Goal: Task Accomplishment & Management: Manage account settings

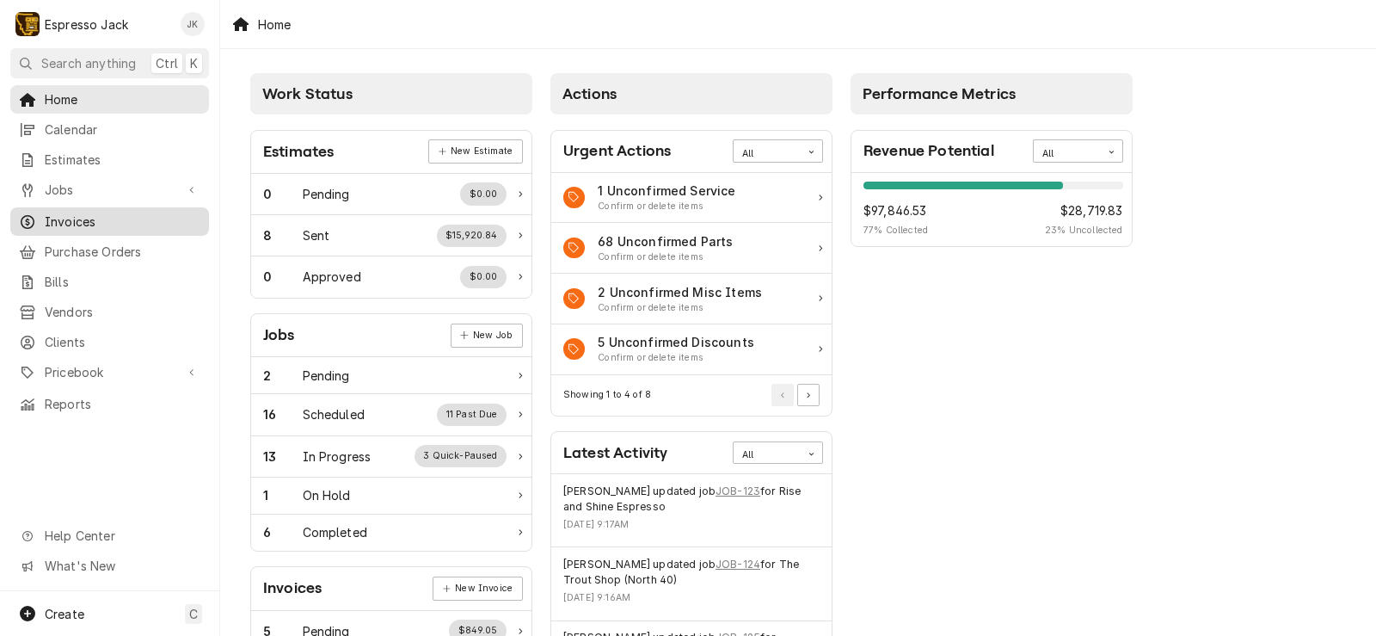
click at [77, 214] on span "Invoices" at bounding box center [123, 221] width 156 height 18
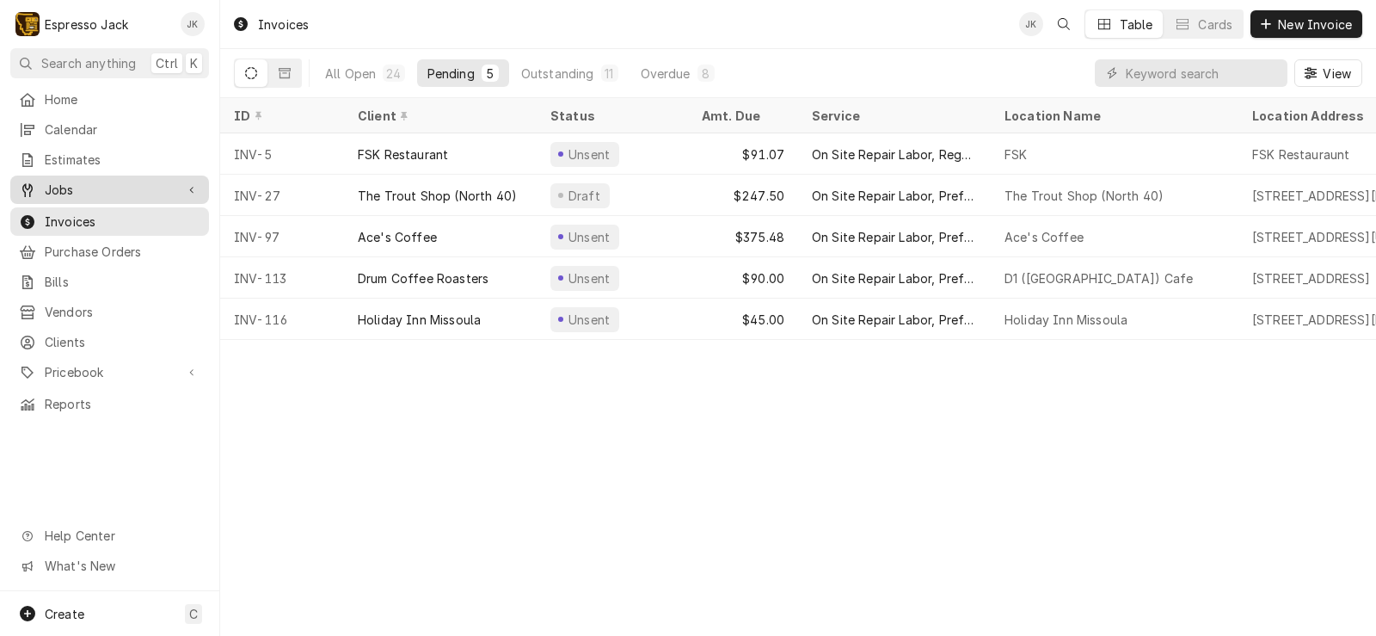
click at [97, 186] on span "Jobs" at bounding box center [110, 190] width 130 height 18
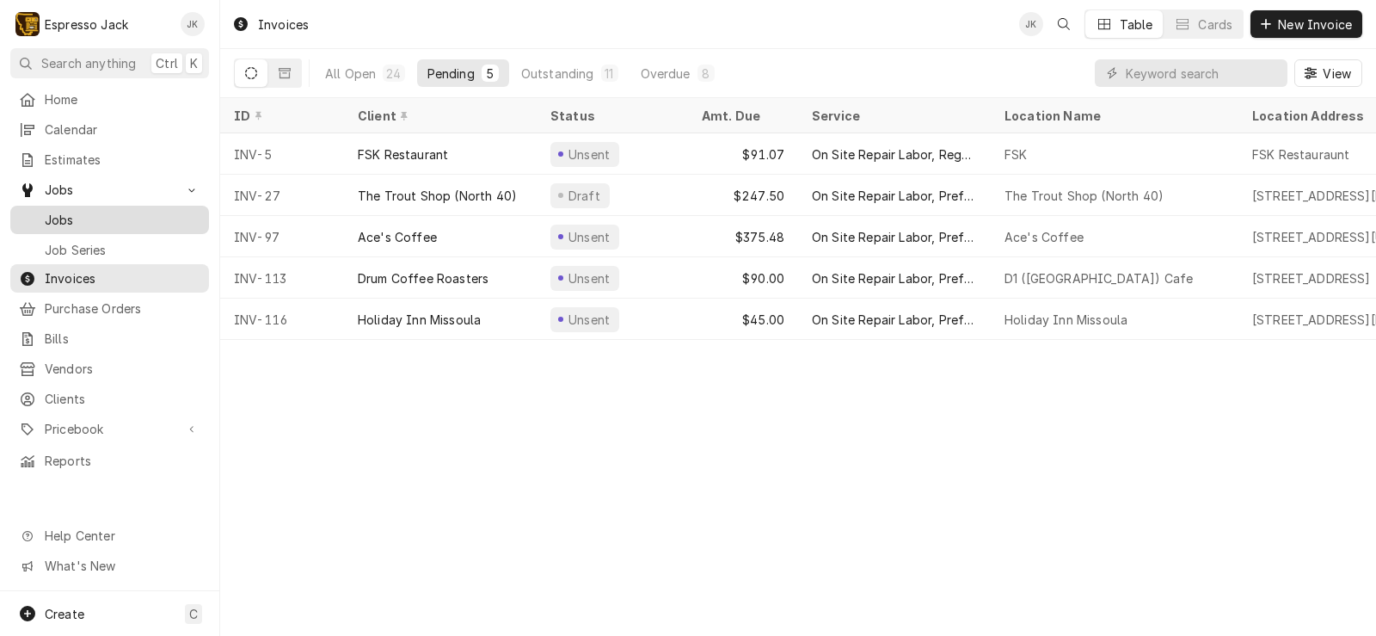
click at [88, 216] on span "Jobs" at bounding box center [123, 220] width 156 height 18
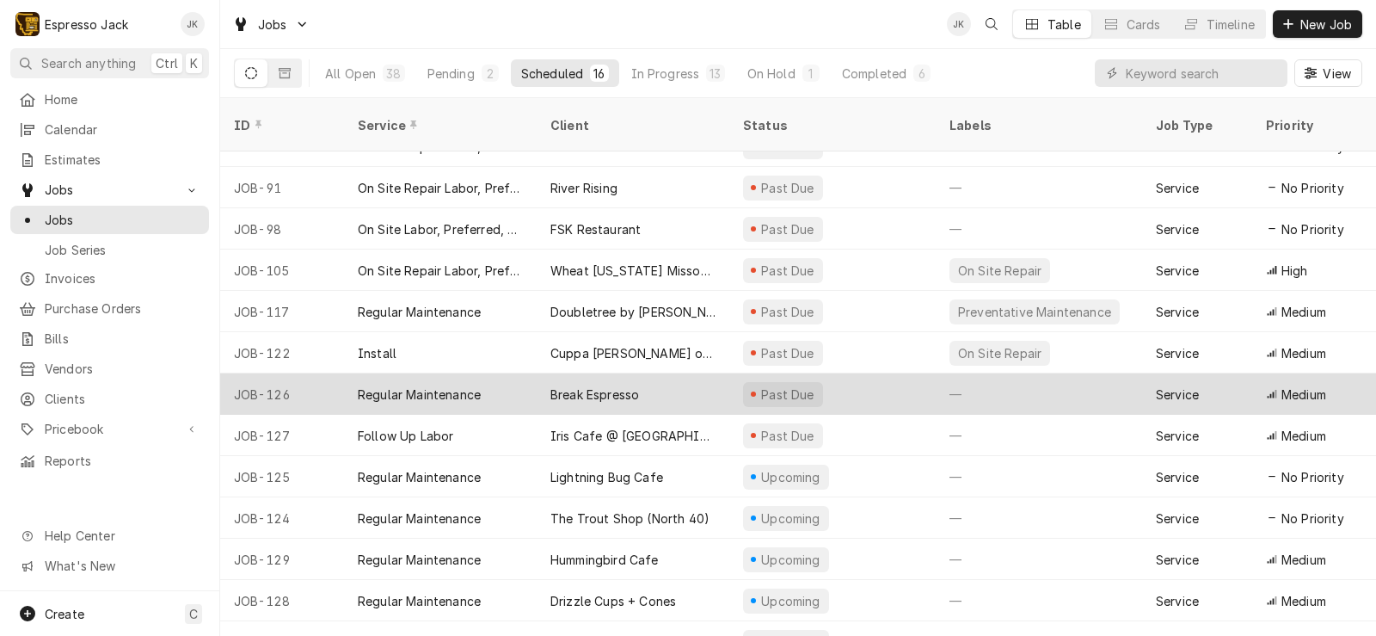
scroll to position [169, 0]
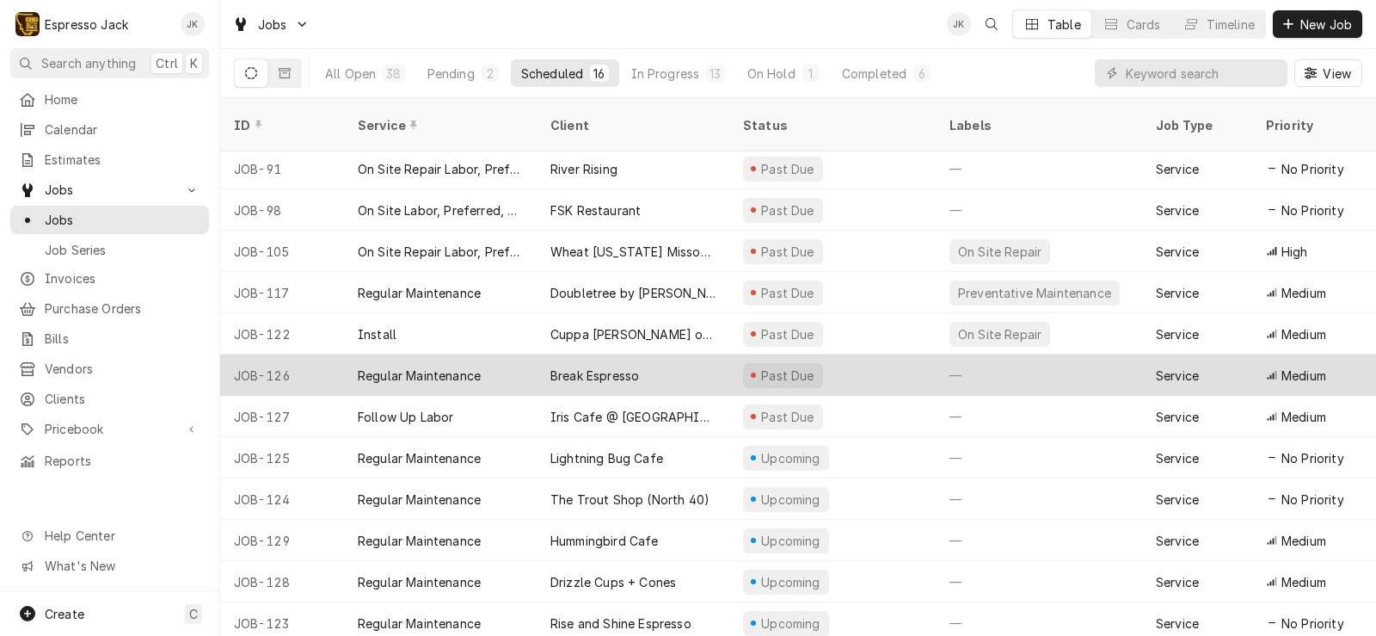
click at [678, 354] on div "Break Espresso" at bounding box center [633, 374] width 193 height 41
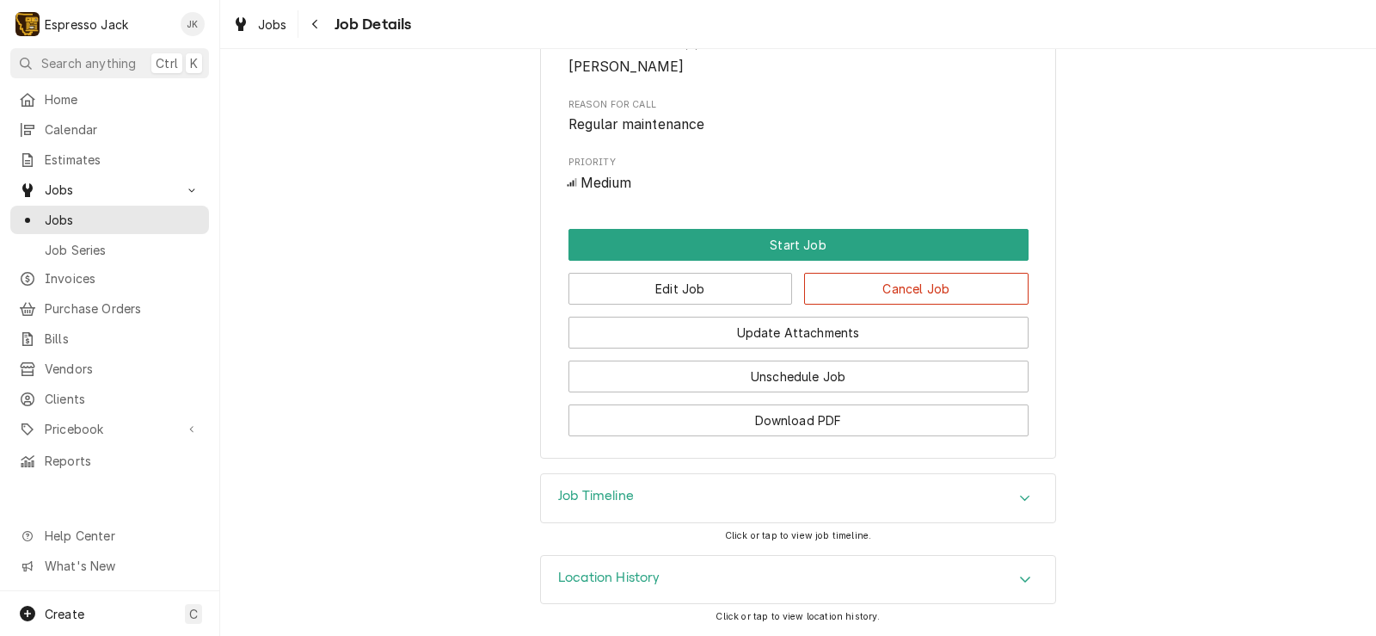
scroll to position [730, 0]
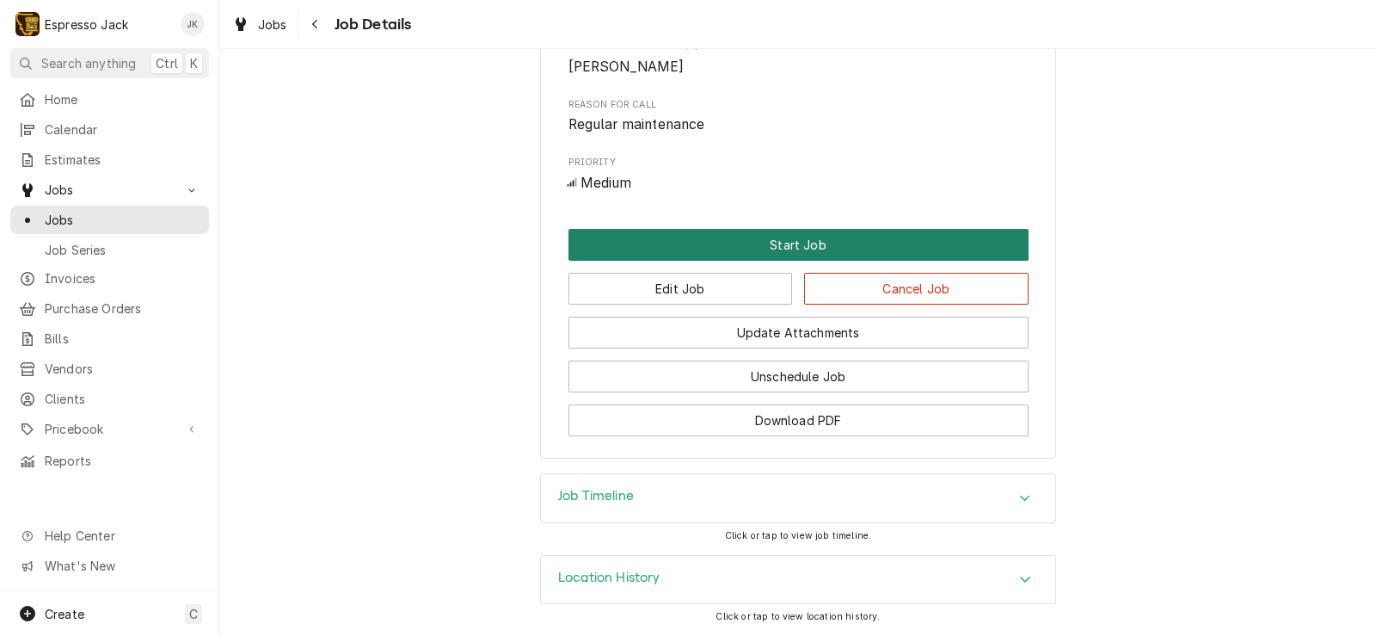
click at [650, 243] on button "Start Job" at bounding box center [799, 245] width 460 height 32
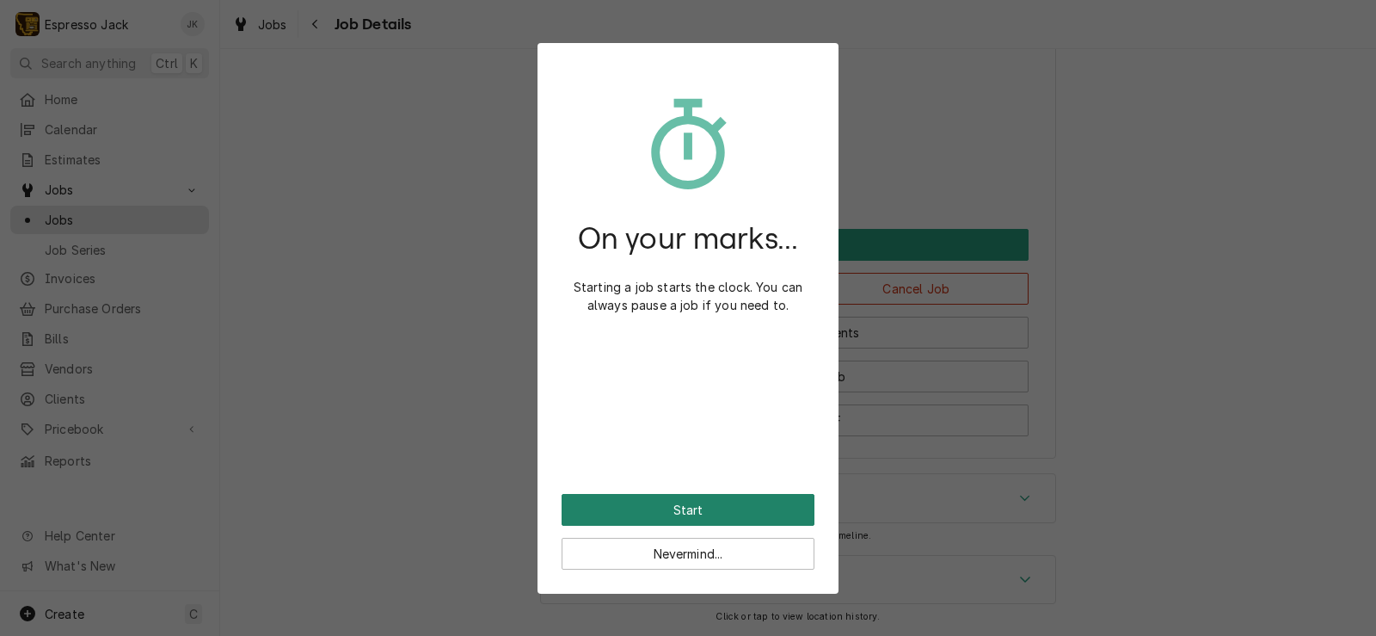
click at [662, 501] on button "Start" at bounding box center [688, 510] width 253 height 32
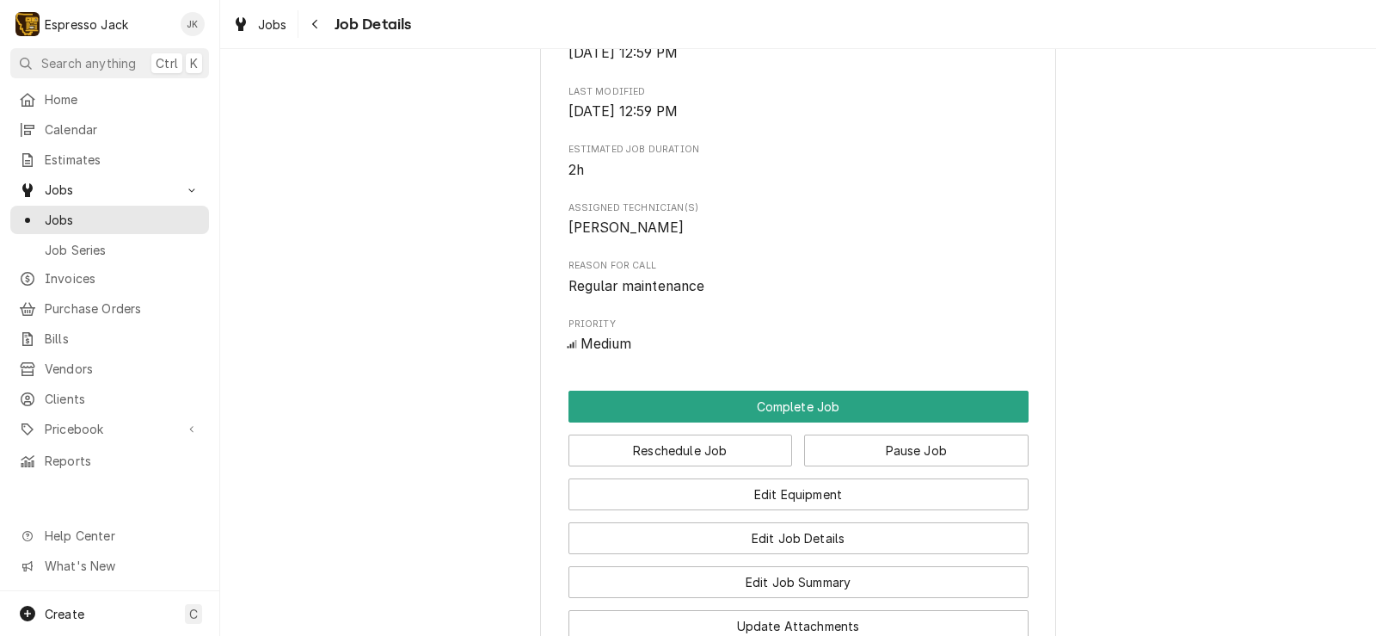
scroll to position [723, 0]
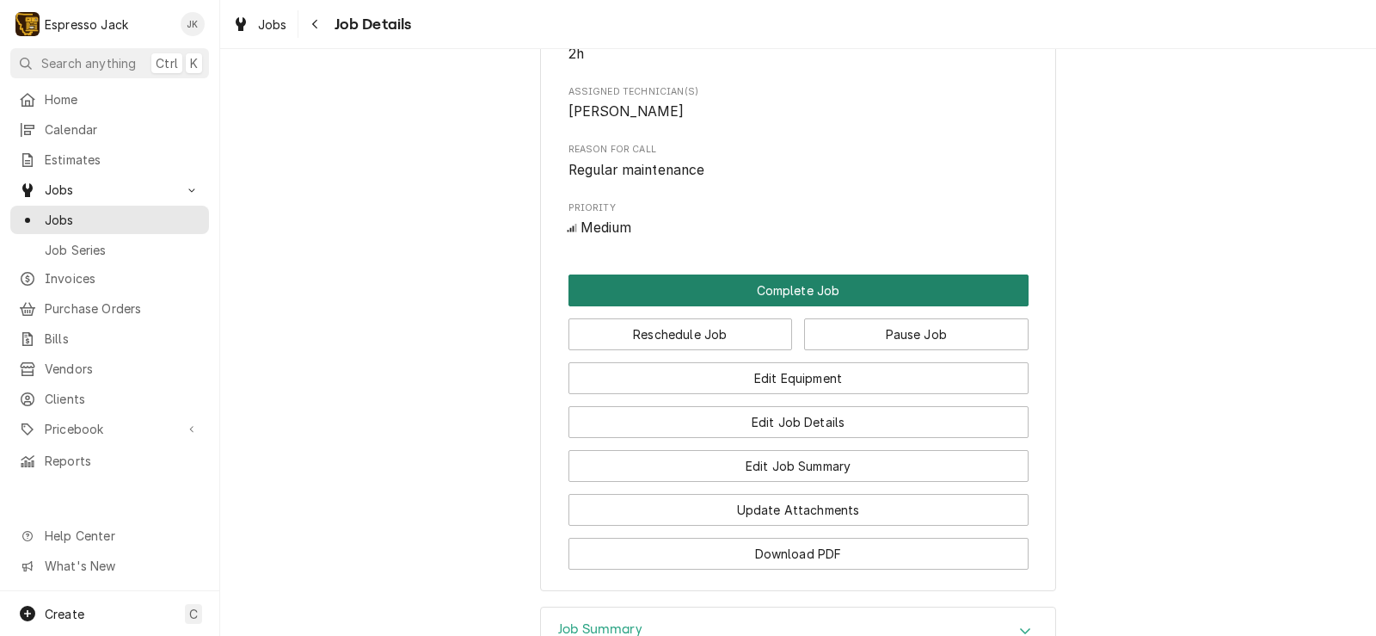
click at [723, 306] on button "Complete Job" at bounding box center [799, 290] width 460 height 32
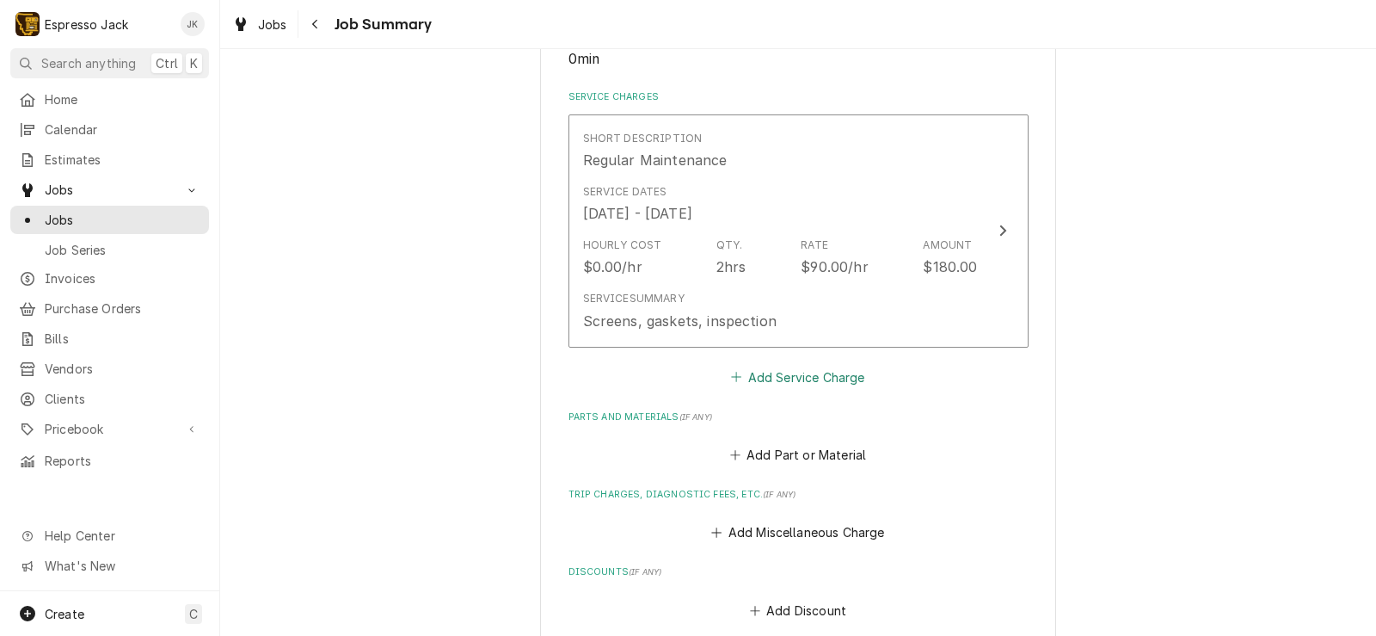
scroll to position [413, 0]
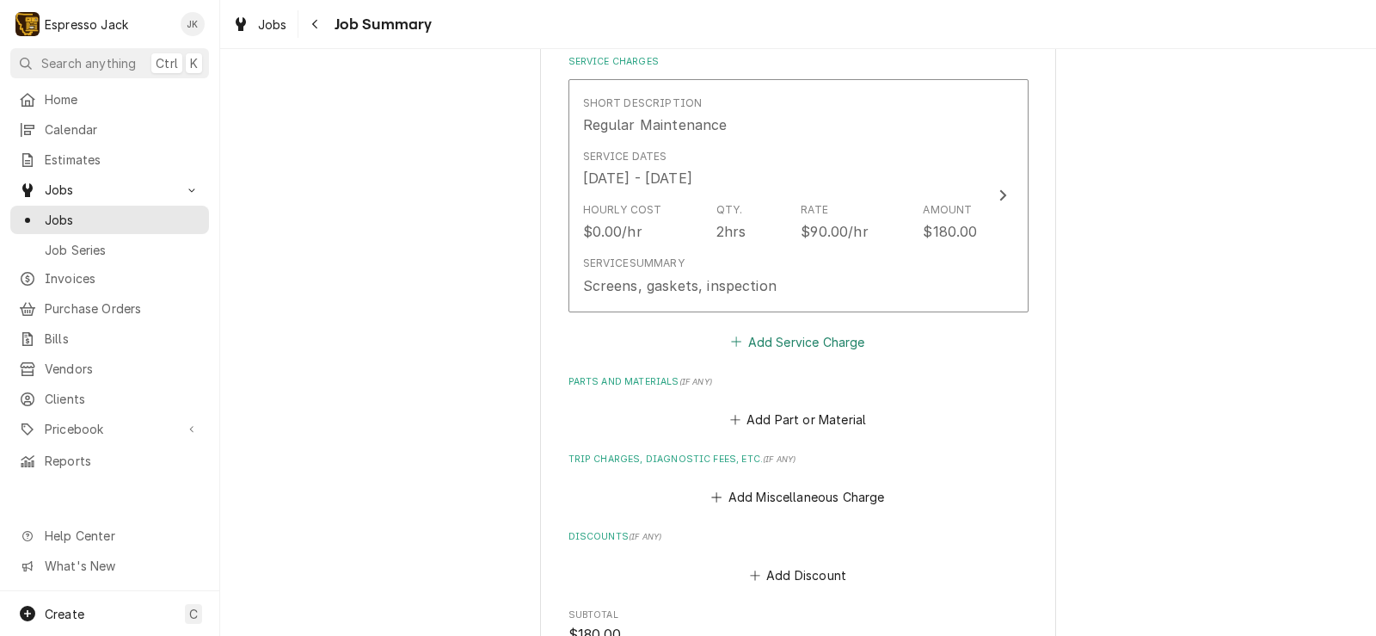
click at [770, 337] on button "Add Service Charge" at bounding box center [798, 341] width 139 height 24
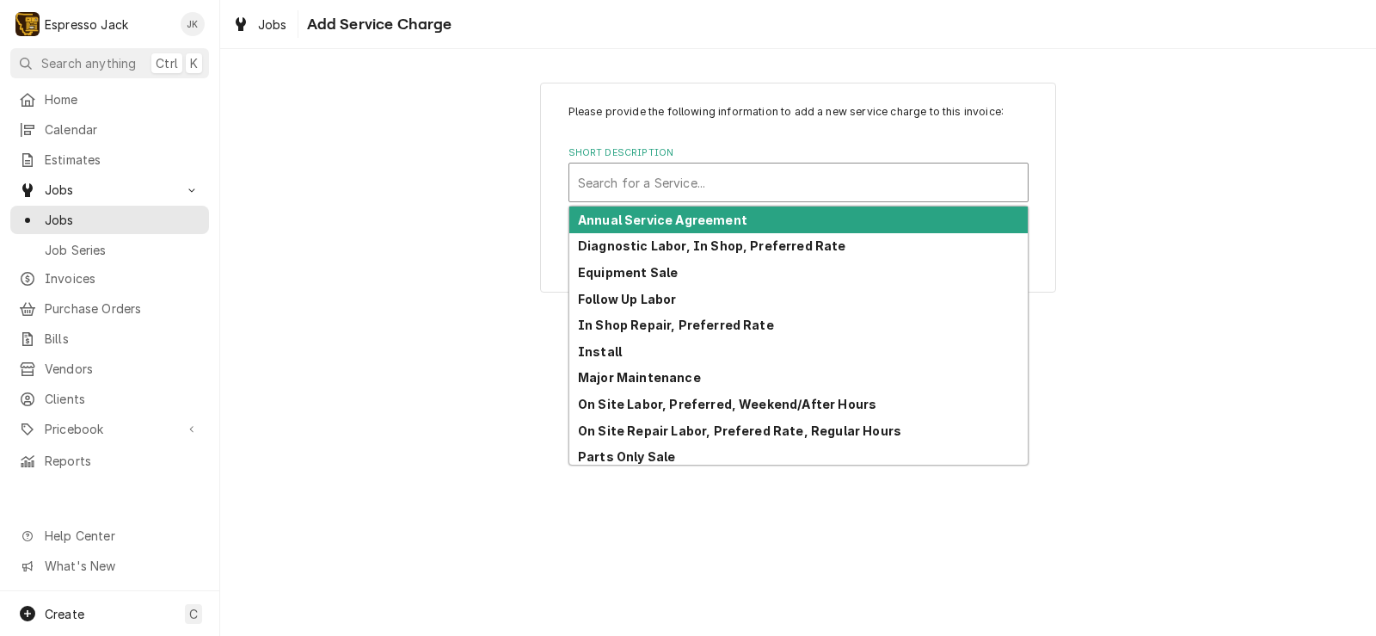
click at [778, 187] on div "Short Description" at bounding box center [798, 182] width 441 height 31
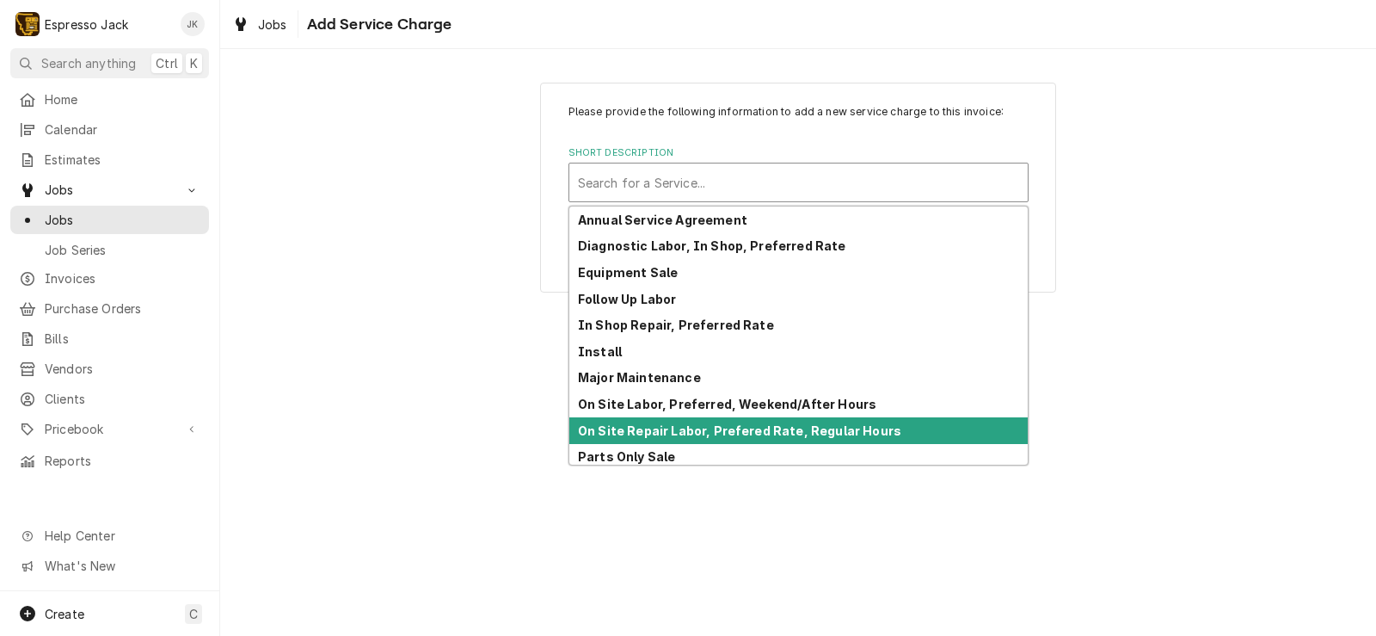
click at [710, 435] on strong "On Site Repair Labor, Prefered Rate, Regular Hours" at bounding box center [739, 430] width 323 height 15
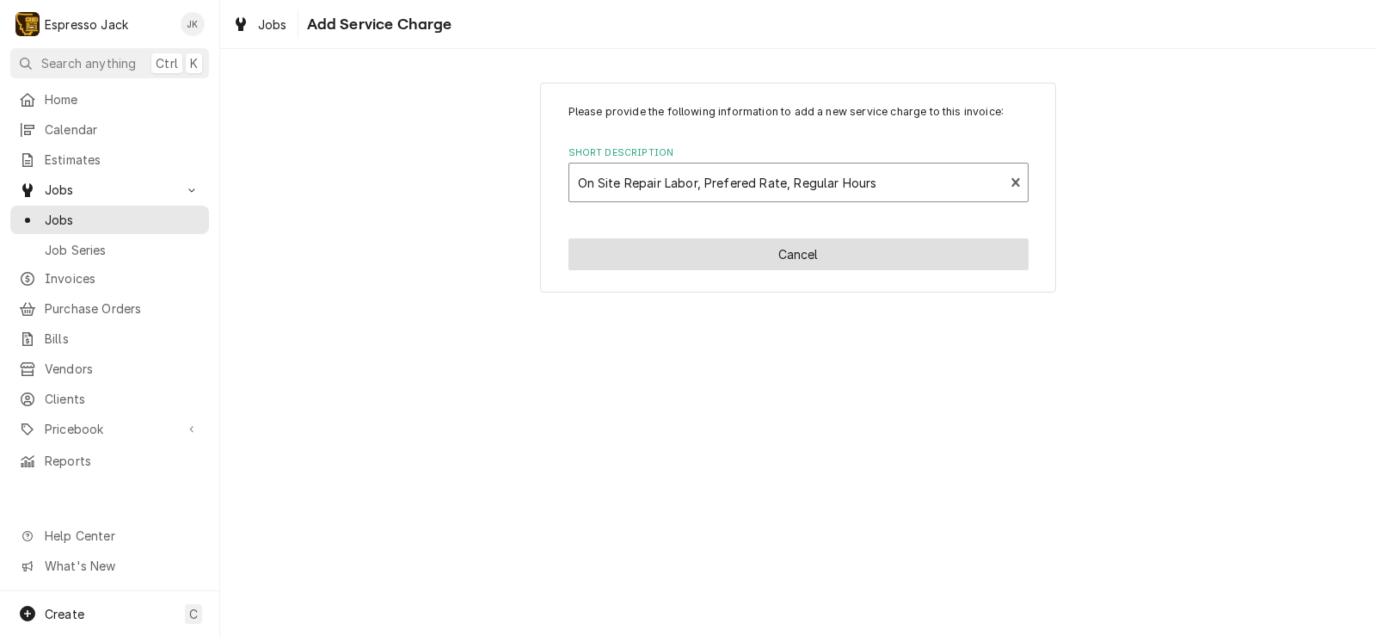
type textarea "x"
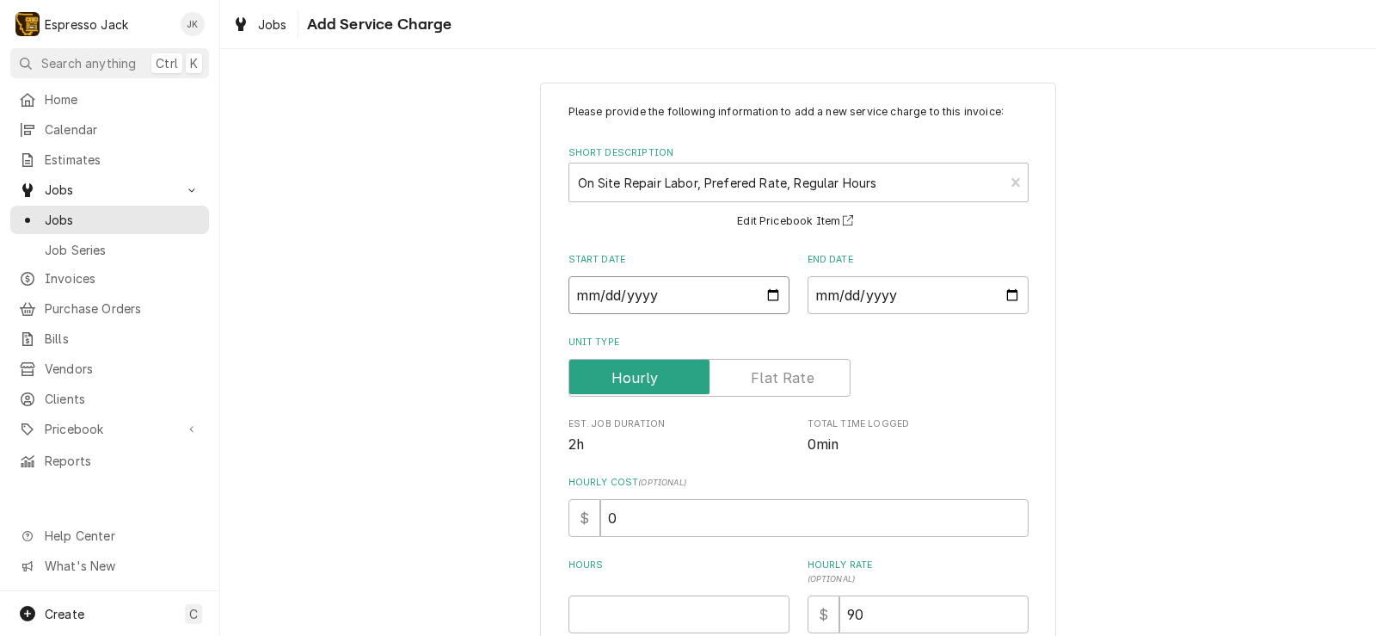
click at [773, 288] on input "Start Date" at bounding box center [679, 295] width 221 height 38
type input "2025-09-02"
type textarea "x"
click at [973, 296] on input "End Date" at bounding box center [918, 295] width 221 height 38
click at [1005, 301] on input "End Date" at bounding box center [918, 295] width 221 height 38
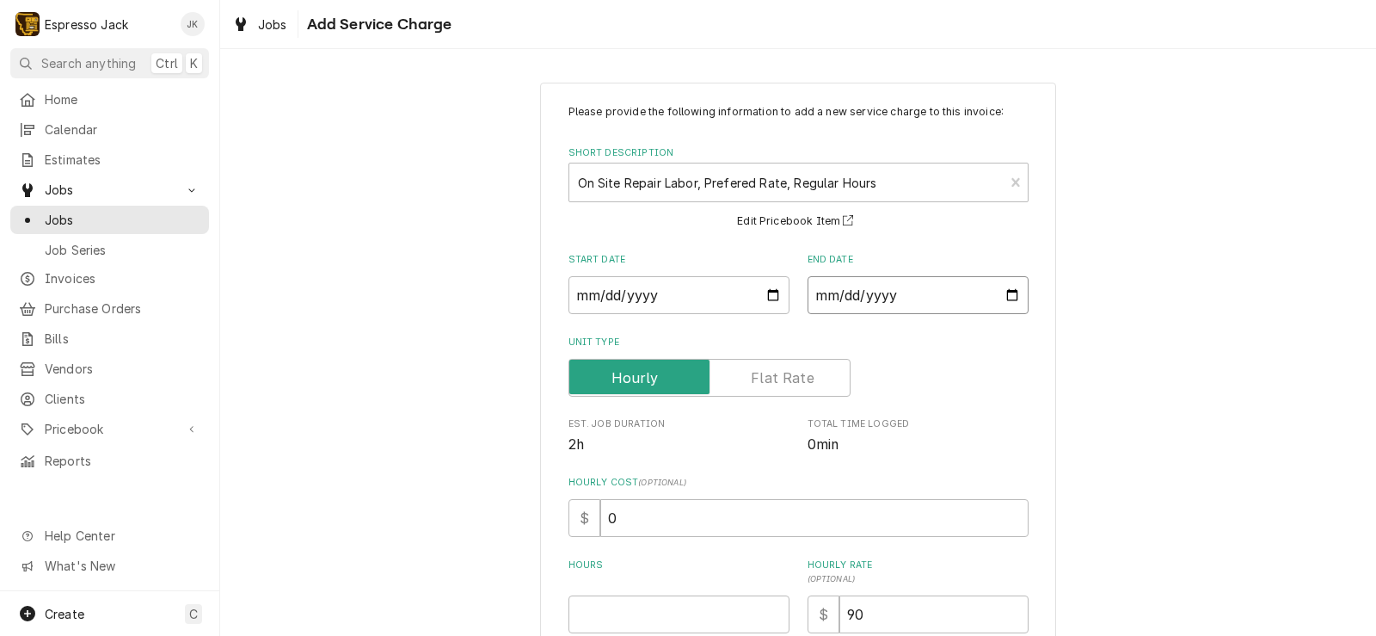
type input "2025-09-02"
click at [550, 253] on div "Please provide the following information to add a new service charge to this in…" at bounding box center [798, 464] width 516 height 763
click at [766, 292] on input "2025-09-02" at bounding box center [679, 295] width 221 height 38
type textarea "x"
type input "2025-08-02"
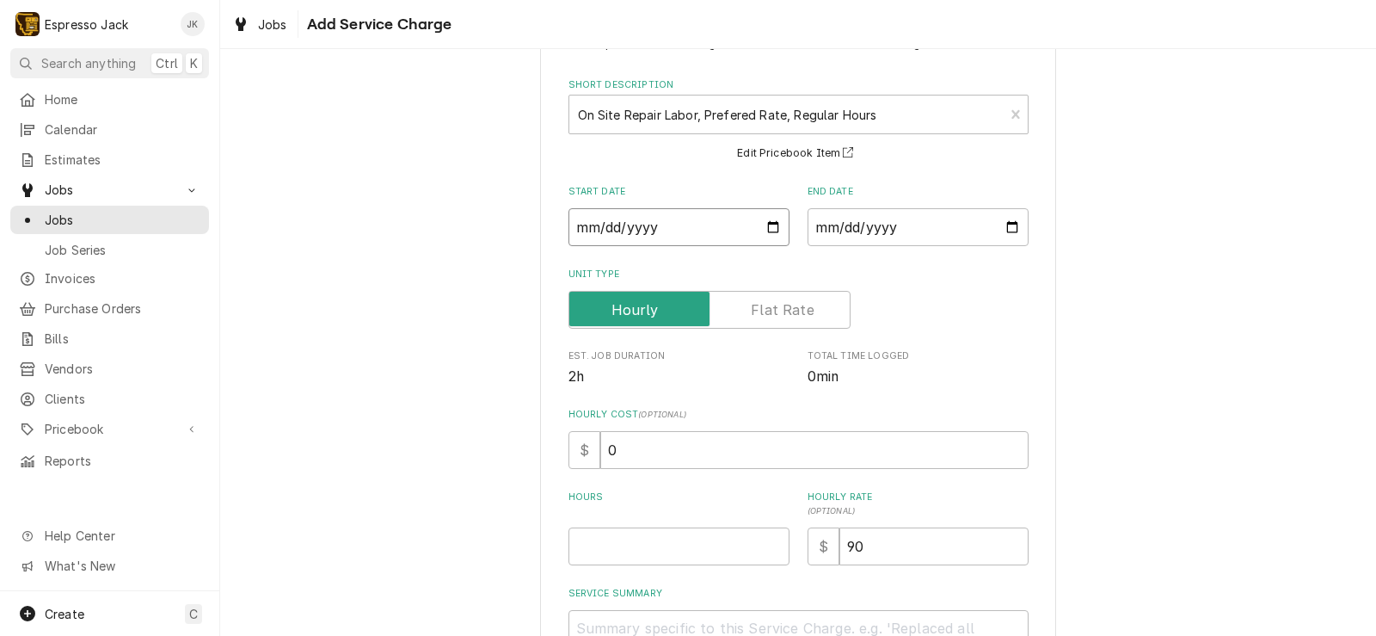
scroll to position [103, 0]
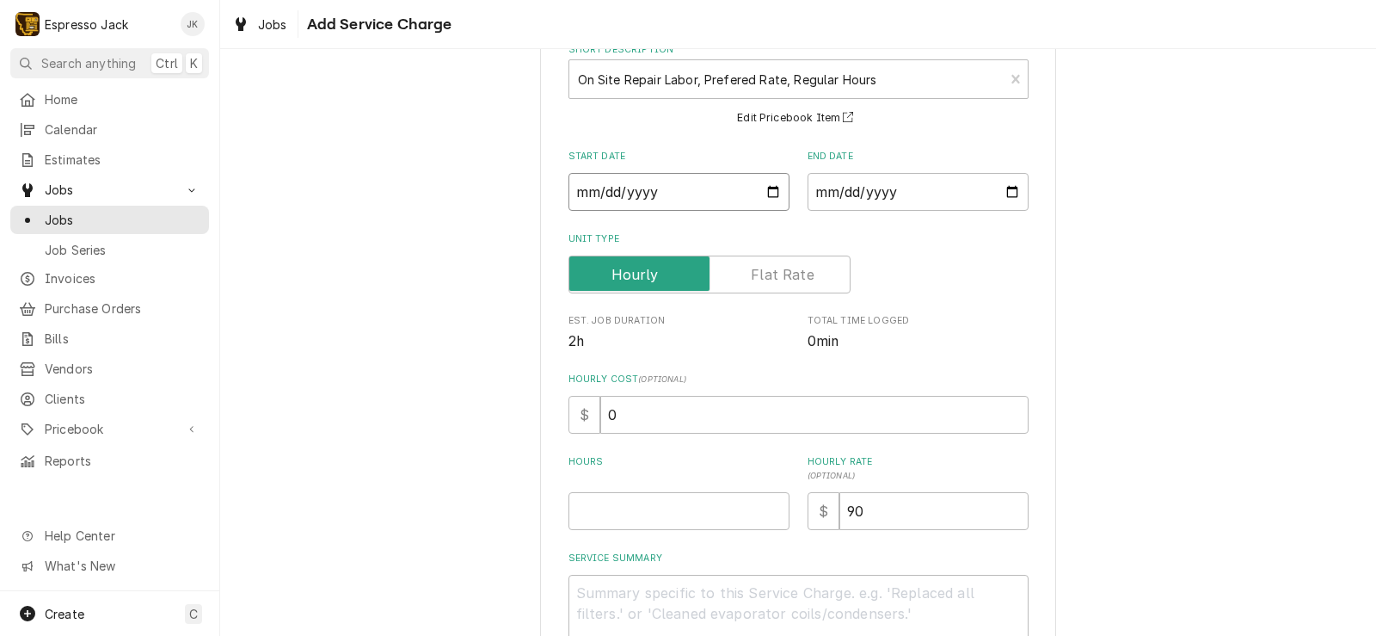
click at [765, 188] on input "2025-08-02" at bounding box center [679, 192] width 221 height 38
type textarea "x"
type input "2025-08-29"
click at [1010, 191] on input "2025-09-02" at bounding box center [918, 192] width 221 height 38
type input "2025-09-26"
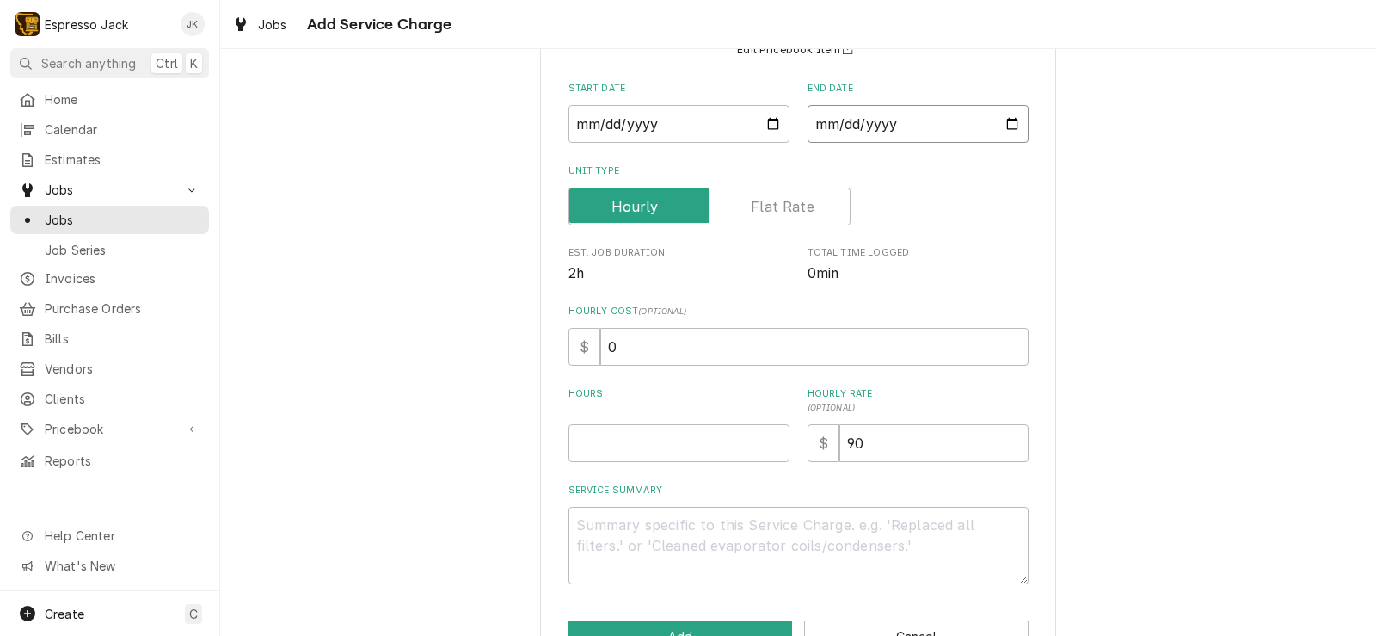
scroll to position [206, 0]
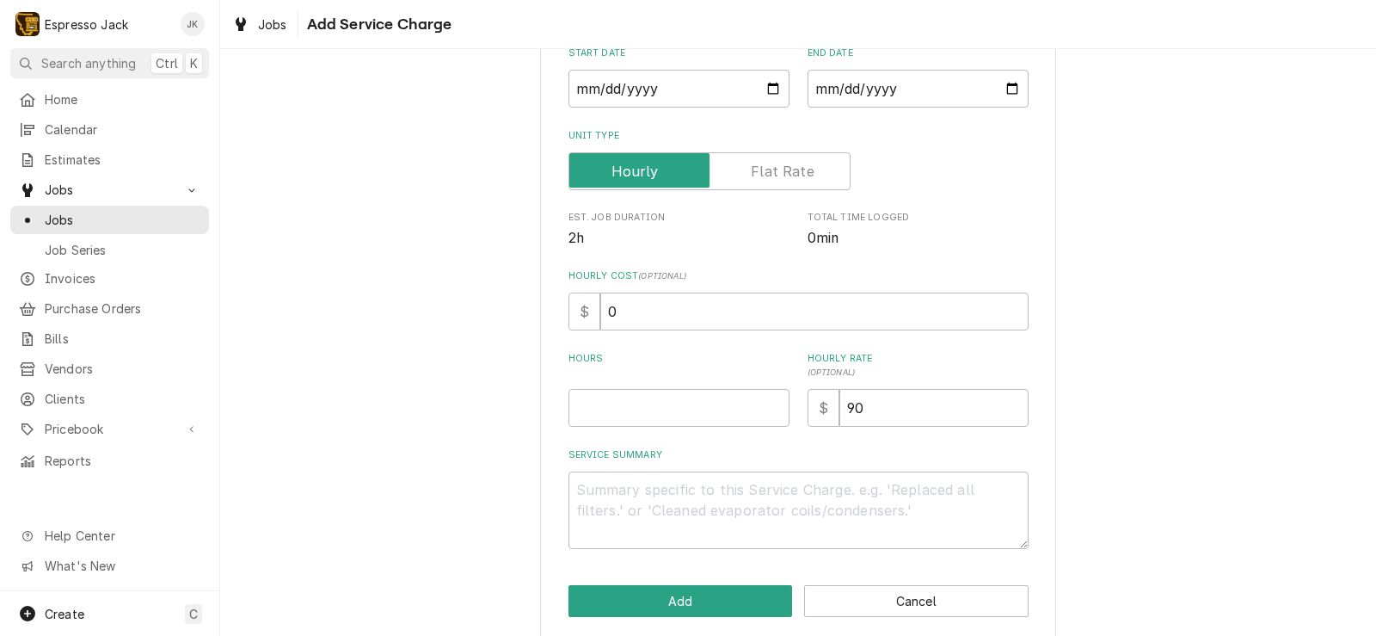
click at [624, 433] on div "Please provide the following information to add a new service charge to this in…" at bounding box center [799, 223] width 460 height 651
click at [635, 422] on input "Hours" at bounding box center [679, 408] width 221 height 38
type textarea "x"
type input "2"
drag, startPoint x: 432, startPoint y: 360, endPoint x: 441, endPoint y: 359, distance: 9.5
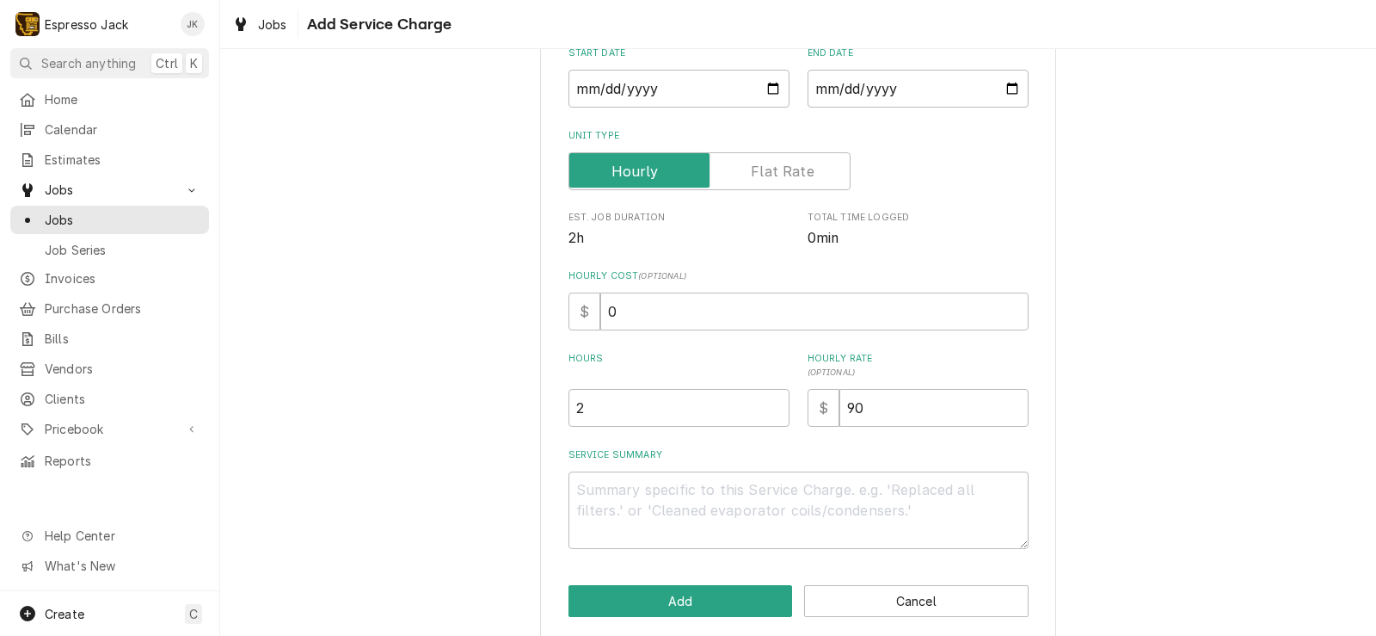
click at [433, 359] on div "Please provide the following information to add a new service charge to this in…" at bounding box center [798, 257] width 1156 height 793
click at [622, 506] on textarea "Service Summary" at bounding box center [799, 509] width 460 height 77
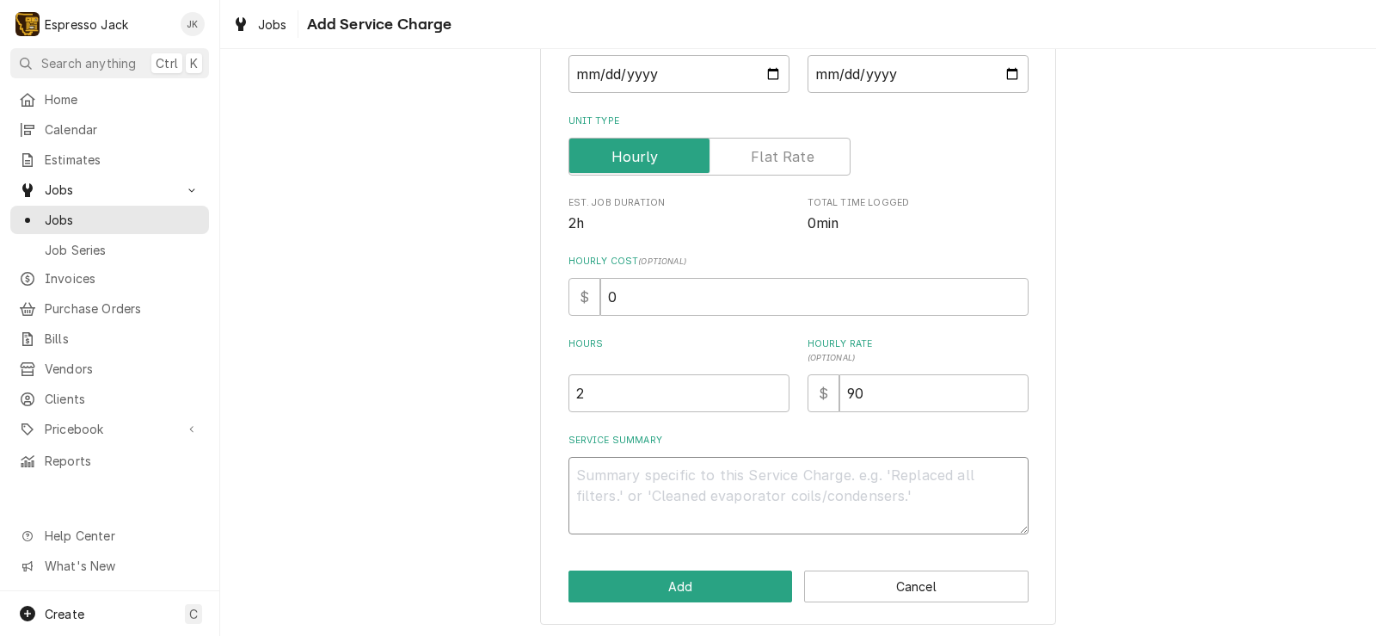
scroll to position [224, 0]
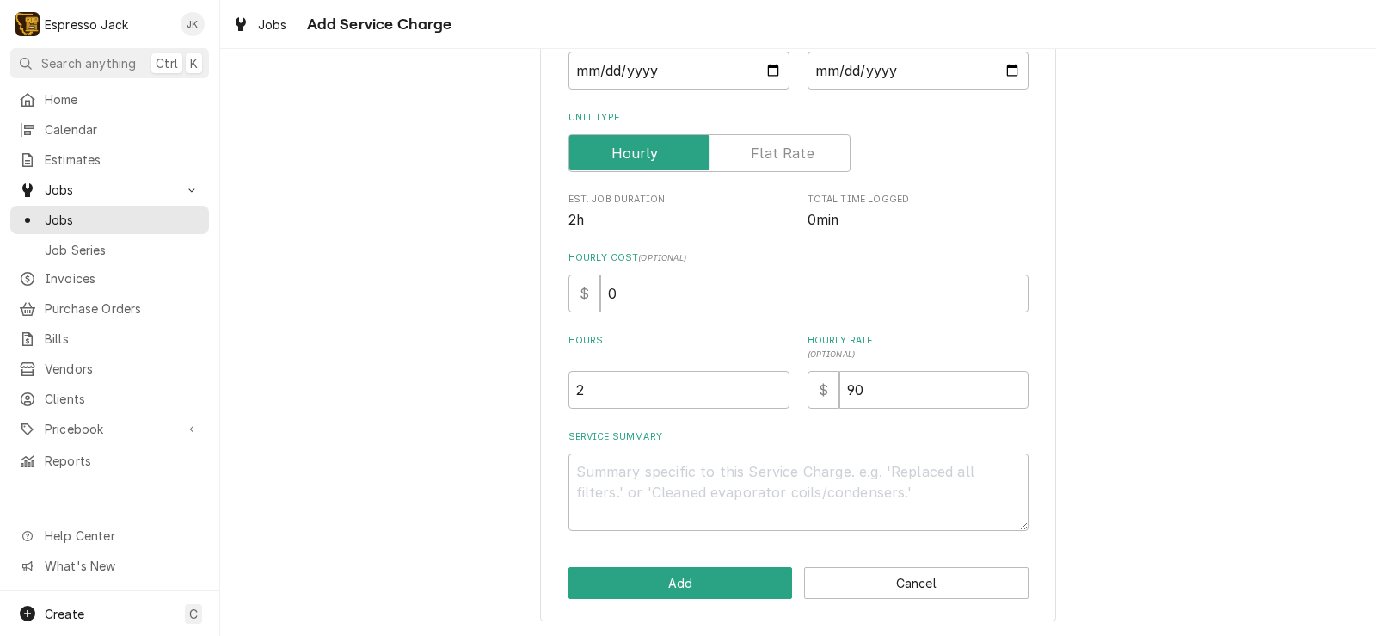
click at [599, 369] on div "Hours 2" at bounding box center [679, 371] width 221 height 75
click at [603, 379] on input "2" at bounding box center [679, 390] width 221 height 38
click at [598, 377] on input "2" at bounding box center [679, 390] width 221 height 38
click at [590, 390] on input "2" at bounding box center [679, 390] width 221 height 38
type textarea "x"
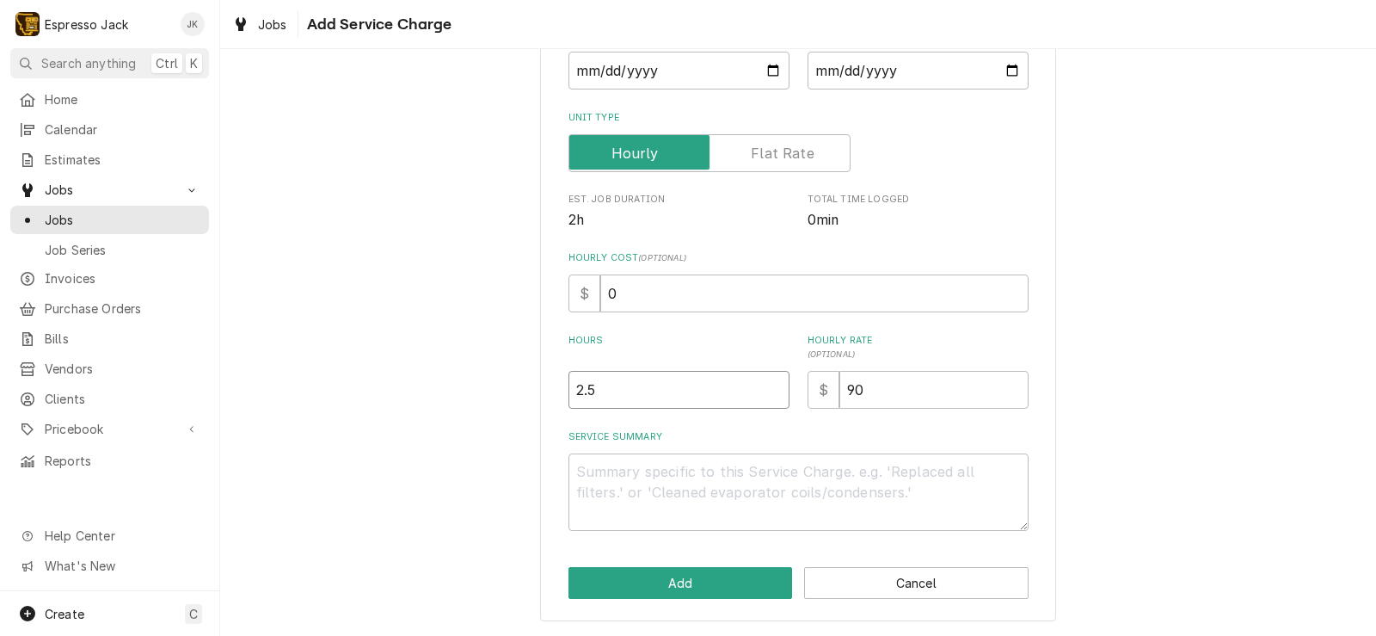
type input "2.5"
click at [635, 485] on textarea "Service Summary" at bounding box center [799, 491] width 460 height 77
type textarea "x"
type textarea "R"
type textarea "x"
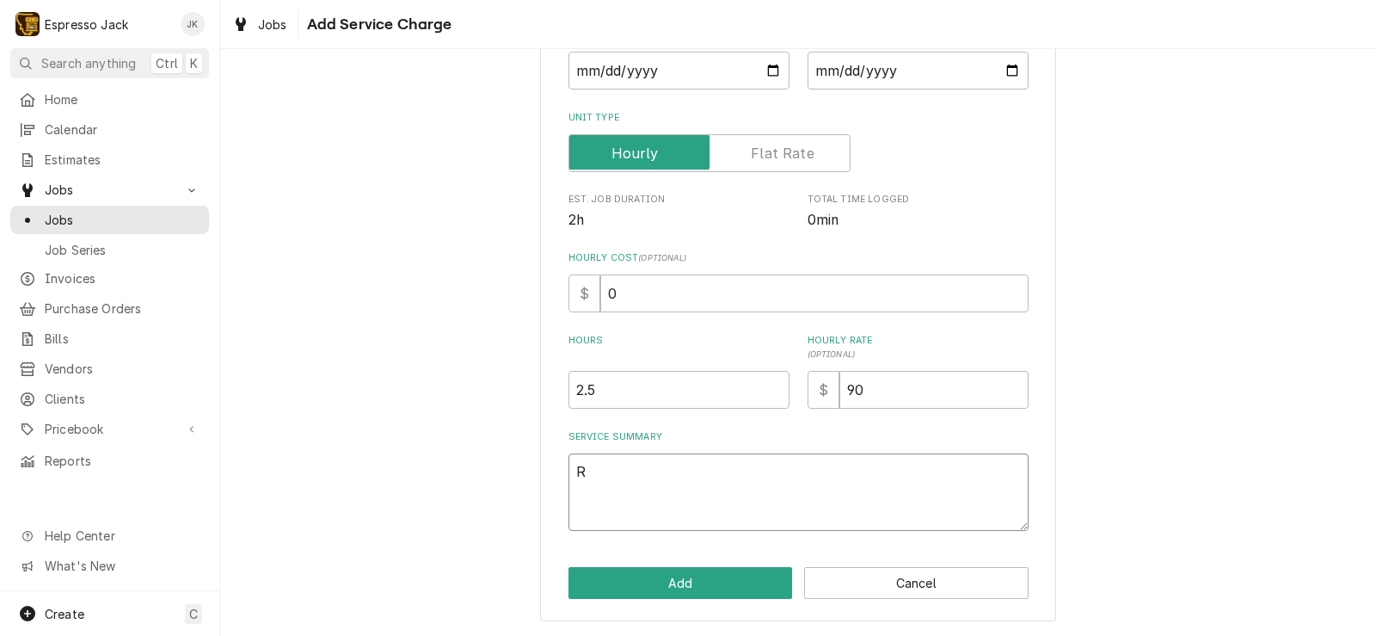
type textarea "Re"
type textarea "x"
type textarea "Rep"
type textarea "x"
type textarea "Repl"
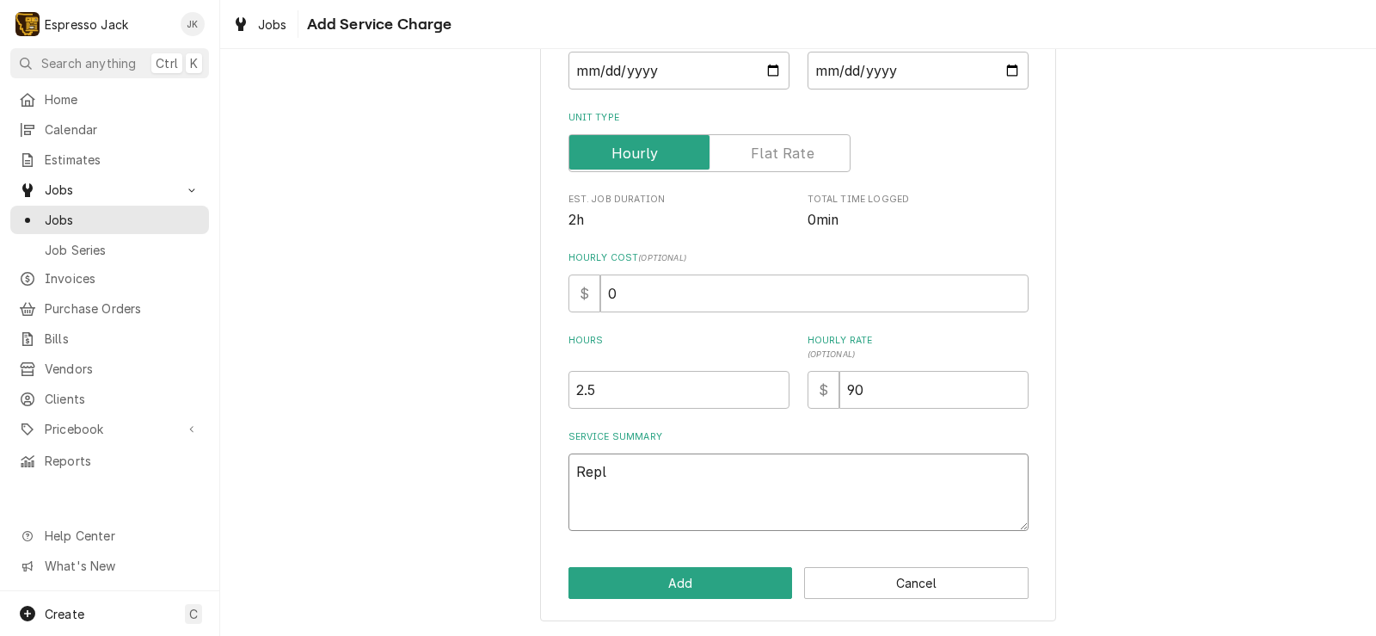
type textarea "x"
type textarea "Replac"
type textarea "x"
type textarea "Replace"
type textarea "x"
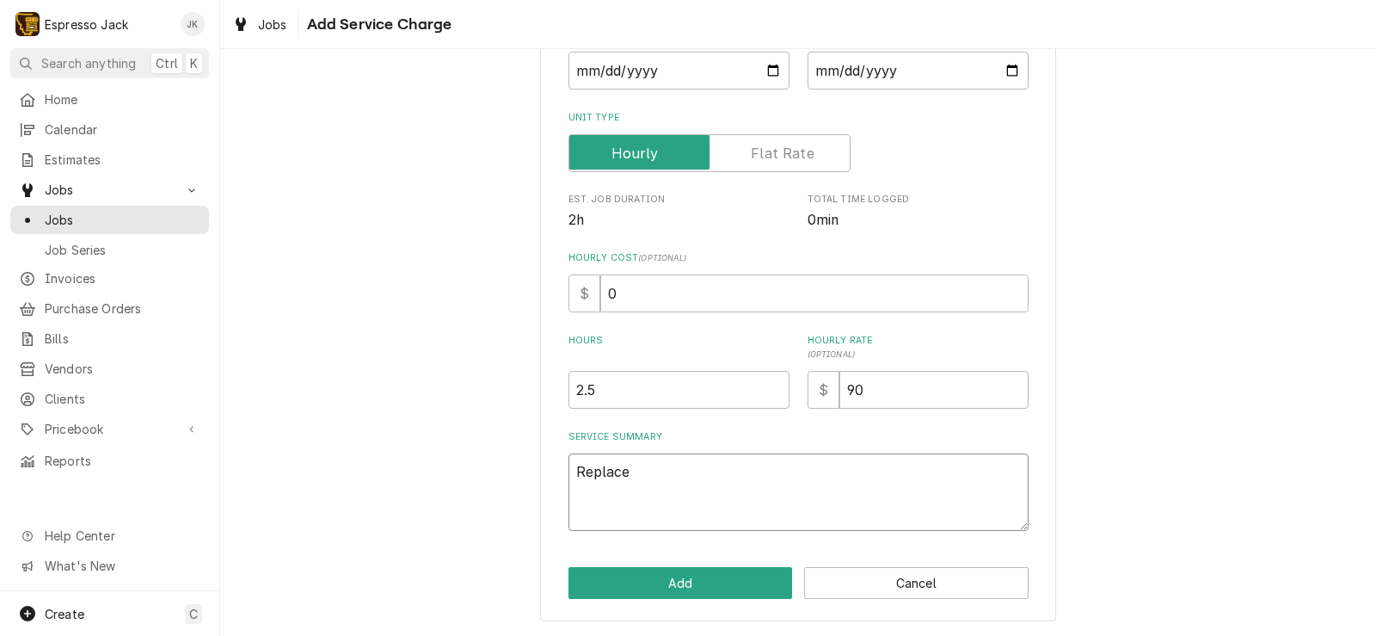
type textarea "Replaced"
type textarea "x"
type textarea "Replaced"
type textarea "x"
type textarea "Replaced f"
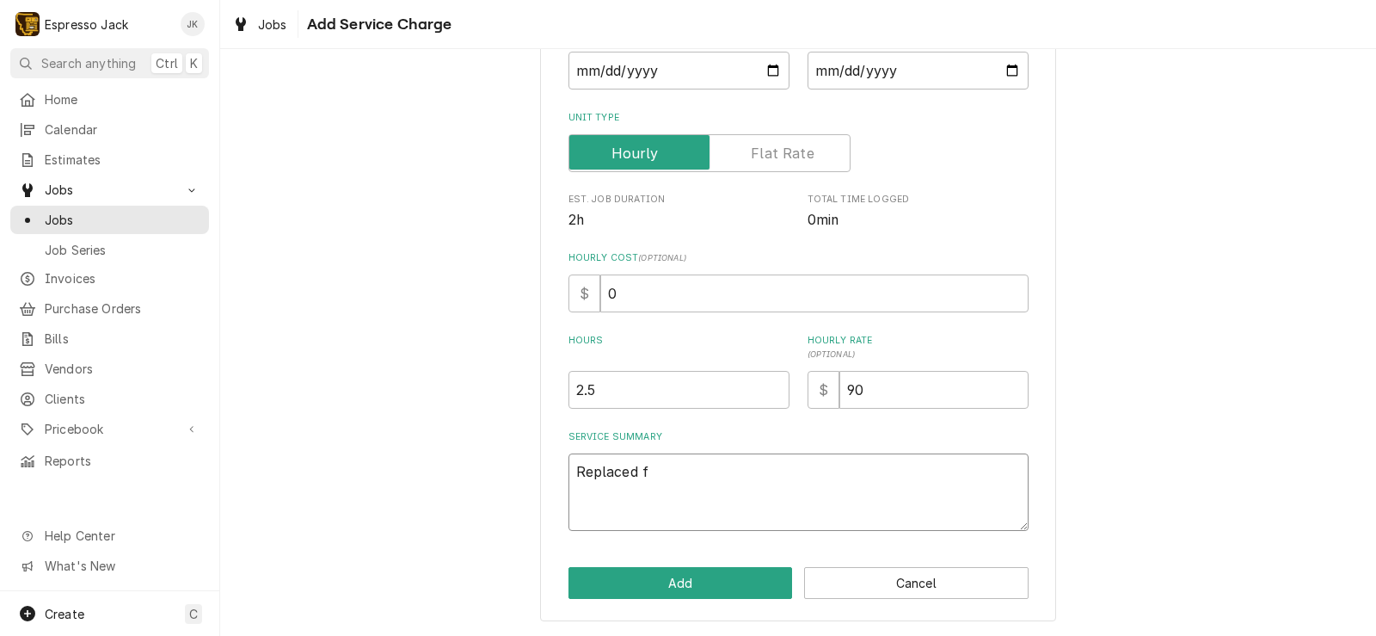
type textarea "x"
type textarea "Replaced fa"
type textarea "x"
type textarea "Replaced fai"
type textarea "x"
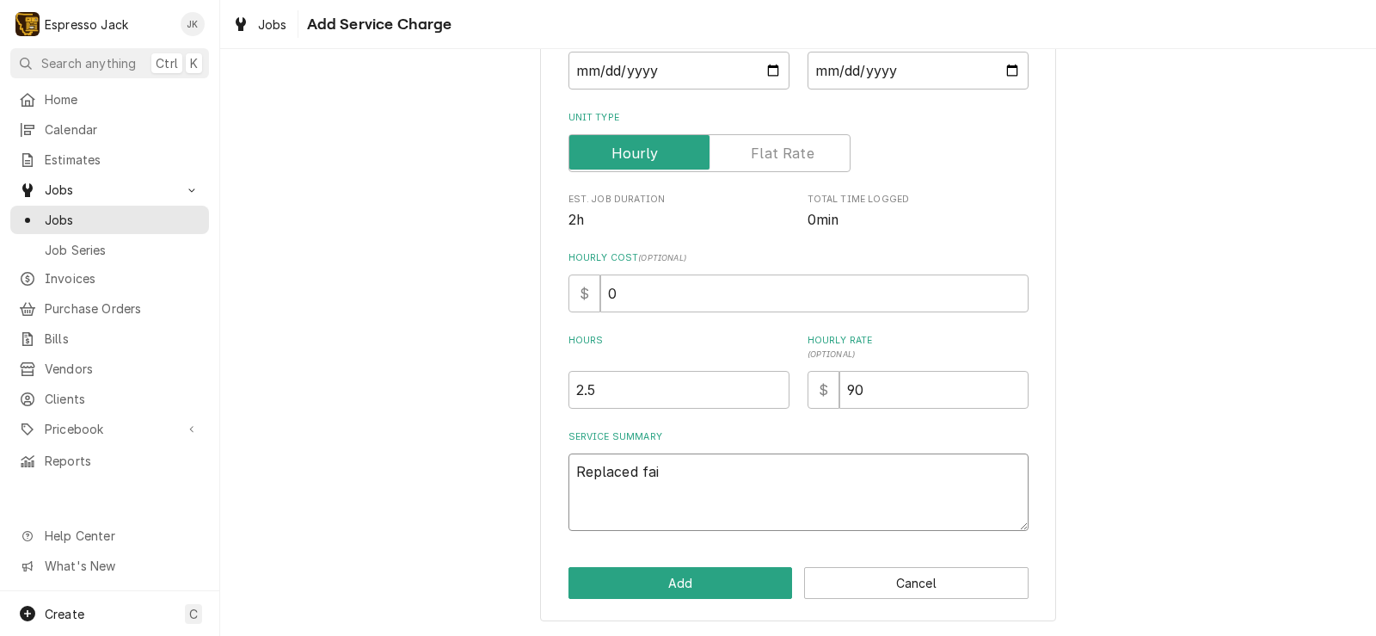
type textarea "Replaced fail"
type textarea "x"
type textarea "Replaced faile"
type textarea "x"
type textarea "Replaced failed"
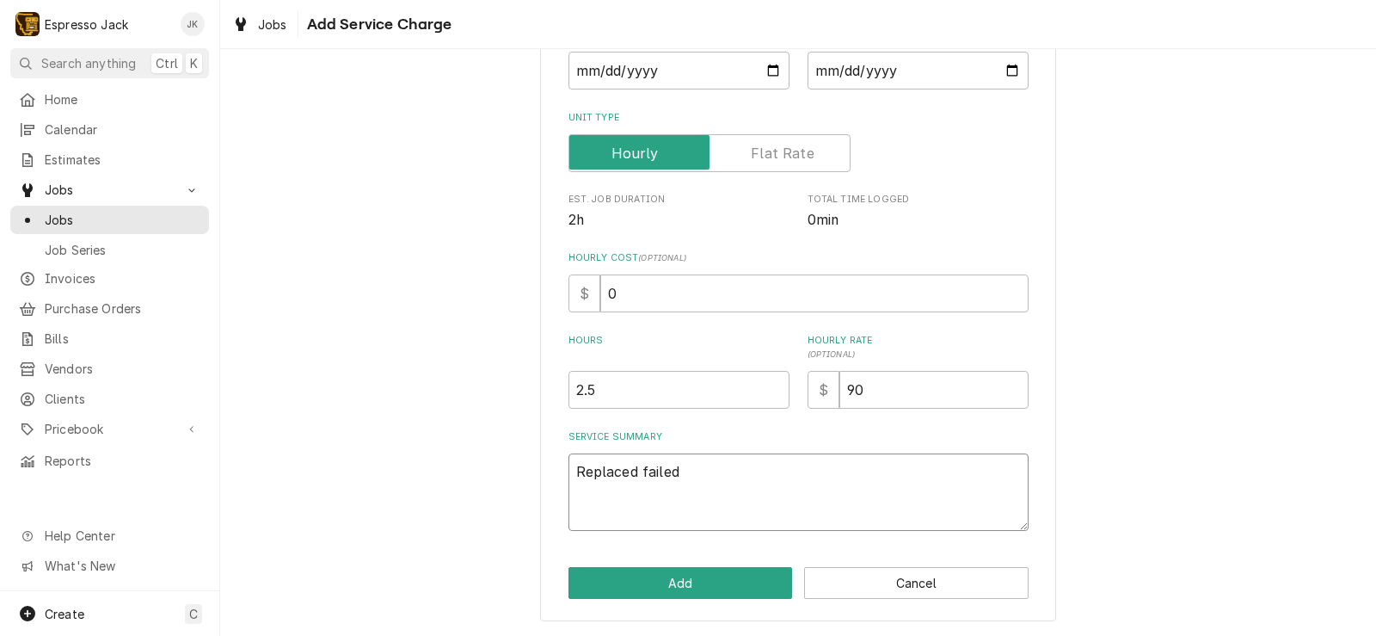
type textarea "x"
type textarea "Replaced failed"
type textarea "x"
type textarea "Replaced failed"
type textarea "x"
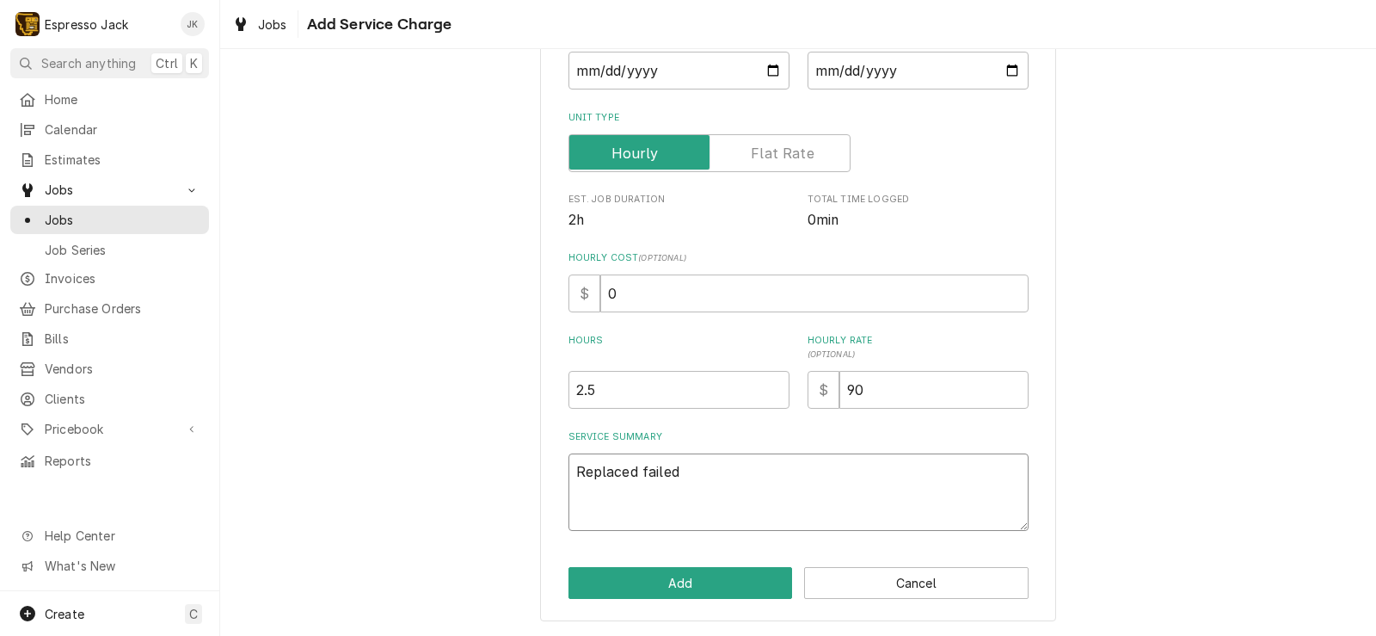
type textarea "Replaced faile"
type textarea "x"
type textarea "Replaced fail"
type textarea "x"
type textarea "Replaced fai"
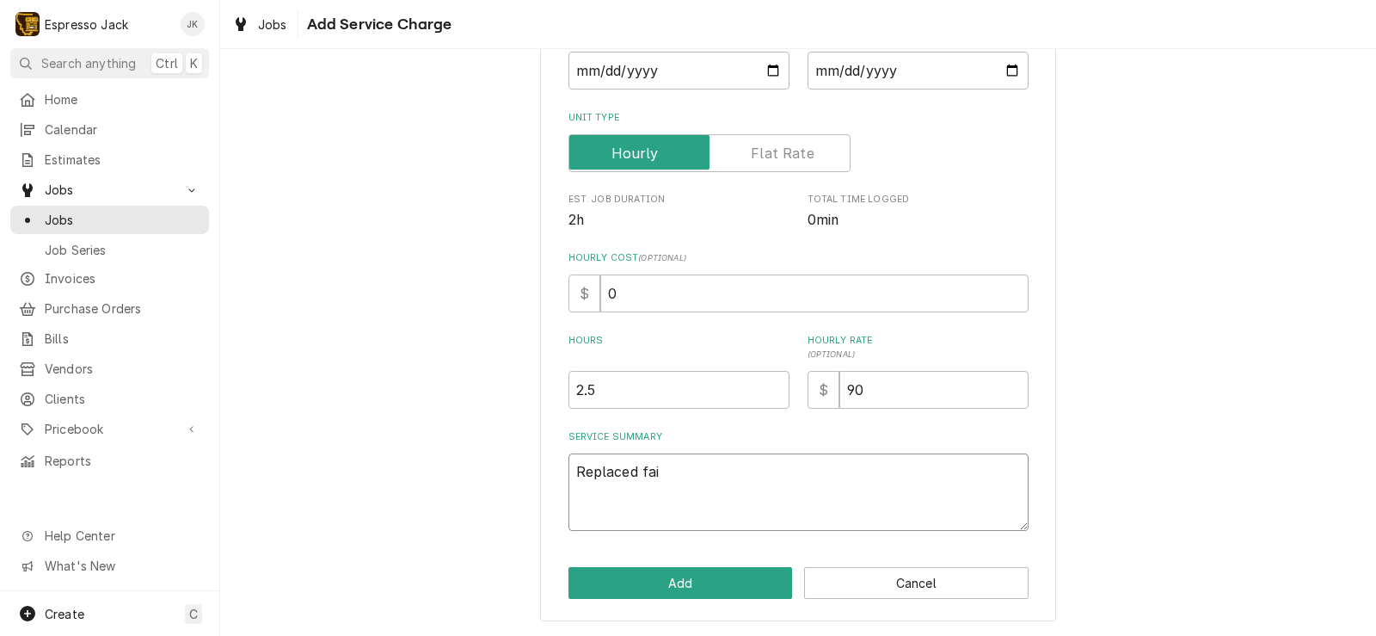
type textarea "x"
type textarea "Replaced fa"
type textarea "x"
type textarea "Replaced f"
type textarea "x"
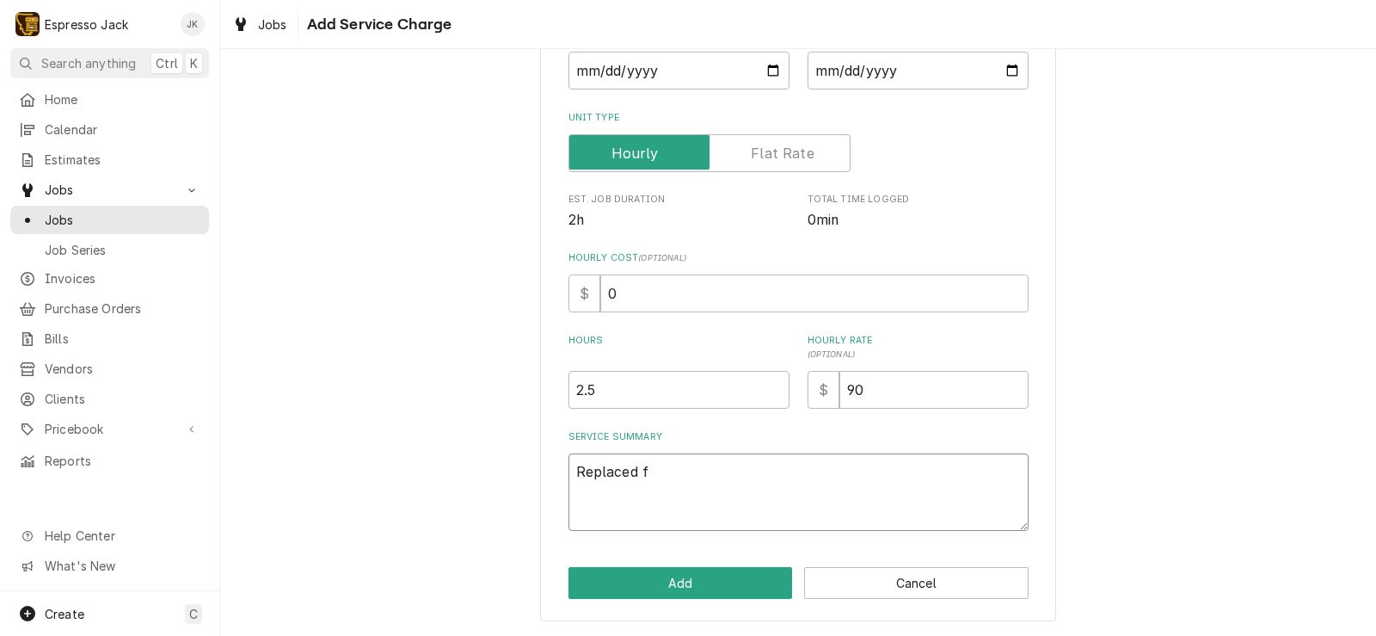
type textarea "Replaced"
type textarea "x"
type textarea "Replaced"
type textarea "x"
type textarea "Replace"
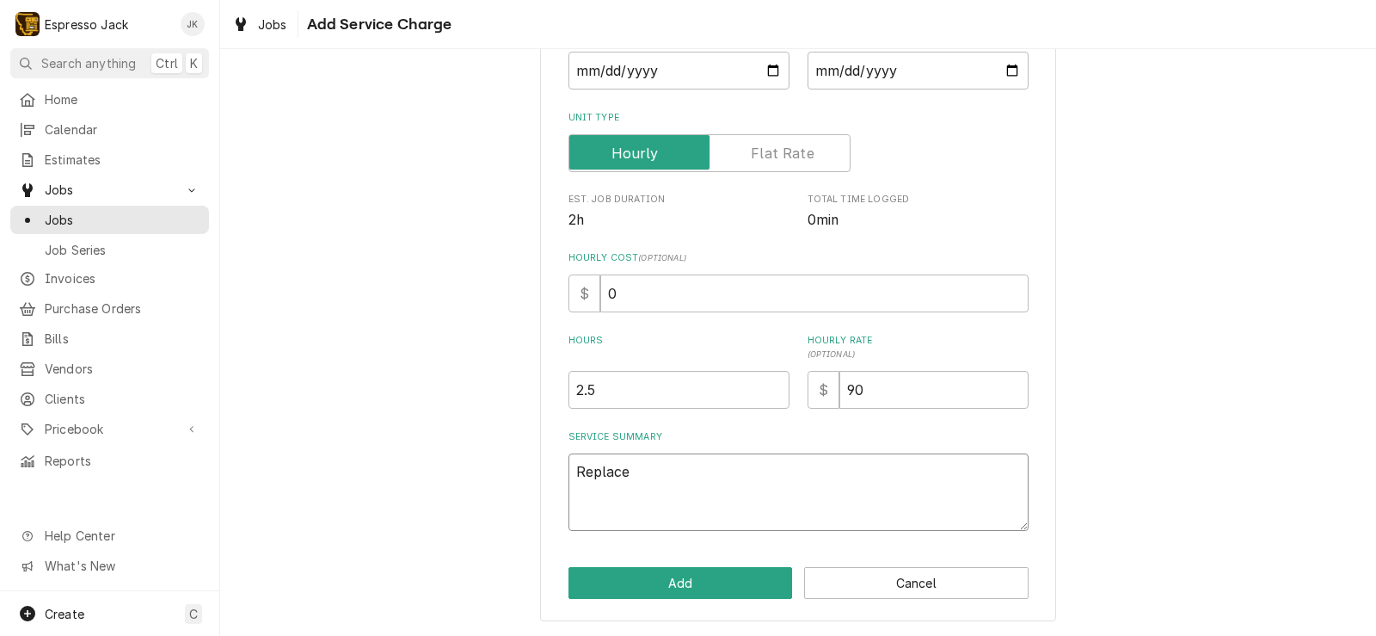
type textarea "x"
type textarea "Replac"
type textarea "x"
type textarea "Repla"
type textarea "x"
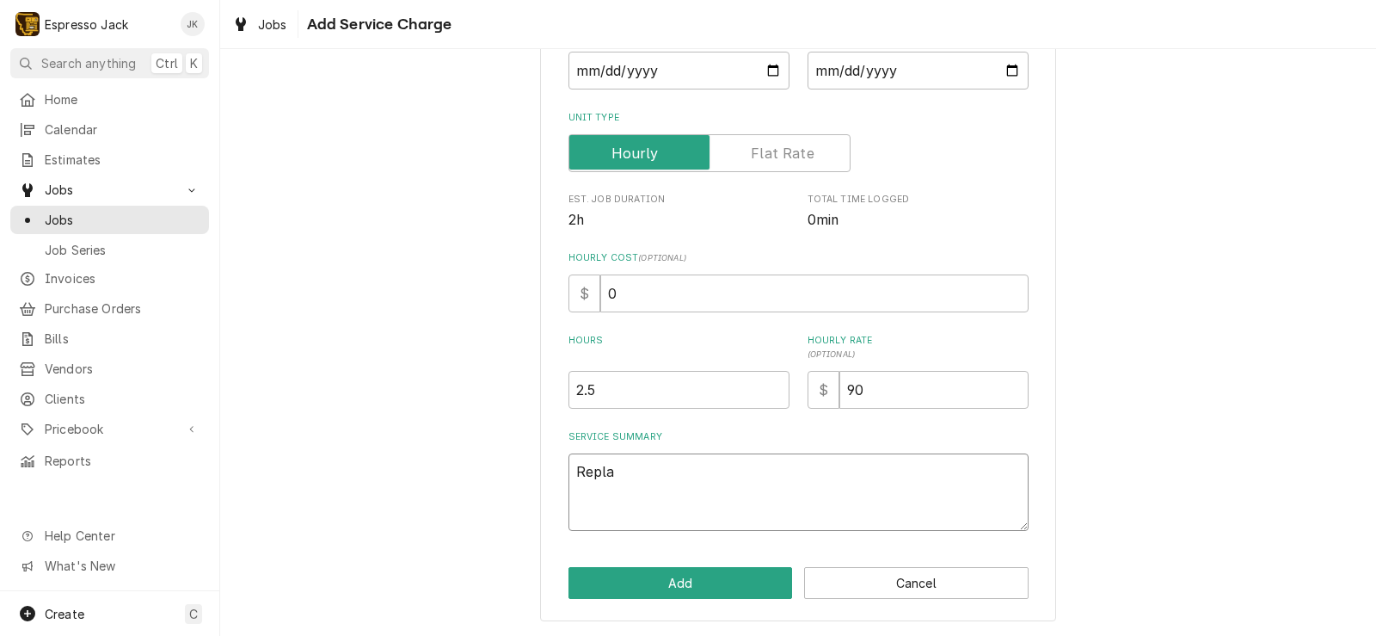
type textarea "Repl"
type textarea "x"
type textarea "Rep"
type textarea "x"
type textarea "Re"
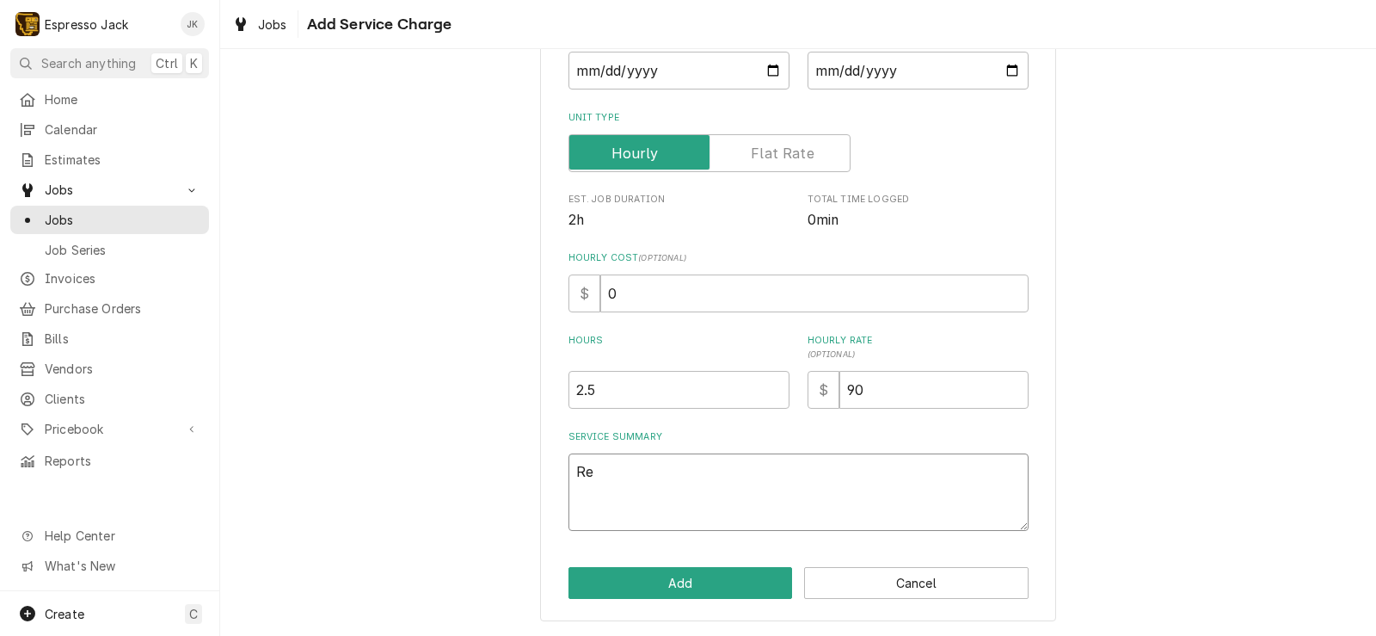
type textarea "x"
type textarea "R"
type textarea "x"
type textarea "R"
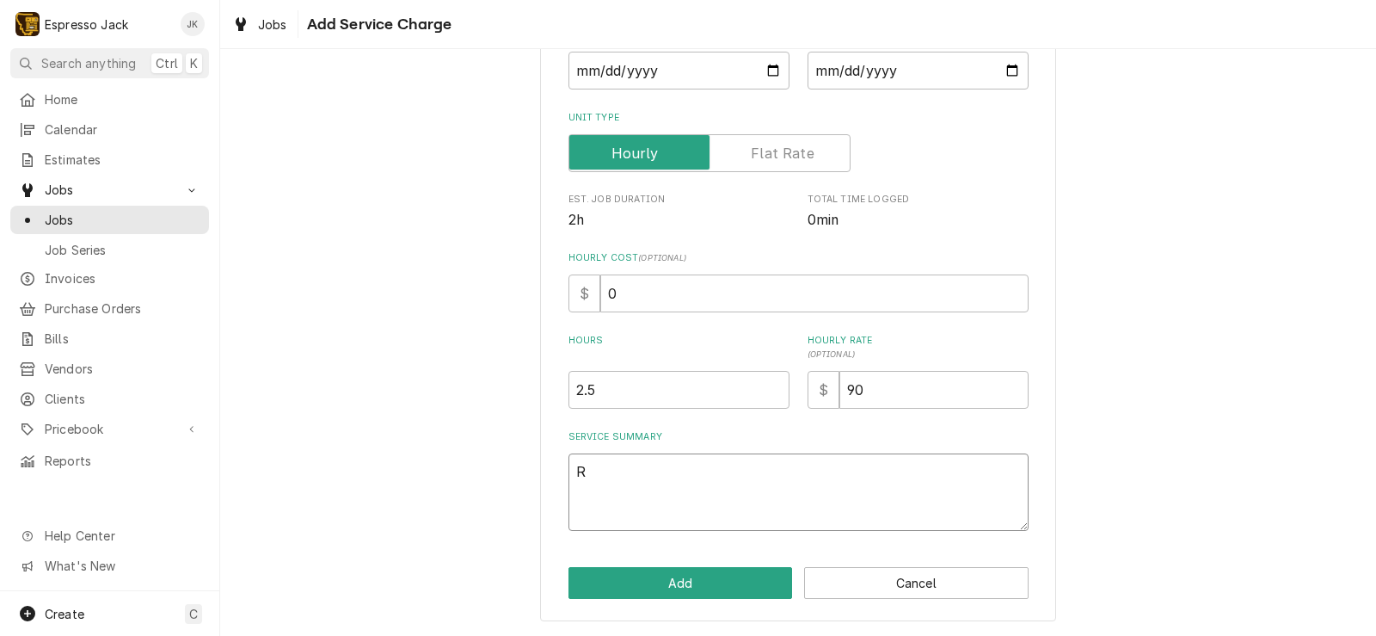
type textarea "x"
type textarea "Re"
type textarea "x"
type textarea "Rep"
type textarea "x"
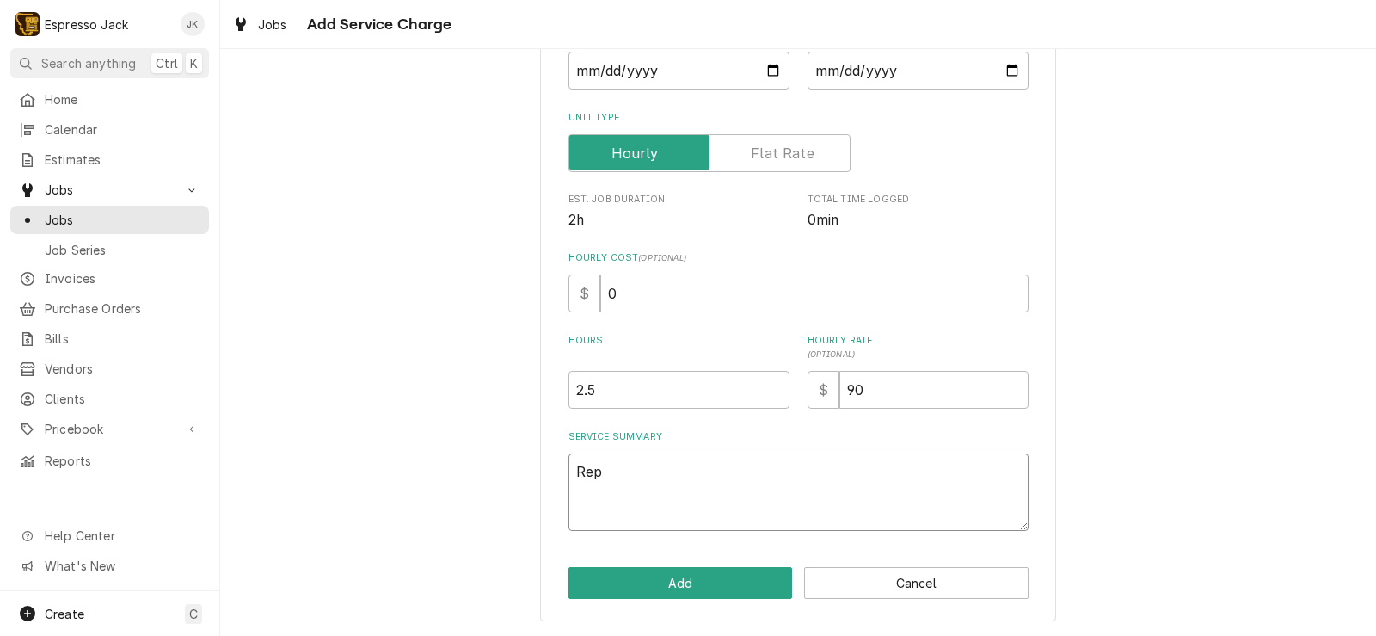
type textarea "Repl"
type textarea "x"
type textarea "Repla"
type textarea "x"
type textarea "Replac"
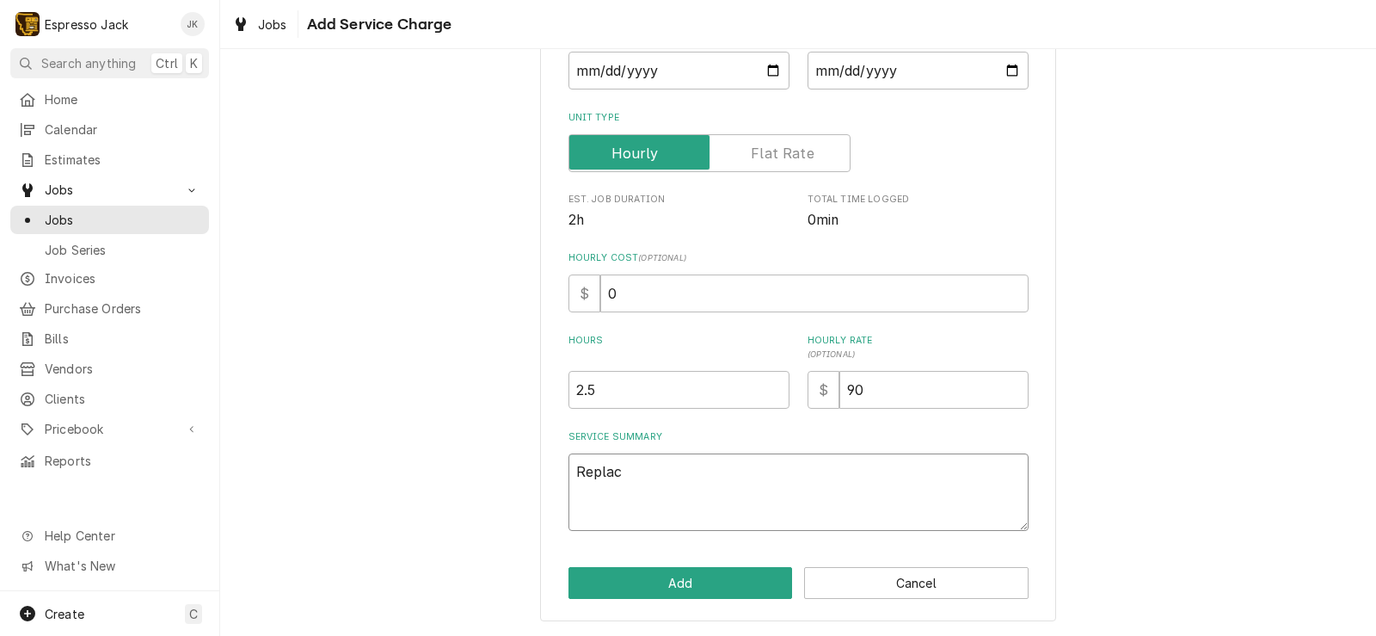
type textarea "x"
type textarea "Replace"
type textarea "x"
type textarea "Replaced"
type textarea "x"
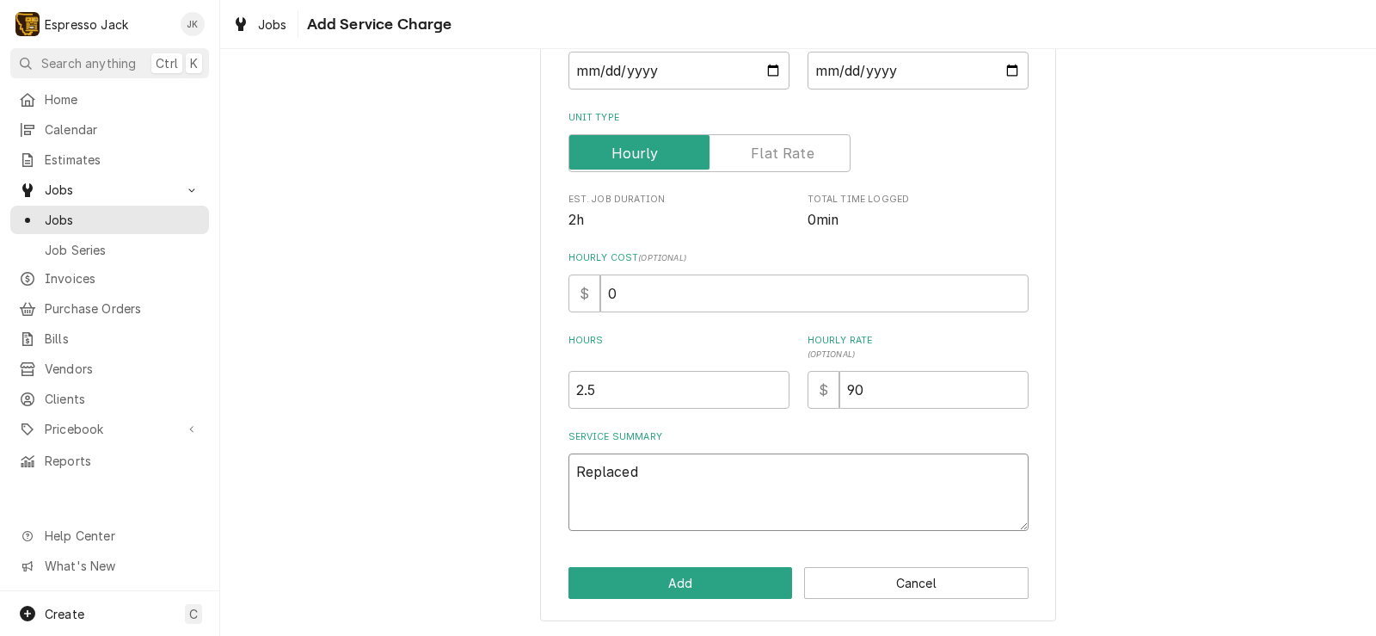
type textarea "Replaced"
type textarea "x"
type textarea "Replaced f"
type textarea "x"
type textarea "Replaced fa"
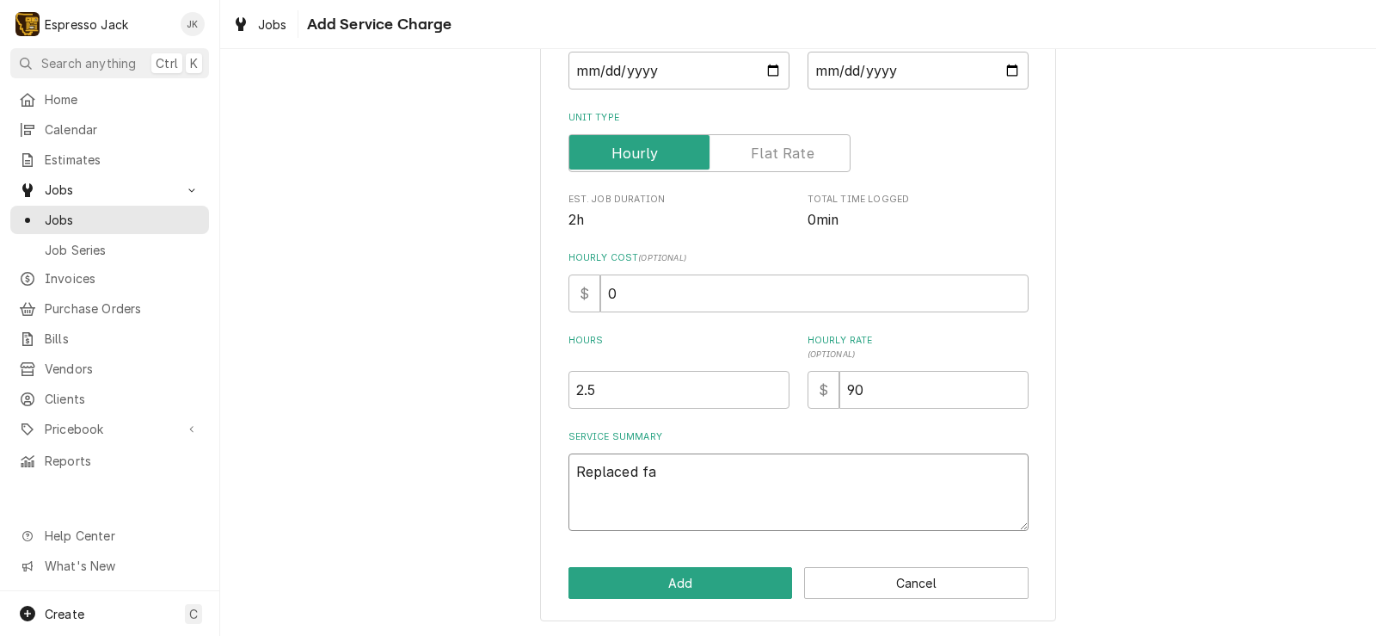
type textarea "x"
type textarea "Replaced fai"
type textarea "x"
type textarea "Replaced fail"
type textarea "x"
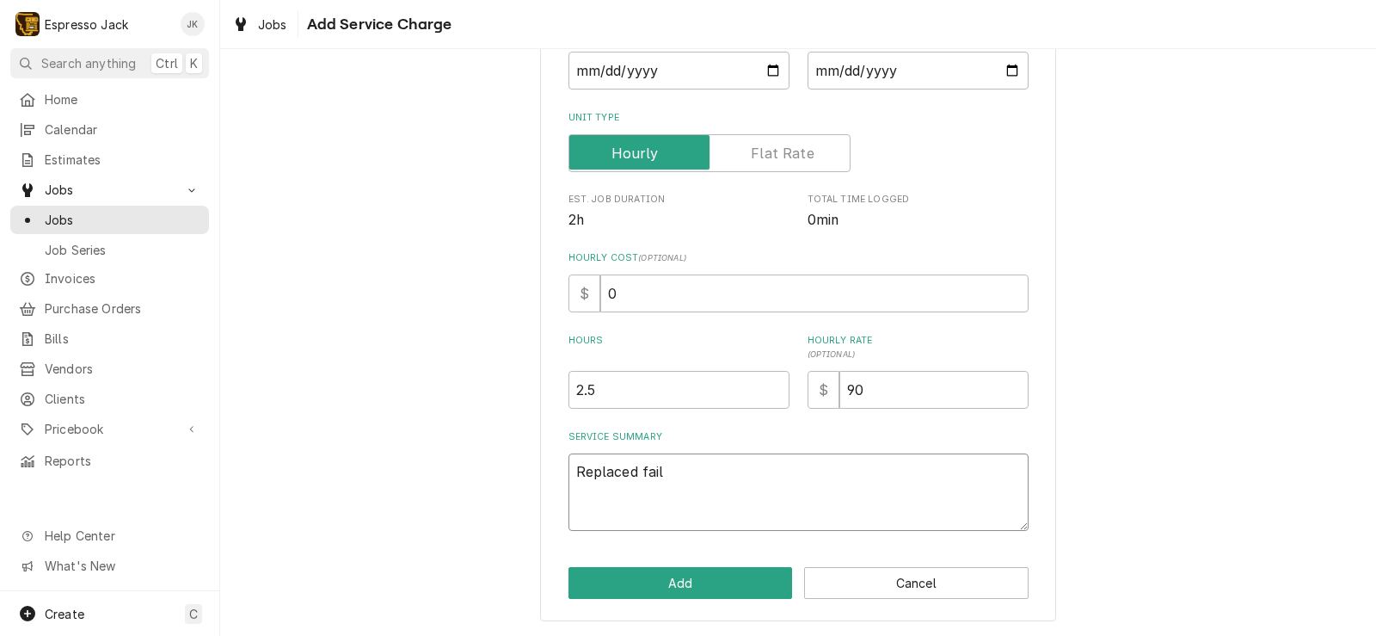
type textarea "Replaced faili"
type textarea "x"
type textarea "Replaced failin"
type textarea "x"
type textarea "Replaced failing"
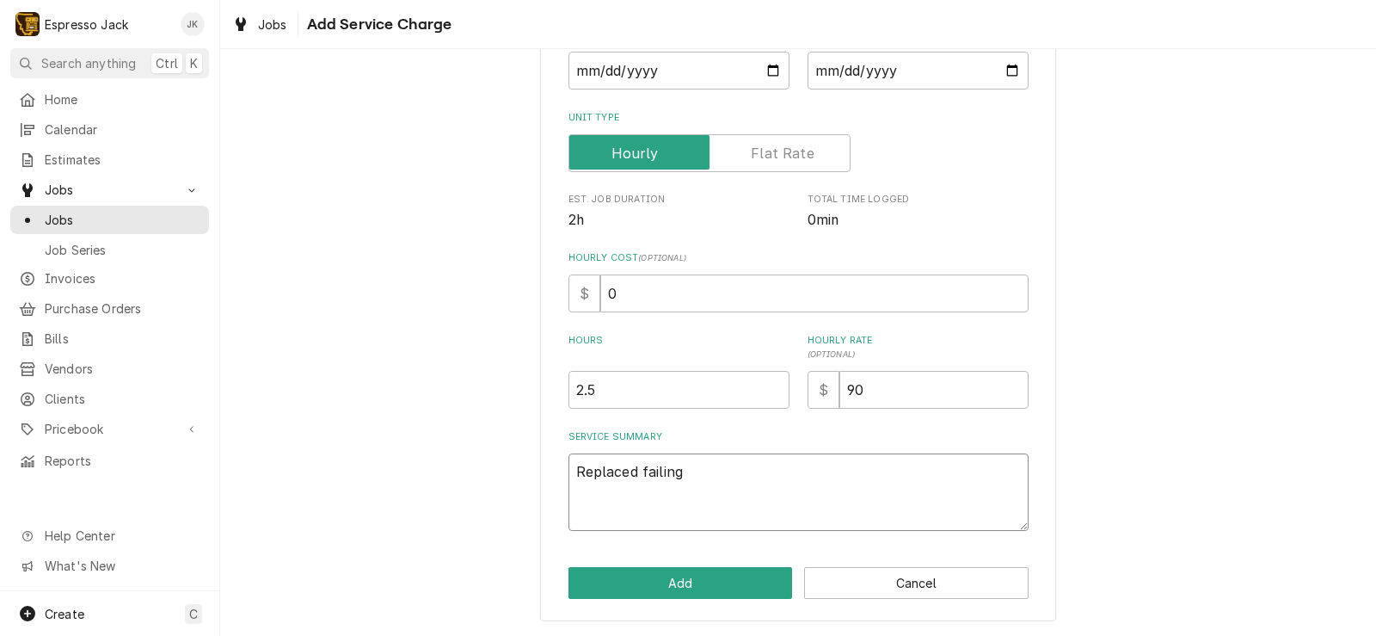
type textarea "x"
type textarea "Replaced failing"
drag, startPoint x: 655, startPoint y: 386, endPoint x: 363, endPoint y: 348, distance: 294.9
click at [360, 335] on div "Please provide the following information to add a new service charge to this in…" at bounding box center [798, 239] width 1156 height 793
type textarea "x"
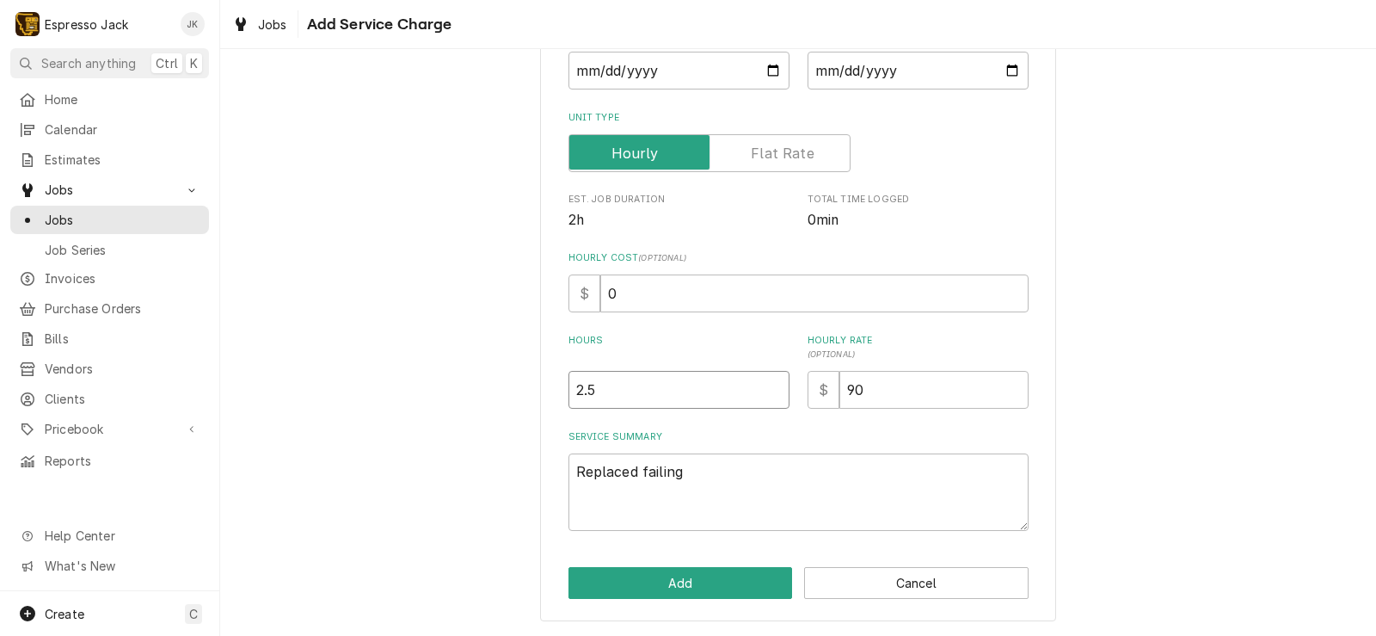
type input "1"
type textarea "x"
type input "12"
drag, startPoint x: 604, startPoint y: 390, endPoint x: 465, endPoint y: 372, distance: 139.8
click at [466, 372] on div "Please provide the following information to add a new service charge to this in…" at bounding box center [798, 239] width 1156 height 793
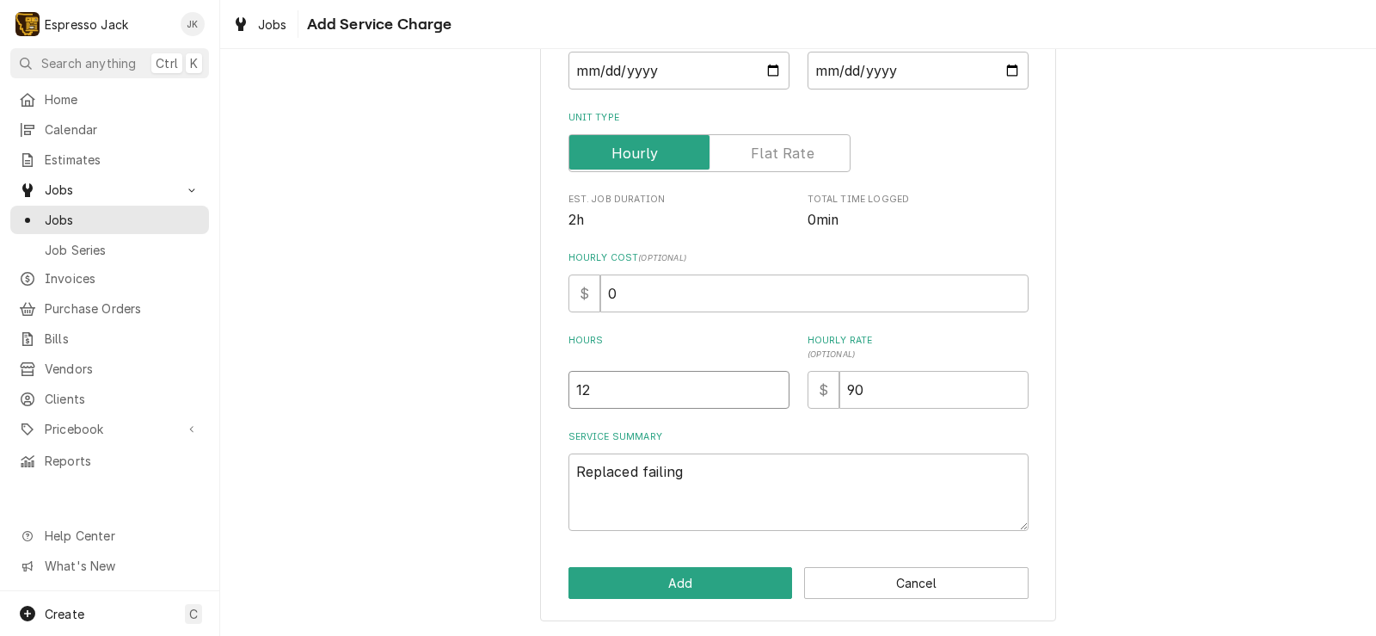
type textarea "x"
type input "2"
click at [474, 373] on div "Please provide the following information to add a new service charge to this in…" at bounding box center [798, 239] width 1156 height 793
click at [746, 470] on textarea "Replaced failing" at bounding box center [799, 491] width 460 height 77
type textarea "x"
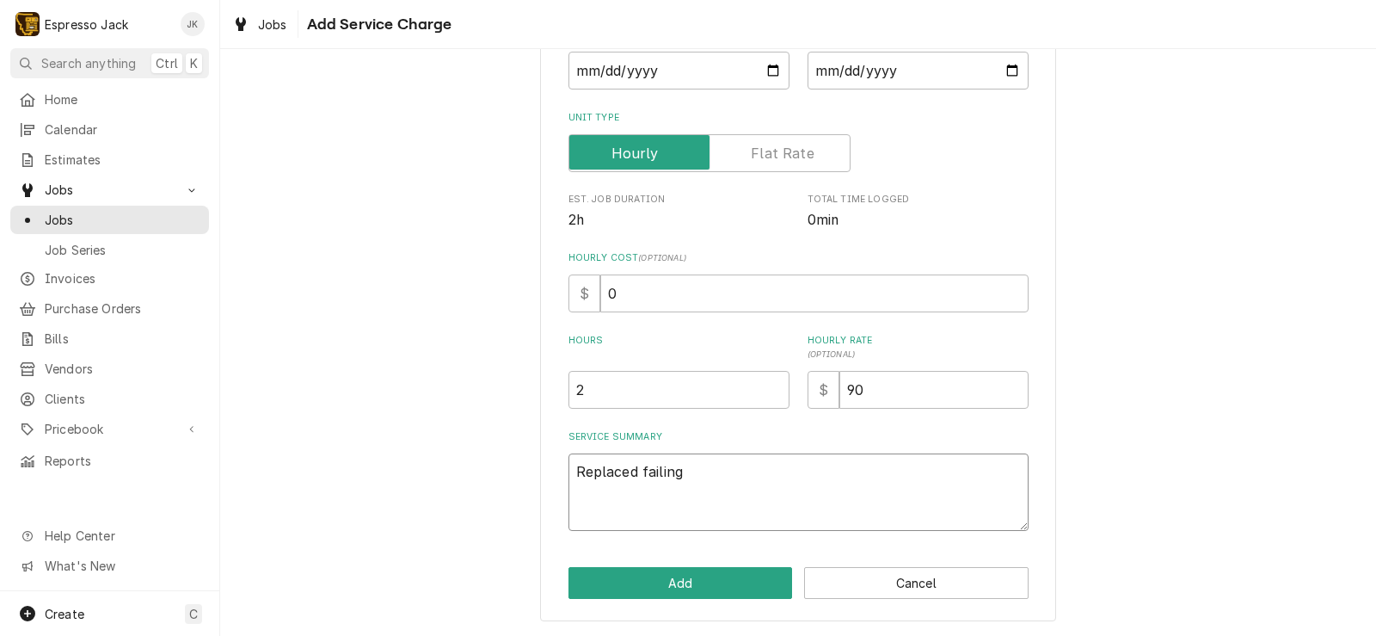
type textarea "Replaced failing s"
type textarea "x"
type textarea "Replaced failing sw"
type textarea "x"
type textarea "Replaced failing swi"
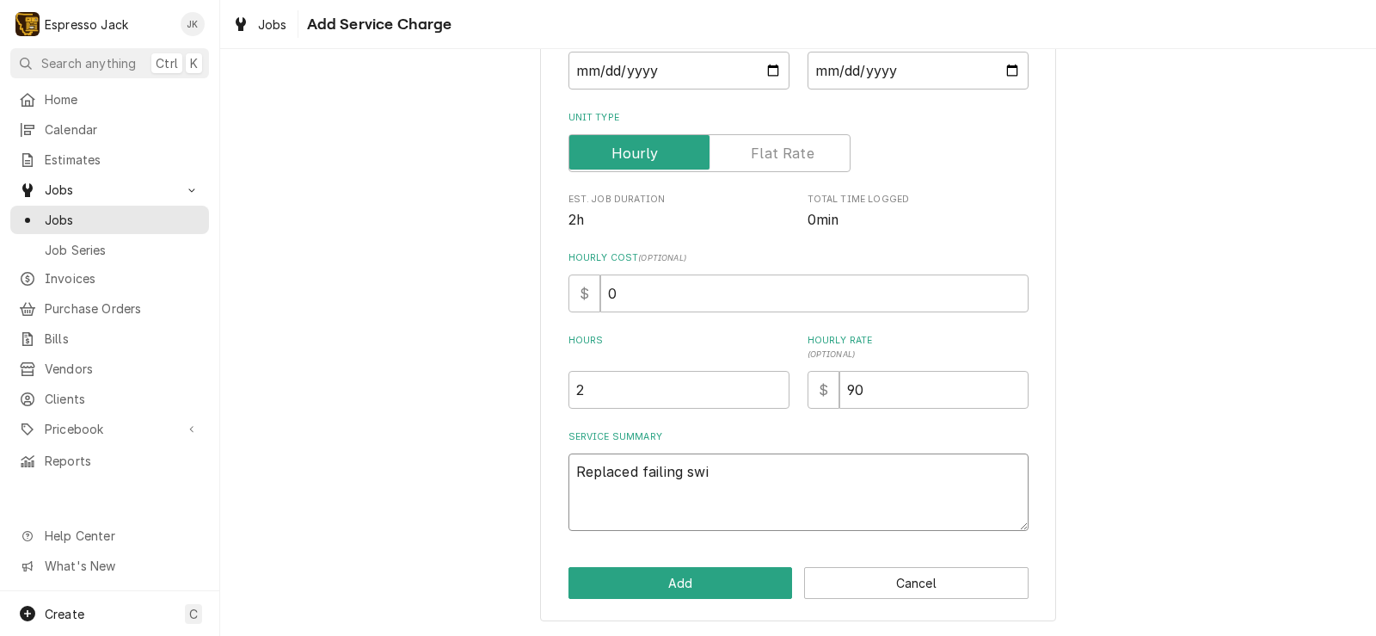
type textarea "x"
type textarea "Replaced failing sw"
type textarea "x"
type textarea "Replaced failing s"
type textarea "x"
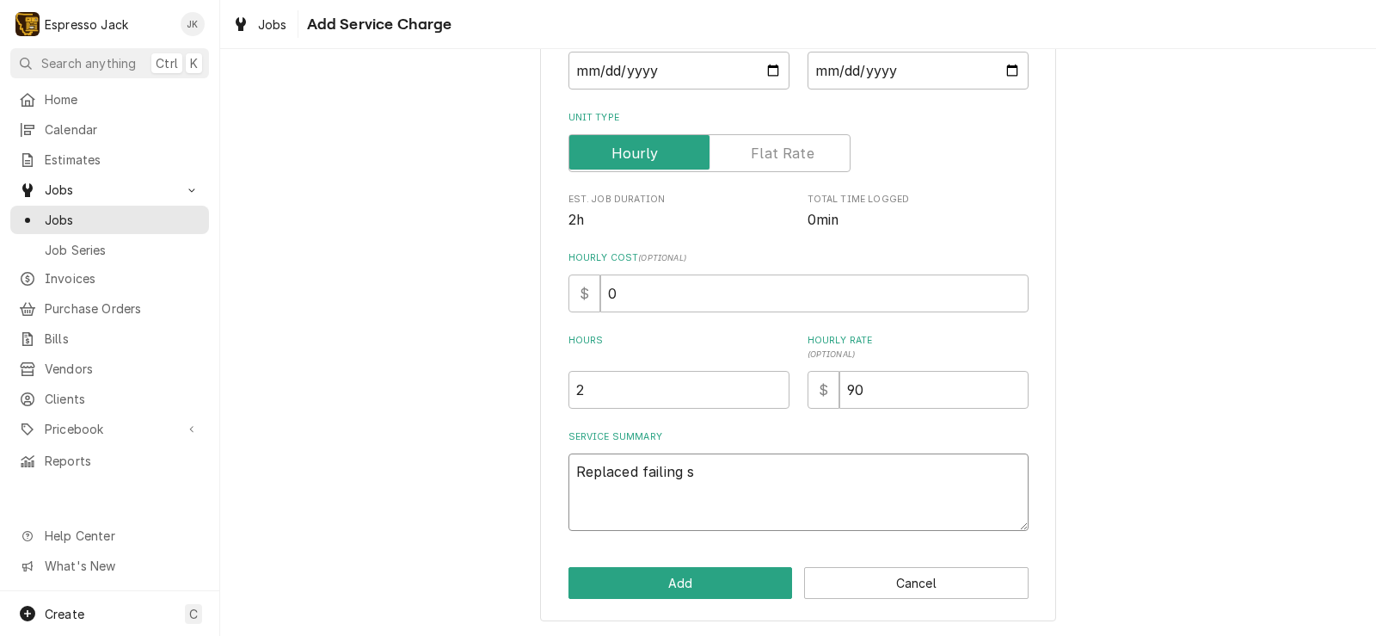
type textarea "Replaced failing"
type textarea "x"
type textarea "Replaced failing h"
type textarea "x"
type textarea "Replaced failing ho"
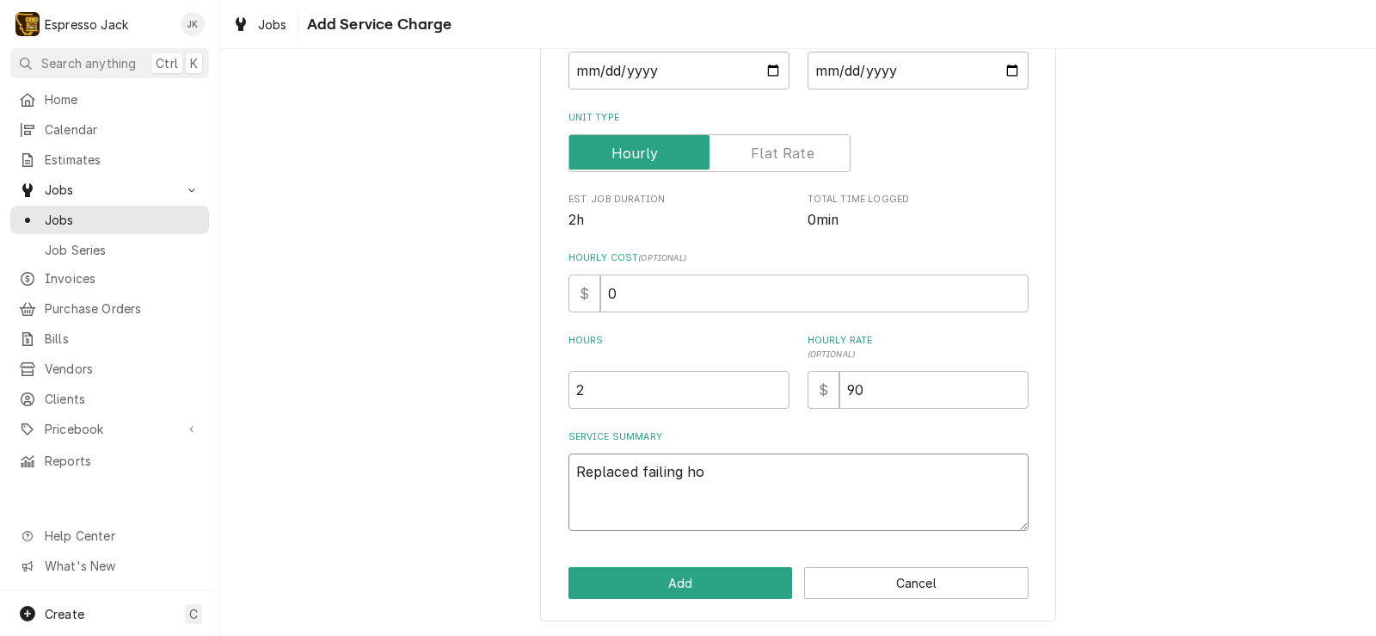
type textarea "x"
type textarea "Replaced failing hot"
type textarea "x"
type textarea "Replaced failing hot"
type textarea "x"
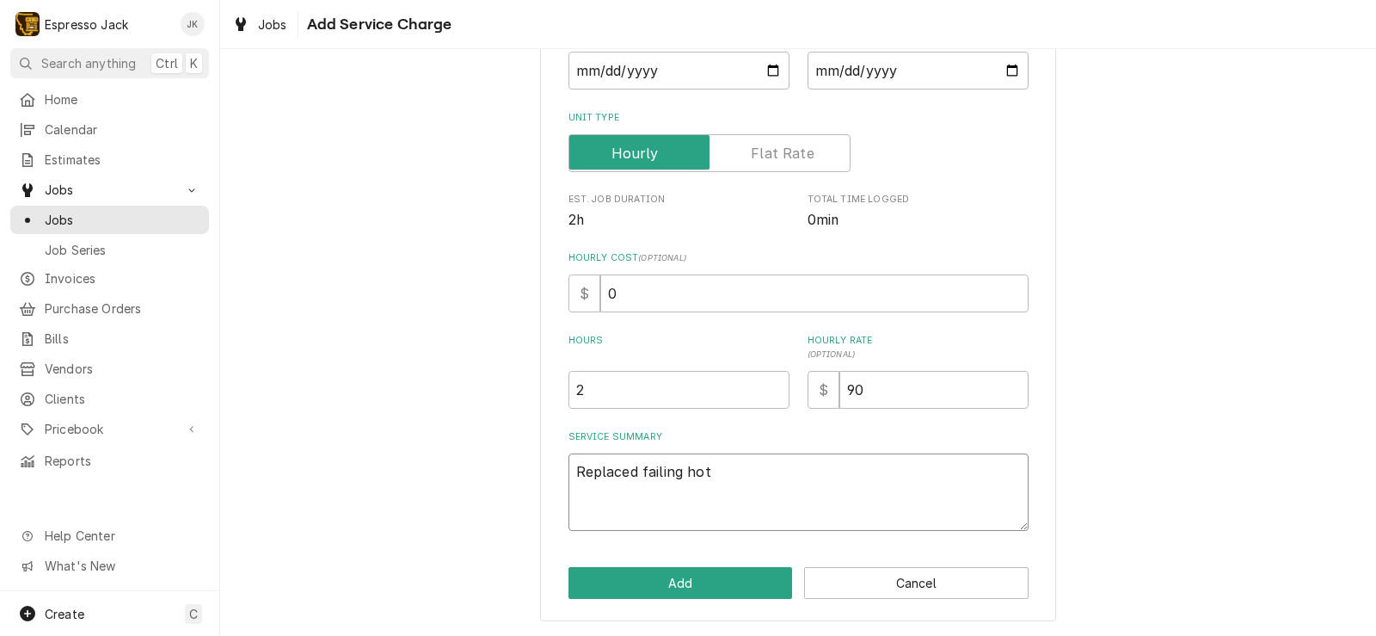
type textarea "Replaced failing hot w"
type textarea "x"
type textarea "Replaced failing hot wa"
type textarea "x"
type textarea "Replaced failing hot wat"
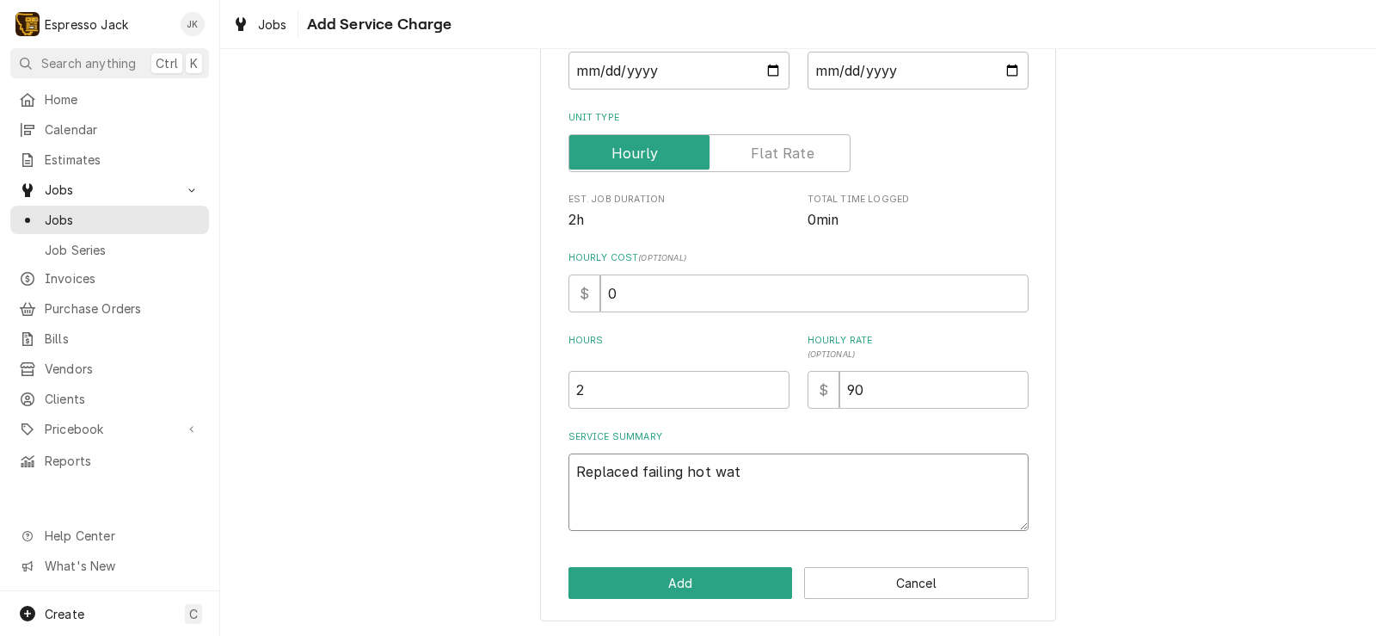
type textarea "x"
type textarea "Replaced failing hot wate"
type textarea "x"
type textarea "Replaced failing hot water"
type textarea "x"
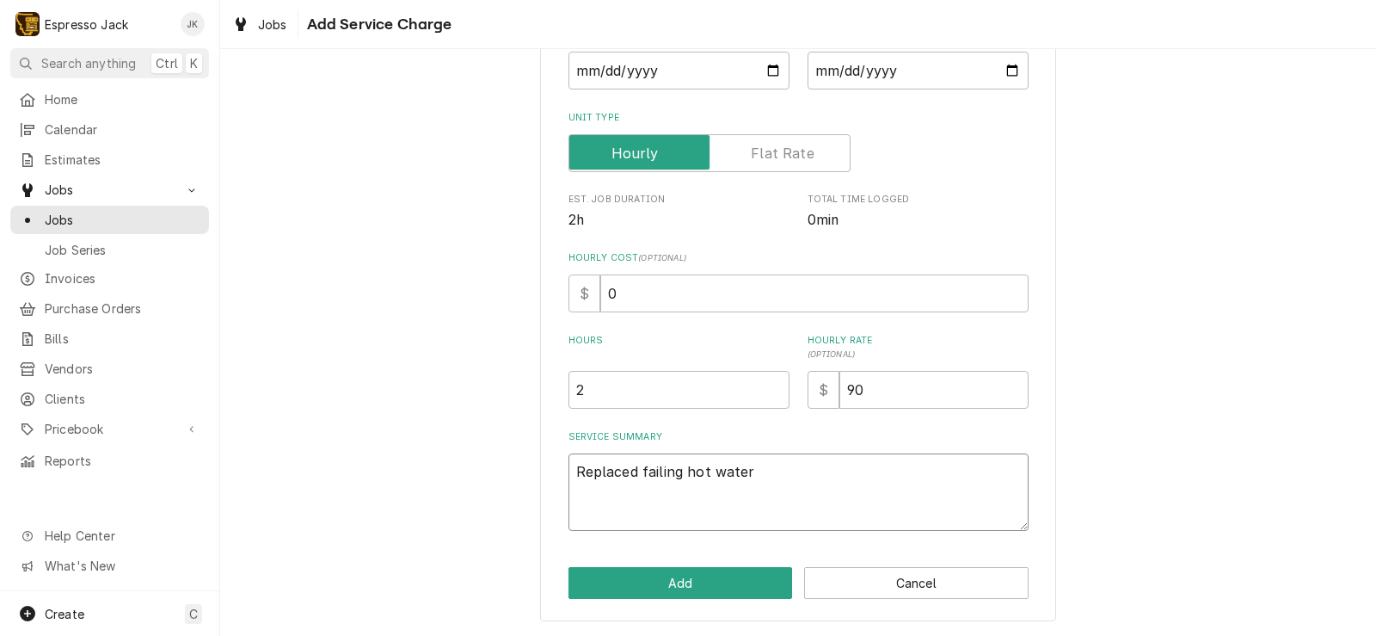
type textarea "Replaced failing hot water"
type textarea "x"
type textarea "Replaced failing hot water w"
type textarea "x"
type textarea "Replaced failing hot water s"
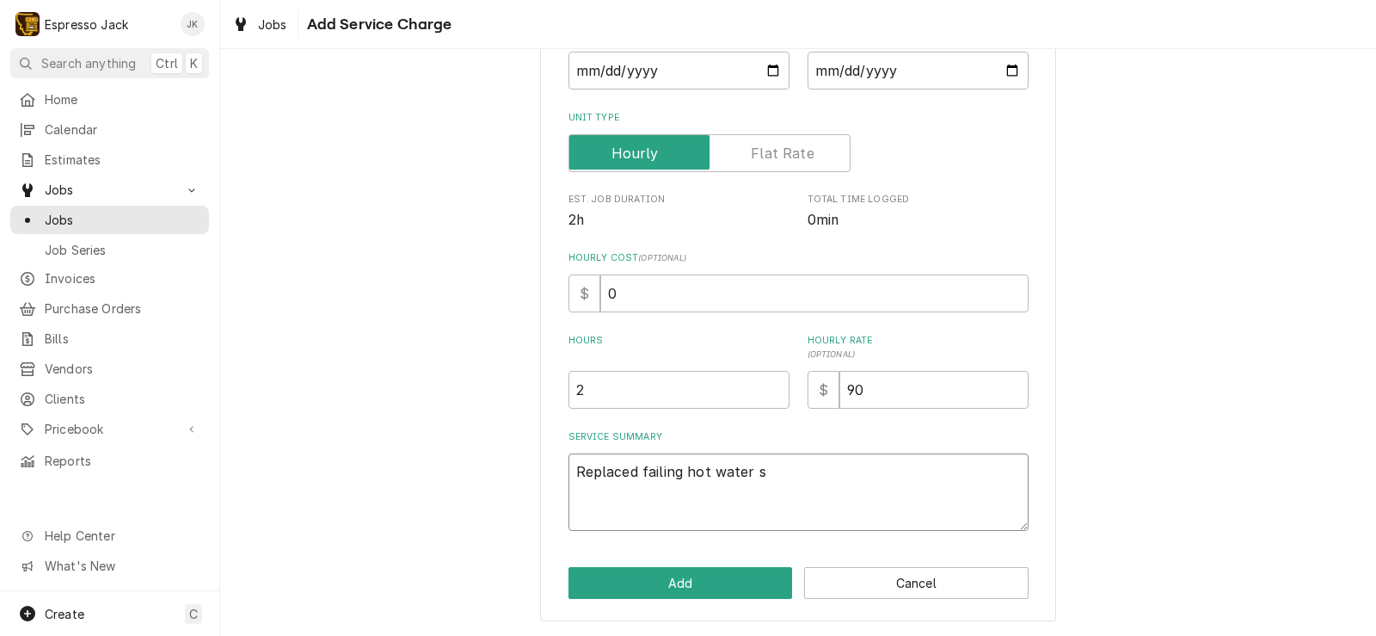
type textarea "x"
type textarea "Replaced failing hot water sw"
type textarea "x"
type textarea "Replaced failing hot water swi"
type textarea "x"
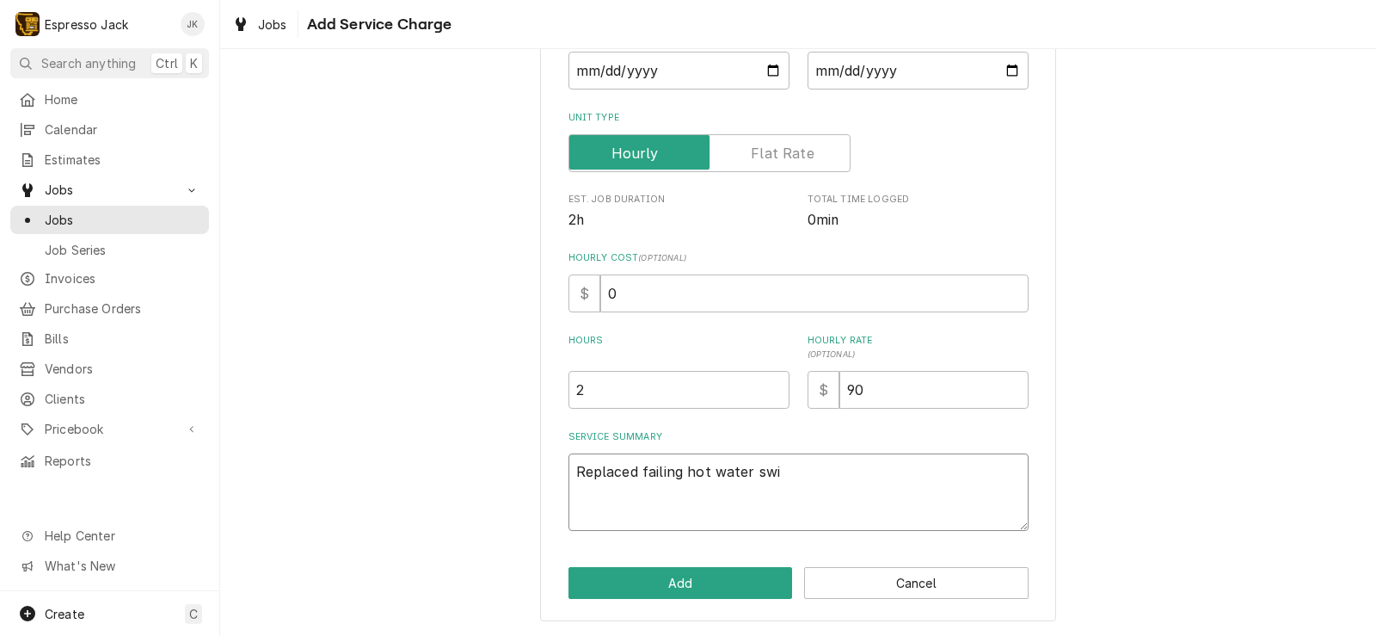
type textarea "Replaced failing hot water swit"
type textarea "x"
type textarea "Replaced failing hot water switc"
type textarea "x"
type textarea "Replaced failing hot water switch"
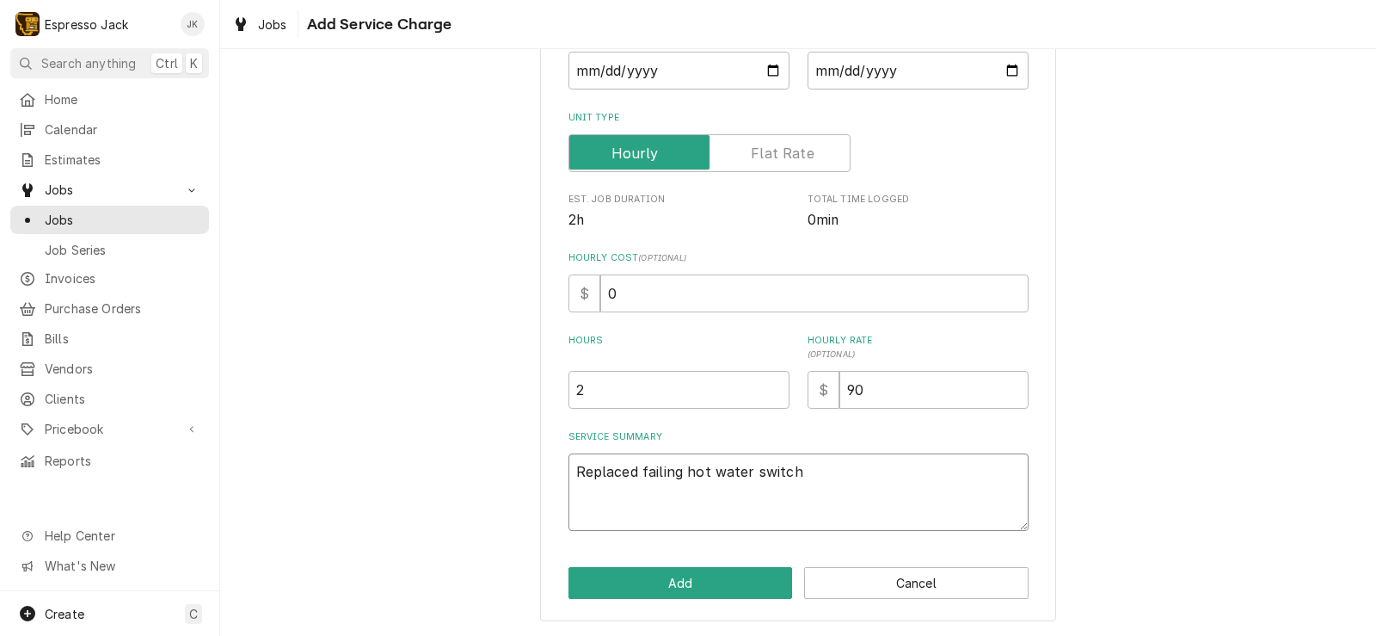
type textarea "x"
type textarea "Replaced failing hot water switch,"
type textarea "x"
type textarea "Replaced failing hot water switch,"
type textarea "x"
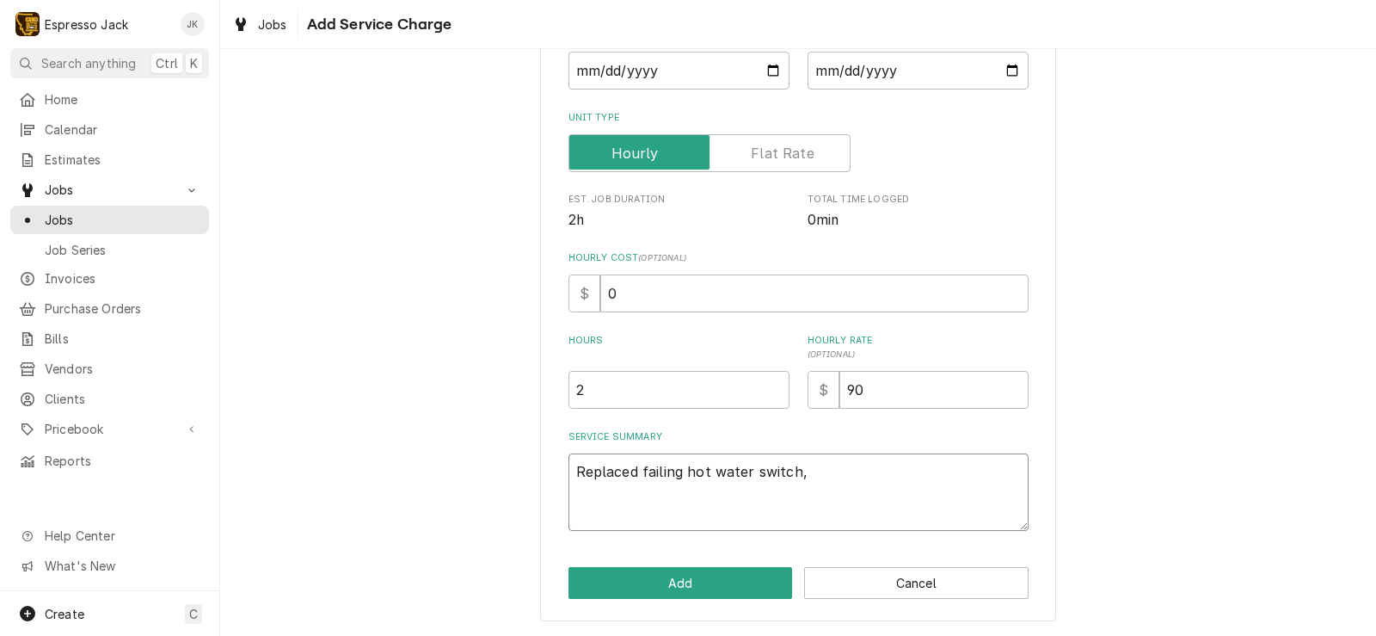
type textarea "Replaced failing hot water switch, I"
type textarea "x"
type textarea "Replaced failing hot water switch, I"
type textarea "x"
type textarea "Replaced failing hot water switch, I j"
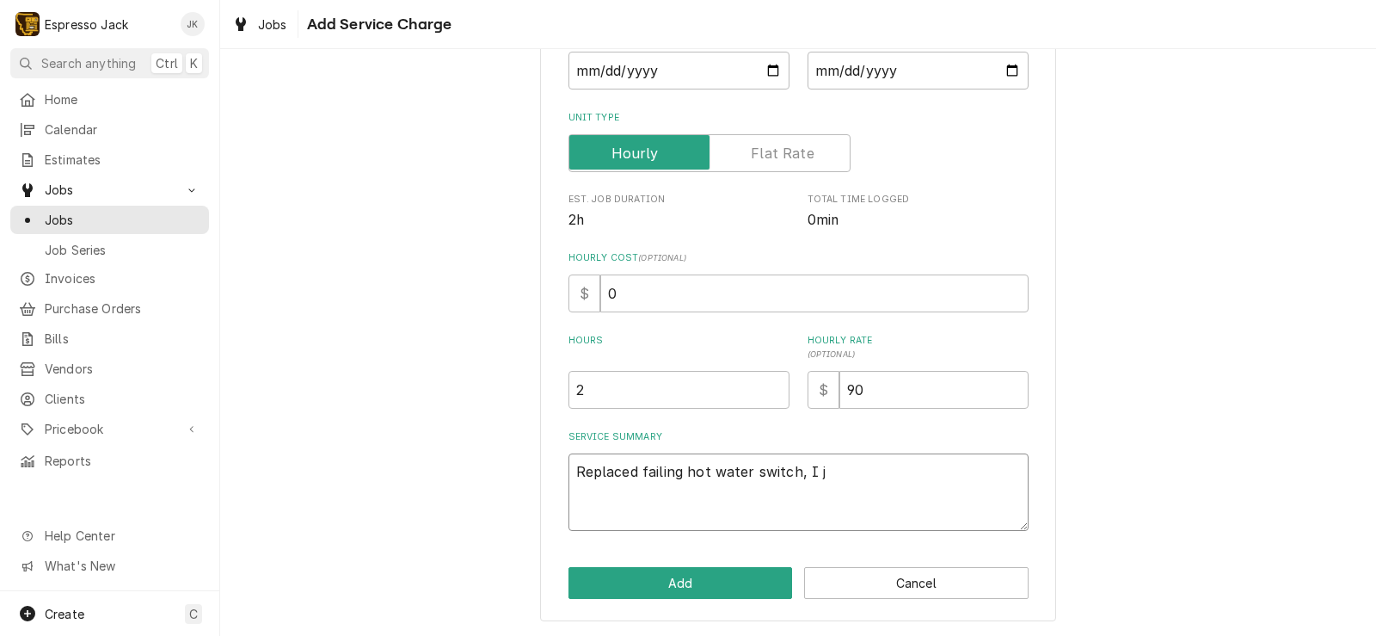
type textarea "x"
type textarea "Replaced failing hot water switch, I ju"
type textarea "x"
type textarea "Replaced failing hot water switch, I jus"
type textarea "x"
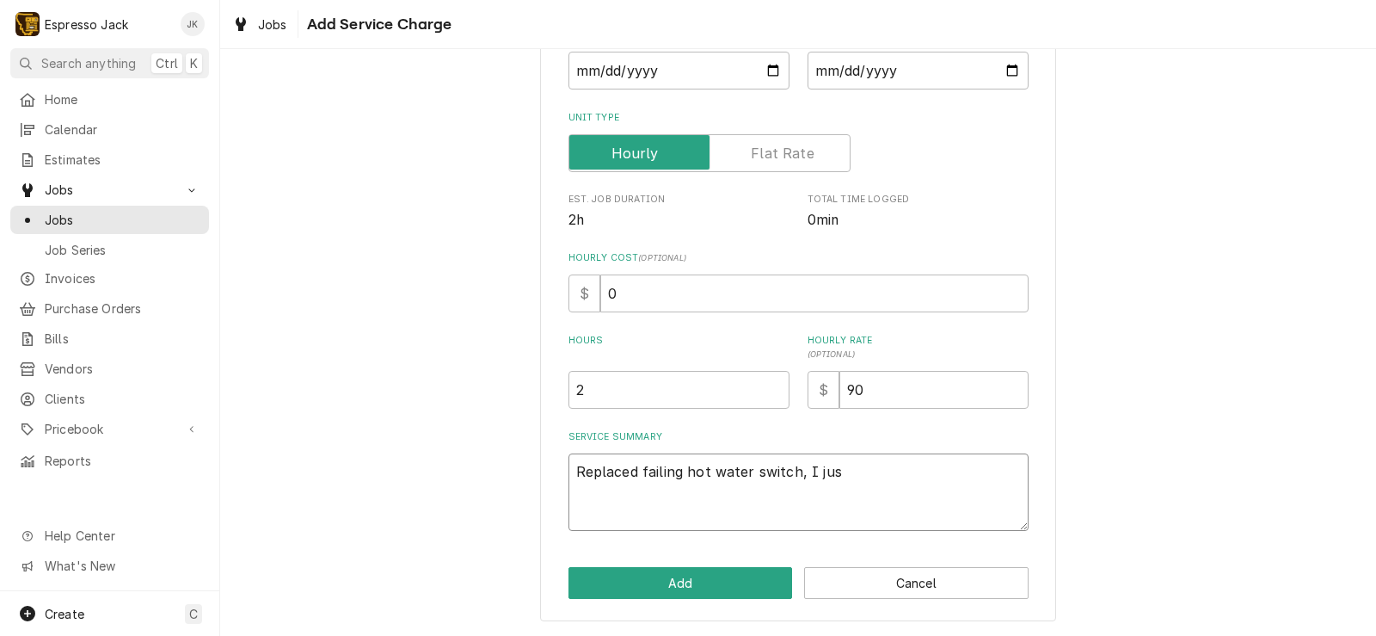
type textarea "Replaced failing hot water switch, I just"
type textarea "x"
type textarea "Replaced failing hot water switch, I just"
type textarea "x"
type textarea "Replaced failing hot water switch, I just c"
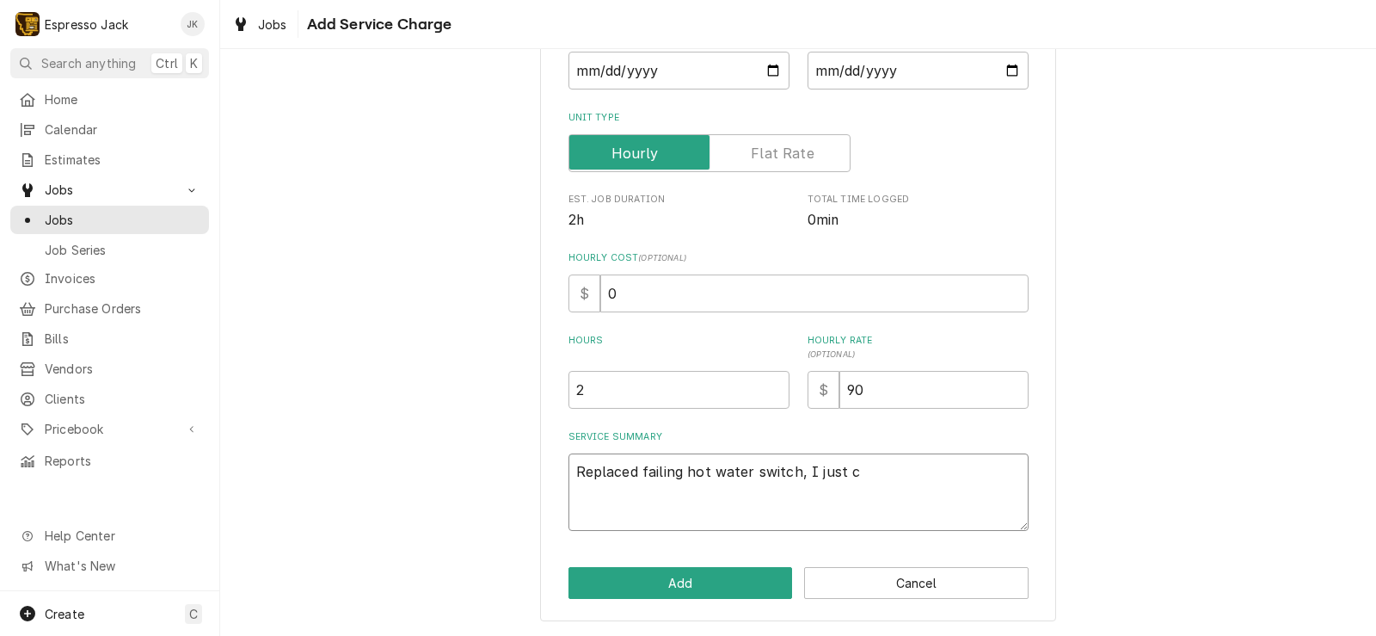
type textarea "x"
type textarea "Replaced failing hot water switch, I just ch"
type textarea "x"
type textarea "Replaced failing hot water switch, I just cha"
type textarea "x"
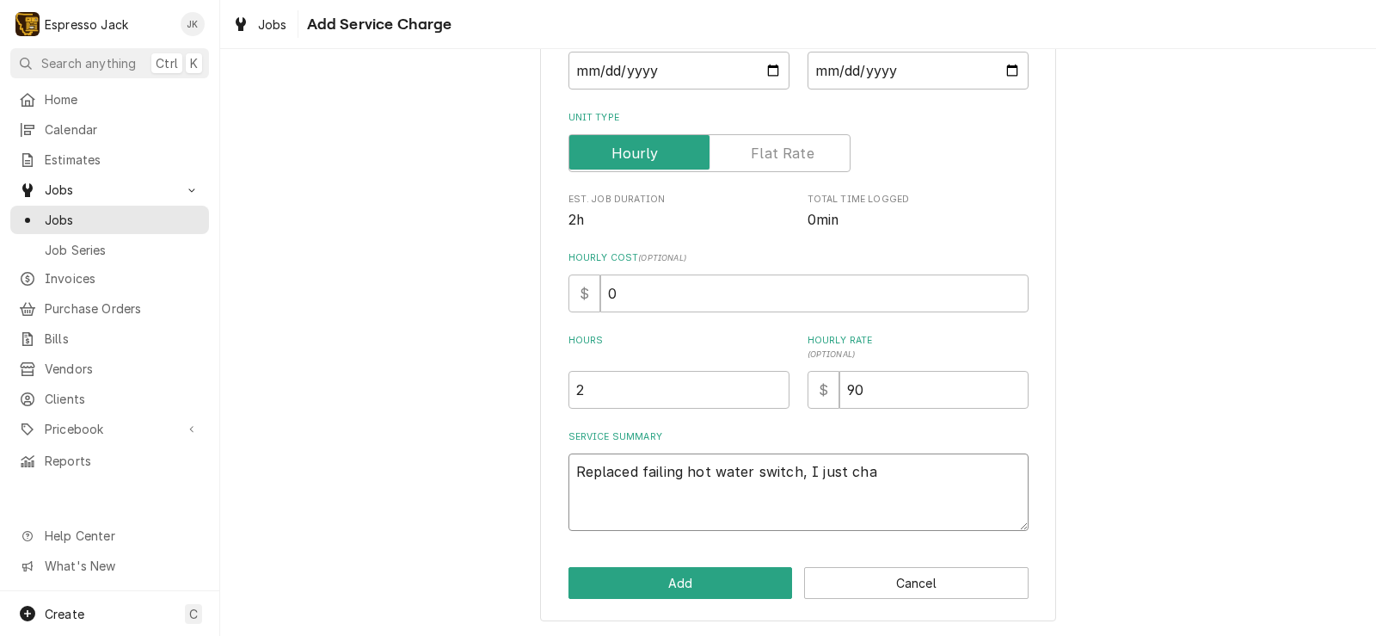
type textarea "Replaced failing hot water switch, I just chan"
type textarea "x"
type textarea "Replaced failing hot water switch, I just change"
type textarea "x"
type textarea "Replaced failing hot water switch, I just changed"
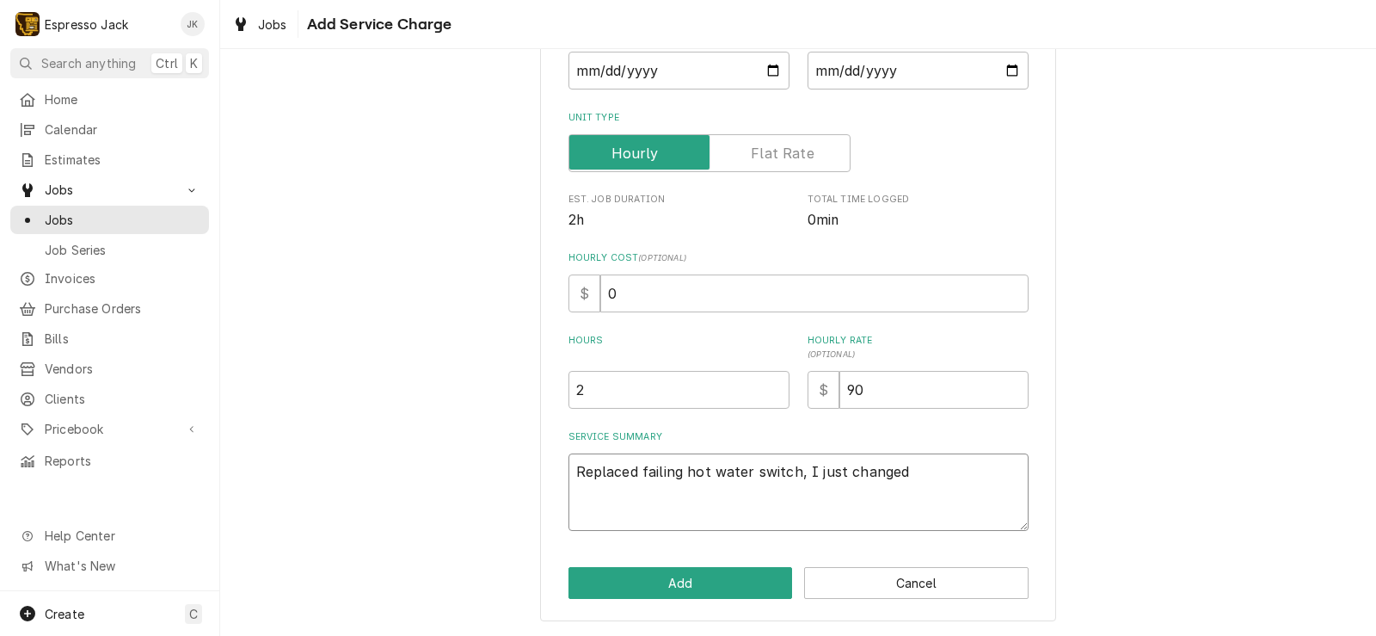
type textarea "x"
type textarea "Replaced failing hot water switch, I just changed"
type textarea "x"
type textarea "Replaced failing hot water switch, I just changed t"
type textarea "x"
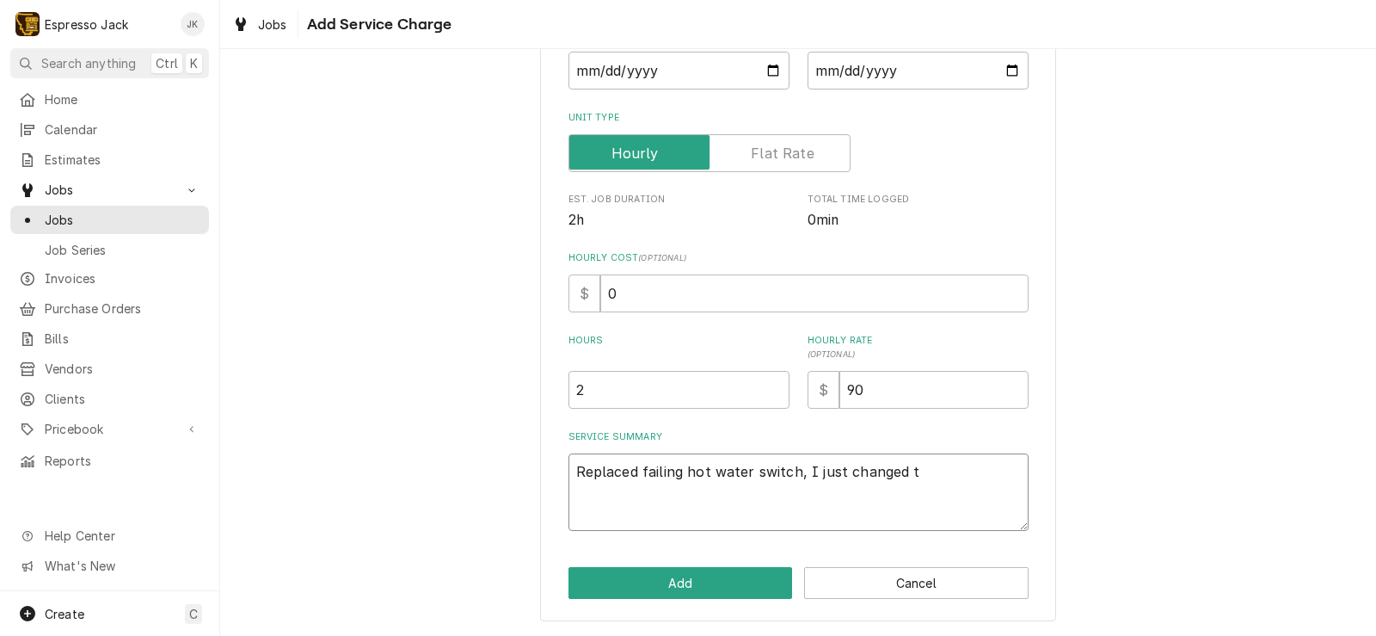
type textarea "Replaced failing hot water switch, I just changed th"
type textarea "x"
type textarea "Replaced failing hot water switch, I just changed tha"
type textarea "x"
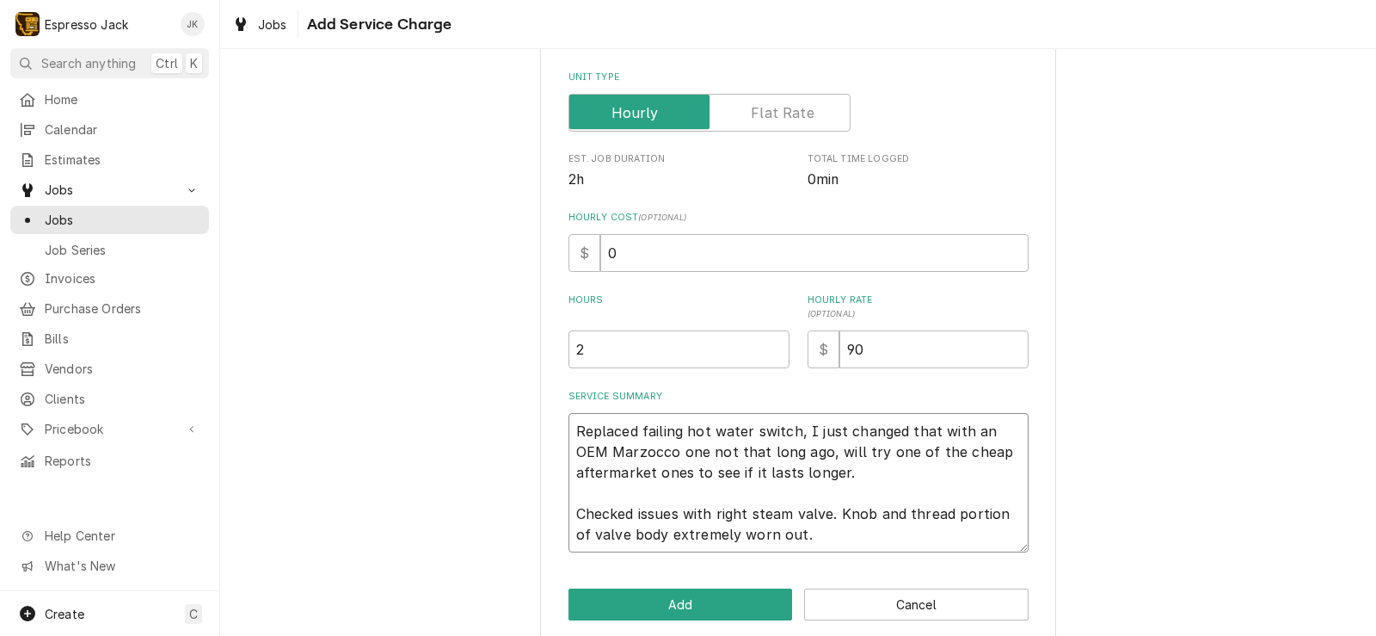
scroll to position [286, 0]
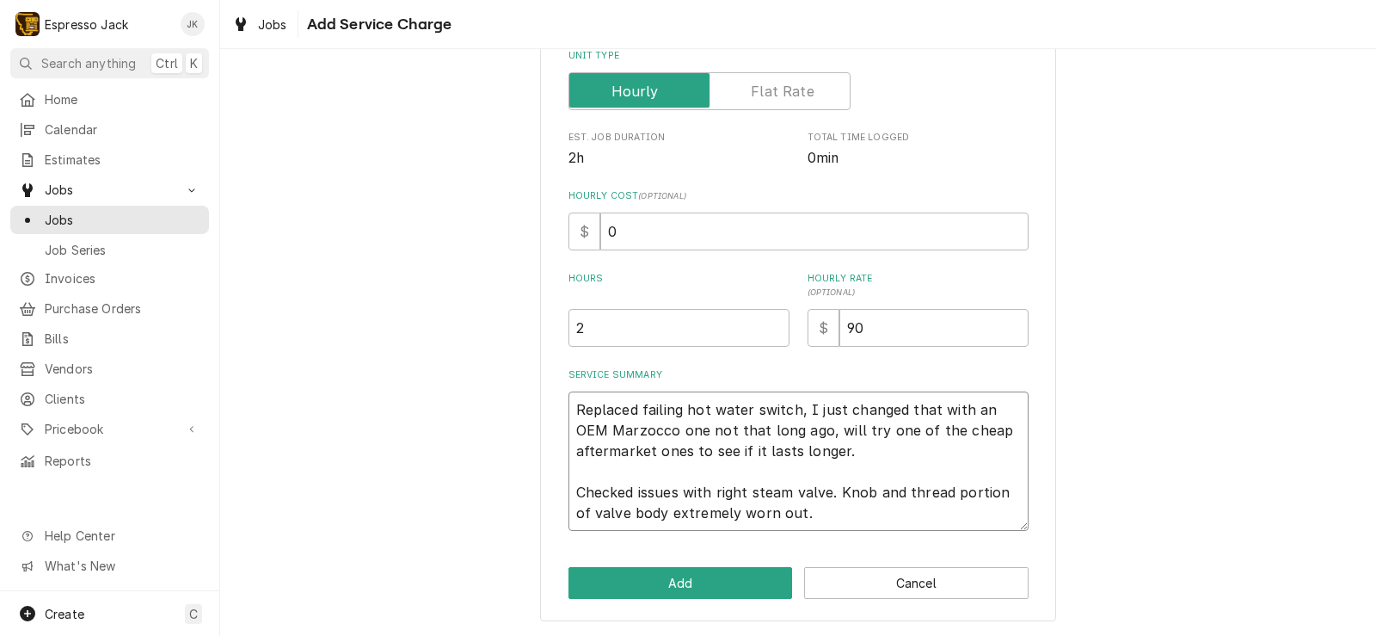
click at [797, 515] on textarea "Replaced failing hot water switch, I just changed that with an OEM Marzocco one…" at bounding box center [799, 460] width 460 height 139
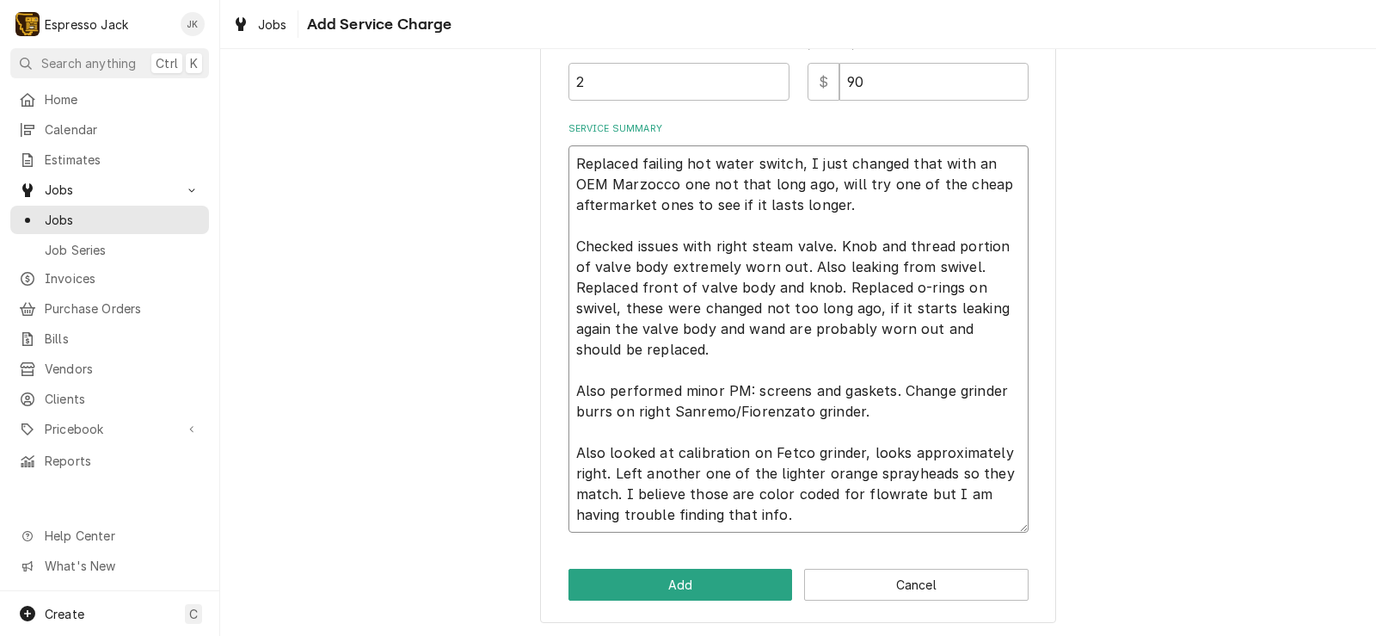
scroll to position [534, 0]
click at [753, 584] on button "Add" at bounding box center [681, 583] width 224 height 32
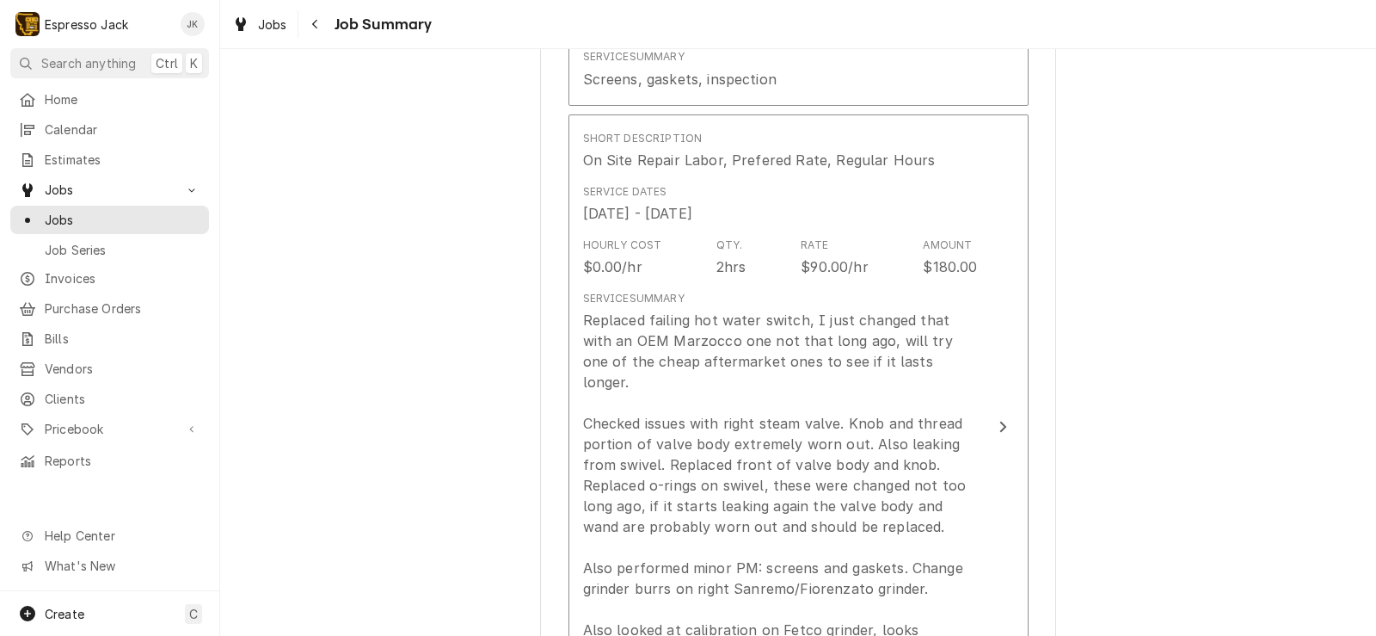
scroll to position [826, 0]
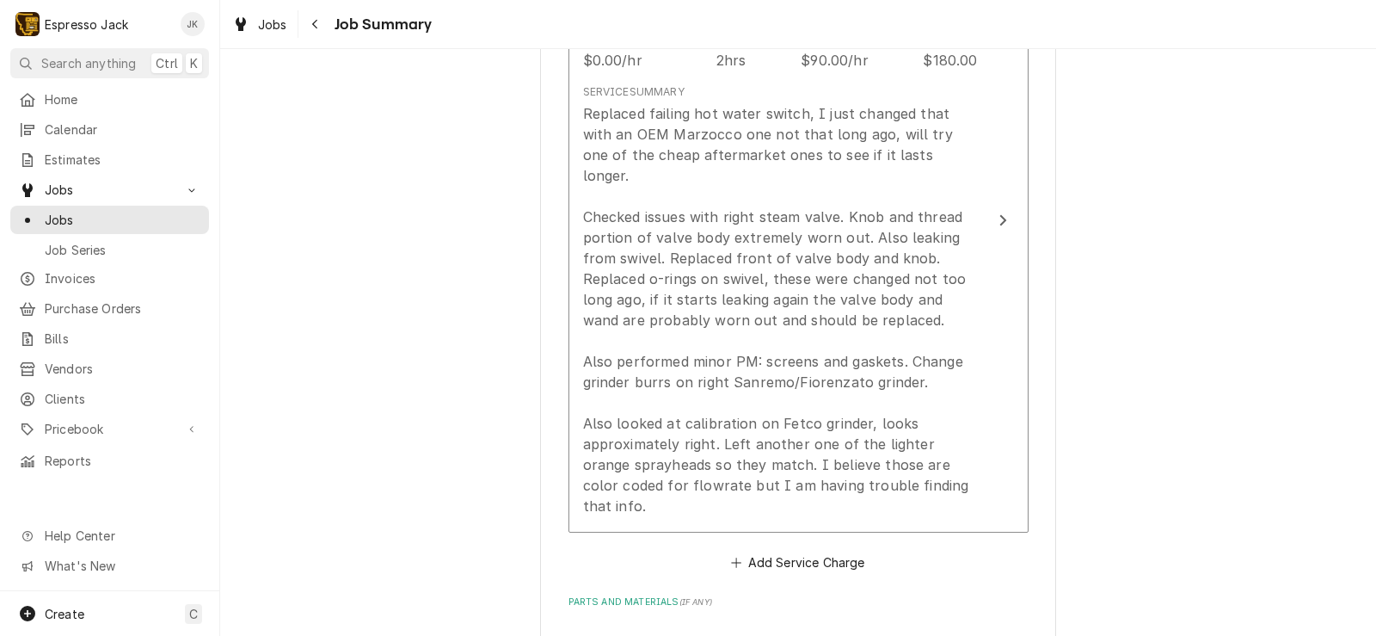
click at [802, 628] on button "Add Part or Material" at bounding box center [798, 640] width 142 height 24
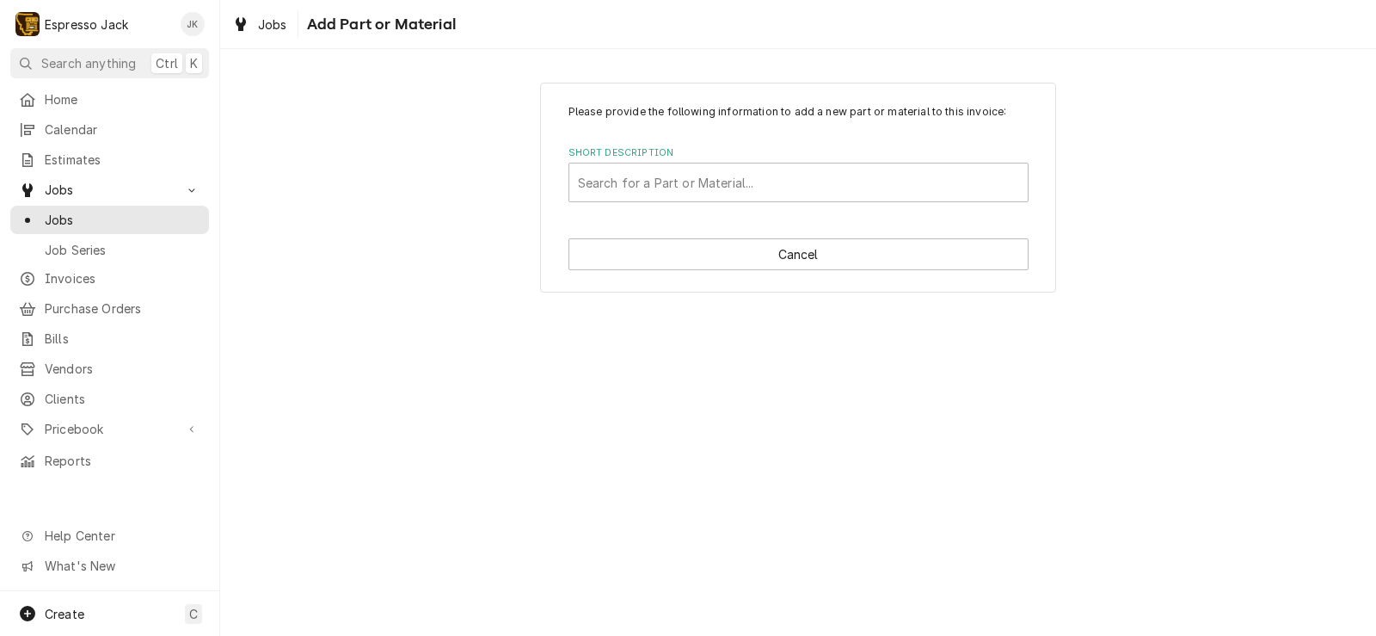
click at [751, 160] on div "Short Description Search for a Part or Material..." at bounding box center [799, 174] width 460 height 56
click at [744, 193] on div "Short Description" at bounding box center [798, 182] width 441 height 31
drag, startPoint x: 673, startPoint y: 177, endPoint x: 542, endPoint y: 173, distance: 131.7
click at [542, 173] on div "Please provide the following information to add a new part or material to this …" at bounding box center [798, 188] width 516 height 210
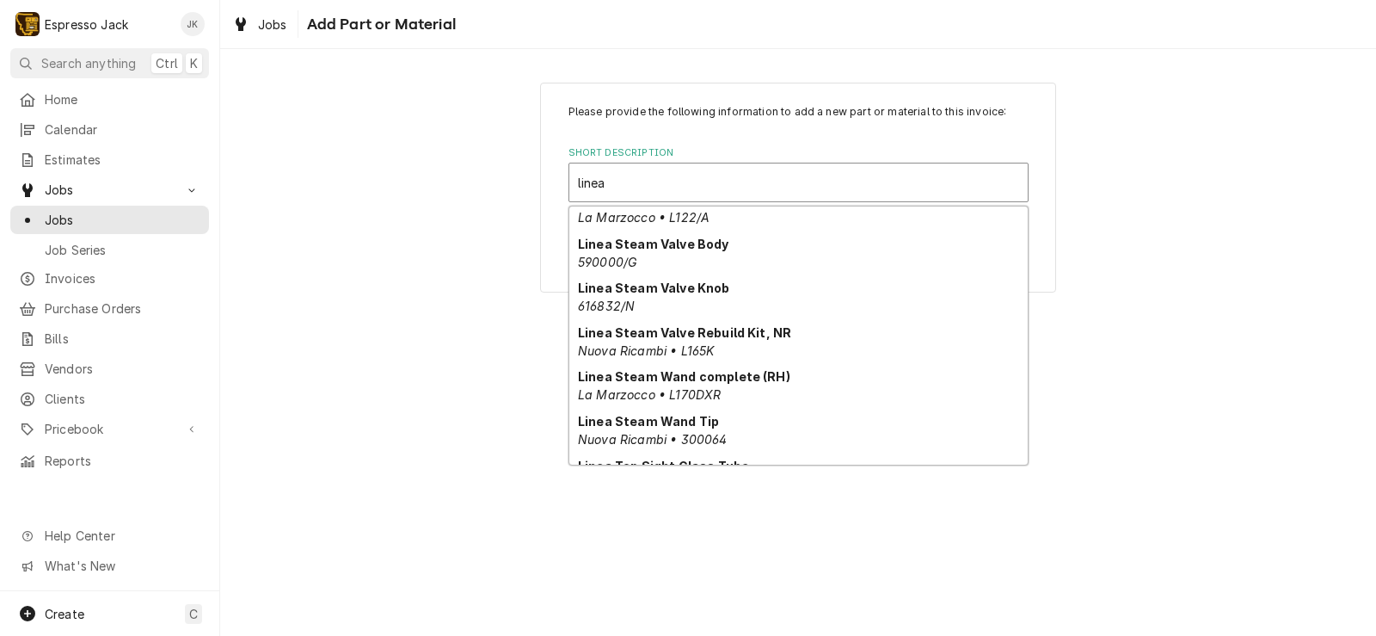
scroll to position [413, 0]
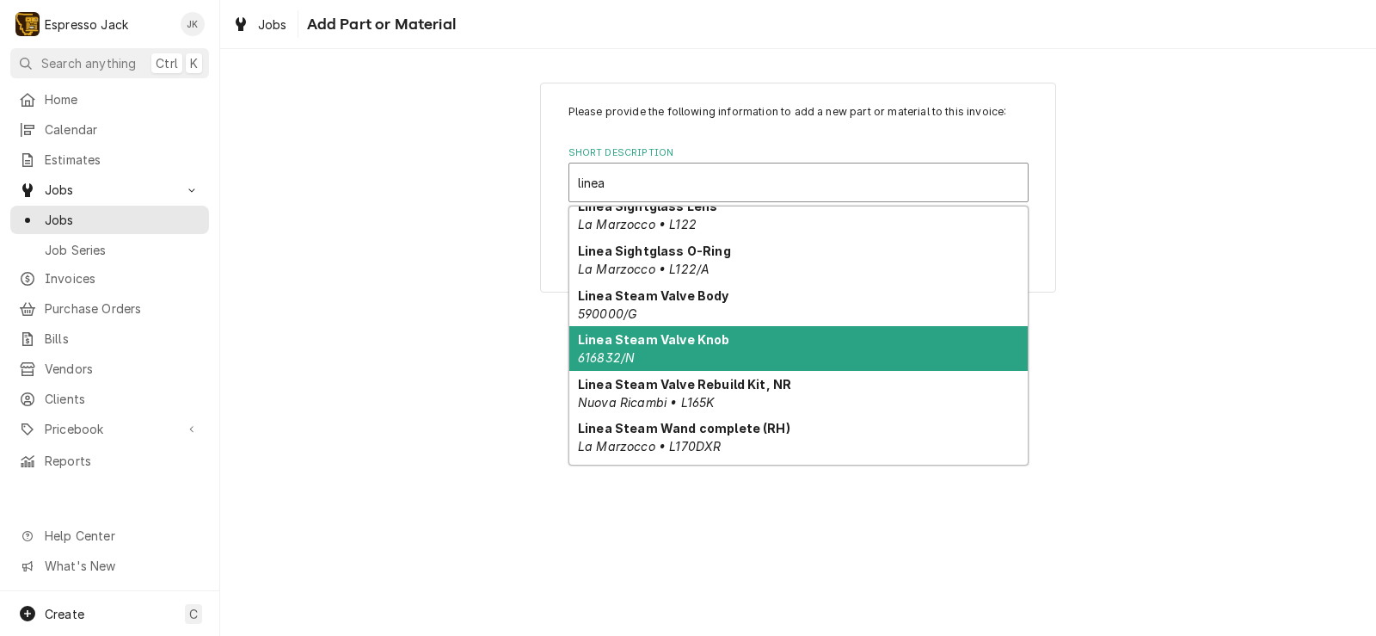
click at [697, 347] on div "Linea Steam Valve Knob 616832/N" at bounding box center [798, 348] width 458 height 45
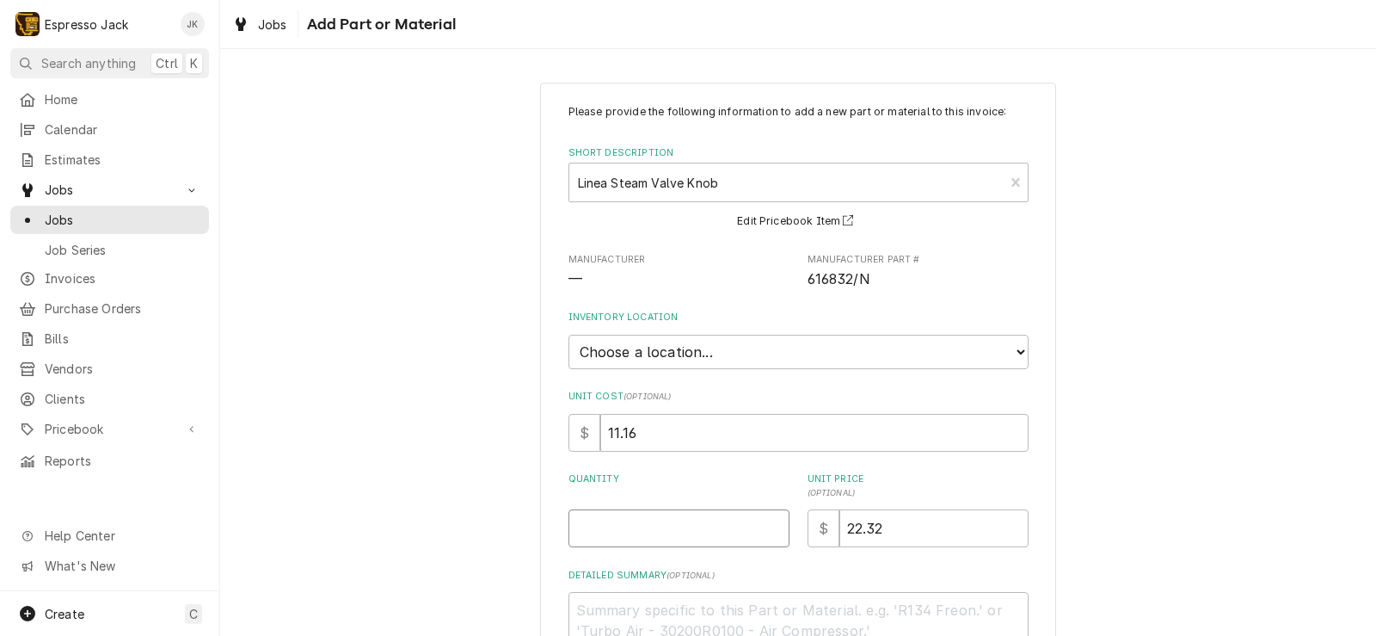
click at [665, 524] on input "Quantity" at bounding box center [679, 528] width 221 height 38
click at [449, 436] on div "Please provide the following information to add a new part or material to this …" at bounding box center [798, 420] width 1156 height 707
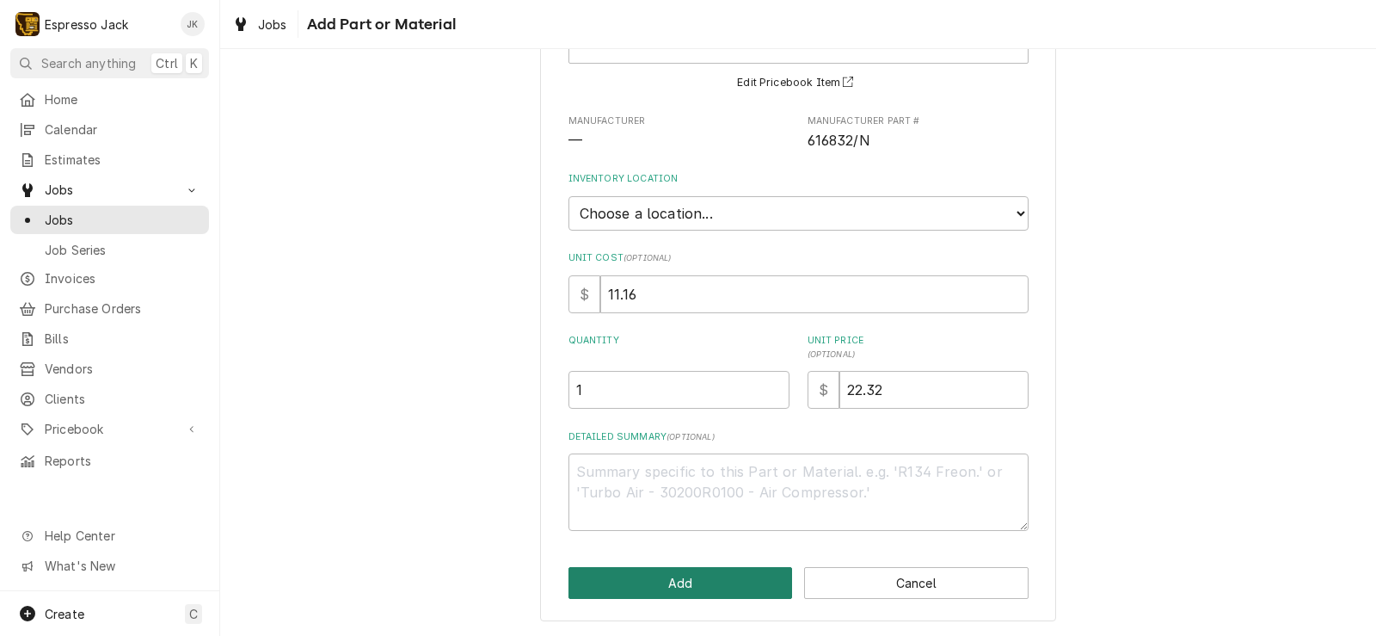
click at [640, 592] on button "Add" at bounding box center [681, 583] width 224 height 32
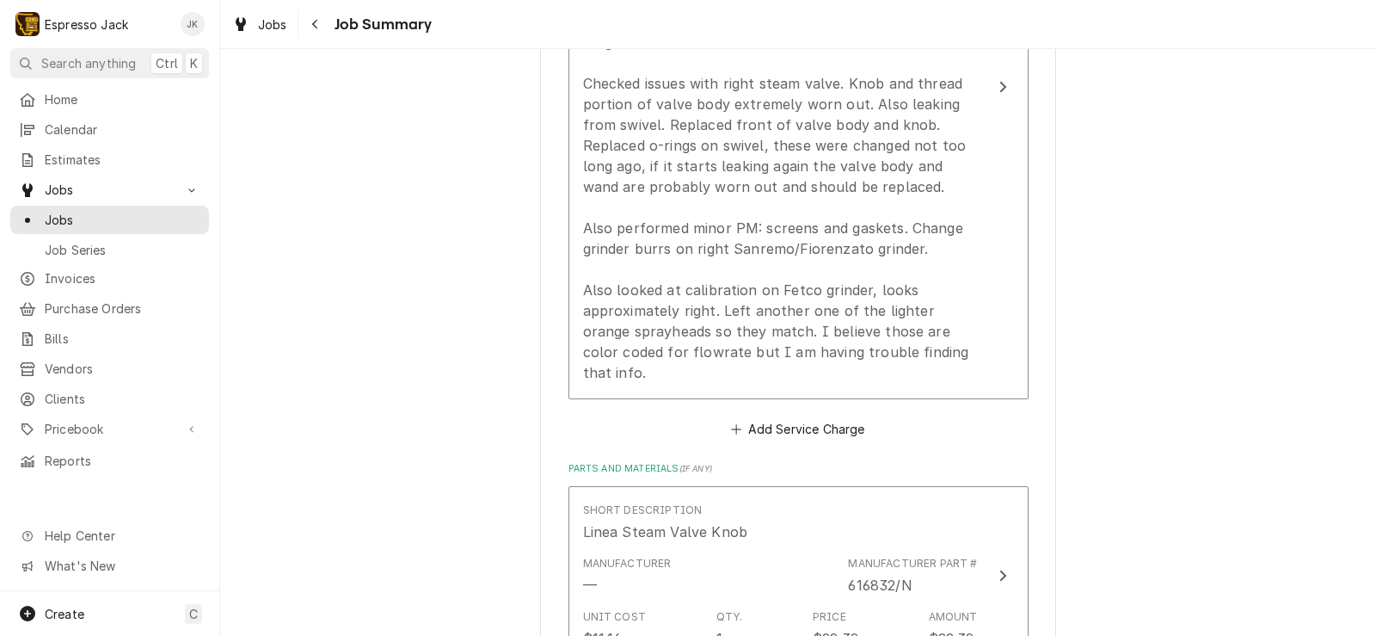
scroll to position [1135, 0]
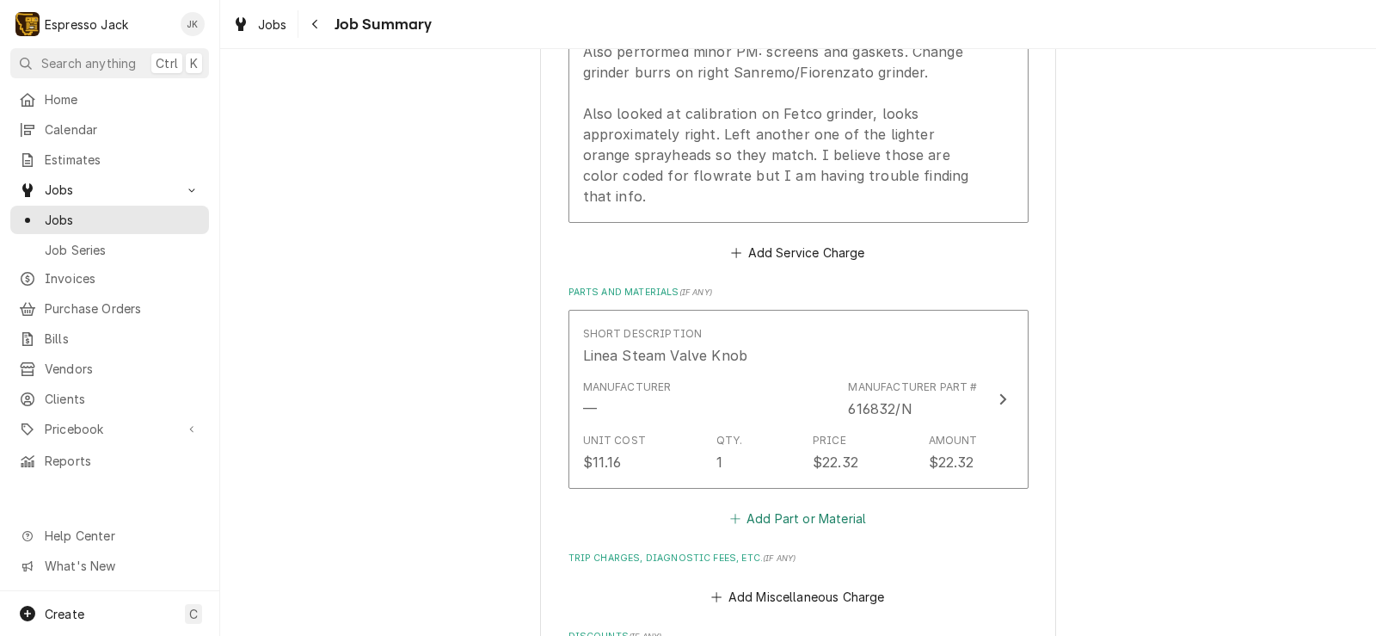
click at [779, 507] on button "Add Part or Material" at bounding box center [798, 519] width 142 height 24
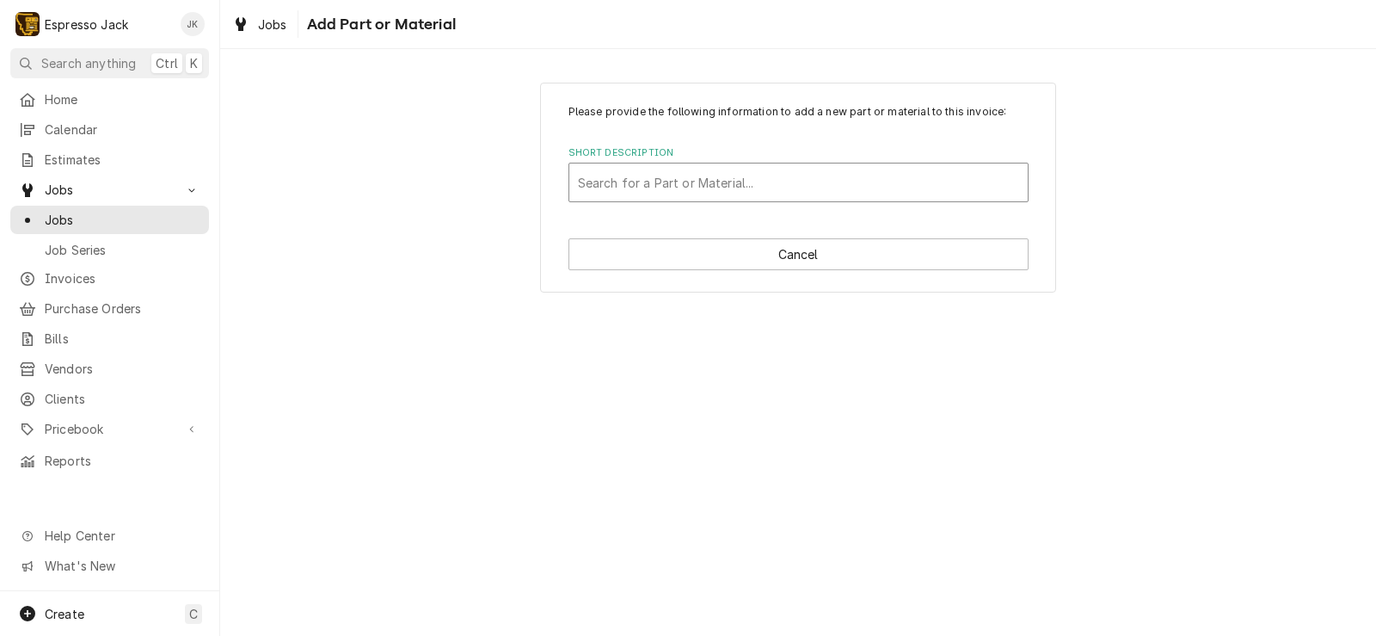
click at [715, 172] on div "Short Description" at bounding box center [798, 182] width 441 height 31
drag, startPoint x: 652, startPoint y: 168, endPoint x: 379, endPoint y: 113, distance: 278.2
click at [379, 113] on div "Please provide the following information to add a new part or material to this …" at bounding box center [798, 187] width 1156 height 240
drag, startPoint x: 637, startPoint y: 177, endPoint x: 433, endPoint y: 160, distance: 205.4
click at [434, 159] on div "Please provide the following information to add a new part or material to this …" at bounding box center [798, 187] width 1156 height 240
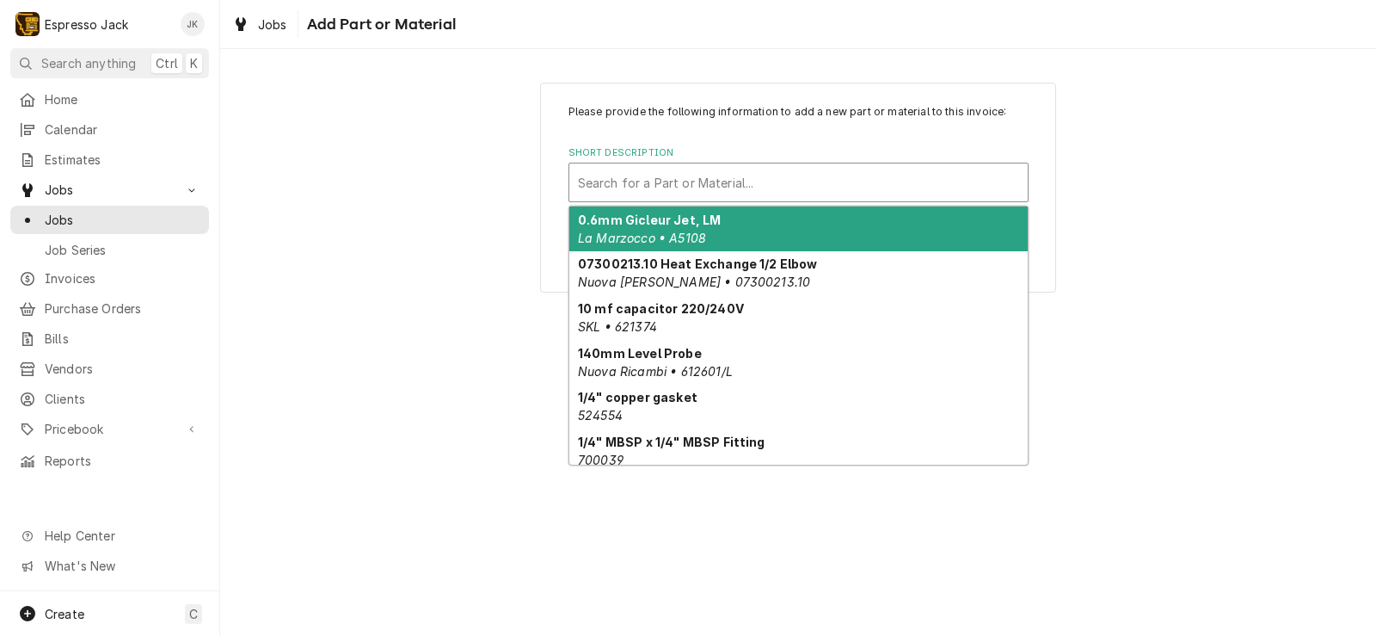
click at [717, 178] on div "Short Description" at bounding box center [798, 182] width 441 height 31
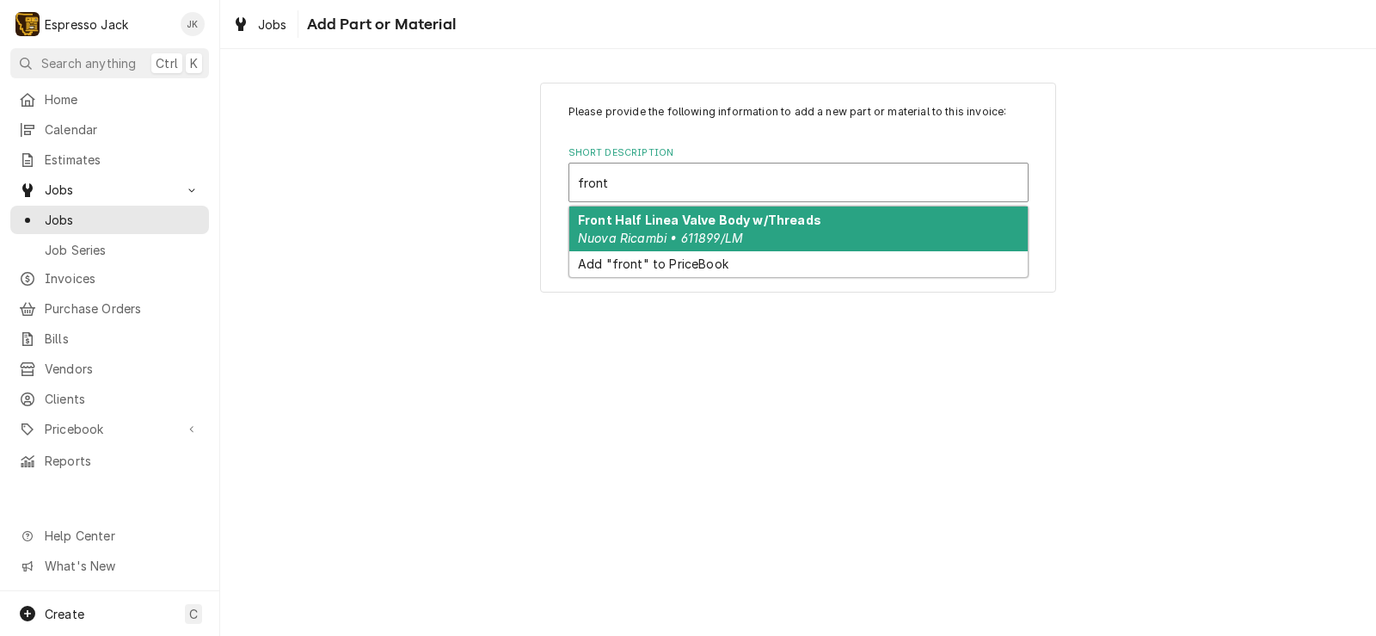
click at [742, 223] on strong "Front Half Linea Valve Body w/Threads" at bounding box center [699, 219] width 243 height 15
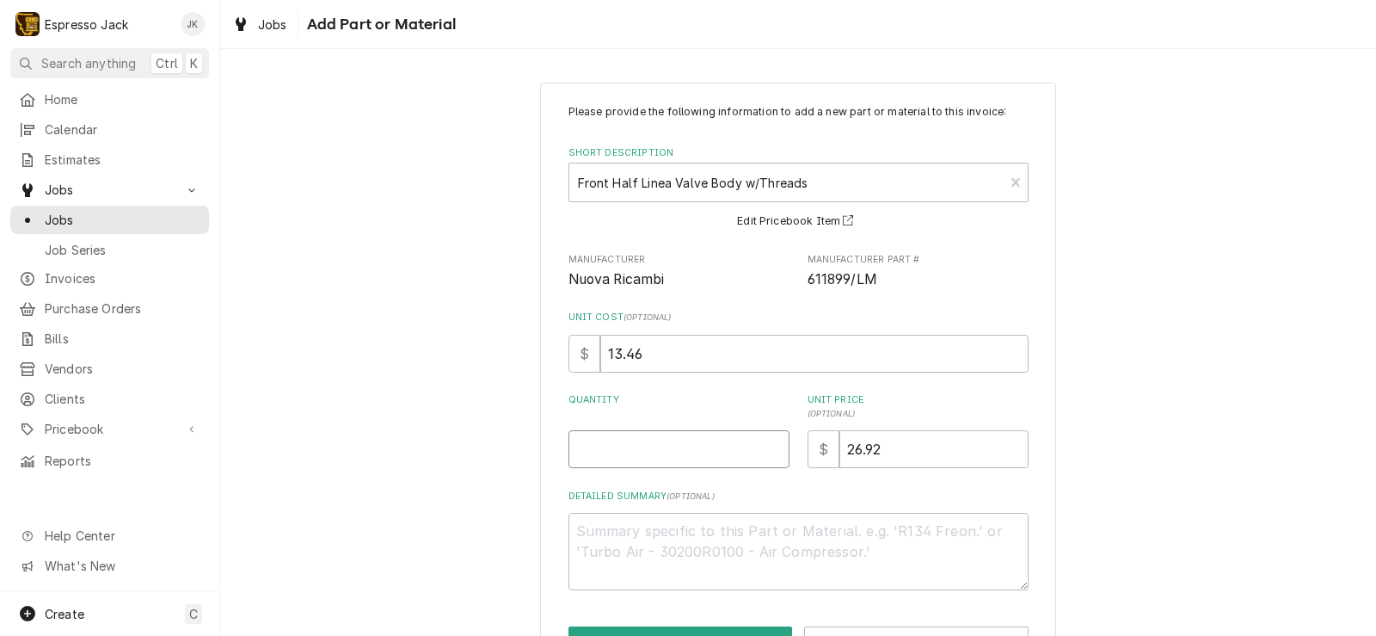
click at [632, 454] on input "Quantity" at bounding box center [679, 449] width 221 height 38
click at [413, 362] on div "Please provide the following information to add a new part or material to this …" at bounding box center [798, 381] width 1156 height 628
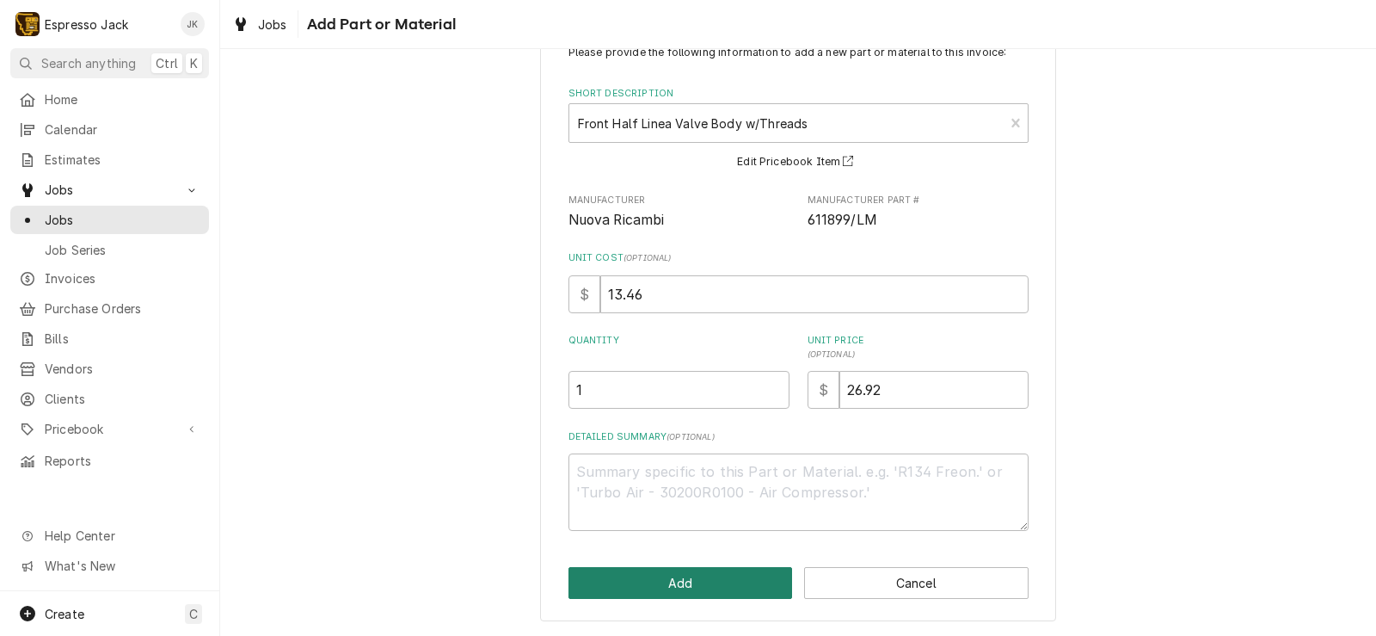
drag, startPoint x: 631, startPoint y: 561, endPoint x: 634, endPoint y: 576, distance: 15.7
click at [632, 563] on div "Please provide the following information to add a new part or material to this …" at bounding box center [798, 322] width 516 height 598
click at [640, 583] on button "Add" at bounding box center [681, 583] width 224 height 32
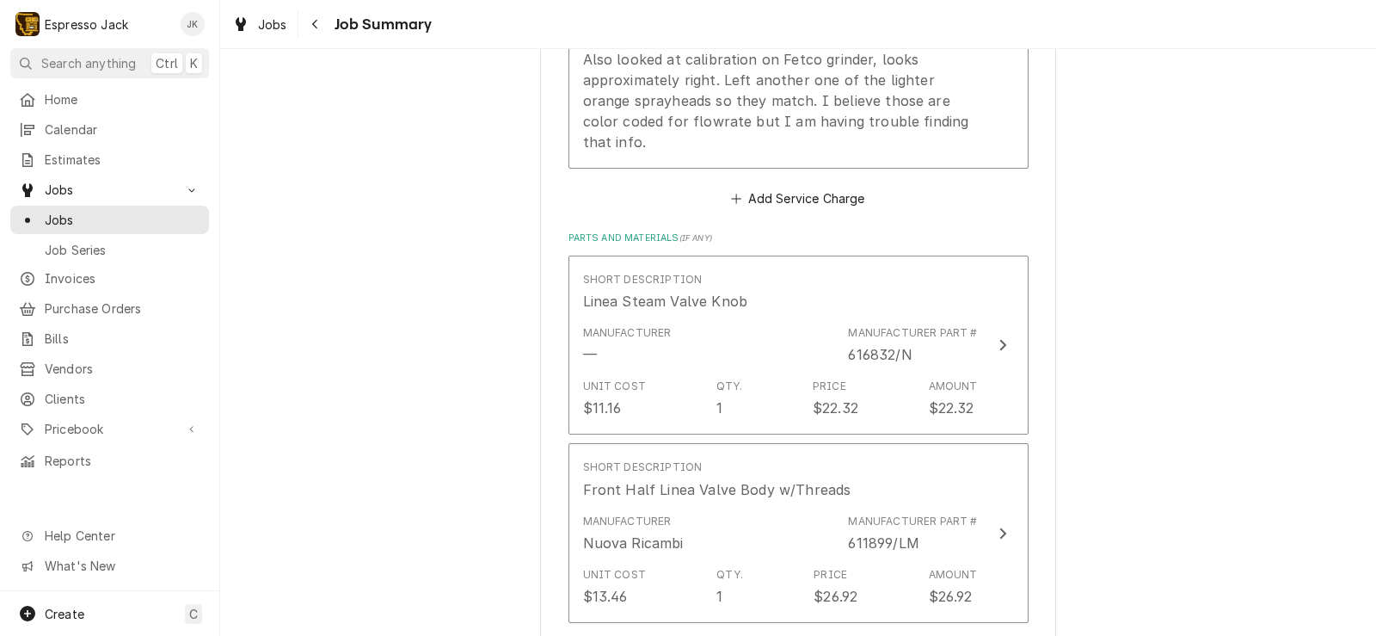
scroll to position [1239, 0]
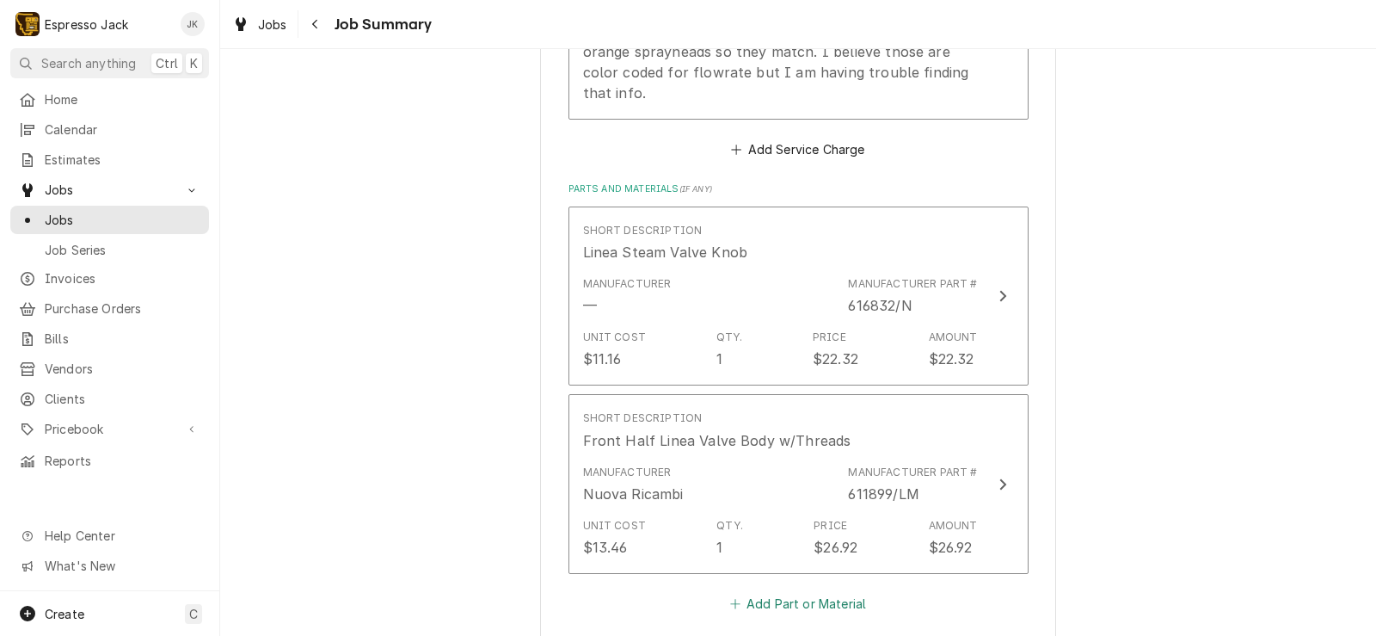
click at [821, 591] on button "Add Part or Material" at bounding box center [798, 603] width 142 height 24
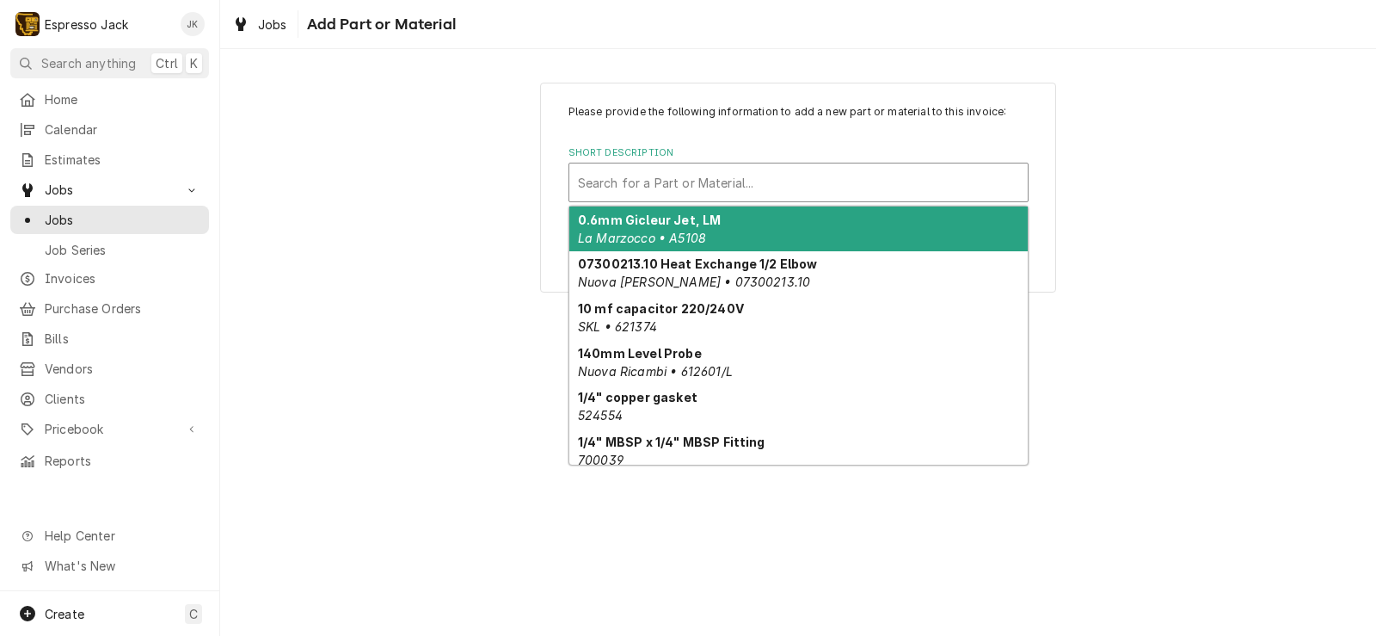
click at [758, 192] on div "Short Description" at bounding box center [798, 182] width 441 height 31
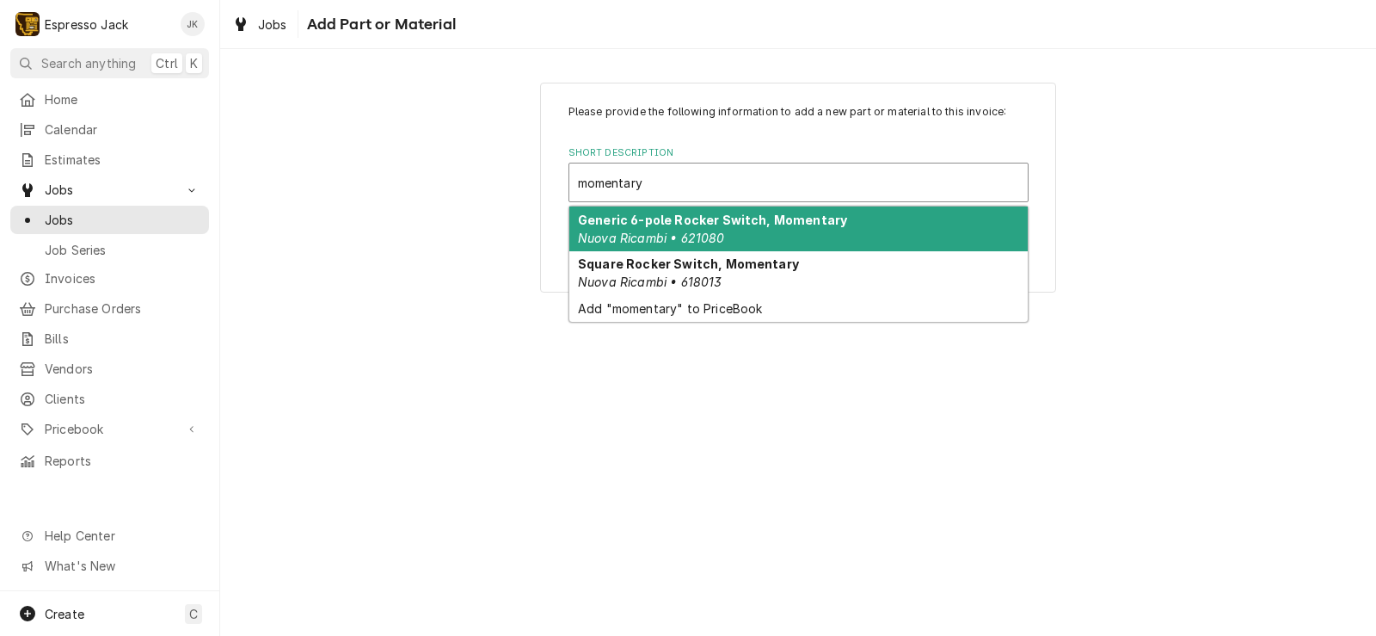
click at [779, 233] on div "Generic 6-pole Rocker Switch, Momentary Nuova Ricambi • 621080" at bounding box center [798, 228] width 458 height 45
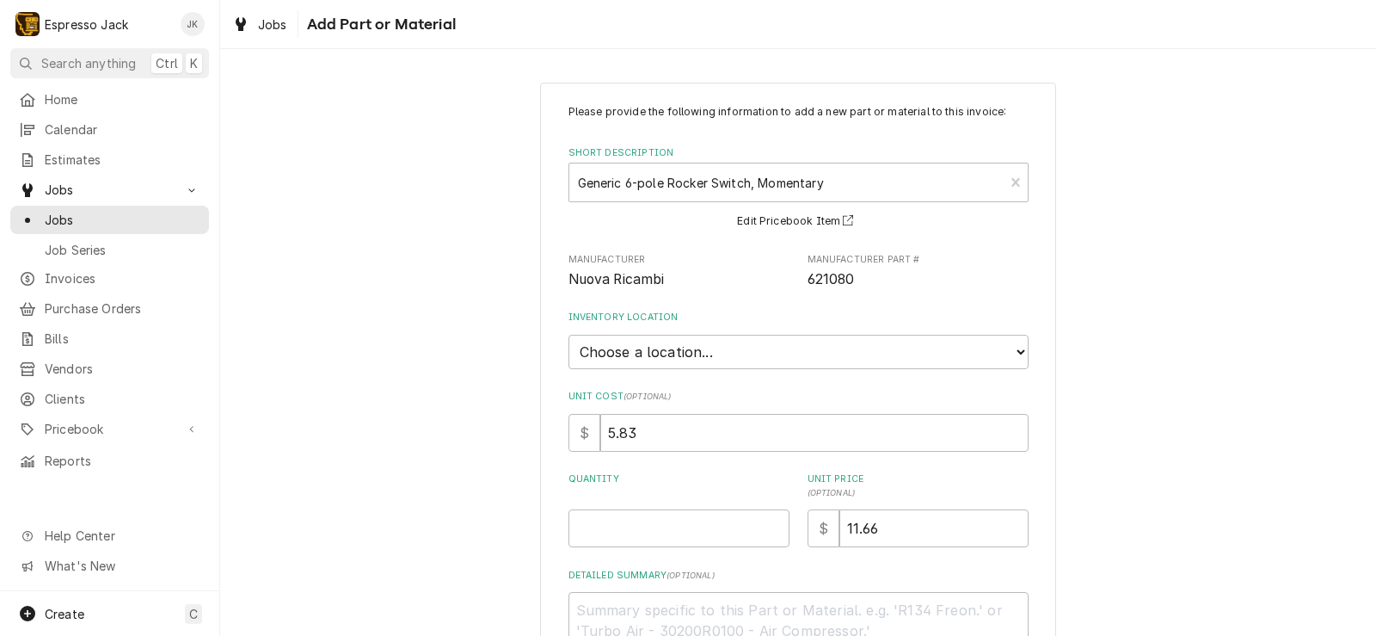
click at [623, 551] on div "Please provide the following information to add a new part or material to this …" at bounding box center [799, 386] width 460 height 565
click at [636, 523] on input "Quantity" at bounding box center [679, 528] width 221 height 38
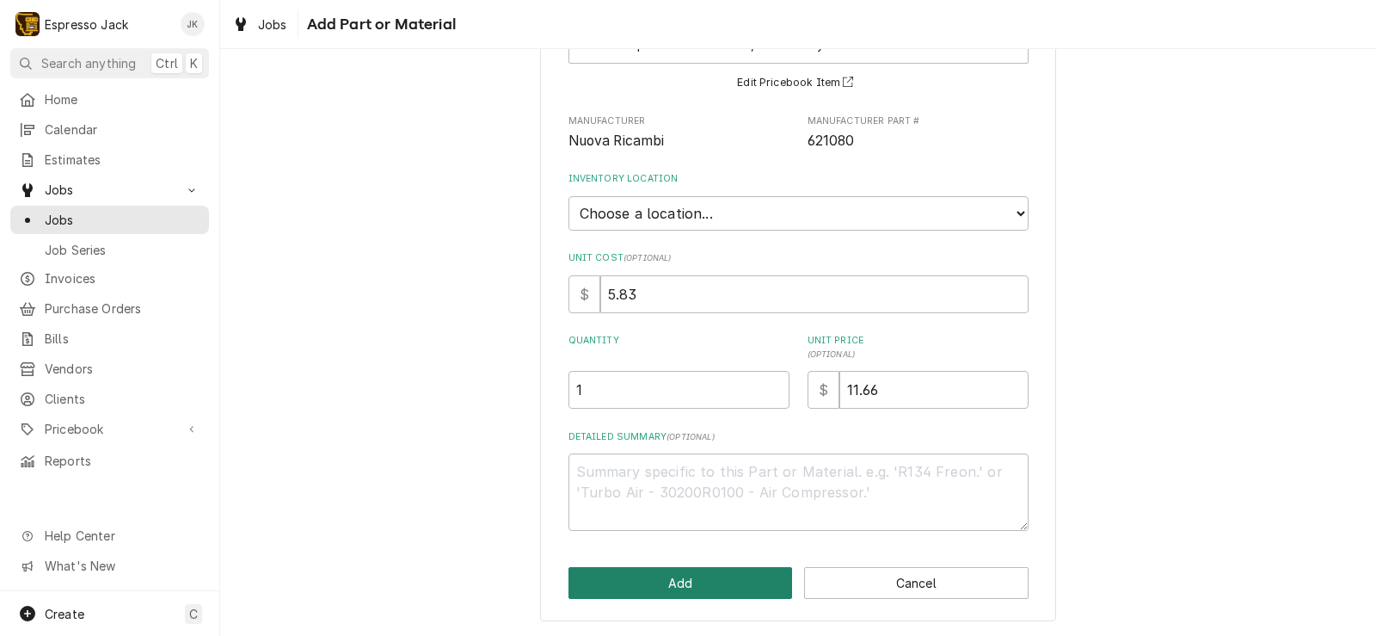
click at [726, 568] on button "Add" at bounding box center [681, 583] width 224 height 32
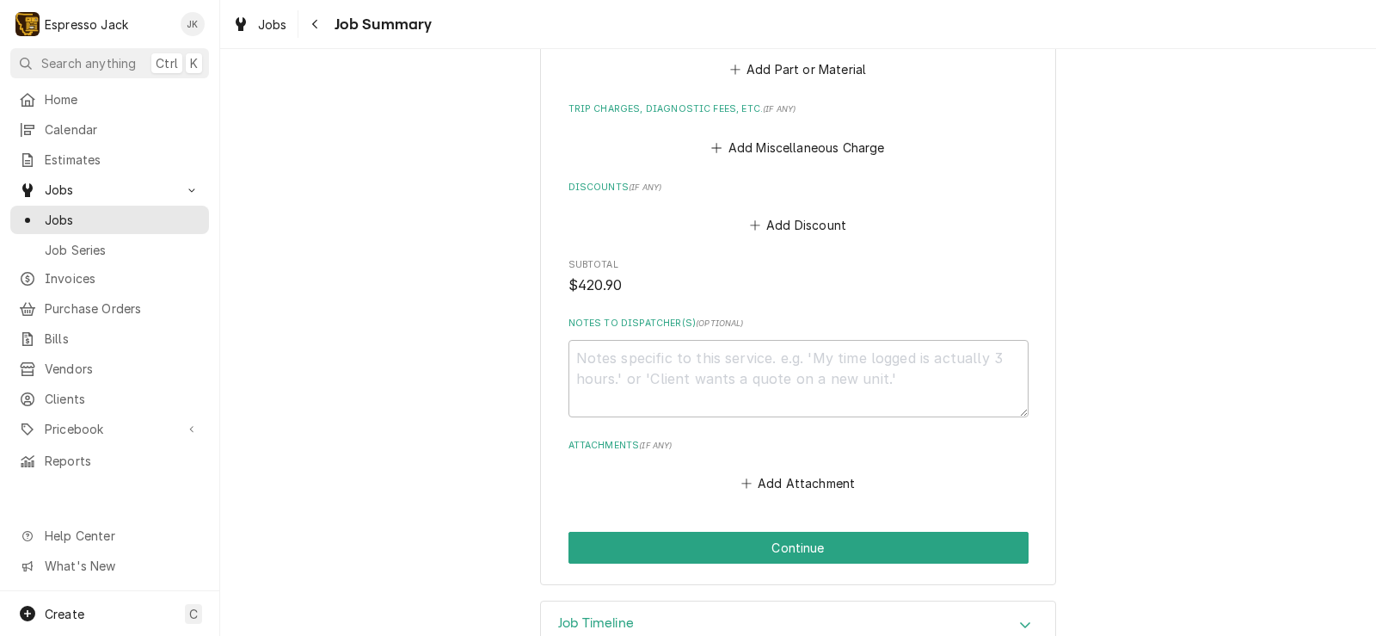
scroll to position [1965, 0]
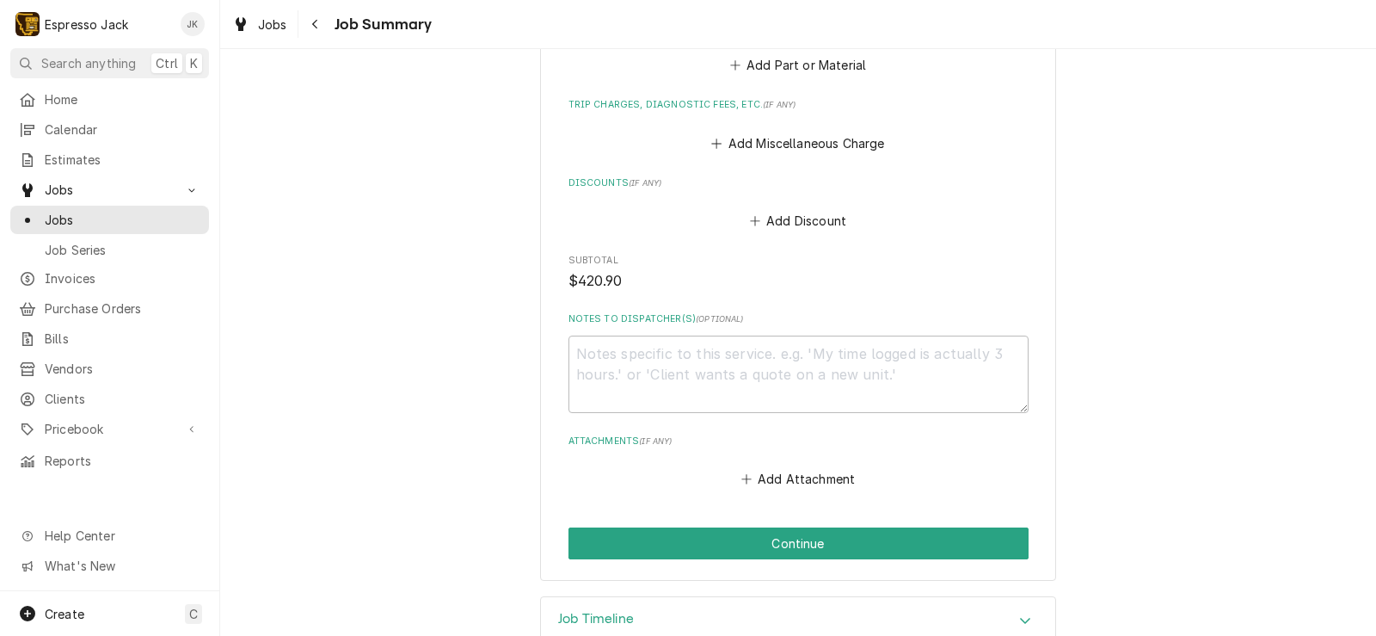
click at [827, 209] on button "Add Discount" at bounding box center [798, 221] width 102 height 24
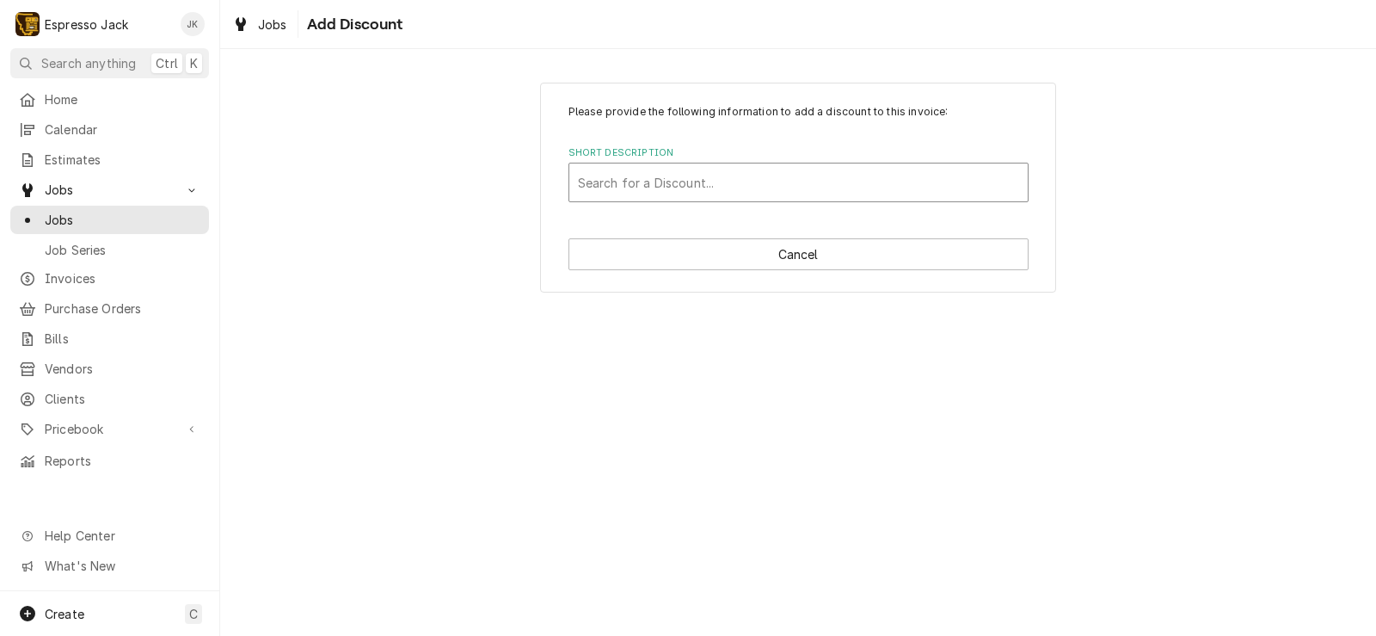
click at [735, 189] on div "Short Description" at bounding box center [798, 182] width 441 height 31
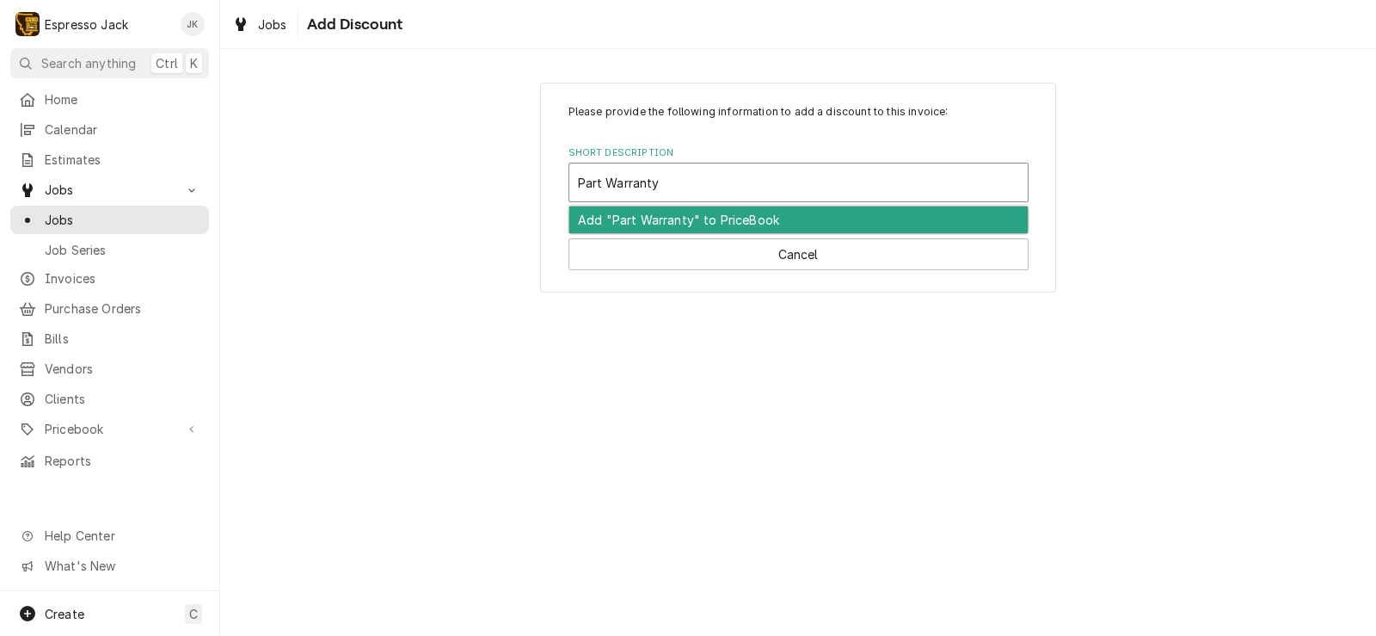
click at [704, 218] on div "Add "Part Warranty" to PriceBook" at bounding box center [798, 219] width 458 height 27
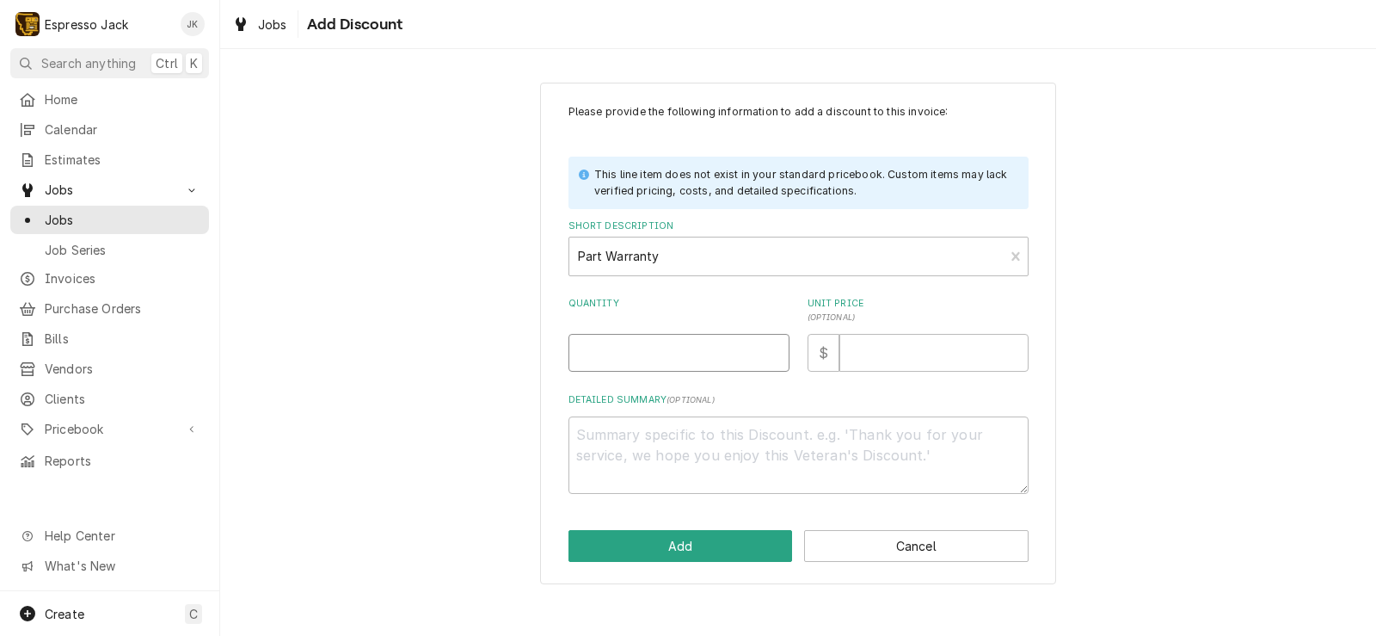
click at [692, 359] on input "Quantity" at bounding box center [679, 353] width 221 height 38
drag, startPoint x: 876, startPoint y: 344, endPoint x: 890, endPoint y: 360, distance: 20.7
click at [877, 344] on input "Unit Price ( optional )" at bounding box center [933, 353] width 189 height 38
click at [696, 453] on textarea "Detailed Summary ( optional )" at bounding box center [799, 454] width 460 height 77
click at [645, 534] on button "Add" at bounding box center [681, 546] width 224 height 32
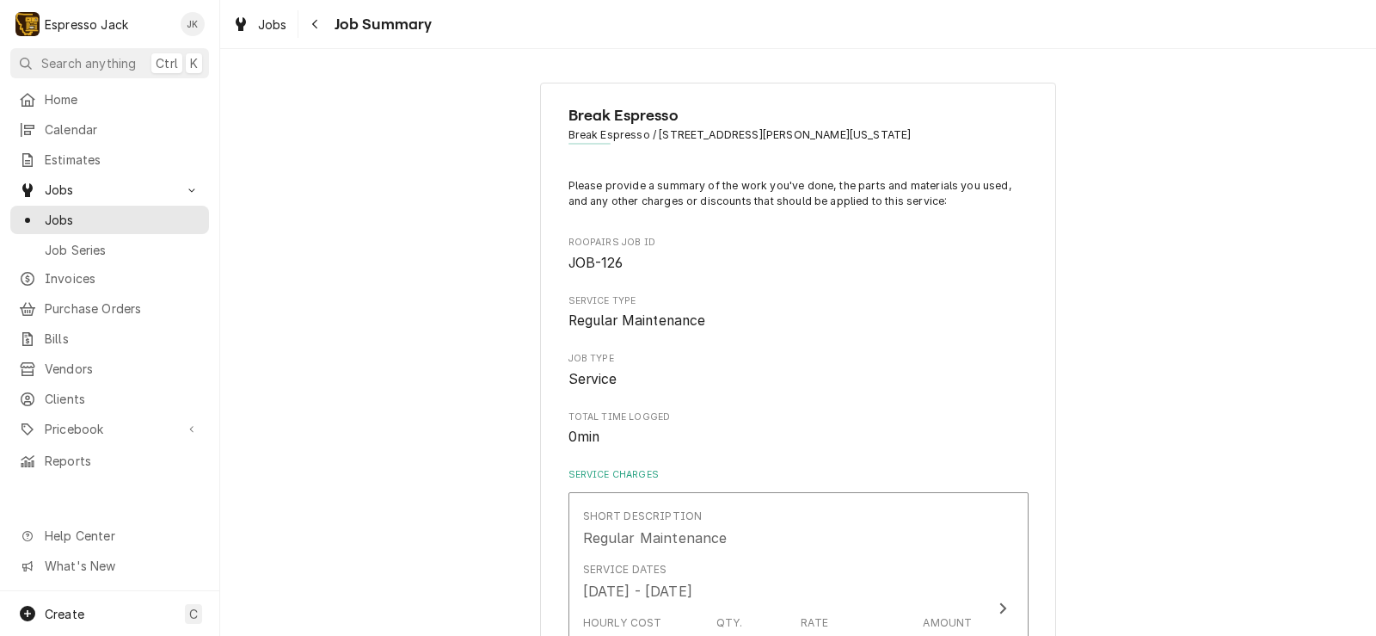
scroll to position [1965, 0]
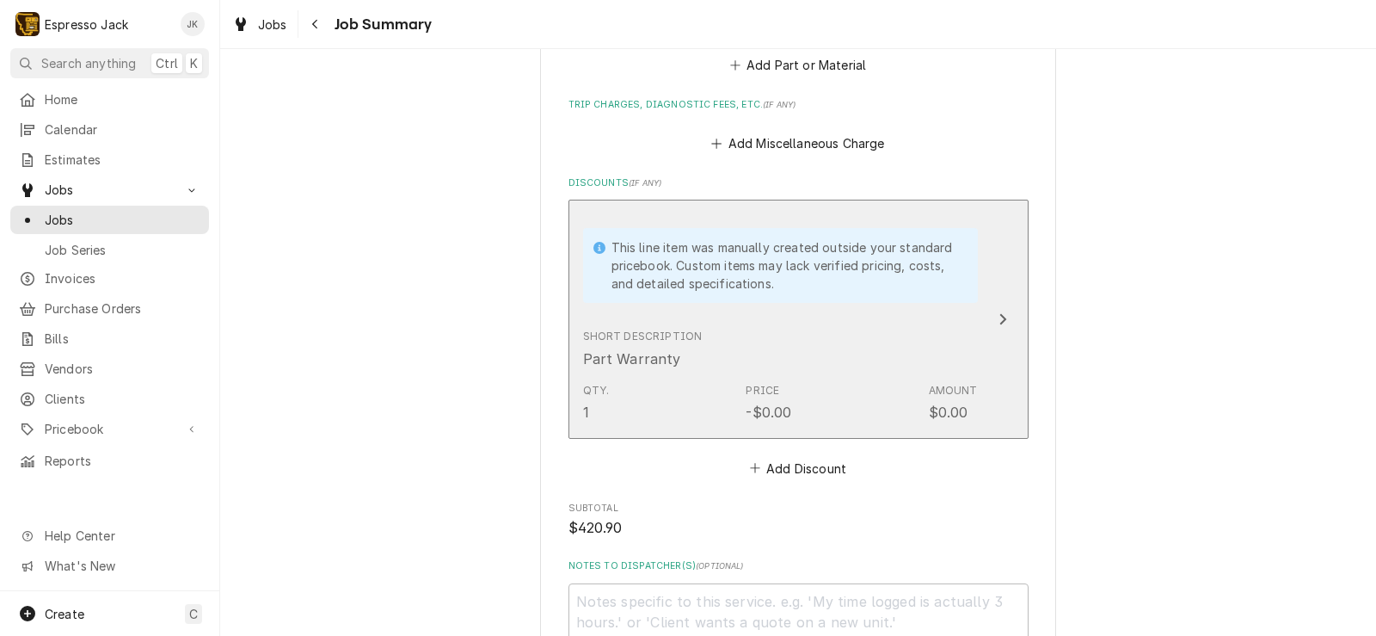
click at [822, 376] on div "Qty. 1 Price -$0.00 Amount $0.00" at bounding box center [780, 402] width 395 height 53
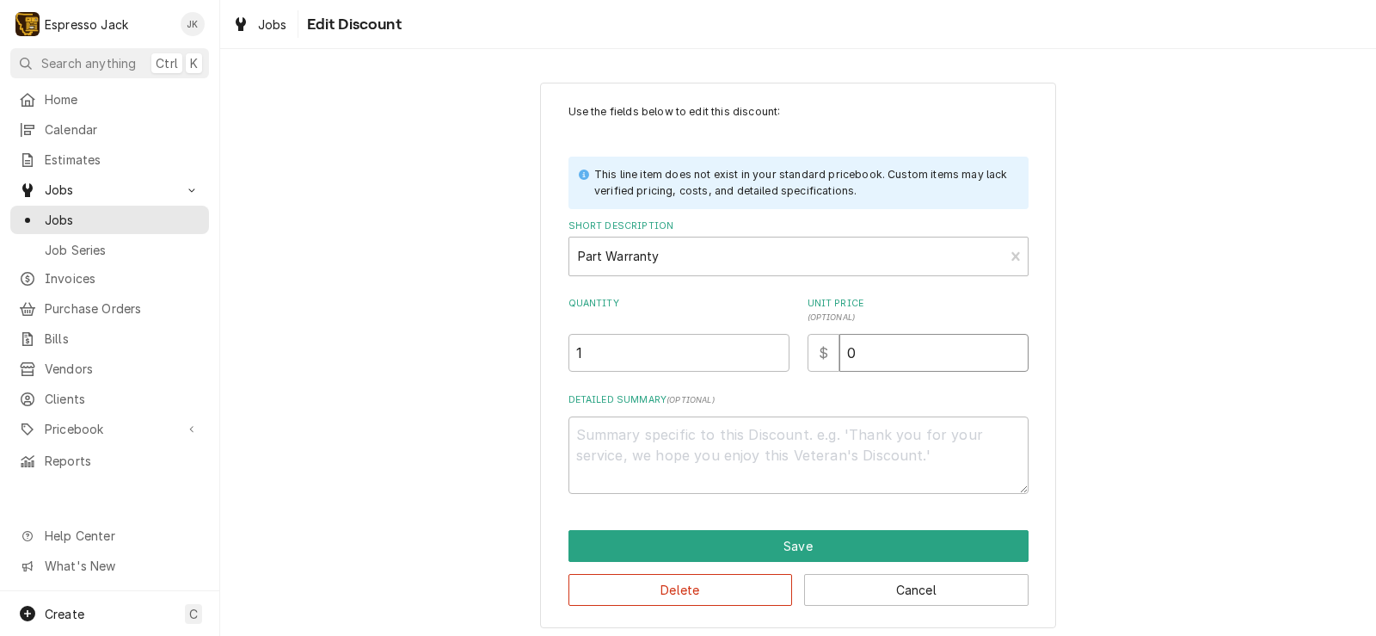
drag, startPoint x: 882, startPoint y: 360, endPoint x: 780, endPoint y: 344, distance: 102.8
click at [780, 343] on div "Quantity 1 Unit Price ( optional ) $ 0" at bounding box center [799, 334] width 460 height 75
click at [674, 455] on textarea "Detailed Summary ( optional )" at bounding box center [799, 454] width 460 height 77
click at [656, 529] on div "Use the fields below to edit this discount: This line item does not exist in yo…" at bounding box center [798, 355] width 516 height 545
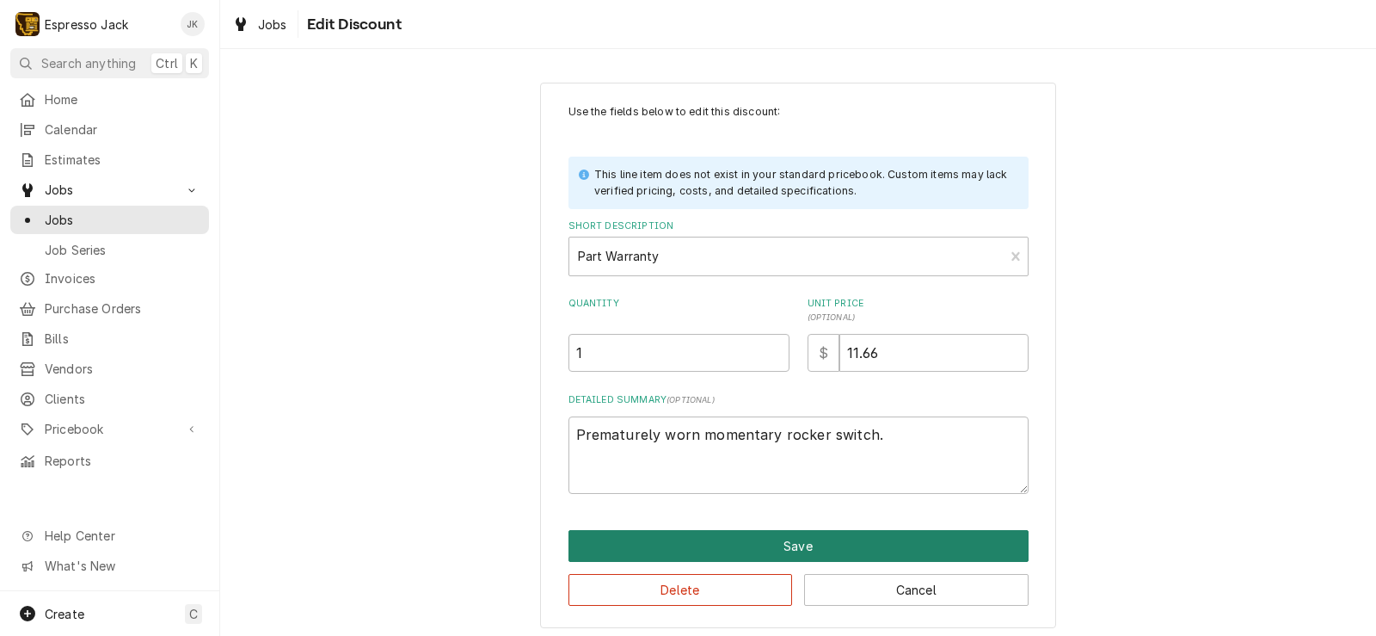
click at [657, 537] on button "Save" at bounding box center [799, 546] width 460 height 32
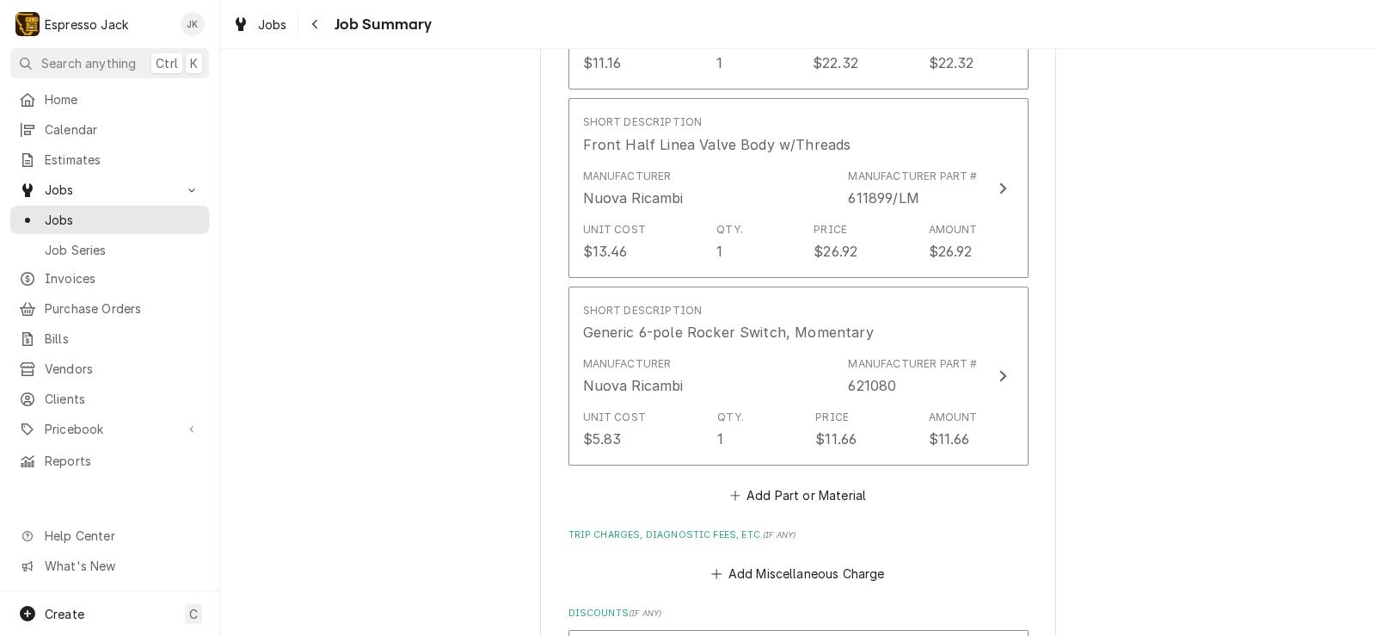
scroll to position [1552, 0]
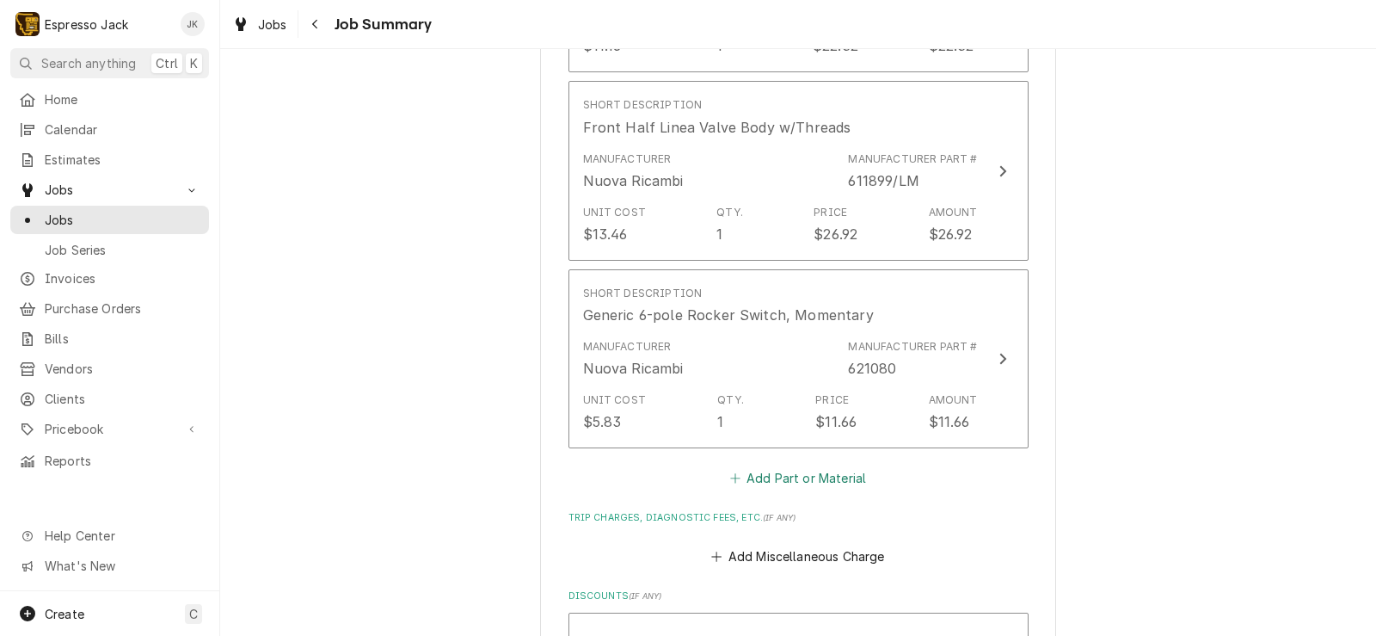
click at [768, 466] on button "Add Part or Material" at bounding box center [798, 478] width 142 height 24
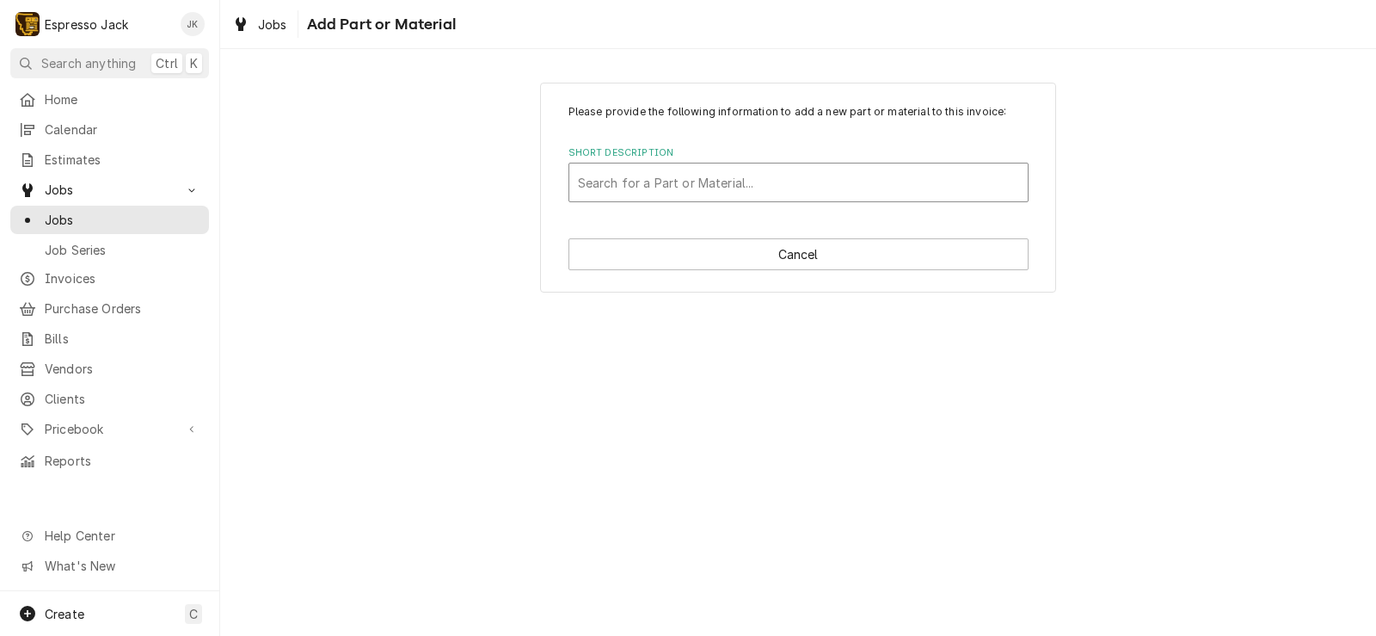
click at [722, 200] on div "Search for a Part or Material..." at bounding box center [798, 182] width 458 height 38
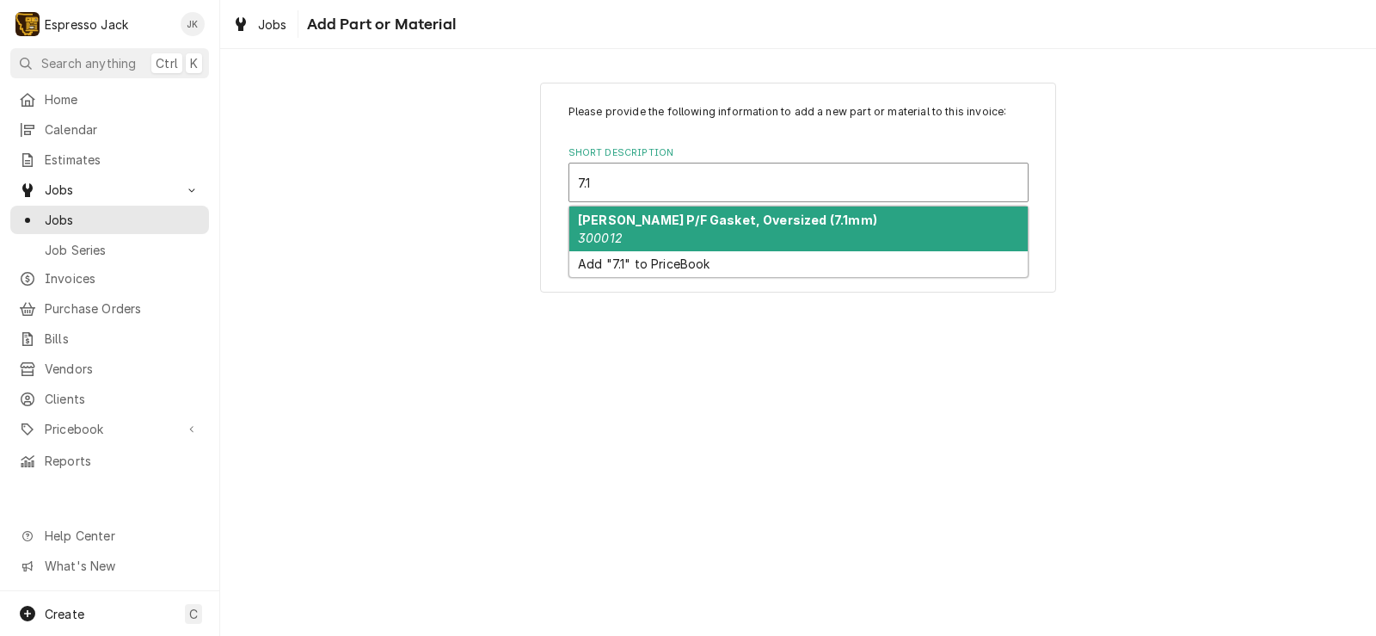
click at [713, 234] on div "NR Marzocco P/F Gasket, Oversized (7.1mm) 300012" at bounding box center [798, 228] width 458 height 45
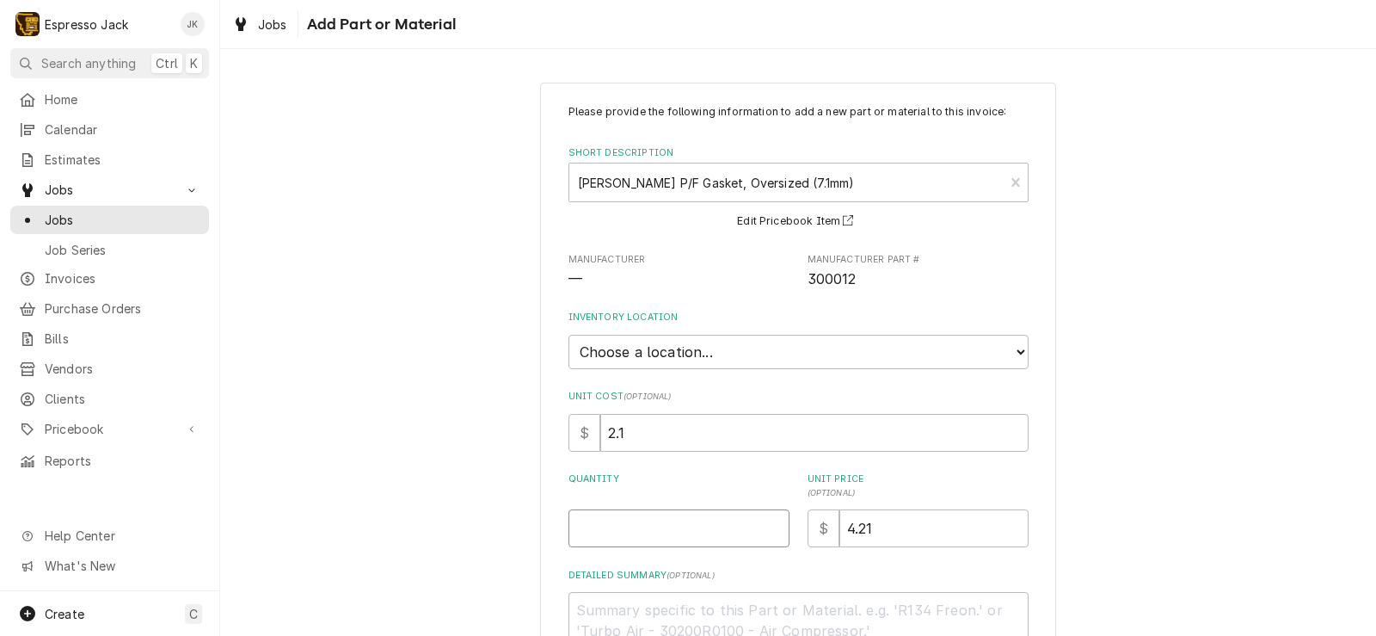
click at [659, 526] on input "Quantity" at bounding box center [679, 528] width 221 height 38
click at [470, 420] on div "Please provide the following information to add a new part or material to this …" at bounding box center [798, 420] width 1156 height 707
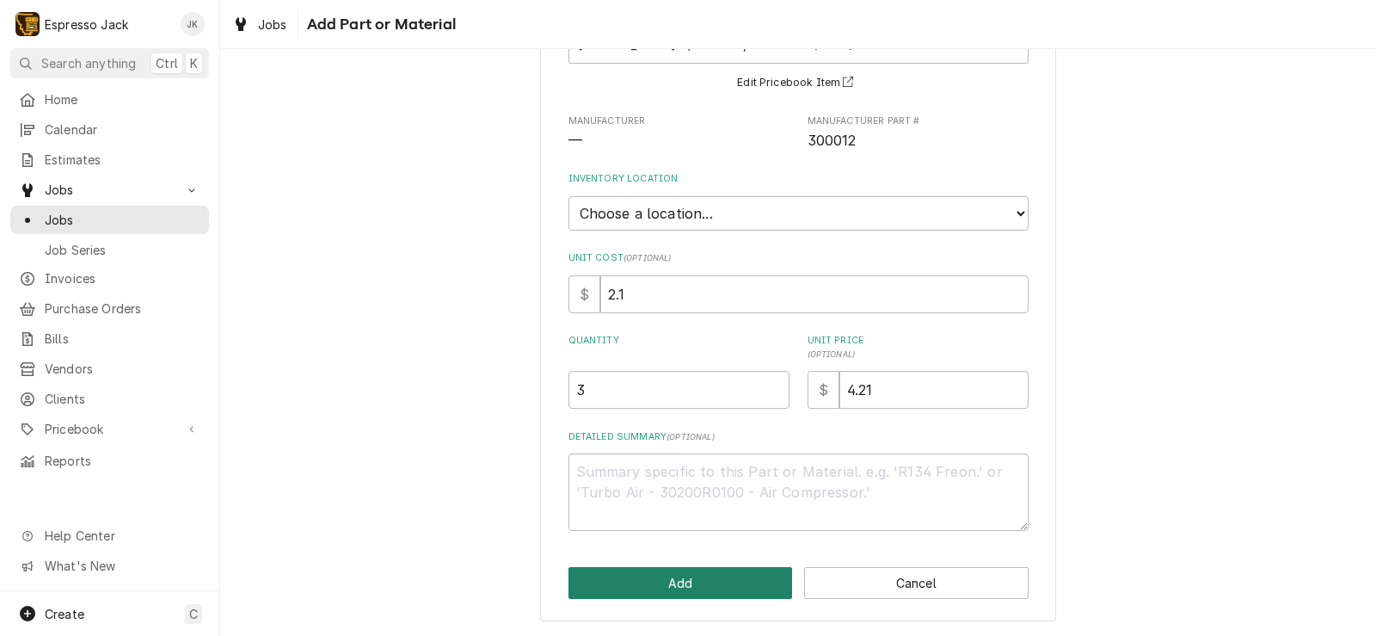
click at [741, 583] on button "Add" at bounding box center [681, 583] width 224 height 32
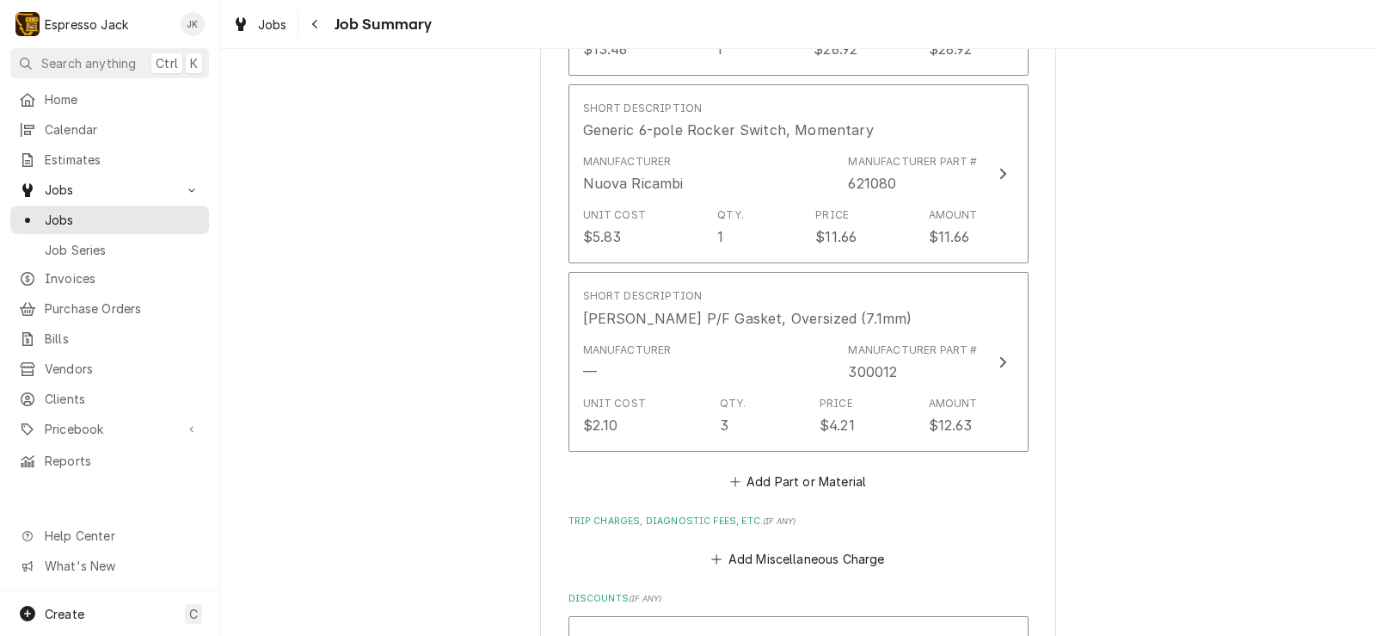
scroll to position [1758, 0]
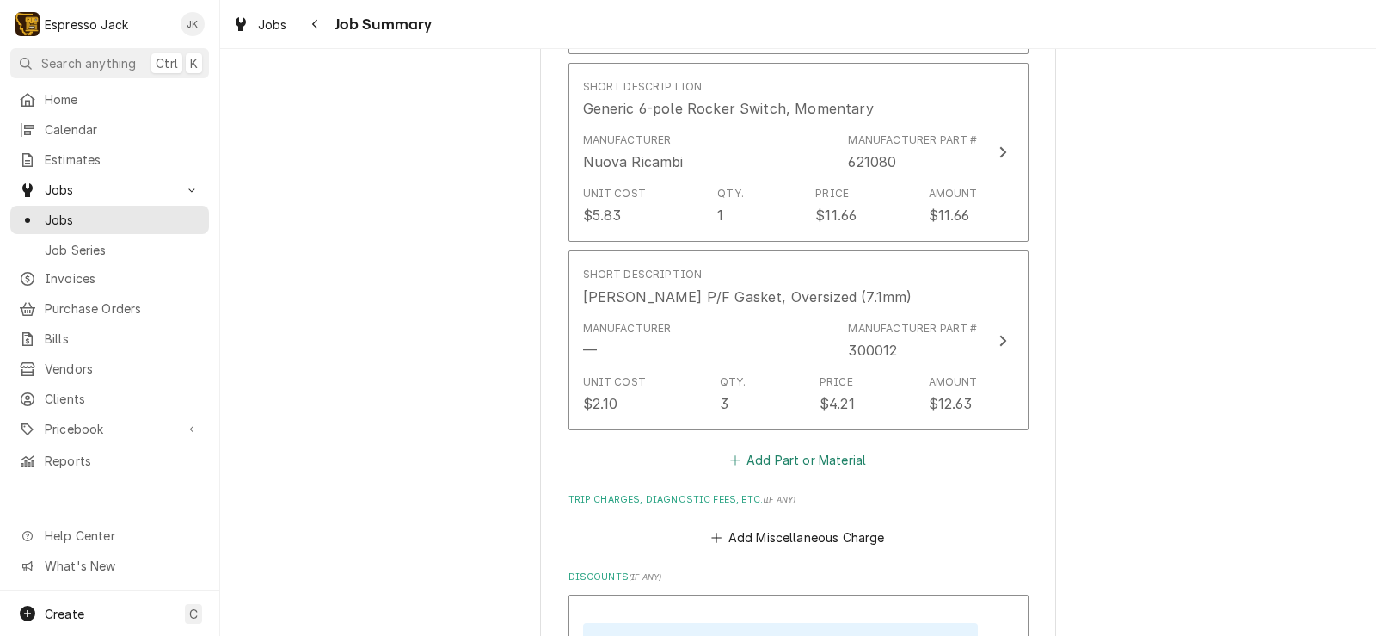
click at [797, 448] on button "Add Part or Material" at bounding box center [798, 460] width 142 height 24
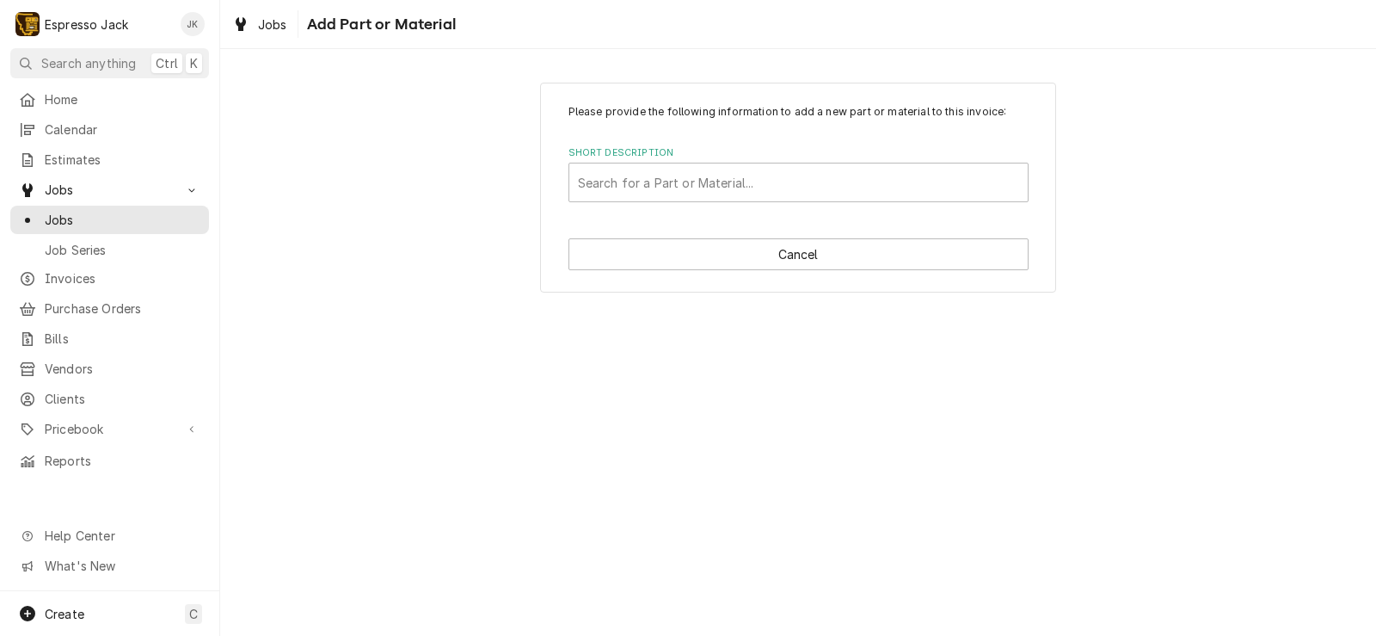
click at [733, 153] on label "Short Description" at bounding box center [799, 153] width 460 height 14
click at [724, 190] on div "Short Description" at bounding box center [798, 182] width 441 height 31
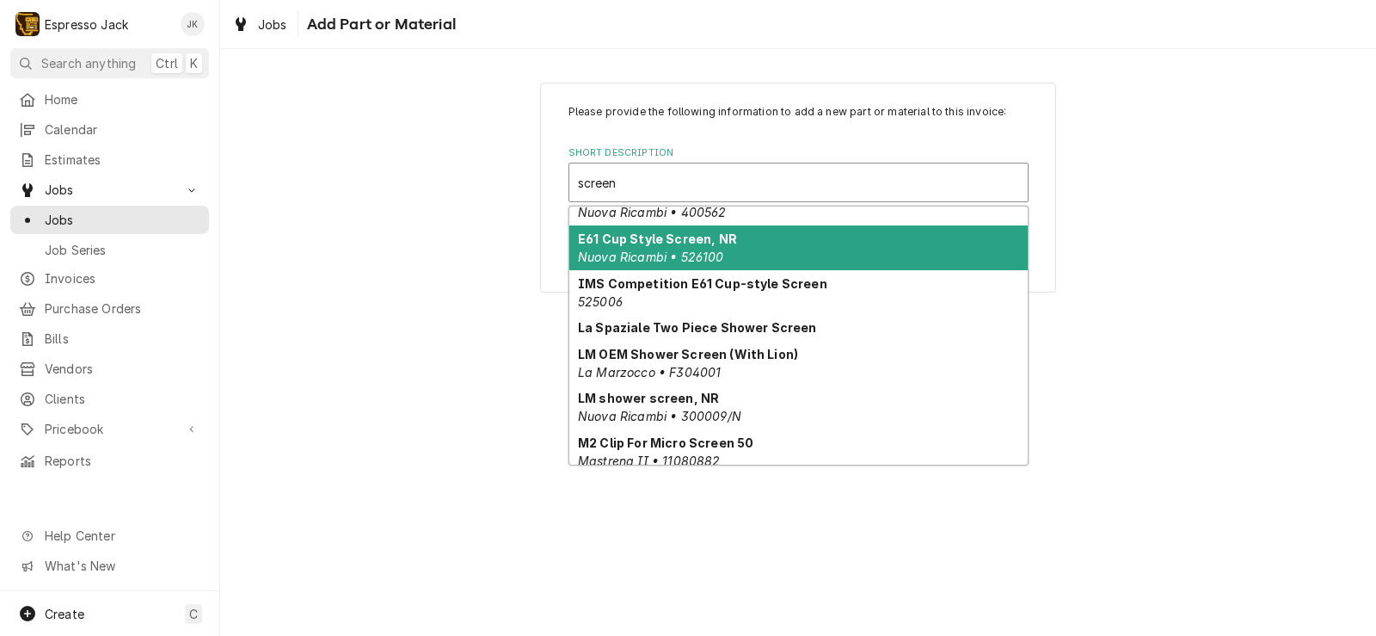
scroll to position [103, 0]
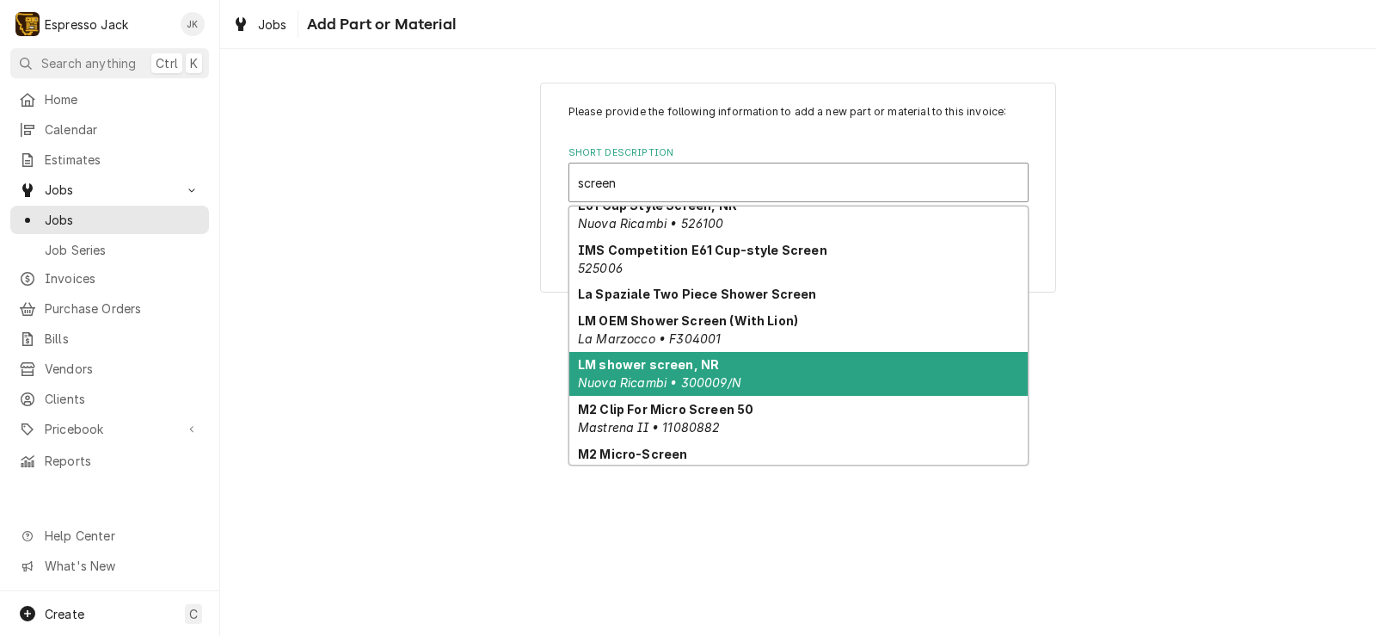
click at [792, 360] on div "LM shower screen, NR Nuova Ricambi • 300009/N" at bounding box center [798, 374] width 458 height 45
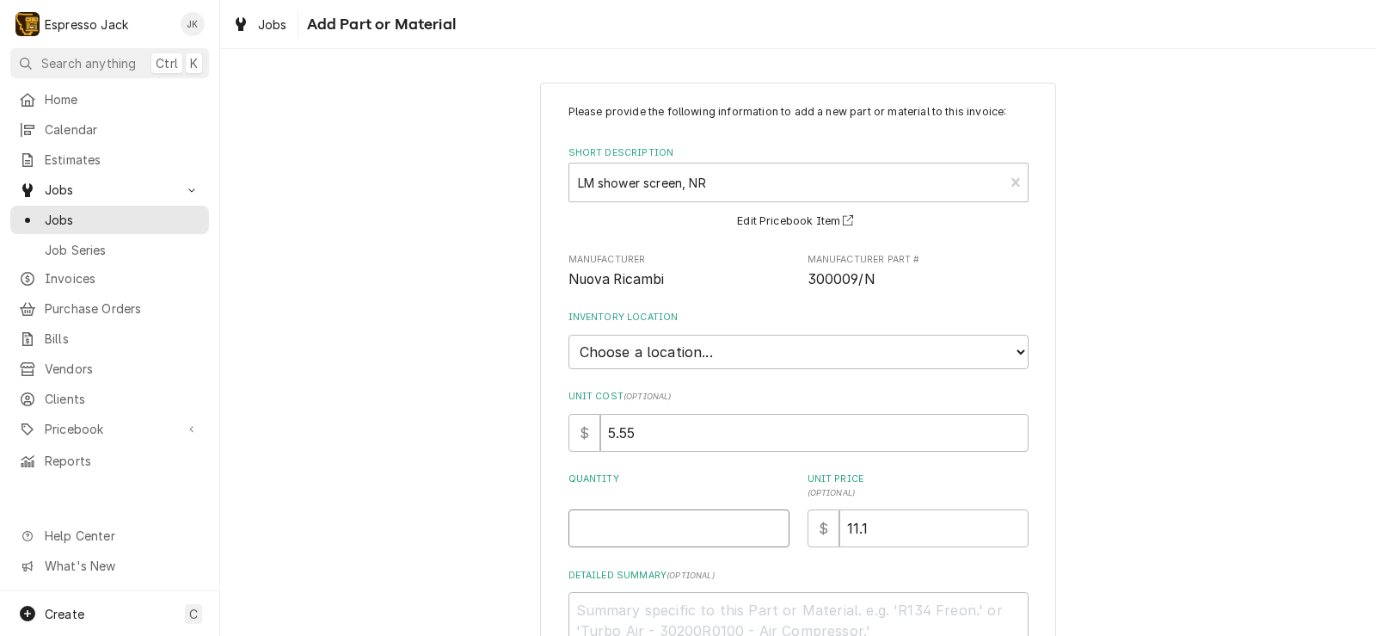
click at [631, 526] on input "Quantity" at bounding box center [679, 528] width 221 height 38
click at [503, 462] on div "Please provide the following information to add a new part or material to this …" at bounding box center [798, 420] width 1156 height 707
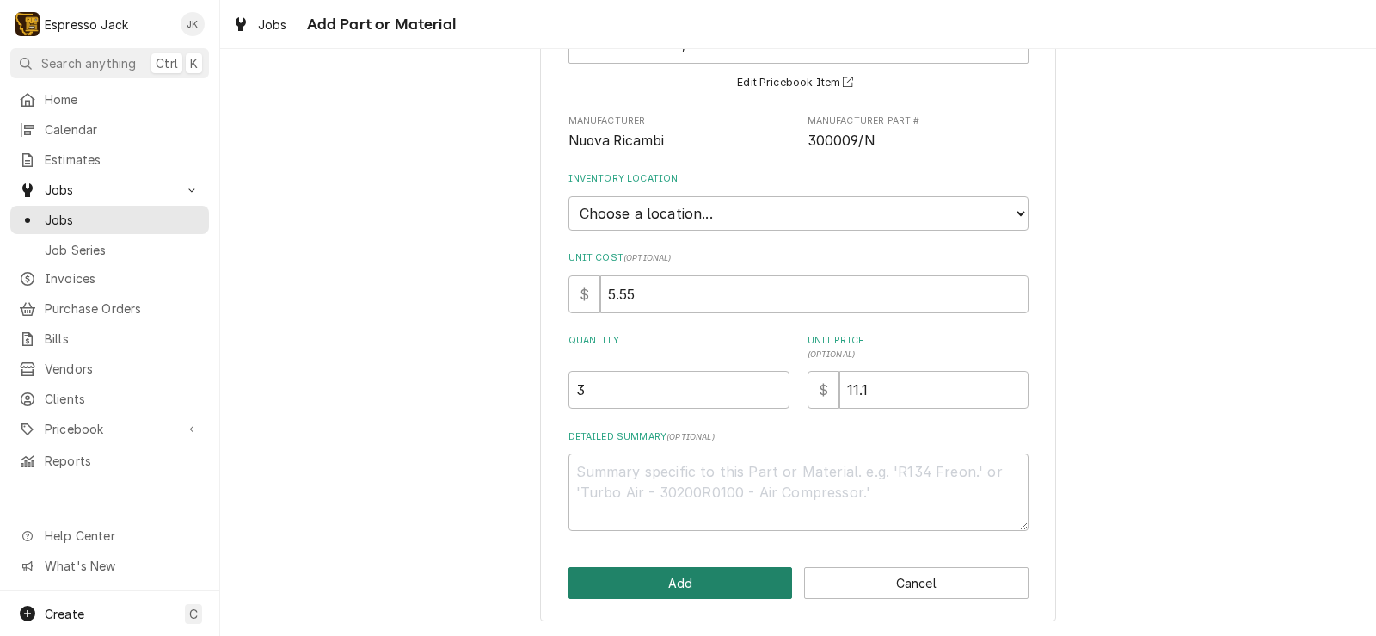
click at [660, 571] on button "Add" at bounding box center [681, 583] width 224 height 32
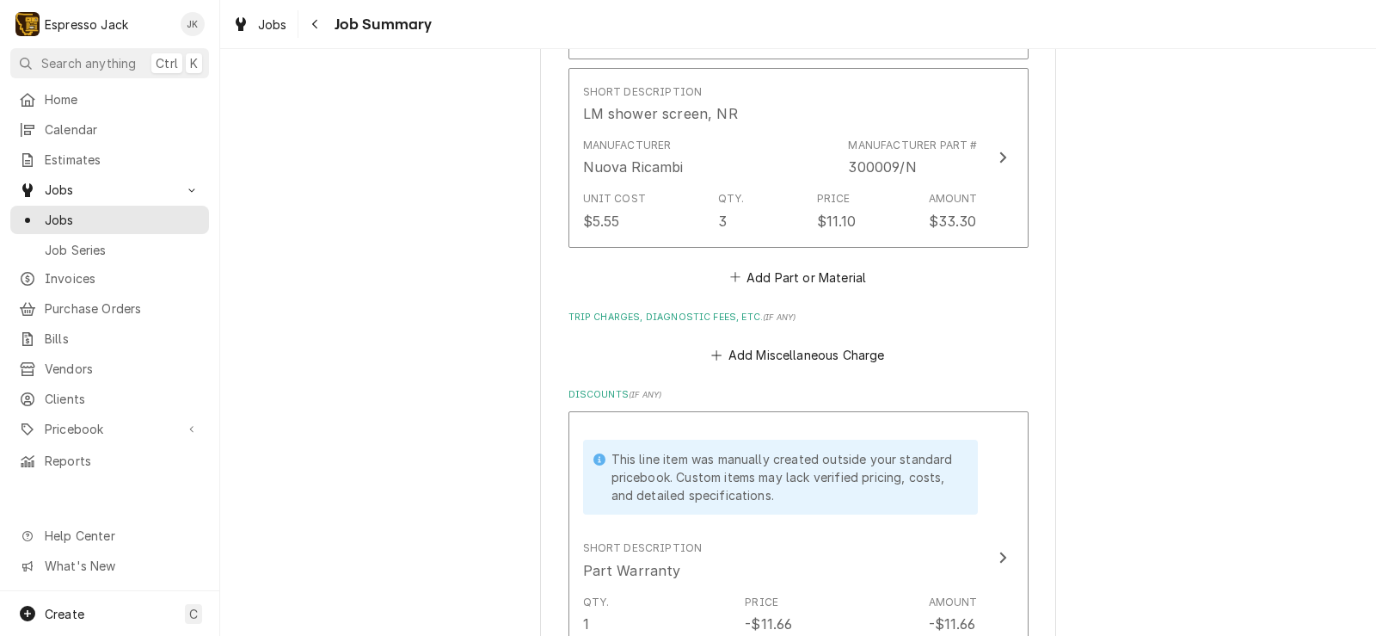
scroll to position [2125, 0]
click at [784, 268] on button "Add Part or Material" at bounding box center [798, 280] width 142 height 24
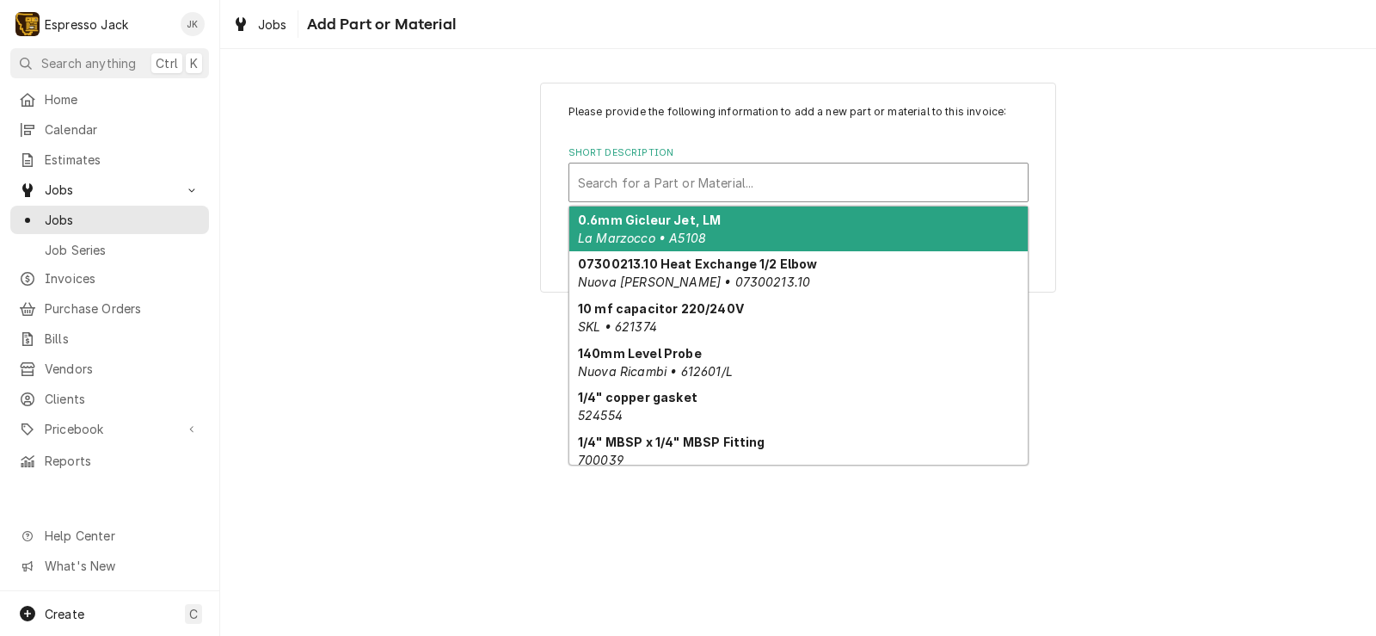
click at [733, 186] on div "Short Description" at bounding box center [798, 182] width 441 height 31
click at [736, 181] on div "Short Description" at bounding box center [798, 182] width 441 height 31
paste input "$83.95"
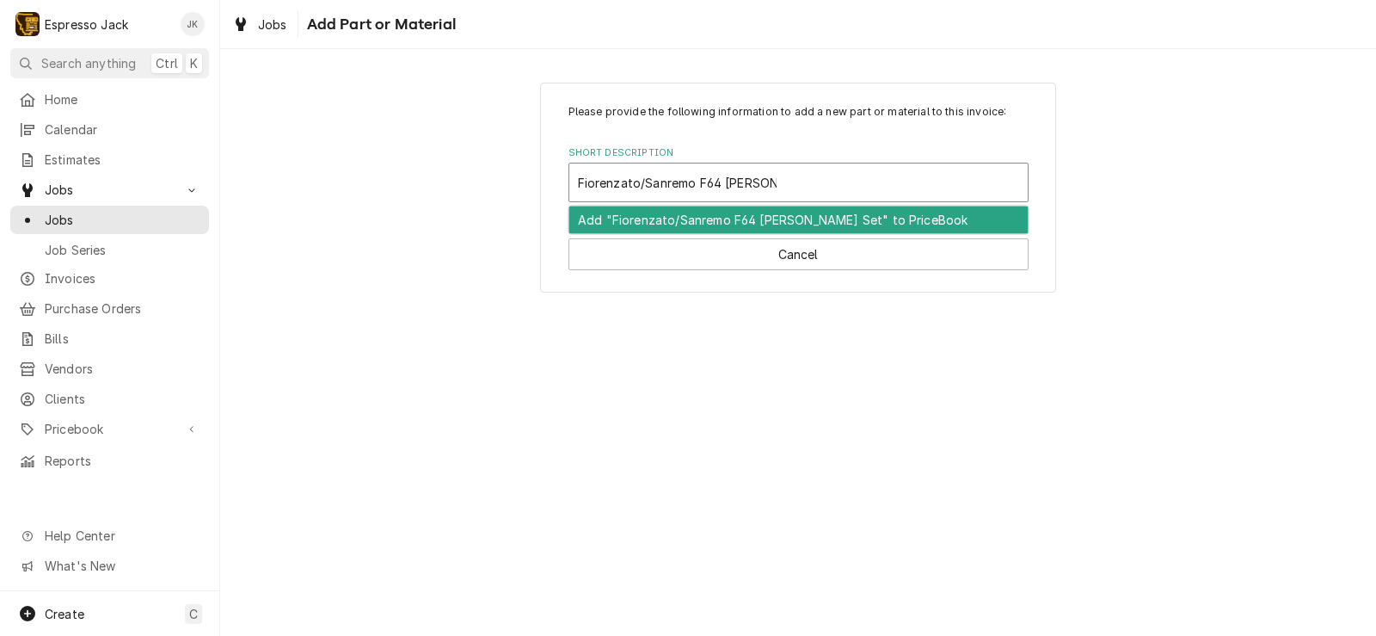
click at [734, 218] on div "Add "Fiorenzato/Sanremo F64 Burr Set" to PriceBook" at bounding box center [798, 219] width 458 height 27
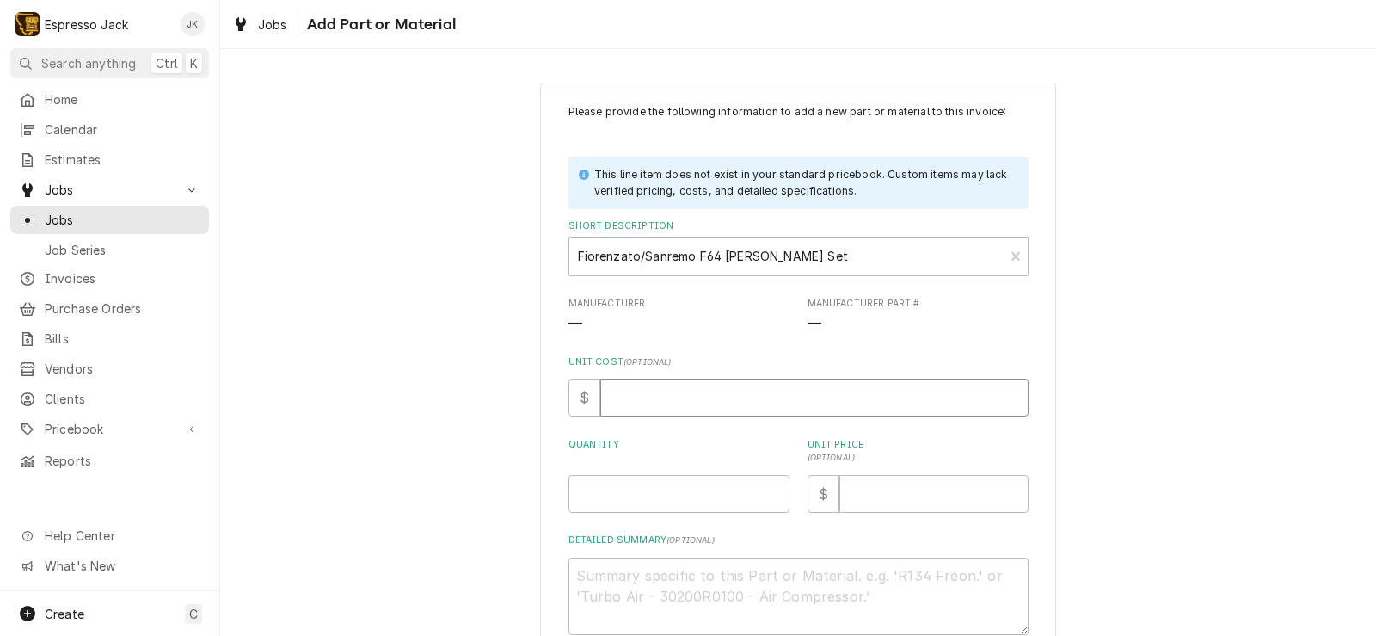
click at [653, 390] on input "Unit Cost ( optional )" at bounding box center [814, 397] width 428 height 38
drag, startPoint x: 647, startPoint y: 494, endPoint x: 710, endPoint y: 509, distance: 65.5
click at [648, 494] on input "Quantity" at bounding box center [679, 494] width 221 height 38
click at [870, 493] on input "Unit Price ( optional )" at bounding box center [933, 494] width 189 height 38
paste input "83.95"
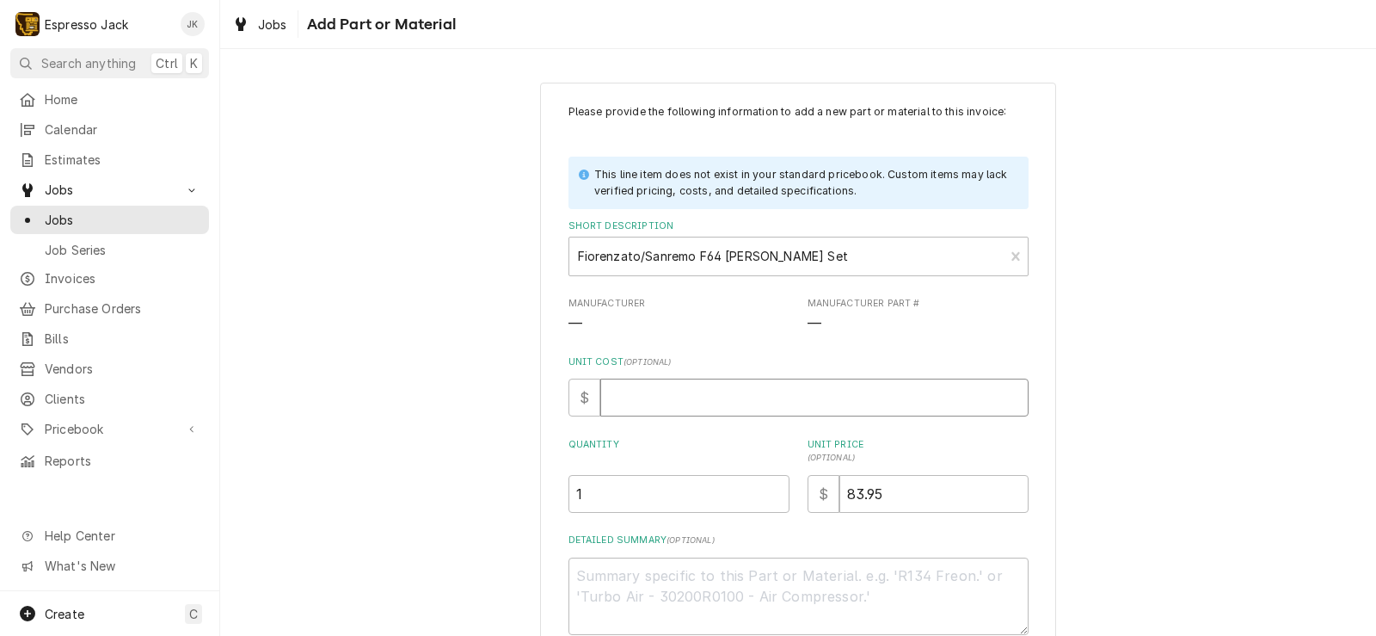
click at [721, 389] on input "Unit Cost ( optional )" at bounding box center [814, 397] width 428 height 38
click at [458, 366] on div "Please provide the following information to add a new part or material to this …" at bounding box center [798, 403] width 1156 height 673
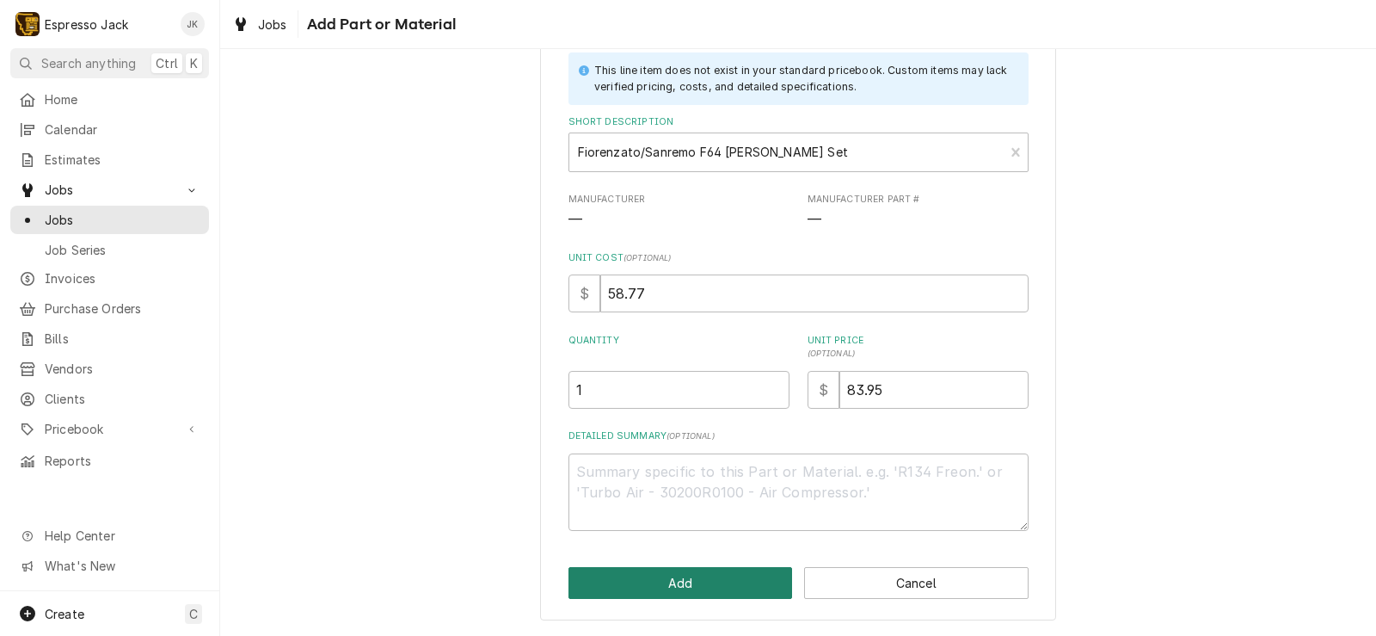
click at [644, 577] on button "Add" at bounding box center [681, 583] width 224 height 32
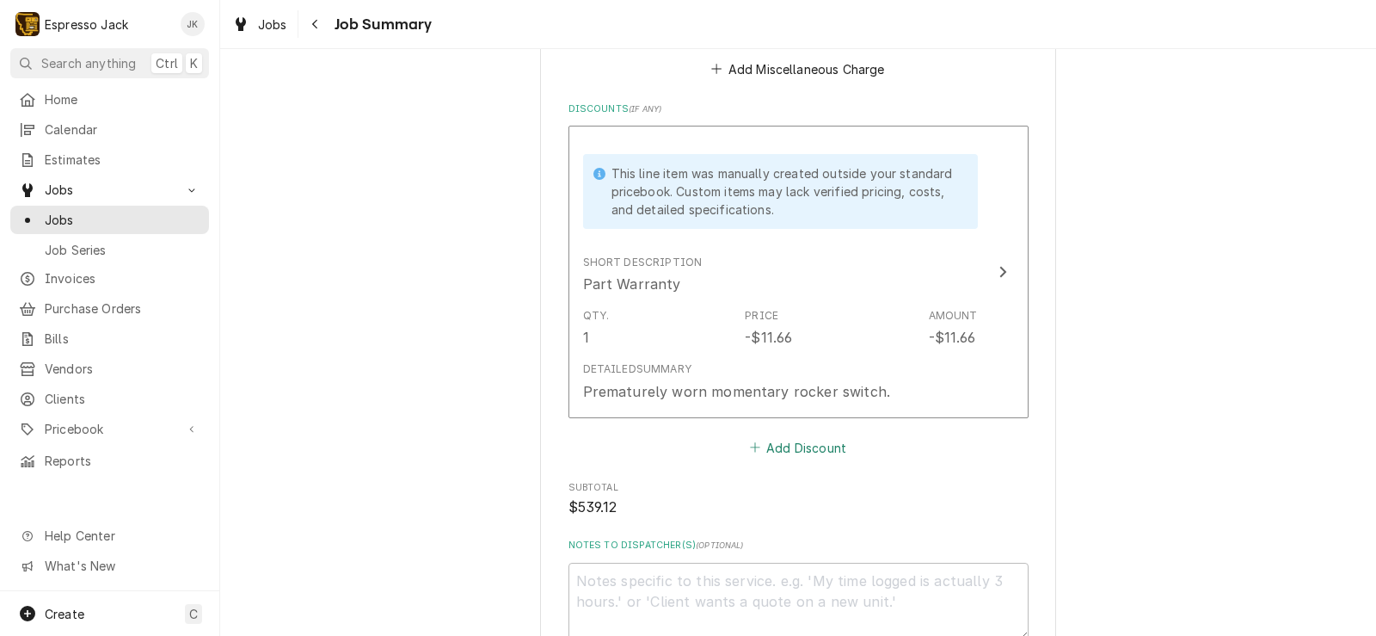
scroll to position [2942, 0]
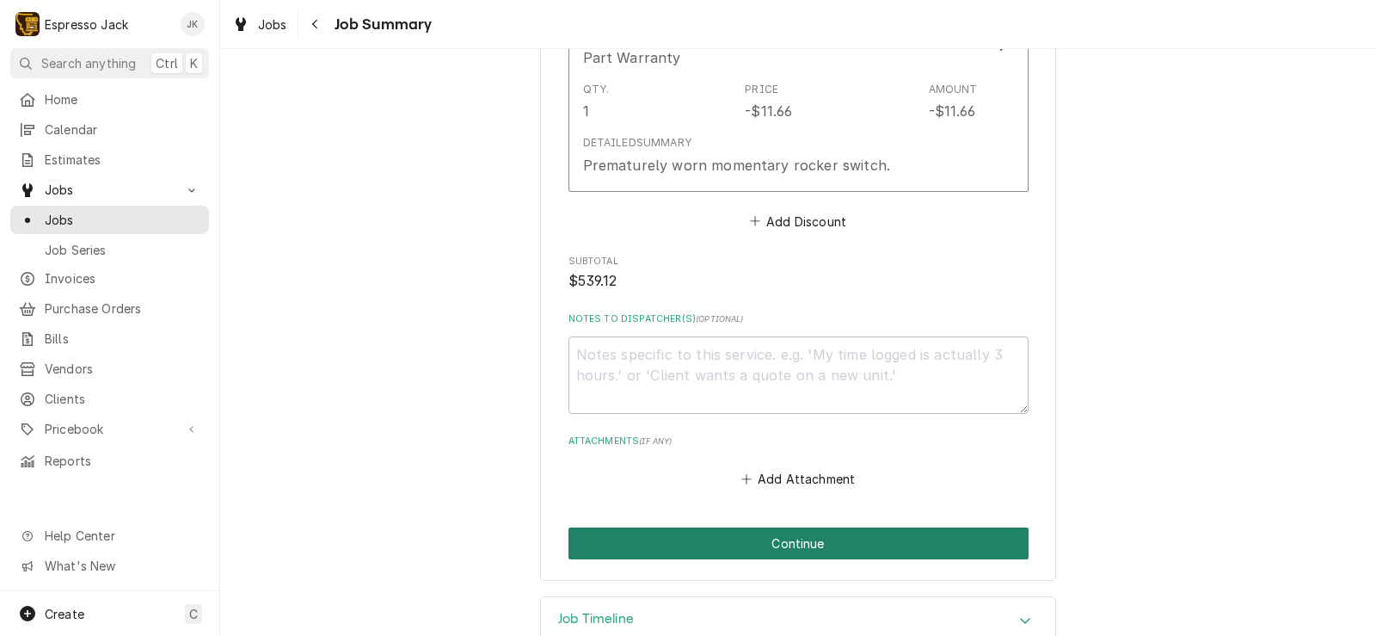
click at [804, 527] on button "Continue" at bounding box center [799, 543] width 460 height 32
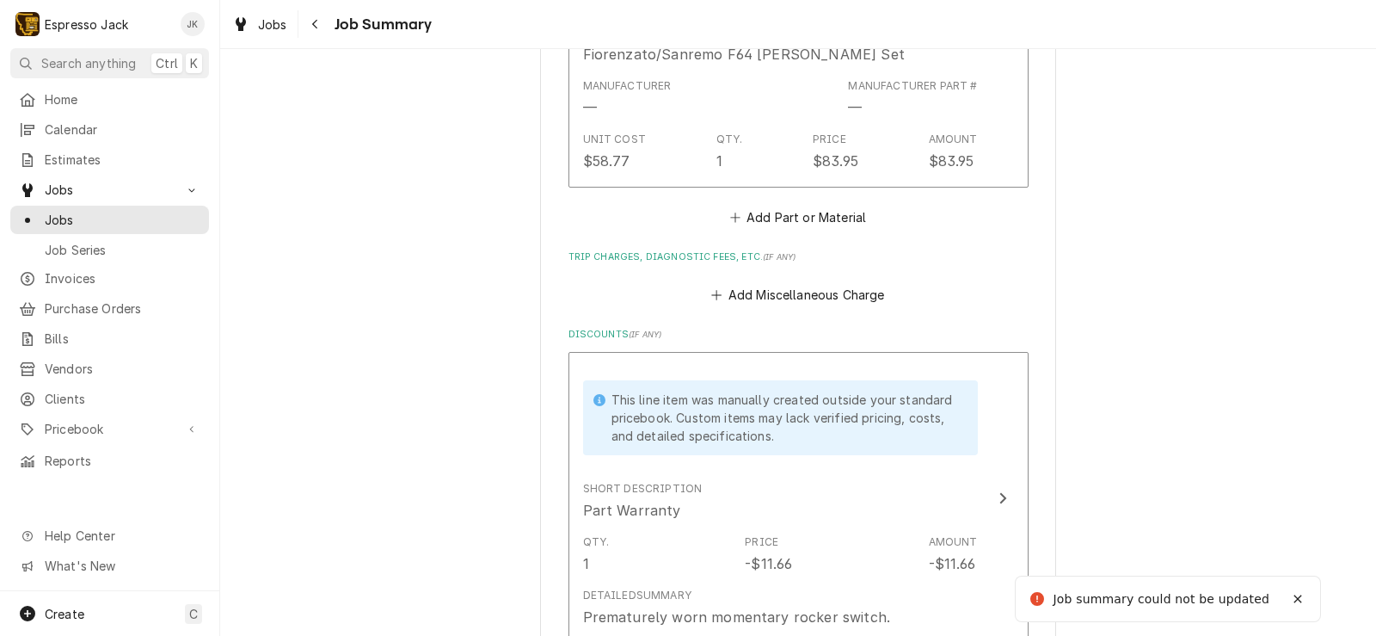
scroll to position [3394, 0]
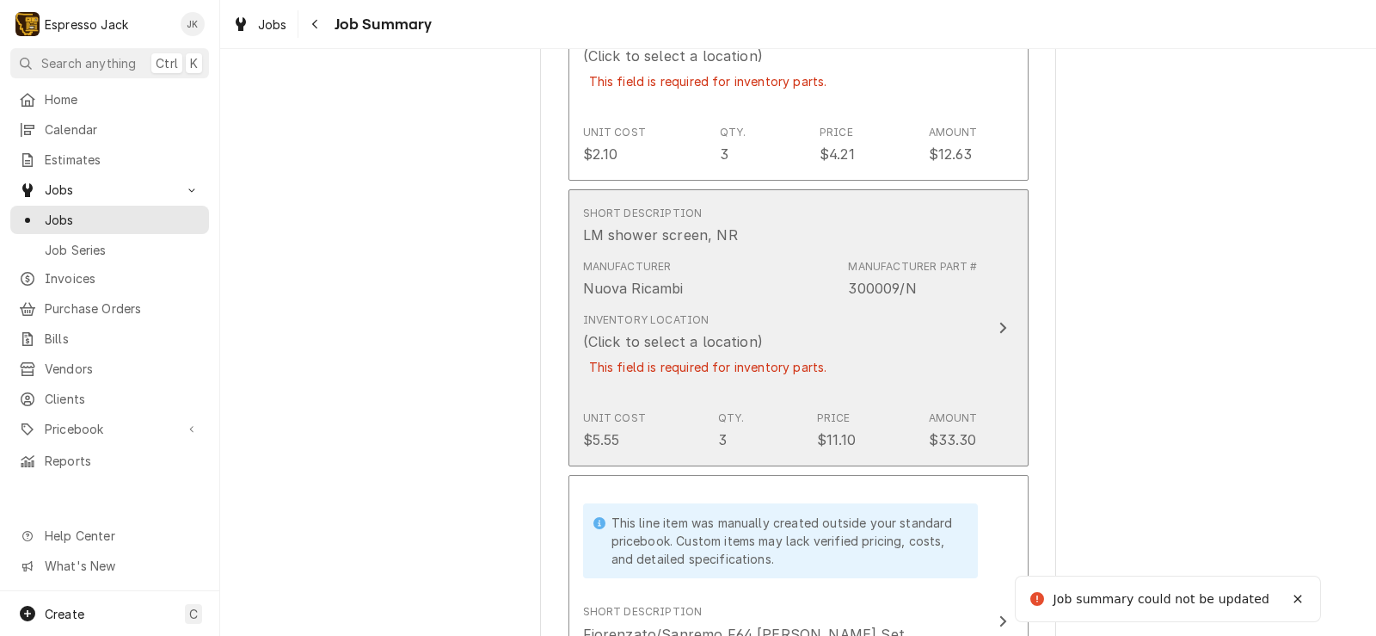
click at [796, 352] on div "This field is required for inventory parts." at bounding box center [708, 367] width 250 height 30
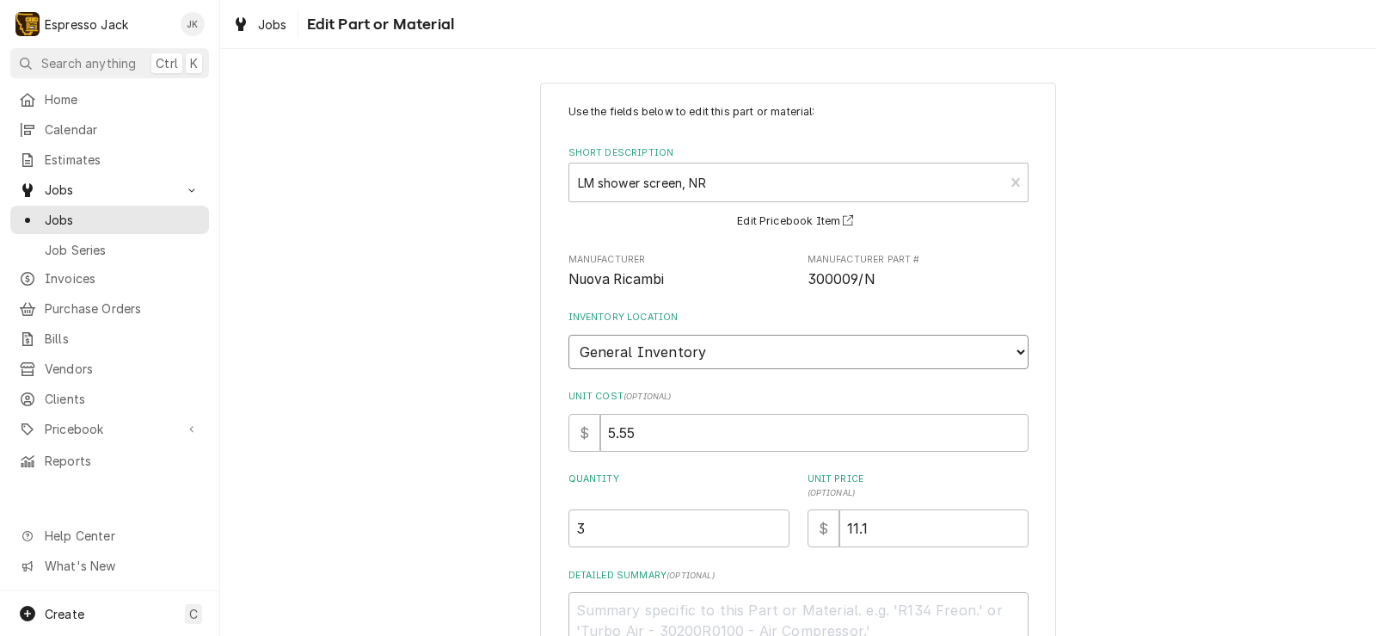
click at [569, 335] on select "Choose a location... General Inventory" at bounding box center [799, 352] width 460 height 34
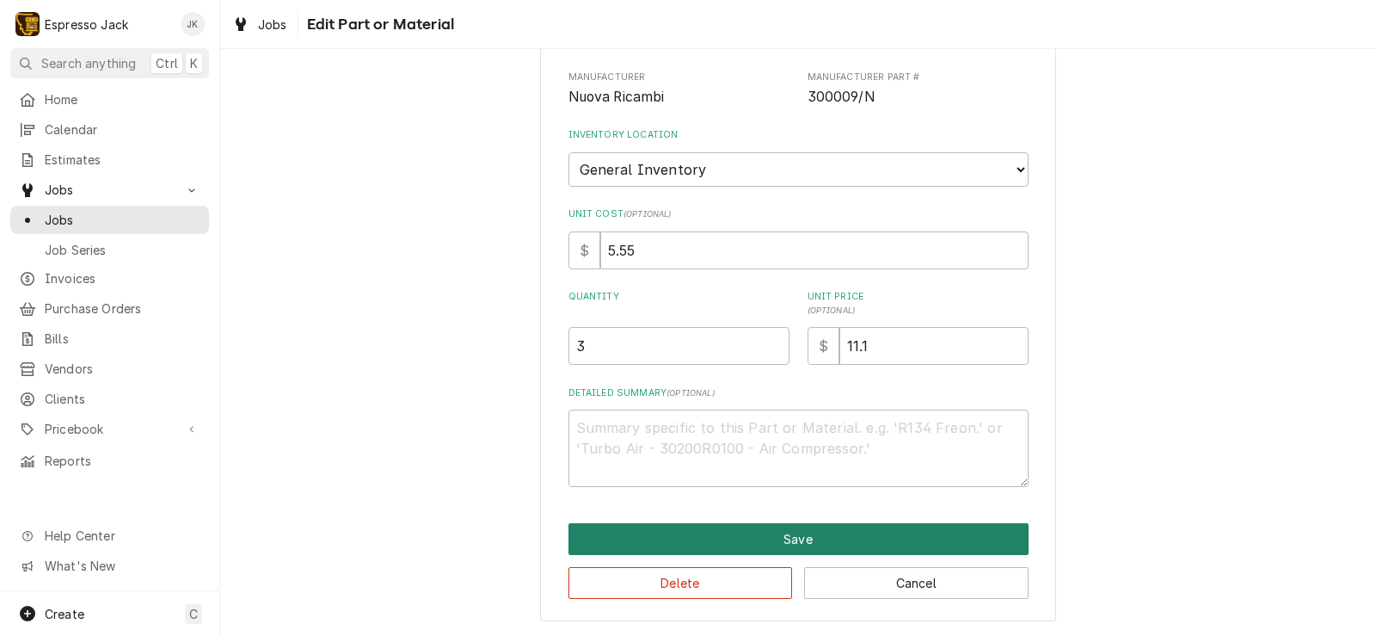
click at [674, 544] on button "Save" at bounding box center [799, 539] width 460 height 32
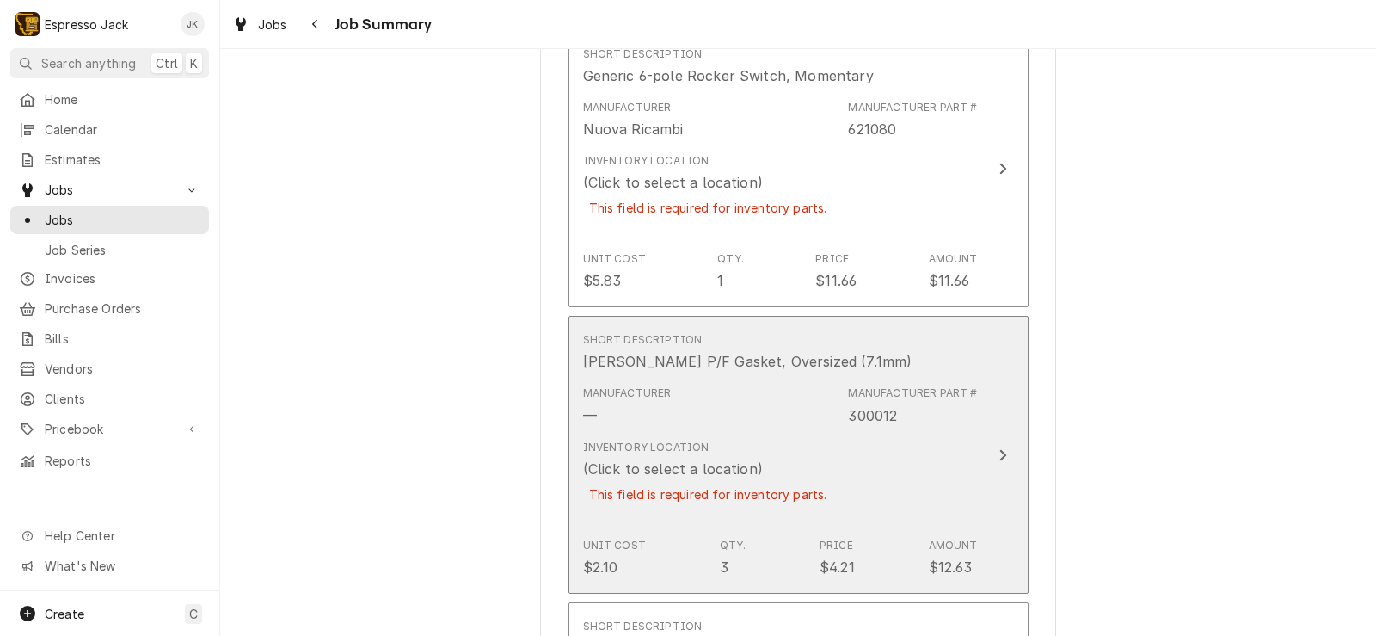
click at [802, 385] on div "Manufacturer — Manufacturer Part # 300012" at bounding box center [780, 404] width 395 height 53
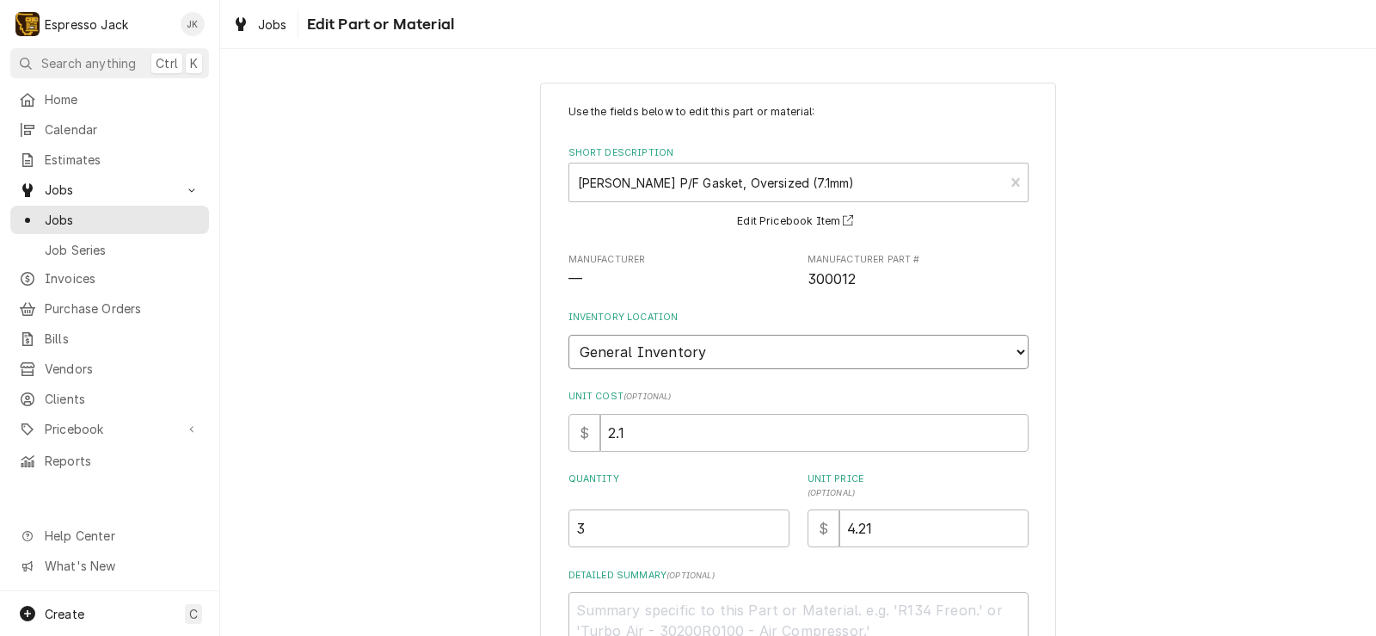
click at [569, 335] on select "Choose a location... General Inventory" at bounding box center [799, 352] width 460 height 34
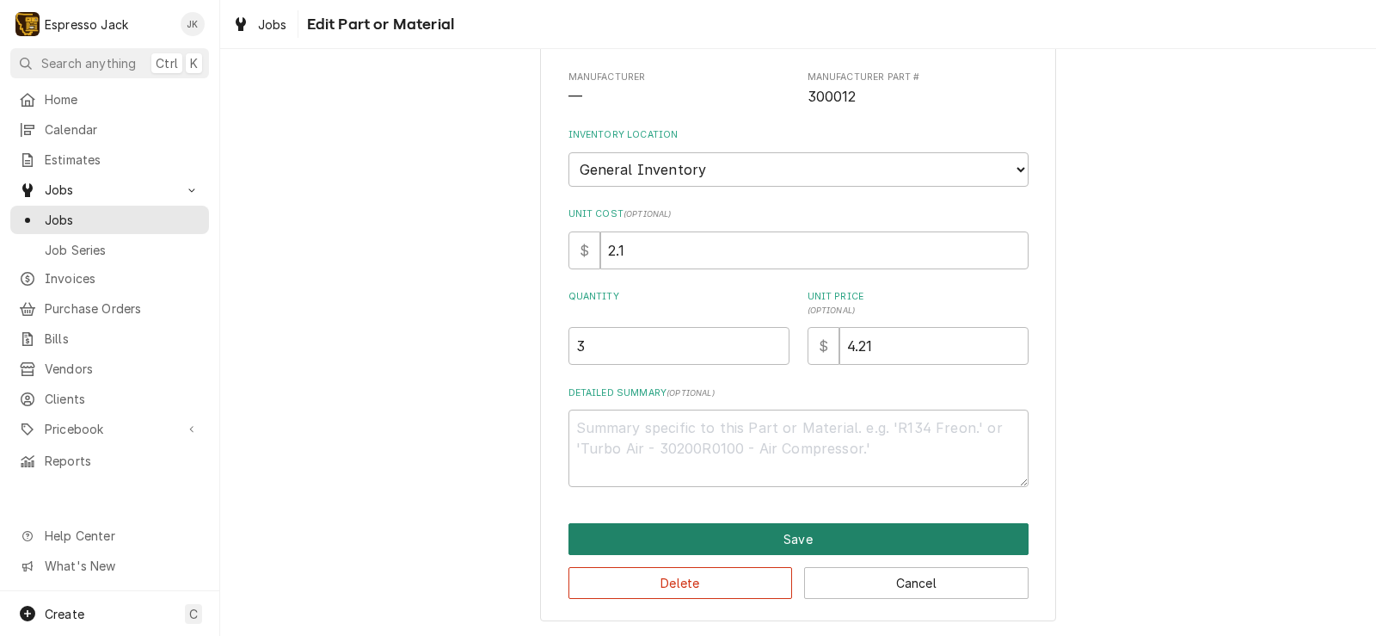
click at [633, 528] on button "Save" at bounding box center [799, 539] width 460 height 32
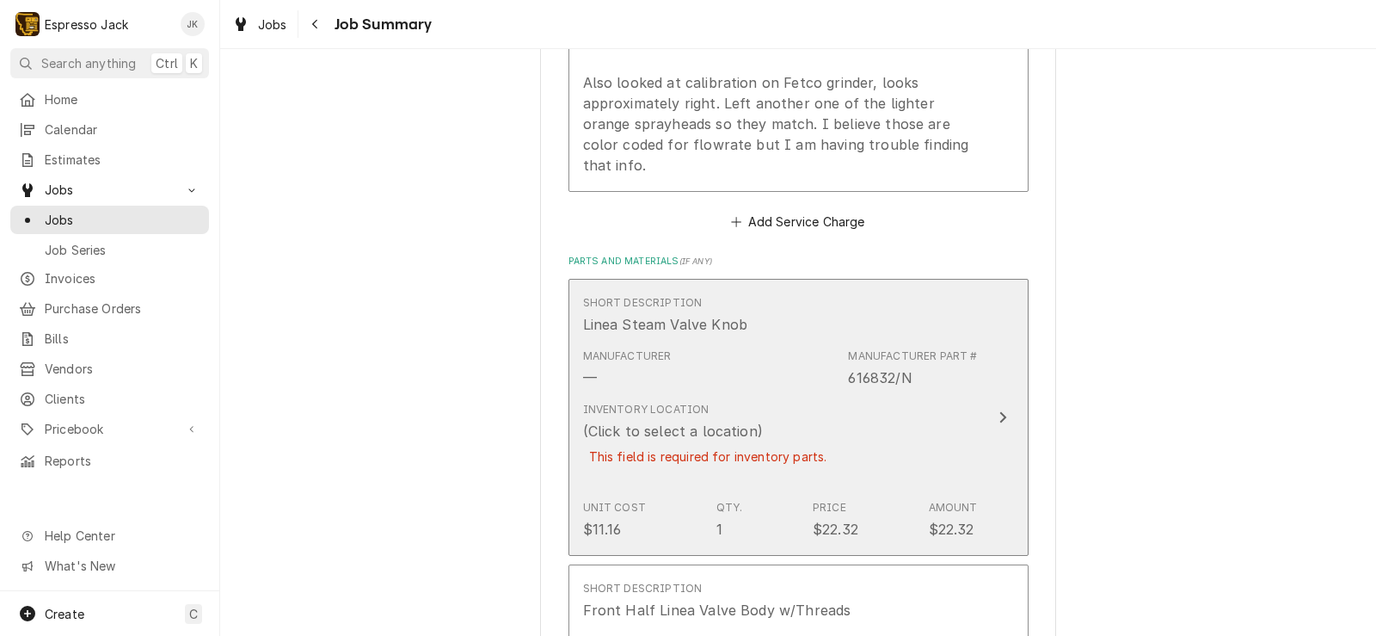
click at [721, 341] on div "Manufacturer — Manufacturer Part # 616832/N" at bounding box center [780, 367] width 395 height 53
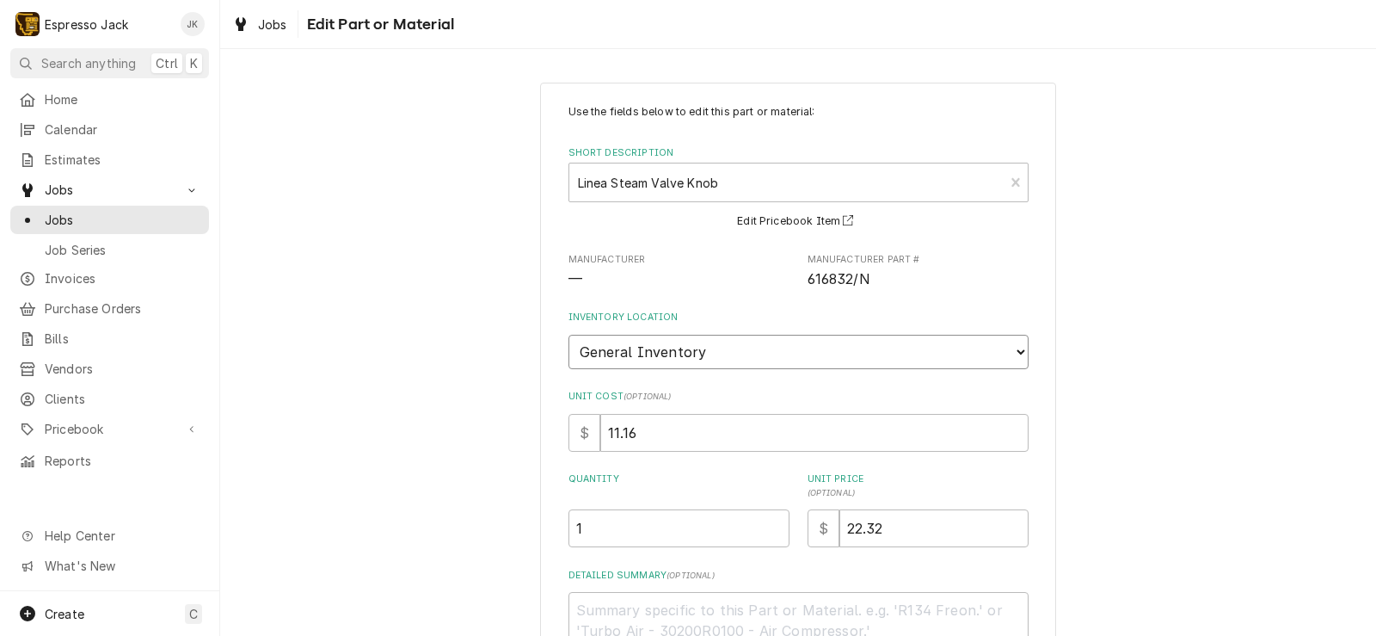
click at [569, 335] on select "Choose a location... General Inventory" at bounding box center [799, 352] width 460 height 34
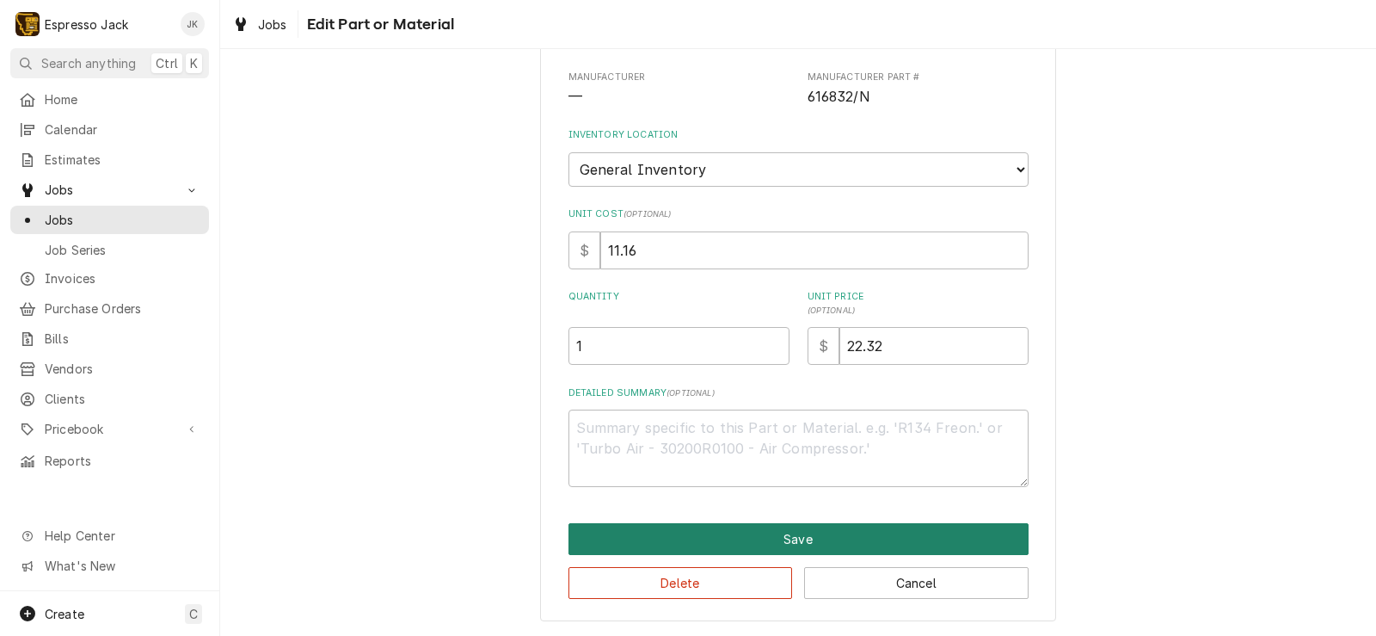
click at [690, 528] on button "Save" at bounding box center [799, 539] width 460 height 32
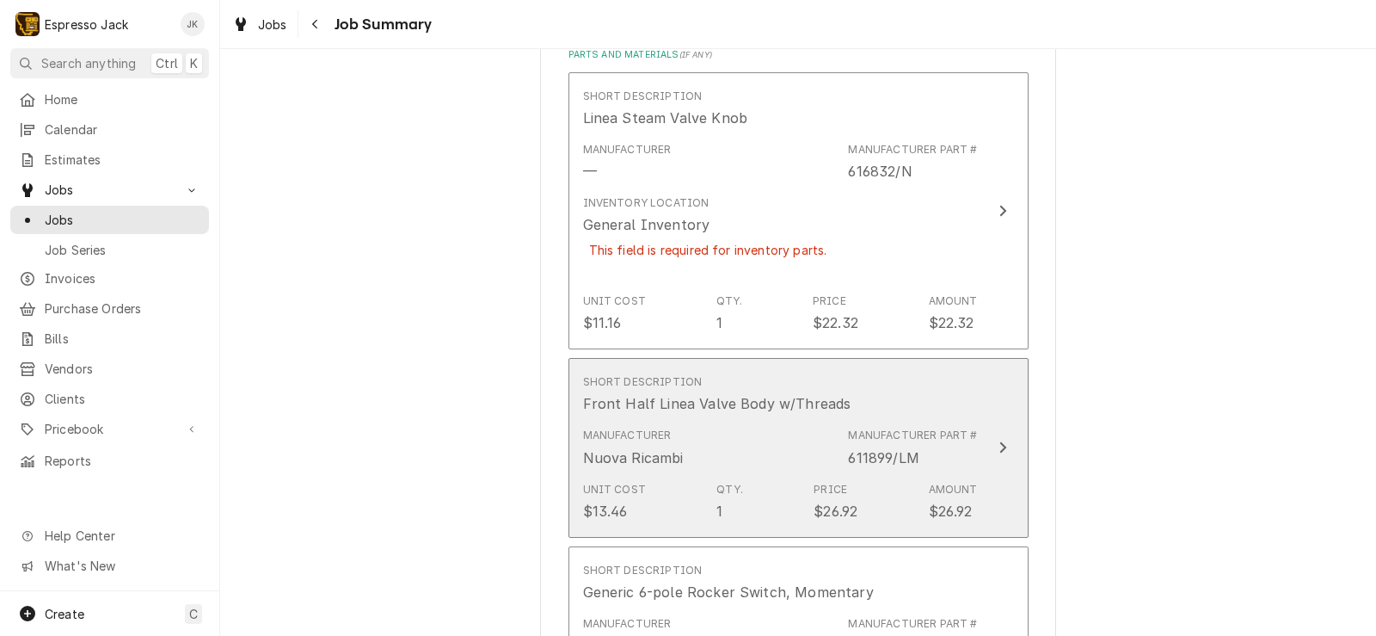
click at [786, 481] on div "Unit Cost $13.46 Qty. 1 Price $26.92 Amount $26.92" at bounding box center [780, 501] width 395 height 53
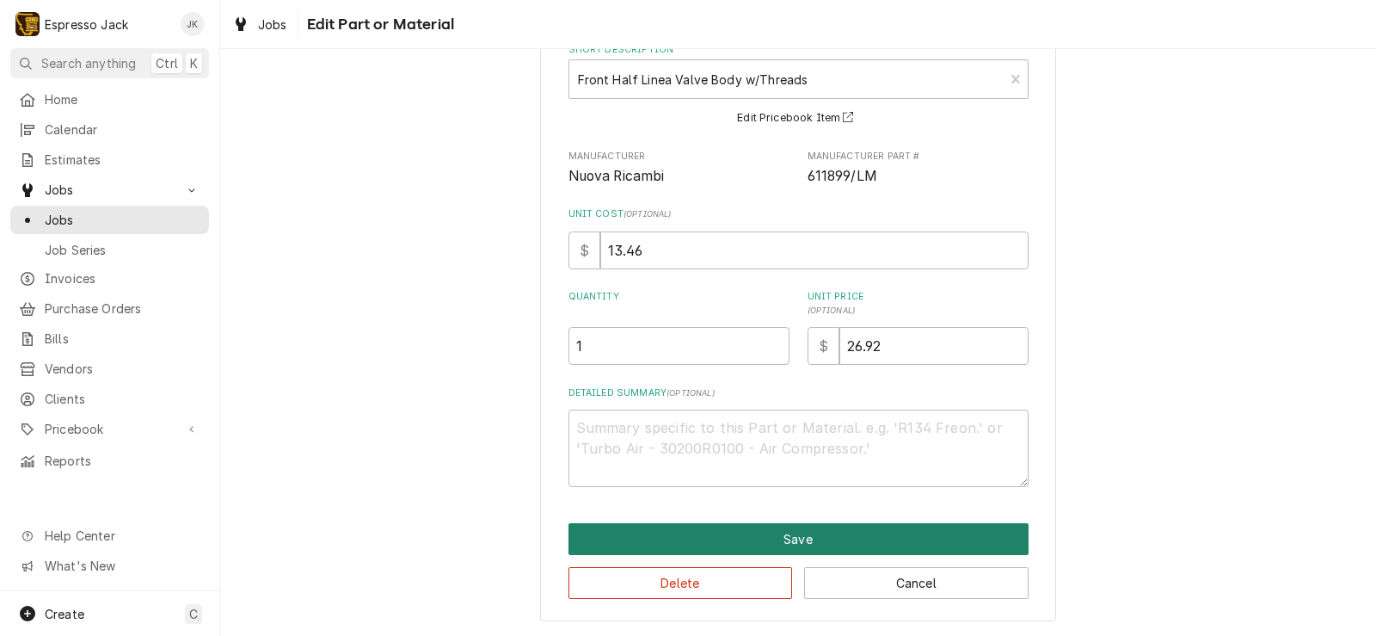
click at [835, 550] on button "Save" at bounding box center [799, 539] width 460 height 32
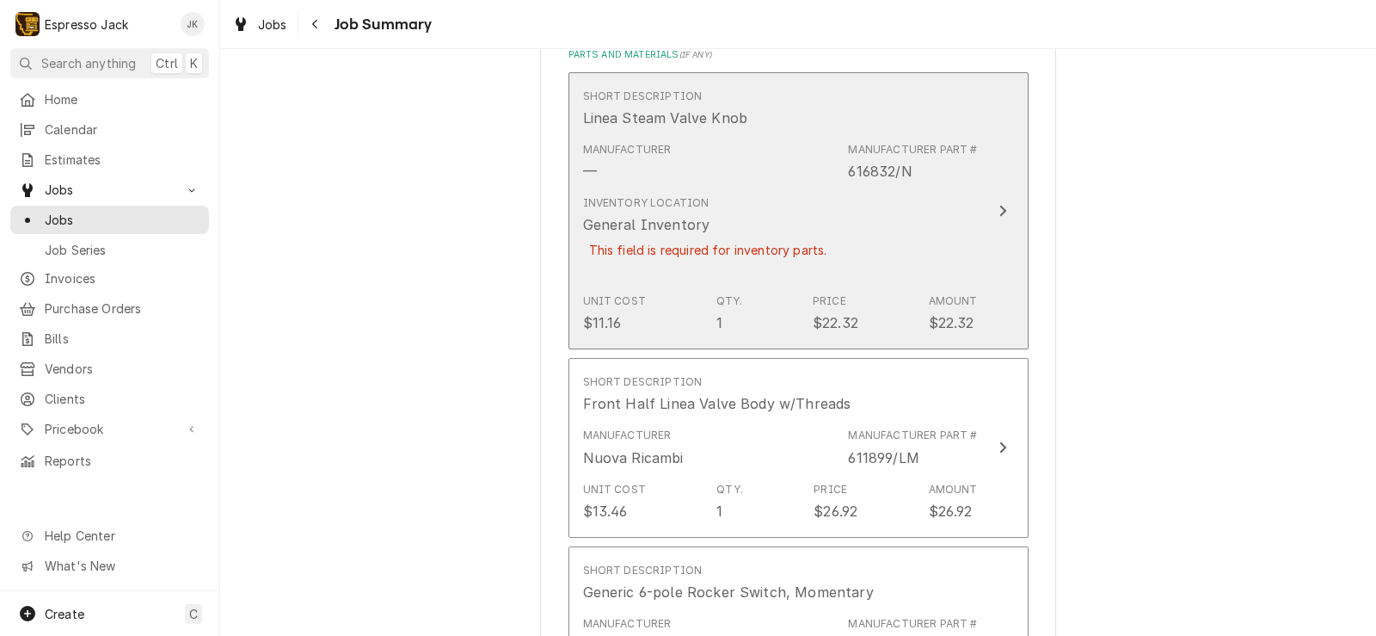
click at [661, 235] on div "This field is required for inventory parts." at bounding box center [708, 250] width 250 height 30
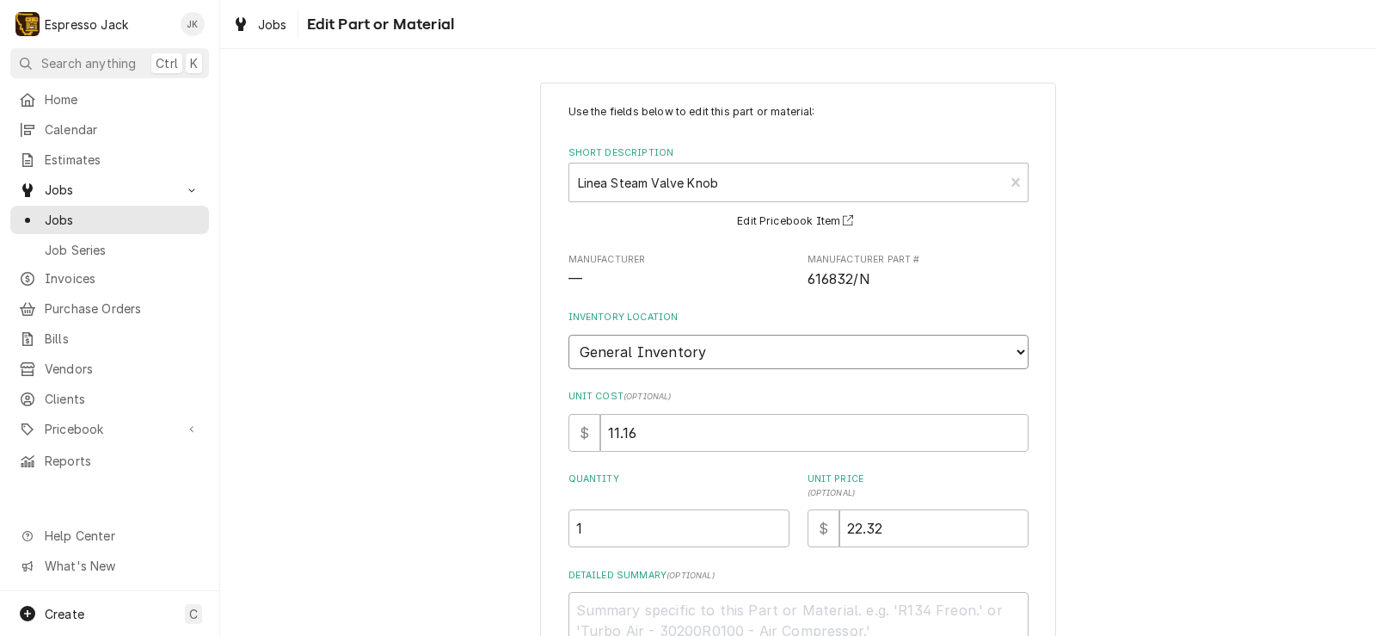
drag, startPoint x: 686, startPoint y: 364, endPoint x: 515, endPoint y: 261, distance: 199.4
click at [512, 260] on div "Use the fields below to edit this part or material: Short Description Linea Ste…" at bounding box center [798, 442] width 1156 height 751
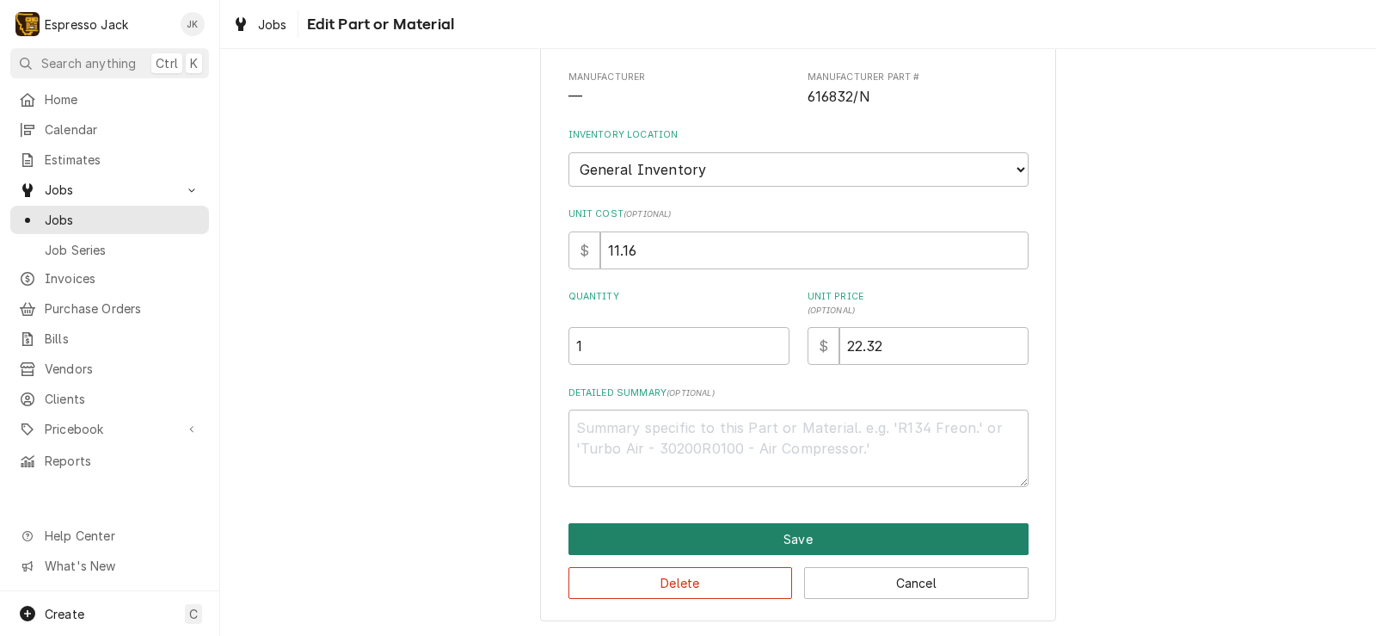
click at [811, 542] on button "Save" at bounding box center [799, 539] width 460 height 32
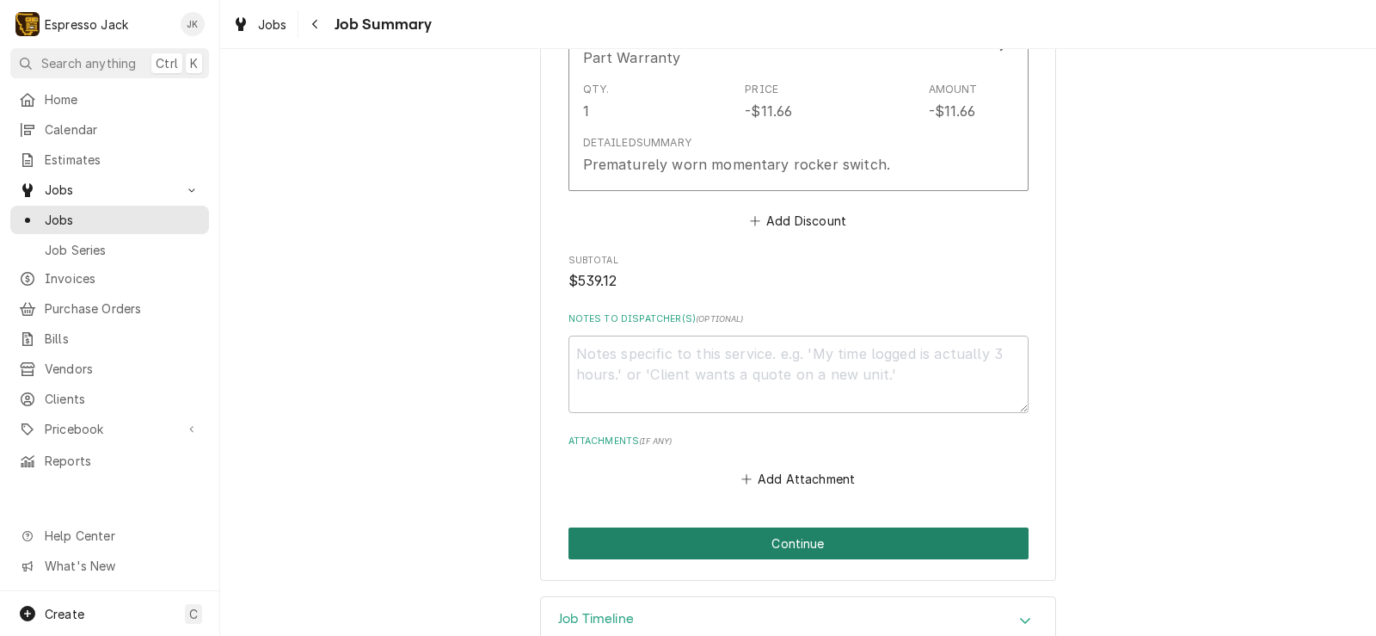
click at [904, 527] on button "Continue" at bounding box center [799, 543] width 460 height 32
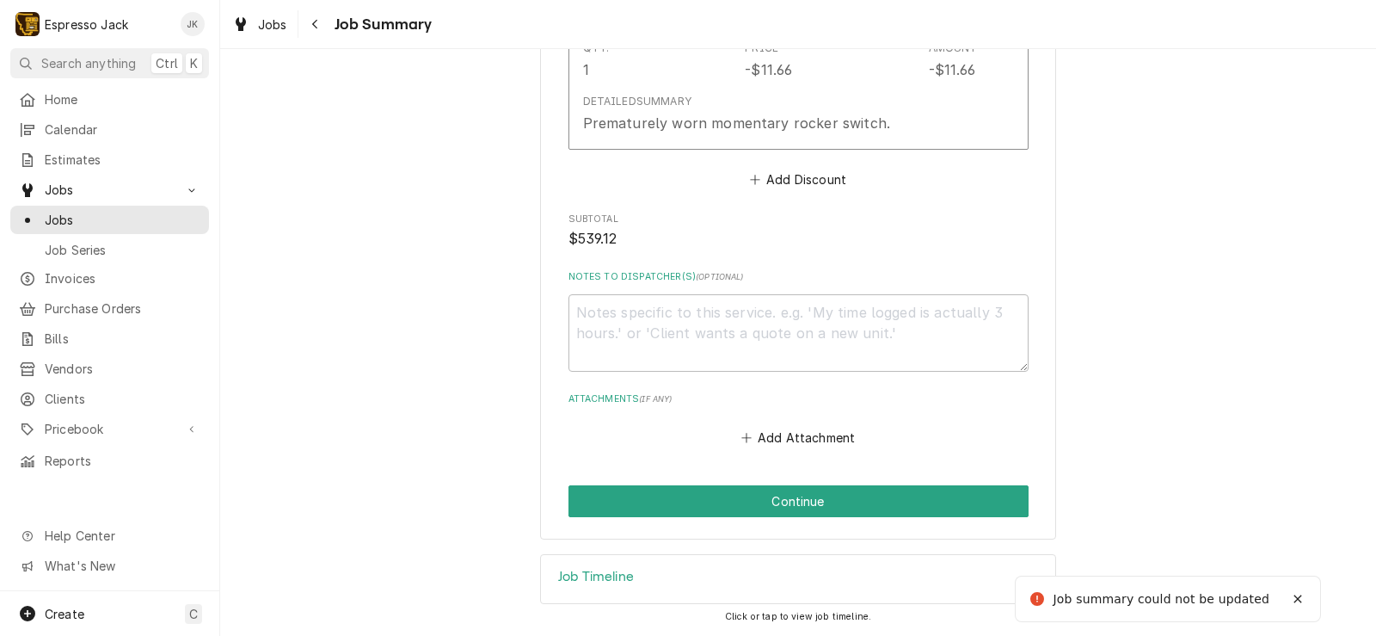
scroll to position [3261, 0]
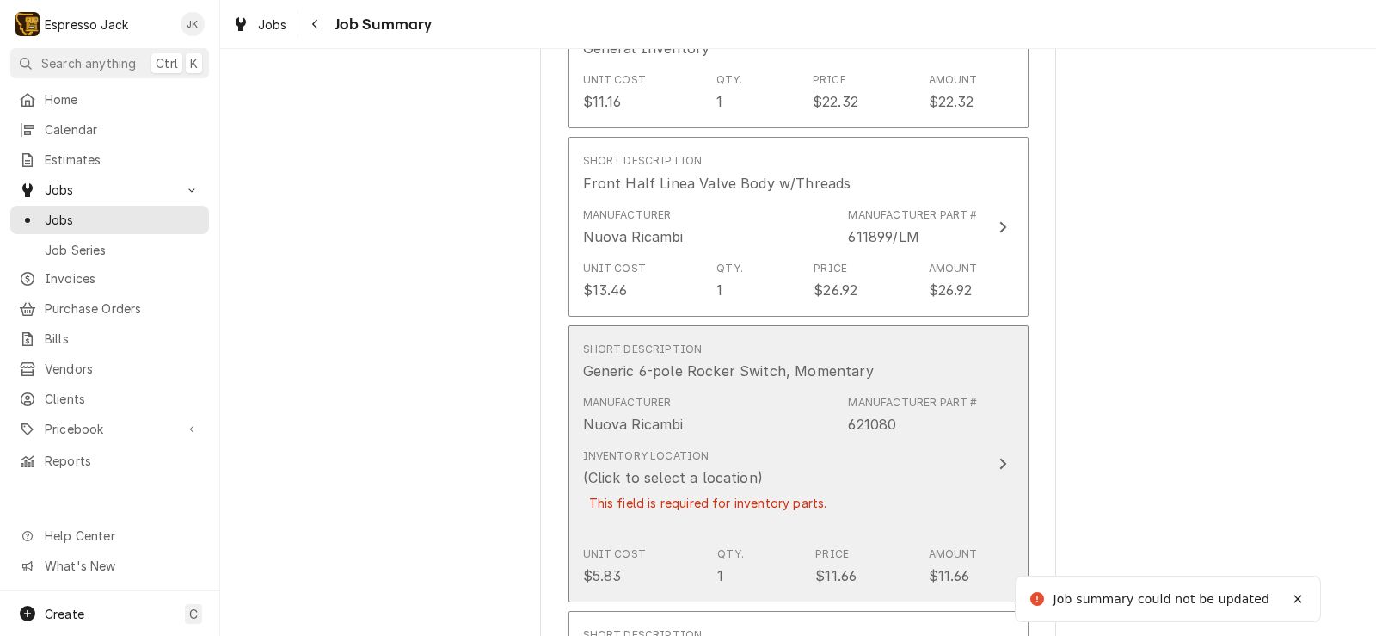
click at [856, 388] on div "Manufacturer Nuova Ricambi Manufacturer Part # 621080" at bounding box center [780, 414] width 395 height 53
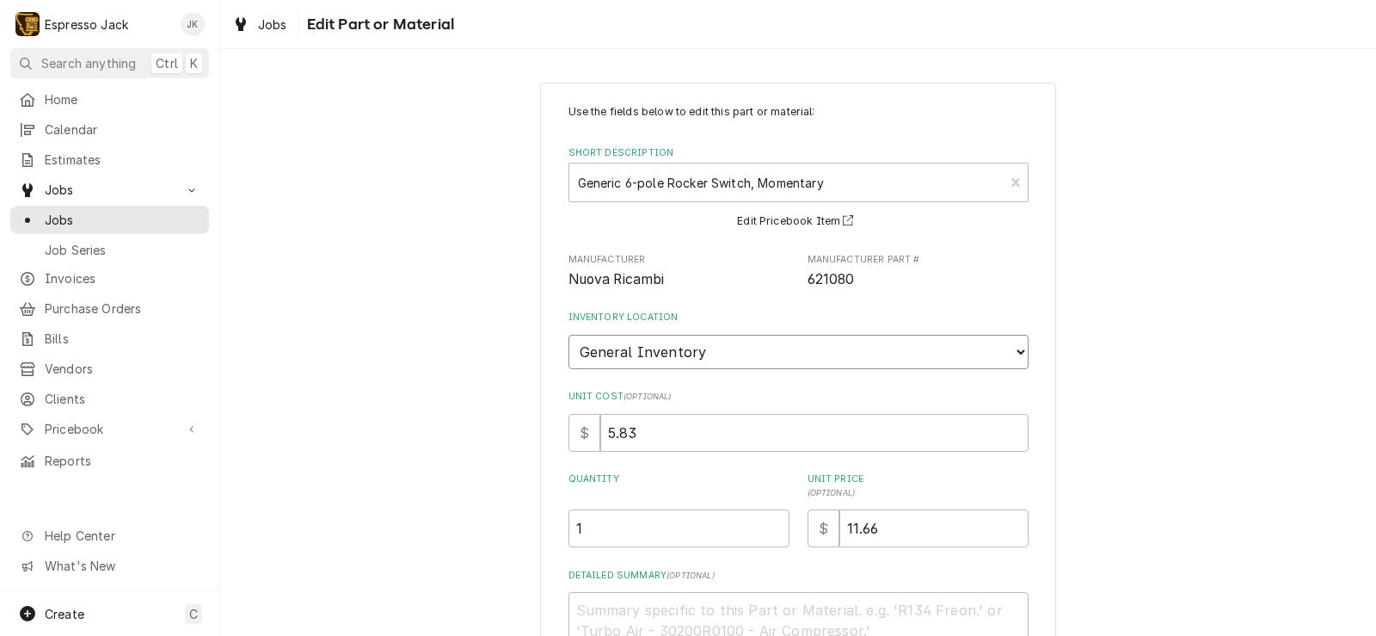
click at [569, 335] on select "Choose a location... General Inventory" at bounding box center [799, 352] width 460 height 34
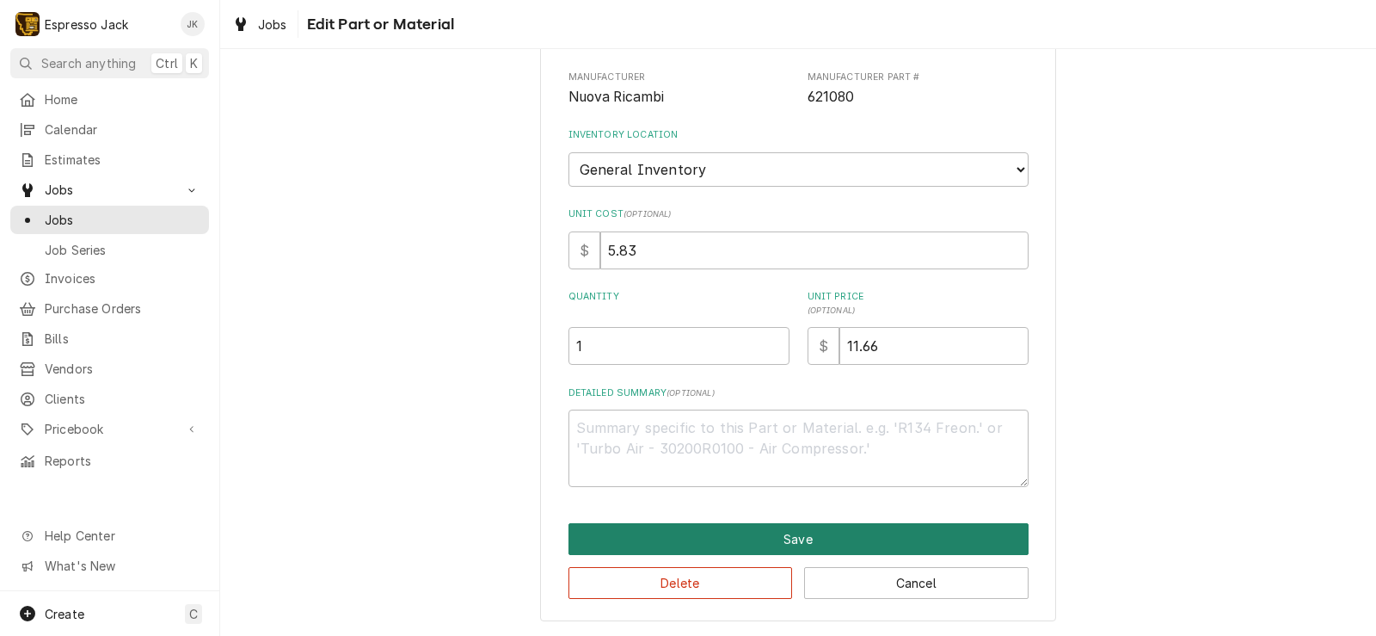
click at [699, 534] on button "Save" at bounding box center [799, 539] width 460 height 32
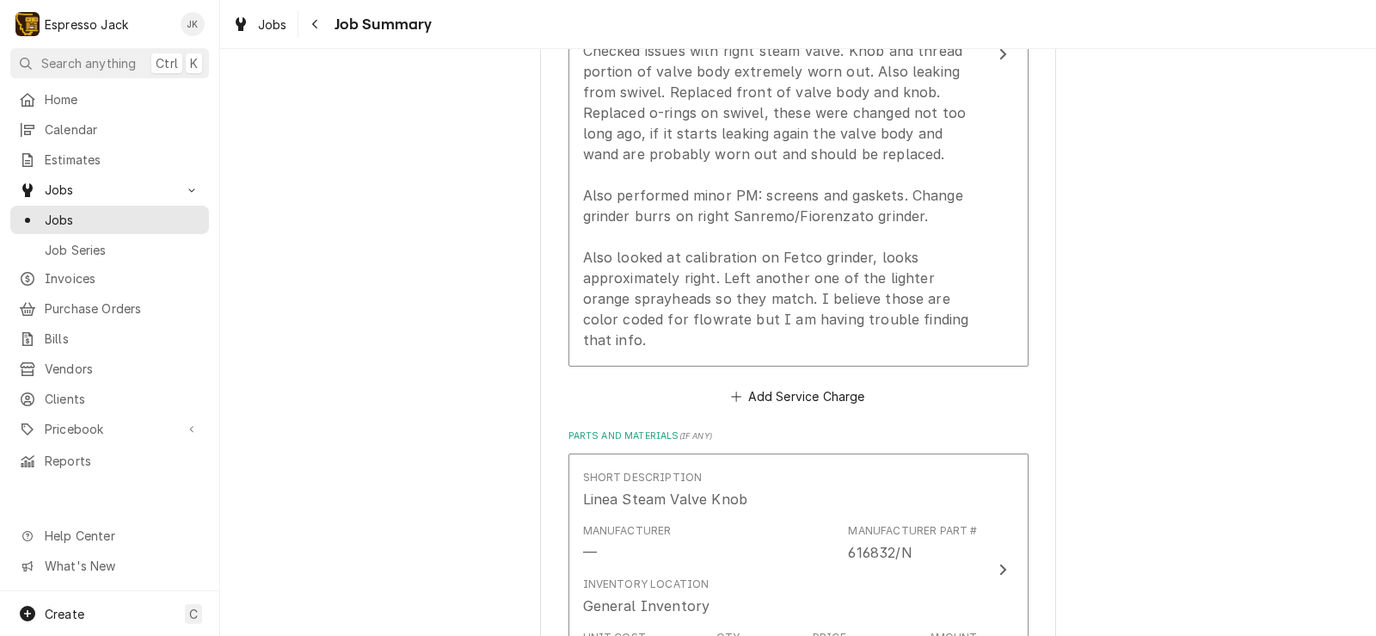
scroll to position [887, 0]
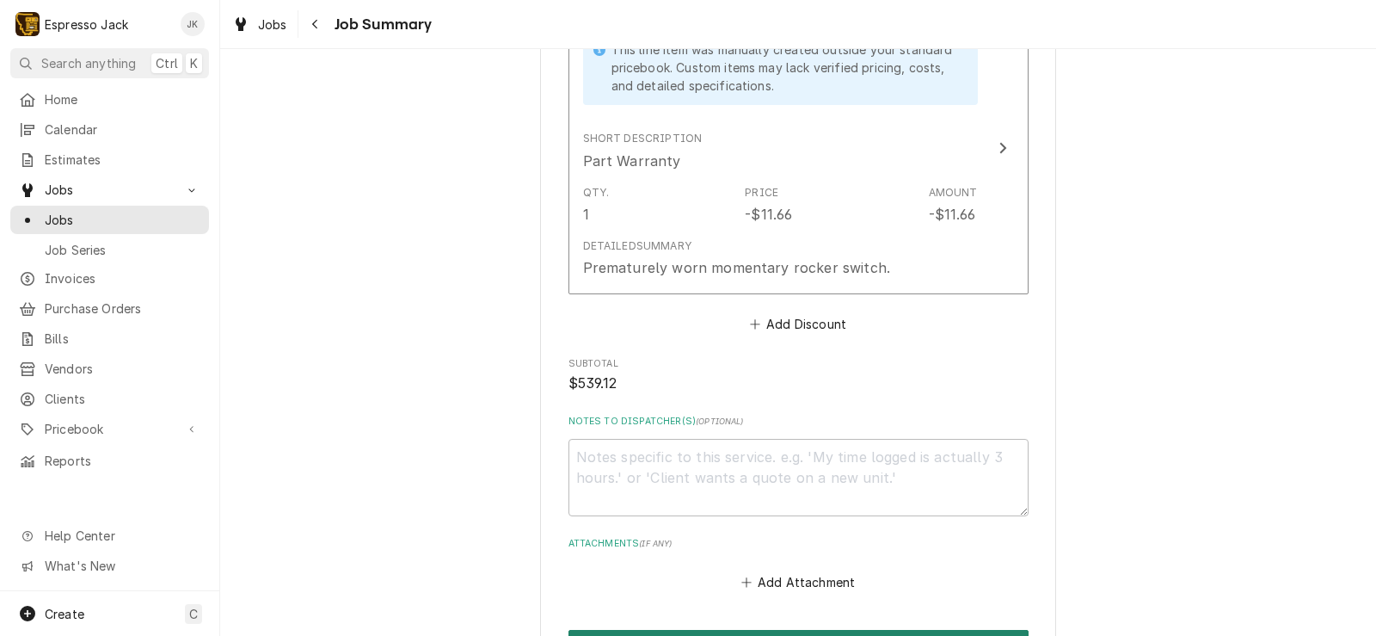
click at [843, 630] on button "Continue" at bounding box center [799, 646] width 460 height 32
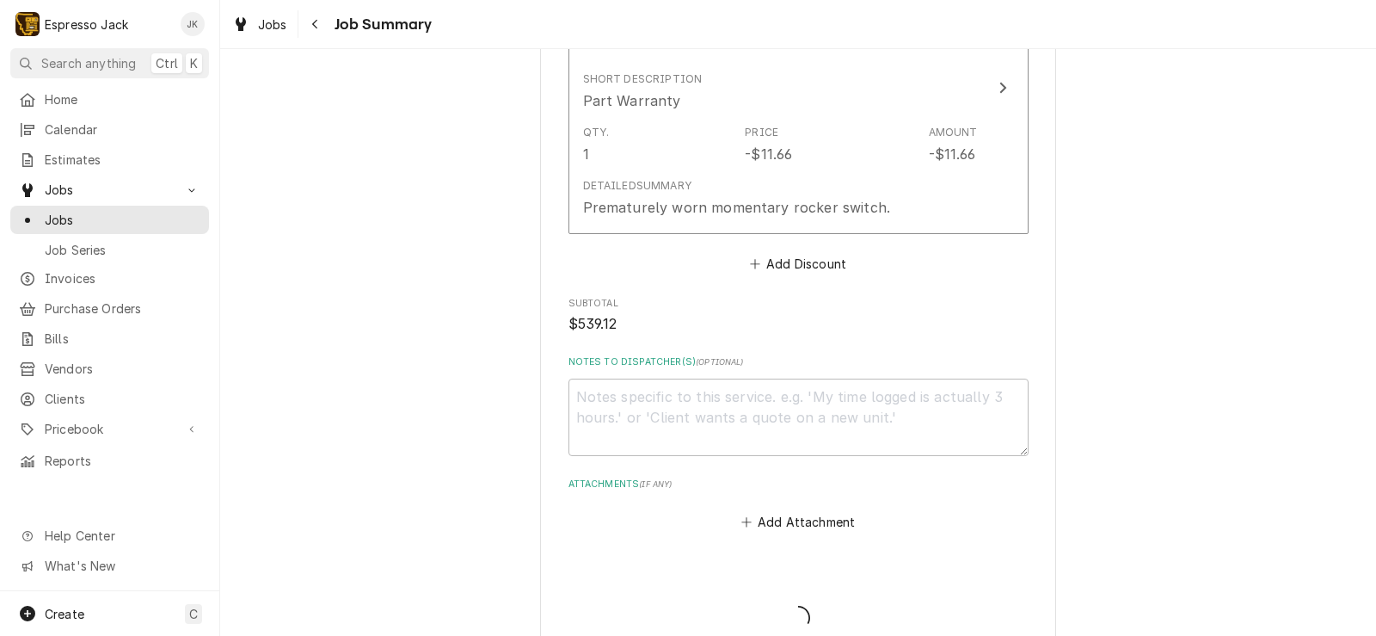
scroll to position [3098, 0]
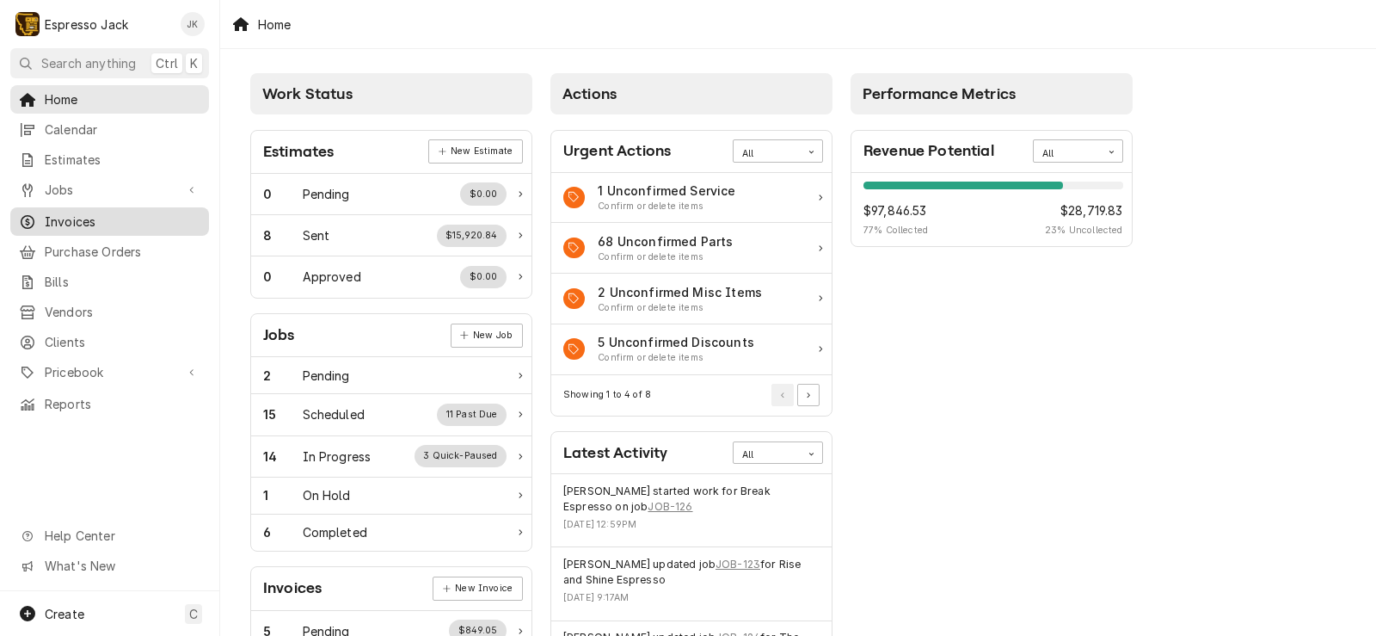
click at [87, 212] on span "Invoices" at bounding box center [123, 221] width 156 height 18
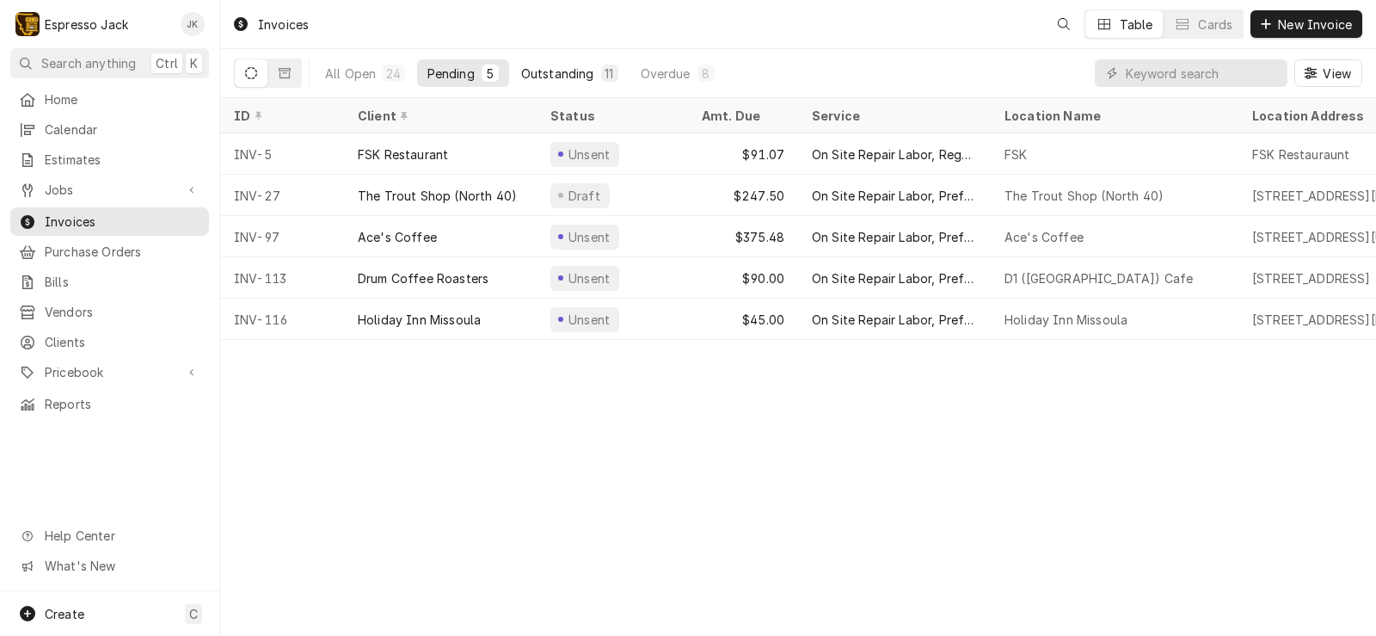
click at [601, 69] on div "11" at bounding box center [609, 73] width 17 height 17
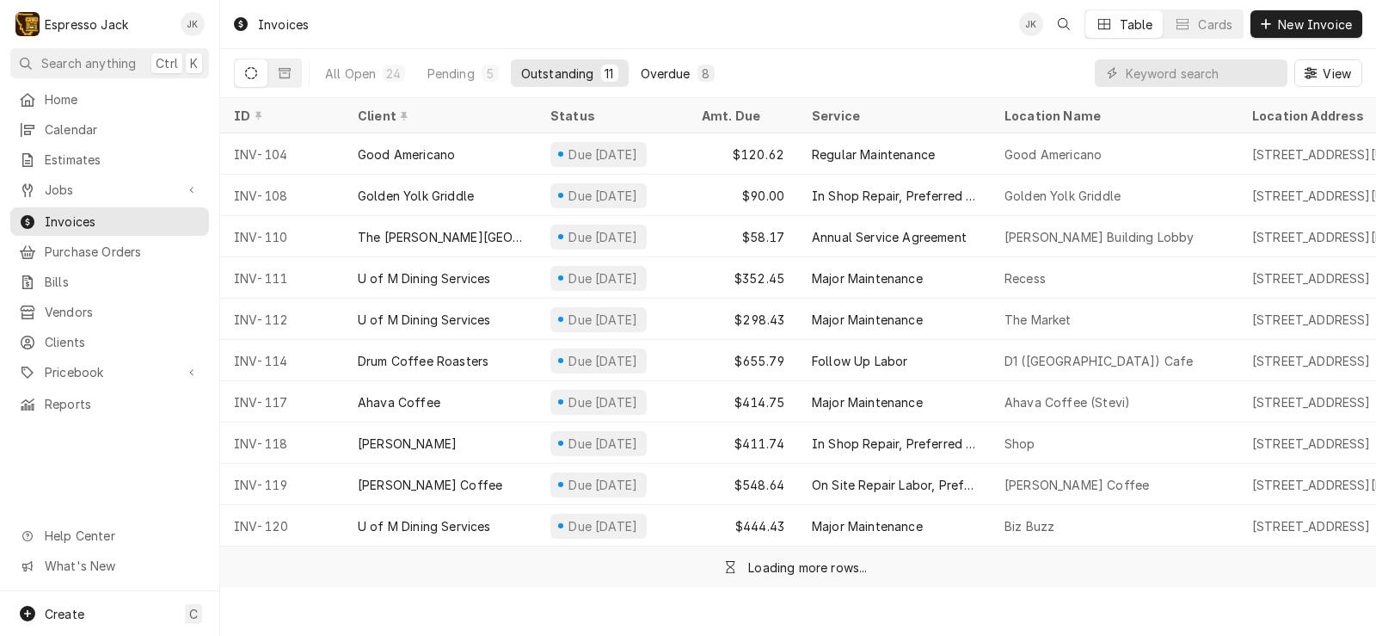
click at [653, 66] on div "Overdue" at bounding box center [666, 74] width 50 height 18
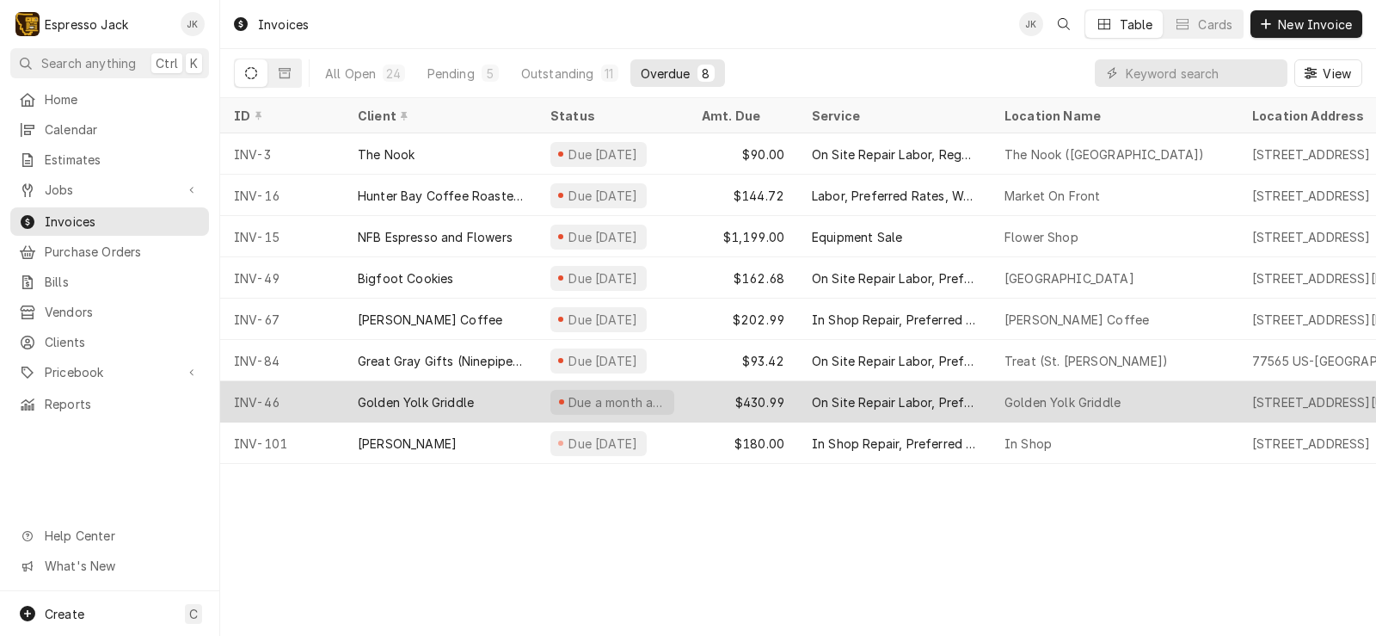
click at [405, 389] on div "Golden Yolk Griddle" at bounding box center [440, 401] width 193 height 41
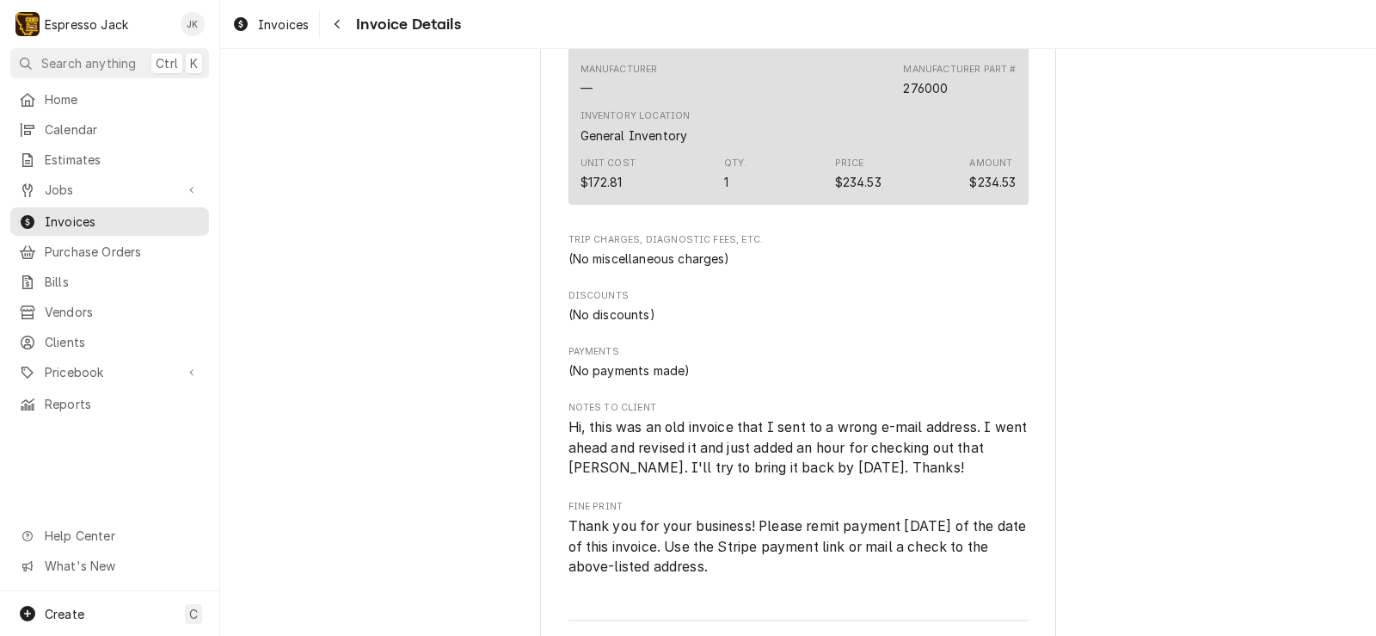
scroll to position [2271, 0]
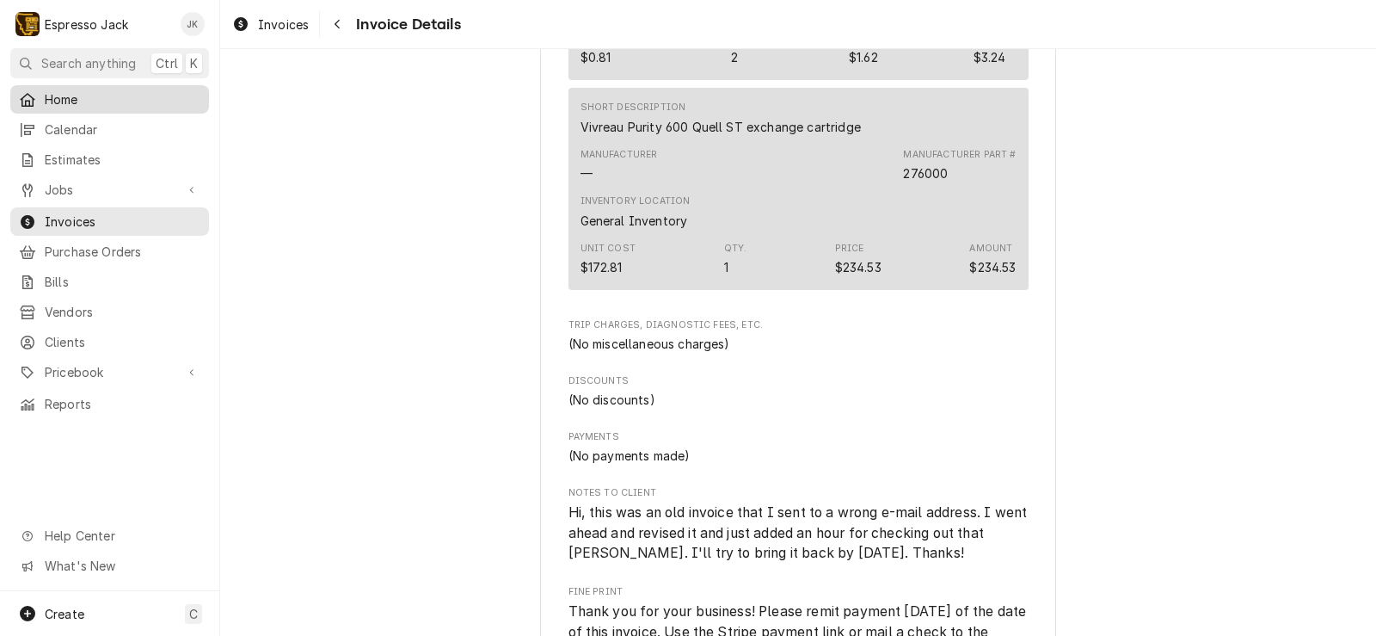
click at [103, 104] on span "Home" at bounding box center [123, 99] width 156 height 18
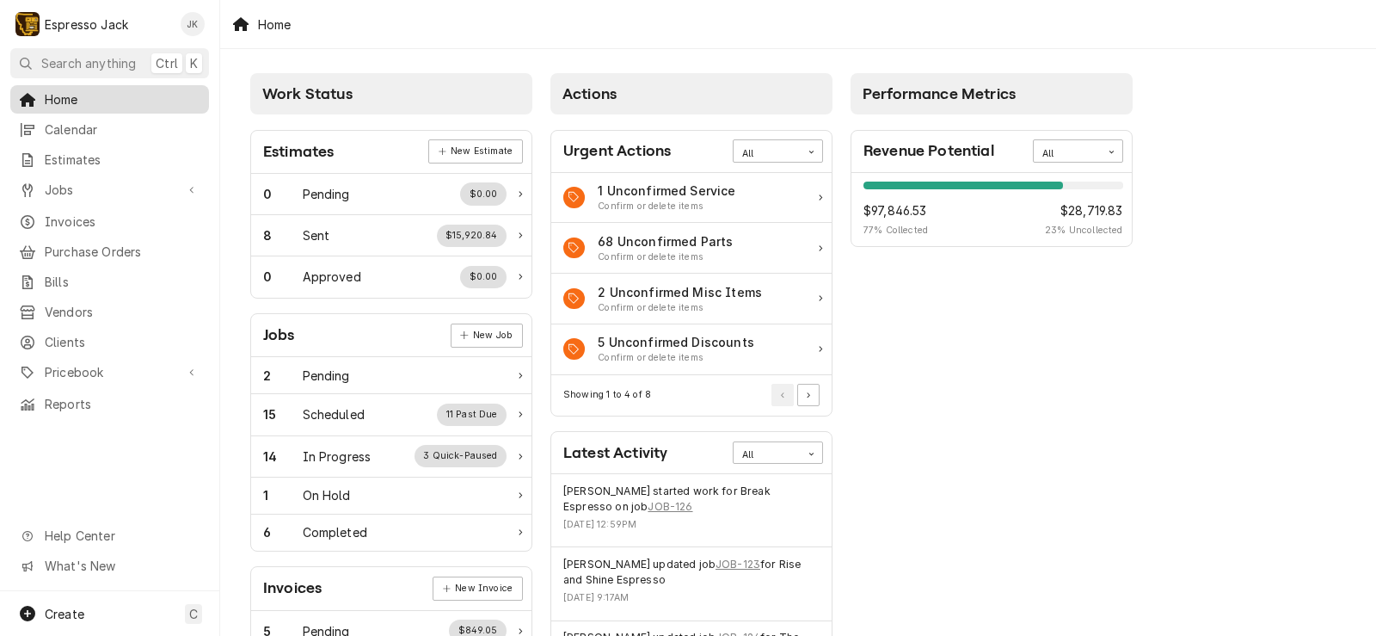
click at [148, 101] on span "Home" at bounding box center [123, 99] width 156 height 18
click at [65, 363] on span "Pricebook" at bounding box center [110, 372] width 130 height 18
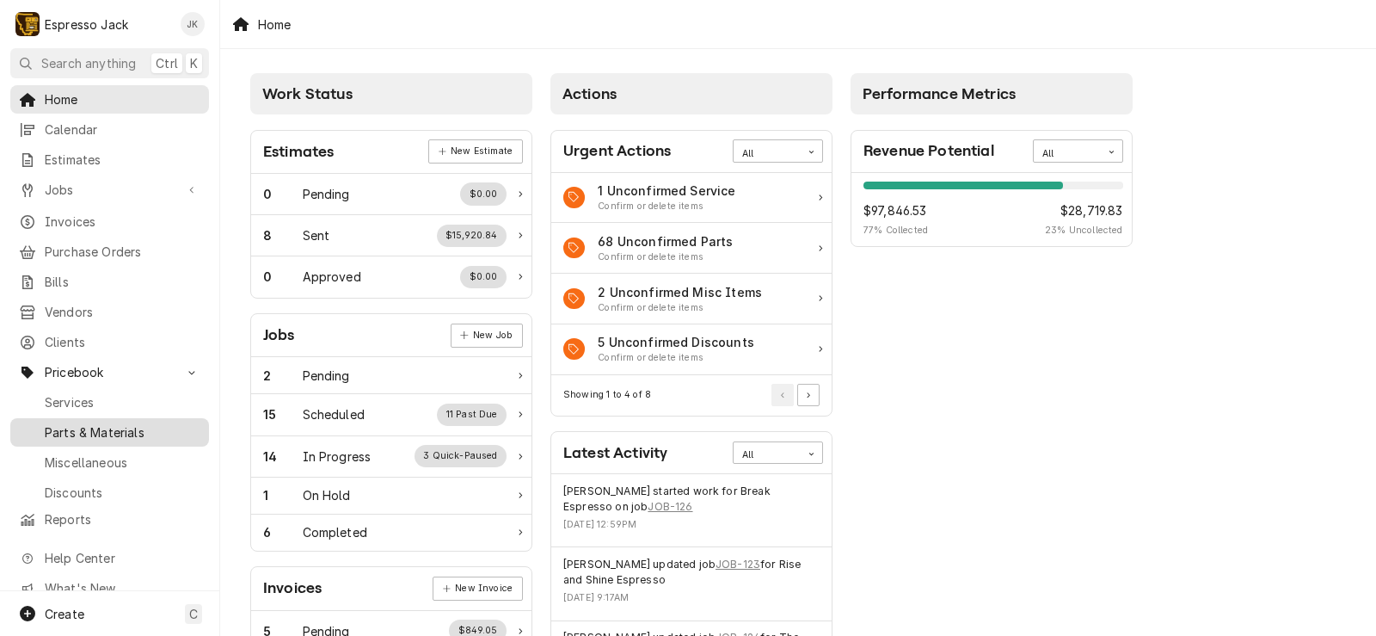
click at [73, 423] on span "Parts & Materials" at bounding box center [123, 432] width 156 height 18
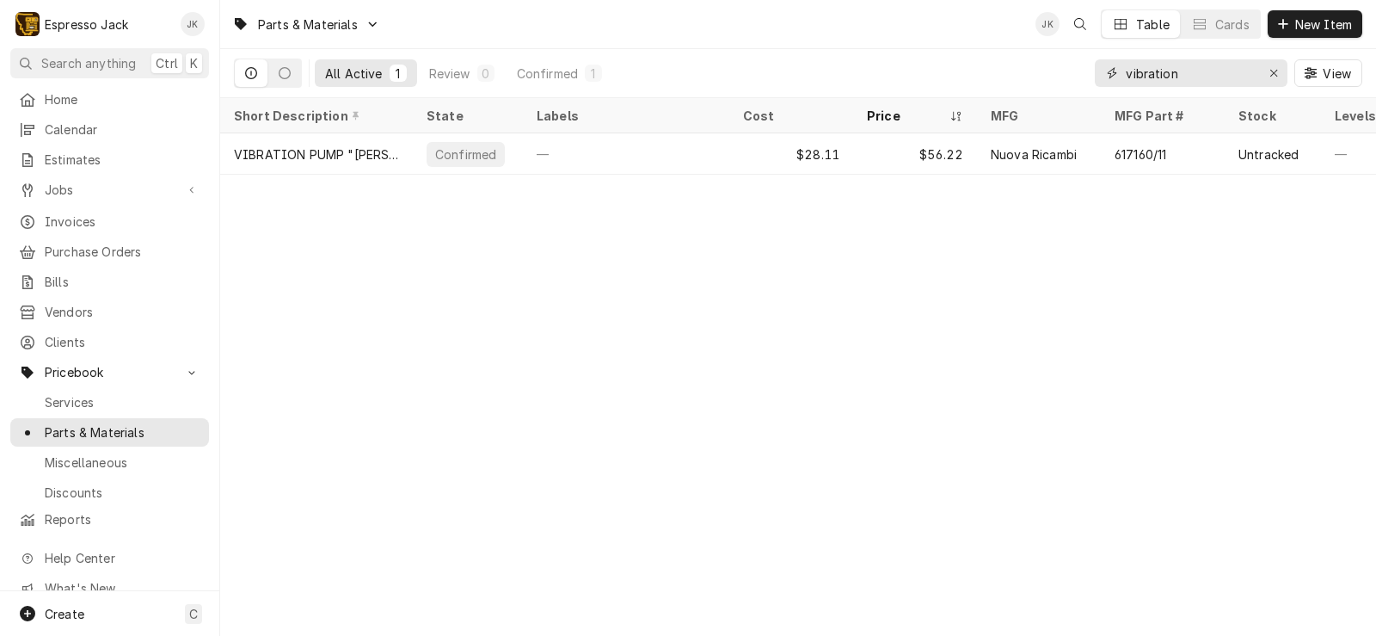
click at [1270, 70] on icon "Erase input" at bounding box center [1274, 73] width 9 height 12
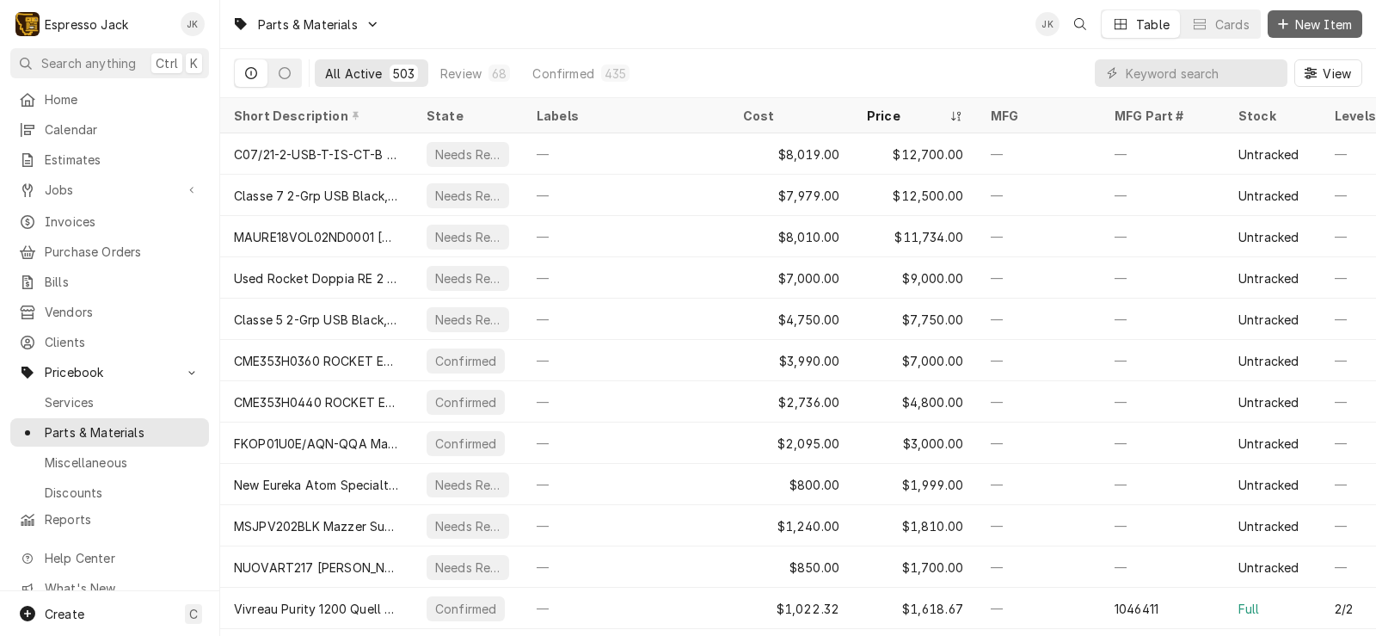
click at [1307, 22] on span "New Item" at bounding box center [1324, 24] width 64 height 18
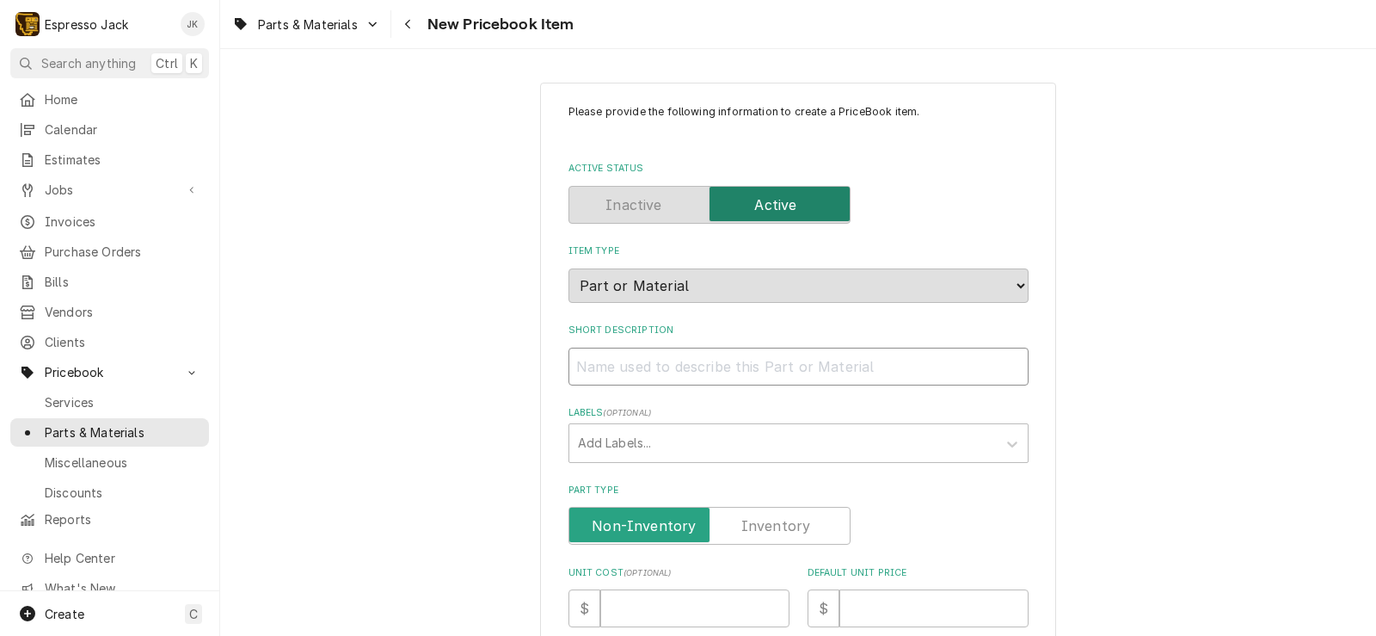
click at [645, 356] on input "Short Description" at bounding box center [799, 366] width 460 height 38
type textarea "x"
type input "V"
type textarea "x"
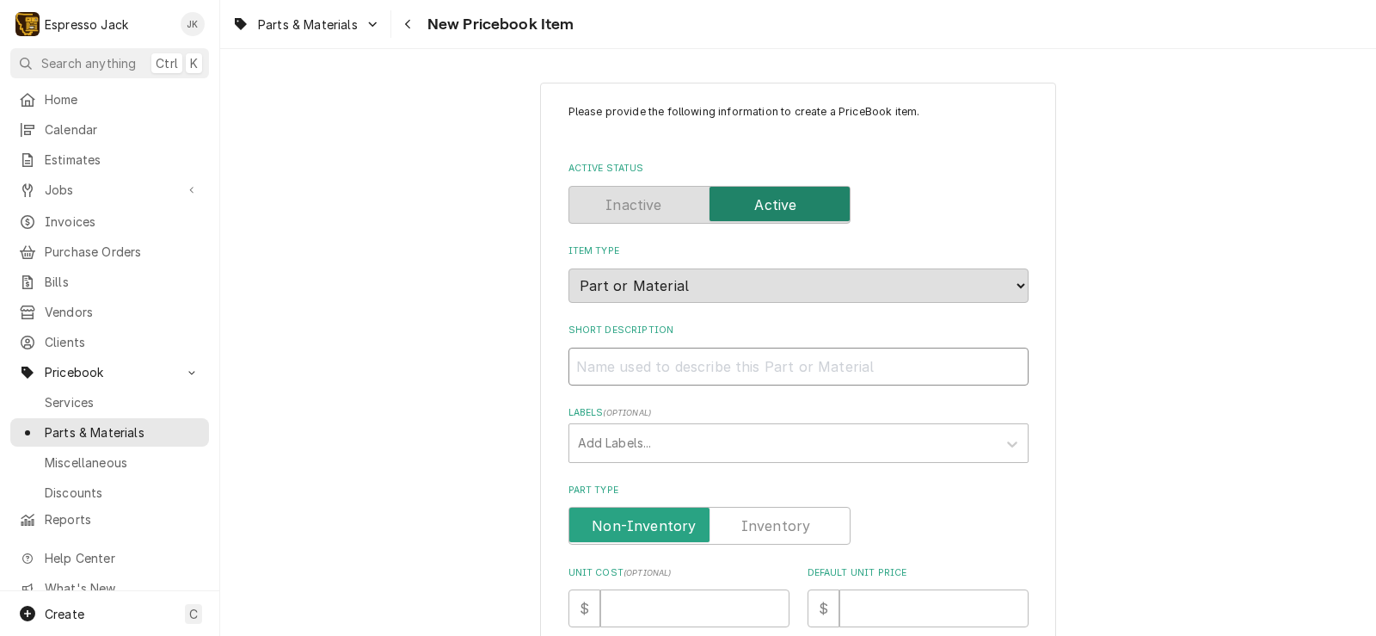
type input "F"
type textarea "x"
type input "Fr"
type textarea "x"
type input "Fro"
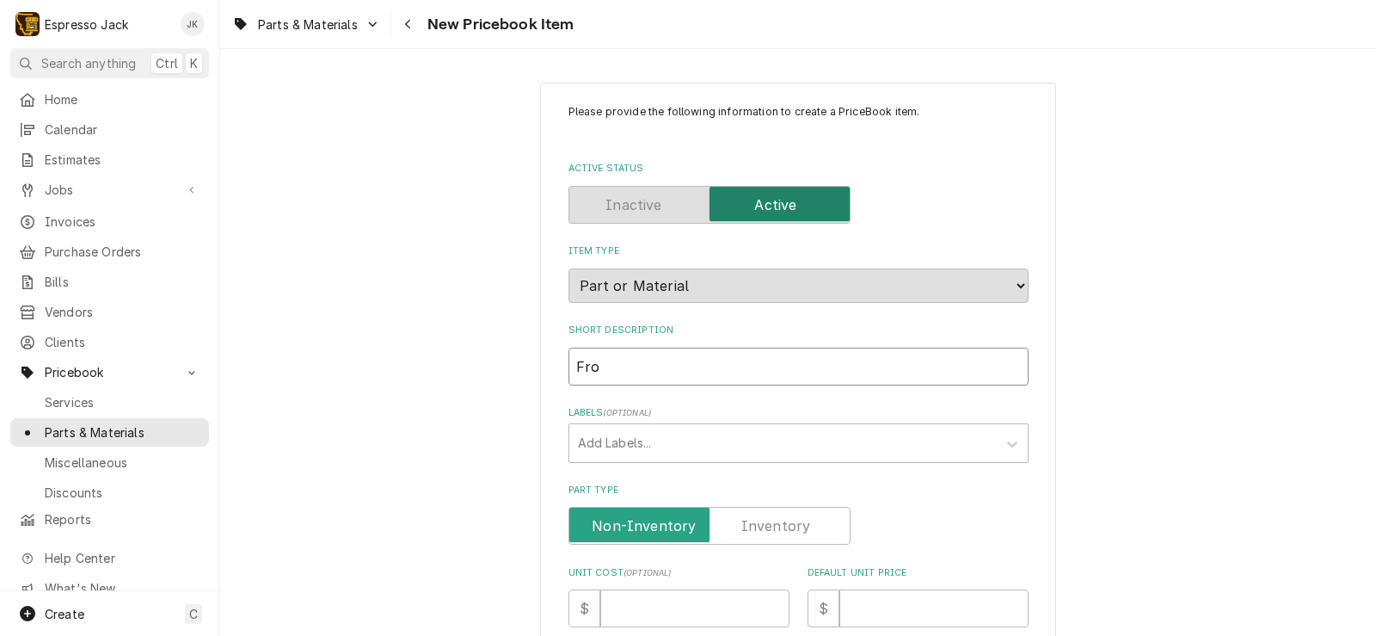
type textarea "x"
type input "Fron"
type textarea "x"
type input "Front"
type textarea "x"
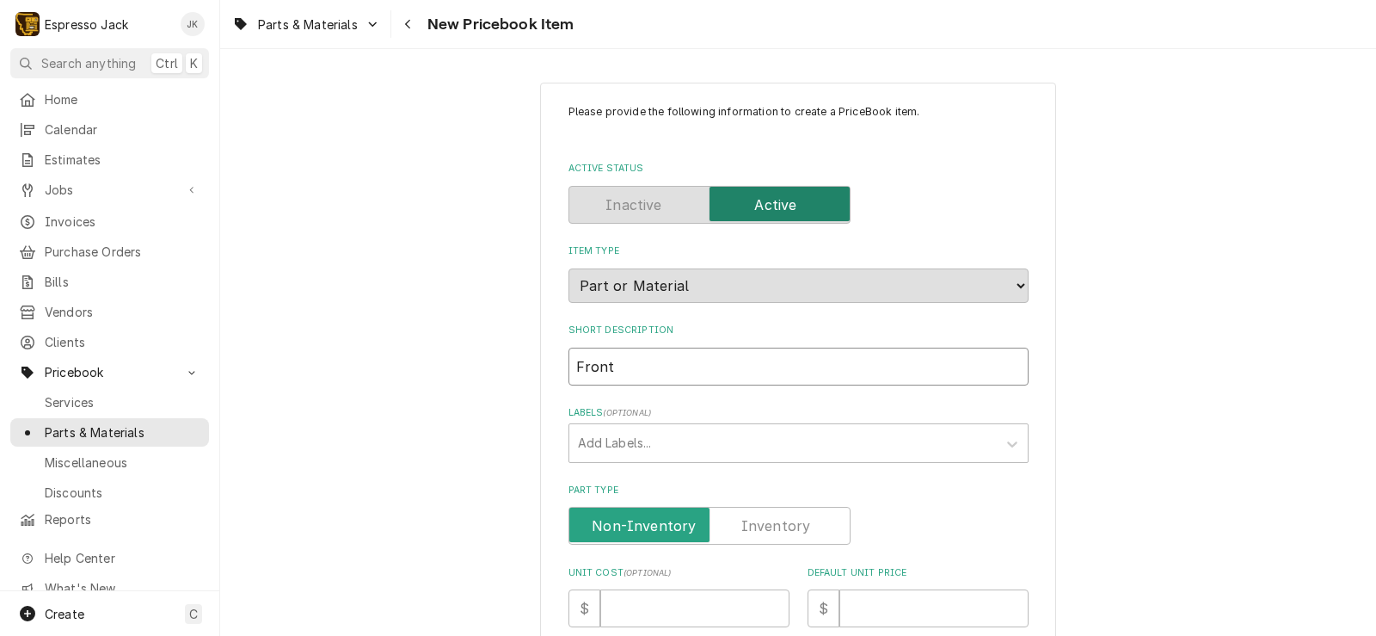
type input "Front"
type textarea "x"
type input "Front V"
type textarea "x"
type input "Front Va"
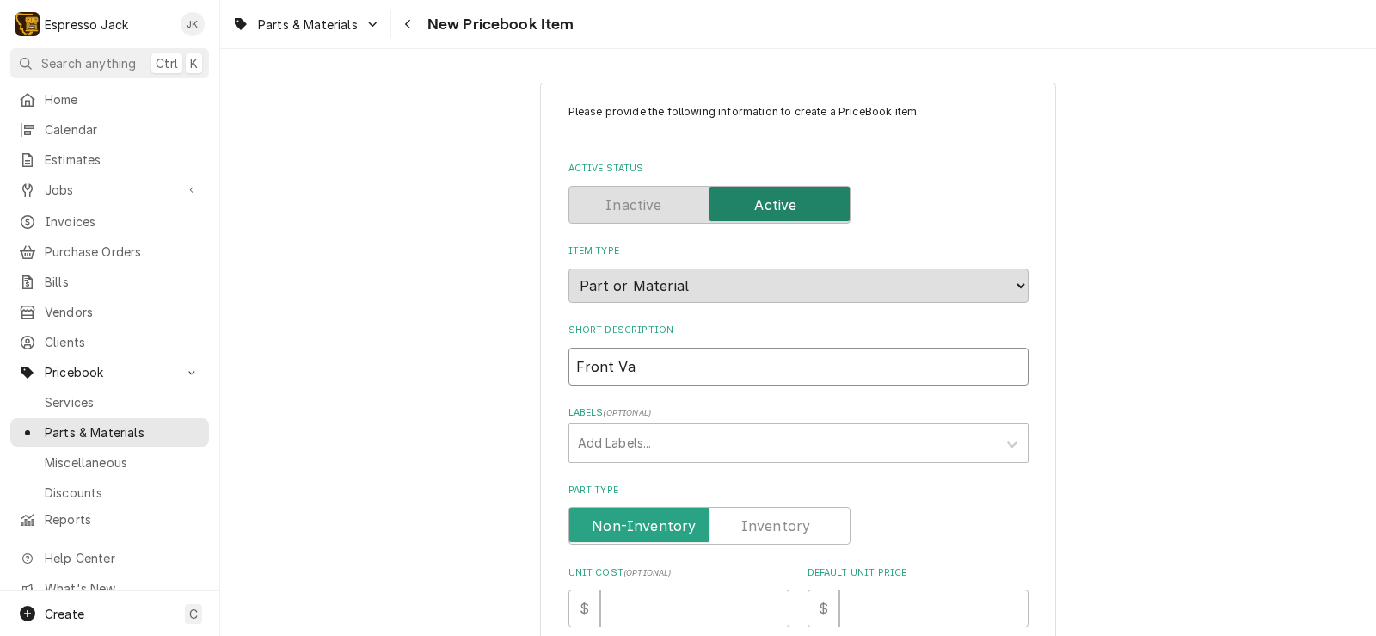
type textarea "x"
type input "Front Val"
type textarea "x"
type input "Front Valv"
type textarea "x"
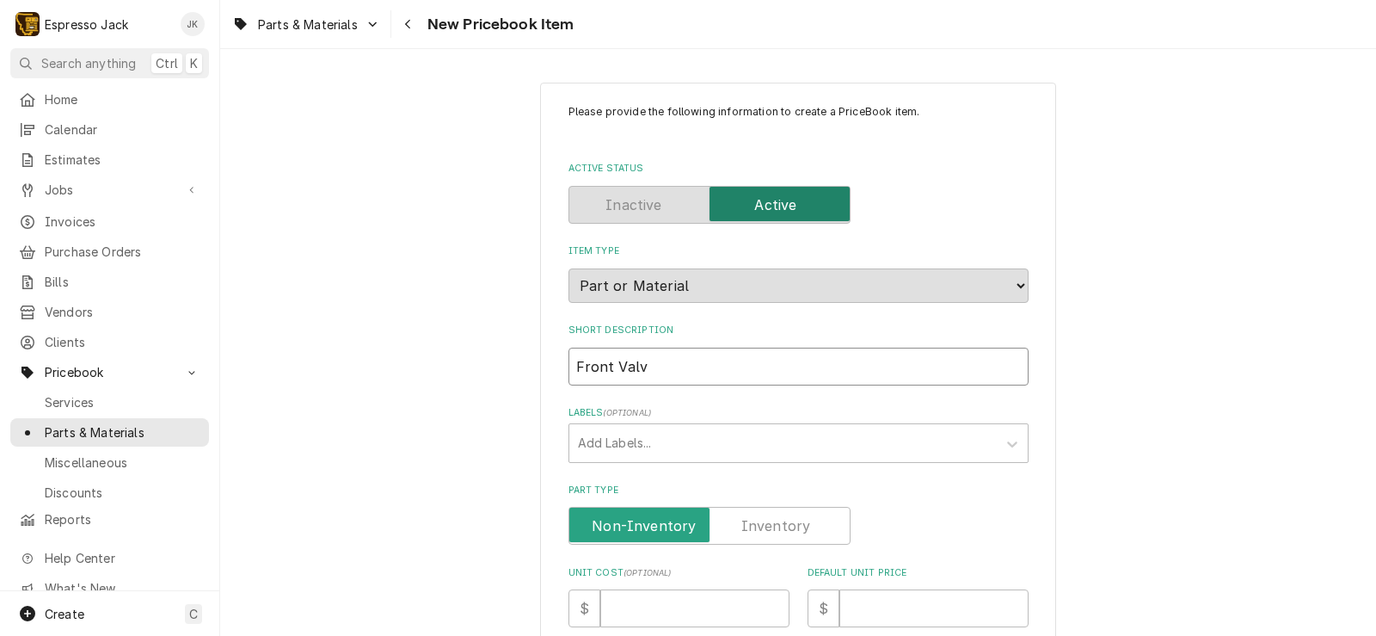
type input "Front Valve"
type textarea "x"
type input "Front Valve"
drag, startPoint x: 670, startPoint y: 360, endPoint x: 456, endPoint y: 346, distance: 214.7
click at [457, 346] on div "Please provide the following information to create a PriceBook item. Active Sta…" at bounding box center [798, 643] width 1156 height 1153
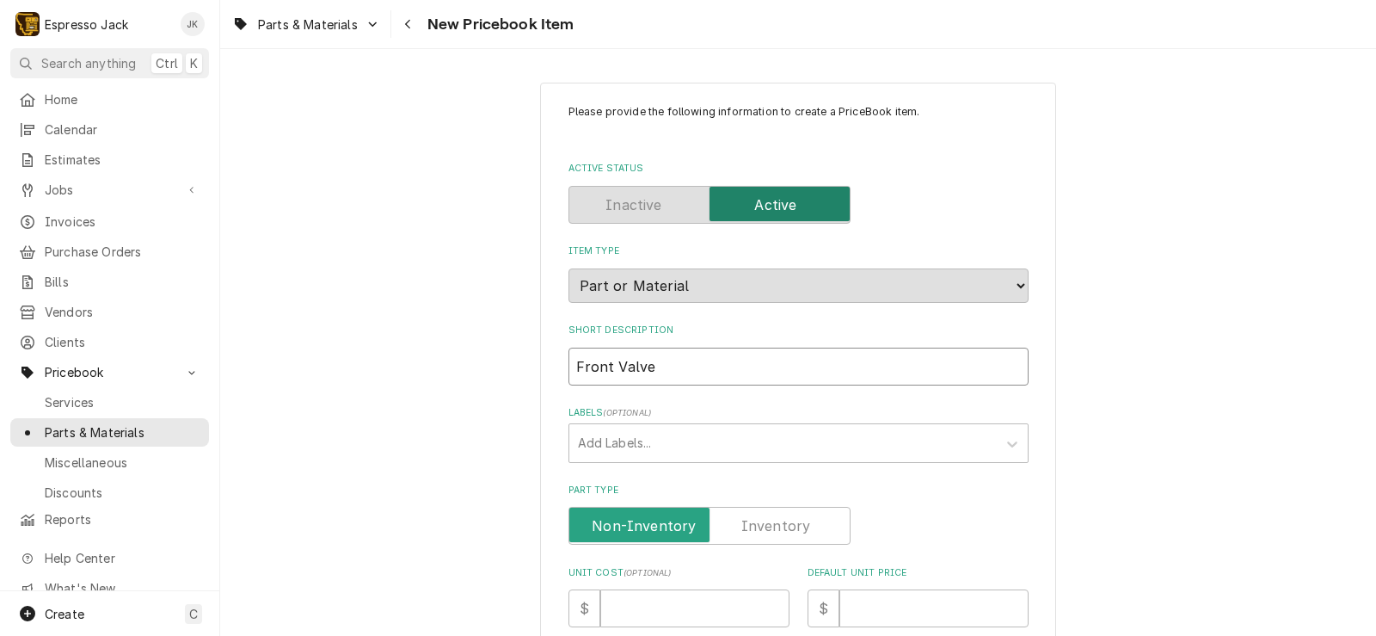
type textarea "x"
type input "F"
type textarea "x"
type input "Fr"
type textarea "x"
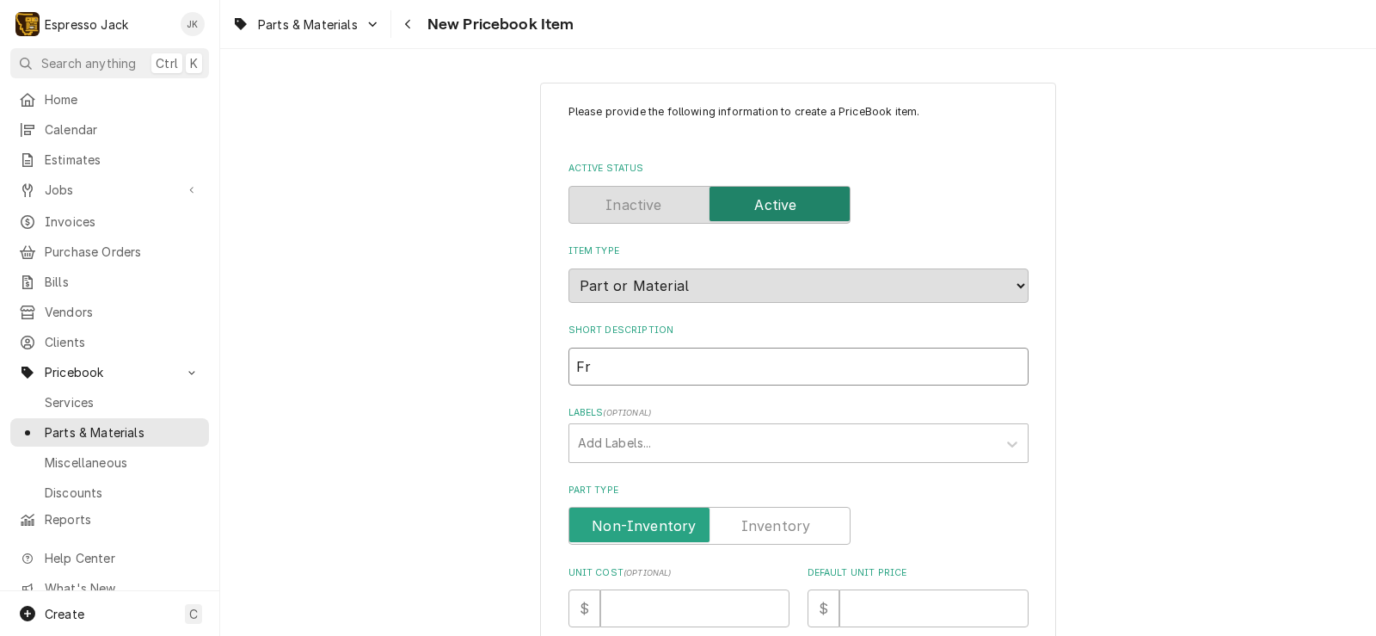
type input "Fro"
type textarea "x"
type input "Fron"
type textarea "x"
type input "Front"
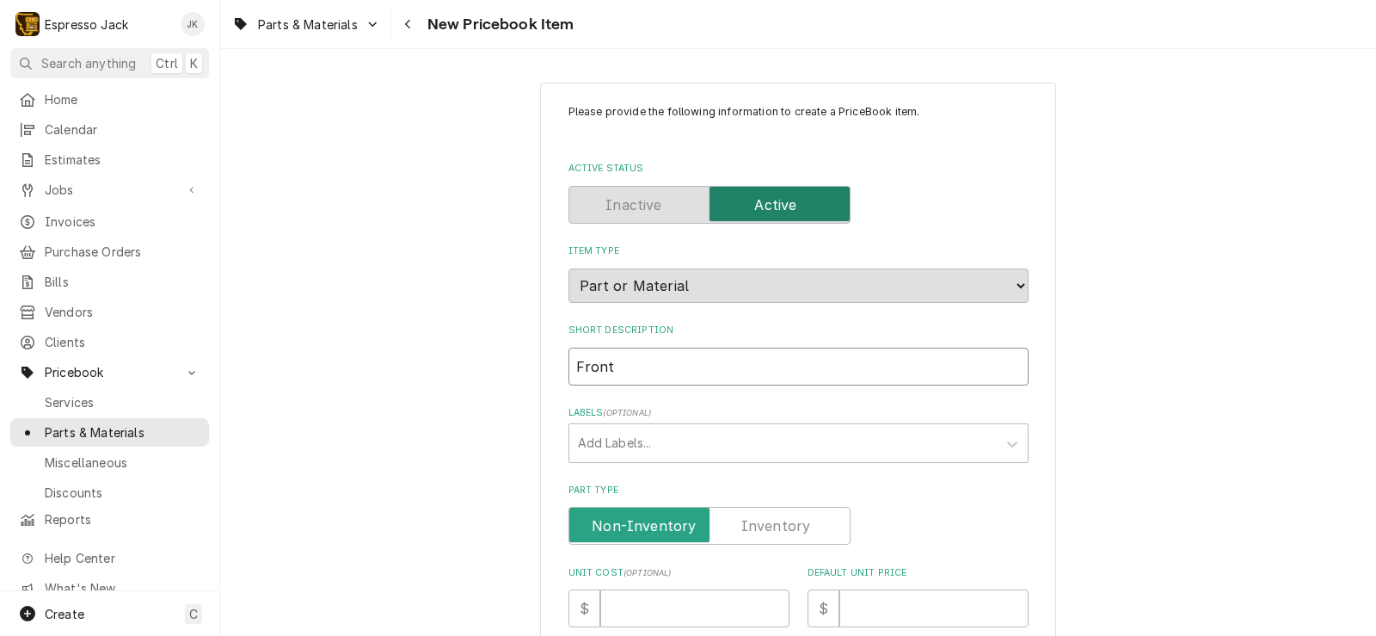
type textarea "x"
type input "Front"
type textarea "x"
type input "Front H"
type textarea "x"
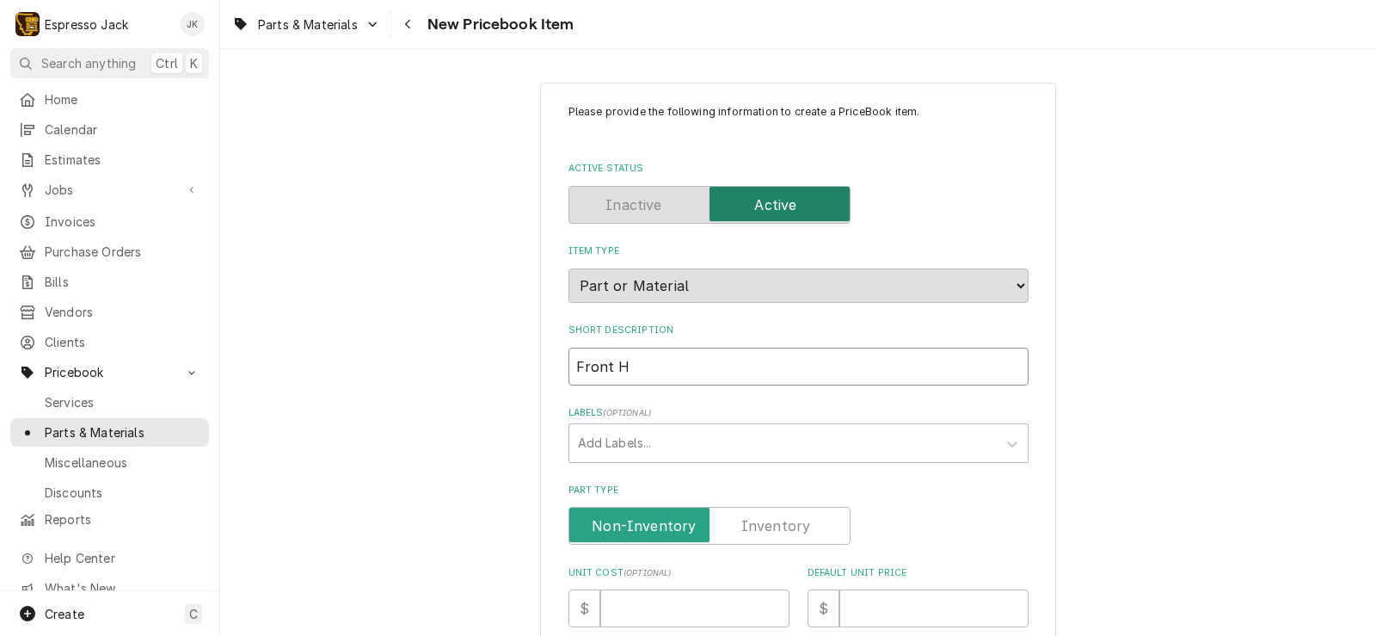
type input "Front HA"
type textarea "x"
type input "Front HAl"
type textarea "x"
type input "Front HA"
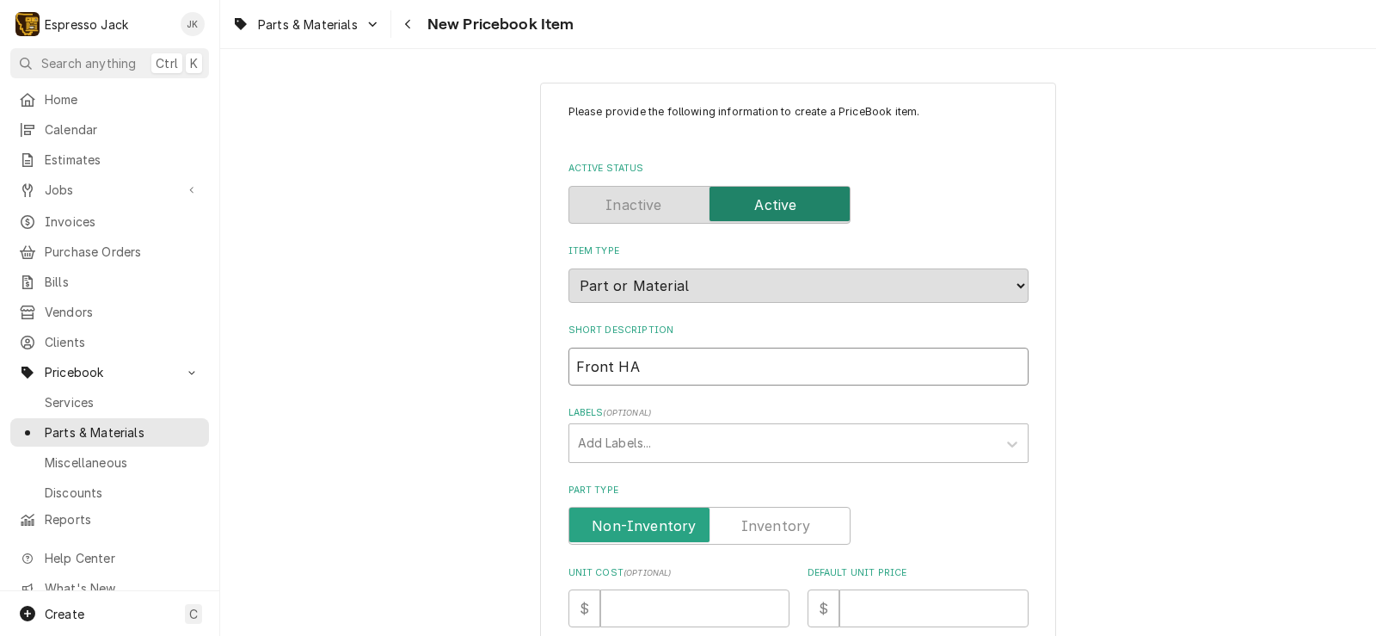
type textarea "x"
type input "Front H"
type textarea "x"
type input "Front Ha"
type textarea "x"
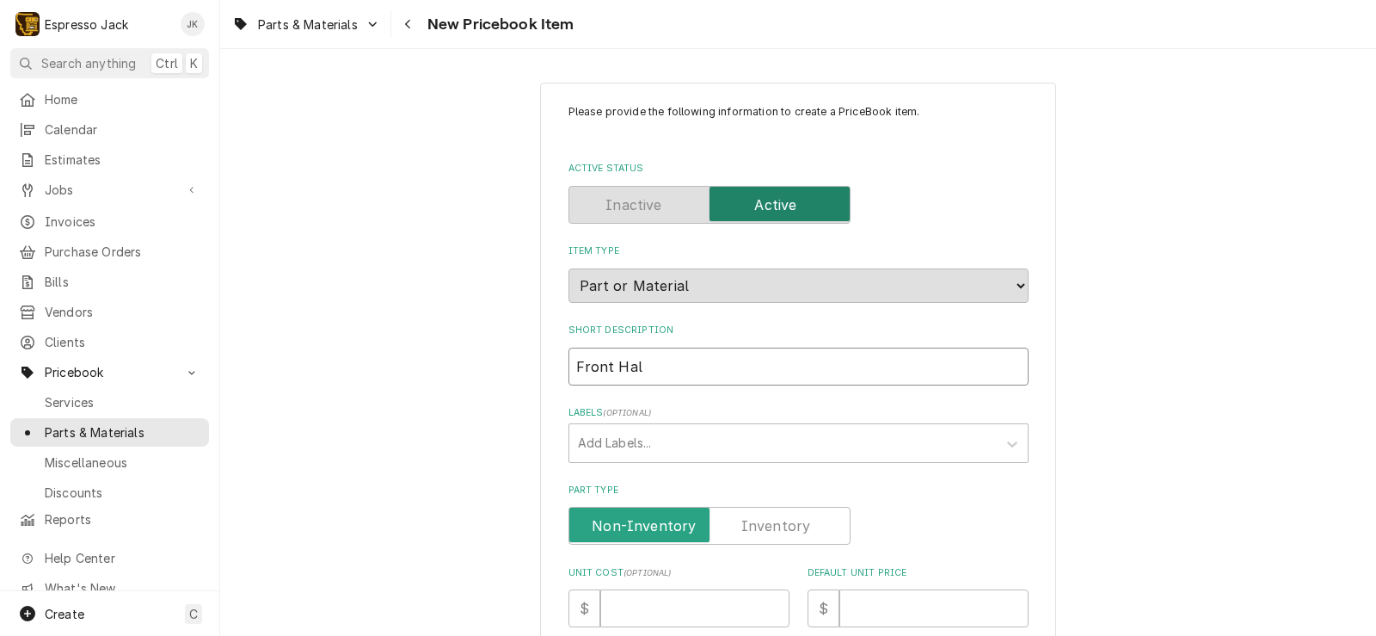
type input "Front Half"
type textarea "x"
type input "Front Half"
type textarea "x"
type input "Front Half V"
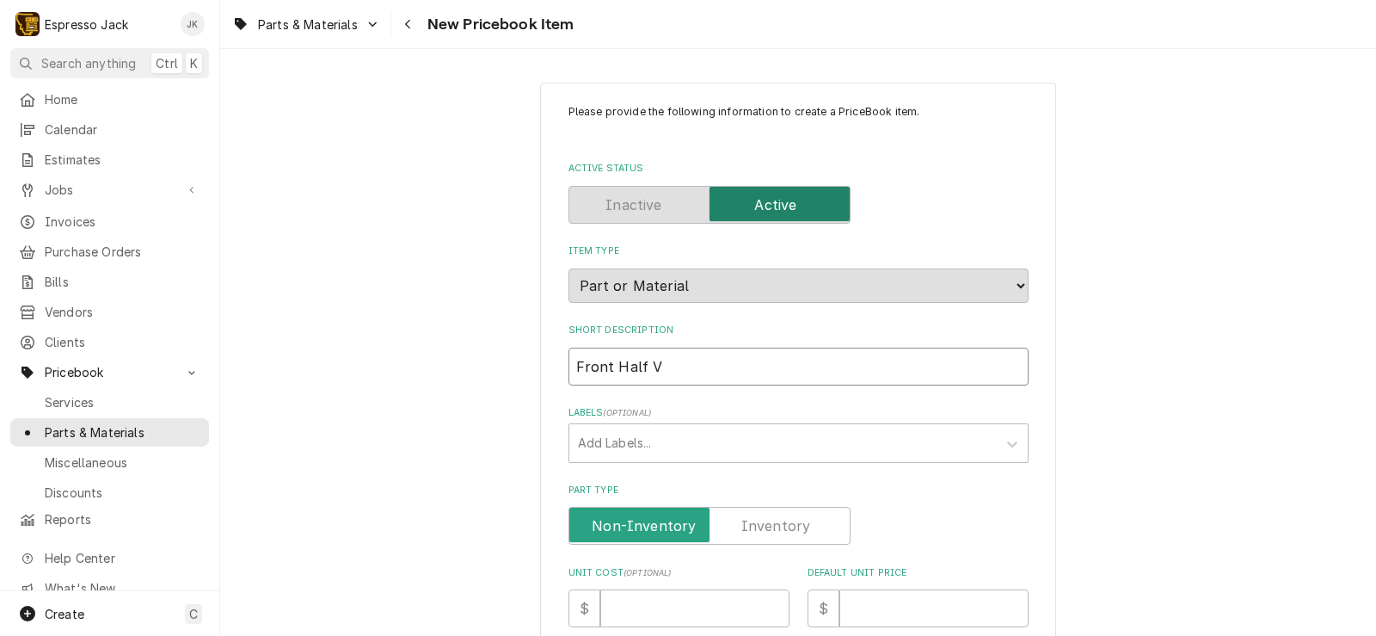
type textarea "x"
type input "Front Half Va"
type textarea "x"
type input "Front Half Val"
type textarea "x"
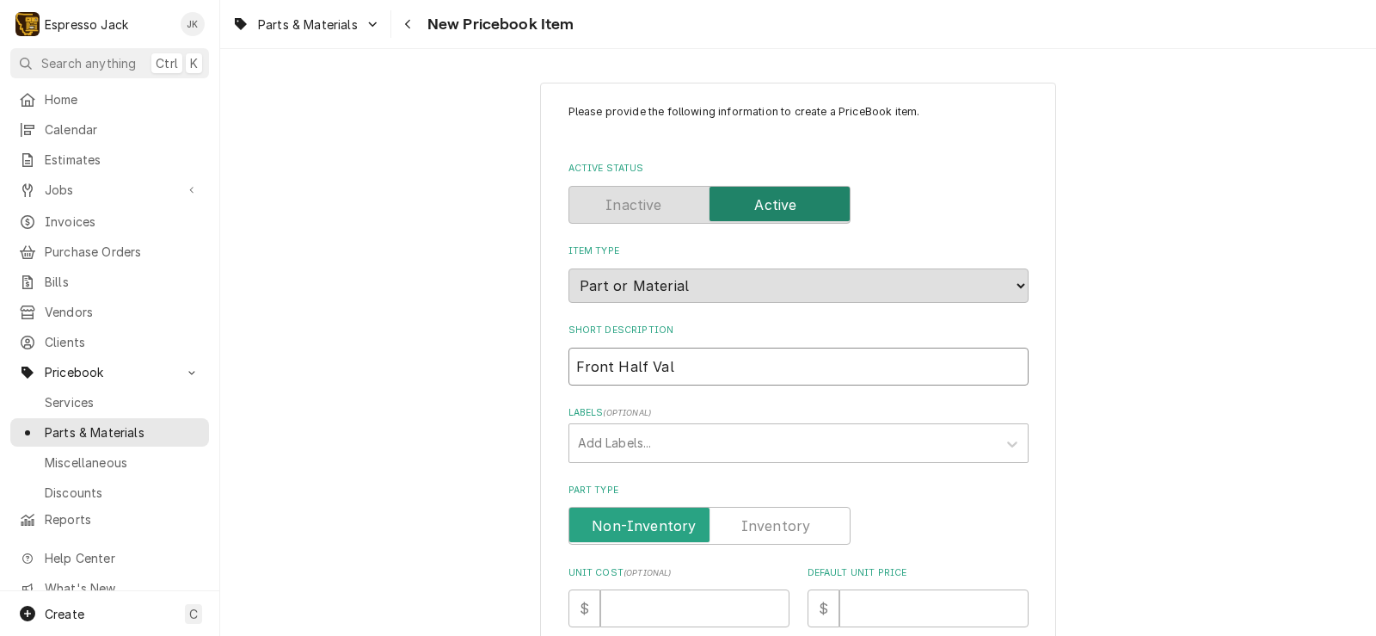
type input "Front Half Valv"
type textarea "x"
type input "Front Half Valve"
type textarea "x"
type input "Front Half Valve"
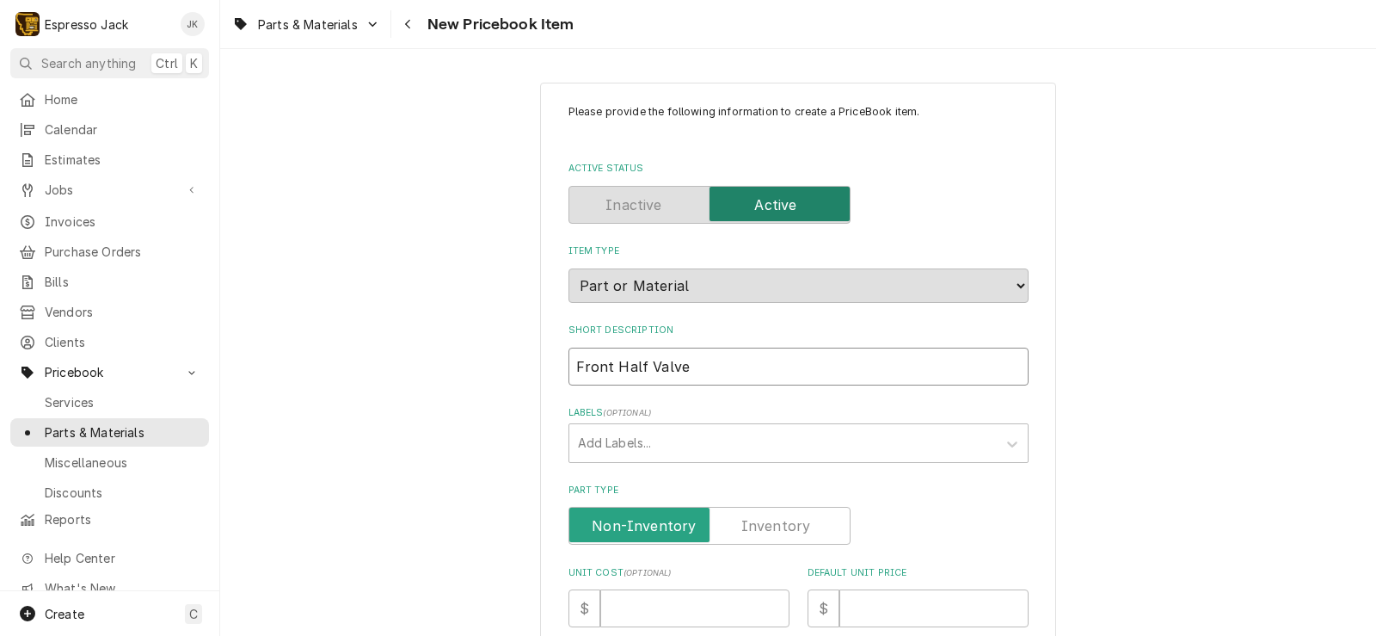
type textarea "x"
type input "Front Half Valve"
type textarea "x"
type input "Front Half Valv"
type textarea "x"
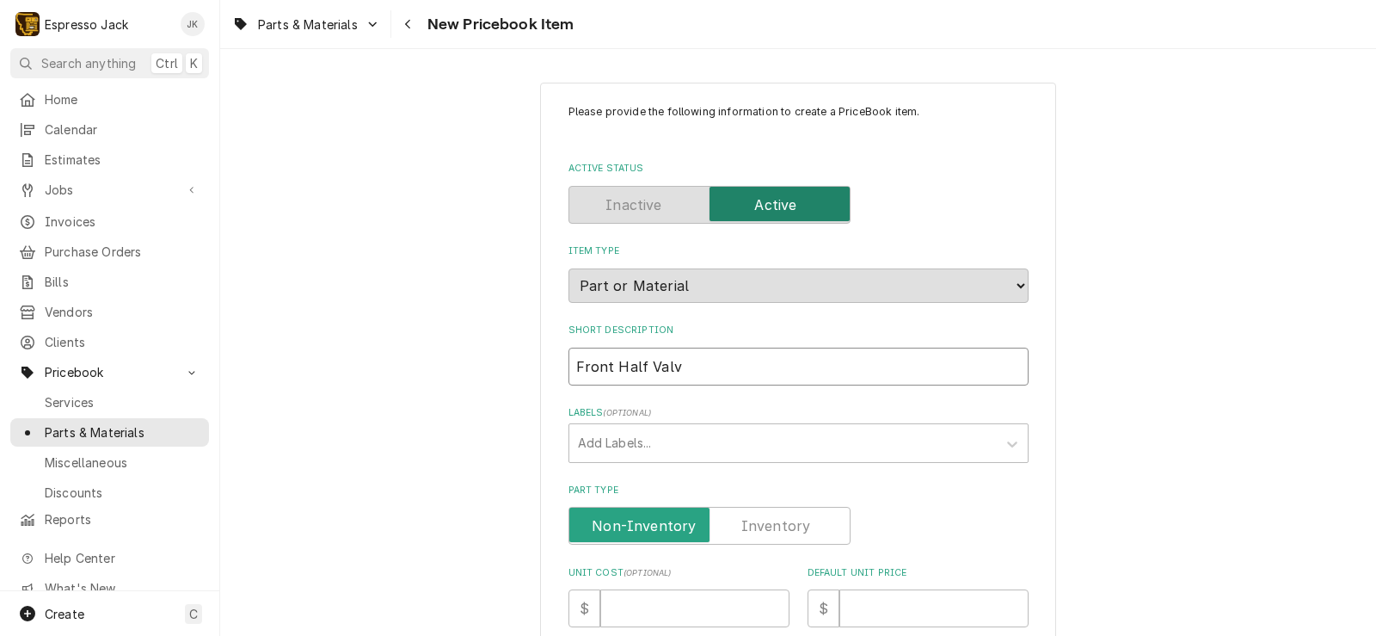
type input "Front Half Val"
type textarea "x"
type input "Front Half Va"
type textarea "x"
type input "Front Half V"
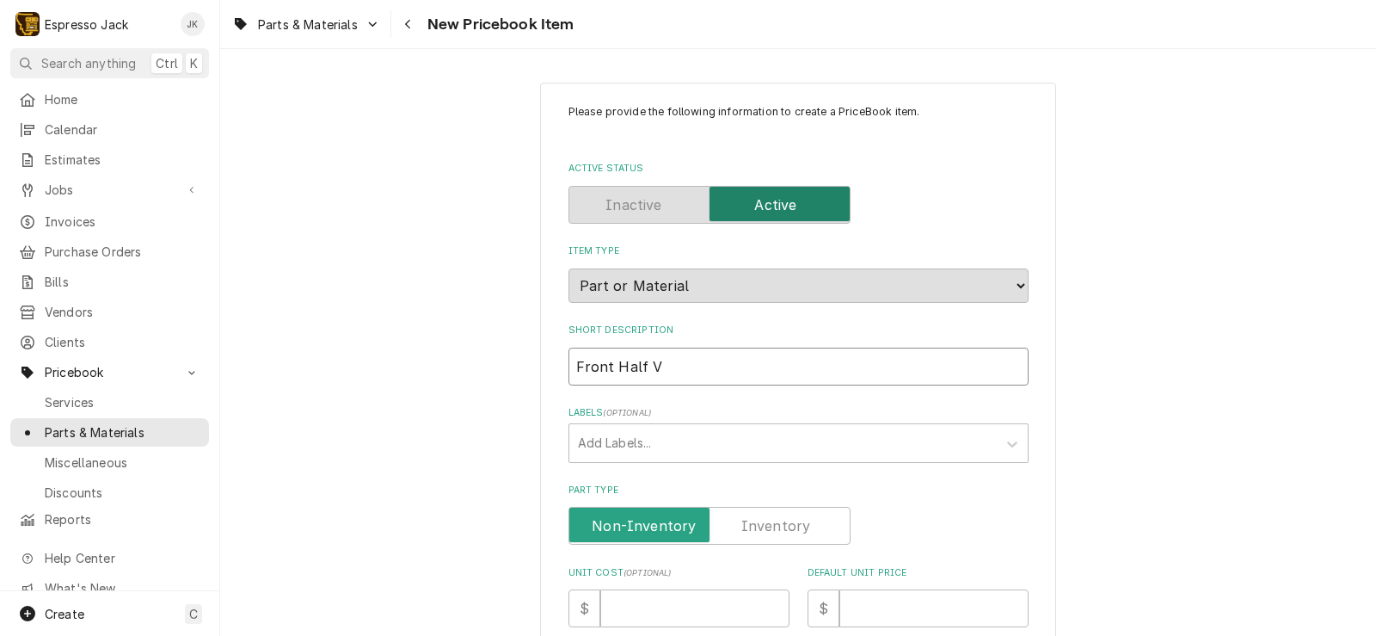
type textarea "x"
type input "Front Half"
type textarea "x"
type input "Front Half L"
type textarea "x"
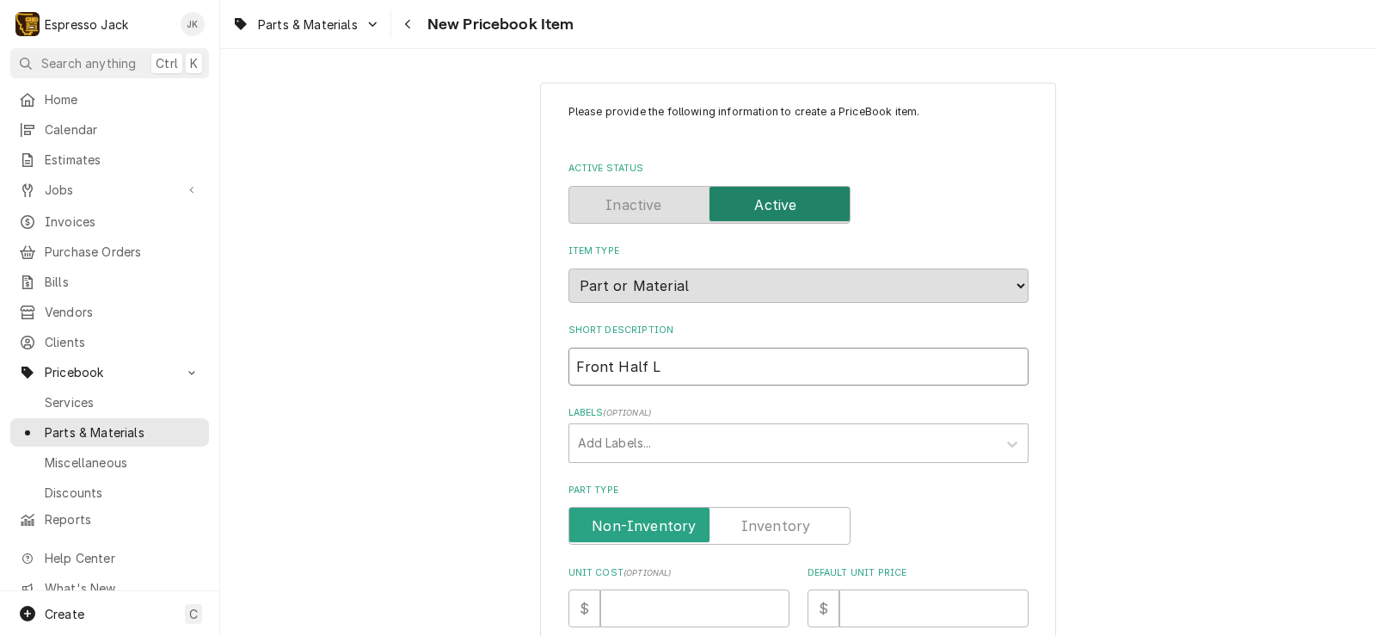
type input "Front Half Li"
type textarea "x"
type input "Front Half Lin"
type textarea "x"
type input "Front Half Line"
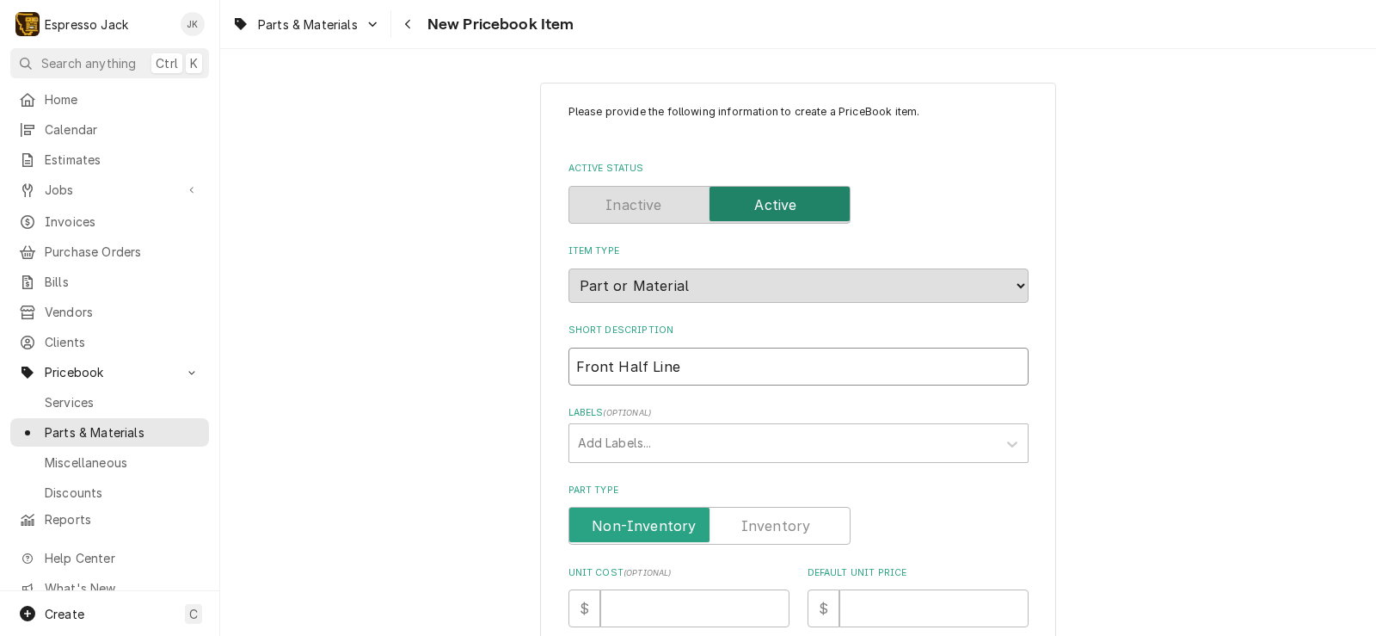
type textarea "x"
type input "Front Half Linea"
type textarea "x"
type input "Front Half Linea"
type textarea "x"
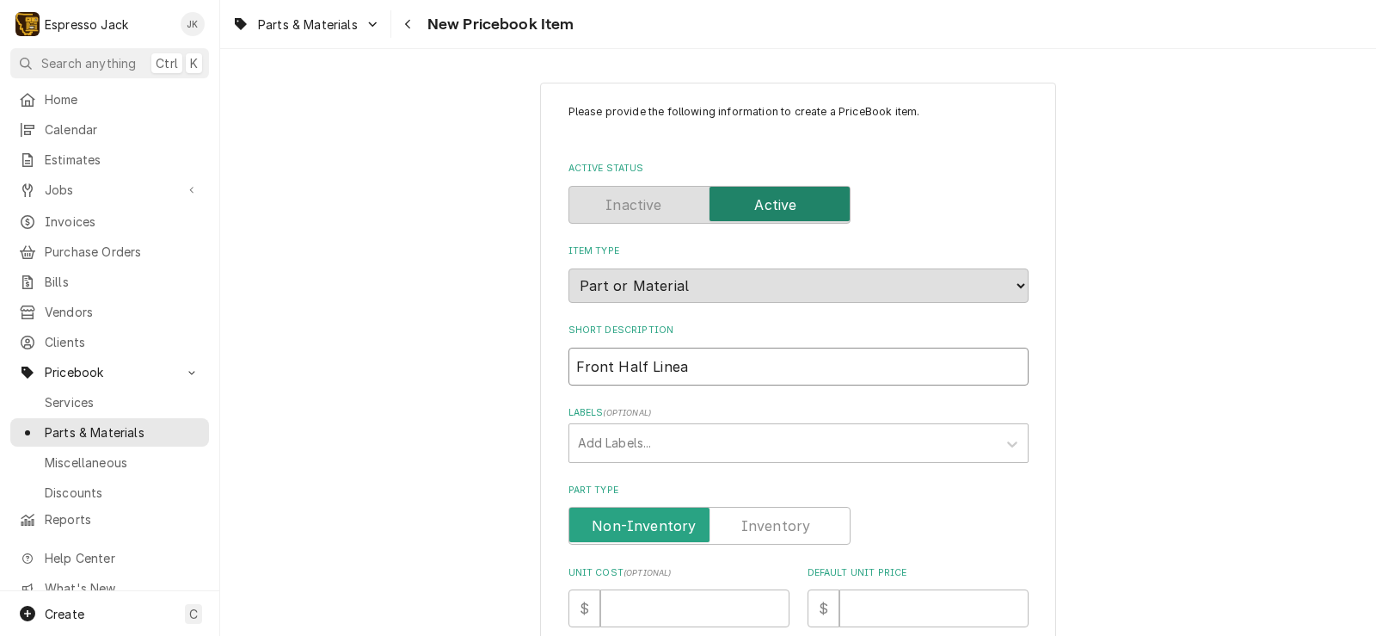
type input "Front Half Linea V"
type textarea "x"
type input "Front Half Linea Va"
type textarea "x"
type input "Front Half Linea Valv"
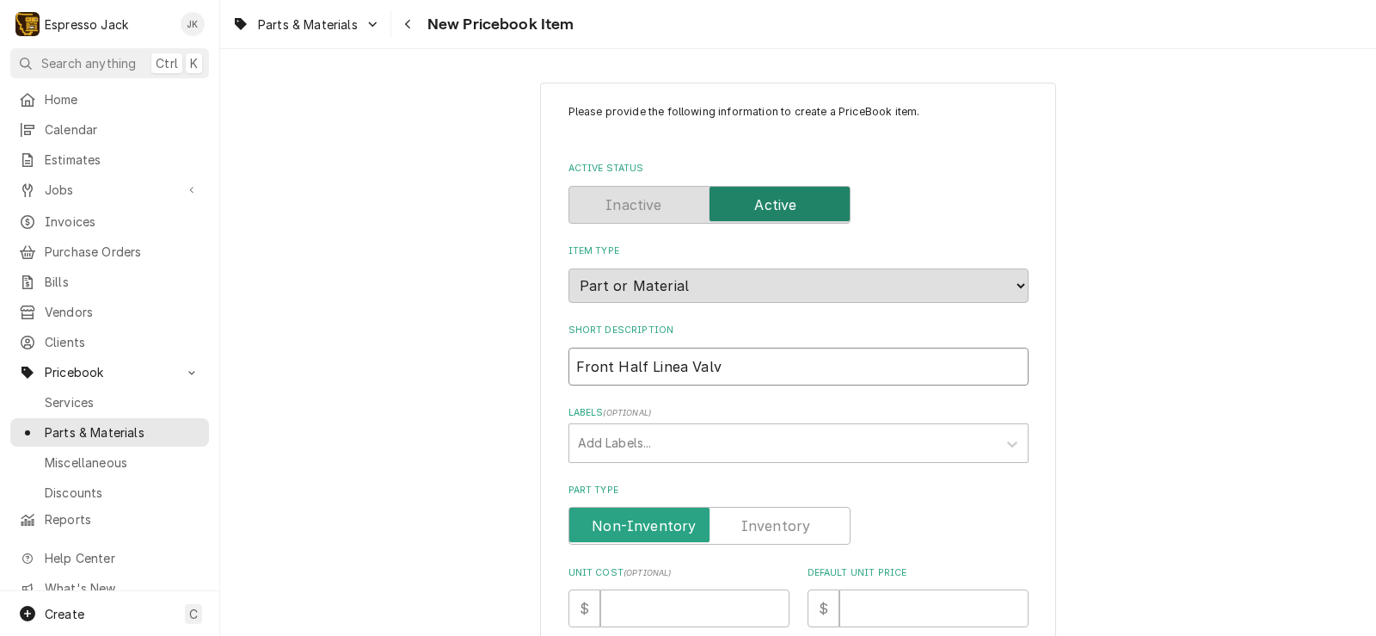
type textarea "x"
type input "Front Half Linea Valve"
type textarea "x"
type input "Front Half Linea Valve"
type textarea "x"
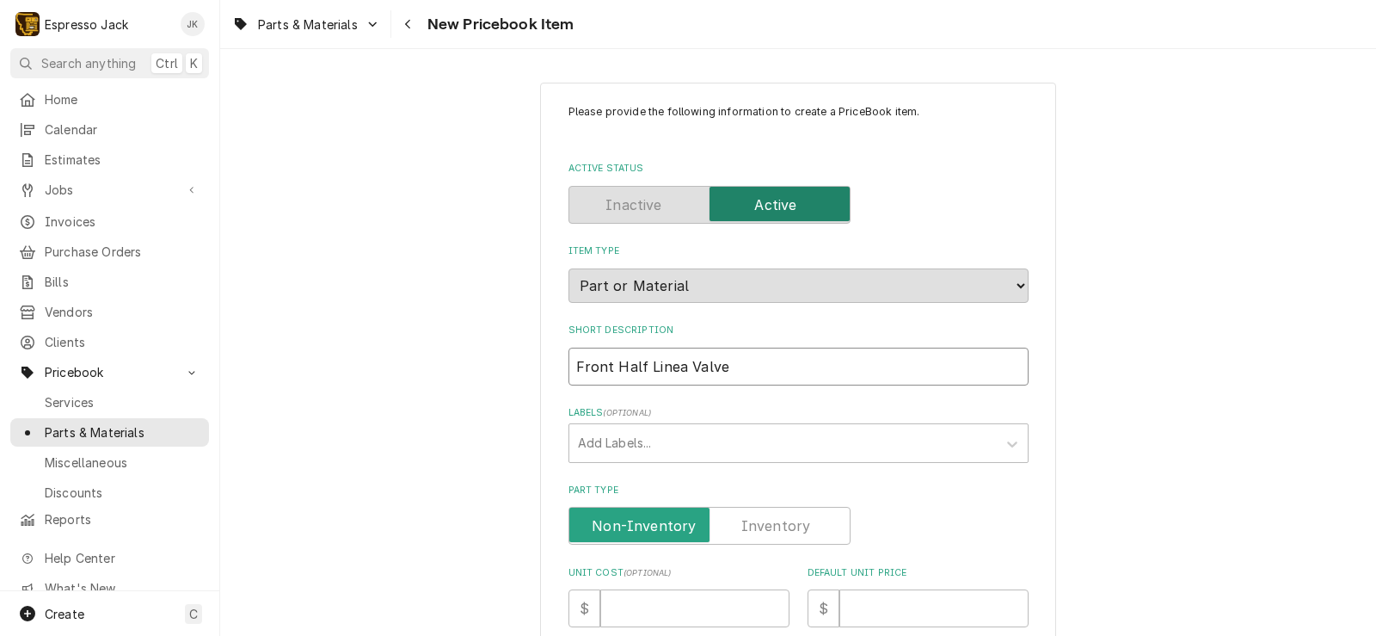
type input "Front Half Linea Valve B"
type textarea "x"
type input "Front Half Linea Valve Bod"
type textarea "x"
type input "Front Half Linea Valve Body"
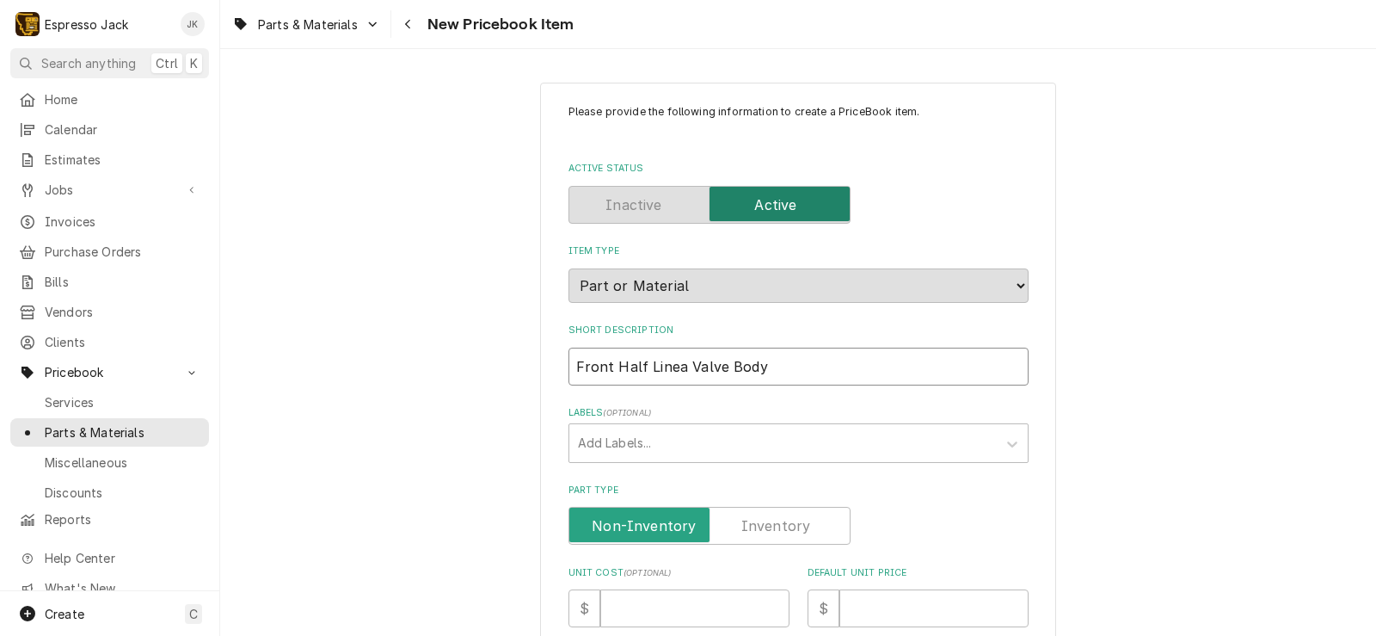
type textarea "x"
type input "Front Half Linea Valve Body"
type textarea "x"
type input "Front Half Linea Valve Body w"
type textarea "x"
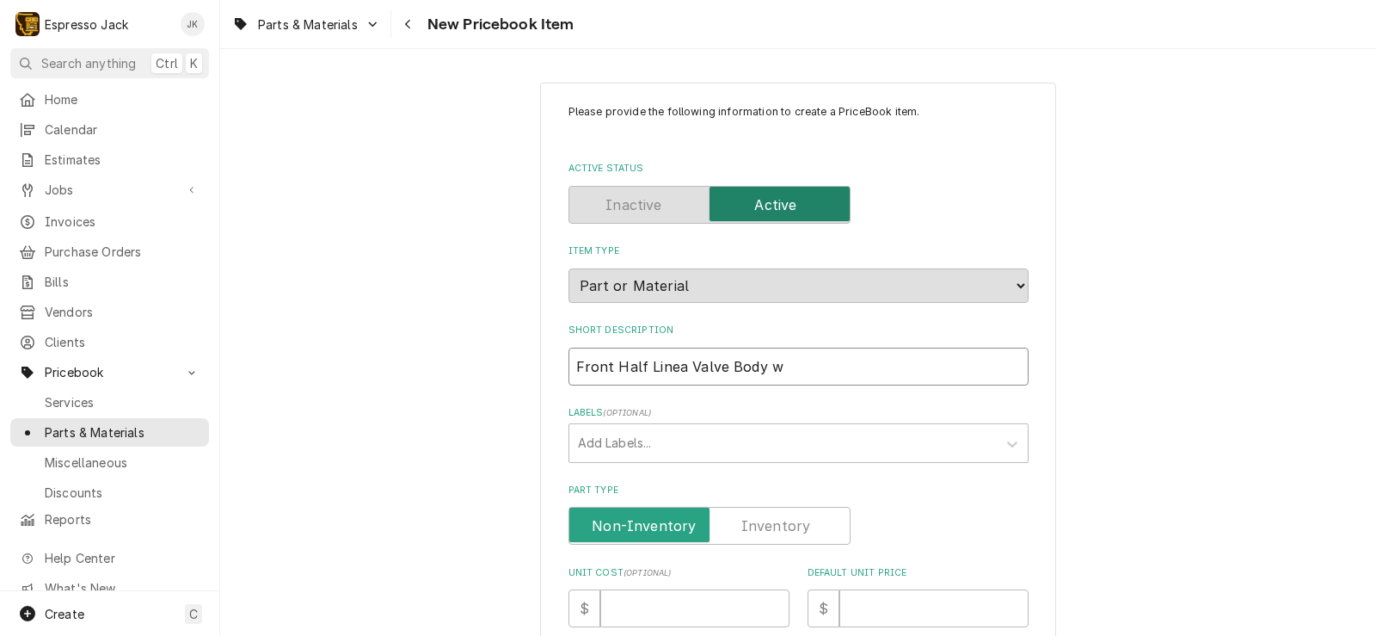
type input "Front Half Linea Valve Body w/"
type textarea "x"
type input "Front Half Linea Valve Body w/T"
type textarea "x"
type input "Front Half Linea Valve Body w/Th"
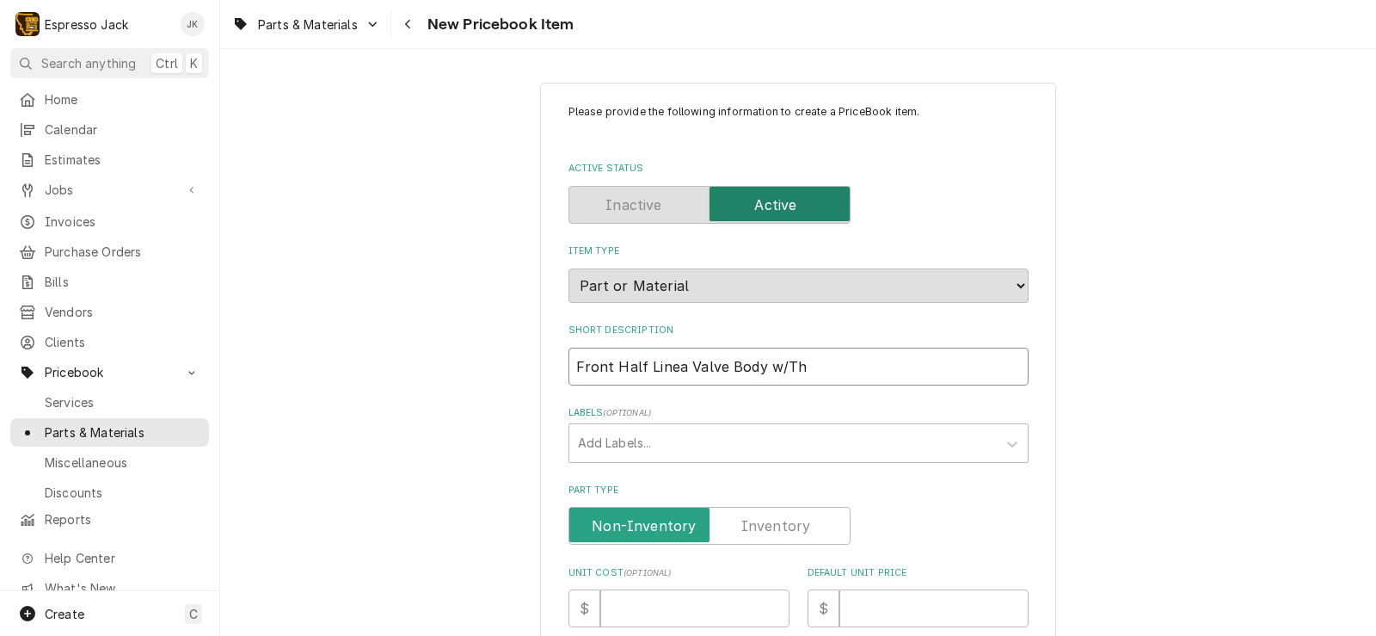
type textarea "x"
type input "Front Half Linea Valve Body w/Thr"
type textarea "x"
type input "Front Half Linea Valve Body w/Thre"
type textarea "x"
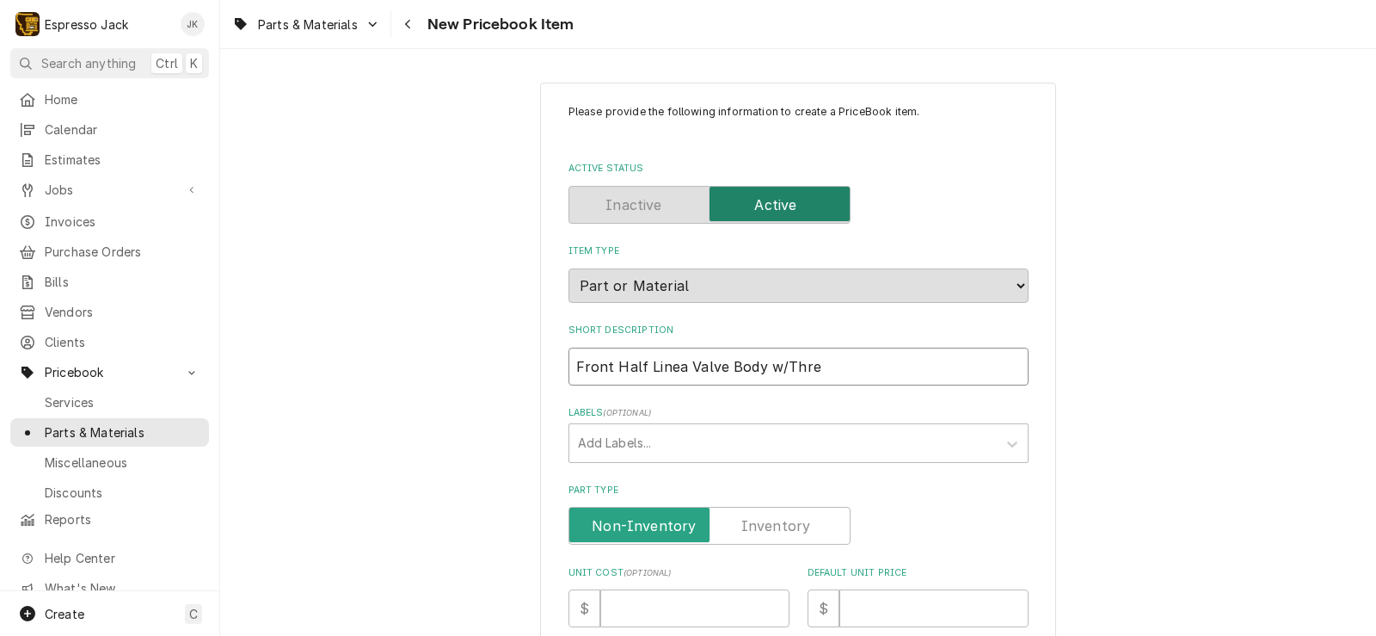
type input "Front Half Linea Valve Body w/Threa"
type textarea "x"
type input "Front Half Linea Valve Body w/Thread"
type textarea "x"
type input "Front Half Linea Valve Body w/Threads"
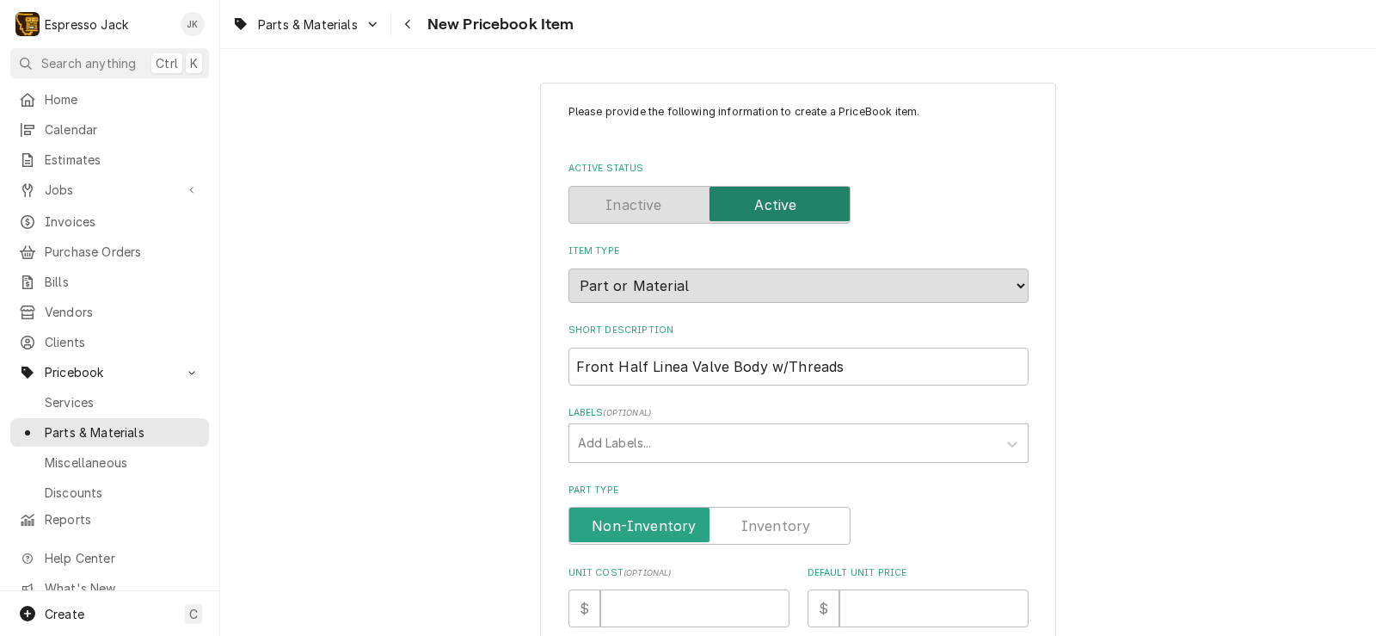
click at [457, 347] on div "Please provide the following information to create a PriceBook item. Active Sta…" at bounding box center [798, 643] width 1156 height 1153
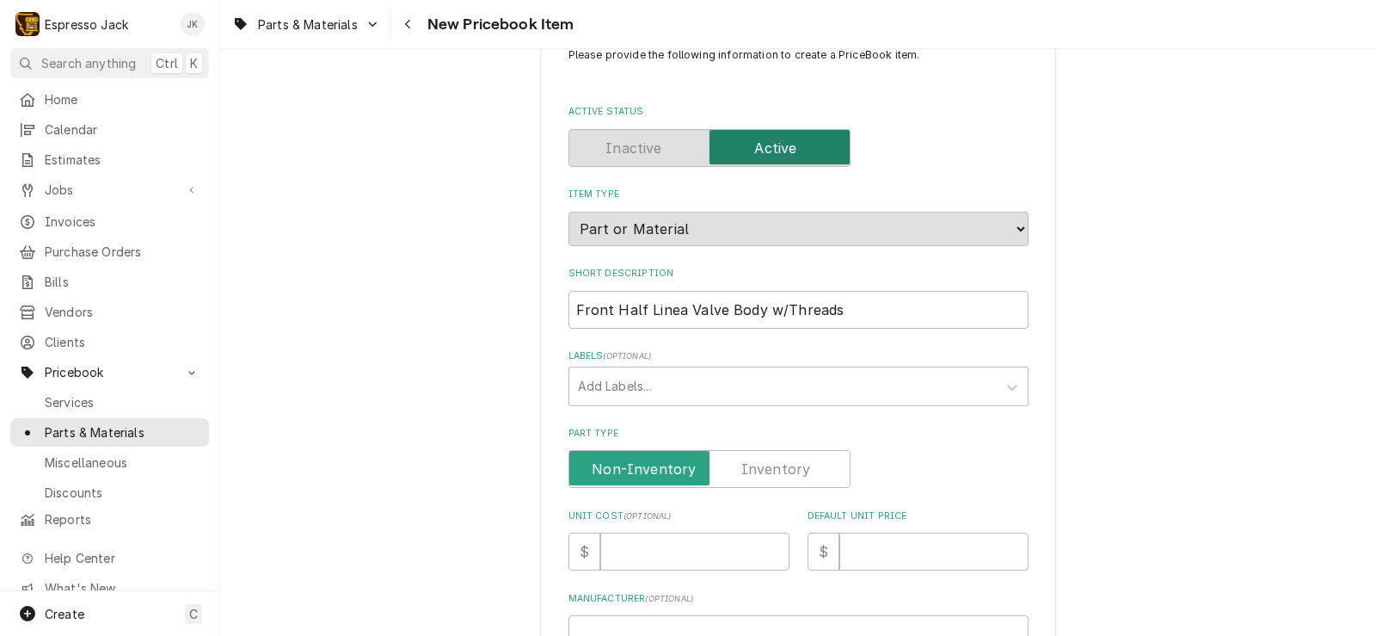
scroll to position [206, 0]
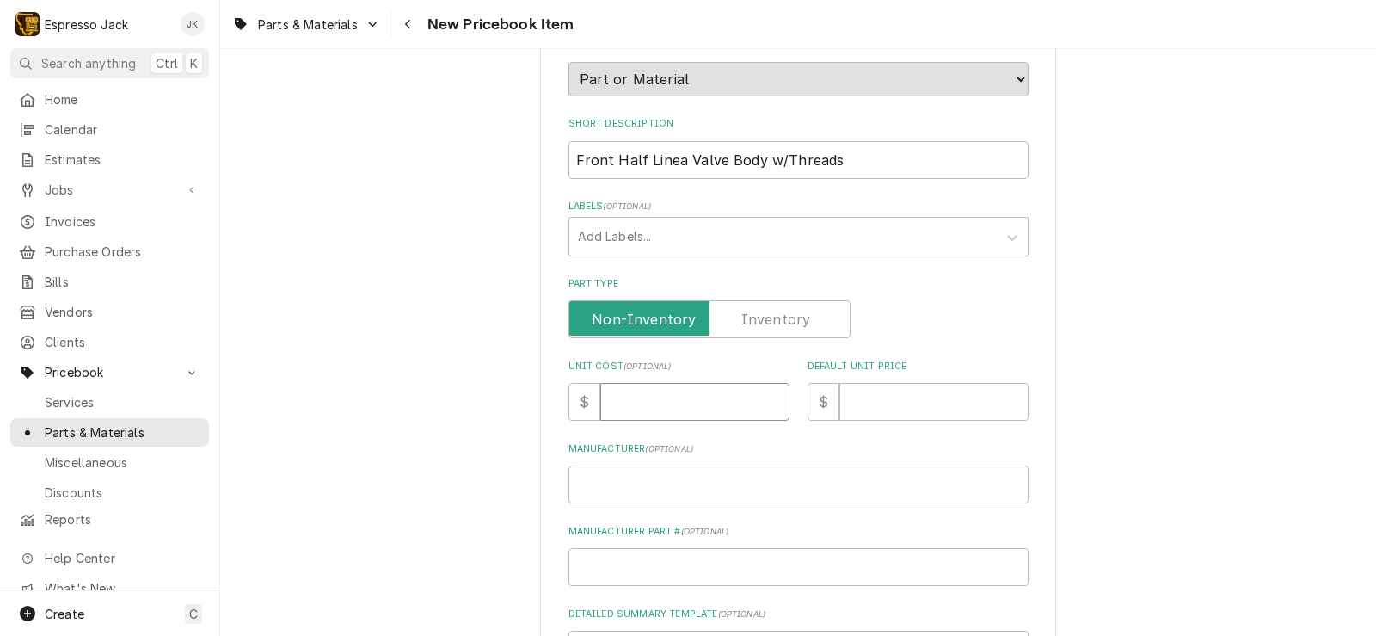
click at [658, 415] on input "Unit Cost ( optional )" at bounding box center [694, 402] width 189 height 38
paste input "13.46"
type textarea "x"
type input "13.46"
click at [887, 404] on input "Default Unit Price" at bounding box center [933, 402] width 189 height 38
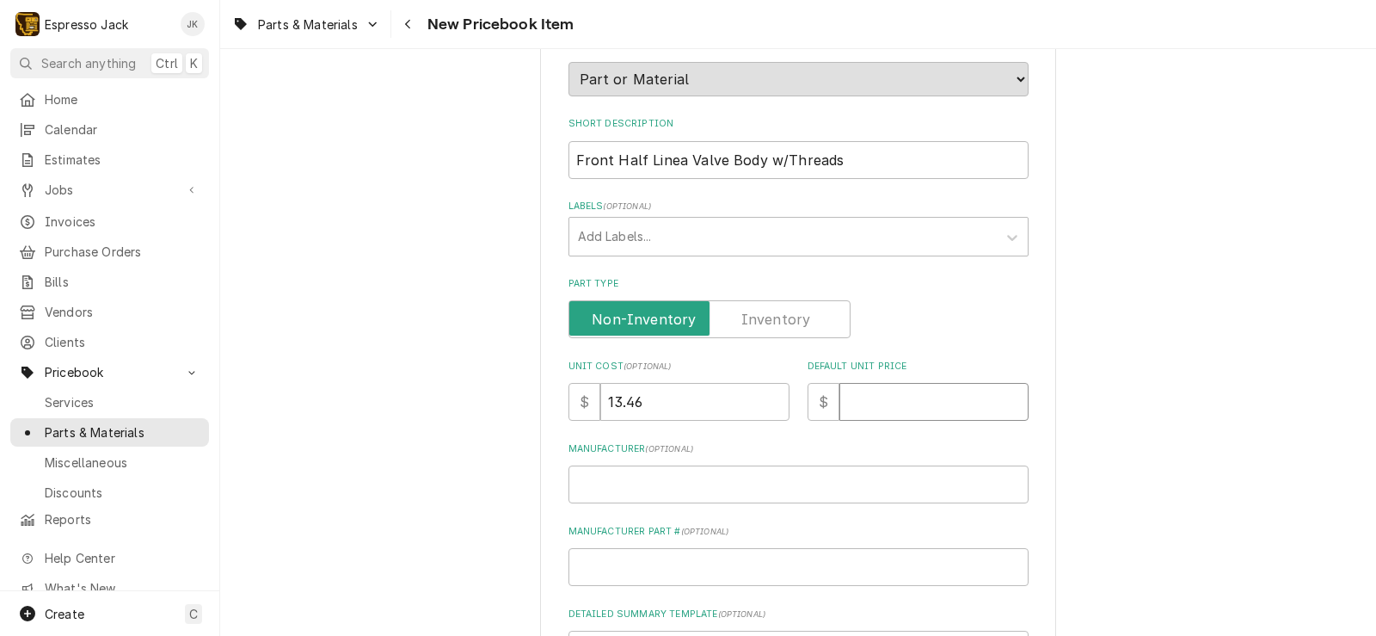
type textarea "x"
type input "2"
type textarea "x"
type input "26"
type textarea "x"
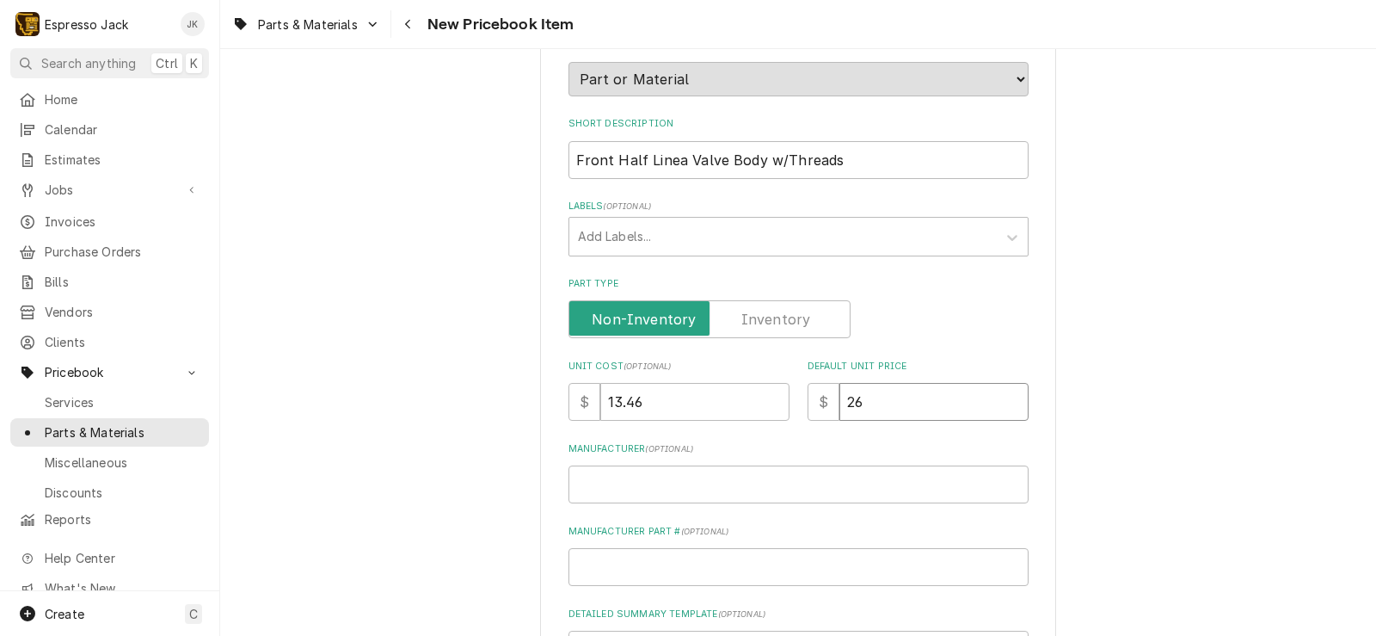
type input "26.9"
type textarea "x"
type input "26.96"
type textarea "x"
type input "26.9"
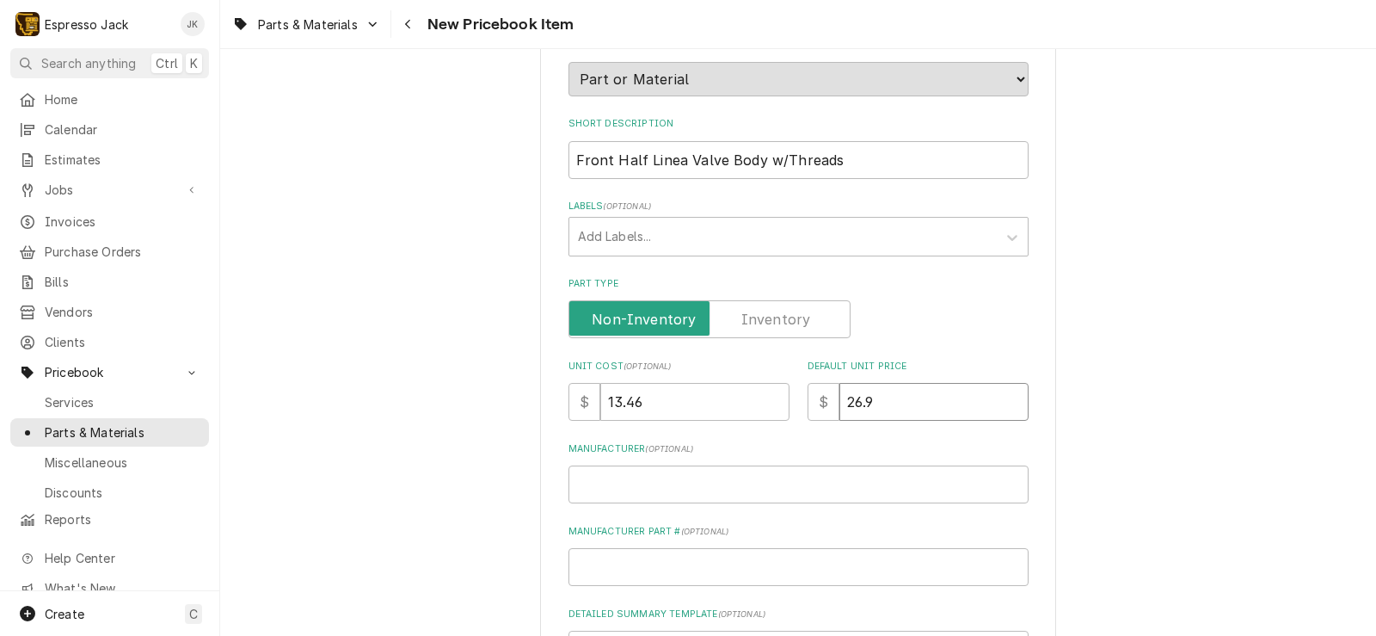
type textarea "x"
type input "26.92"
click at [452, 331] on div "Please provide the following information to create a PriceBook item. Active Sta…" at bounding box center [798, 437] width 1156 height 1153
click at [635, 477] on input "Manufacturer ( optional )" at bounding box center [799, 484] width 460 height 38
type textarea "x"
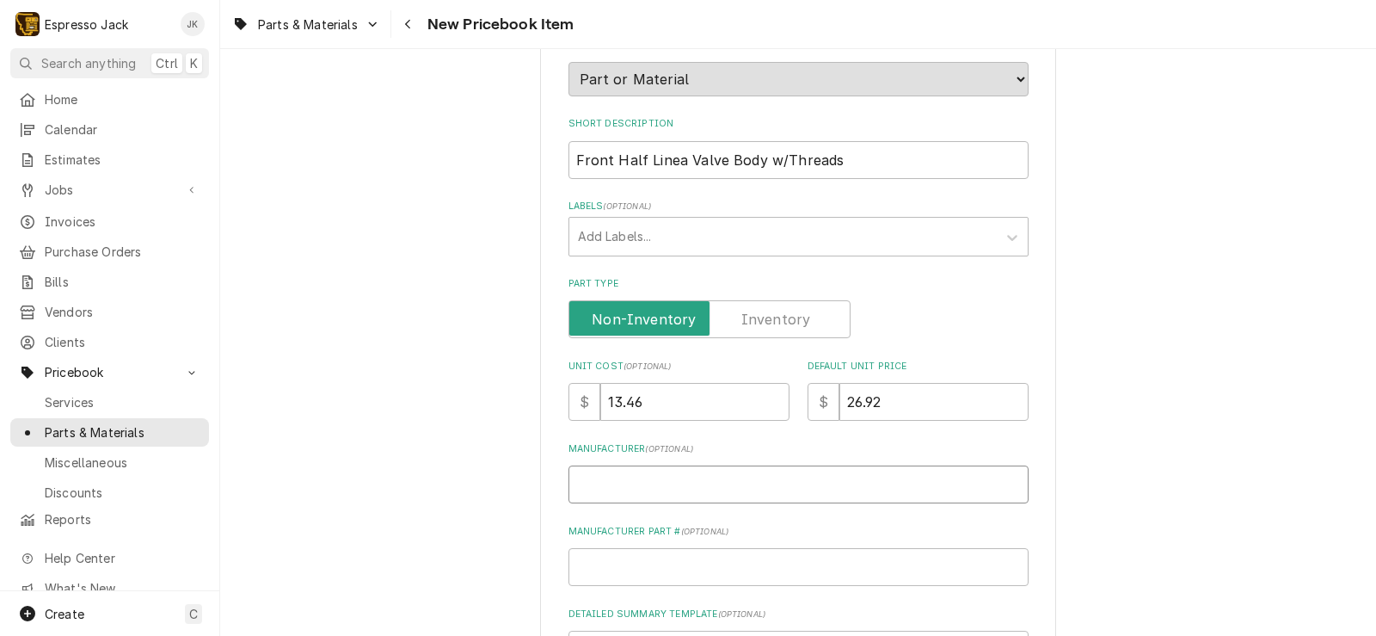
type input "L"
type textarea "x"
type input "La"
type textarea "x"
type input "La"
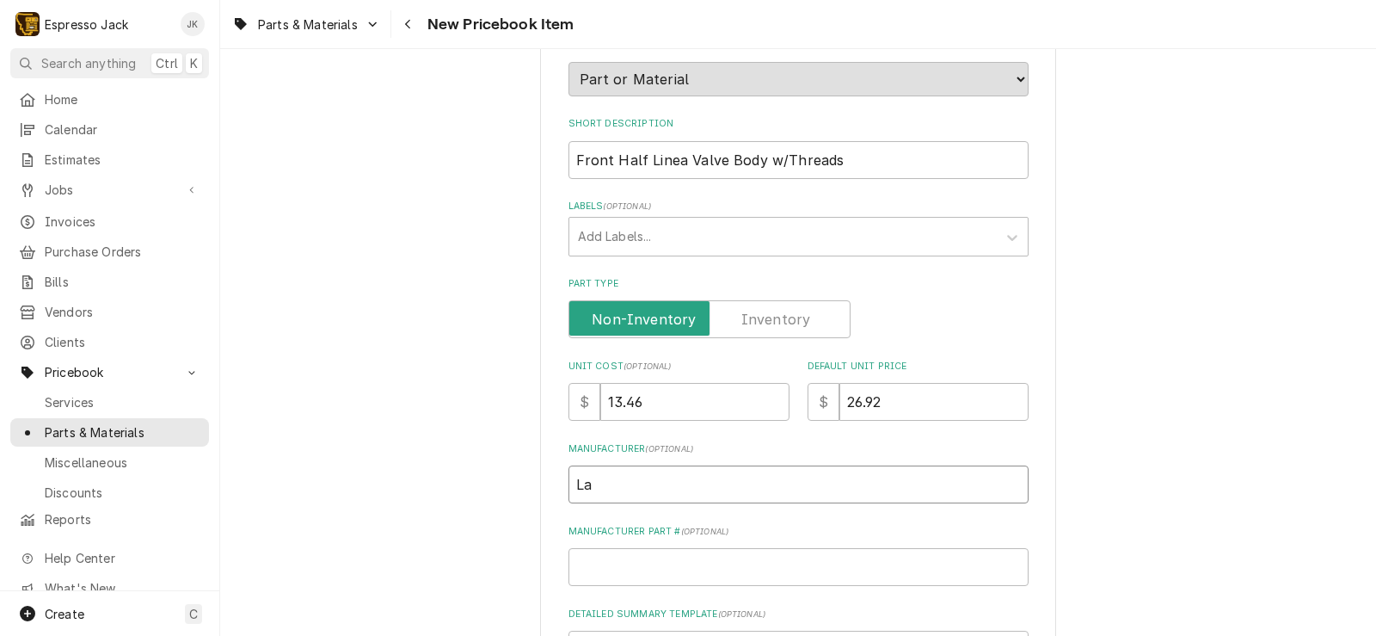
type textarea "x"
type input "La M"
type textarea "x"
type input "La Ma"
type textarea "x"
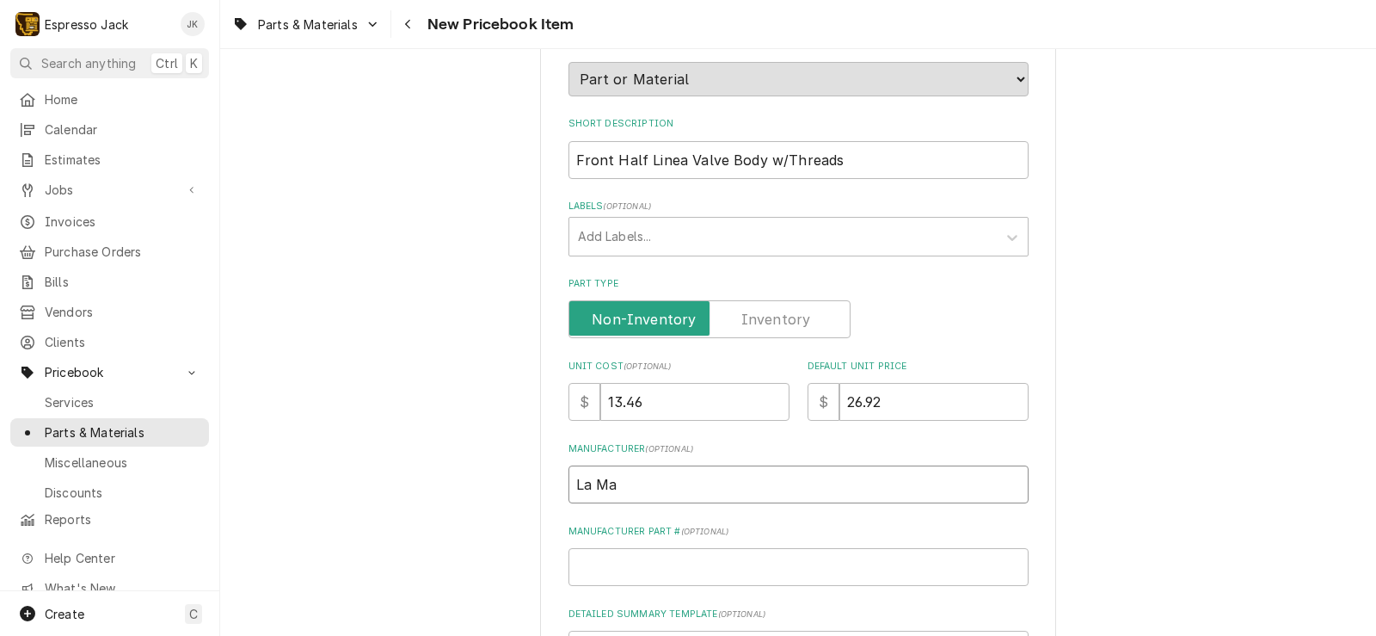
type input "La Mar"
type textarea "x"
type input "La Marz"
type textarea "x"
type input "La Marzo"
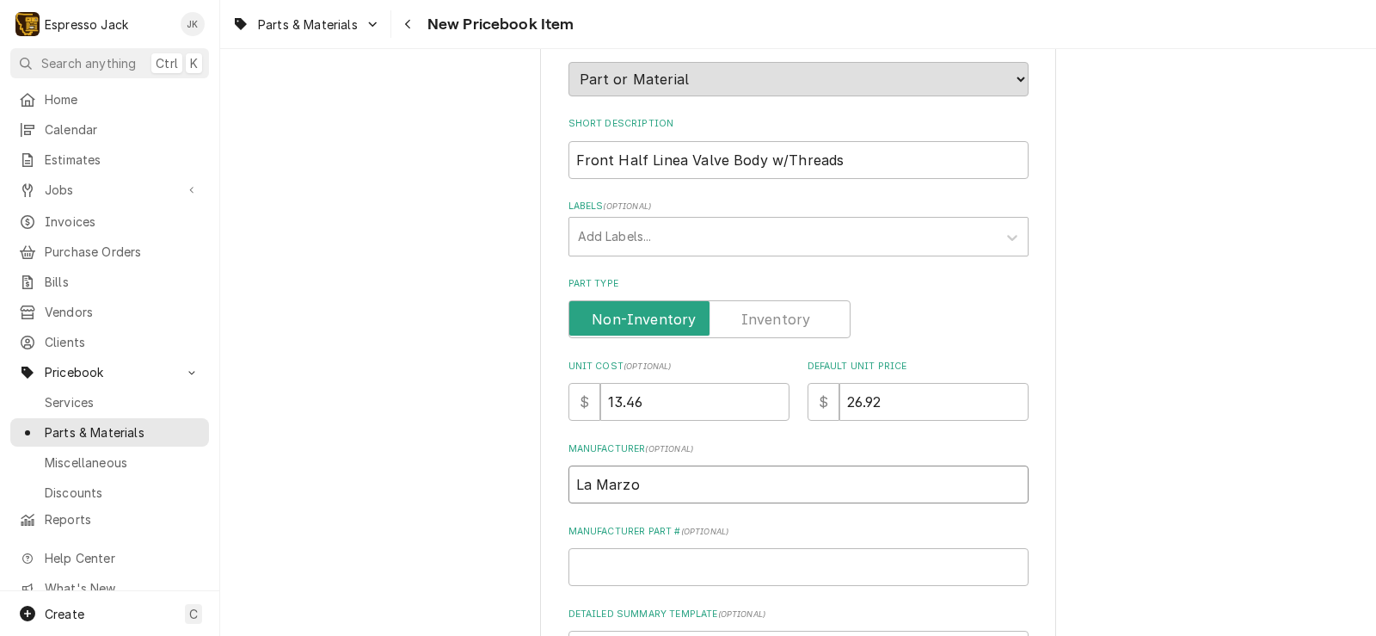
type textarea "x"
type input "La Marzoc"
type textarea "x"
type input "La Marzocc"
type textarea "x"
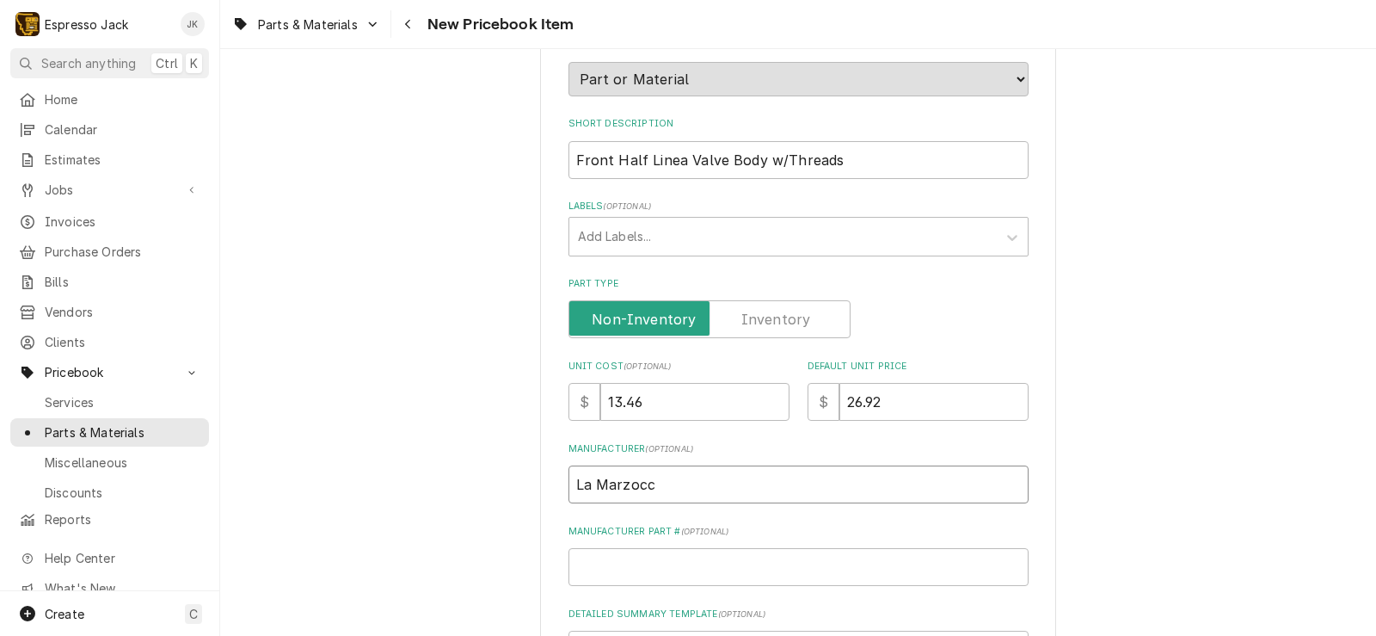
type input "La Marzocco"
type textarea "x"
type input "La Marzocc"
type textarea "x"
type input "La Marzoc"
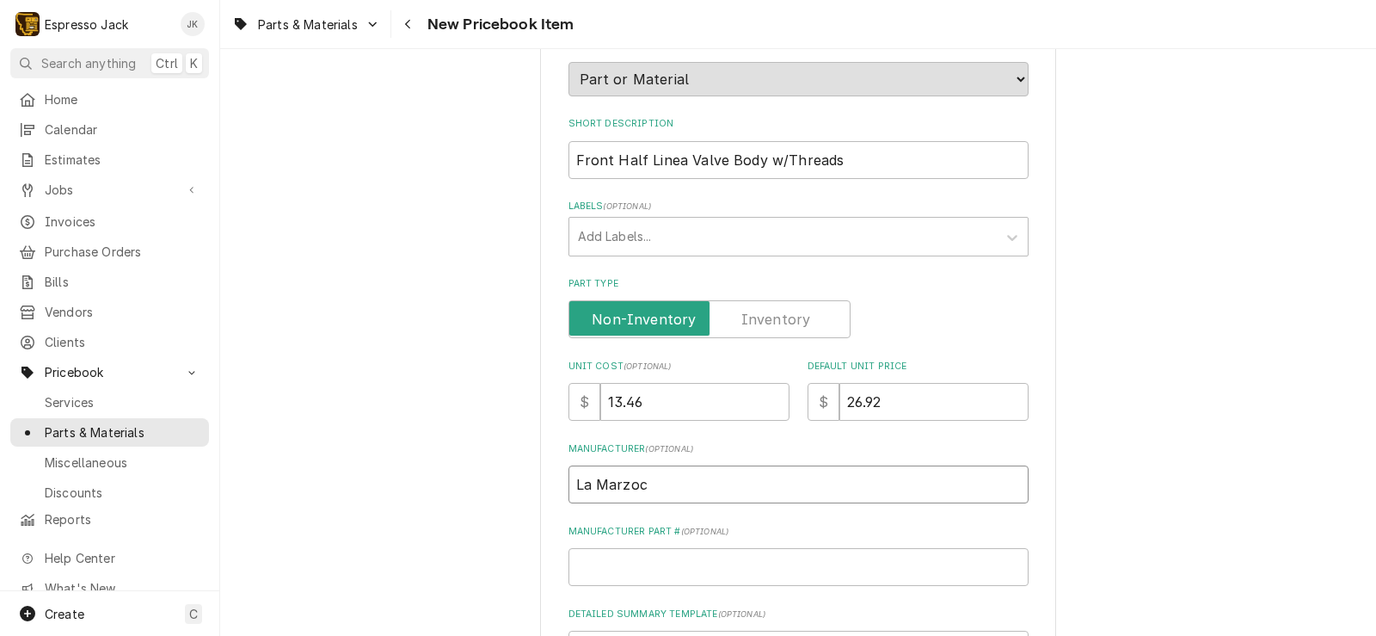
type textarea "x"
type input "La Marzo"
type textarea "x"
type input "La Marz"
type textarea "x"
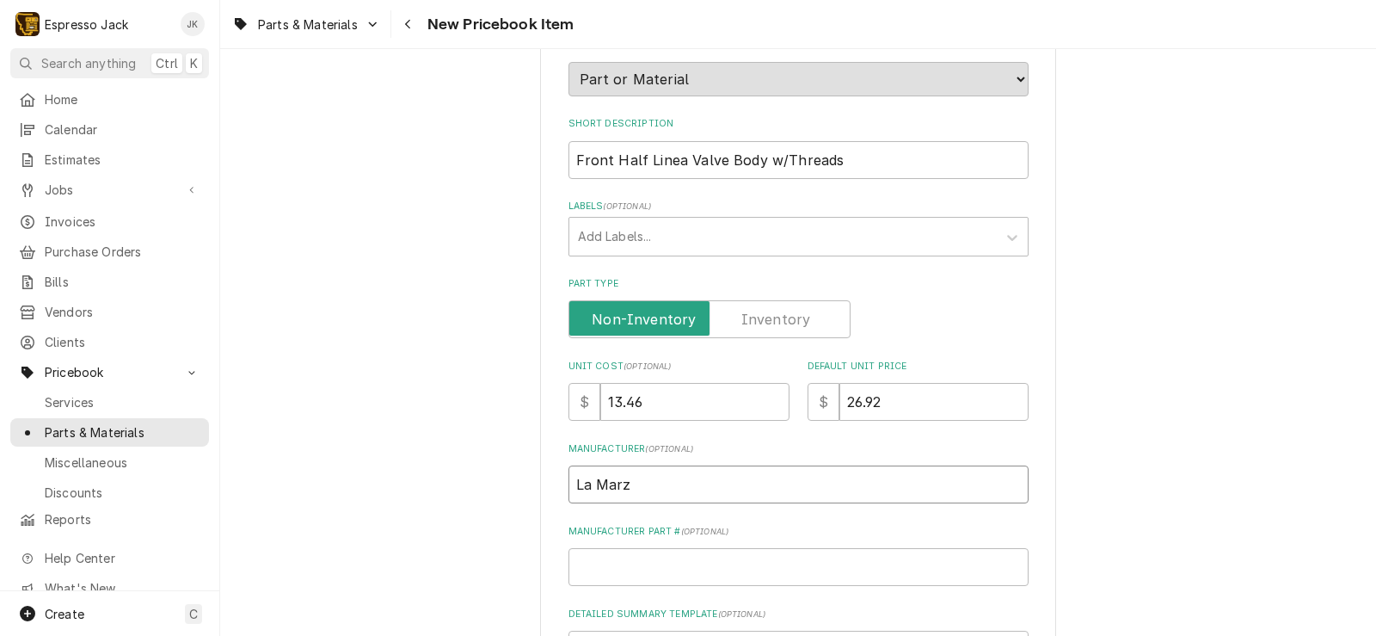
type input "La Mar"
type textarea "x"
type input "La Ma"
type textarea "x"
type input "La M"
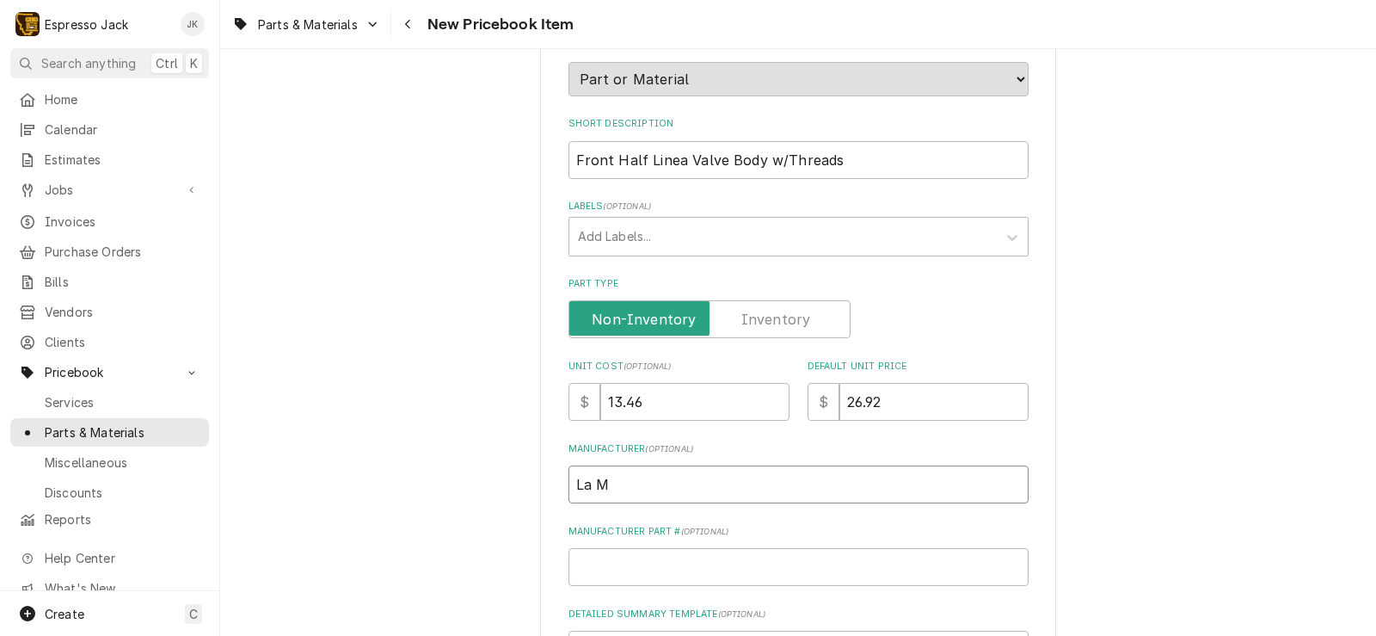
type textarea "x"
type input "La"
type textarea "x"
type input "La"
type textarea "x"
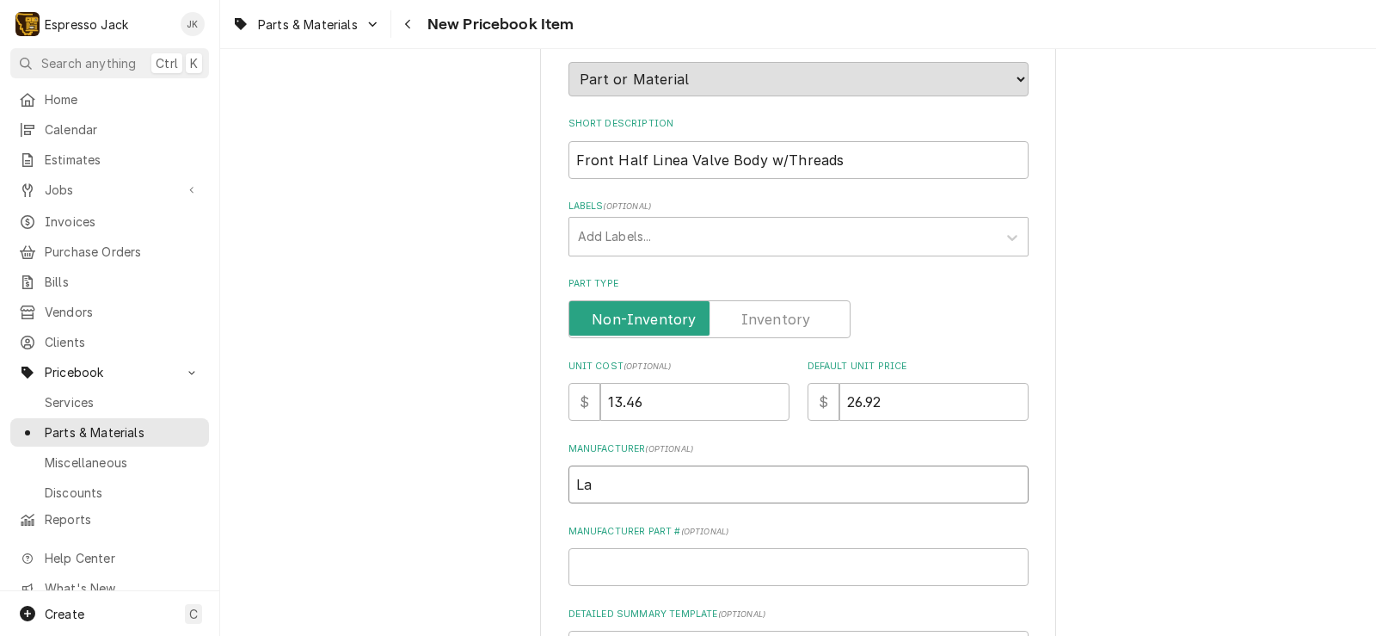
type input "L"
type textarea "x"
type input "N"
type textarea "x"
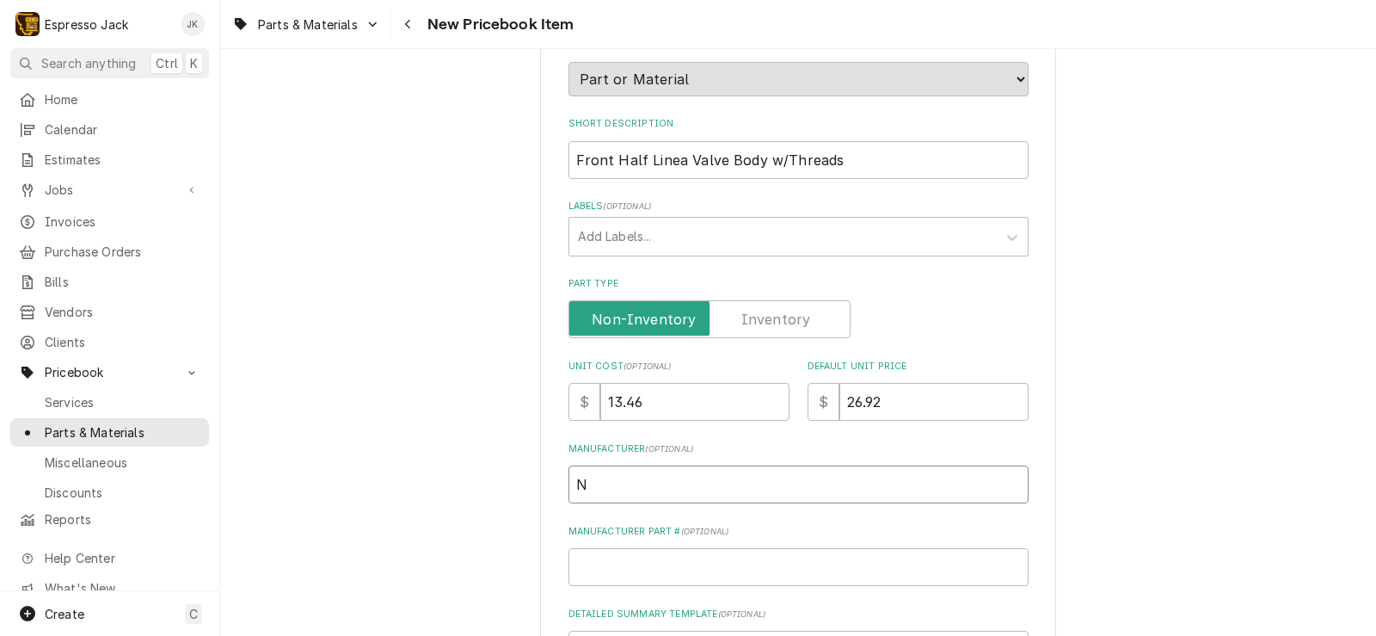
type input "Nu"
type textarea "x"
type input "Nuov"
type textarea "x"
type input "Nuova"
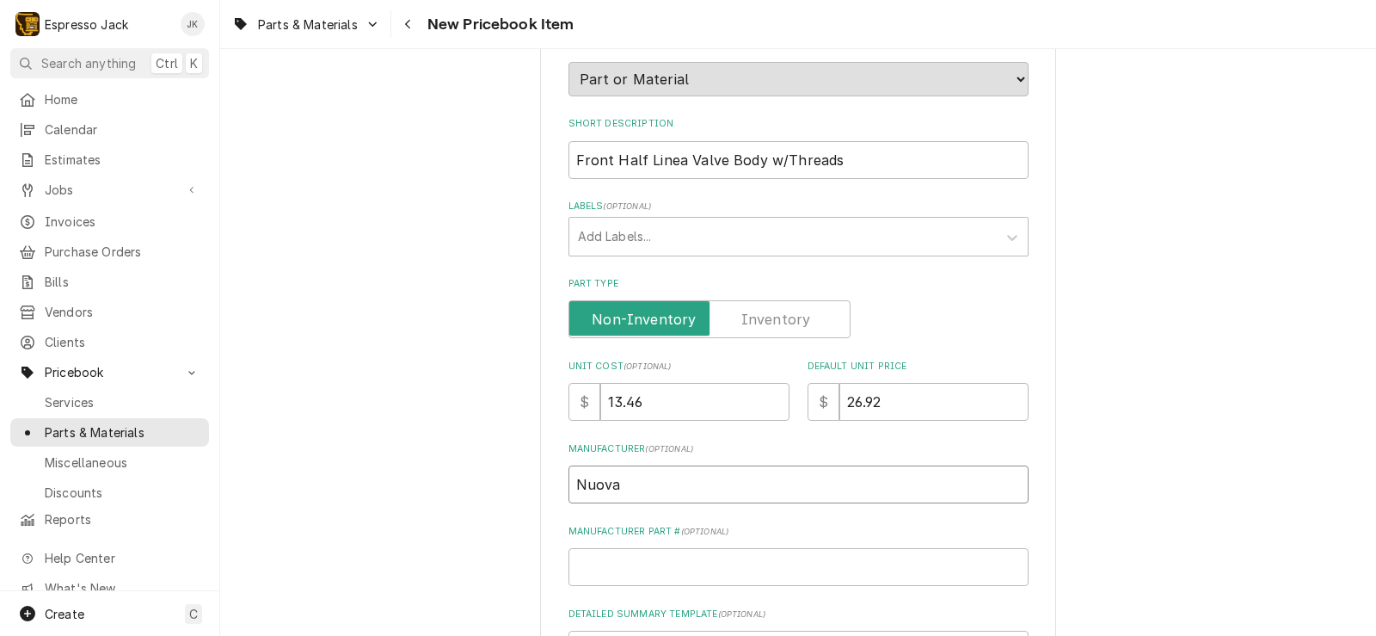
type textarea "x"
type input "Nuova"
type textarea "x"
type input "Nuova i"
type textarea "x"
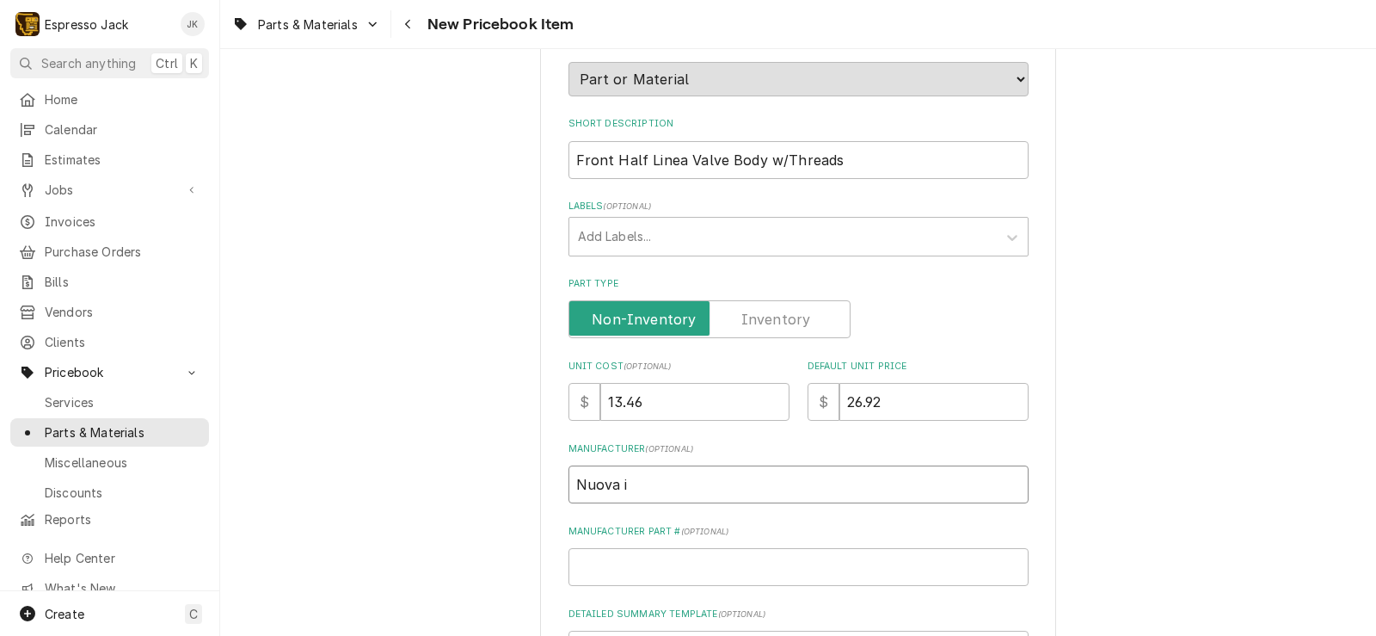
type input "Nuova"
click at [624, 544] on div "Manufacturer Part # ( optional )" at bounding box center [799, 555] width 460 height 61
click at [625, 557] on input "Manufacturer Part # ( optional )" at bounding box center [799, 567] width 460 height 38
paste input "611899/LM"
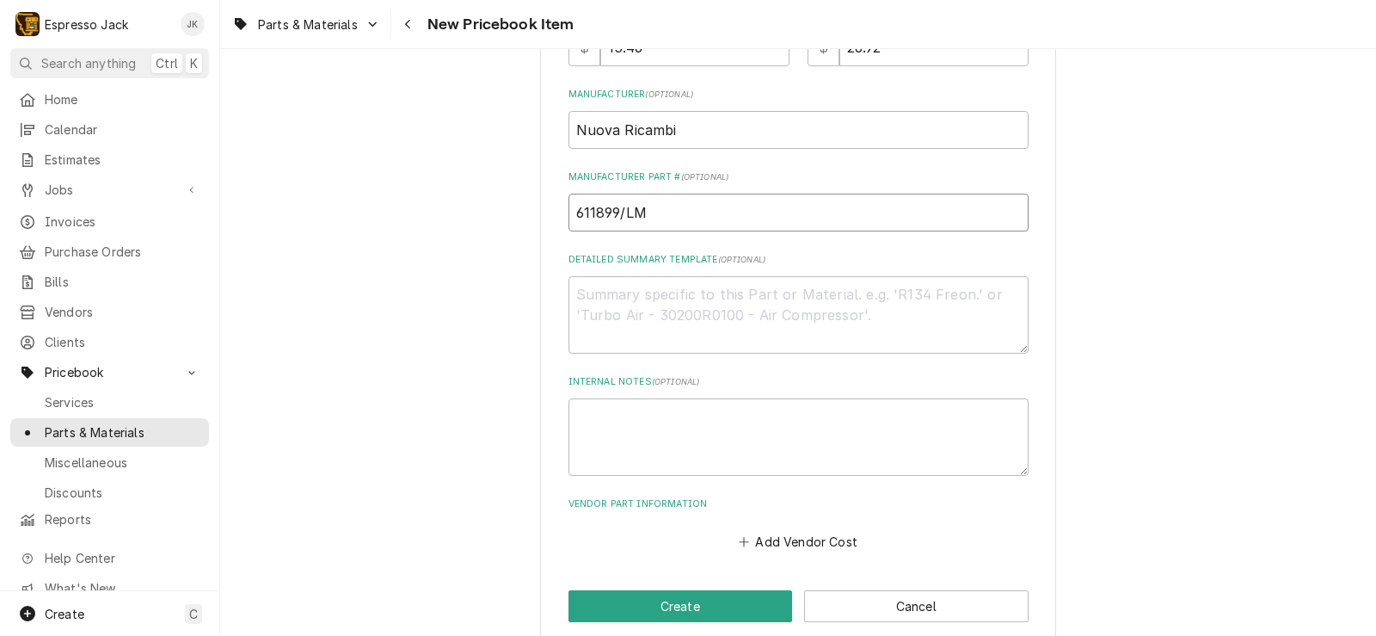
scroll to position [584, 0]
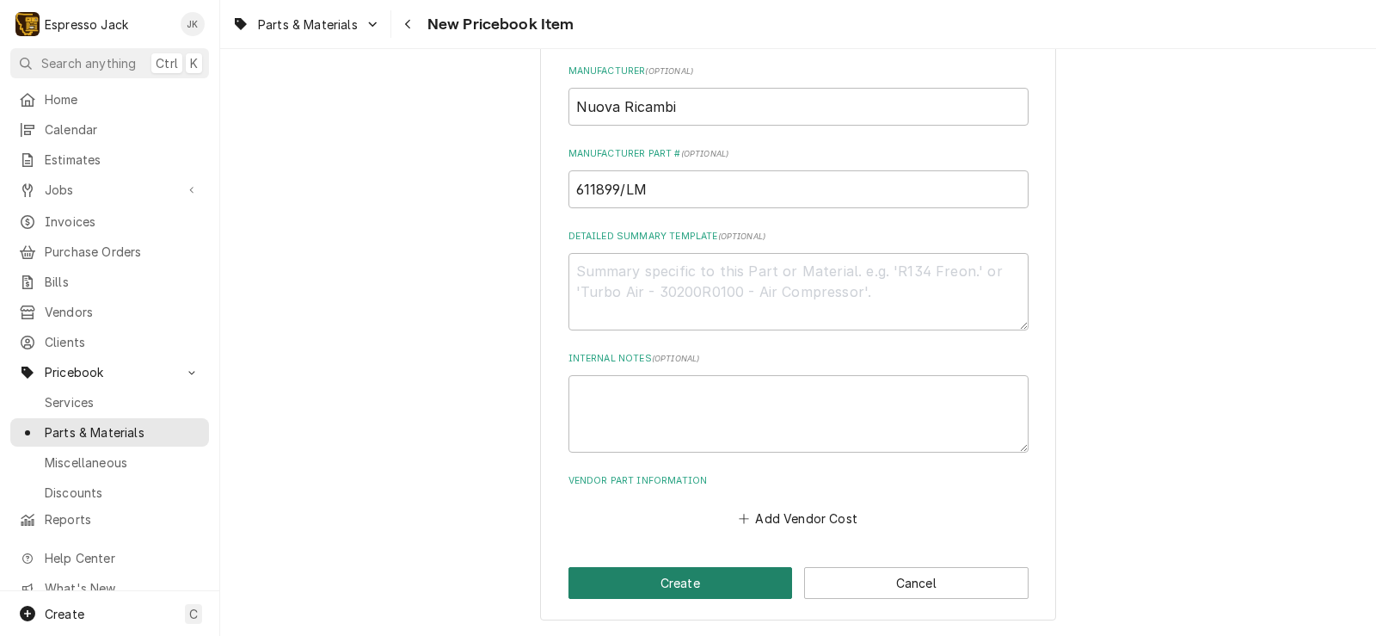
click at [653, 583] on button "Create" at bounding box center [681, 583] width 224 height 32
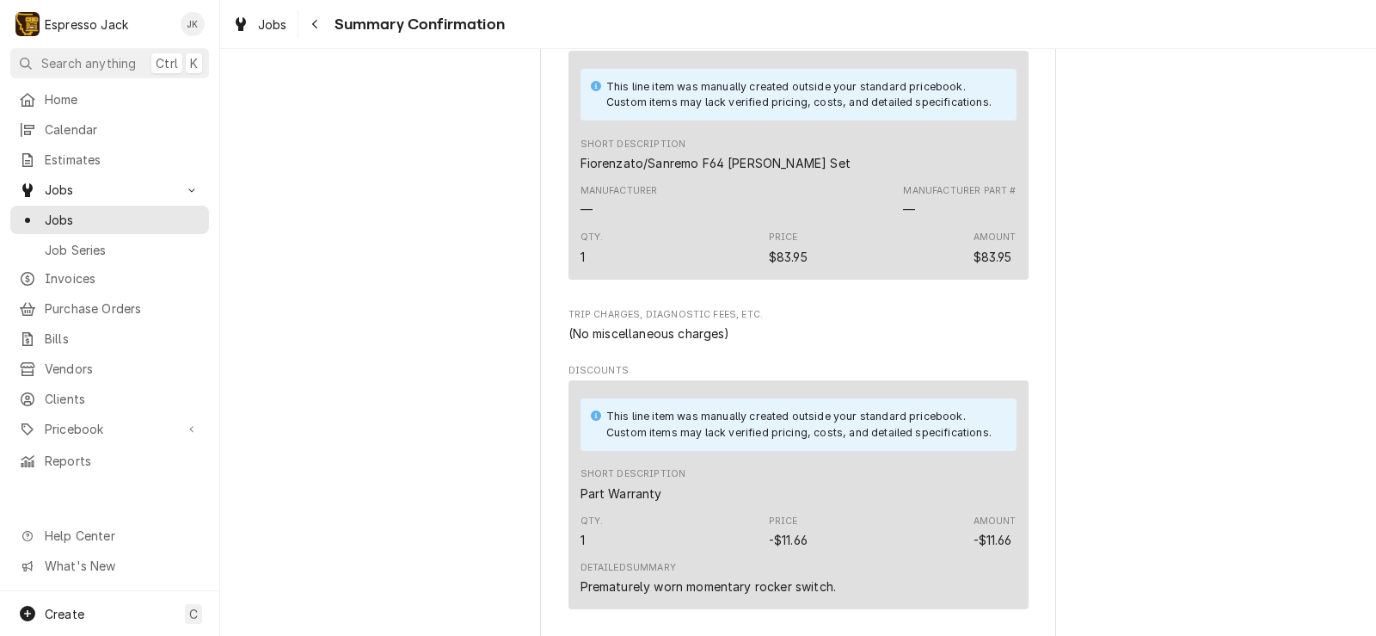
scroll to position [2437, 0]
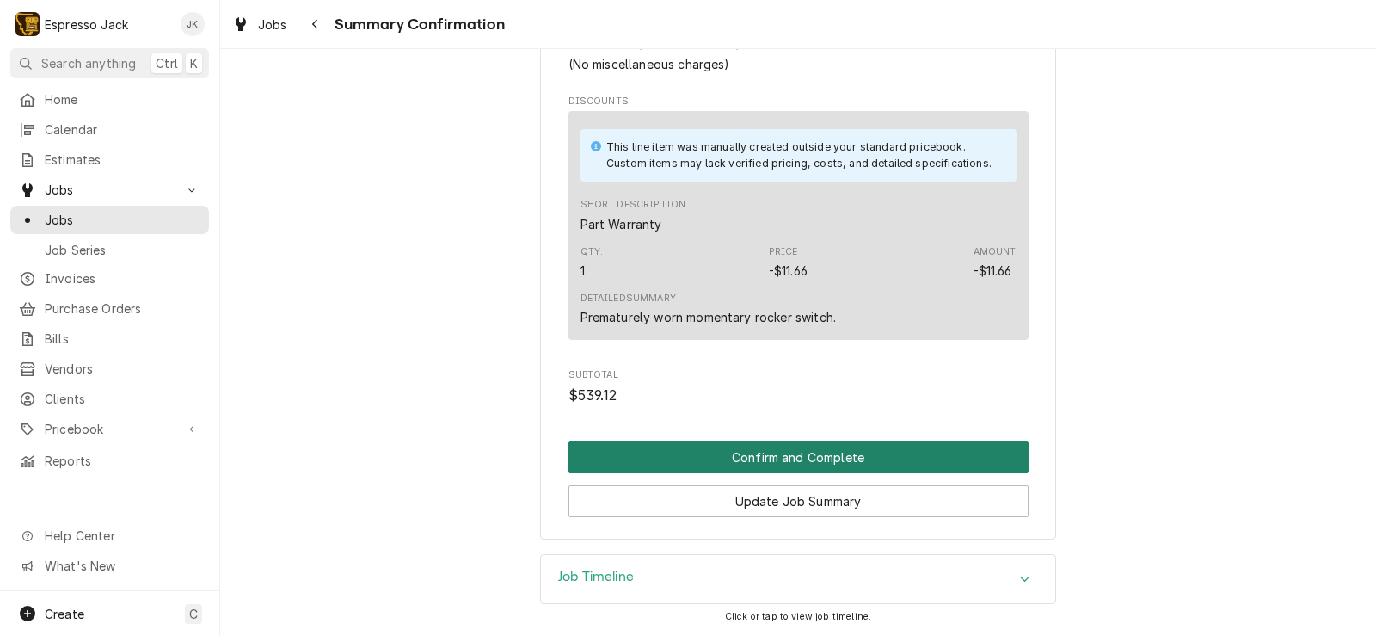
click at [665, 467] on button "Confirm and Complete" at bounding box center [799, 457] width 460 height 32
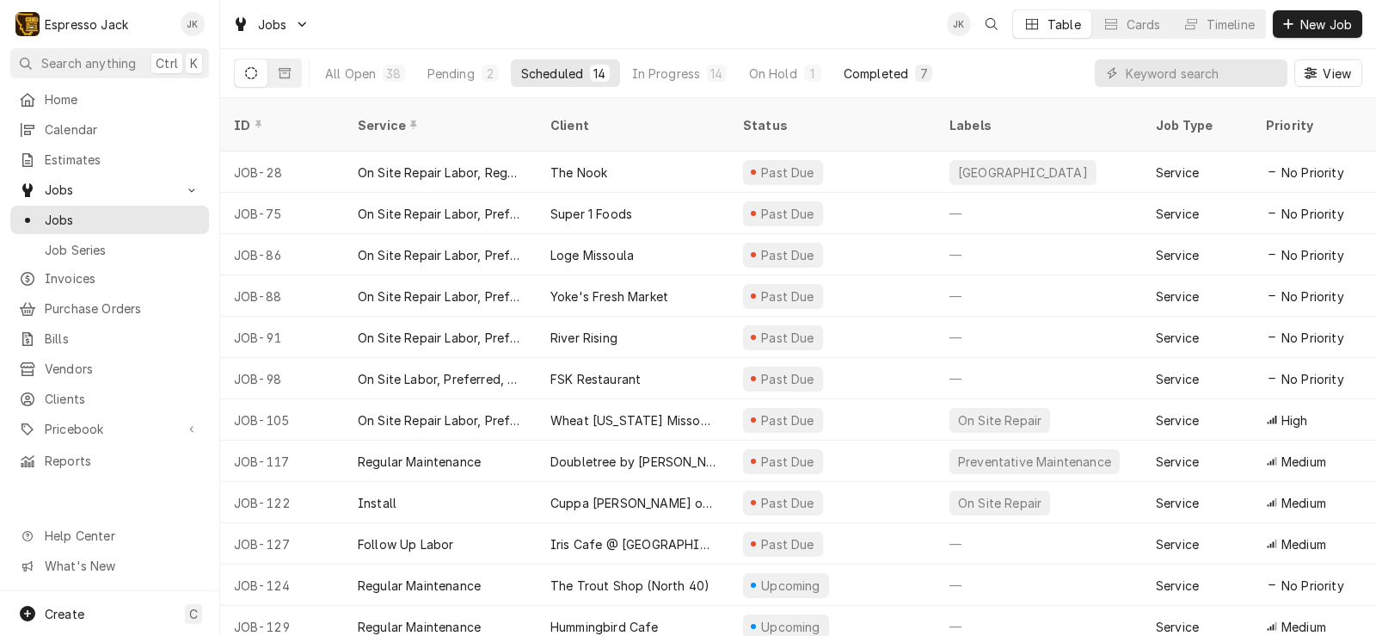
click at [864, 71] on div "Completed" at bounding box center [876, 74] width 65 height 18
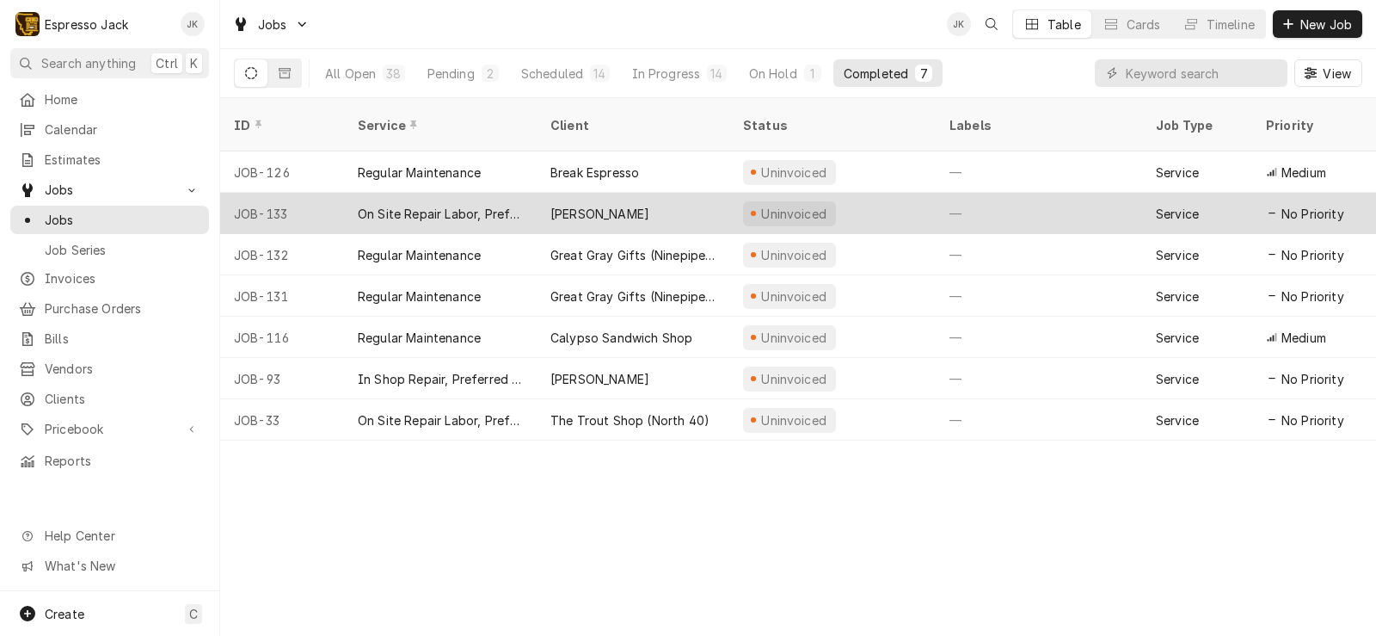
click at [507, 204] on div "On Site Repair Labor, Prefered Rate, Regular Hours" at bounding box center [440, 213] width 193 height 41
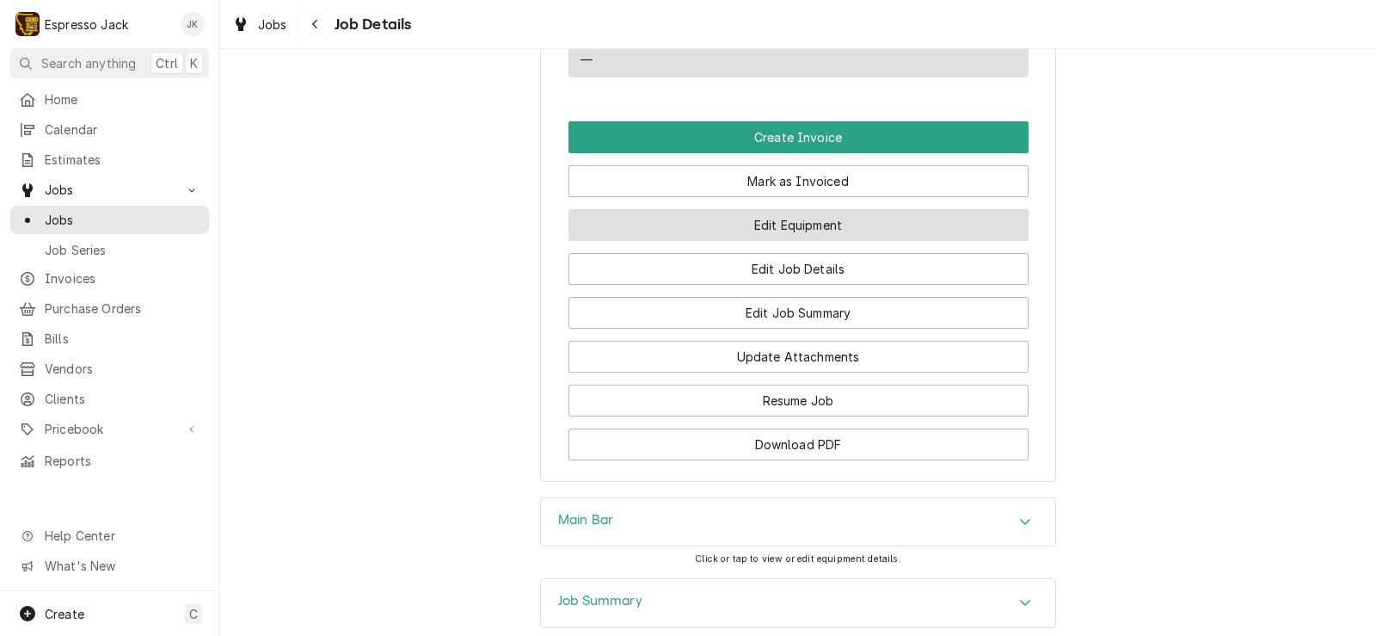
scroll to position [1135, 0]
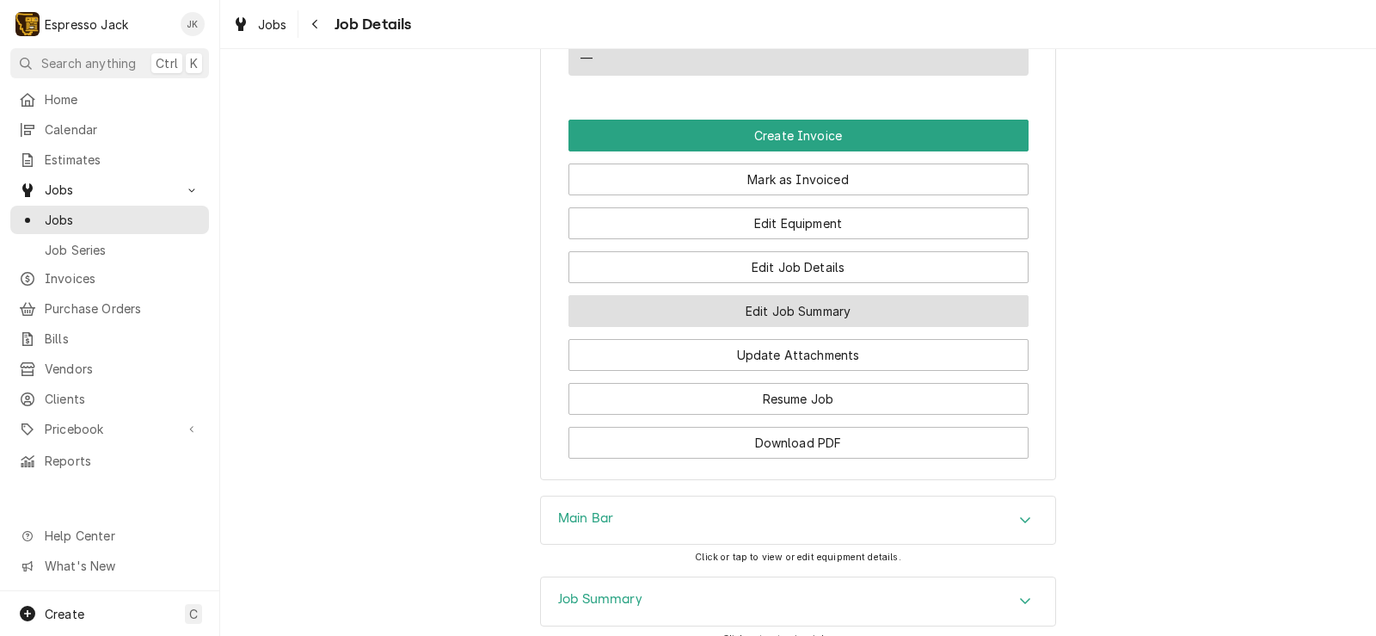
click at [829, 327] on button "Edit Job Summary" at bounding box center [799, 311] width 460 height 32
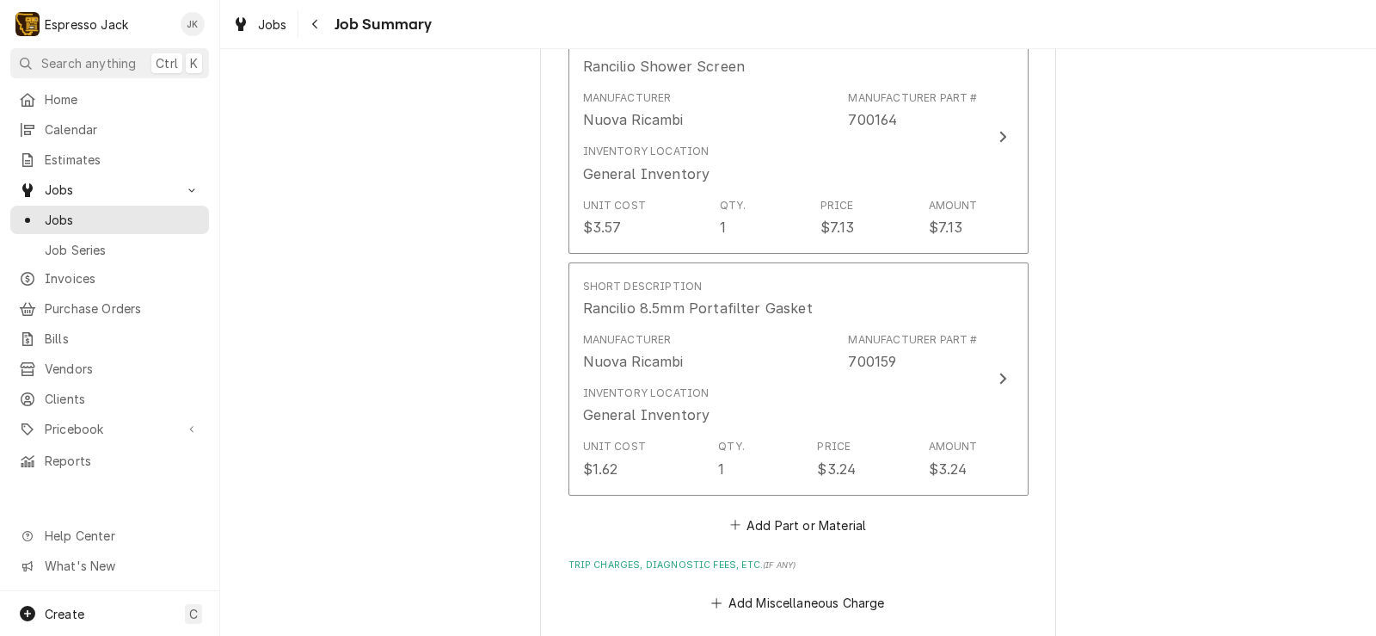
scroll to position [826, 0]
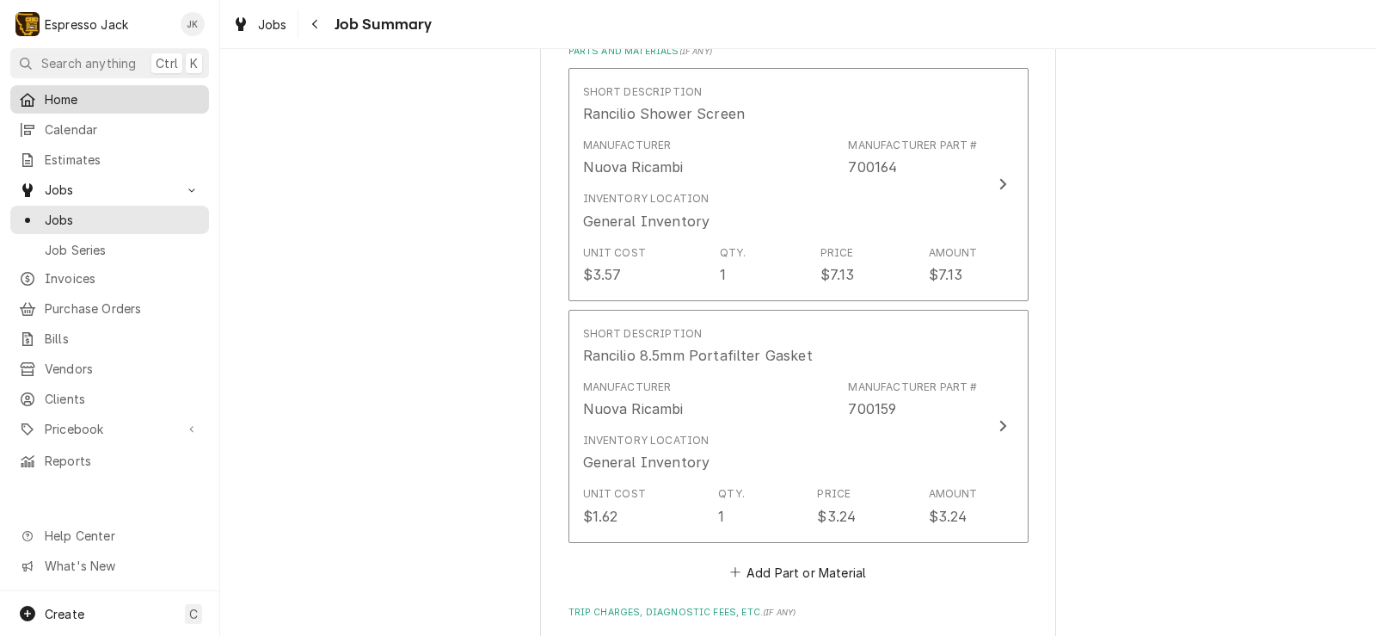
click at [99, 98] on span "Home" at bounding box center [123, 99] width 156 height 18
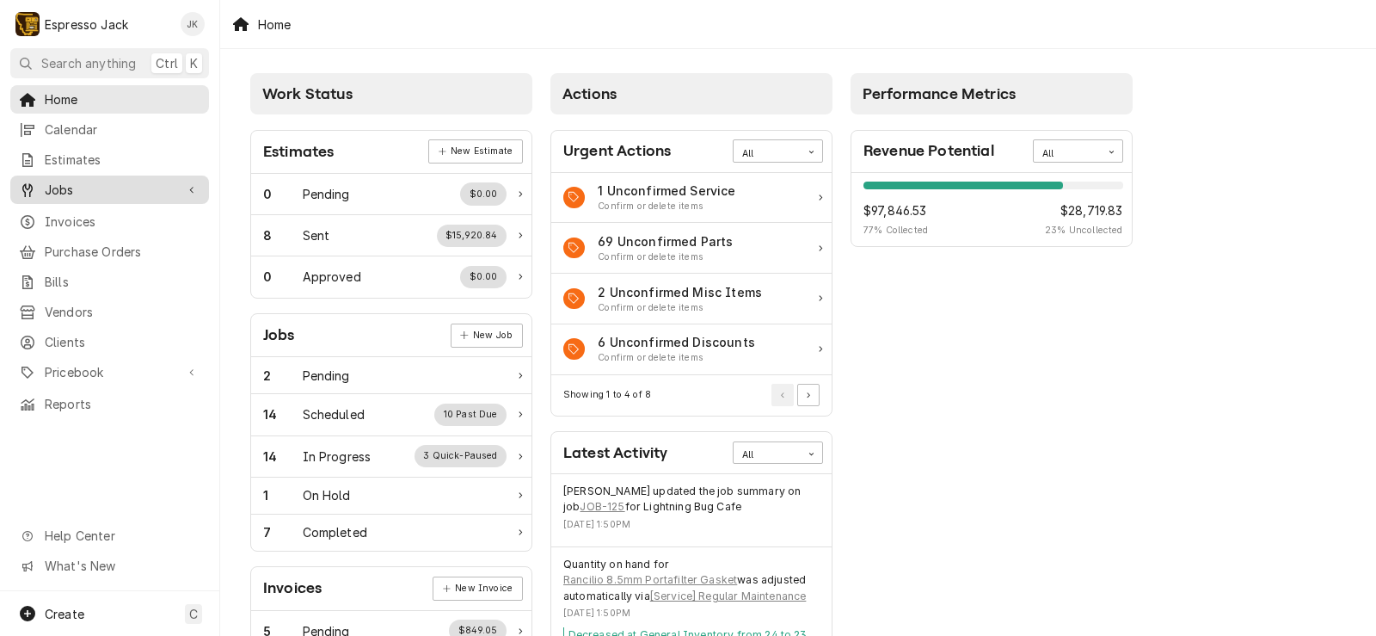
click at [108, 186] on span "Jobs" at bounding box center [110, 190] width 130 height 18
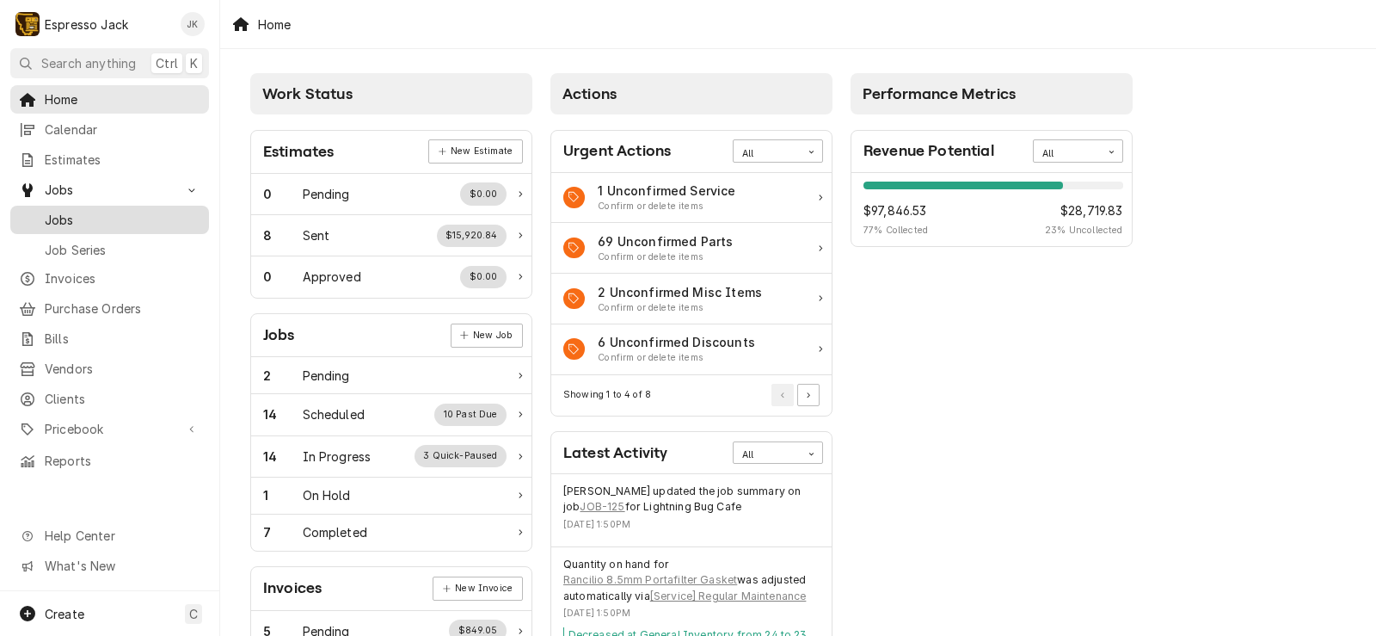
click at [111, 209] on div "Jobs" at bounding box center [110, 220] width 192 height 22
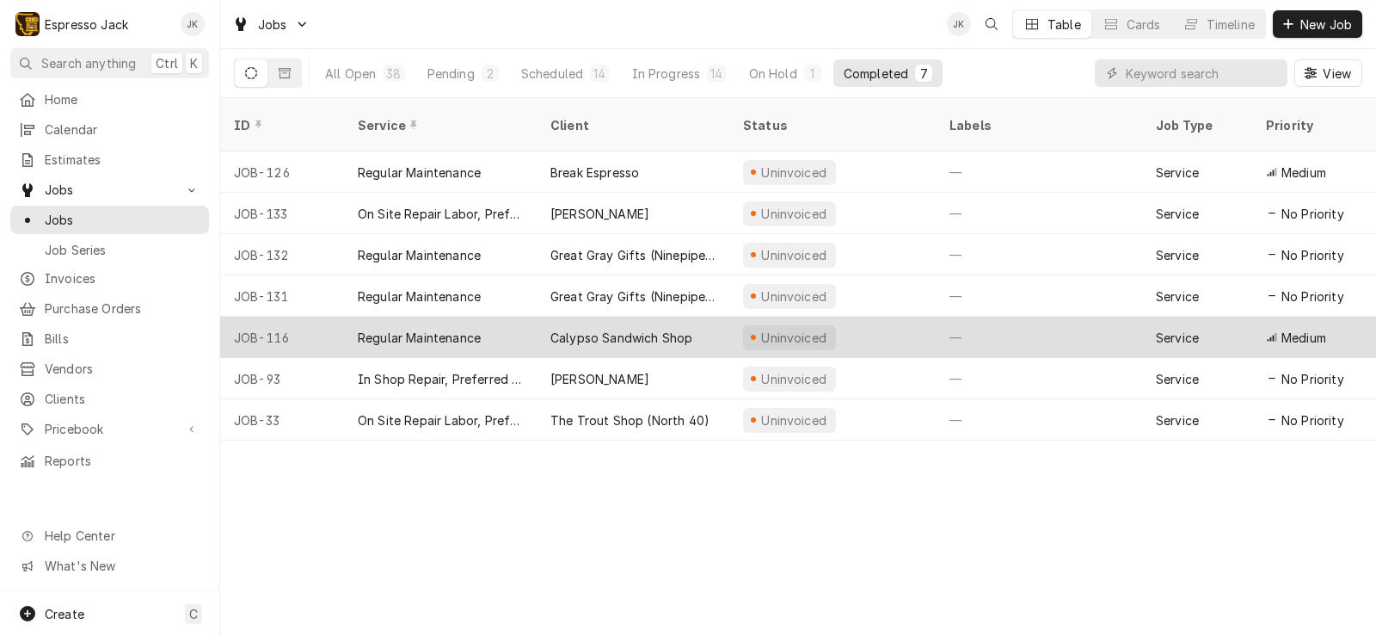
click at [482, 317] on div "Regular Maintenance" at bounding box center [440, 337] width 193 height 41
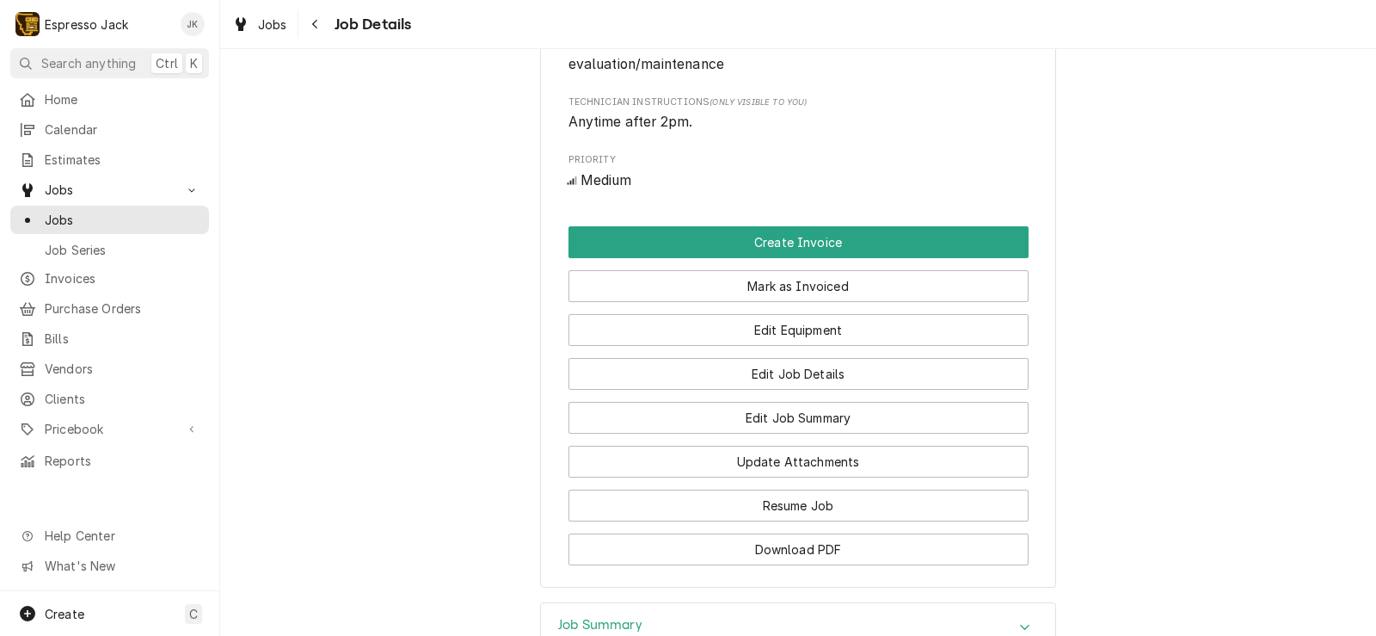
scroll to position [929, 0]
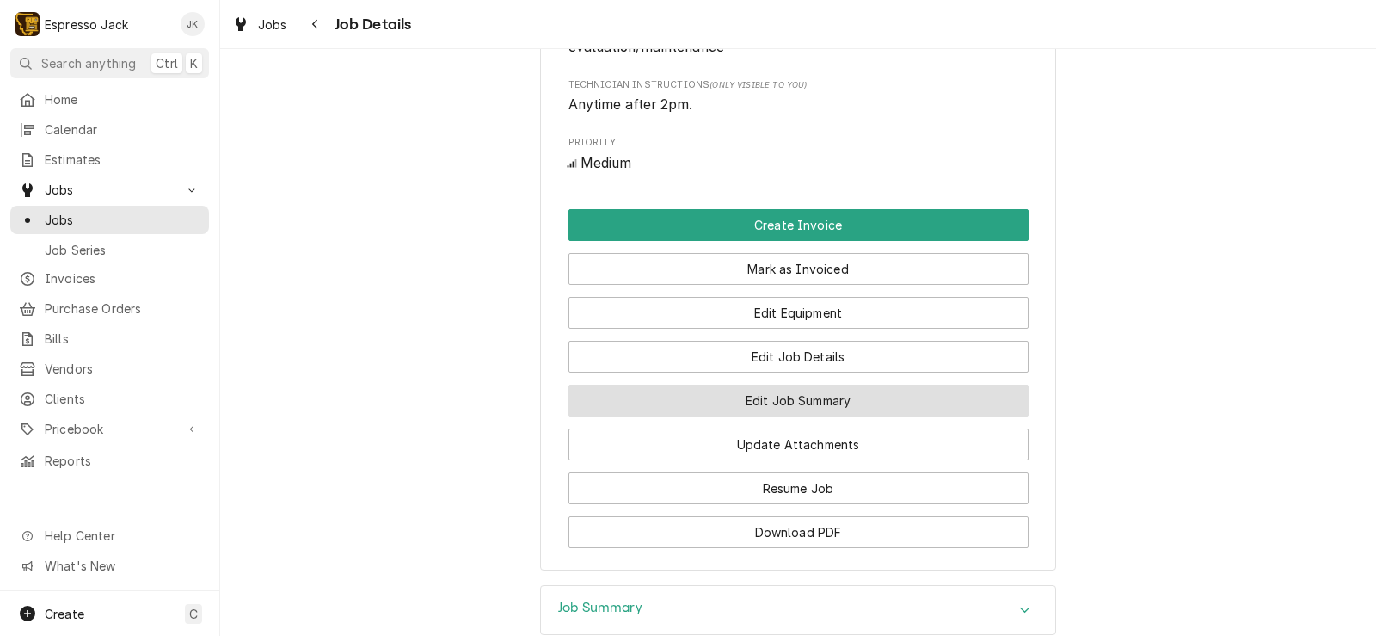
click at [803, 416] on button "Edit Job Summary" at bounding box center [799, 400] width 460 height 32
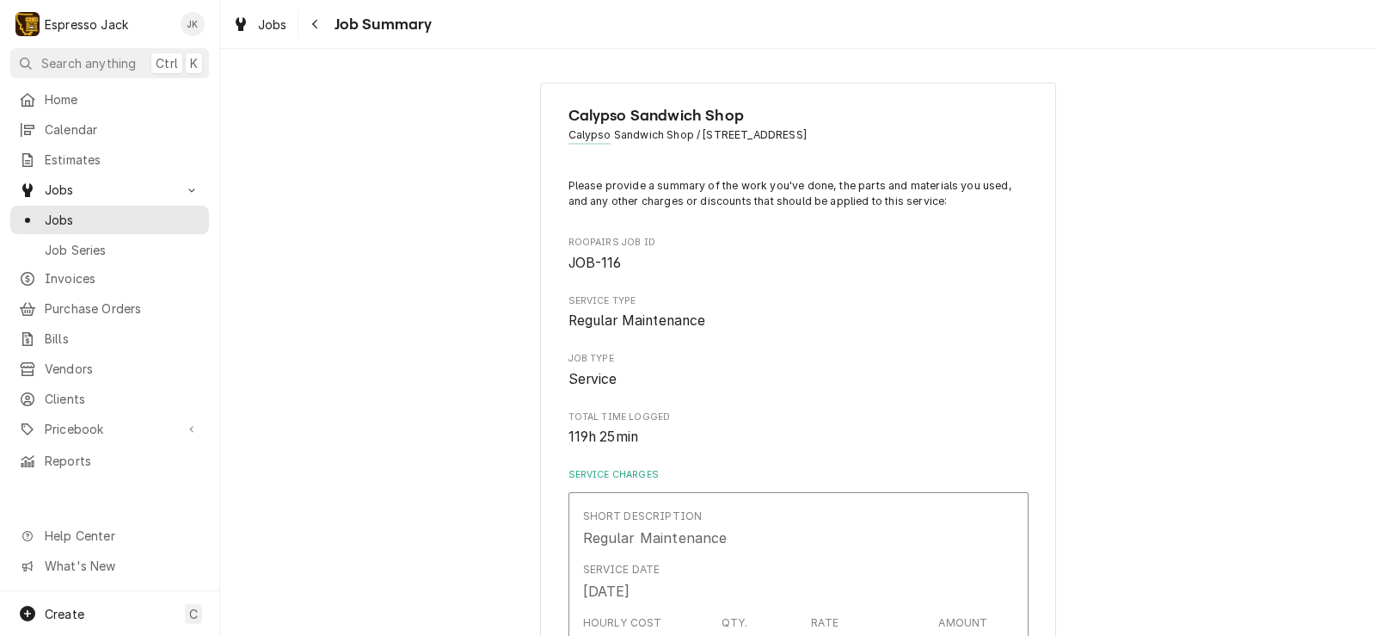
type textarea "x"
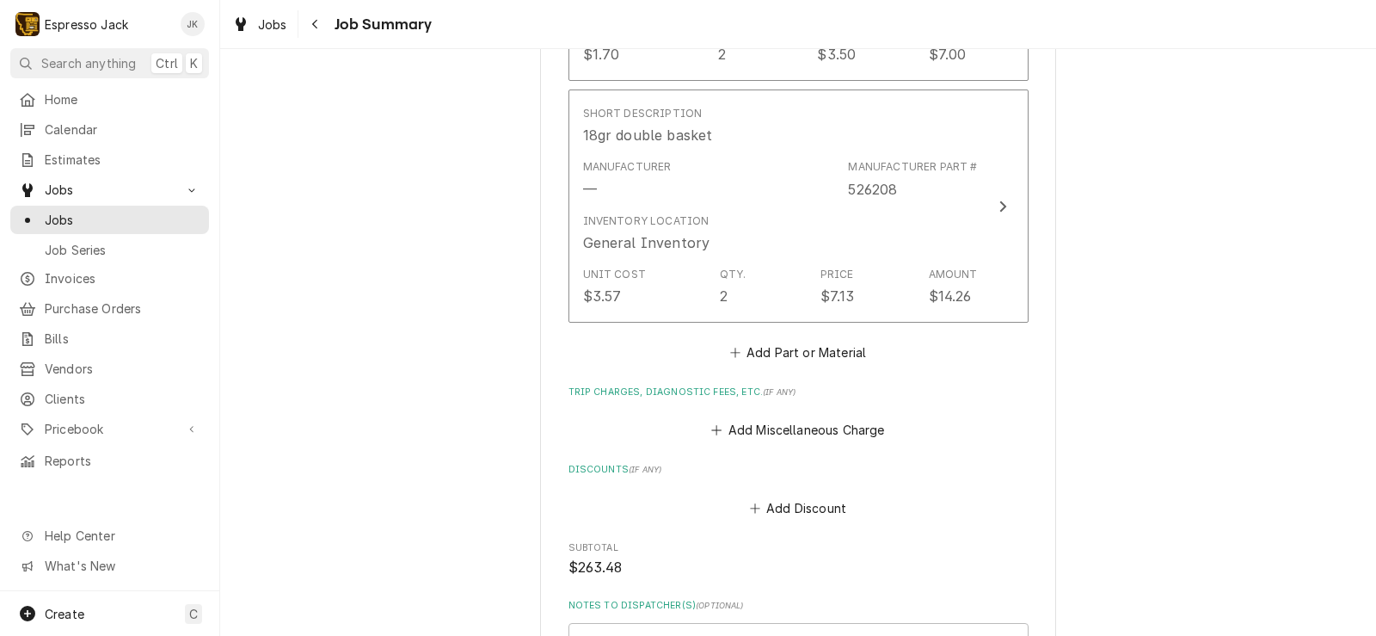
scroll to position [1548, 0]
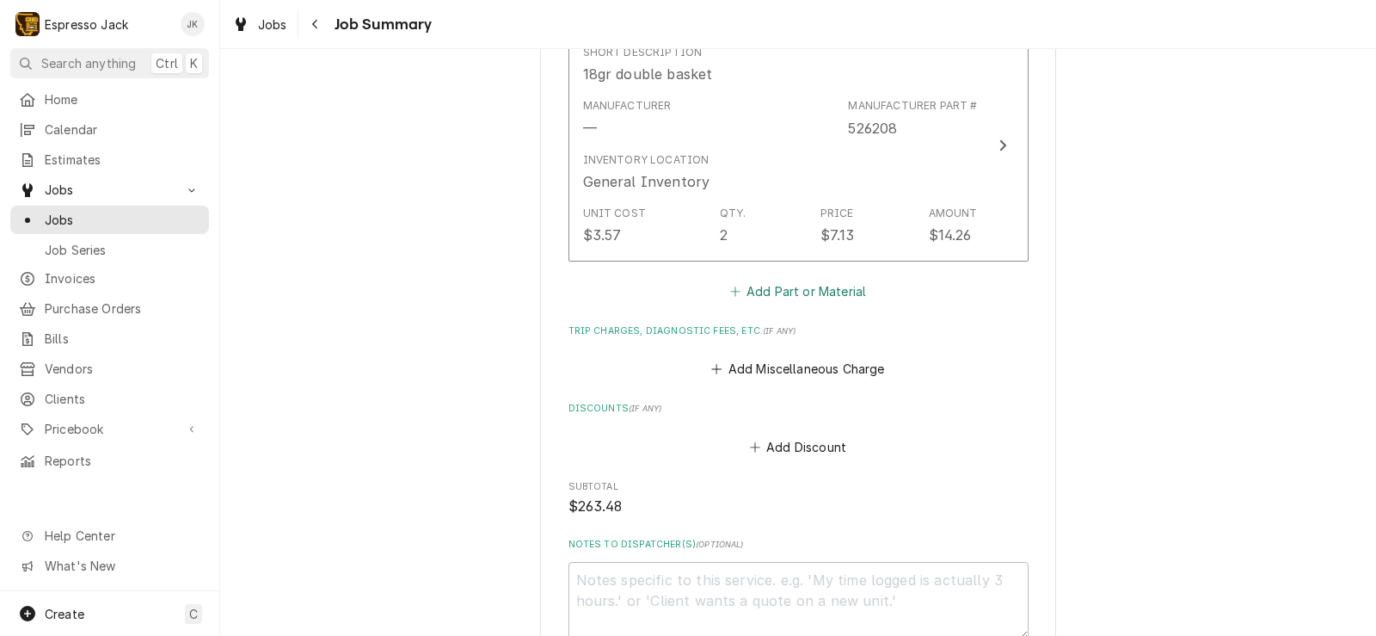
click at [823, 290] on button "Add Part or Material" at bounding box center [798, 292] width 142 height 24
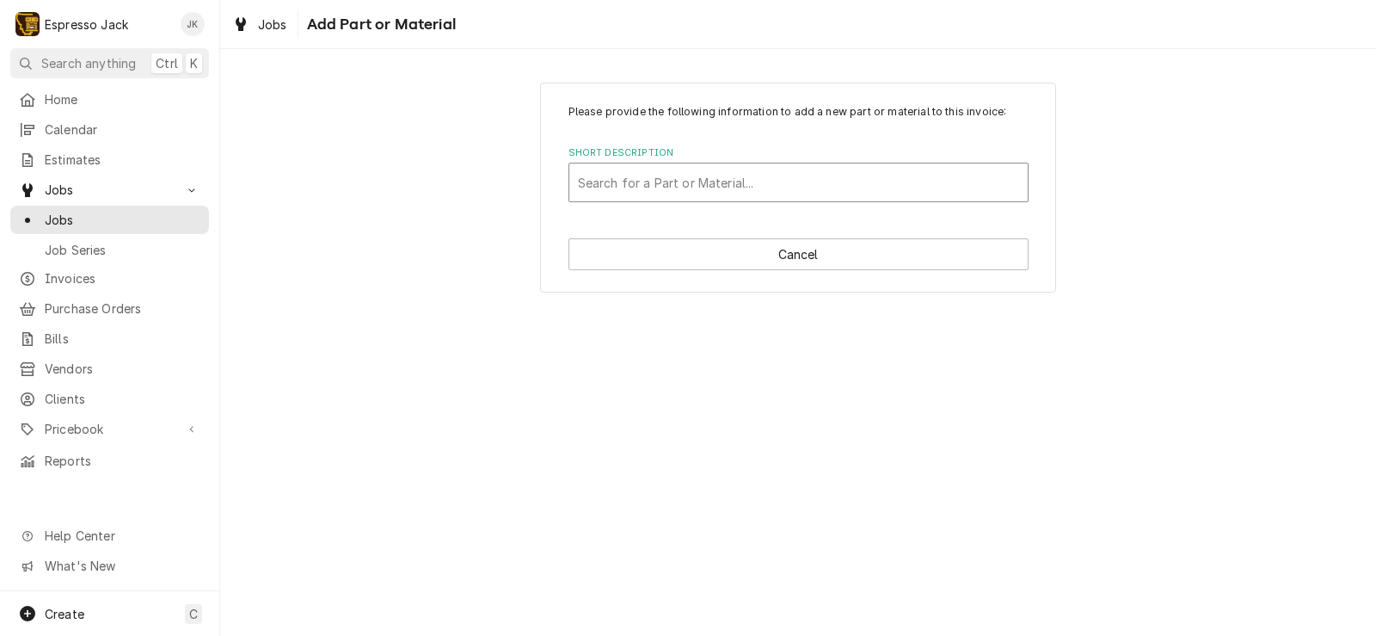
click at [688, 174] on div "Short Description" at bounding box center [798, 182] width 441 height 31
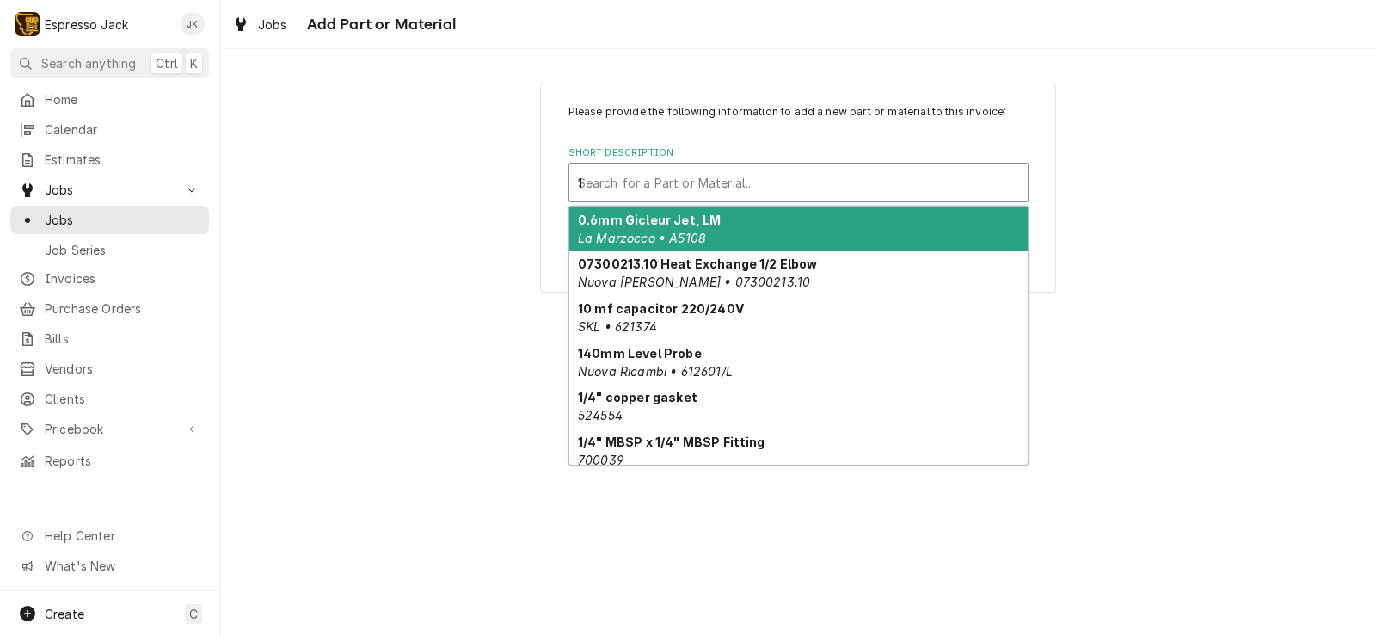
type input "1/4"
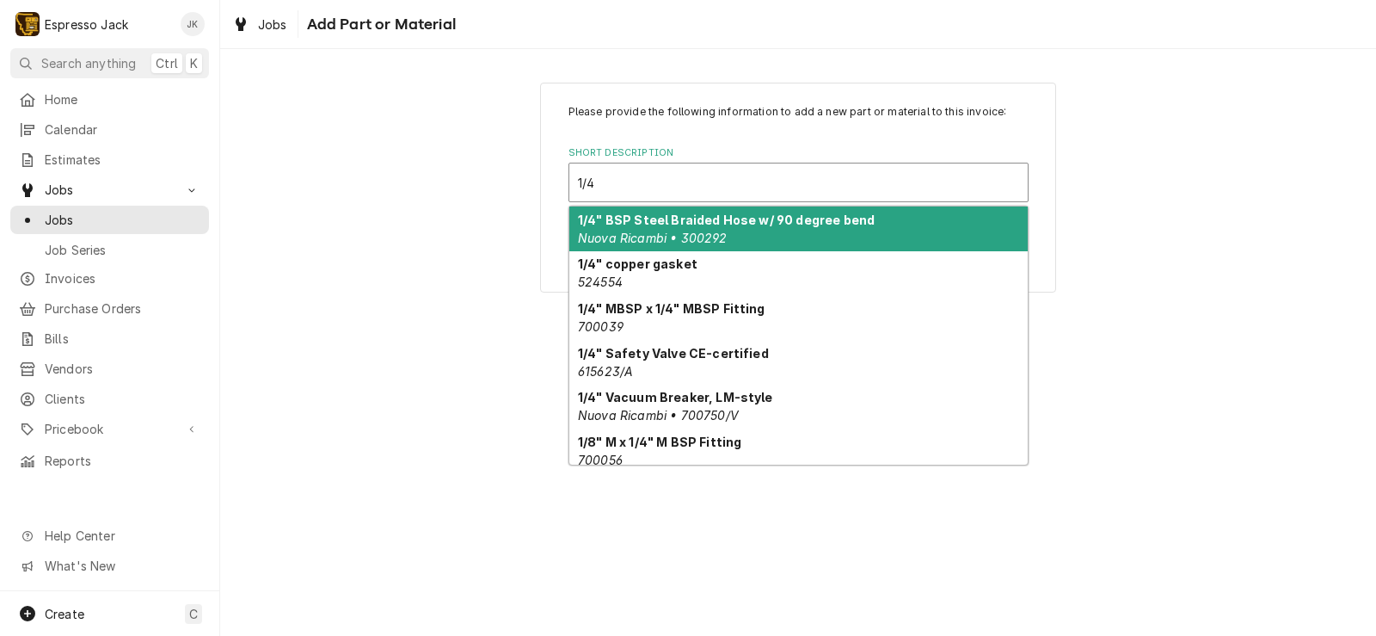
click at [687, 234] on em "Nuova Ricambi • 300292" at bounding box center [653, 238] width 150 height 15
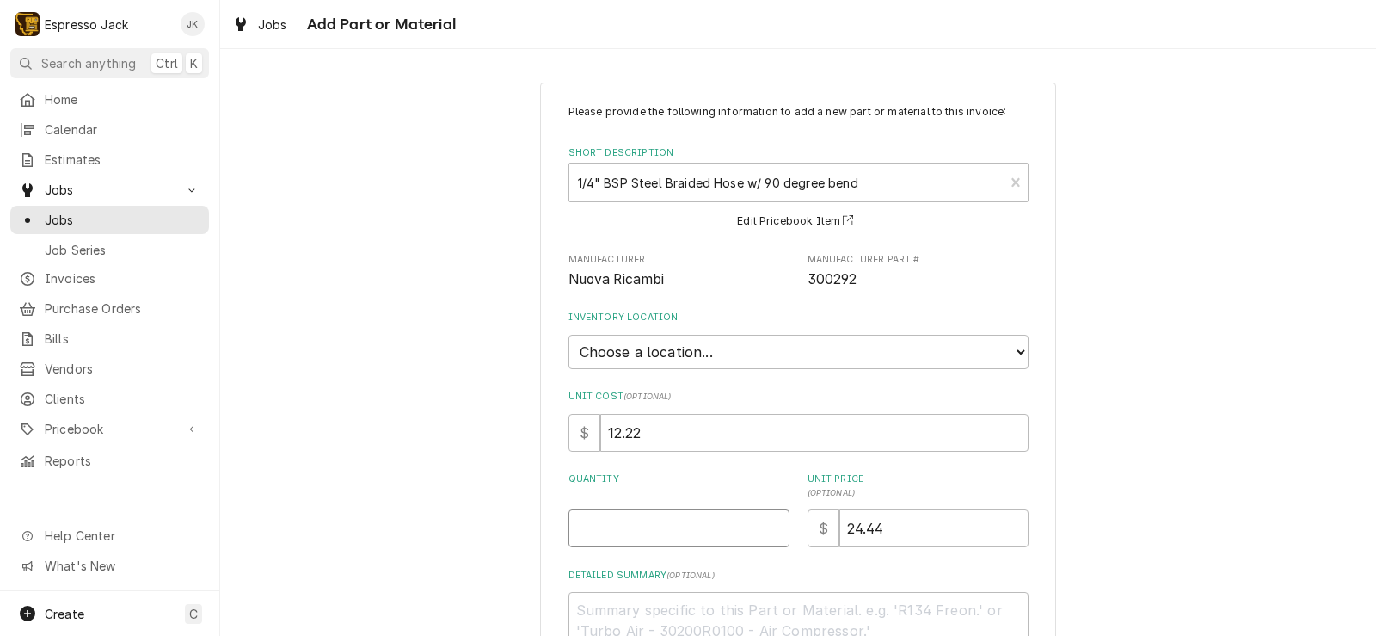
click at [617, 520] on input "Quantity" at bounding box center [679, 528] width 221 height 38
click at [478, 405] on div "Please provide the following information to add a new part or material to this …" at bounding box center [798, 420] width 1156 height 707
click at [590, 507] on div "Quantity" at bounding box center [679, 509] width 221 height 75
click at [593, 522] on input "Quantity" at bounding box center [679, 528] width 221 height 38
type textarea "x"
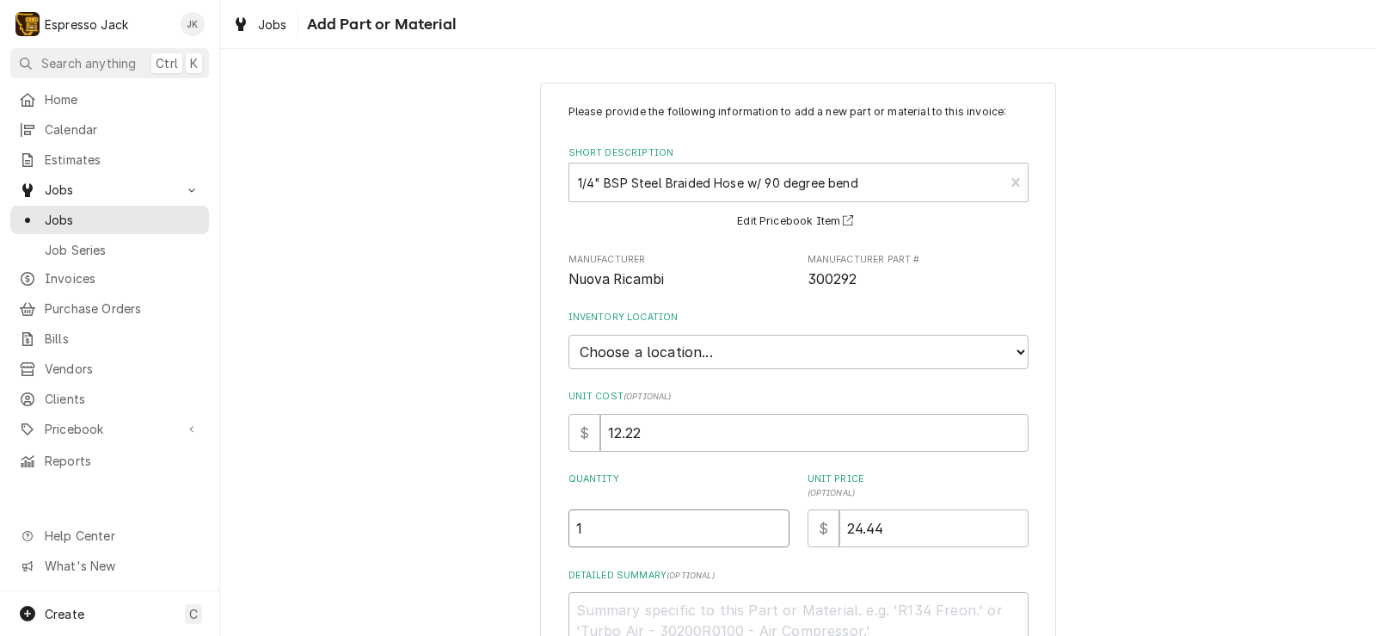
type input "1"
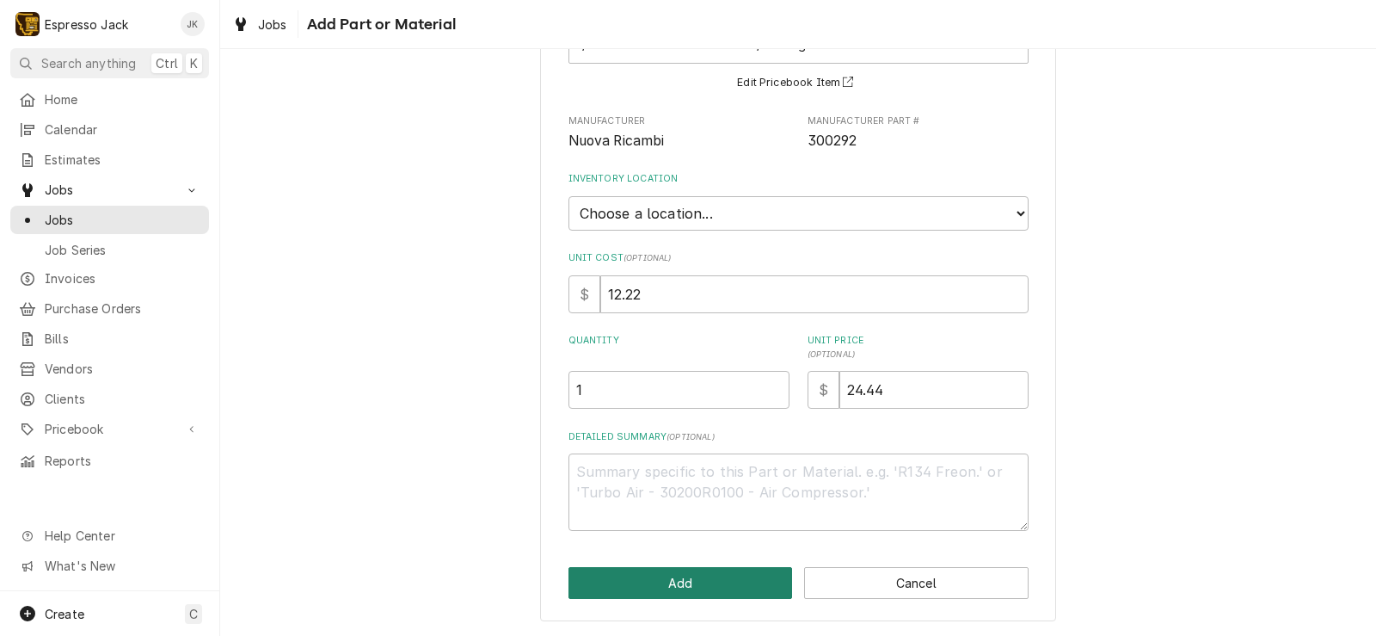
click at [603, 584] on button "Add" at bounding box center [681, 583] width 224 height 32
type textarea "x"
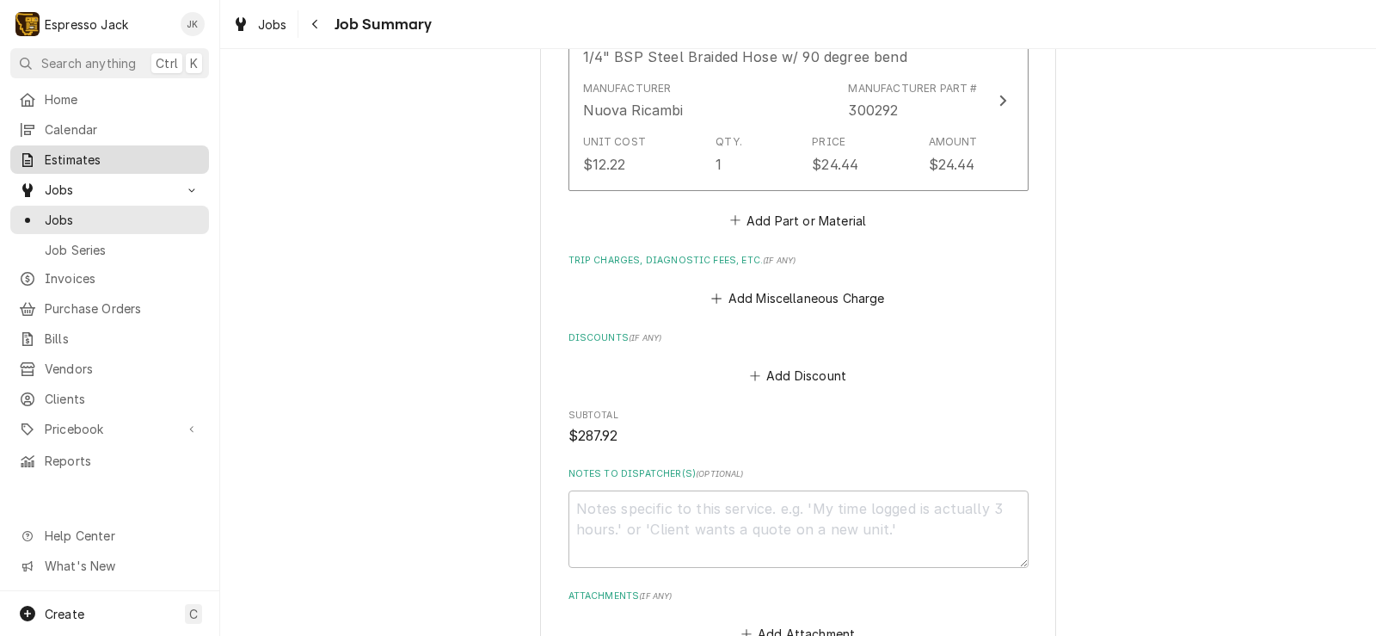
scroll to position [1797, 0]
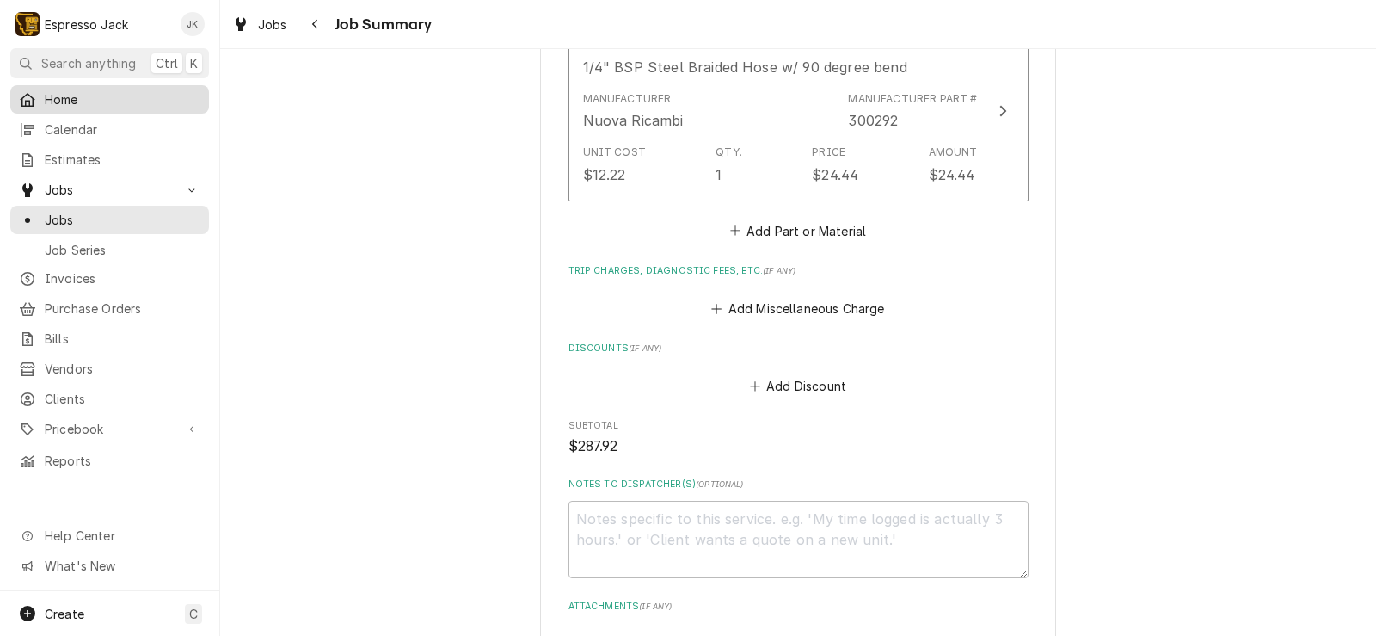
click at [120, 102] on span "Home" at bounding box center [123, 99] width 156 height 18
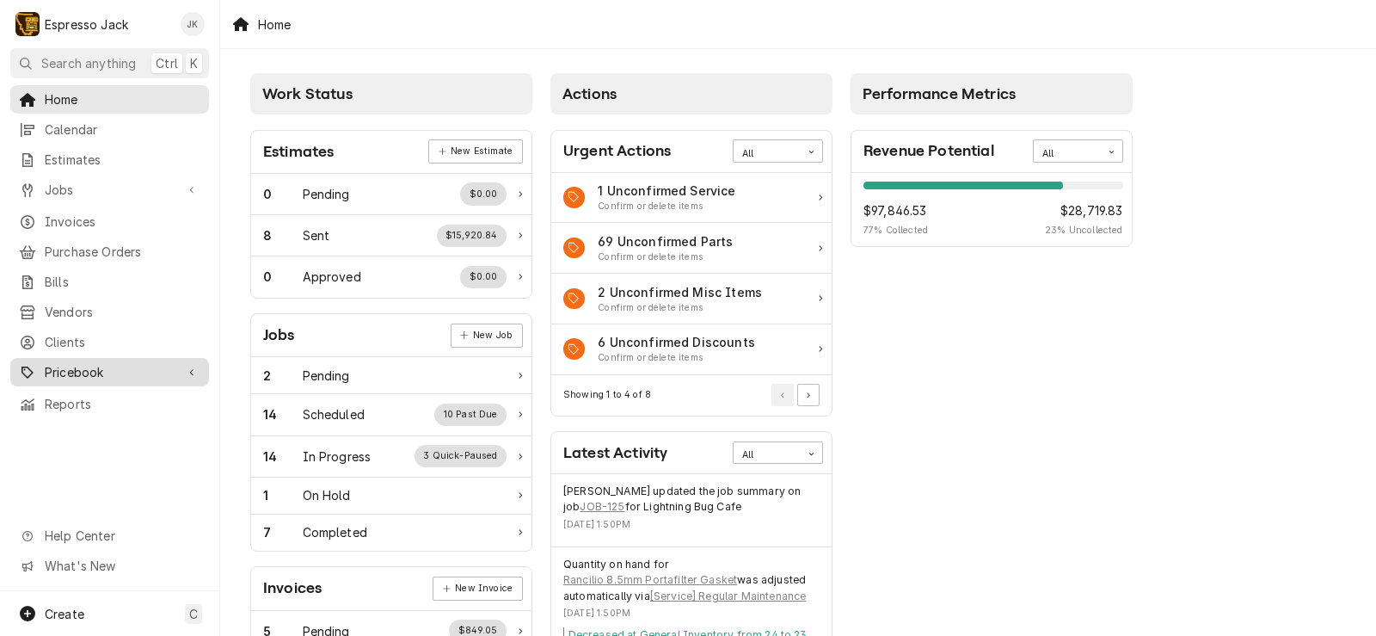
click at [58, 358] on link "Pricebook" at bounding box center [109, 372] width 199 height 28
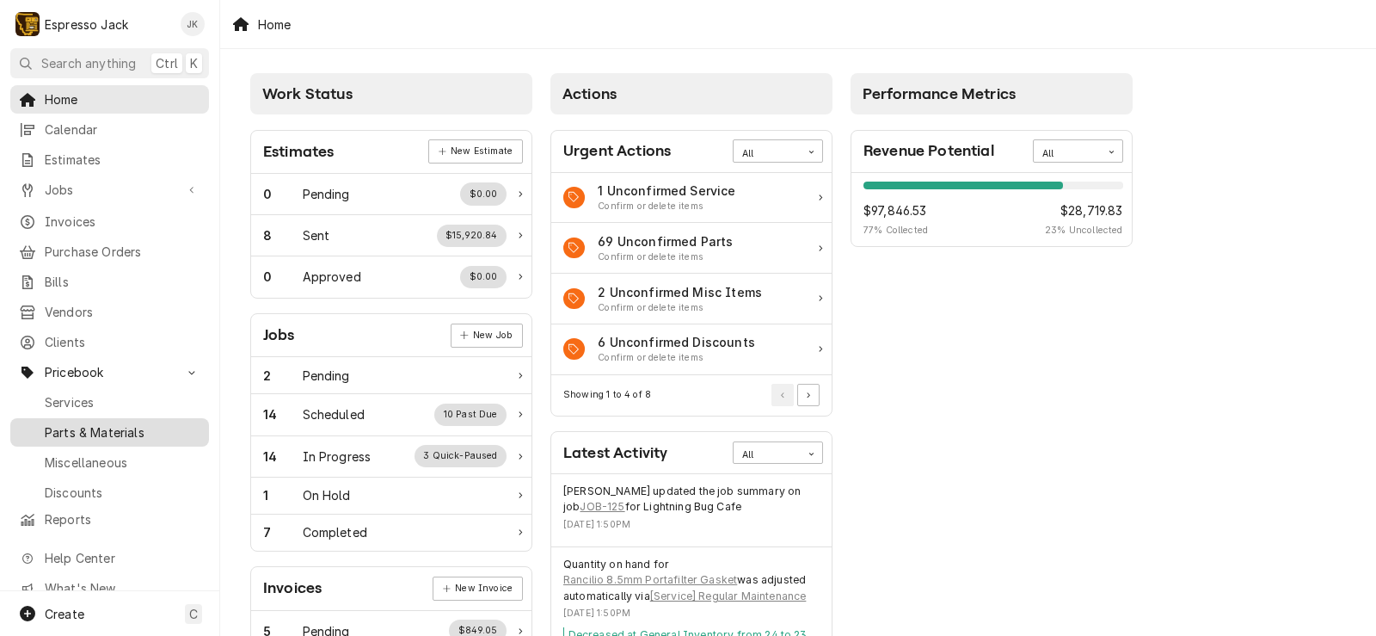
click at [103, 423] on span "Parts & Materials" at bounding box center [123, 432] width 156 height 18
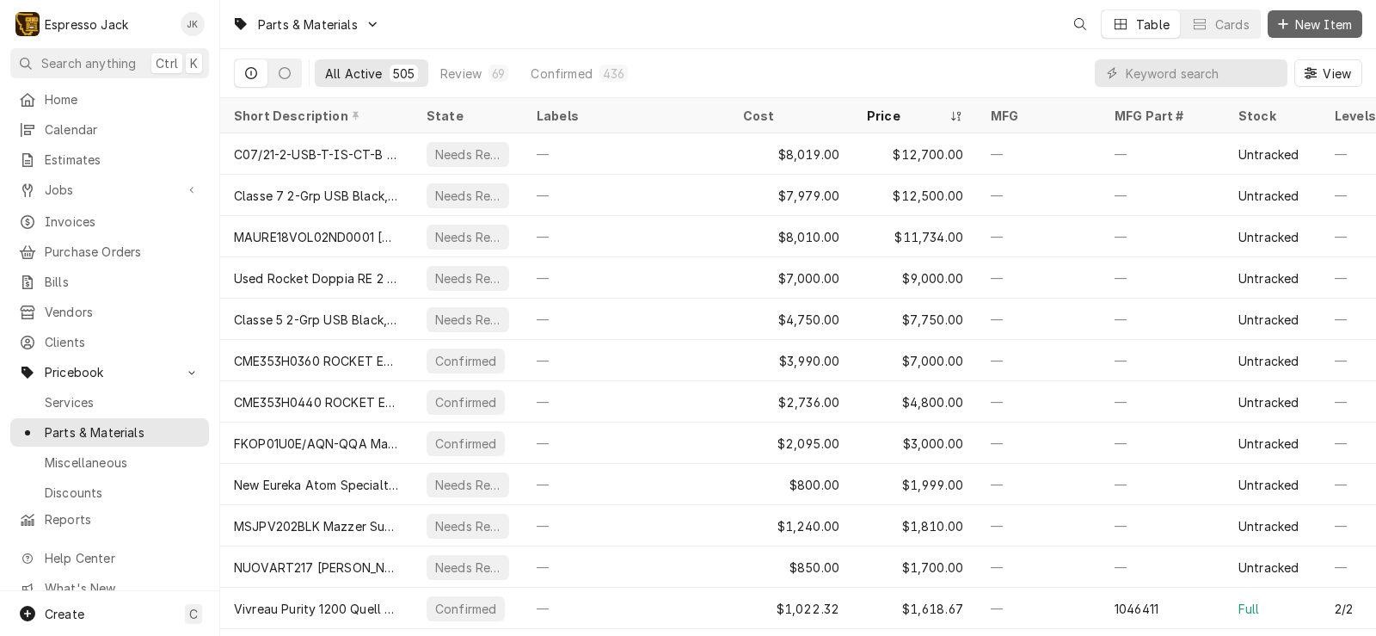
click at [1319, 20] on span "New Item" at bounding box center [1324, 24] width 64 height 18
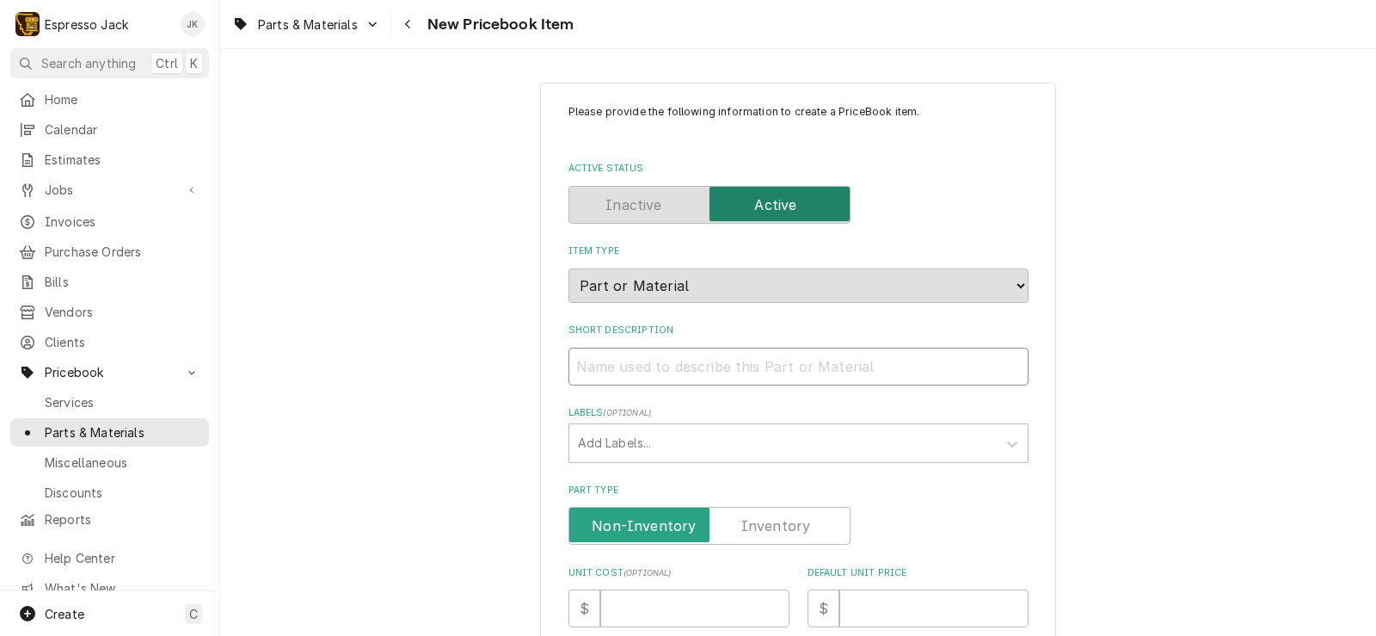
click at [648, 373] on input "Short Description" at bounding box center [799, 366] width 460 height 38
paste input "300292"
type textarea "x"
type input "300292"
drag, startPoint x: 647, startPoint y: 368, endPoint x: 517, endPoint y: 354, distance: 130.7
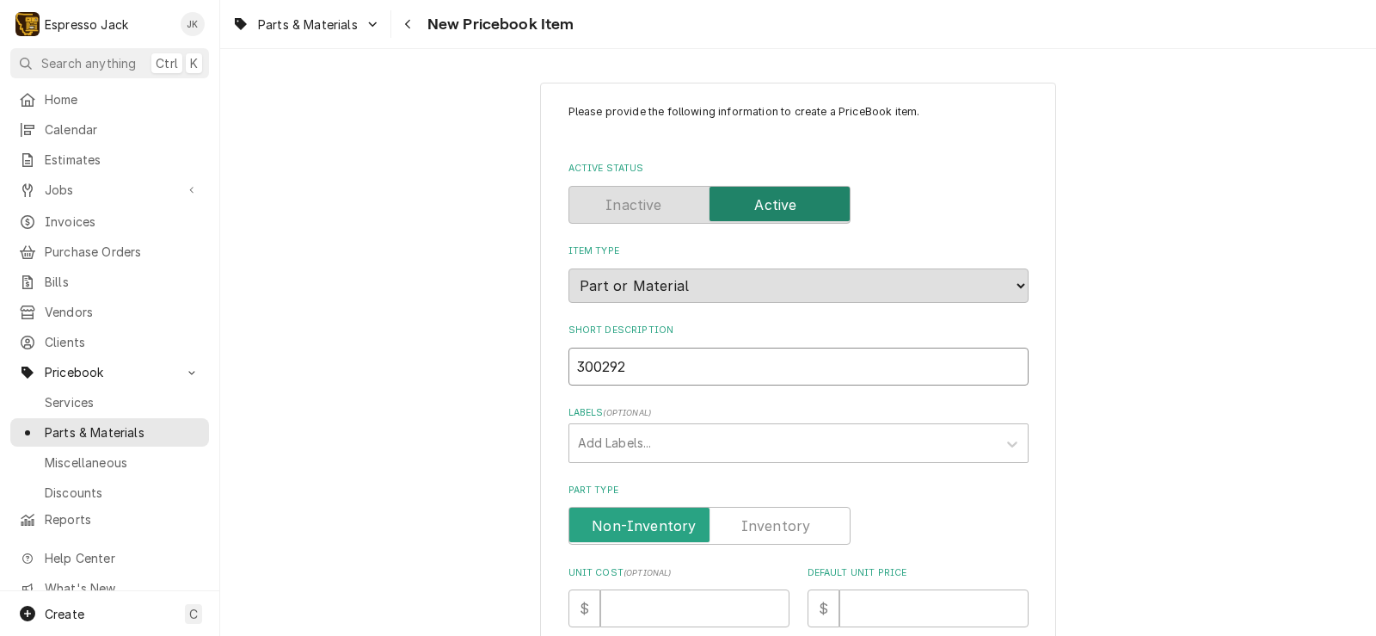
click at [517, 354] on div "Please provide the following information to create a PriceBook item. Active Sta…" at bounding box center [798, 643] width 1156 height 1153
type textarea "x"
type input "!"
type textarea "x"
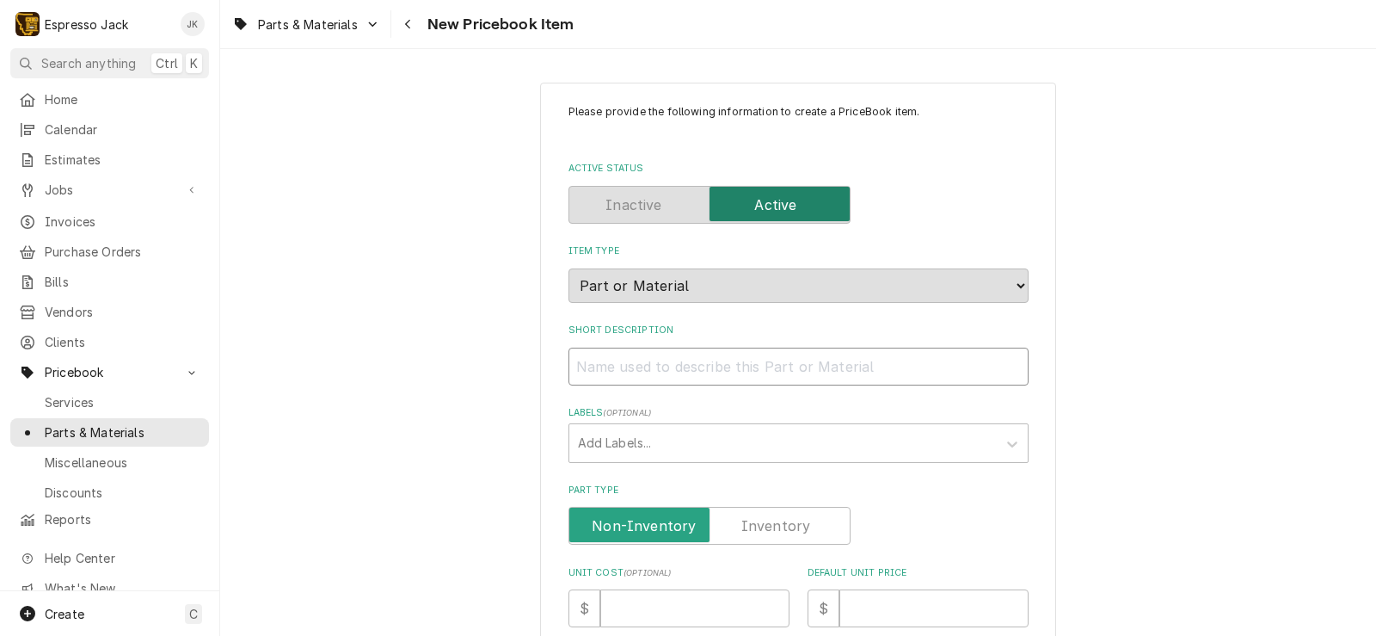
type input "1"
type textarea "x"
type input "1/"
type textarea "x"
type input "1/4"
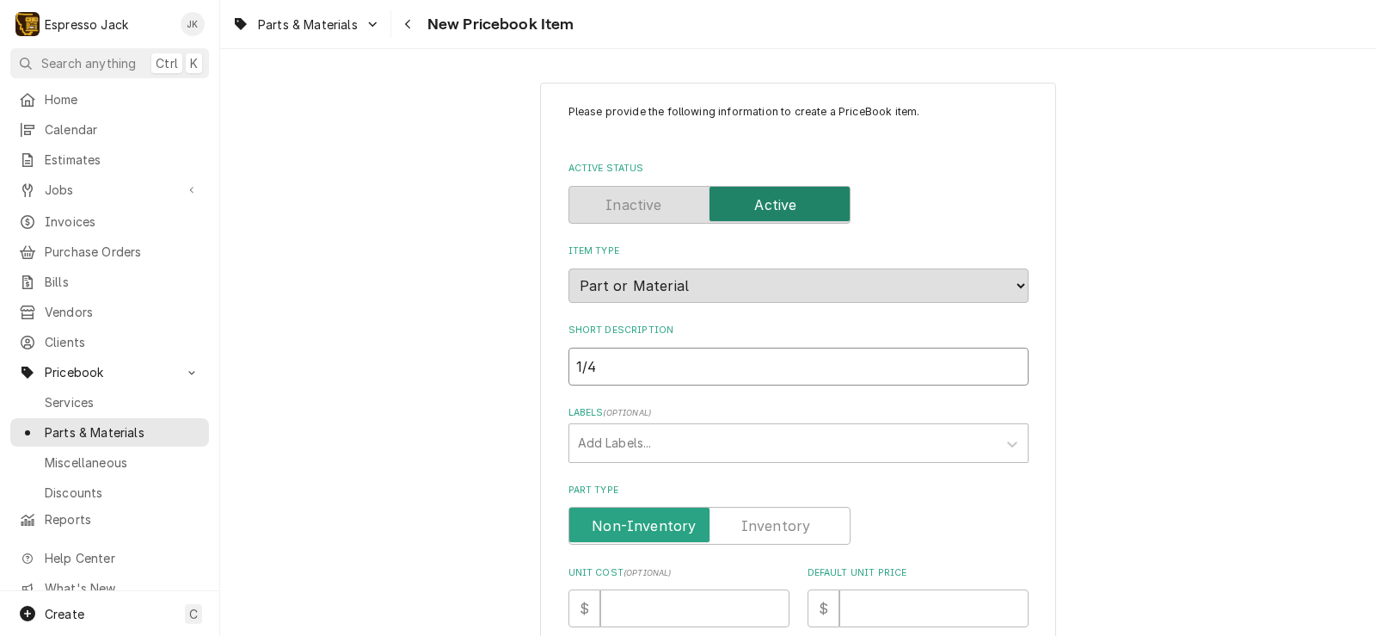
type textarea "x"
type input "1/4""
type textarea "x"
type input "1/4""
type textarea "x"
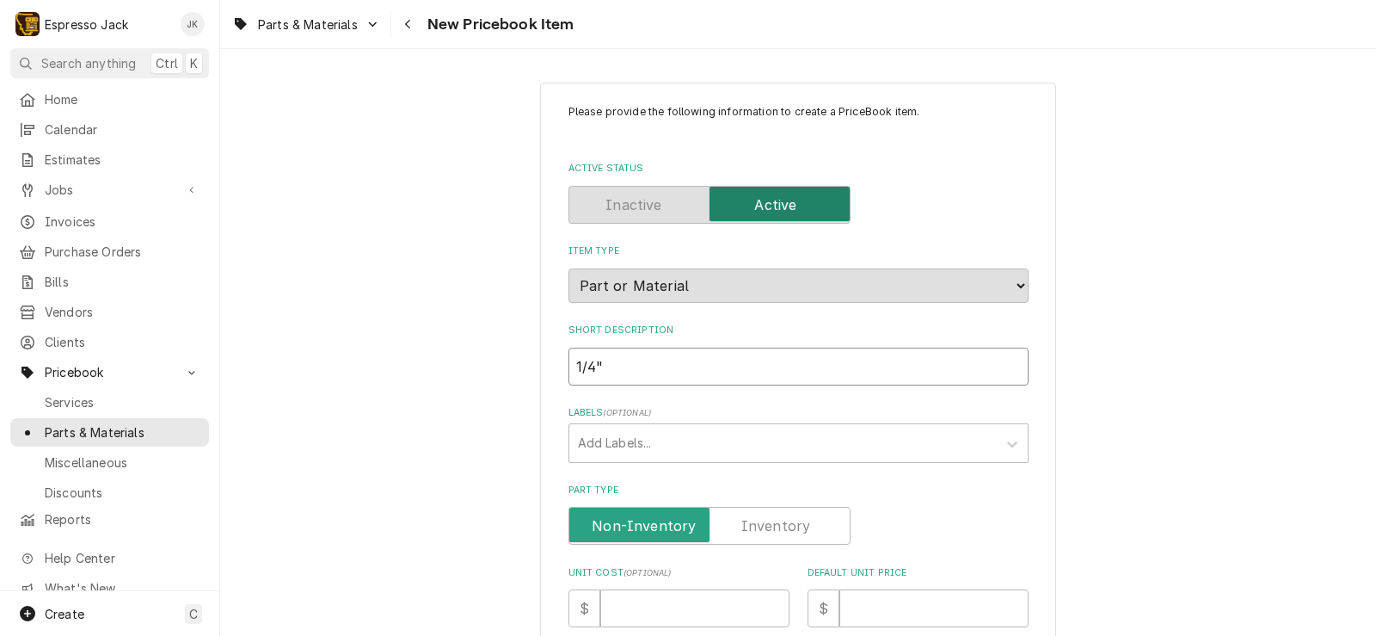
type input "1/4" B"
type textarea "x"
type input "1/4" BS"
type textarea "x"
type input "1/4" BSP"
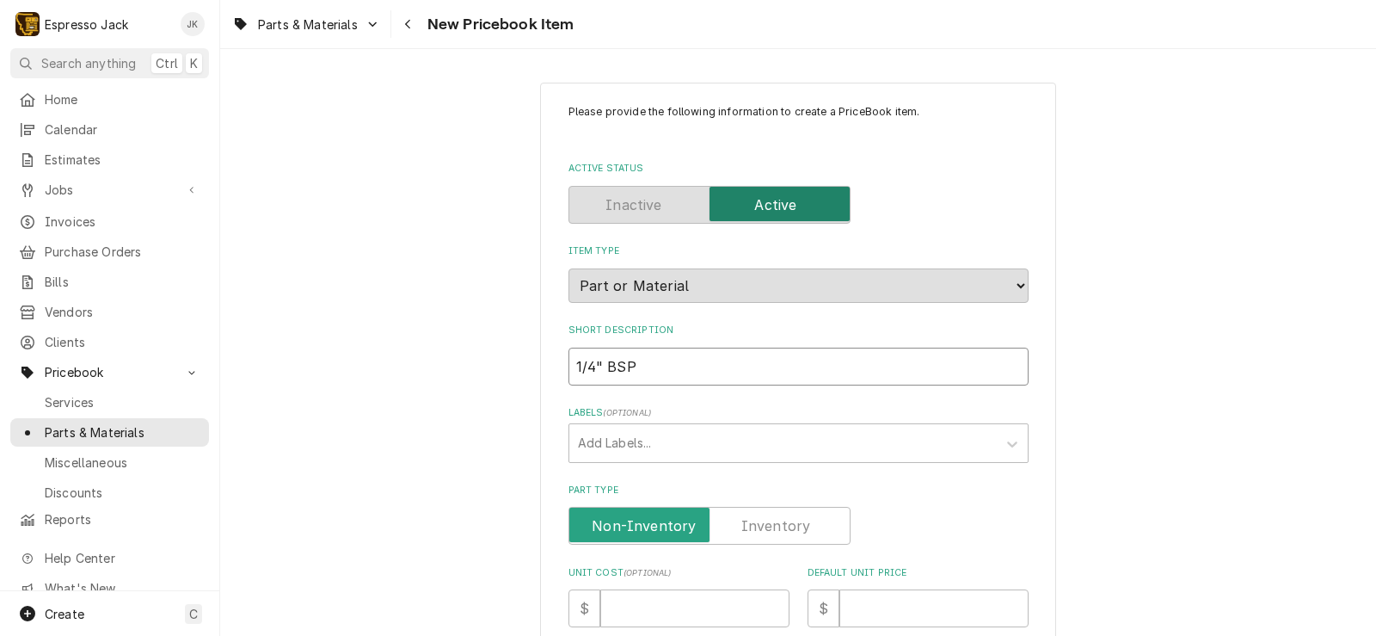
type textarea "x"
type input "1/4" BSP"
type textarea "x"
type input "1/4" BSP S"
type textarea "x"
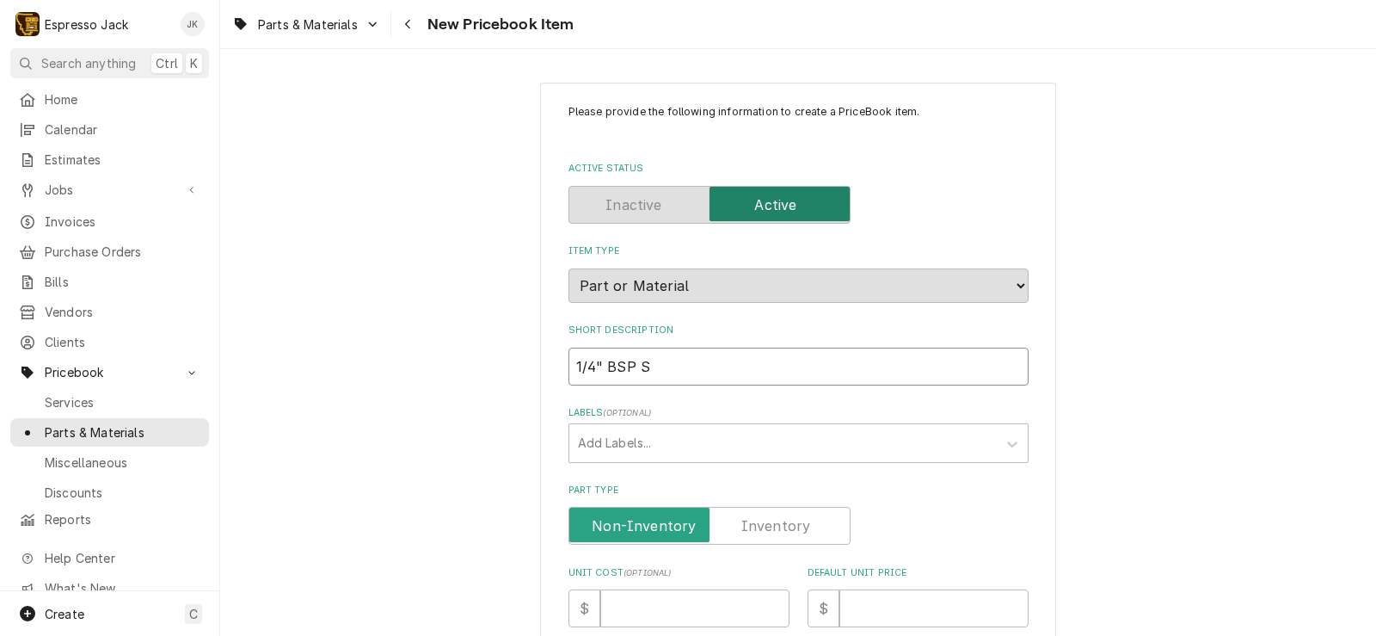
type input "1/4" BSP St"
type textarea "x"
type input "1/4" BSP Ste"
type textarea "x"
type input "1/4" BSP Steel"
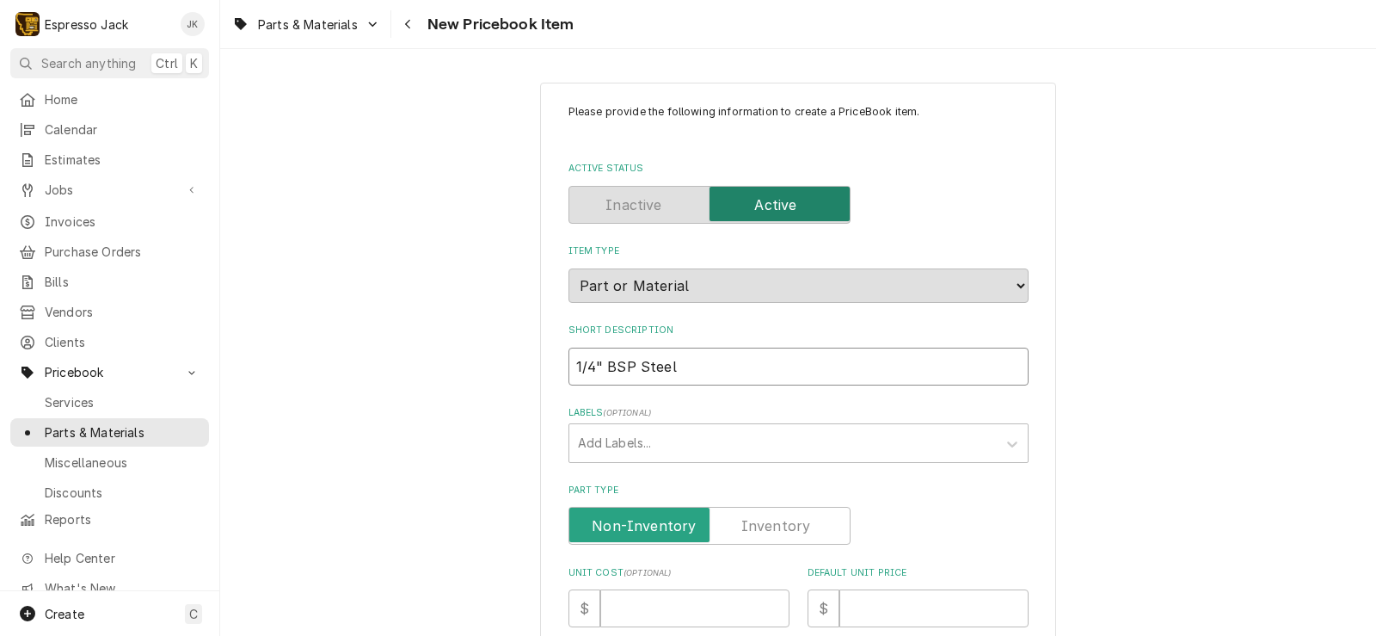
type textarea "x"
type input "1/4" BSP Steel"
type textarea "x"
type input "1/4" BSP Steel B"
type textarea "x"
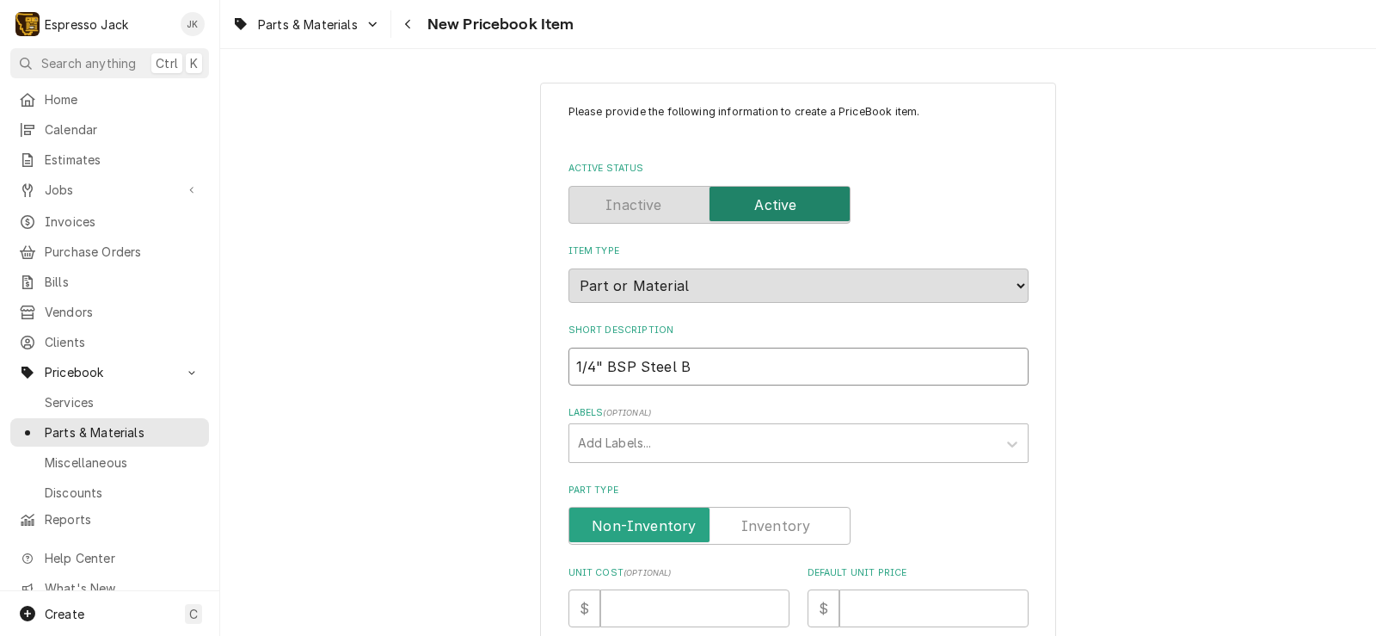
type input "1/4" BSP Steel Br"
type textarea "x"
type input "1/4" BSP Steel Bra"
type textarea "x"
type input "1/4" BSP Steel Brai"
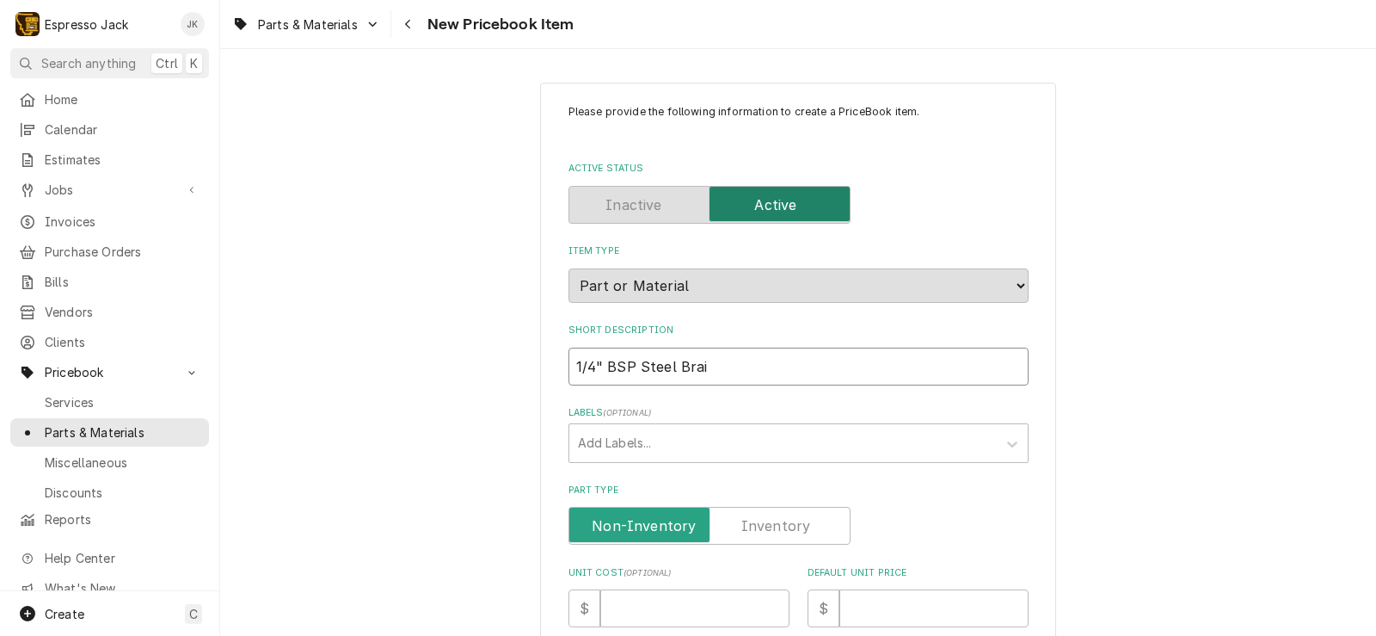
type textarea "x"
type input "1/4" BSP Steel Braid"
type textarea "x"
type input "1/4" BSP Steel Braide"
type textarea "x"
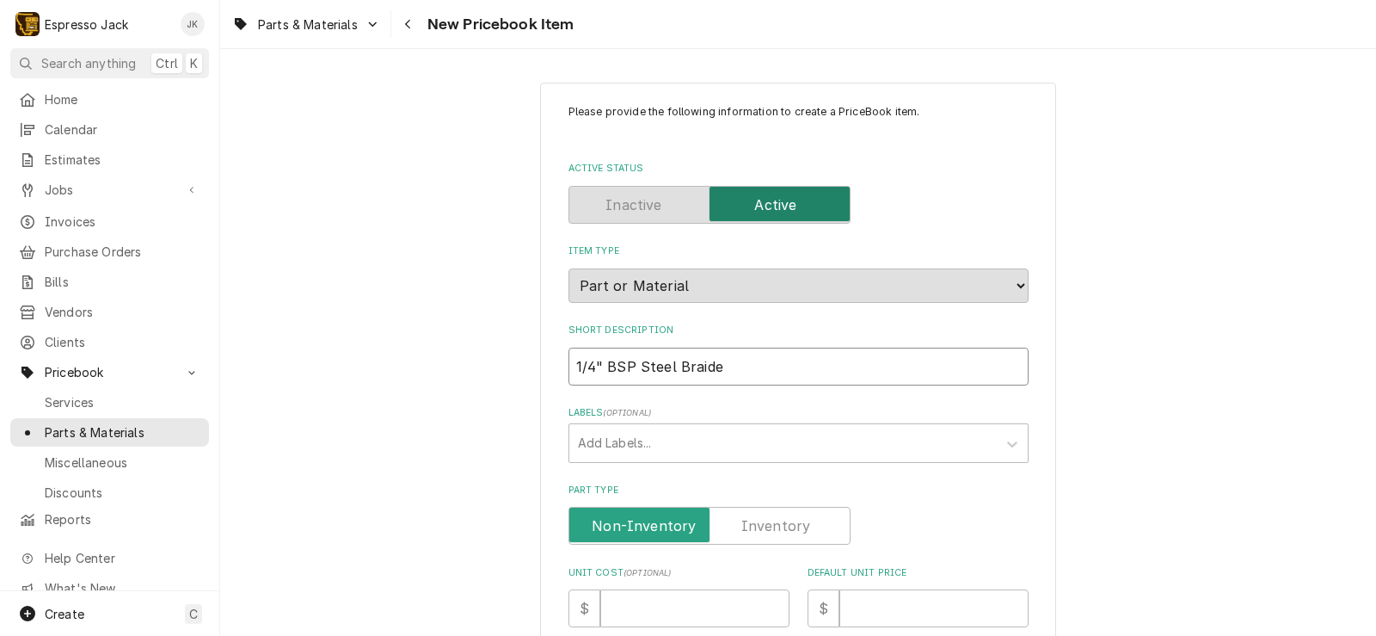
type input "1/4" BSP Steel Braided"
type textarea "x"
type input "1/4" BSP Steel Braided"
type textarea "x"
type input "1/4" BSP Steel Braided H"
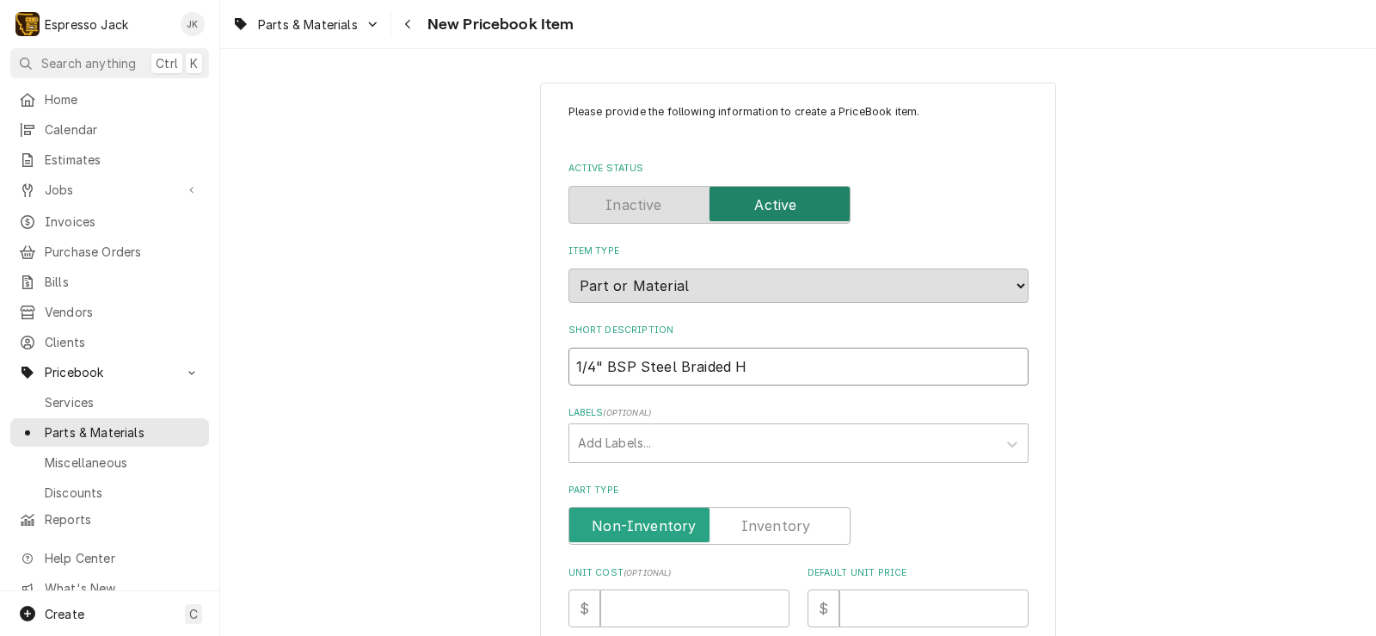
type textarea "x"
type input "1/4" BSP Steel Braided Ho"
type textarea "x"
type input "1/4" BSP Steel Braided Hos"
type textarea "x"
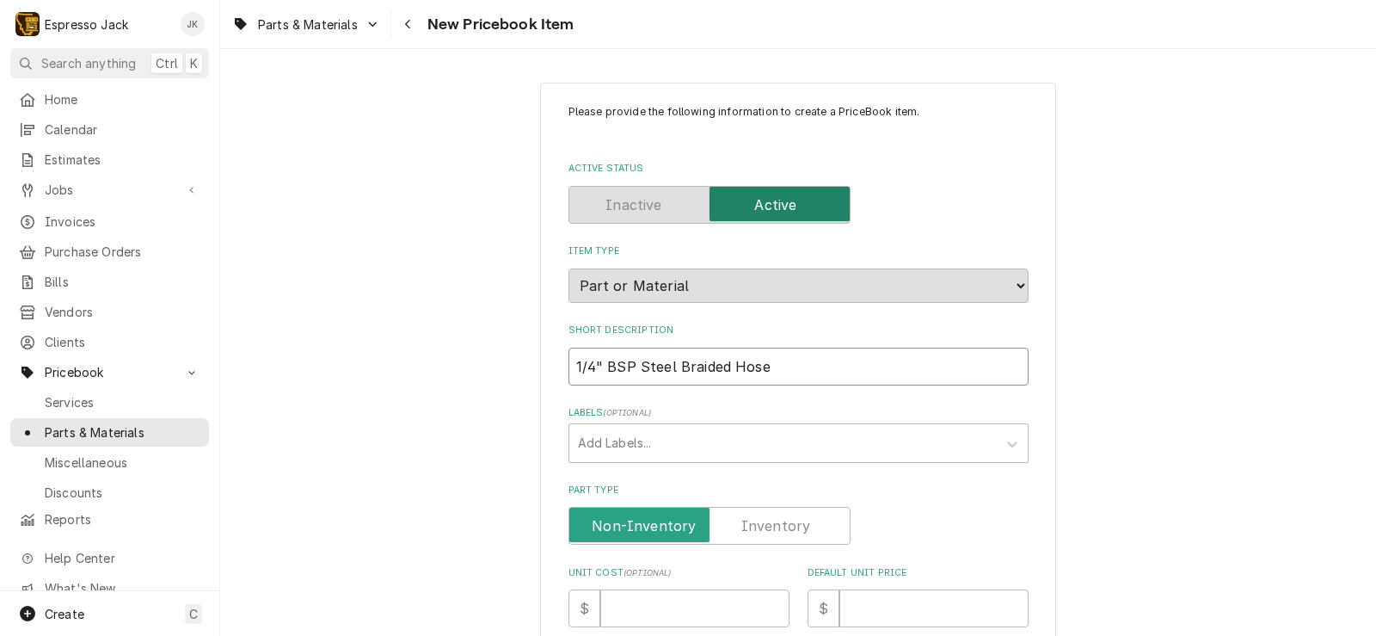
type input "1/4" BSP Steel Braided Hose"
type textarea "x"
type input "1/4" BSP Steel Braided Hose w"
type textarea "x"
type input "1/4" BSP Steel Braided Hose w/"
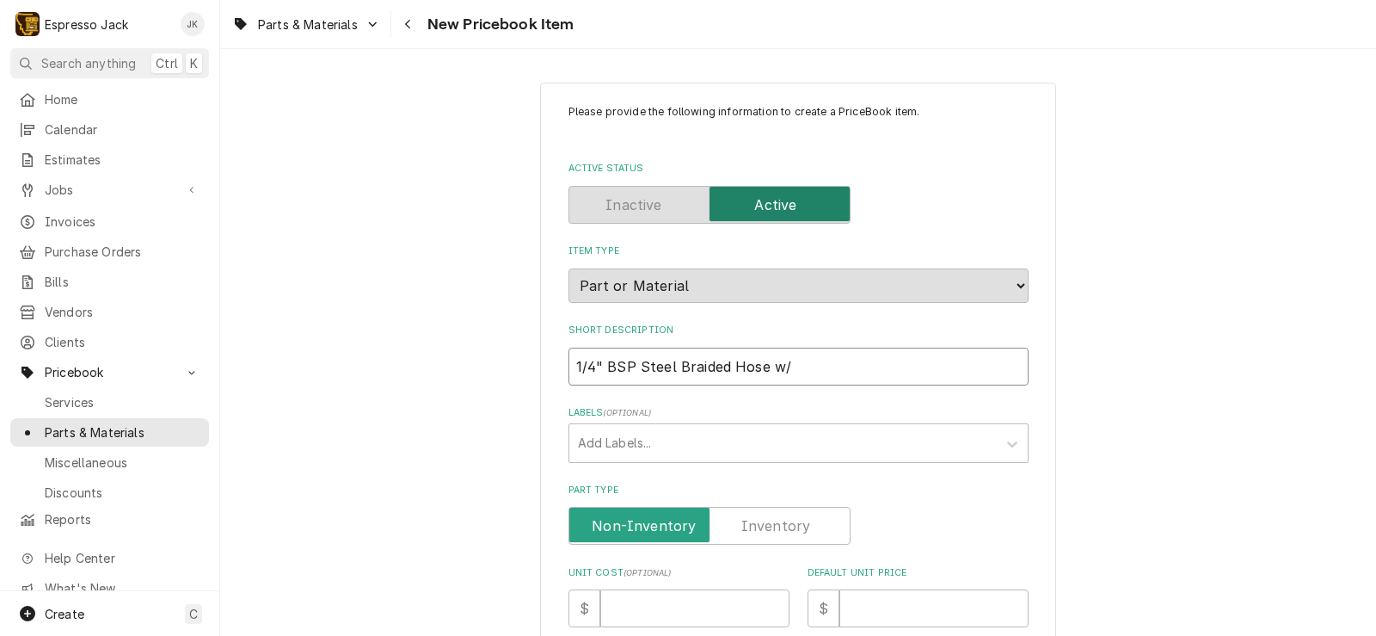
type textarea "x"
type input "1/4" BSP Steel Braided Hose w/"
type textarea "x"
type input "1/4" BSP Steel Braided Hose w/ 9"
type textarea "x"
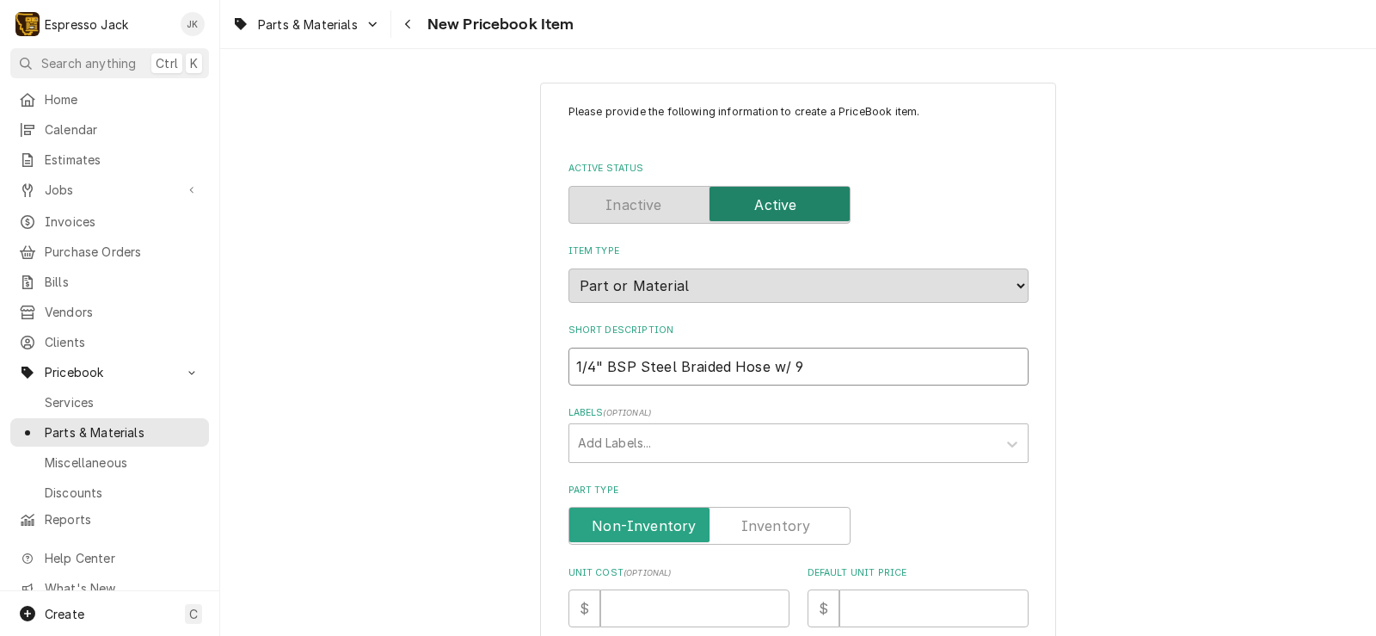
type input "1/4" BSP Steel Braided Hose w/ 90"
type textarea "x"
type input "1/4" BSP Steel Braided Hose w/ 90"
type textarea "x"
type input "1/4" BSP Steel Braided Hose w/ 90 d"
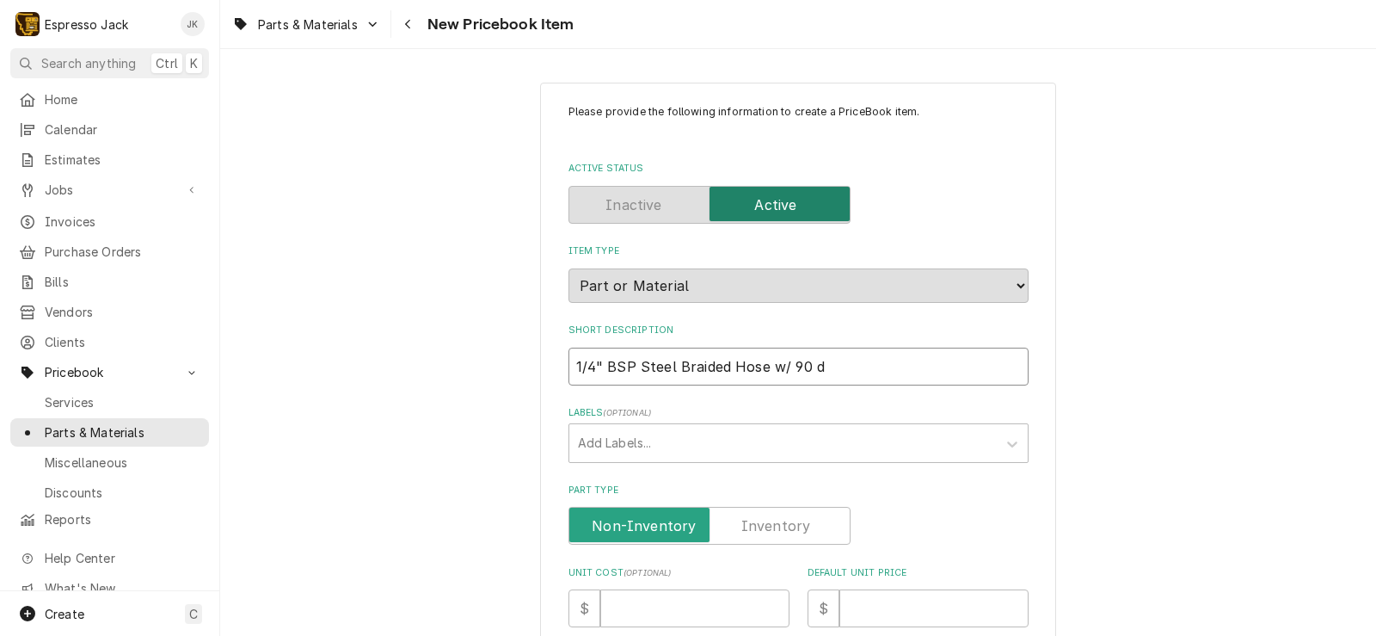
type textarea "x"
type input "1/4" BSP Steel Braided Hose w/ 90 de"
type textarea "x"
type input "1/4" BSP Steel Braided Hose w/ 90 deg"
type textarea "x"
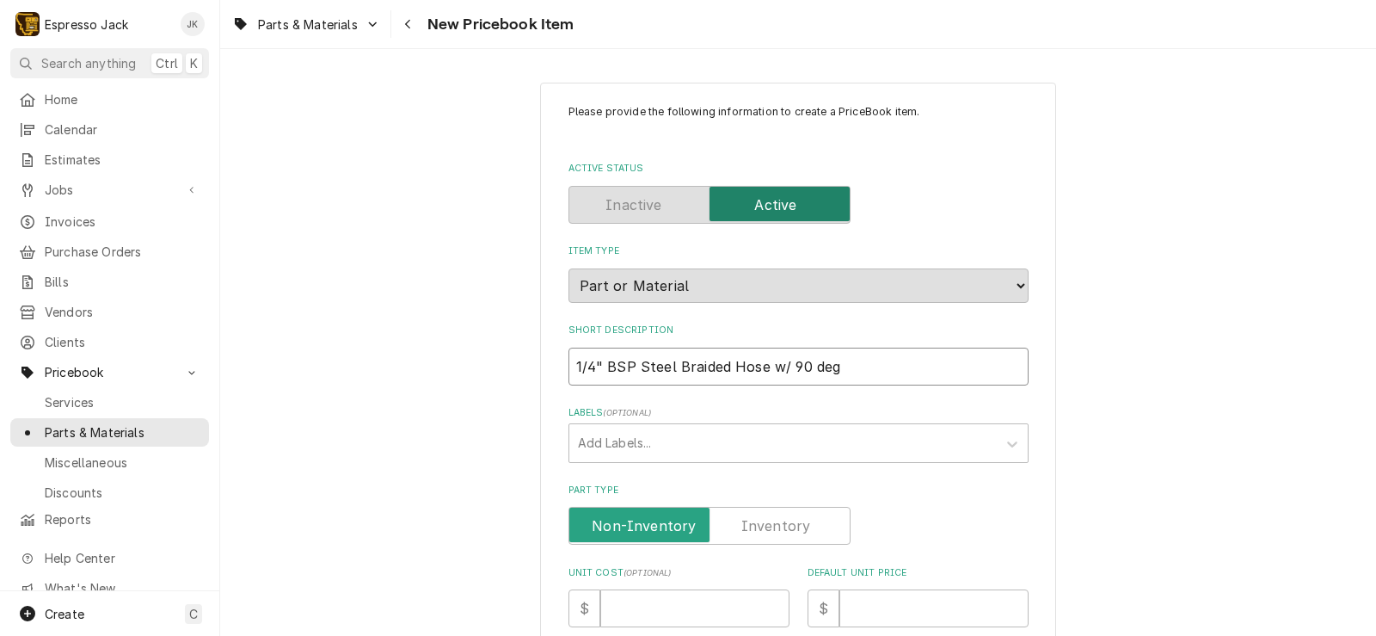
type input "1/4" BSP Steel Braided Hose w/ 90 degr"
type textarea "x"
type input "1/4" BSP Steel Braided Hose w/ 90 degre"
type textarea "x"
type input "1/4" BSP Steel Braided Hose w/ 90 degree"
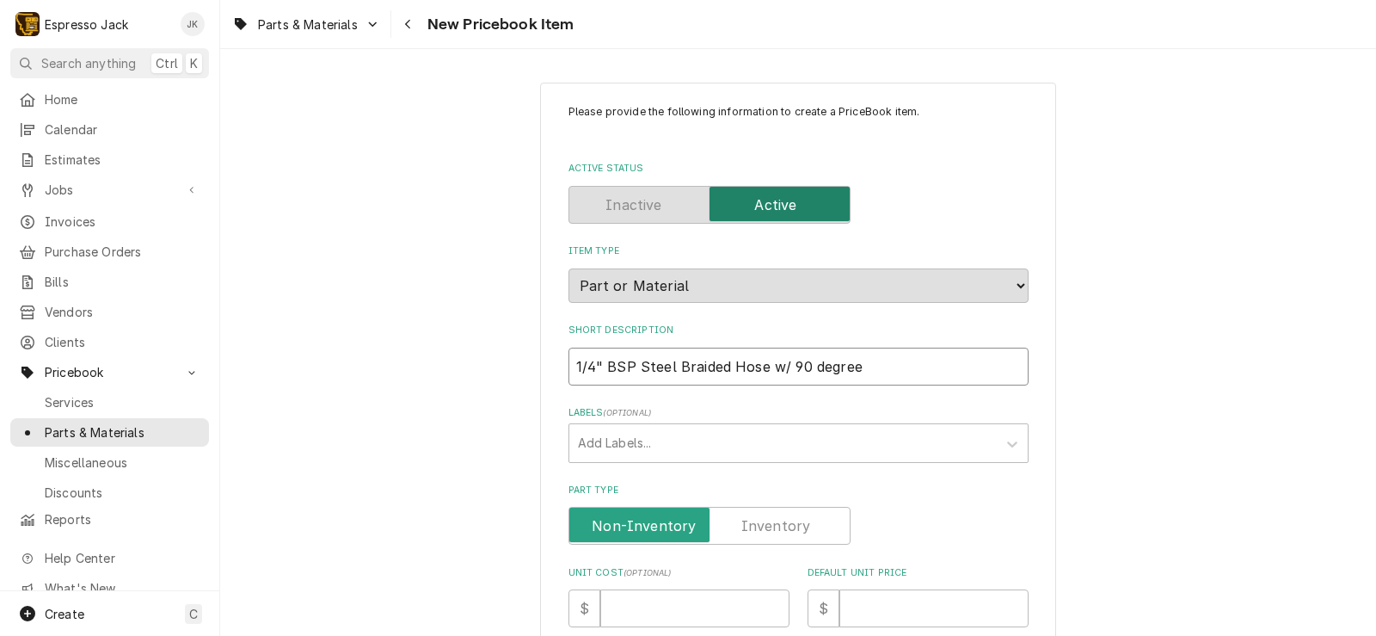
type textarea "x"
type input "1/4" BSP Steel Braided Hose w/ 90 degree b"
type textarea "x"
type input "1/4" BSP Steel Braided Hose w/ 90 degree ben"
type textarea "x"
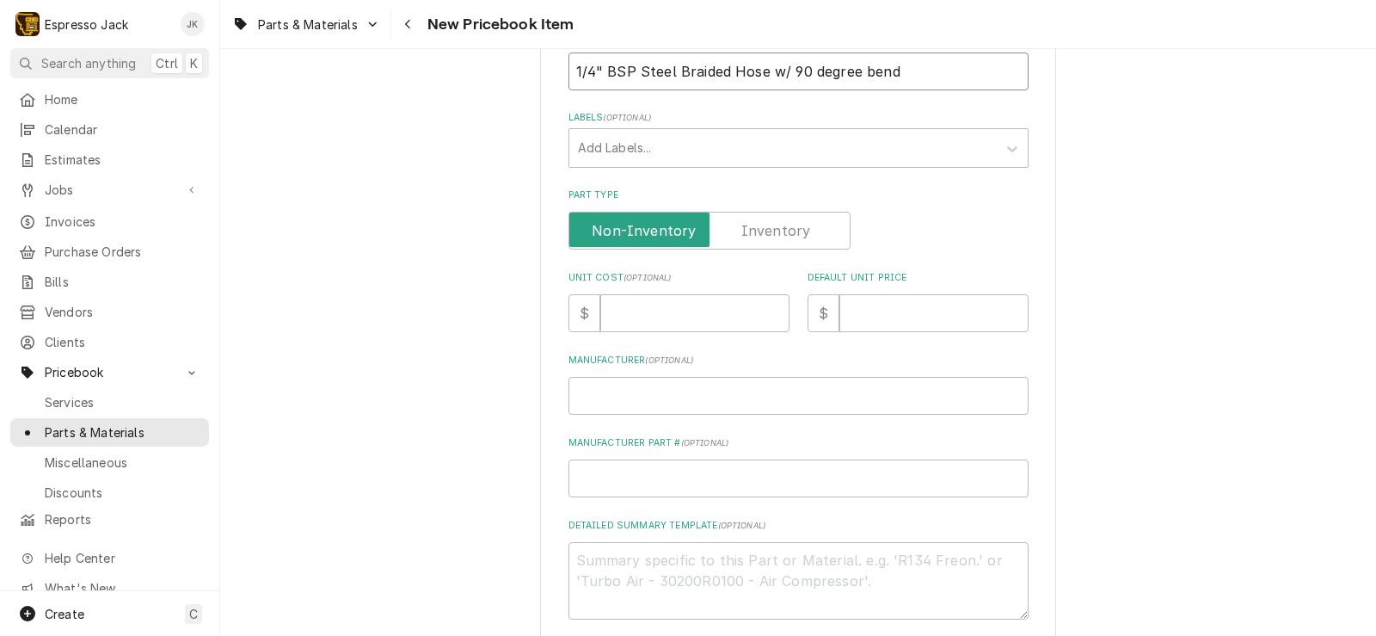
scroll to position [310, 0]
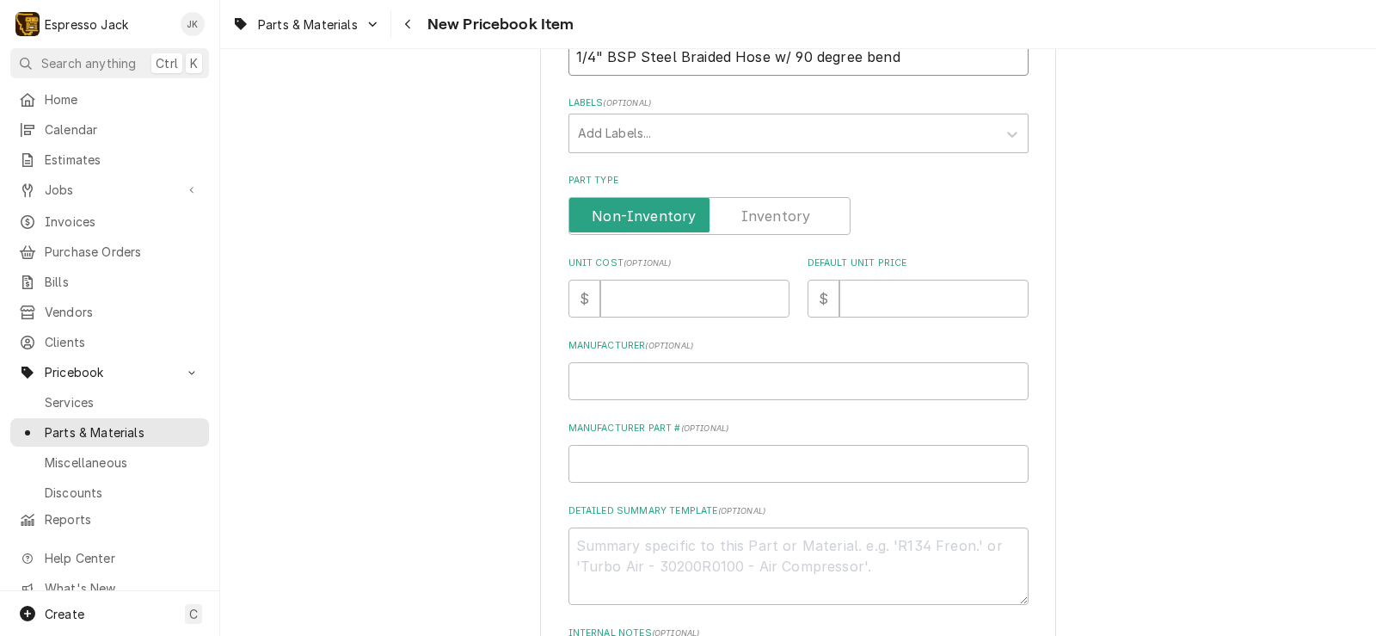
type input "1/4" BSP Steel Braided Hose w/ 90 degree bend"
click at [654, 456] on input "Manufacturer Part # ( optional )" at bounding box center [799, 464] width 460 height 38
paste input "300292"
type textarea "x"
type input "300292"
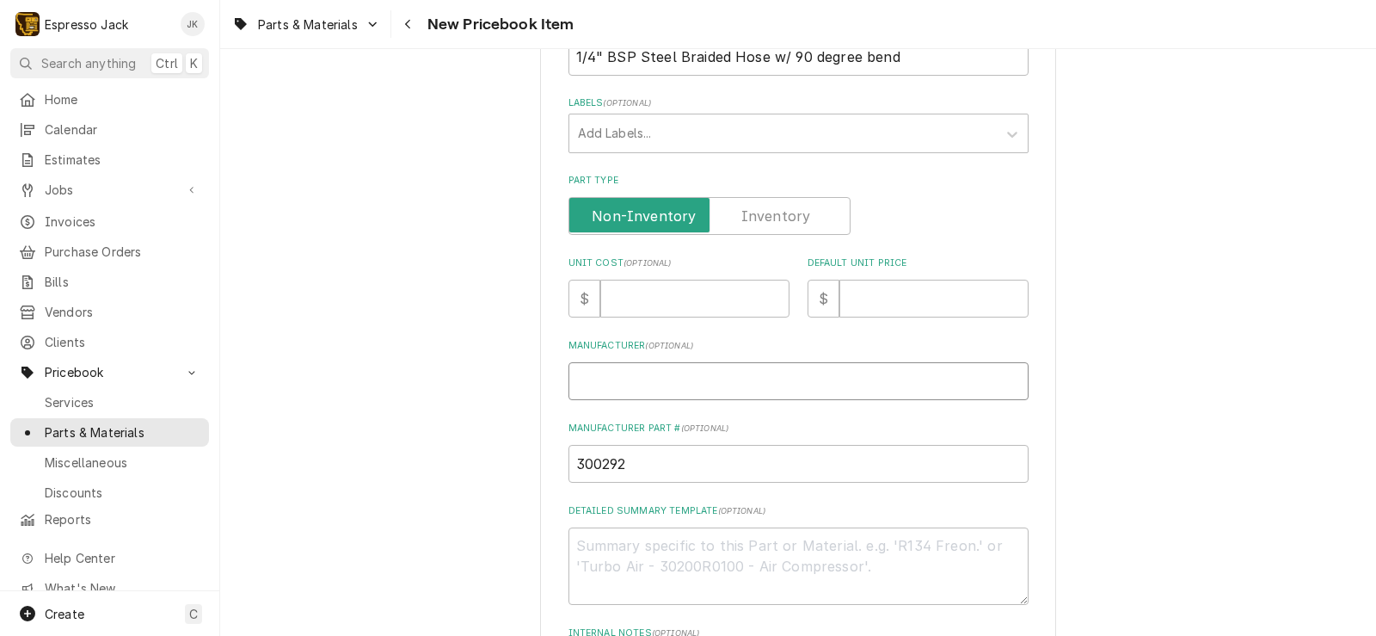
click at [655, 382] on input "Manufacturer ( optional )" at bounding box center [799, 381] width 460 height 38
type textarea "x"
type input "N"
type textarea "x"
type input "Nu"
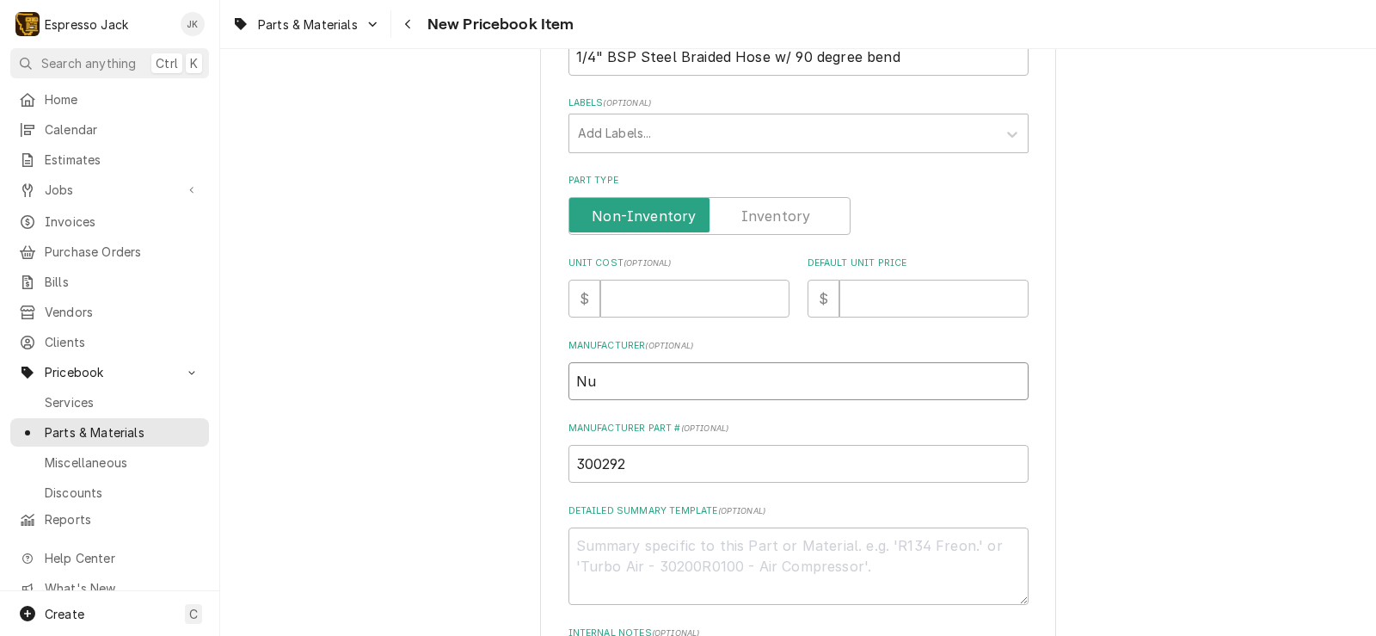
type textarea "x"
type input "Nuo"
type textarea "x"
type input "Nuov"
type textarea "x"
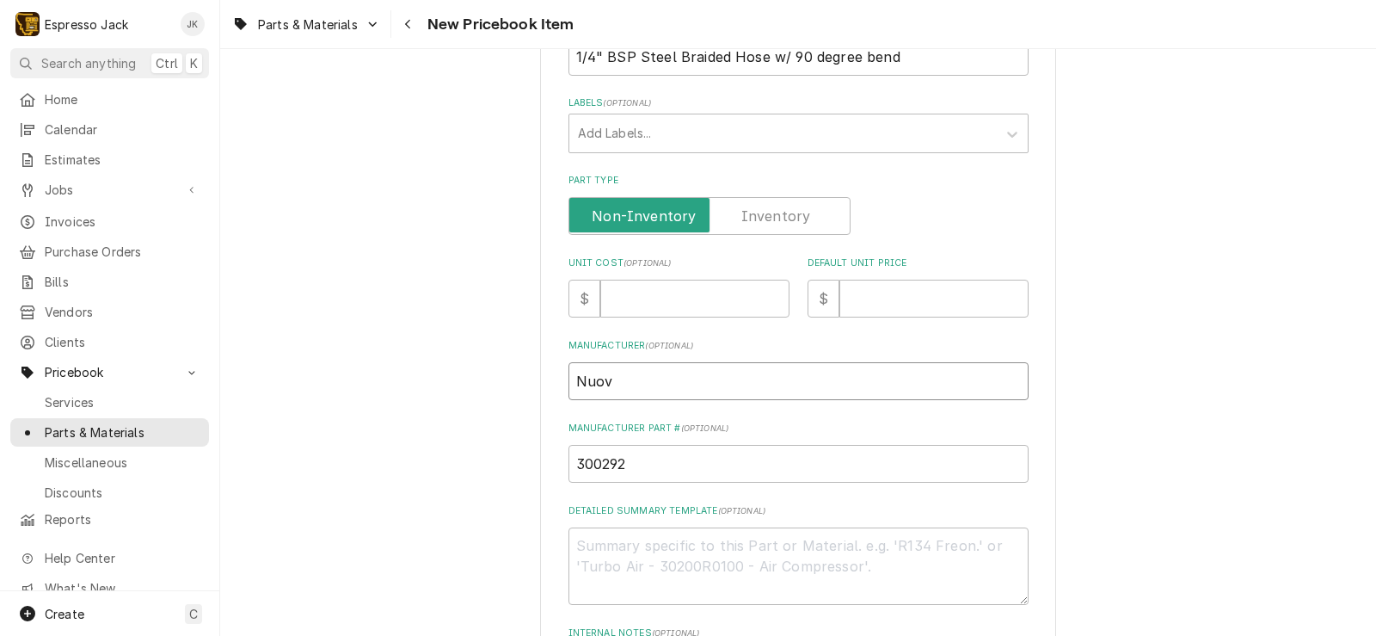
type input "Nuova"
type textarea "x"
type input "Nuova"
type textarea "x"
type input "Nuova D"
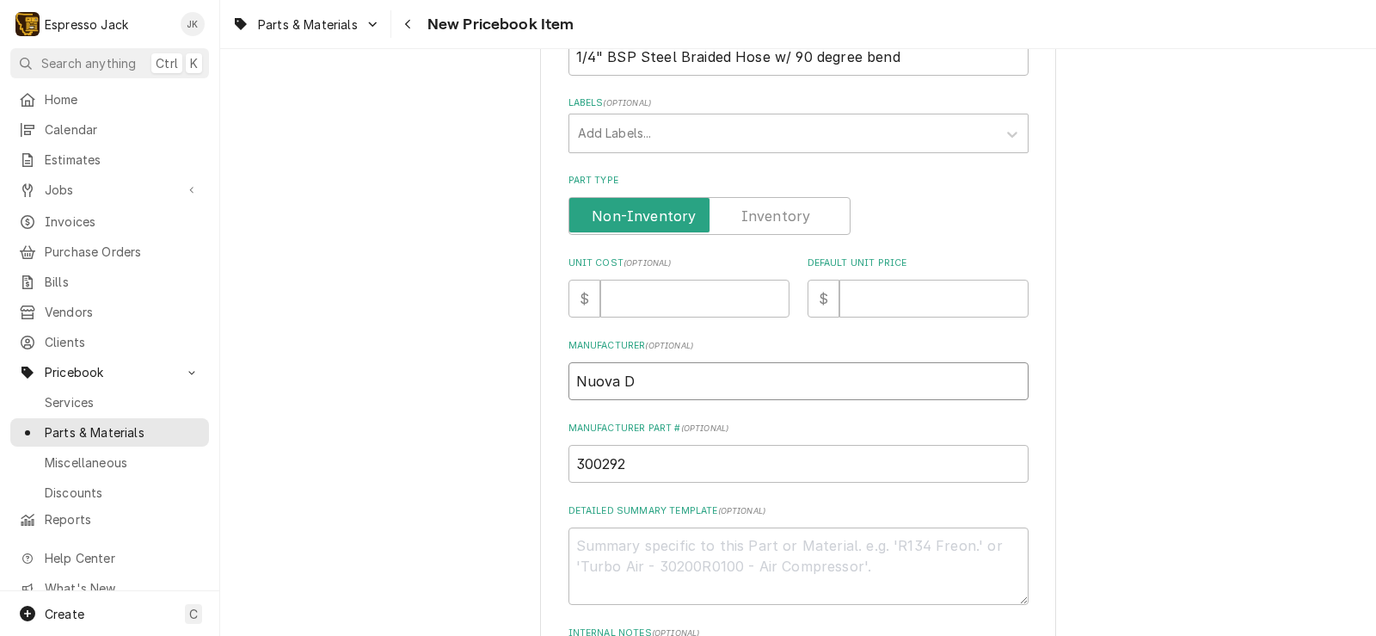
type textarea "x"
type input "Nuova"
type textarea "x"
type input "Nuova R"
type textarea "x"
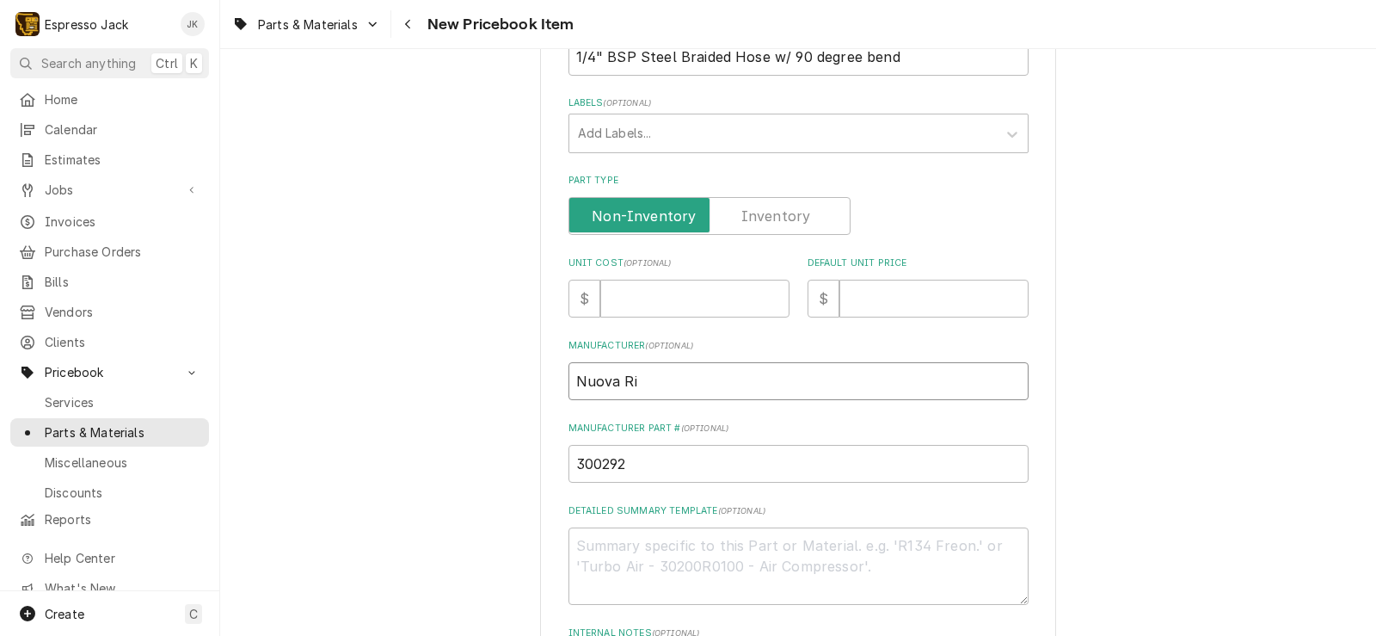
type input "Nuova Ric"
type textarea "x"
type input "Nuova Rica"
type textarea "x"
type input "Nuova Ricam"
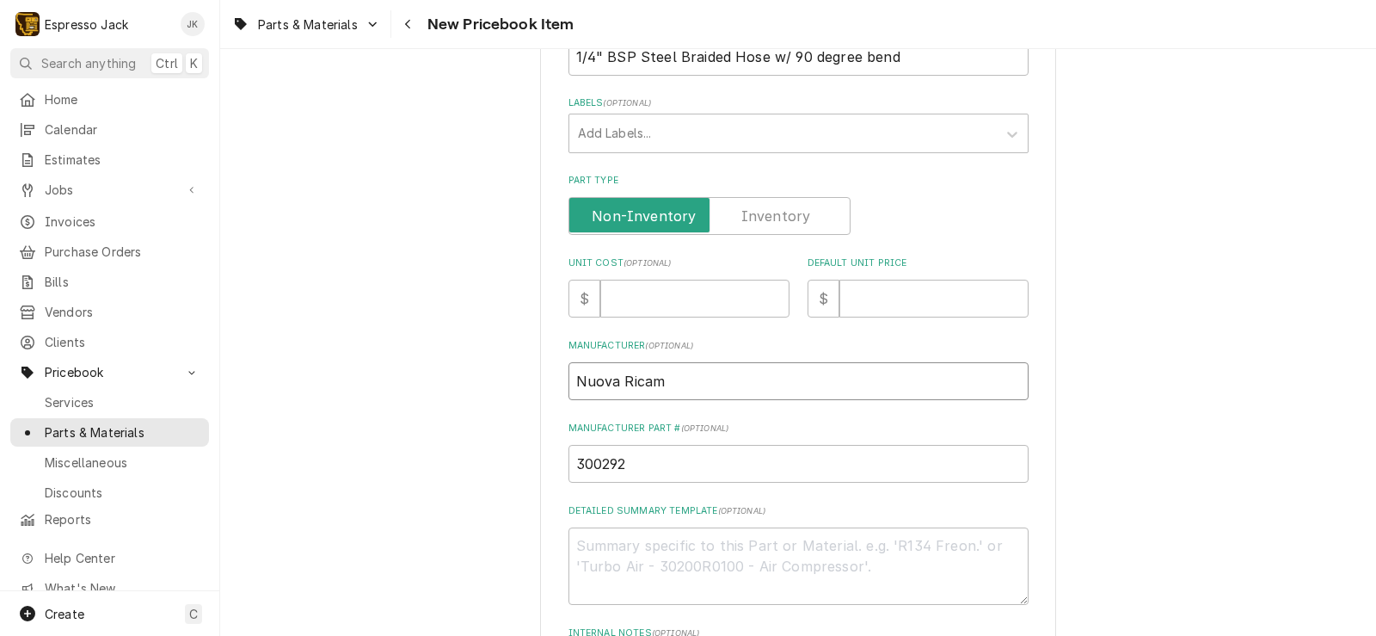
type textarea "x"
type input "Nuova Ricamb"
type textarea "x"
type input "Nuova Ricambi"
click at [914, 308] on input "Default Unit Price" at bounding box center [933, 299] width 189 height 38
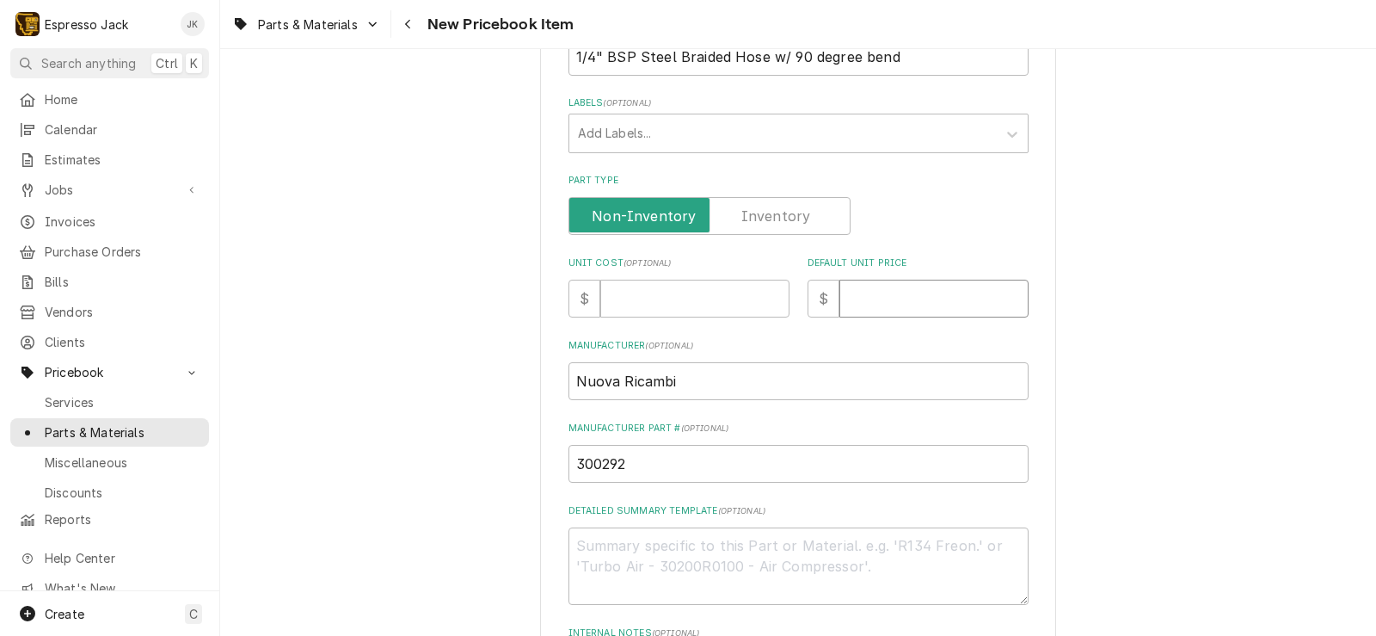
type textarea "x"
type input "2"
type textarea "x"
type input "24"
type textarea "x"
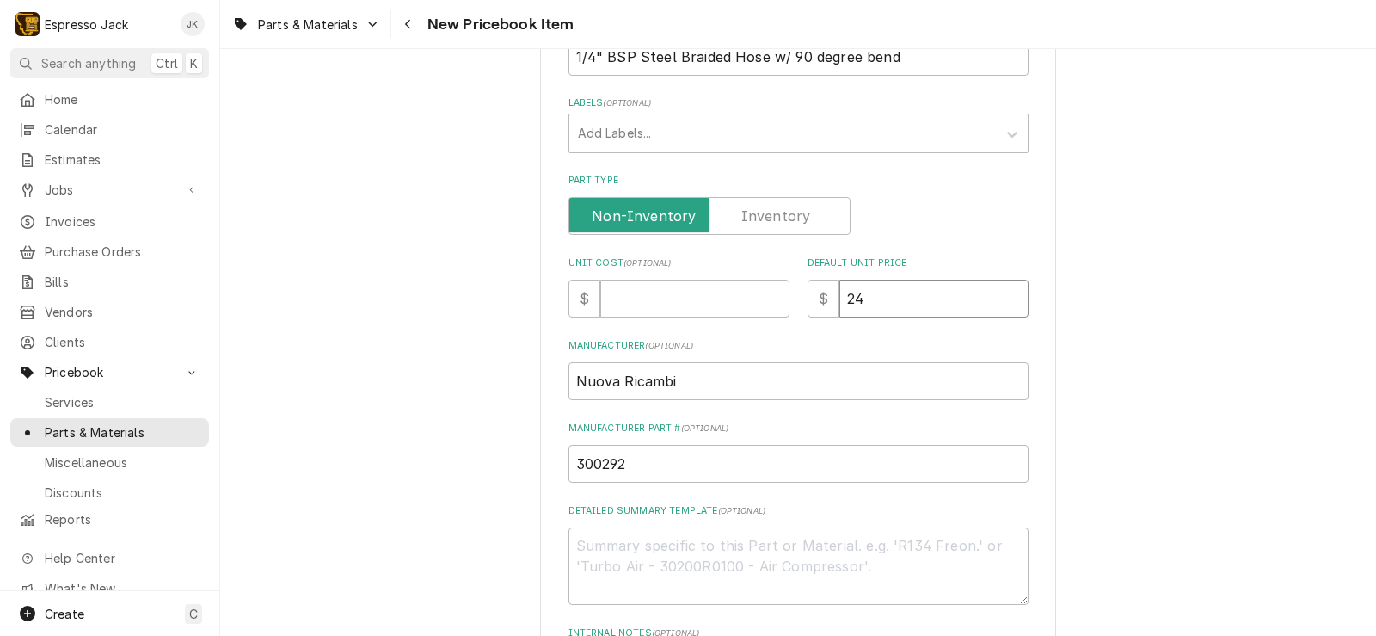
type input "24.4"
type textarea "x"
type input "24.44"
drag, startPoint x: 589, startPoint y: 273, endPoint x: 661, endPoint y: 321, distance: 86.8
click at [614, 291] on div "Unit Cost ( optional ) $" at bounding box center [679, 286] width 221 height 61
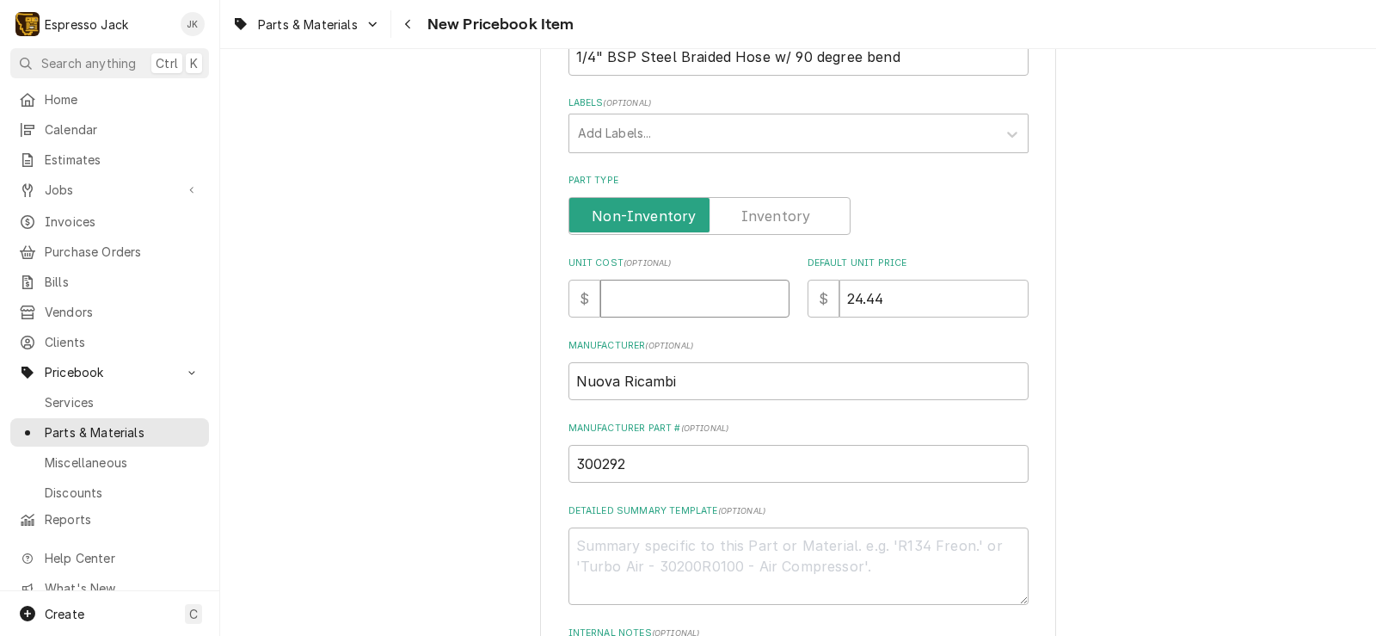
click at [670, 295] on input "Unit Cost ( optional )" at bounding box center [694, 299] width 189 height 38
type textarea "x"
type input "1"
type textarea "x"
type input "12"
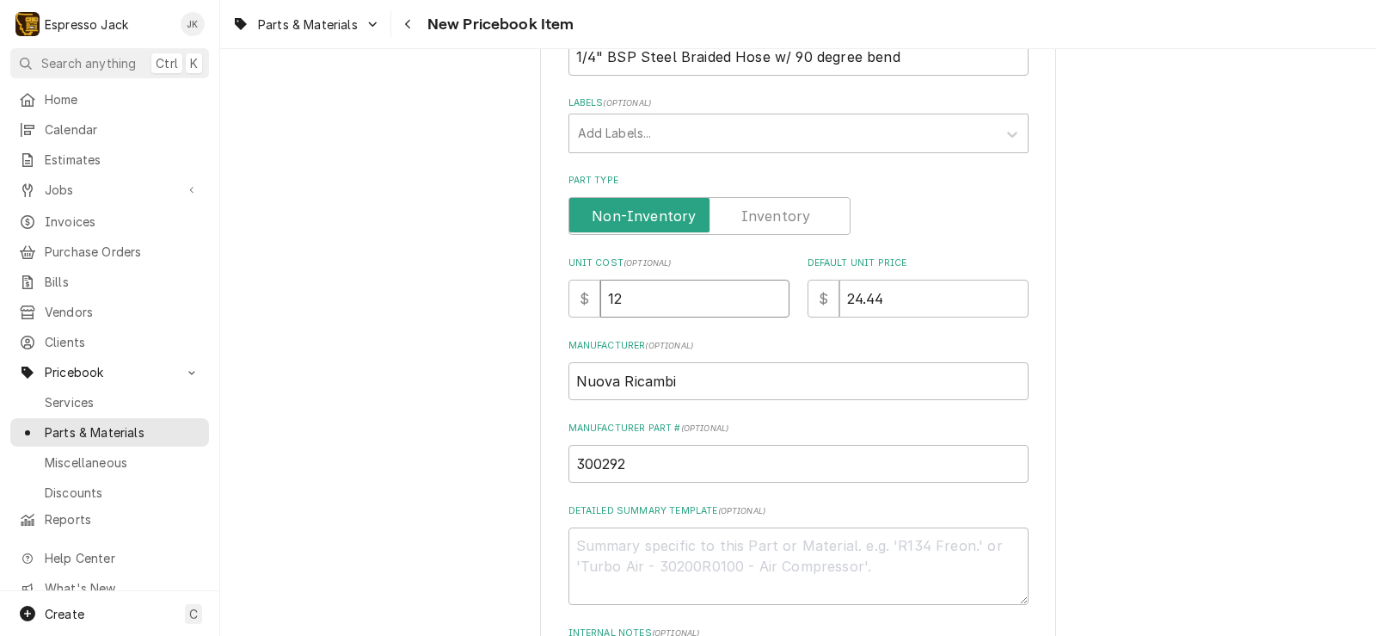
type textarea "x"
type input "12.2"
type textarea "x"
type input "12.22"
click at [397, 152] on div "Please provide the following information to create a PriceBook item. Active Sta…" at bounding box center [798, 333] width 1156 height 1153
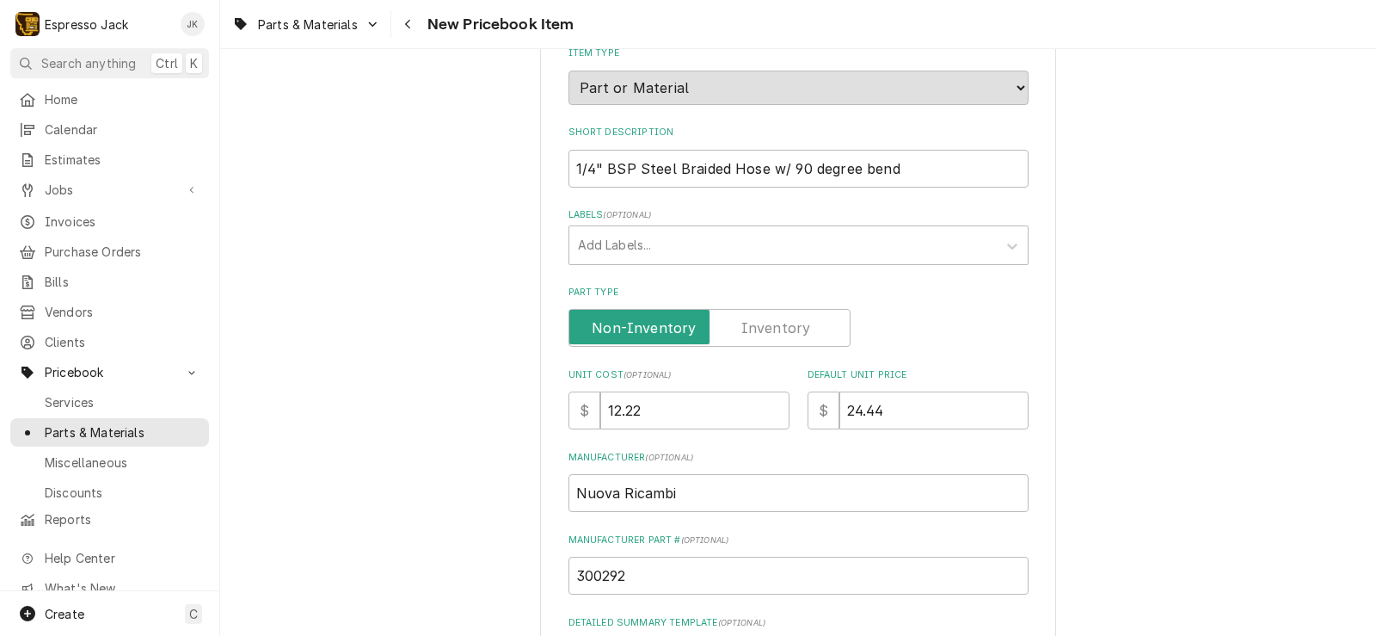
scroll to position [171, 0]
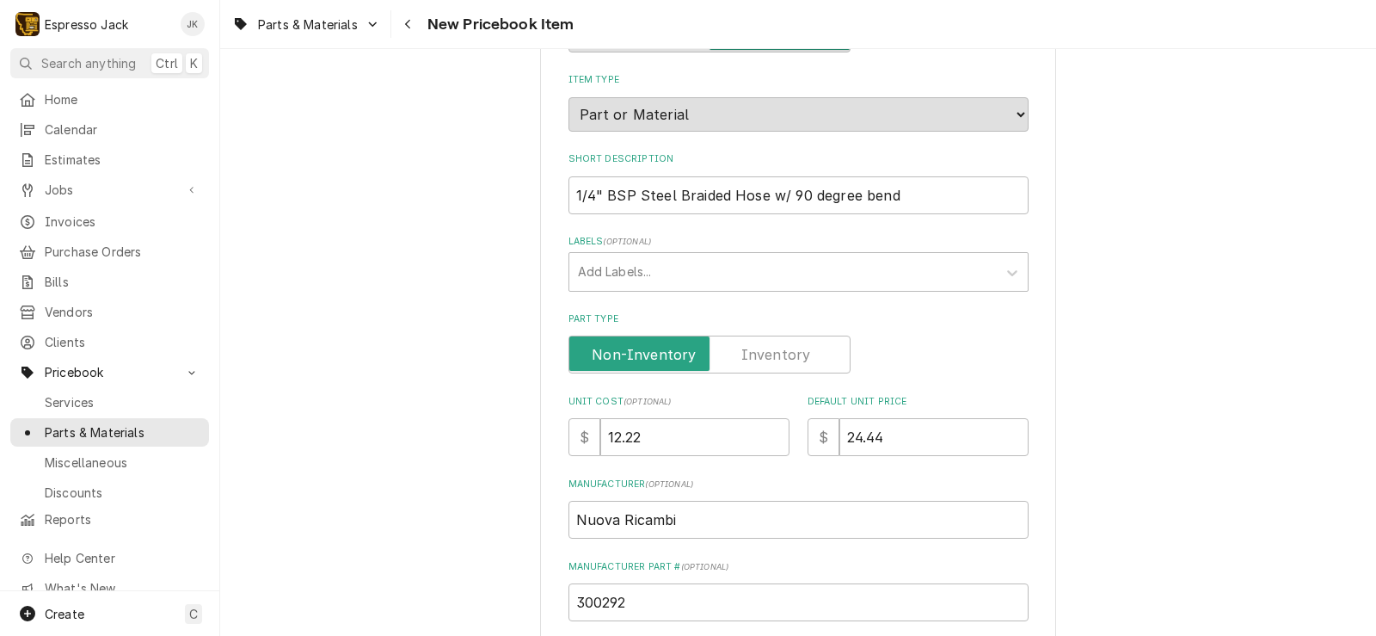
click at [739, 349] on label "Part Type" at bounding box center [710, 354] width 282 height 38
click at [739, 349] on input "Part Type" at bounding box center [709, 354] width 267 height 38
checkbox input "true"
type textarea "x"
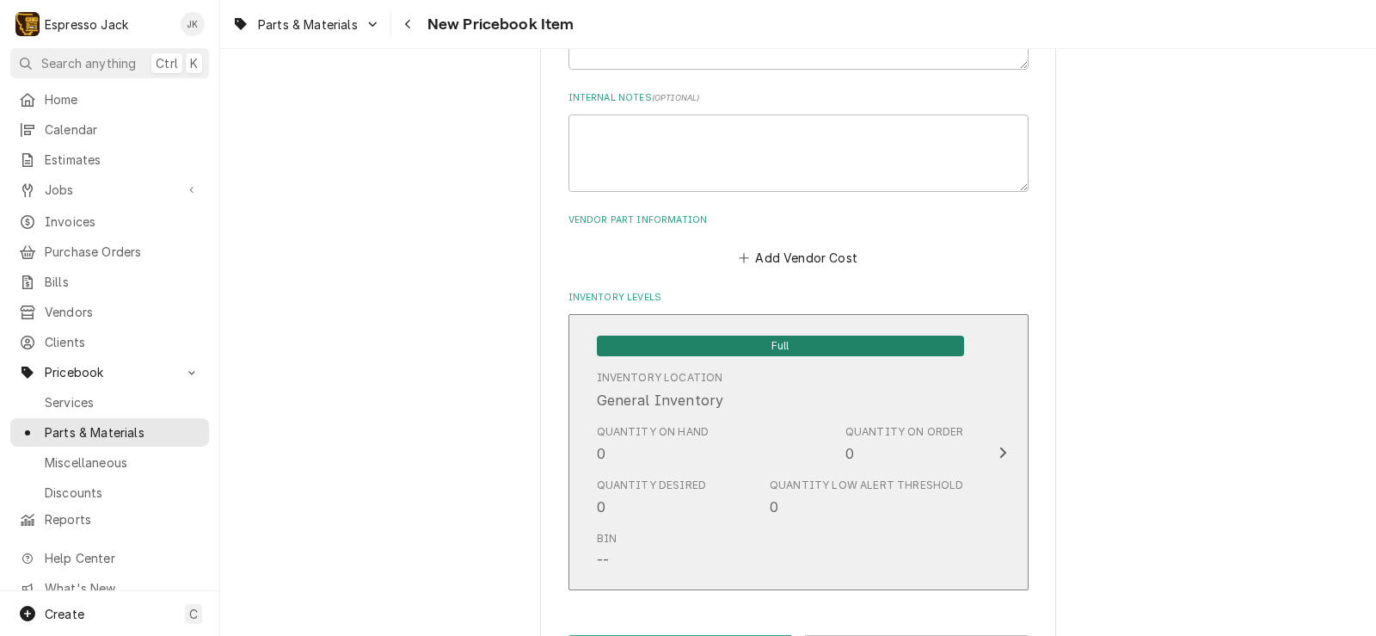
scroll to position [894, 0]
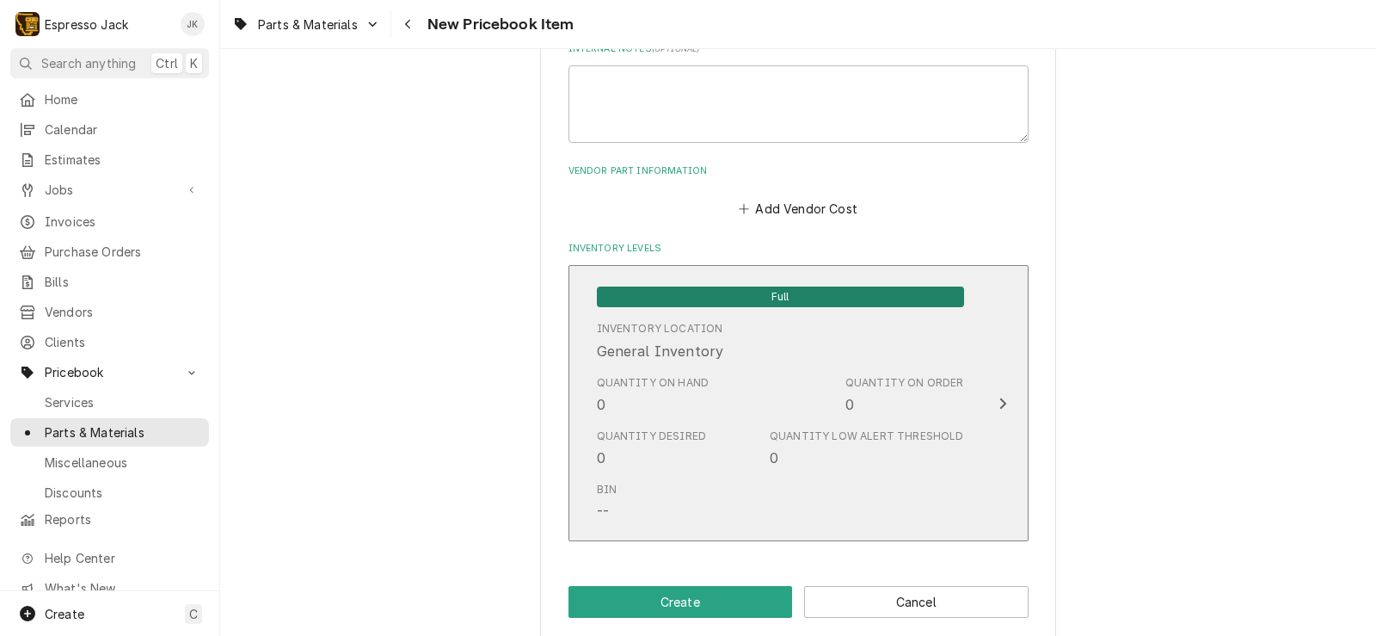
click at [729, 366] on div "Inventory Location General Inventory" at bounding box center [780, 340] width 367 height 53
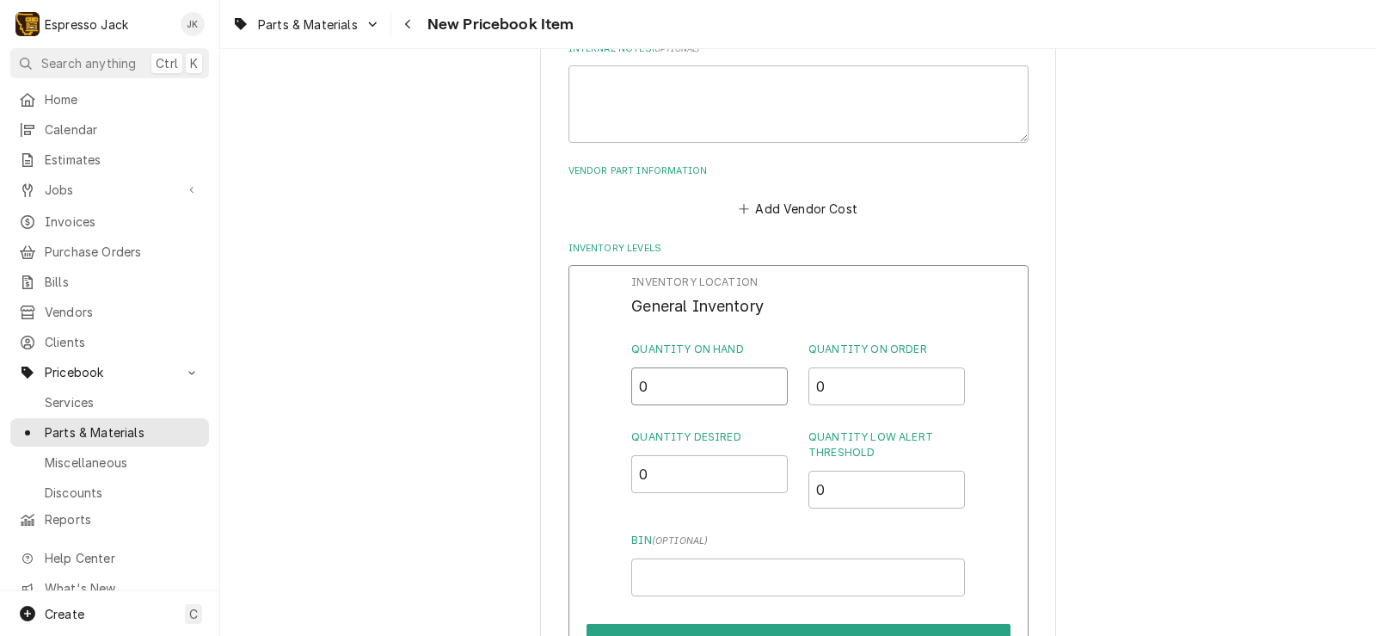
drag, startPoint x: 688, startPoint y: 388, endPoint x: 417, endPoint y: 372, distance: 271.4
click at [417, 372] on div "Please provide the following information to create a PriceBook item. Active Sta…" at bounding box center [798, -1] width 1156 height 1652
drag, startPoint x: 854, startPoint y: 378, endPoint x: 750, endPoint y: 378, distance: 104.1
click at [750, 378] on div "Quantity on Hand 0 Quantity on Order 0" at bounding box center [797, 373] width 333 height 64
type input "1"
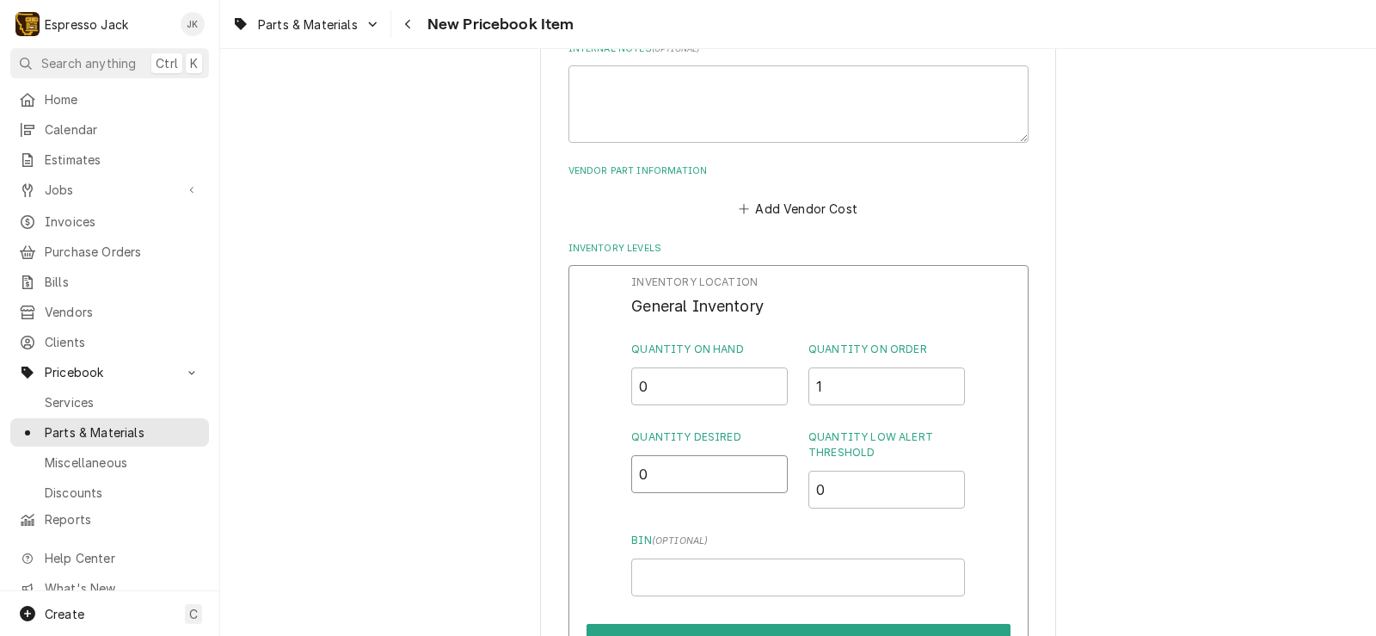
drag, startPoint x: 700, startPoint y: 482, endPoint x: 535, endPoint y: 462, distance: 166.3
click at [540, 462] on div "Please provide the following information to create a PriceBook item. Active Sta…" at bounding box center [798, 0] width 516 height 1622
type input "1"
click at [540, 431] on div "Please provide the following information to create a PriceBook item. Active Sta…" at bounding box center [798, 0] width 516 height 1622
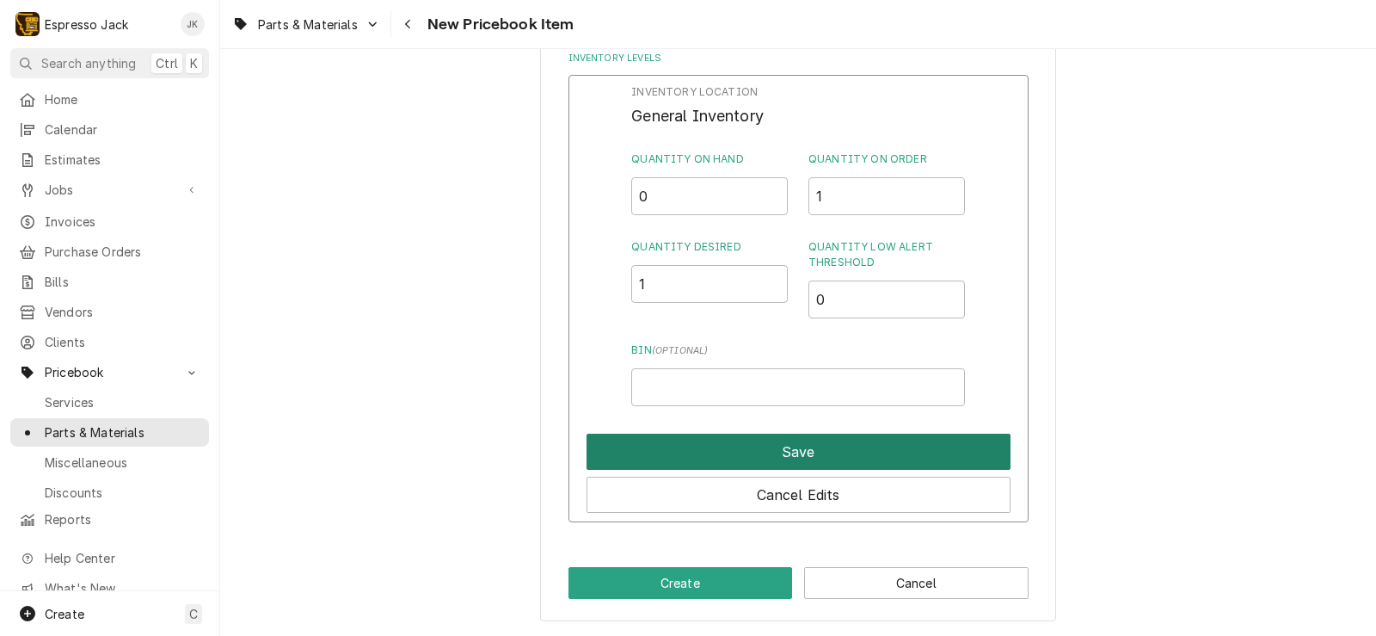
click at [709, 458] on button "Save" at bounding box center [799, 452] width 424 height 36
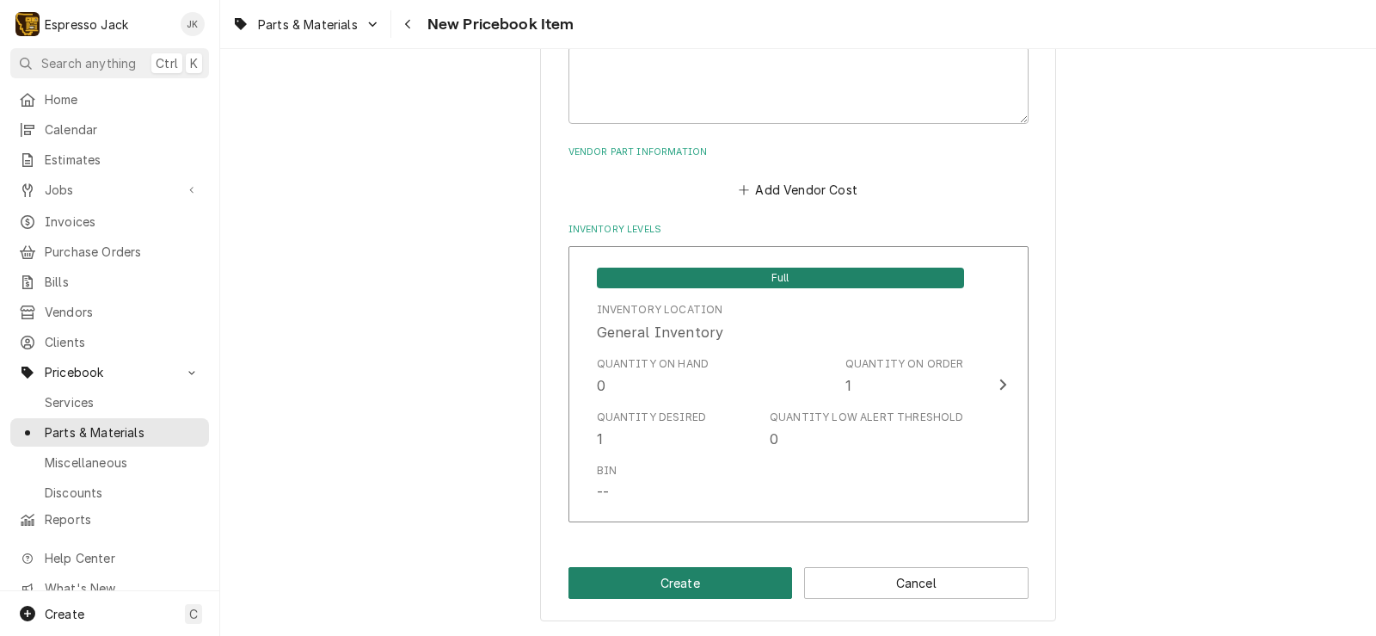
click at [659, 584] on button "Create" at bounding box center [681, 583] width 224 height 32
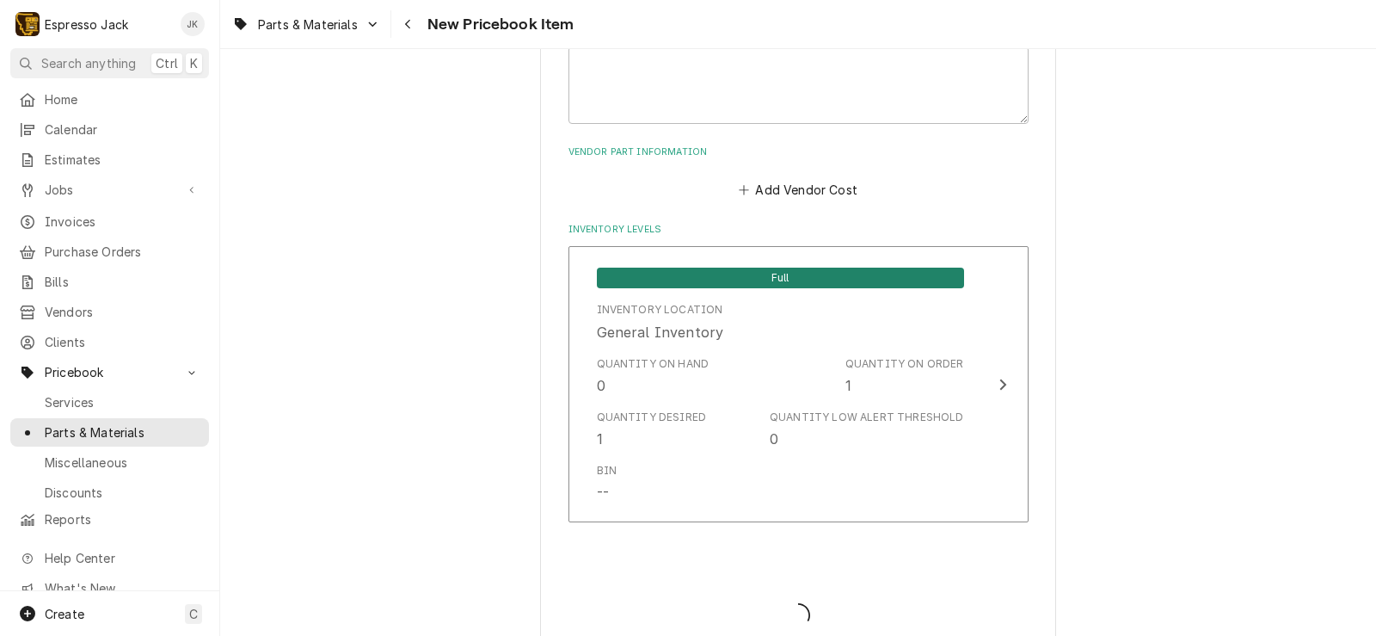
type textarea "x"
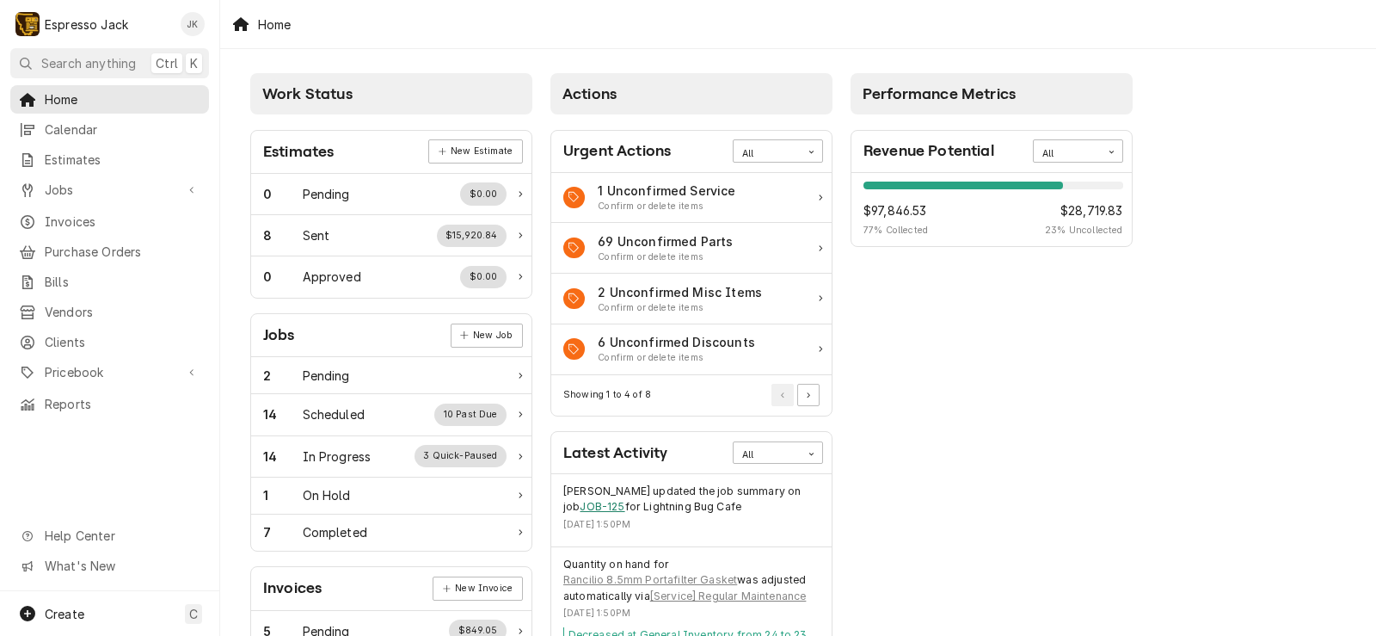
click at [602, 502] on link "JOB-125" at bounding box center [602, 506] width 45 height 15
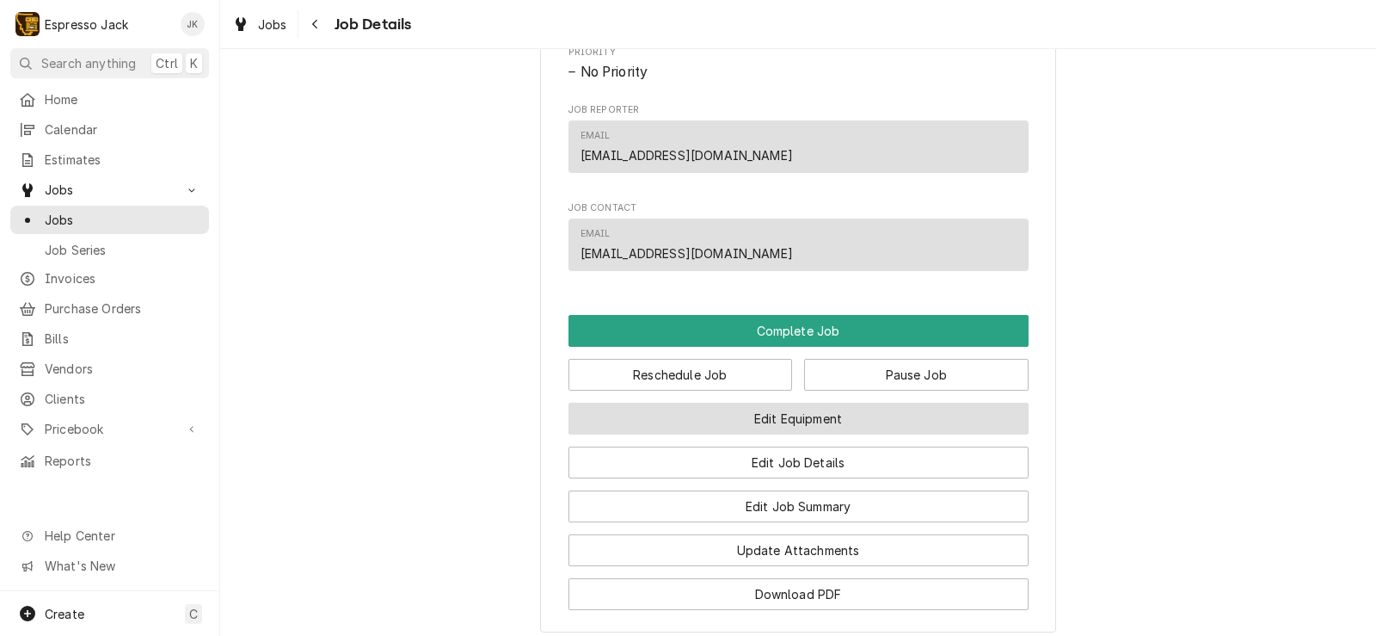
scroll to position [1135, 0]
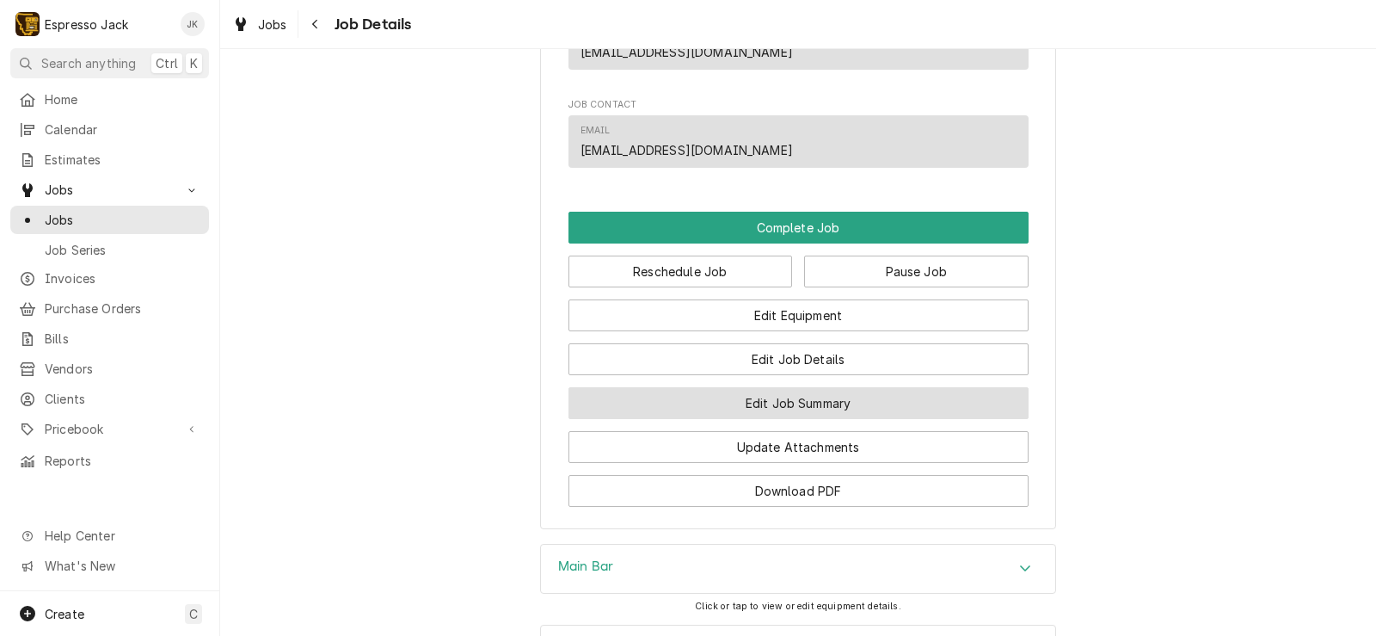
click at [772, 419] on button "Edit Job Summary" at bounding box center [799, 403] width 460 height 32
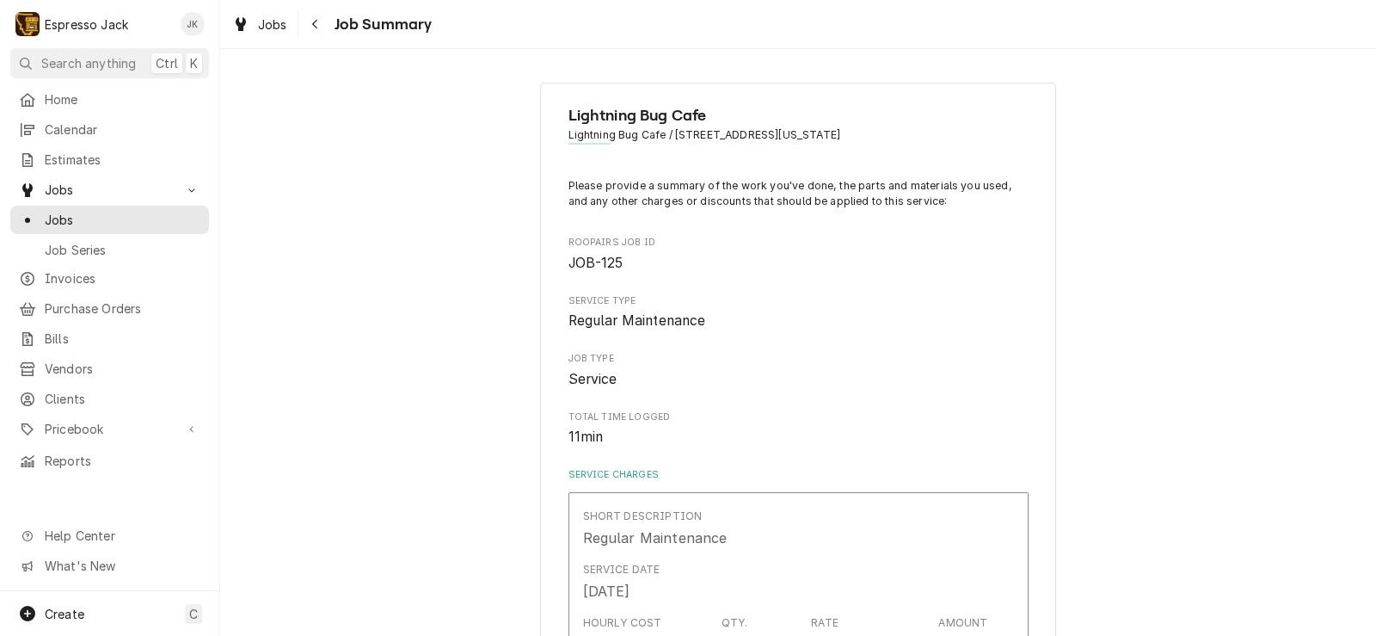
type textarea "x"
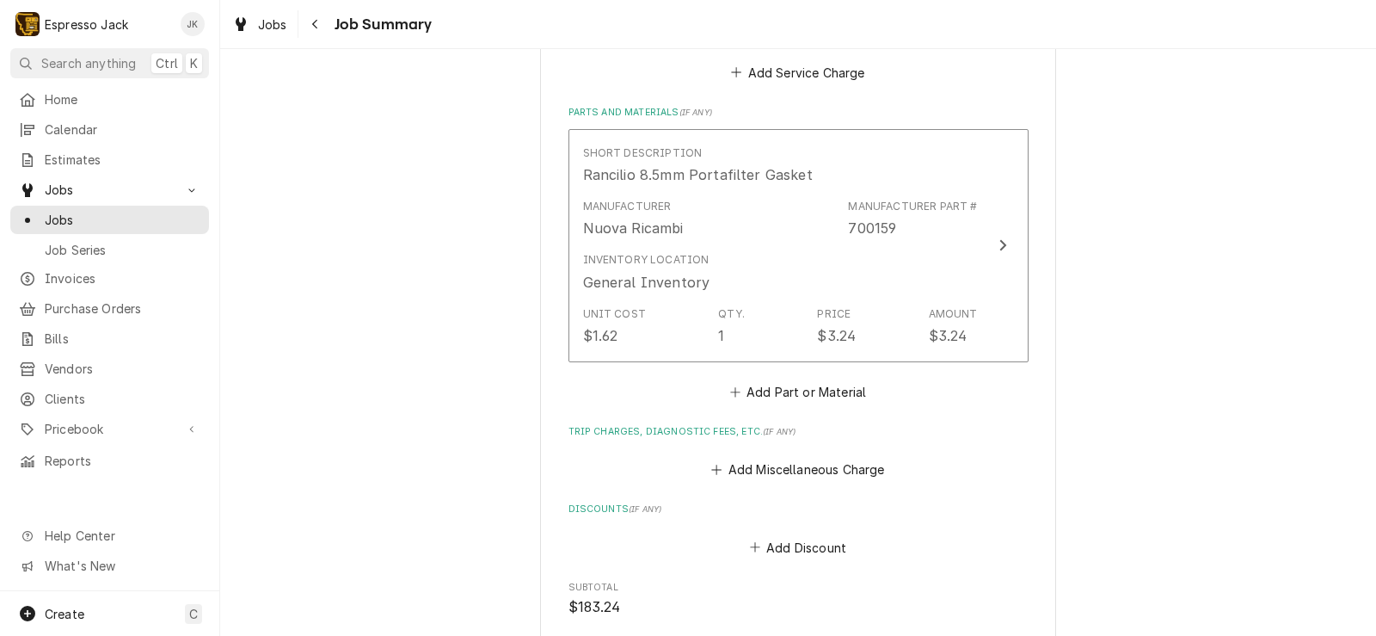
scroll to position [206, 0]
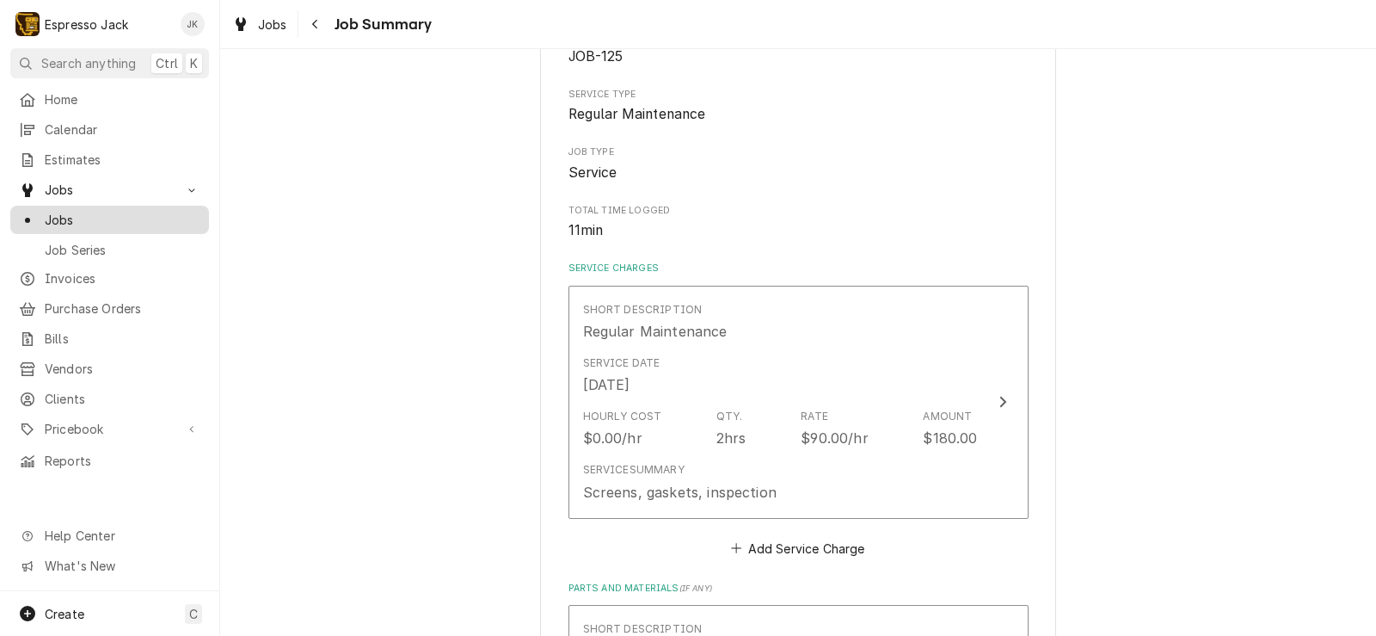
click at [62, 222] on div "Jobs" at bounding box center [110, 220] width 192 height 22
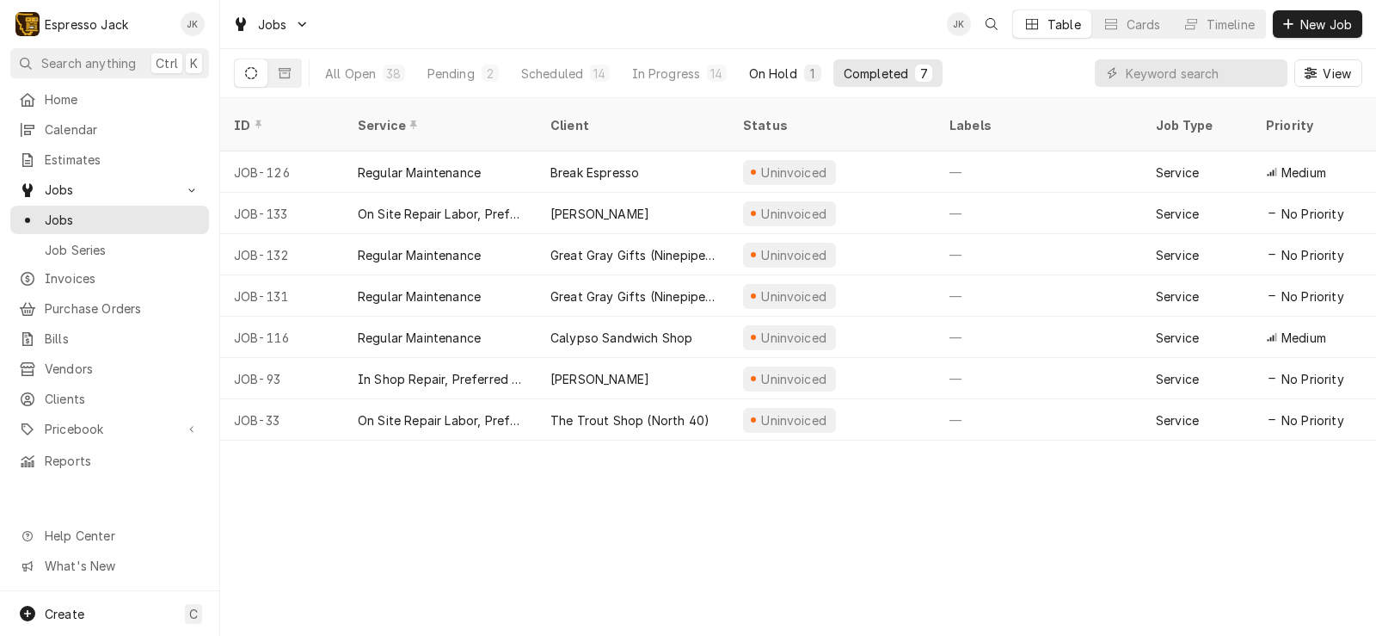
click at [763, 71] on div "On Hold" at bounding box center [773, 74] width 48 height 18
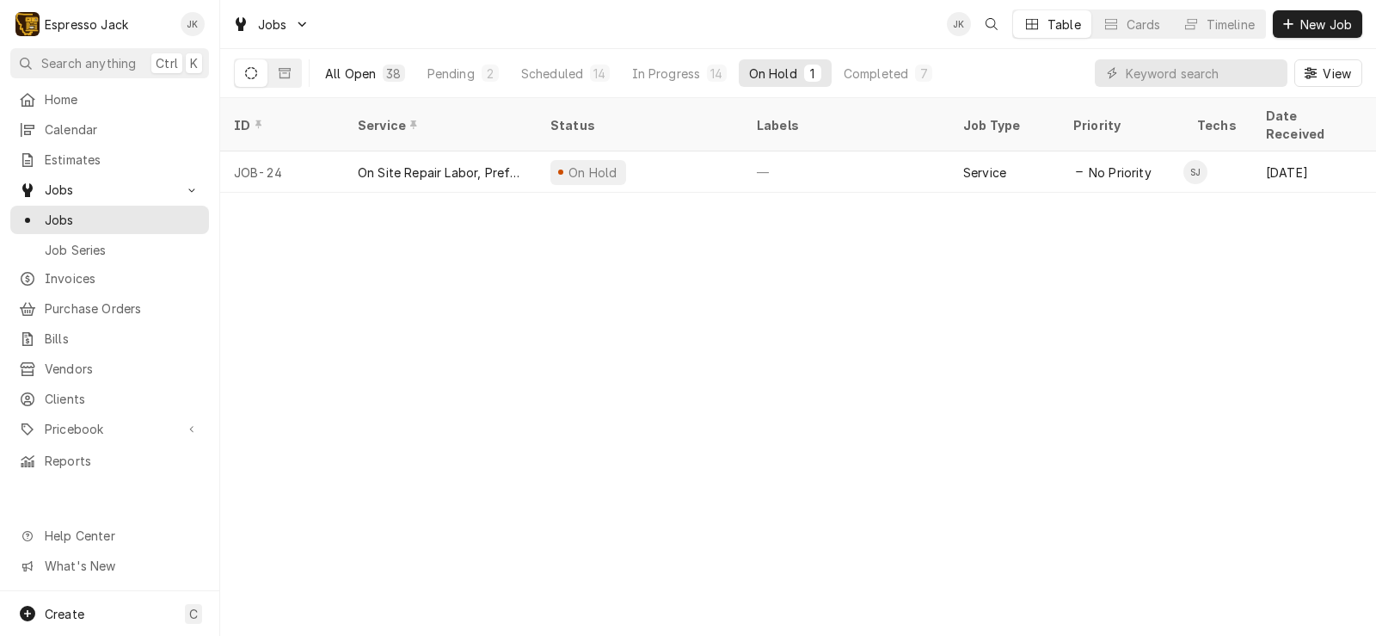
click at [328, 76] on div "All Open" at bounding box center [350, 74] width 51 height 18
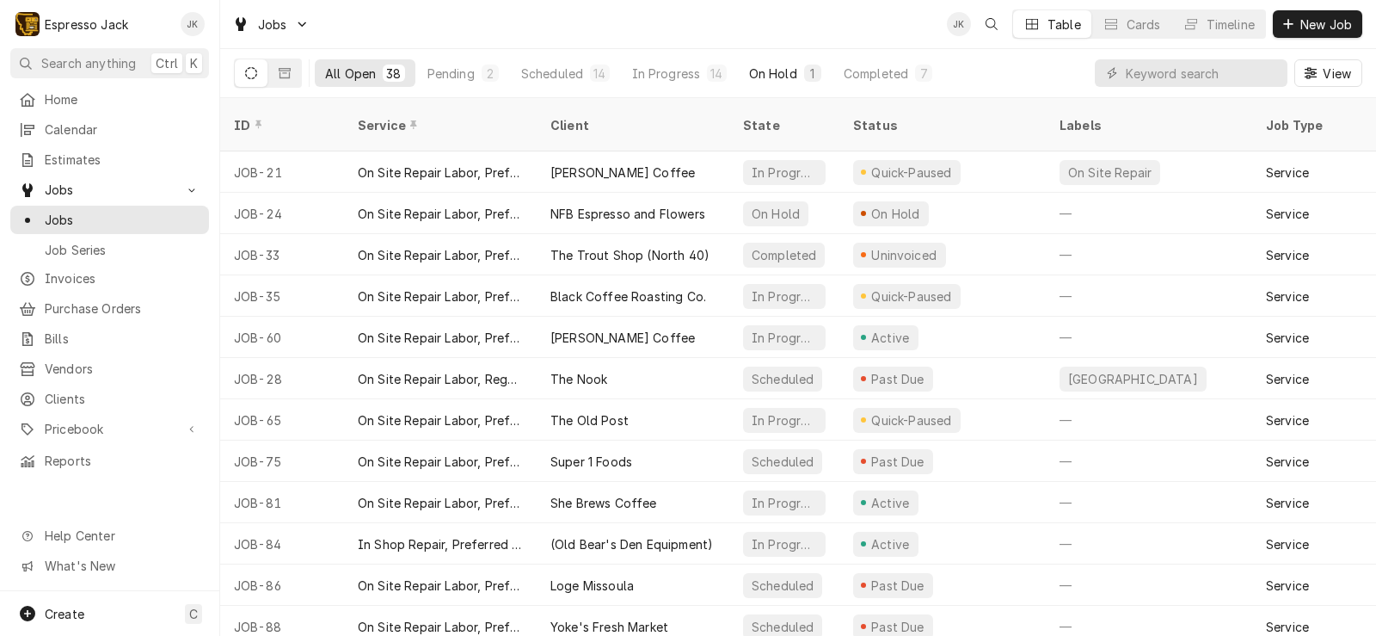
click at [796, 86] on button "On Hold 1" at bounding box center [785, 73] width 93 height 28
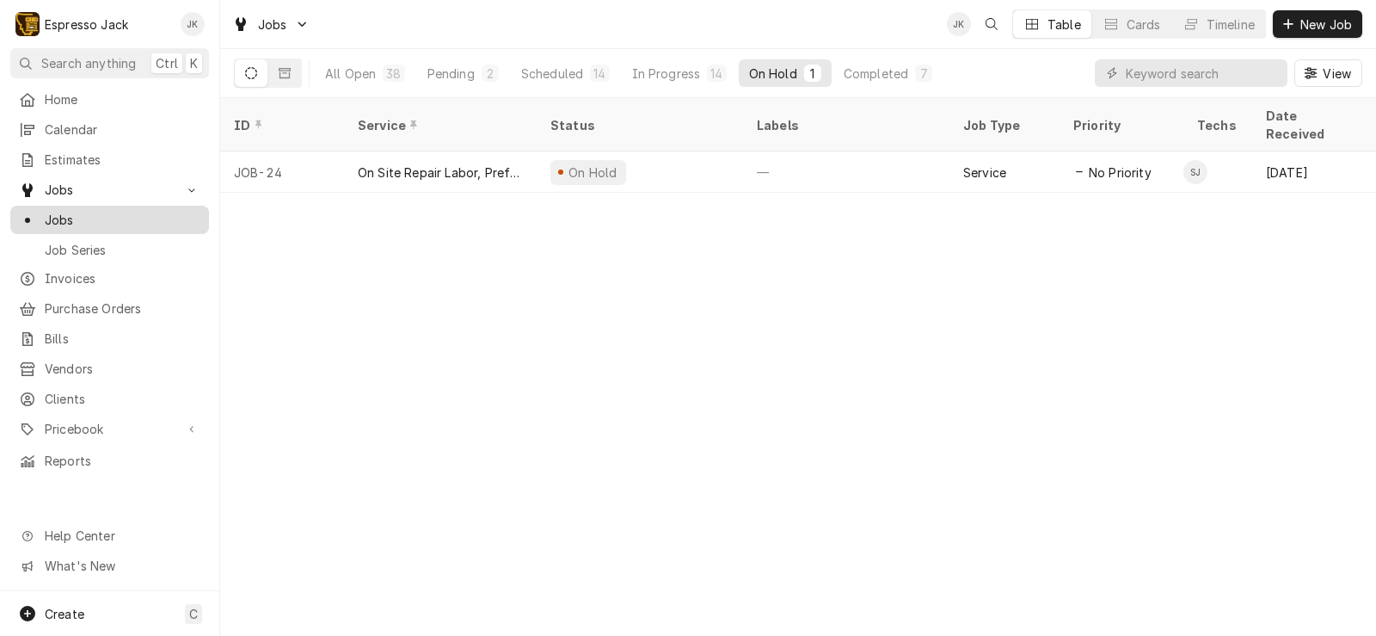
click at [126, 218] on span "Jobs" at bounding box center [123, 220] width 156 height 18
click at [871, 69] on div "Completed" at bounding box center [876, 74] width 65 height 18
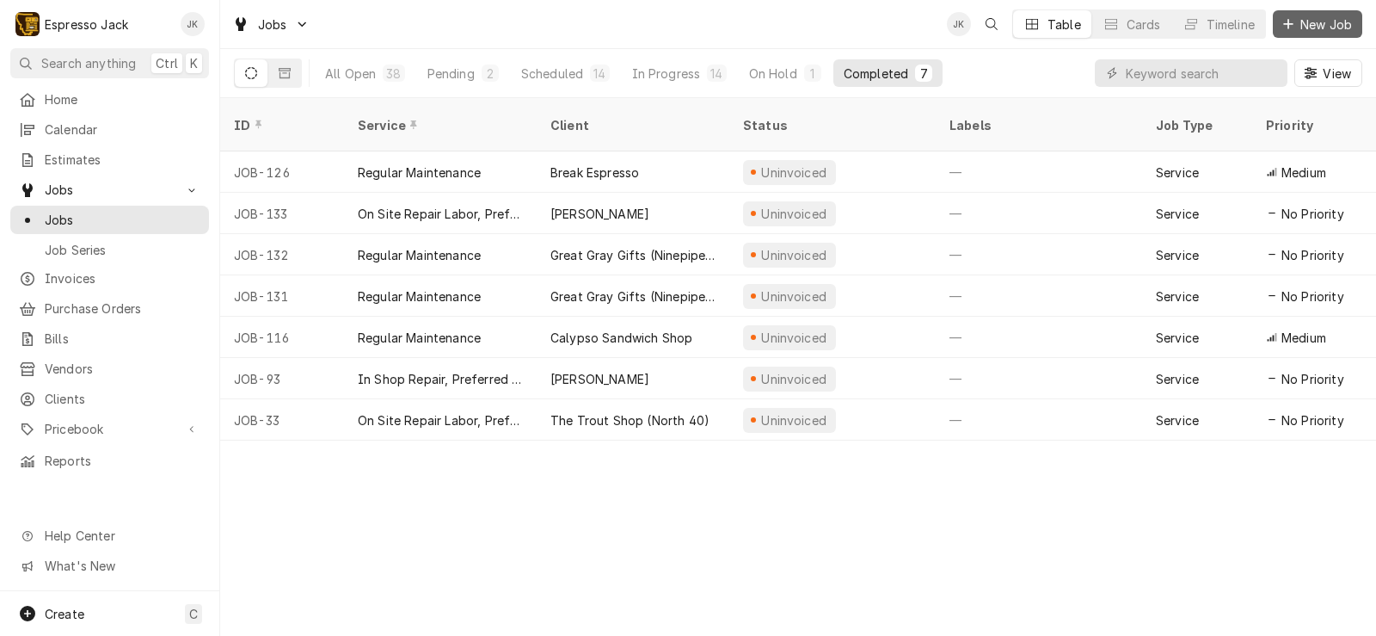
click at [1314, 26] on span "New Job" at bounding box center [1326, 24] width 58 height 18
click at [92, 272] on span "Invoices" at bounding box center [123, 278] width 156 height 18
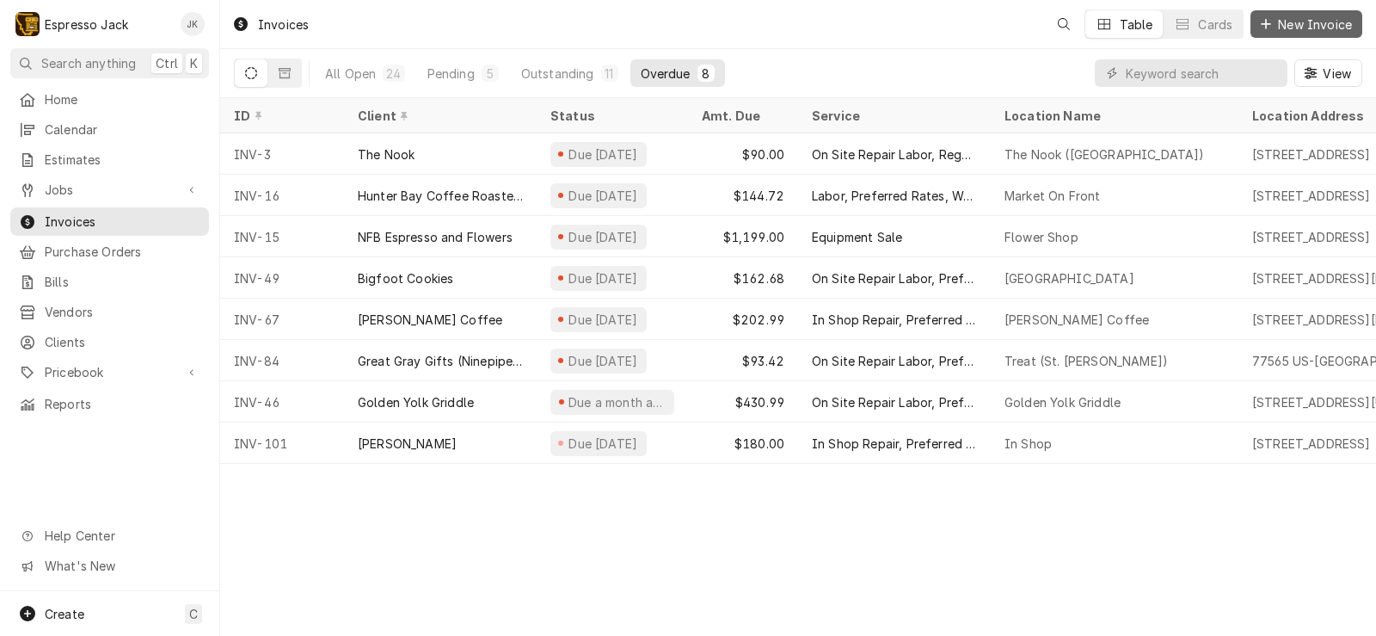
click at [1300, 25] on span "New Invoice" at bounding box center [1315, 24] width 81 height 18
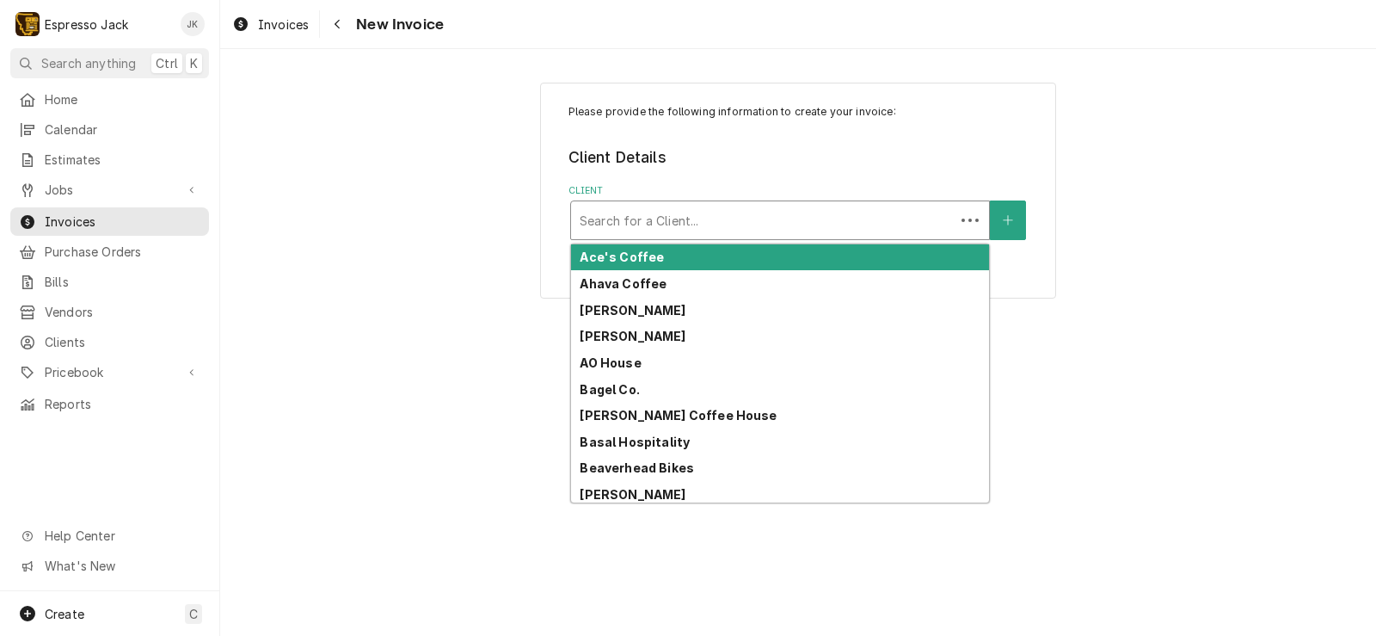
click at [752, 209] on div "Client" at bounding box center [763, 220] width 366 height 31
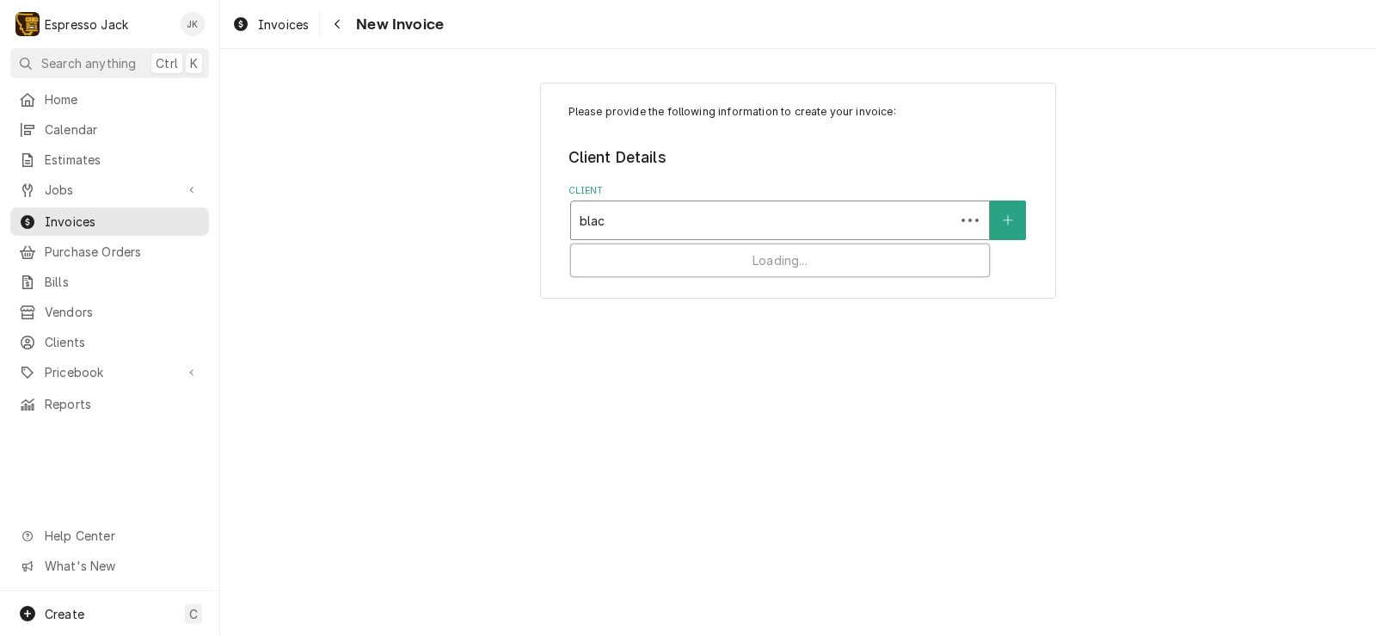
type input "black"
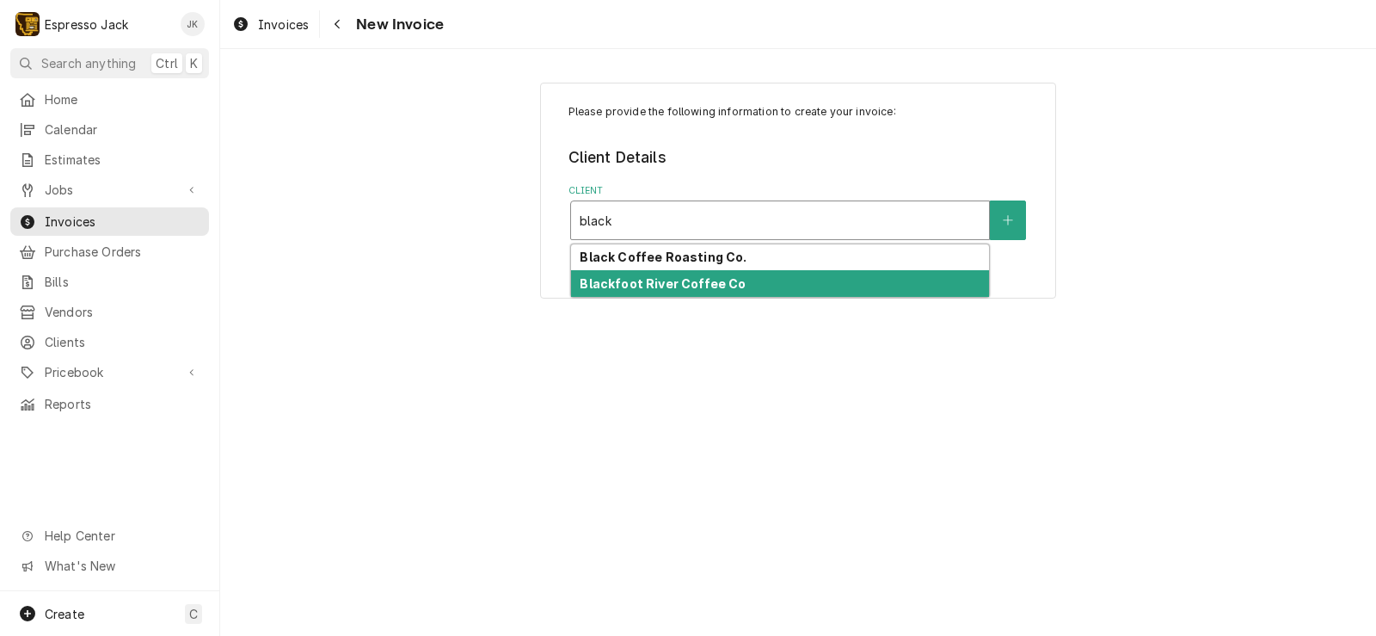
click at [729, 282] on strong "Blackfoot River Coffee Co" at bounding box center [663, 283] width 166 height 15
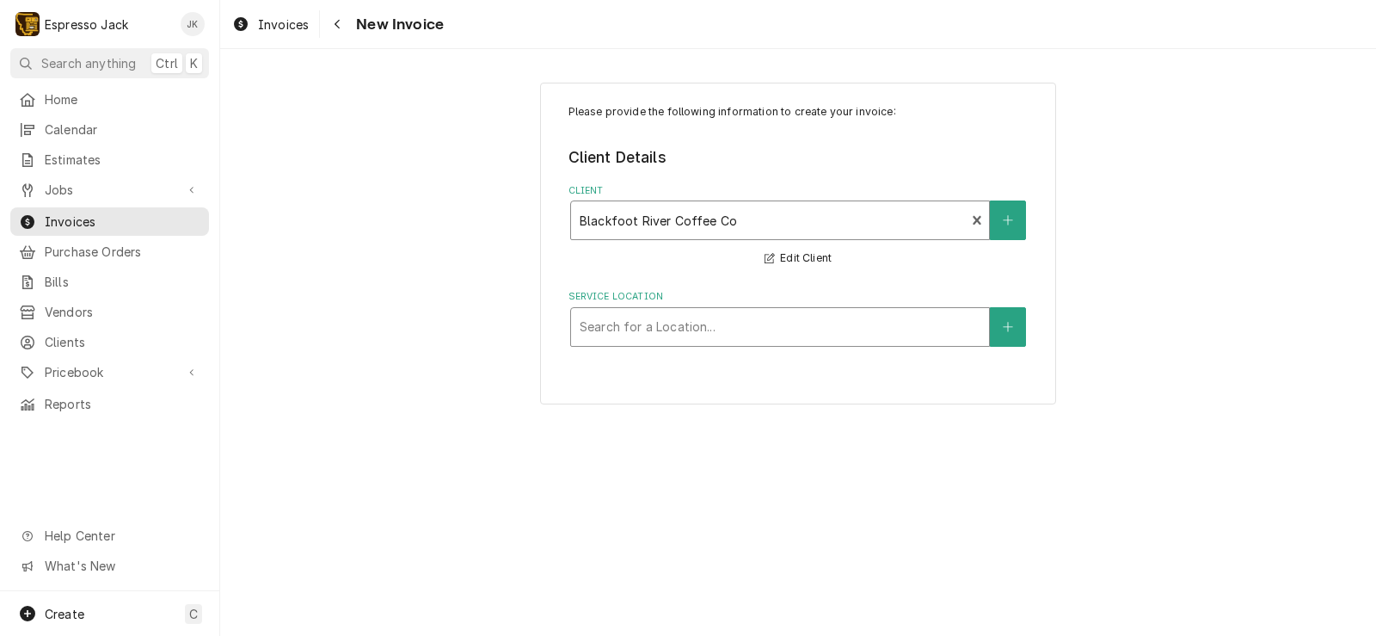
click at [735, 319] on div "Service Location" at bounding box center [780, 326] width 401 height 31
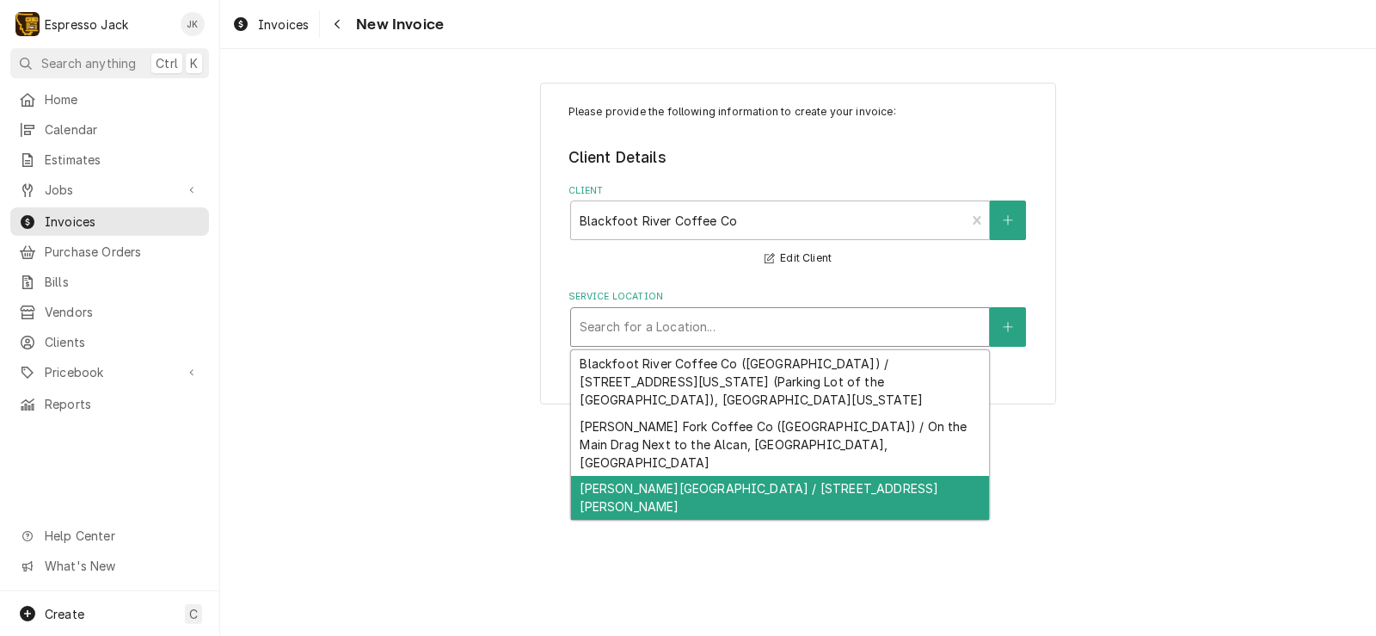
click at [709, 476] on div "[PERSON_NAME][GEOGRAPHIC_DATA] / [STREET_ADDRESS][PERSON_NAME]" at bounding box center [780, 498] width 418 height 45
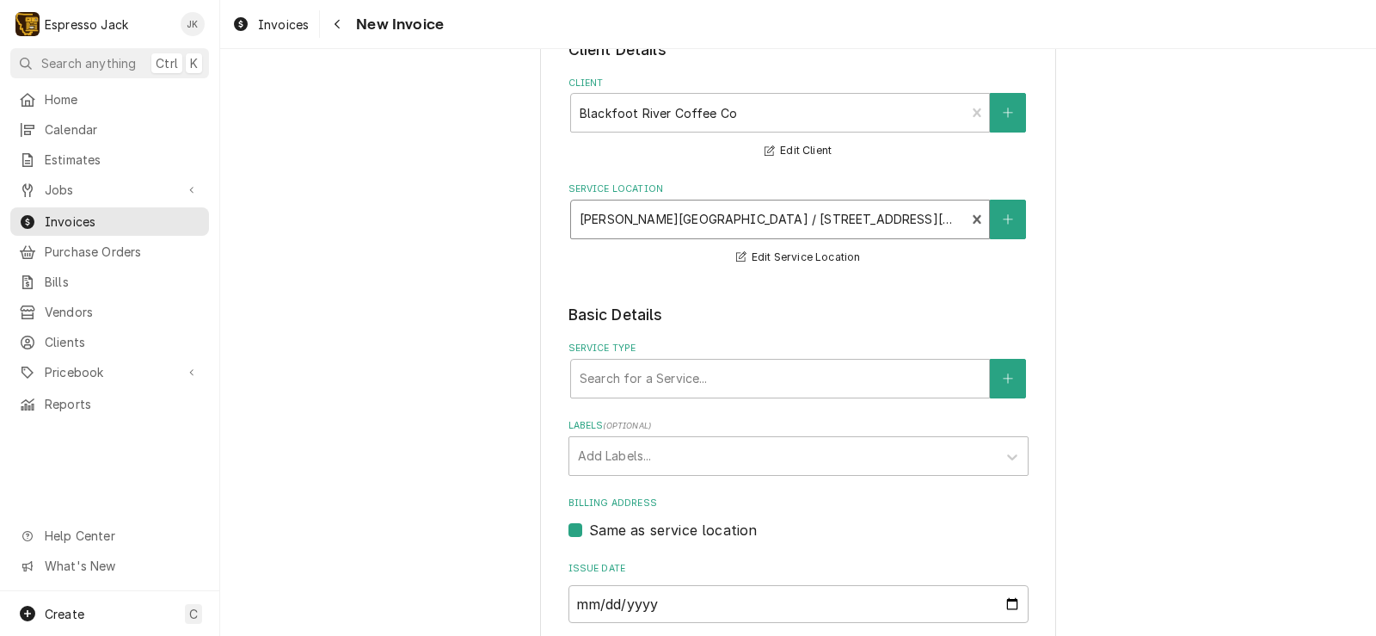
scroll to position [206, 0]
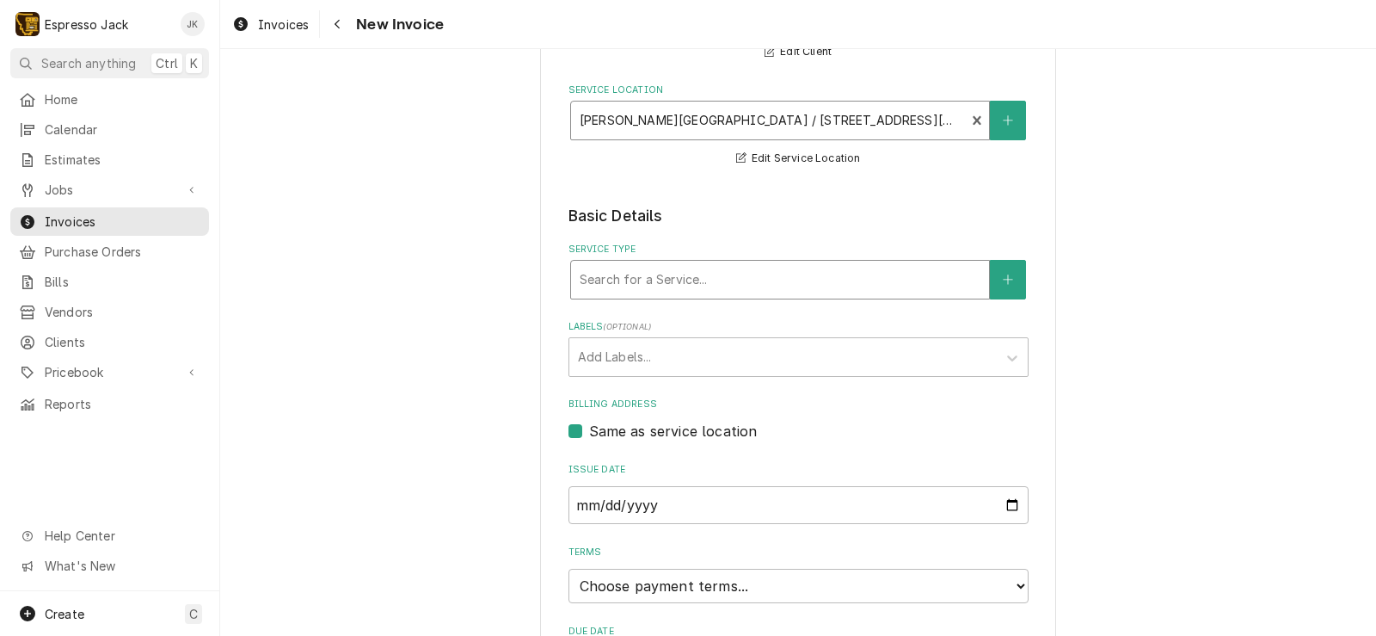
click at [729, 289] on div "Service Type" at bounding box center [780, 279] width 401 height 31
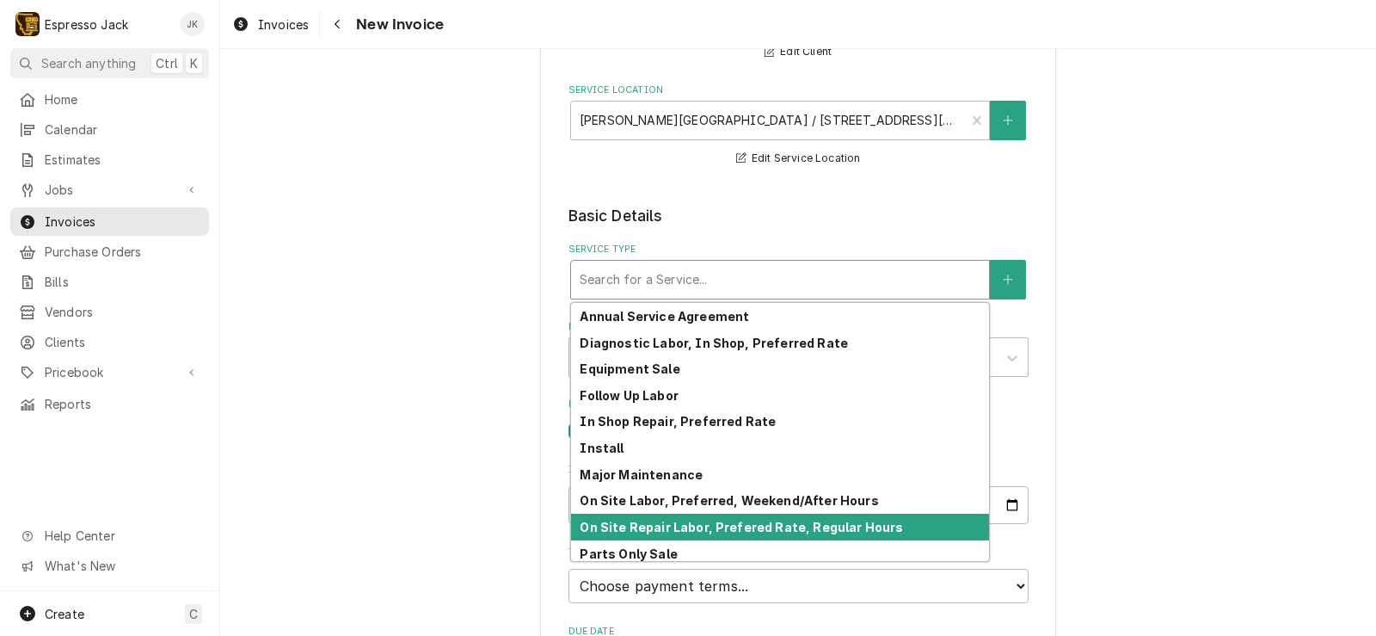
click at [688, 518] on div "On Site Repair Labor, Prefered Rate, Regular Hours" at bounding box center [780, 526] width 418 height 27
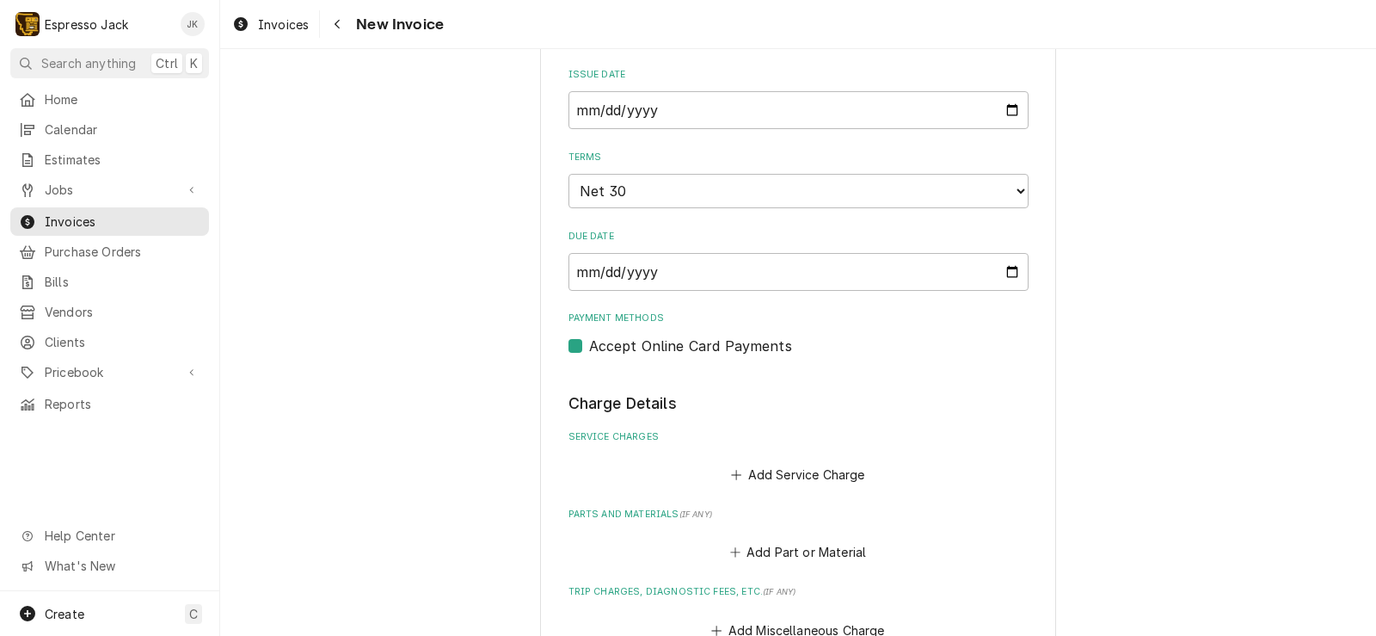
scroll to position [734, 0]
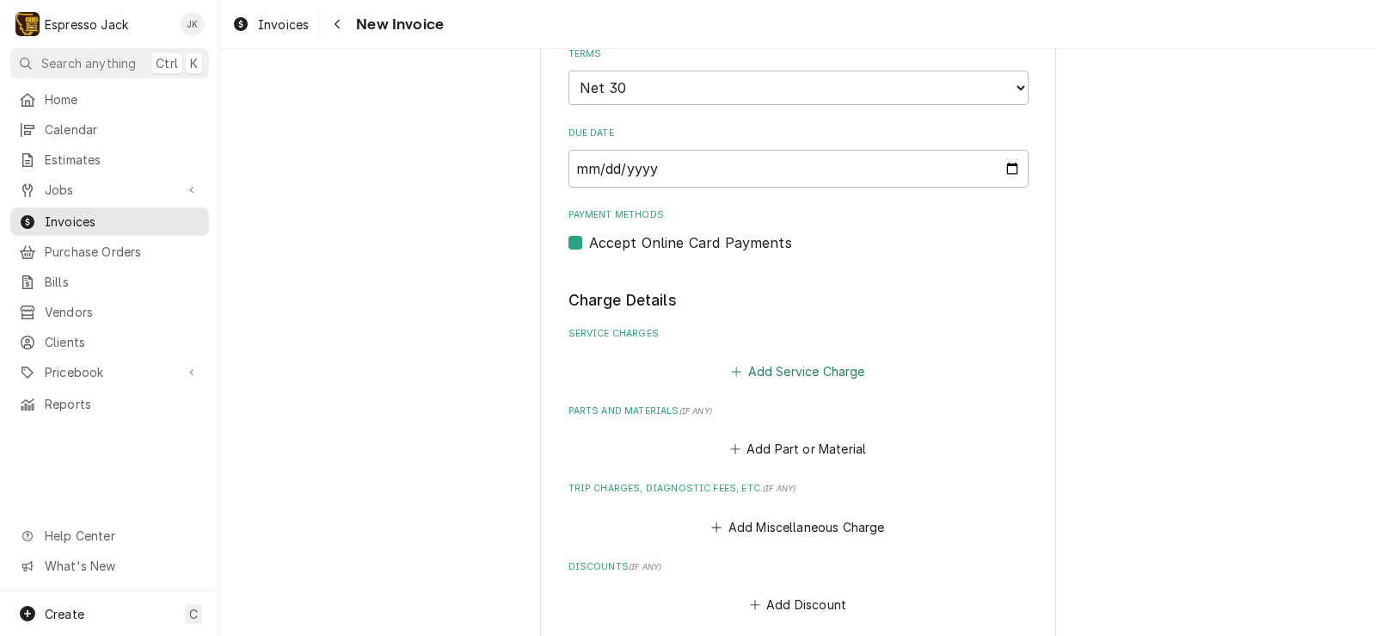
click at [839, 367] on button "Add Service Charge" at bounding box center [798, 372] width 139 height 24
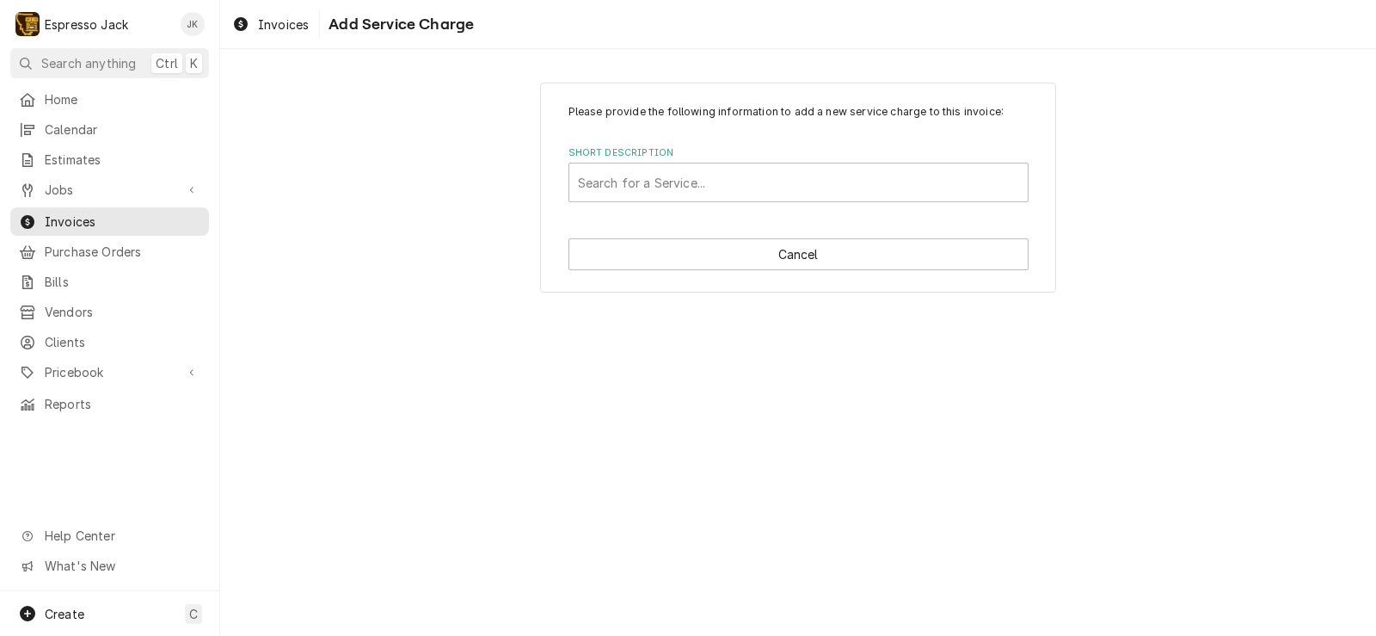
click at [714, 162] on div "Short Description Search for a Service..." at bounding box center [799, 174] width 460 height 56
click at [707, 182] on div "Short Description" at bounding box center [798, 182] width 441 height 31
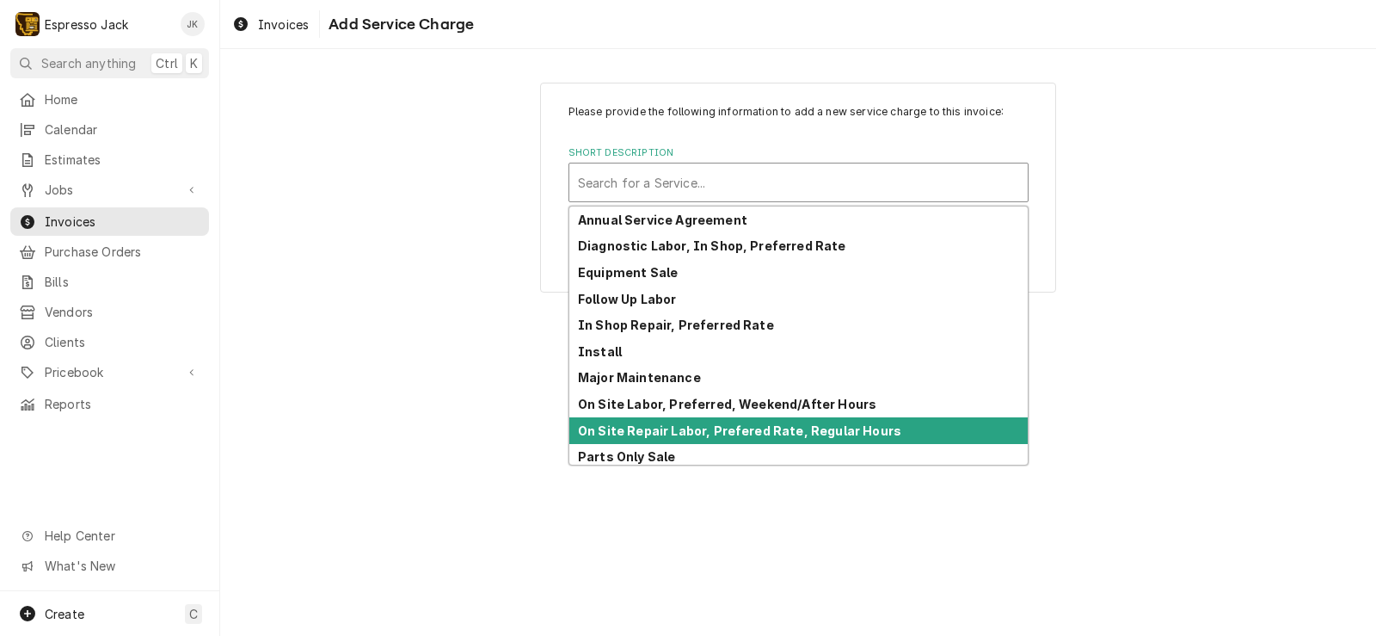
click at [704, 434] on strong "On Site Repair Labor, Prefered Rate, Regular Hours" at bounding box center [739, 430] width 323 height 15
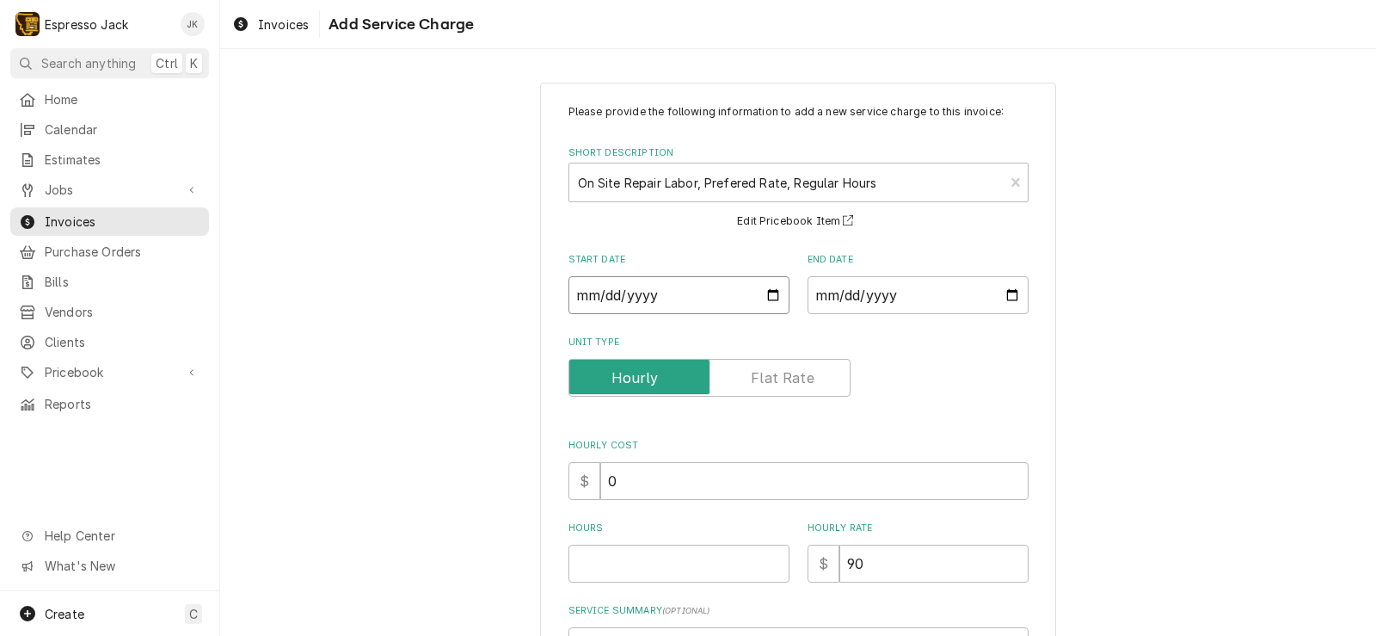
click at [763, 297] on input "Start Date" at bounding box center [679, 295] width 221 height 38
type textarea "x"
type input "2025-09-02"
click at [984, 287] on input "End Date" at bounding box center [918, 295] width 221 height 38
click at [1012, 286] on input "End Date" at bounding box center [918, 295] width 221 height 38
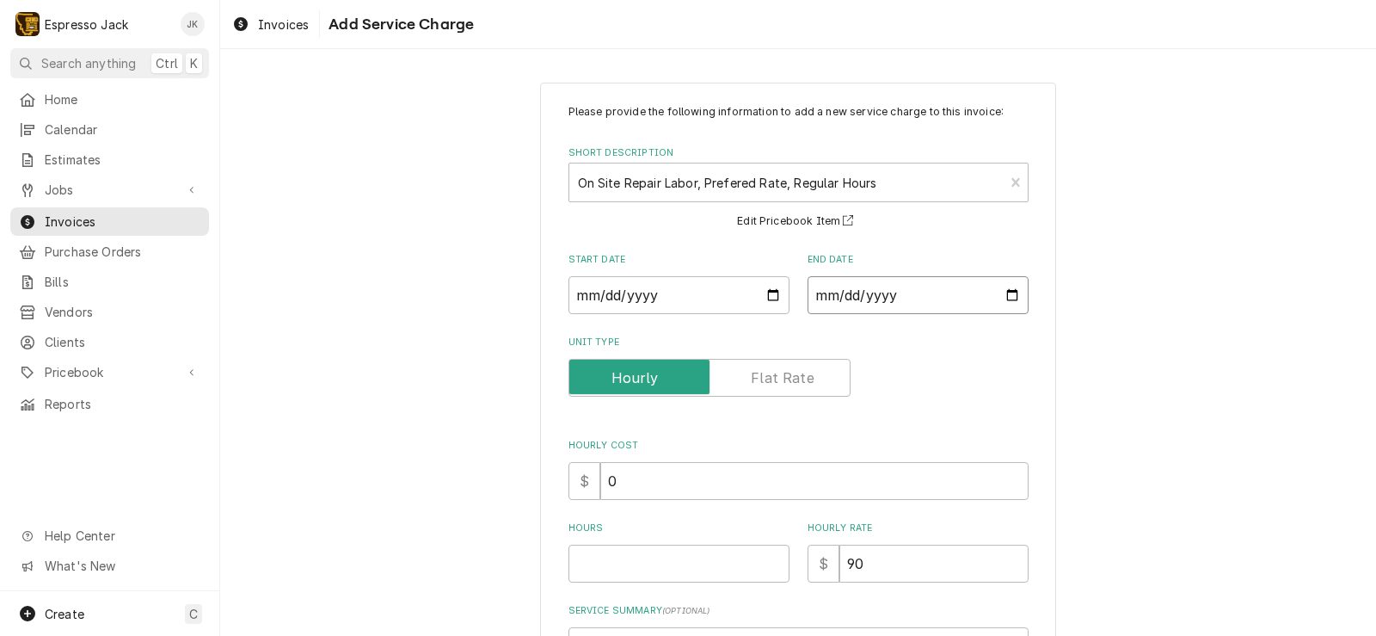
type textarea "x"
type input "2025-09-02"
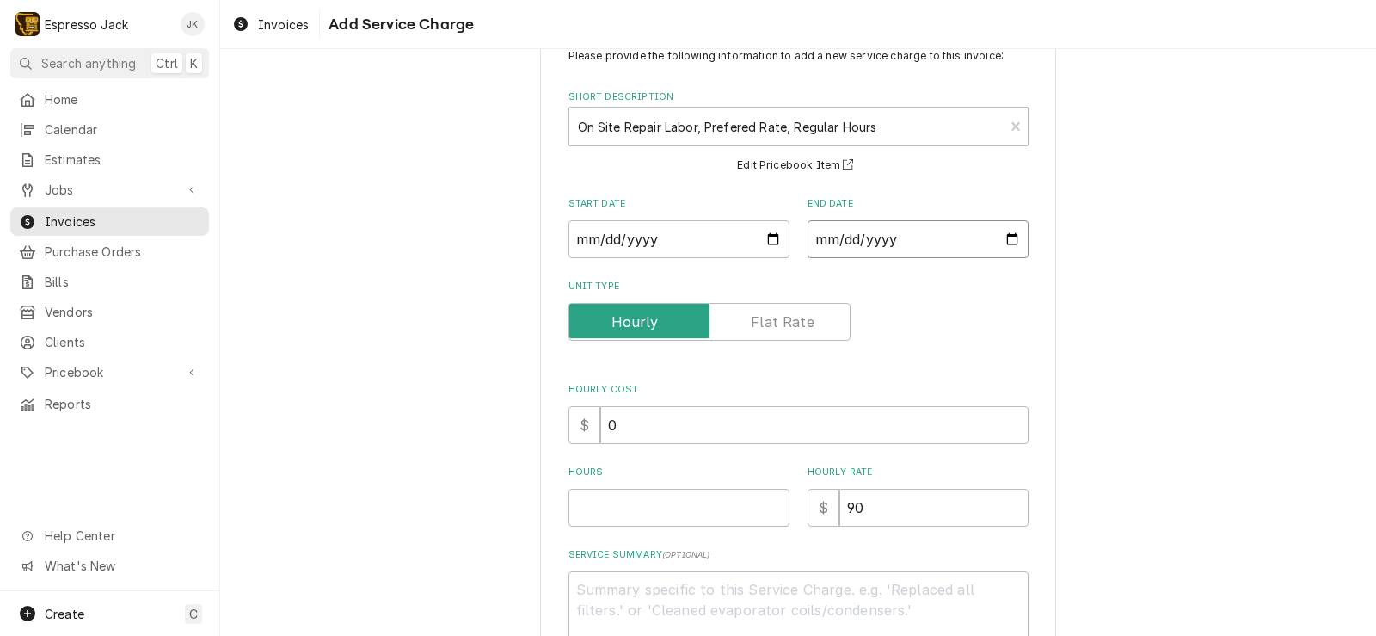
scroll to position [103, 0]
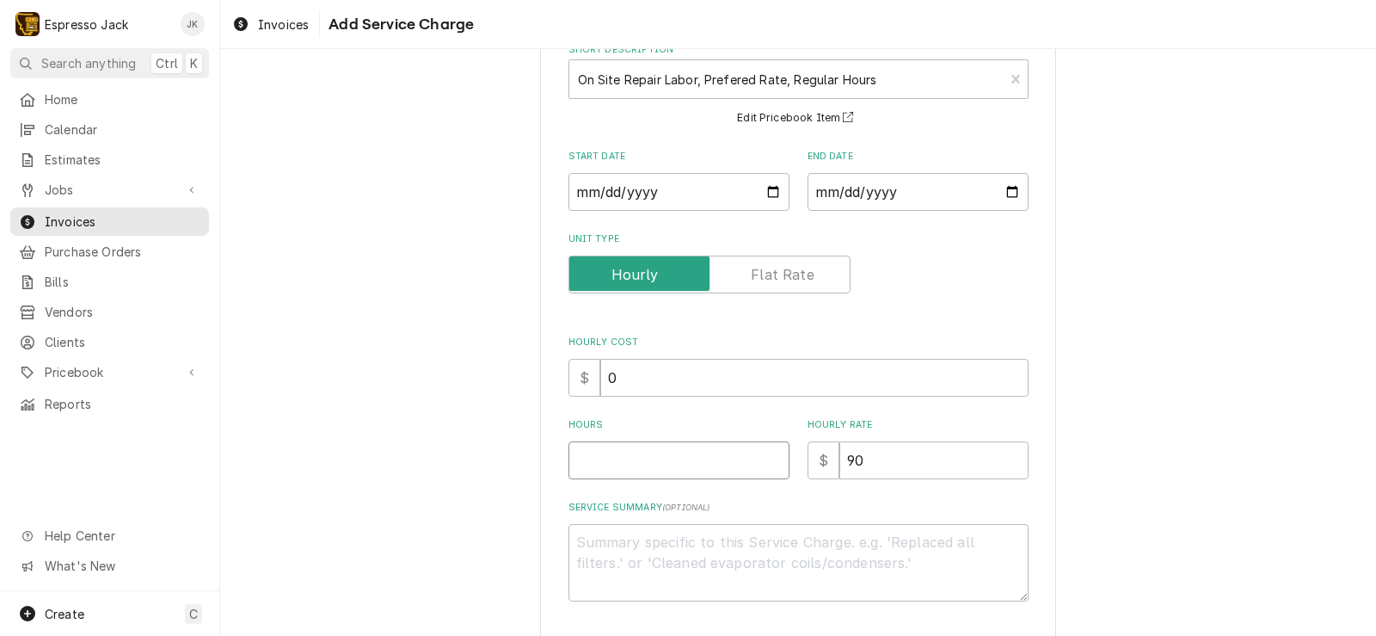
click at [651, 458] on input "Hours" at bounding box center [679, 460] width 221 height 38
type textarea "x"
type input "1"
click at [633, 571] on textarea "Service Summary ( optional )" at bounding box center [799, 562] width 460 height 77
type textarea "x"
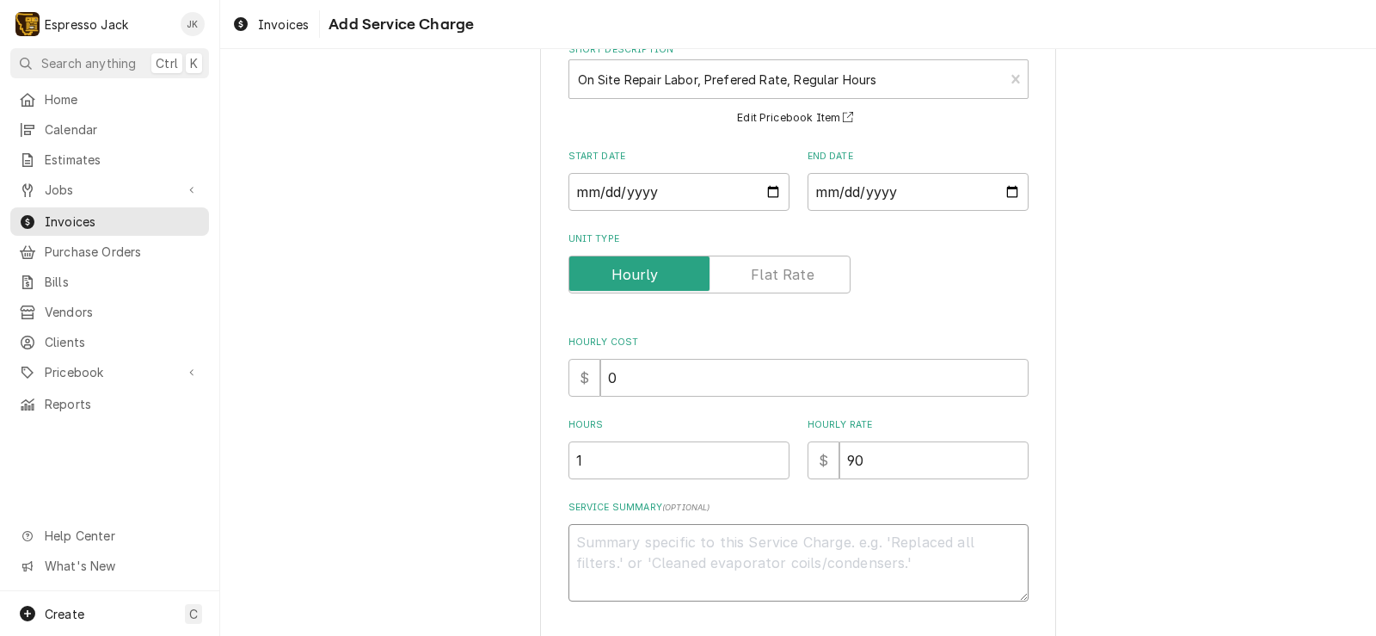
type textarea "R"
type textarea "x"
type textarea "Re"
type textarea "x"
type textarea "Rep"
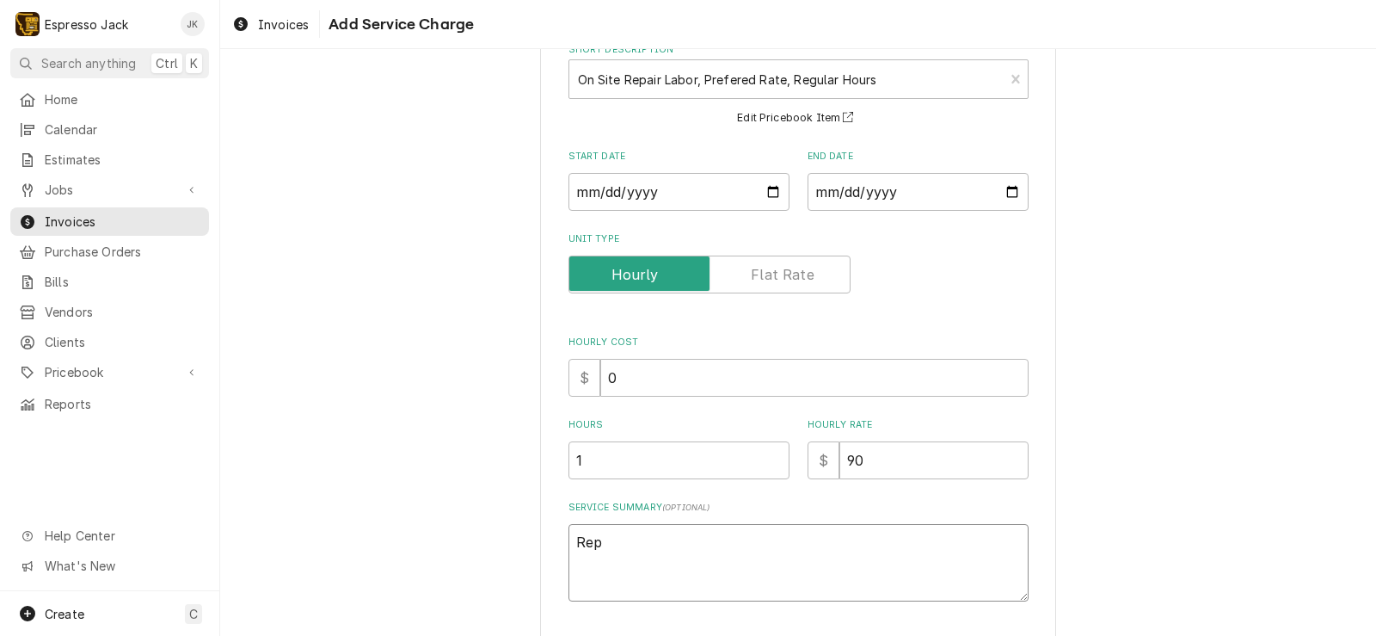
type textarea "x"
type textarea "Repl"
type textarea "x"
type textarea "Repla"
type textarea "x"
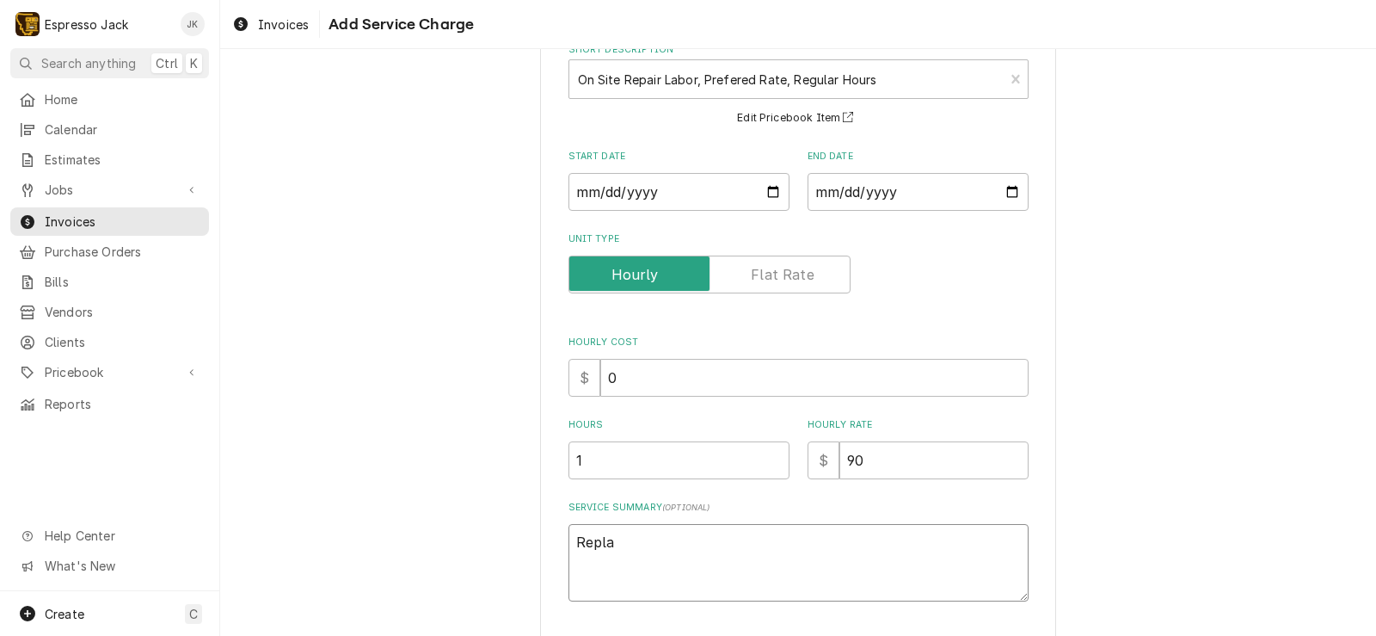
type textarea "Replac"
type textarea "x"
type textarea "Replace"
type textarea "x"
type textarea "Replace"
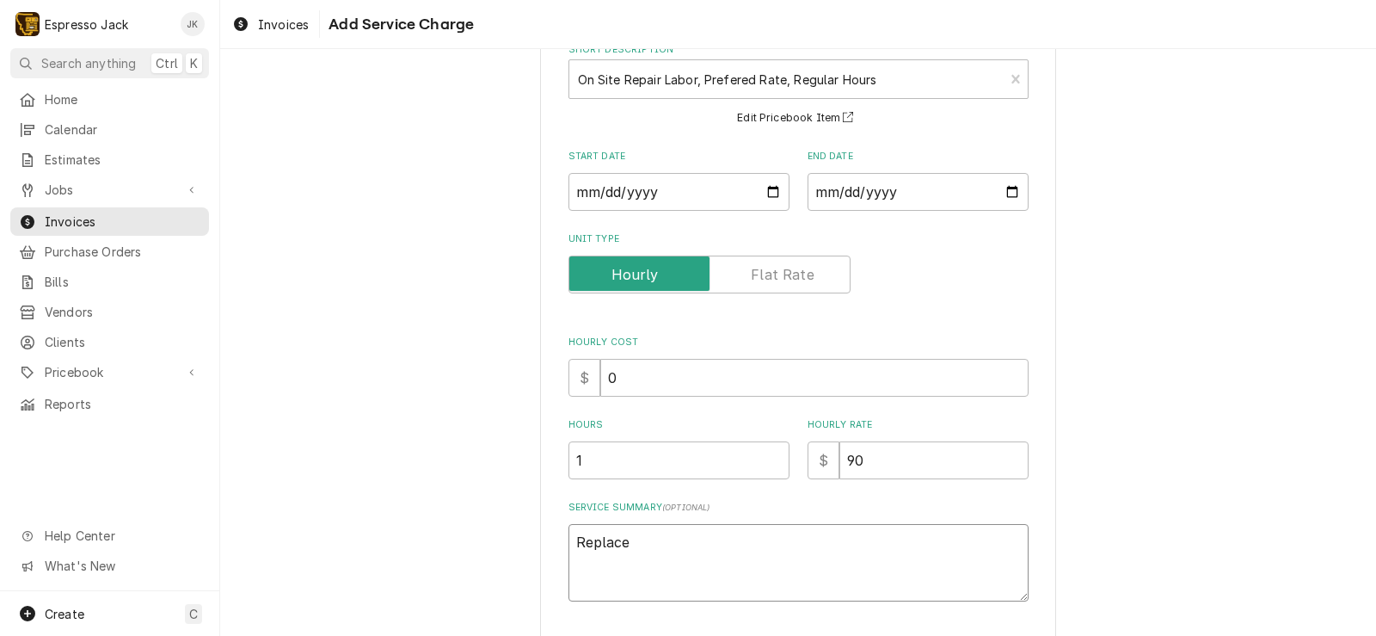
type textarea "x"
type textarea "Replace B"
type textarea "x"
type textarea "Replace"
type textarea "x"
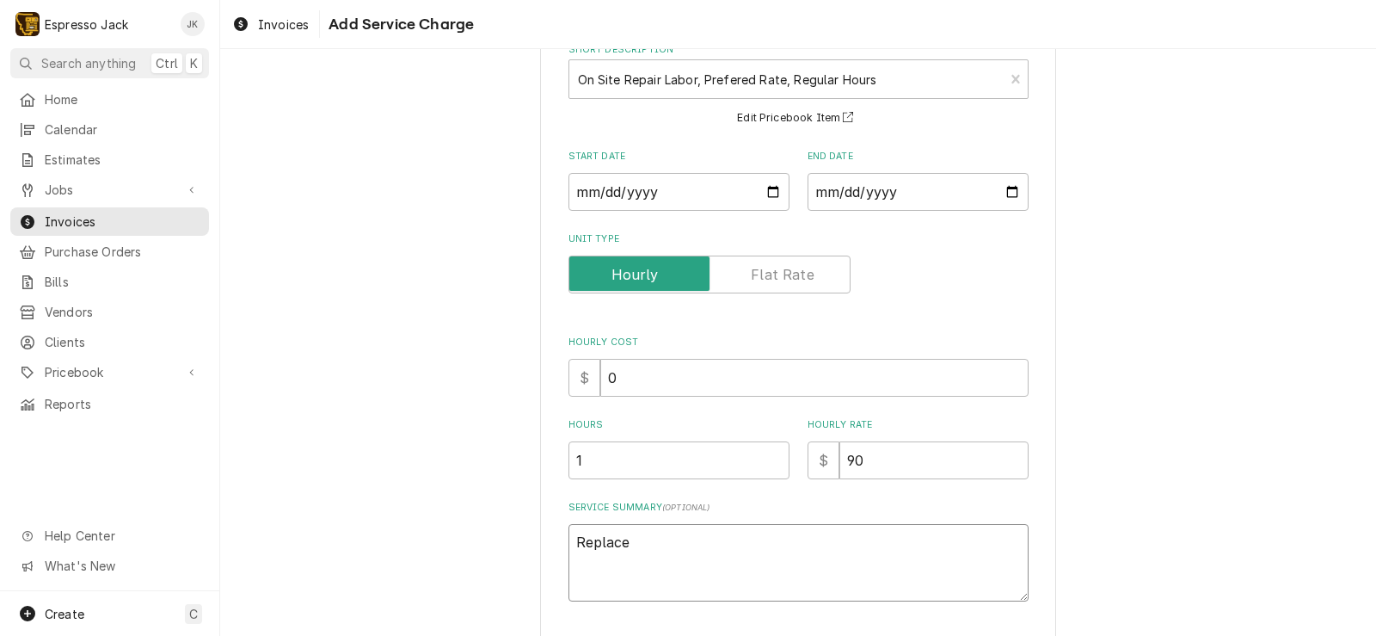
type textarea "Replace b"
type textarea "x"
type textarea "Replace bo"
type textarea "x"
type textarea "Replace boa"
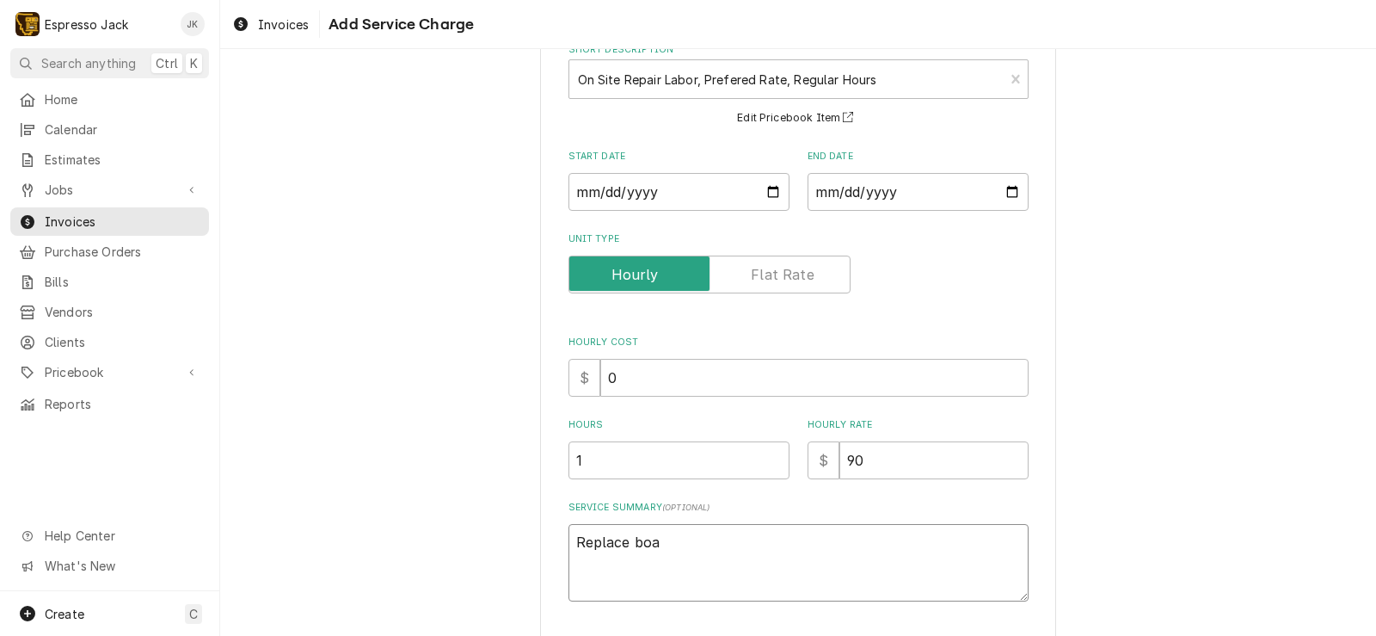
type textarea "x"
type textarea "Replace boar"
type textarea "x"
type textarea "Replace board"
type textarea "x"
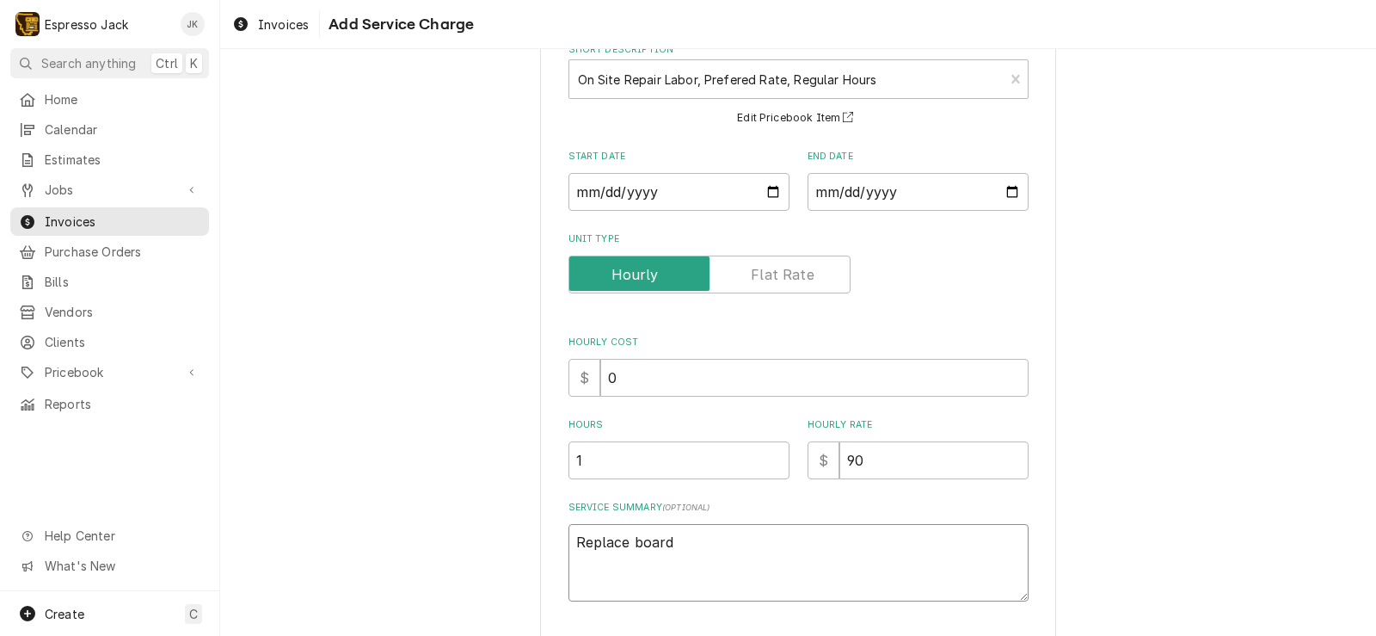
type textarea "Replace board"
type textarea "x"
type textarea "Replace board o"
type textarea "x"
type textarea "Replace board on"
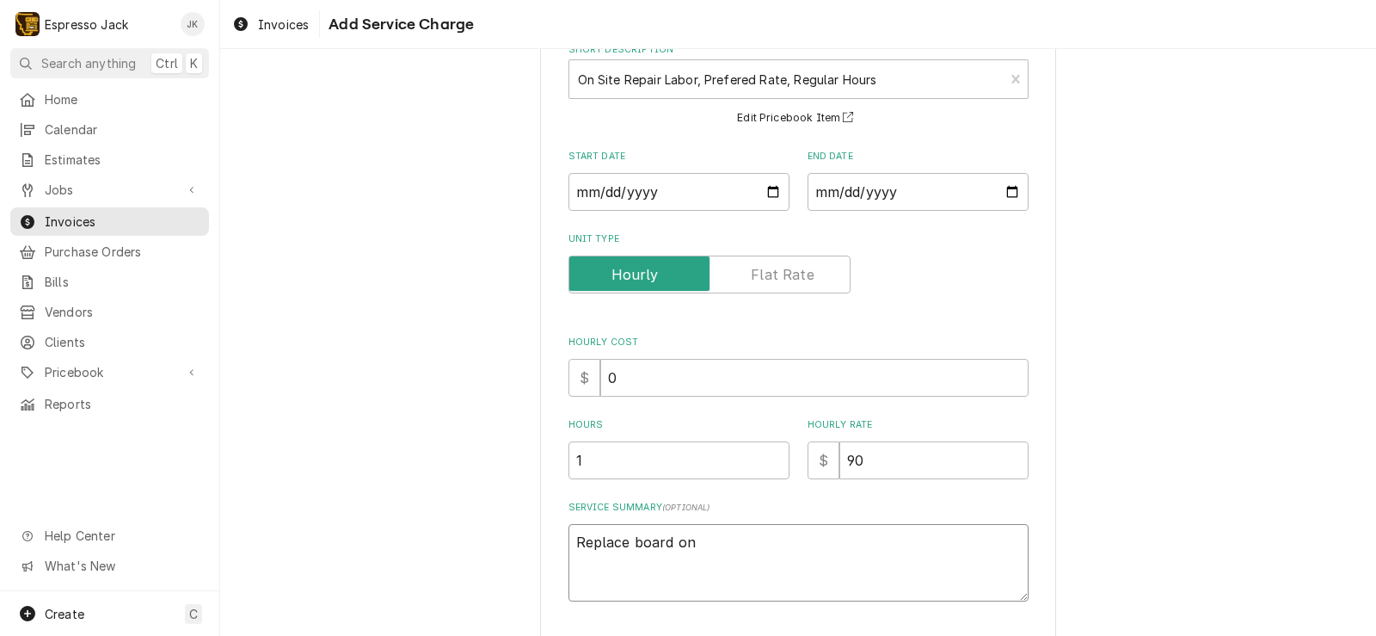
type textarea "x"
type textarea "Replace board on"
type textarea "x"
type textarea "Replace board on S"
type textarea "x"
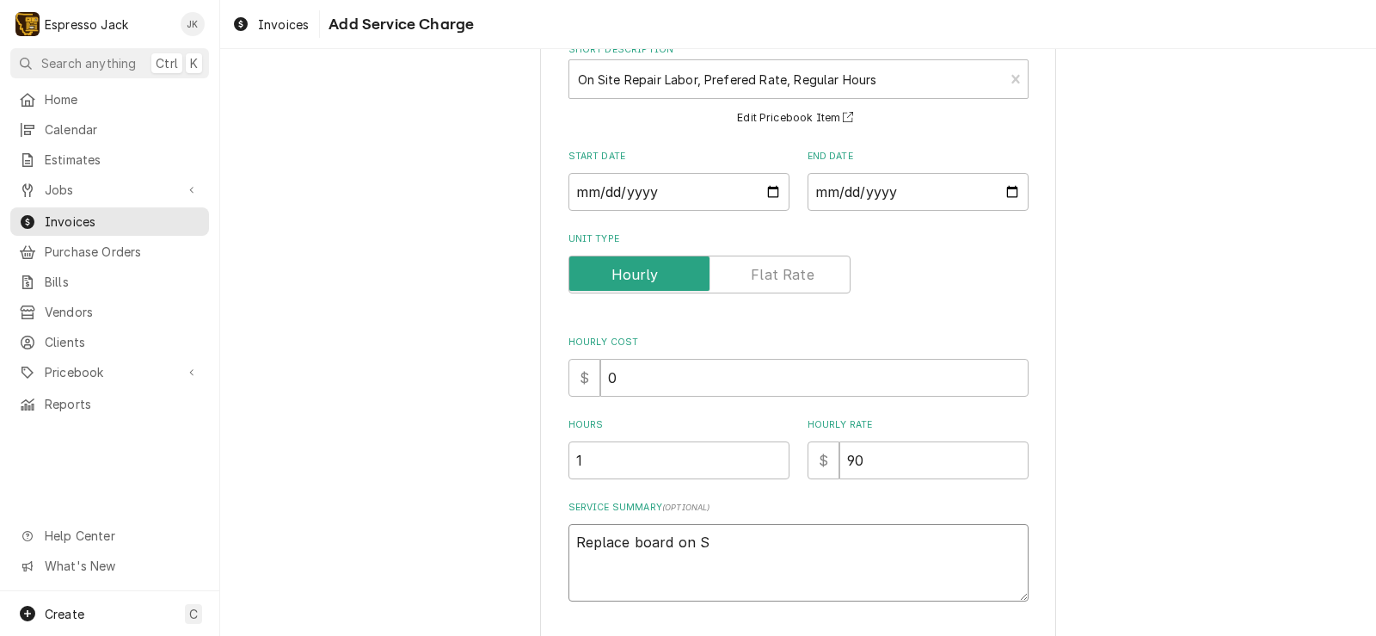
type textarea "Replace board on Sa"
type textarea "x"
type textarea "Replace board on San"
type textarea "x"
type textarea "Replace board on Sanr"
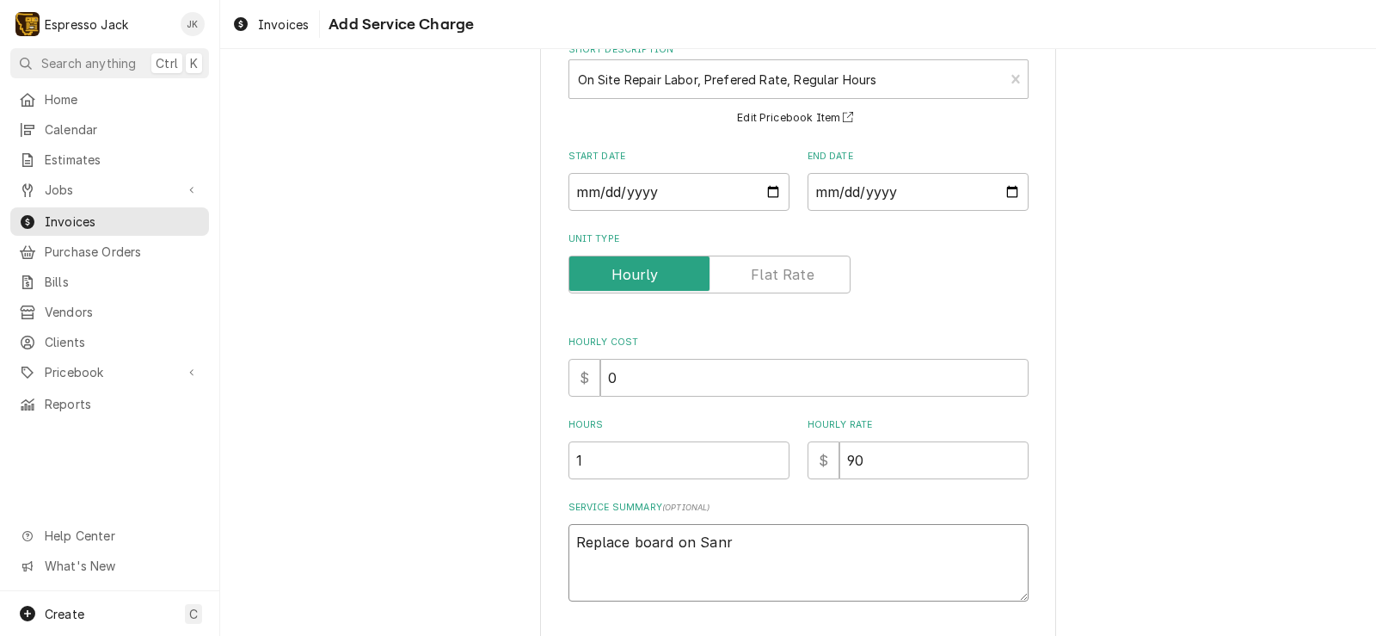
type textarea "x"
type textarea "Replace board on Sanre"
type textarea "x"
type textarea "Replace board on Sanrem"
type textarea "x"
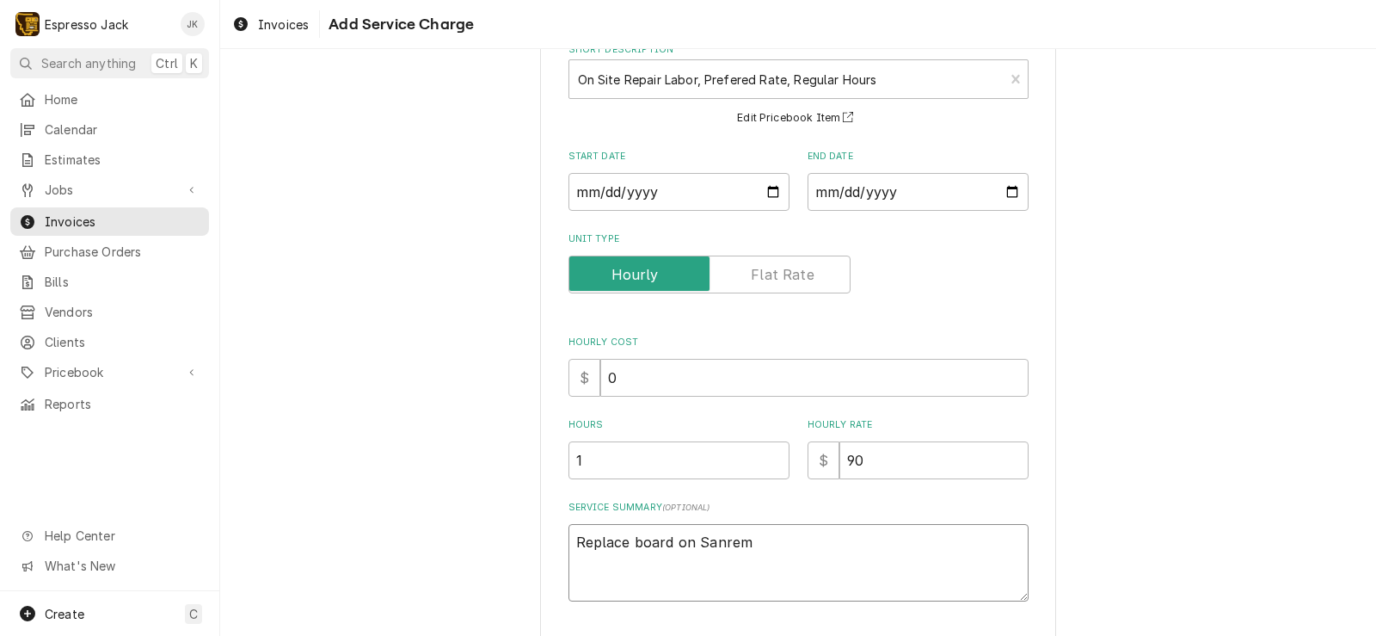
type textarea "Replace board on Sanremo"
type textarea "x"
type textarea "Replace board on Sanremo"
type textarea "x"
type textarea "Replace board on Sanremo Z"
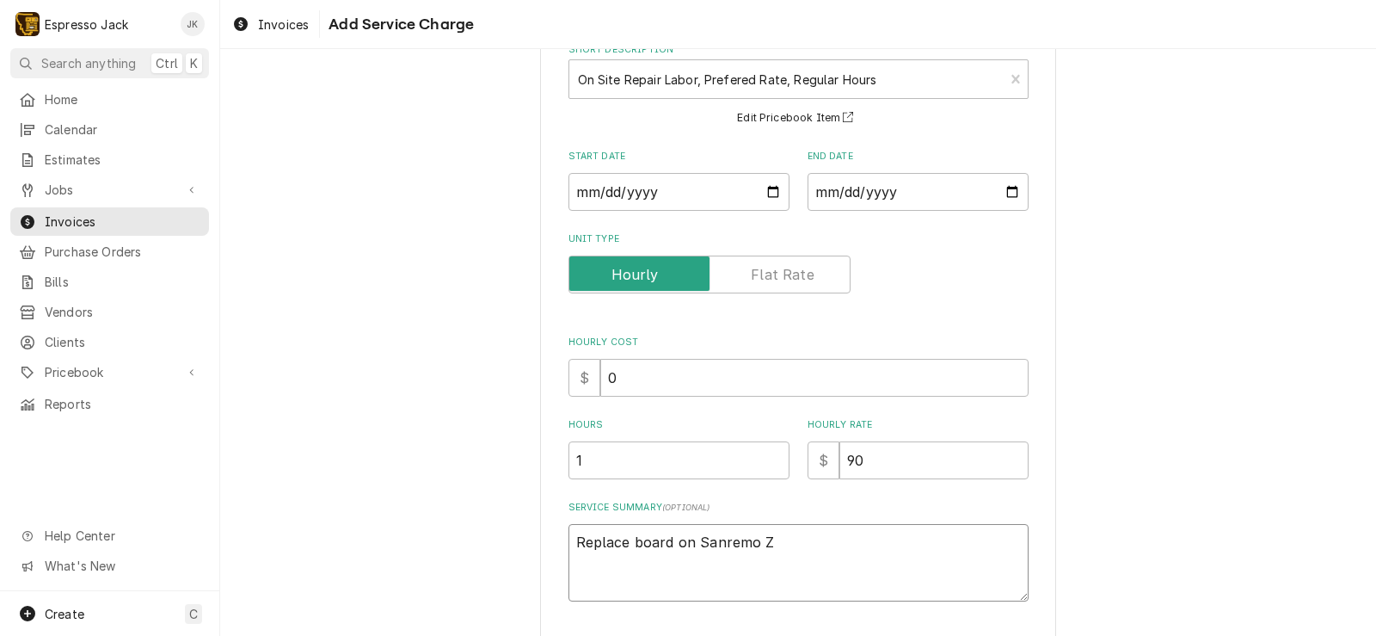
type textarea "x"
type textarea "Replace board on Sanremo Zo"
type textarea "x"
type textarea "Replace board on Sanremo Zoe"
type textarea "x"
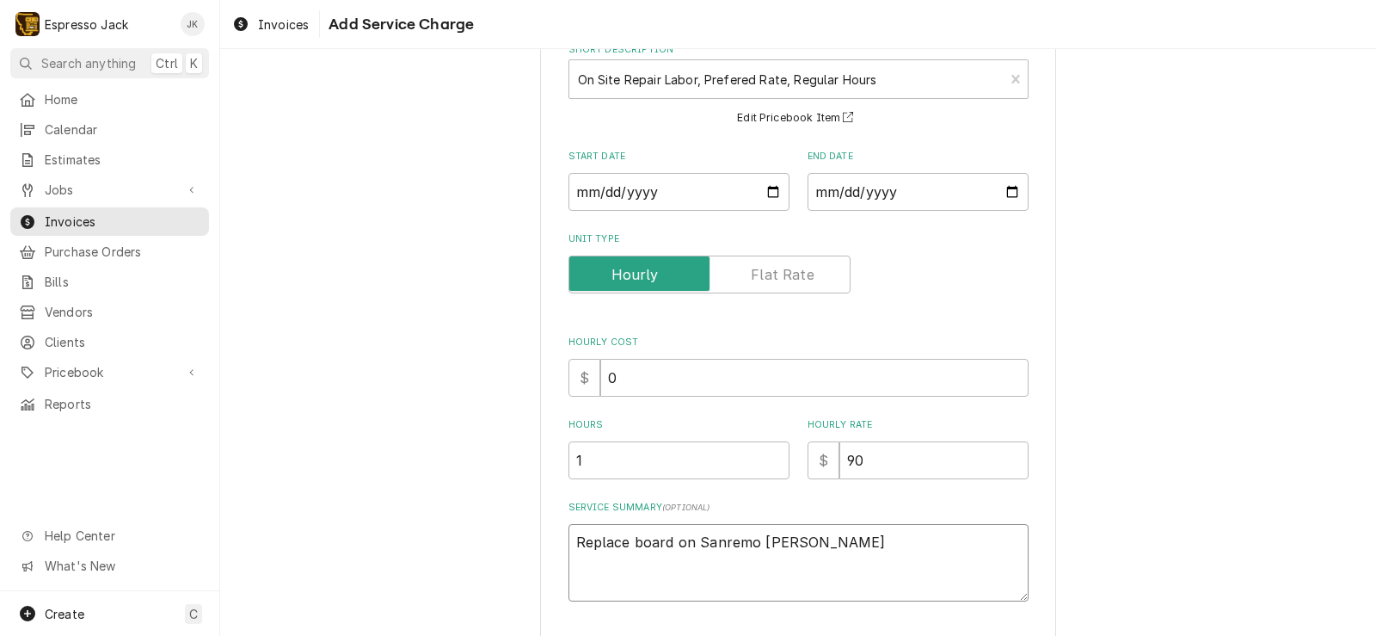
type textarea "Replace board on Sanremo Zoe"
type textarea "x"
type textarea "Replace board on Sanremo Zoe w"
type textarea "x"
type textarea "Replace board on Sanremo Zoe wi"
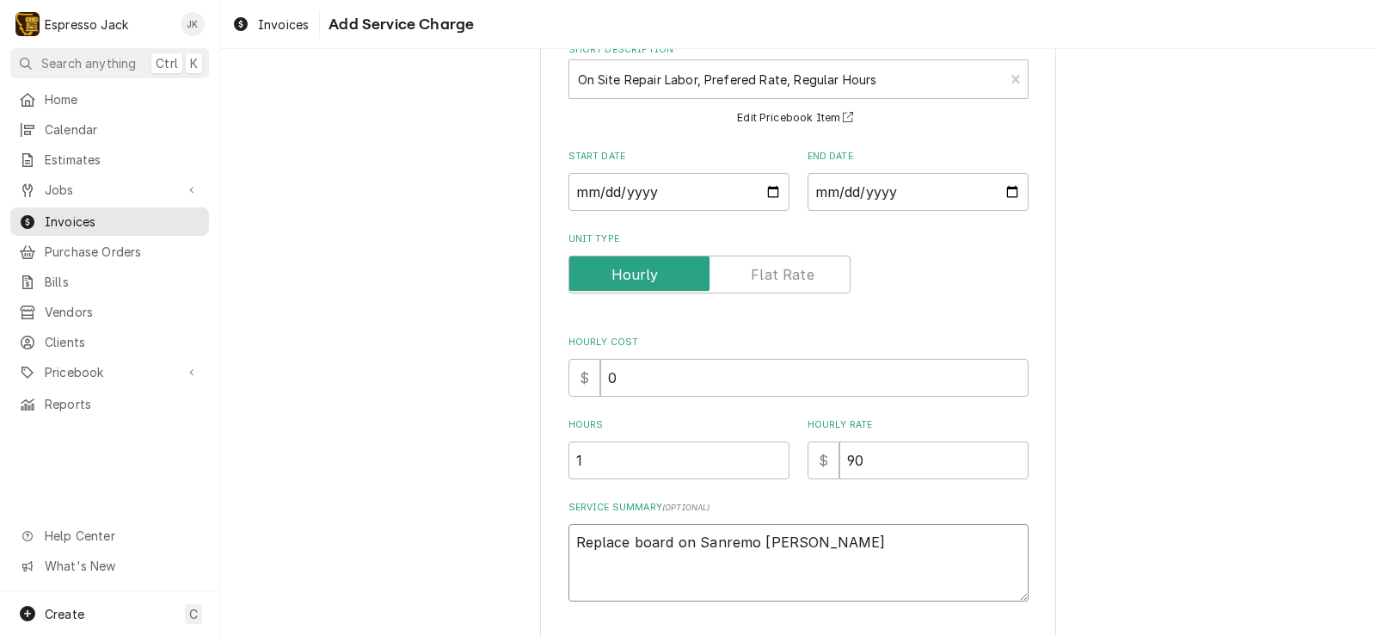
type textarea "x"
type textarea "Replace board on Sanremo Zoe wit"
type textarea "x"
type textarea "Replace board on Sanremo Zoe with"
type textarea "x"
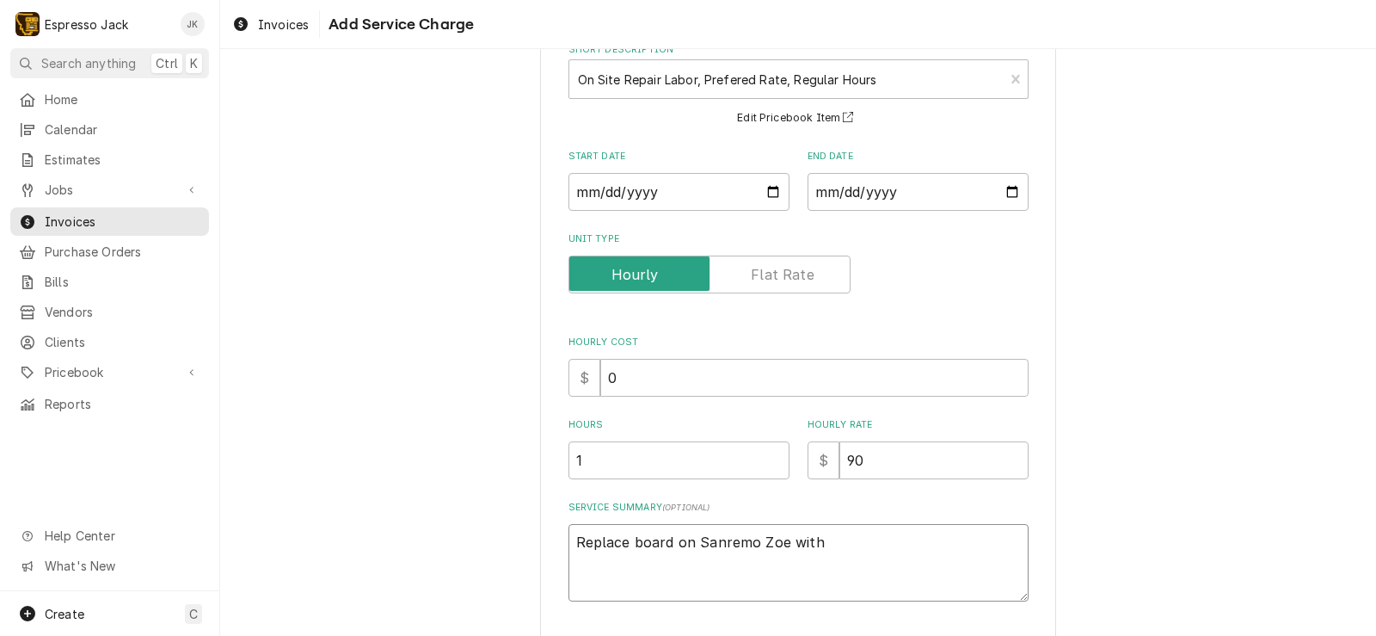
type textarea "Replace board on Sanremo Zoe with"
type textarea "x"
type textarea "Replace board on Sanremo Zoe with r"
type textarea "x"
type textarea "Replace board on Sanremo Zoe with re"
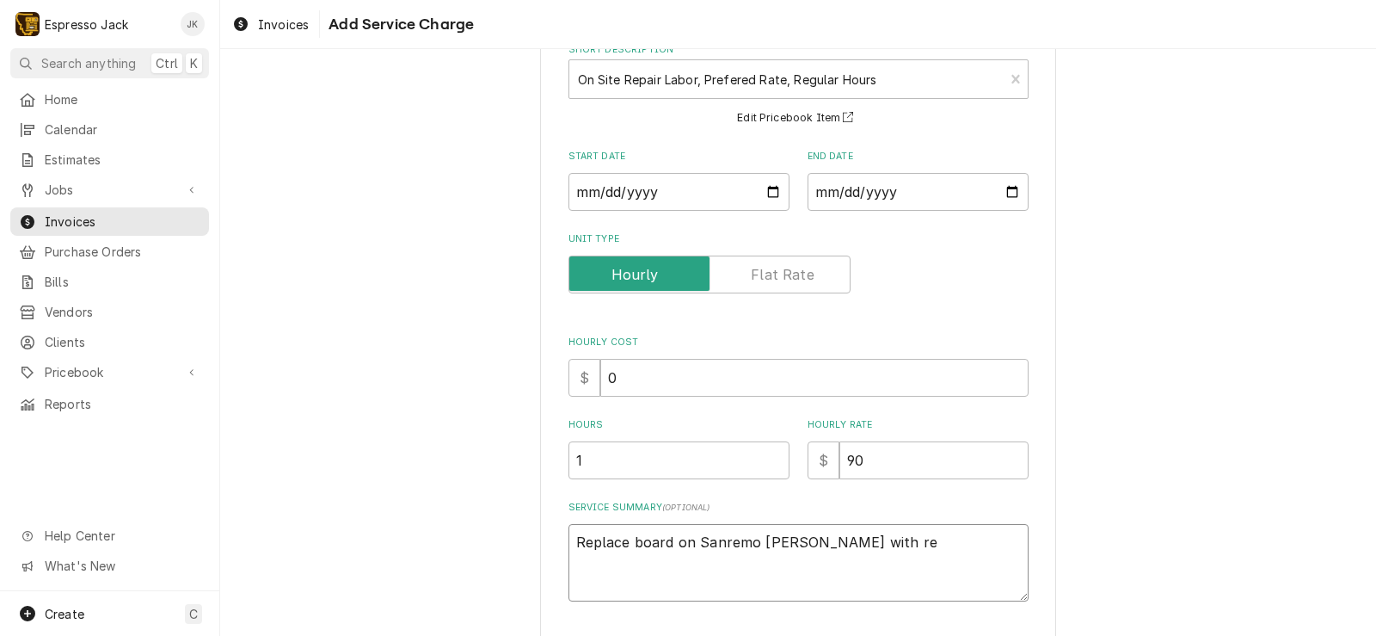
type textarea "x"
type textarea "Replace board on Sanremo Zoe with rep"
type textarea "x"
type textarea "Replace board on Sanremo Zoe with repa"
type textarea "x"
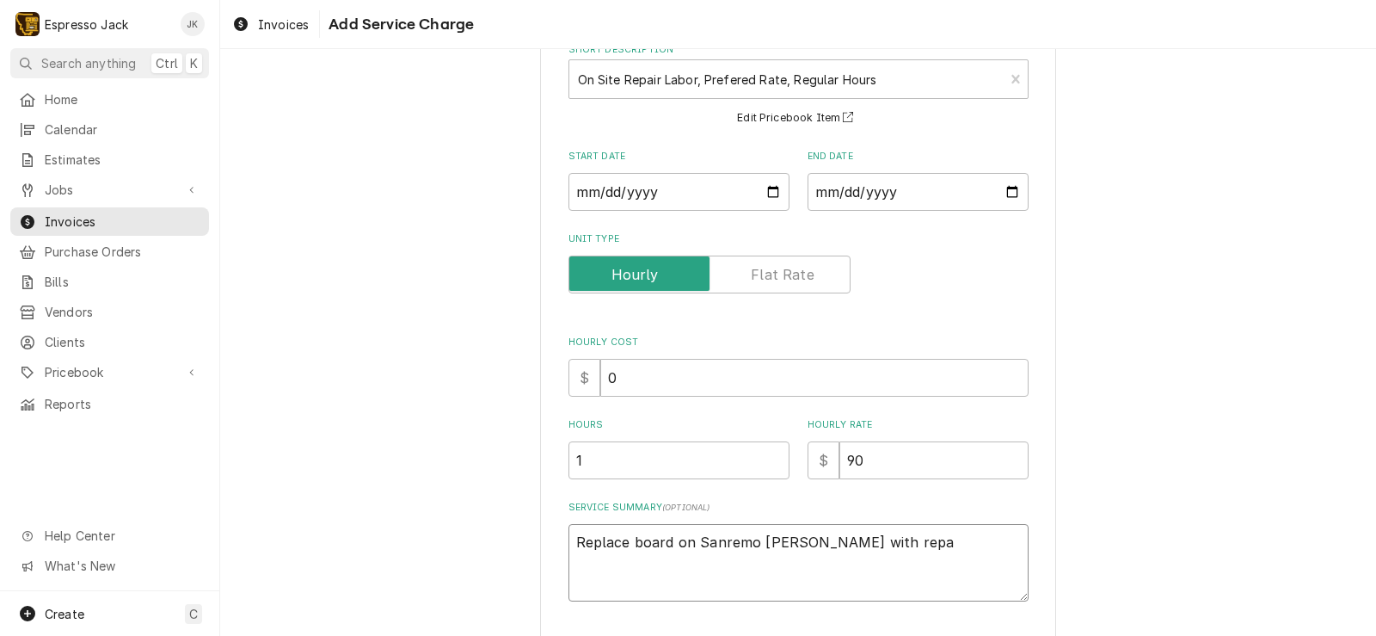
type textarea "Replace board on Sanremo Zoe with repar"
type textarea "x"
type textarea "Replace board on Sanremo Zoe with repari"
type textarea "x"
type textarea "Replace board on Sanremo Zoe with reparie"
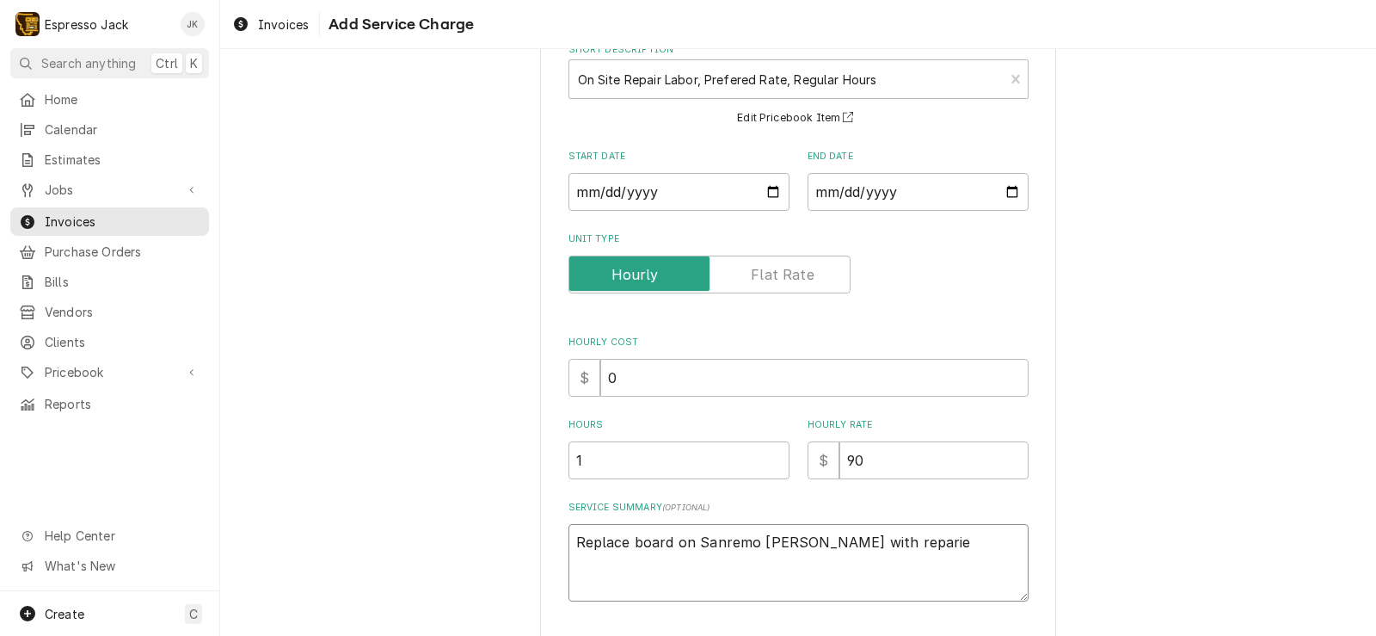
type textarea "x"
type textarea "Replace board on Sanremo Zoe with reparied"
type textarea "x"
type textarea "Replace board on Sanremo Zoe with reparie"
type textarea "x"
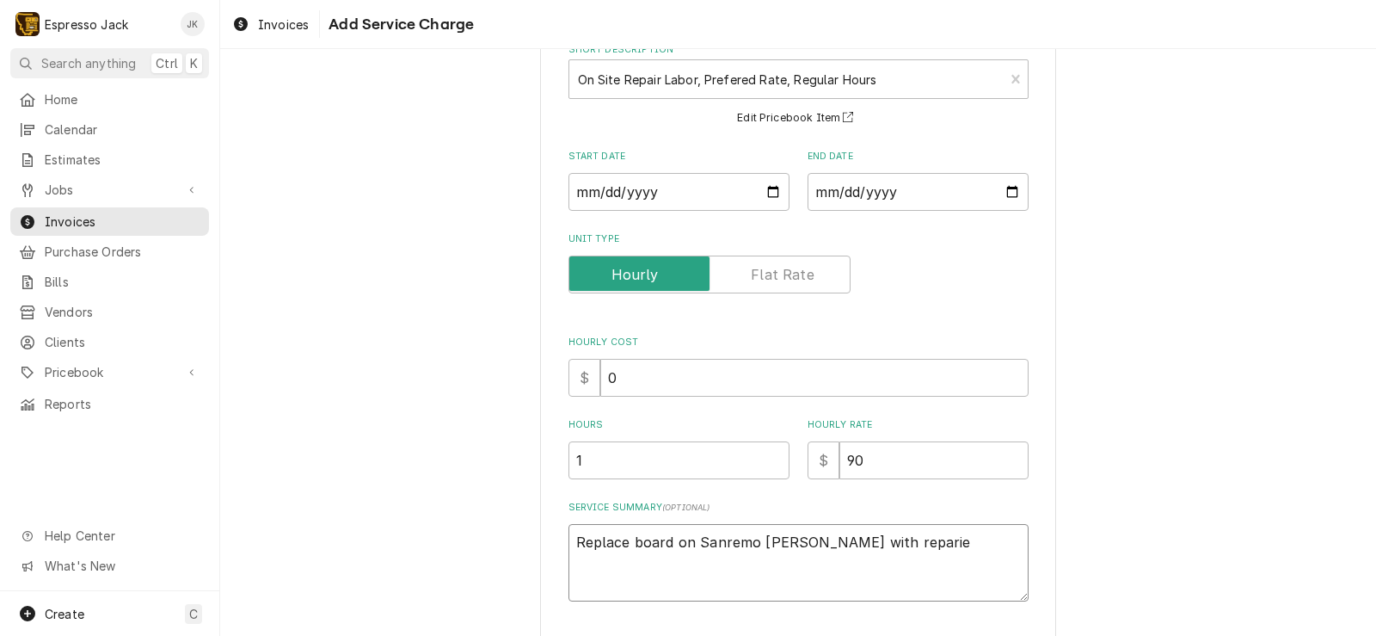
type textarea "Replace board on Sanremo Zoe with repari"
type textarea "x"
type textarea "Replace board on Sanremo Zoe with repar"
type textarea "x"
type textarea "Replace board on Sanremo Zoe with repa"
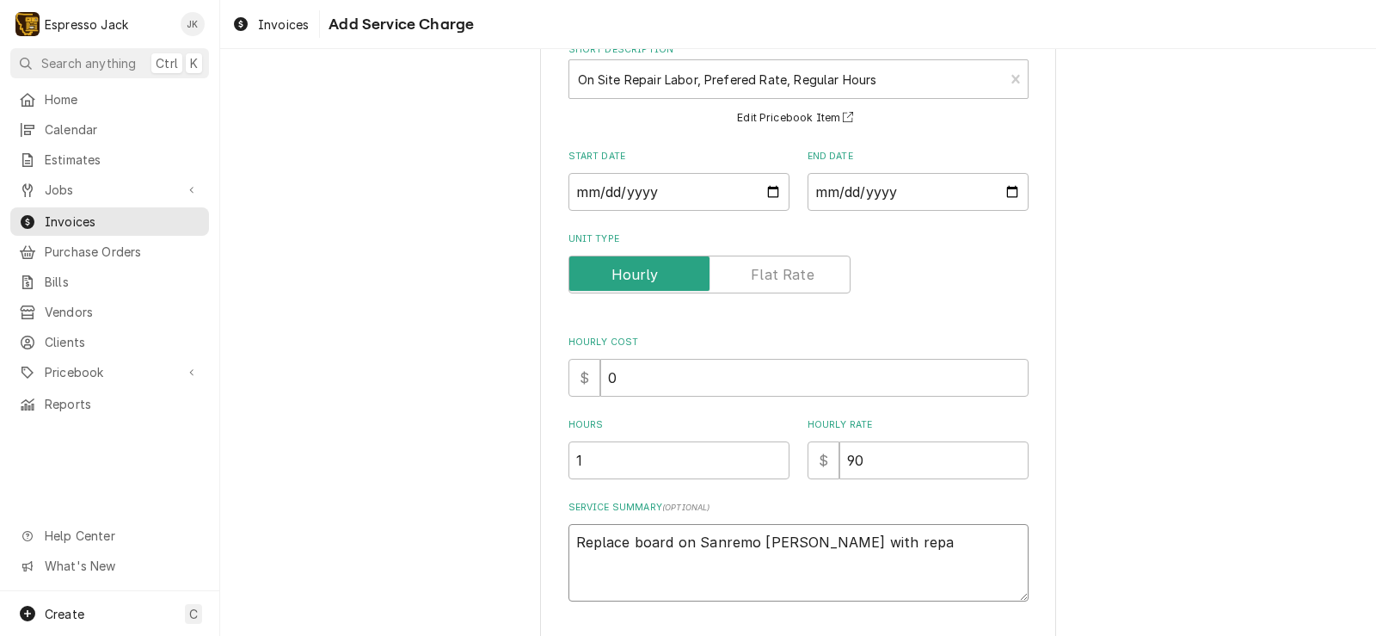
type textarea "x"
type textarea "Replace board on Sanremo Zoe with repai"
type textarea "x"
type textarea "Replace board on Sanremo Zoe with repair"
type textarea "x"
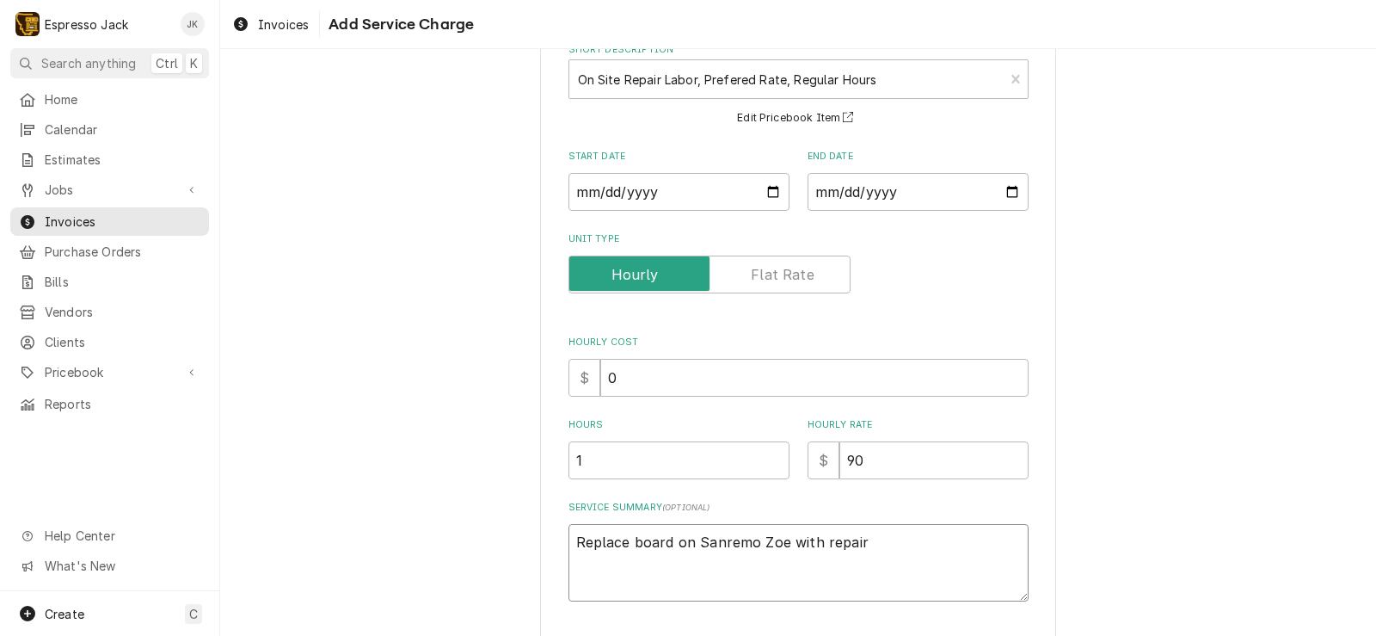
type textarea "Replace board on Sanremo Zoe with repaire"
type textarea "x"
type textarea "Replace board on Sanremo Zoe with repaired"
type textarea "x"
type textarea "Replace board on Sanremo Zoe with repaired"
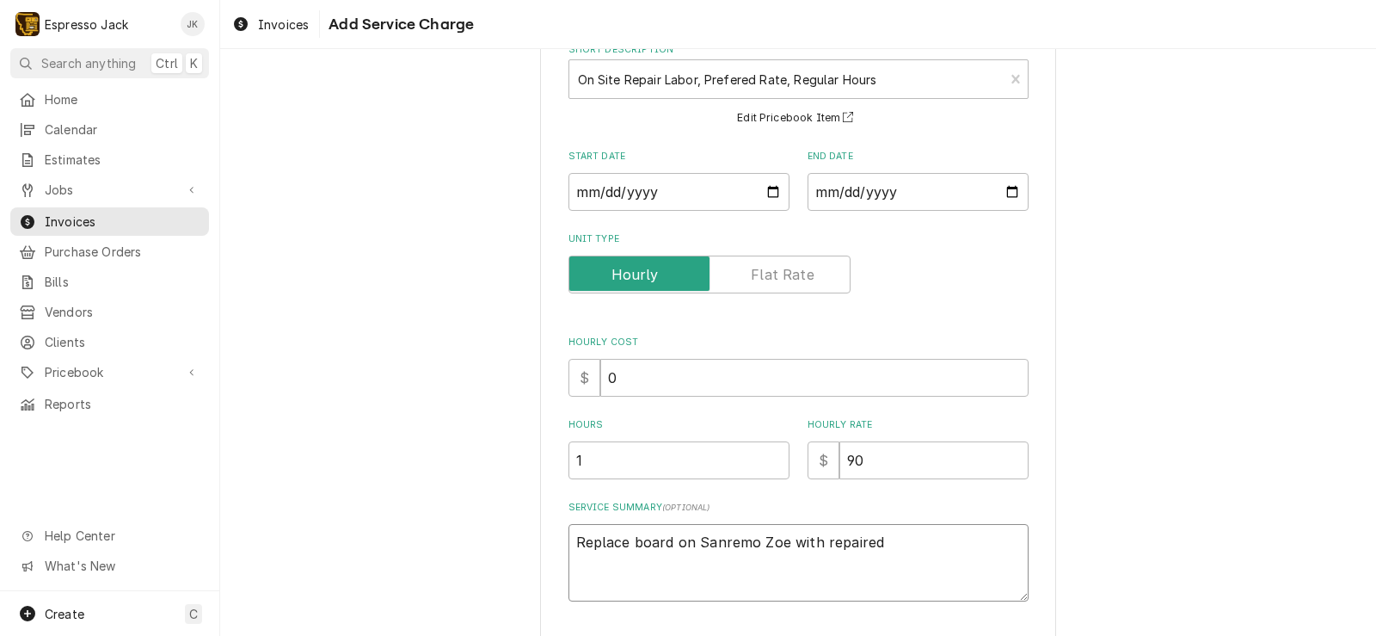
type textarea "x"
type textarea "Replace board on Sanremo Zoe with repaired o"
type textarea "x"
type textarea "Replace board on Sanremo Zoe with repaired on"
type textarea "x"
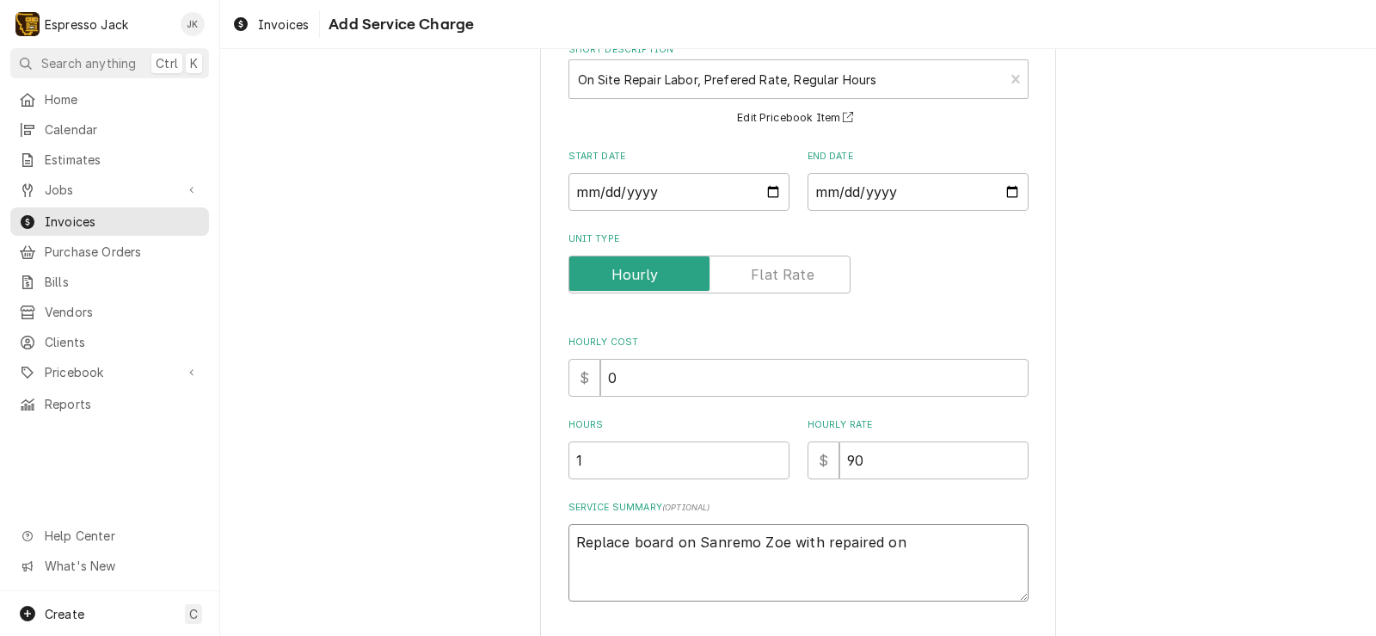
type textarea "Replace board on Sanremo Zoe with repaired one"
type textarea "x"
type textarea "Replace board on Sanremo Zoe with repaired one."
type textarea "x"
type textarea "Replace board on Sanremo Zoe with repaired one.."
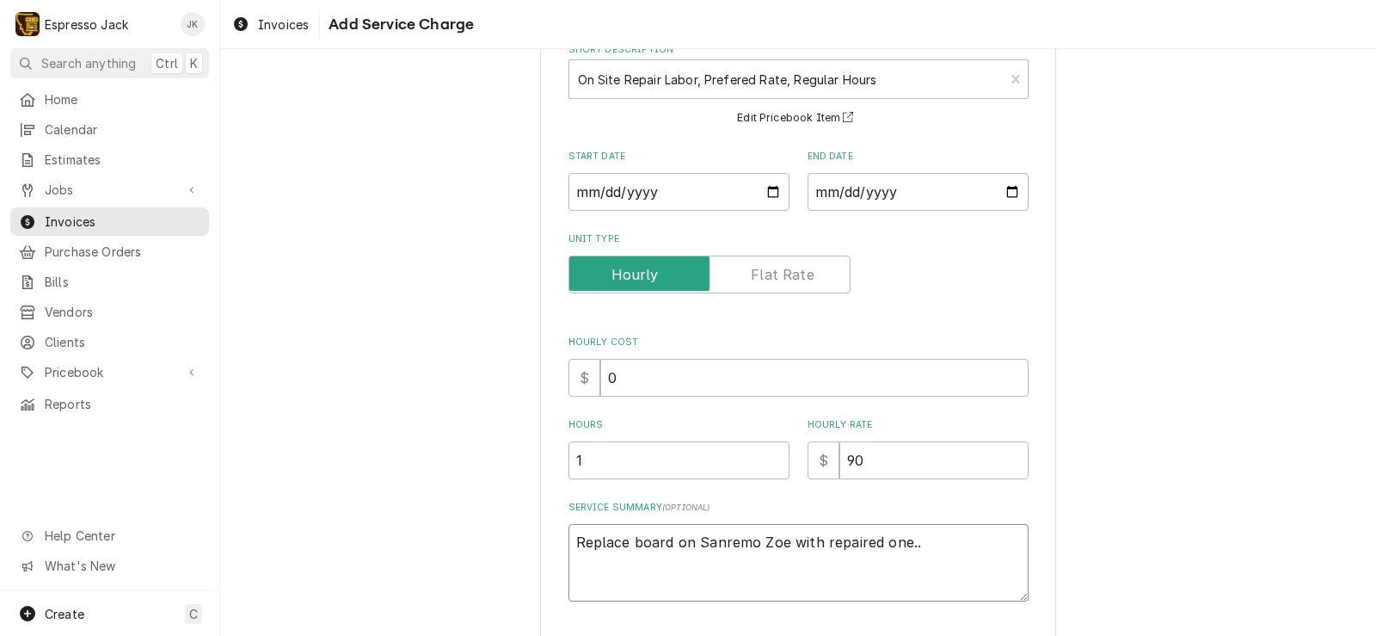
type textarea "x"
type textarea "Replace board on Sanremo Zoe with repaired one..."
type textarea "x"
type textarea "Replace board on Sanremo Zoe with repaired one..."
type textarea "x"
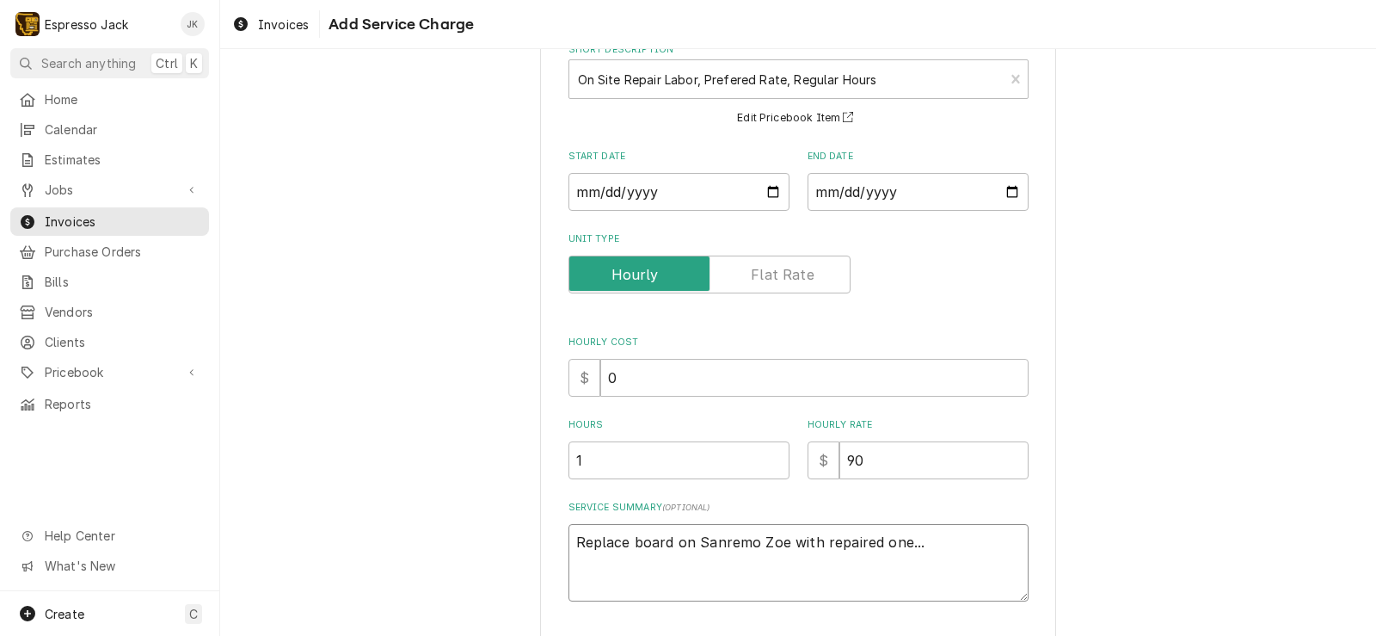
type textarea "Replace board on Sanremo Zoe with repaired one... a"
type textarea "x"
type textarea "Replace board on Sanremo Zoe with repaired one... ag"
type textarea "x"
type textarea "Replace board on Sanremo Zoe with repaired one... aga"
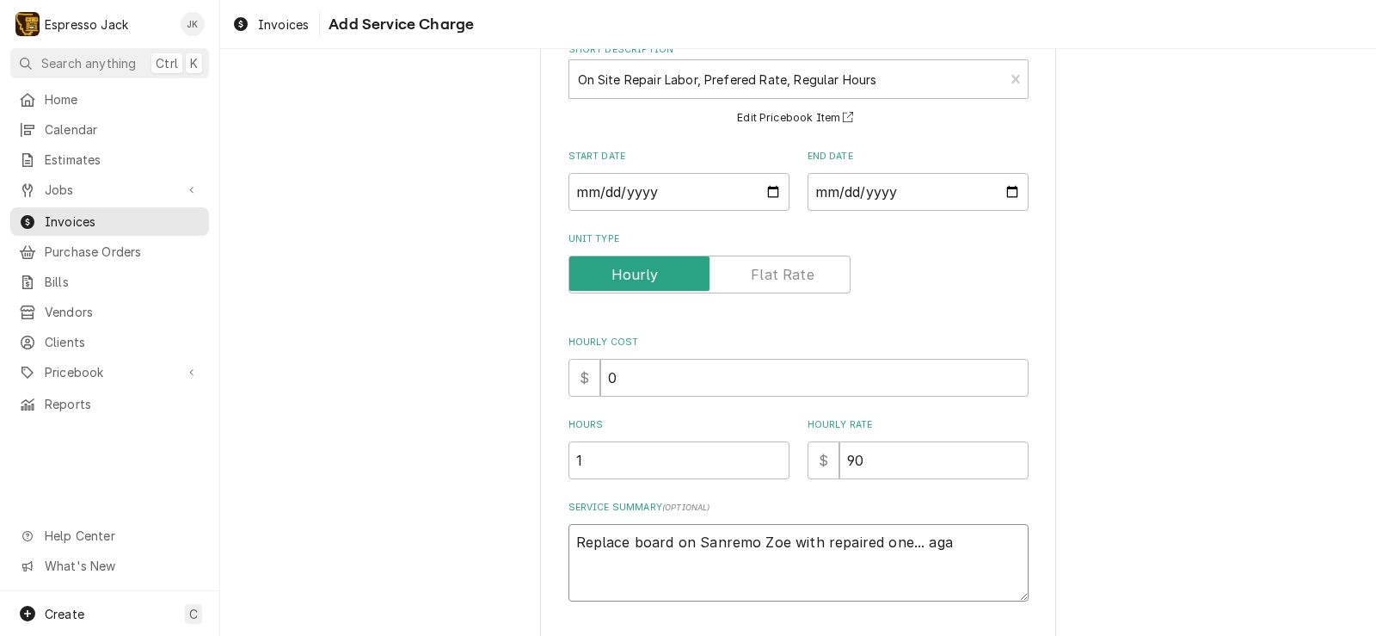
type textarea "x"
type textarea "Replace board on Sanremo Zoe with repaired one... agai"
type textarea "x"
type textarea "Replace board on Sanremo Zoe with repaired one... again"
type textarea "x"
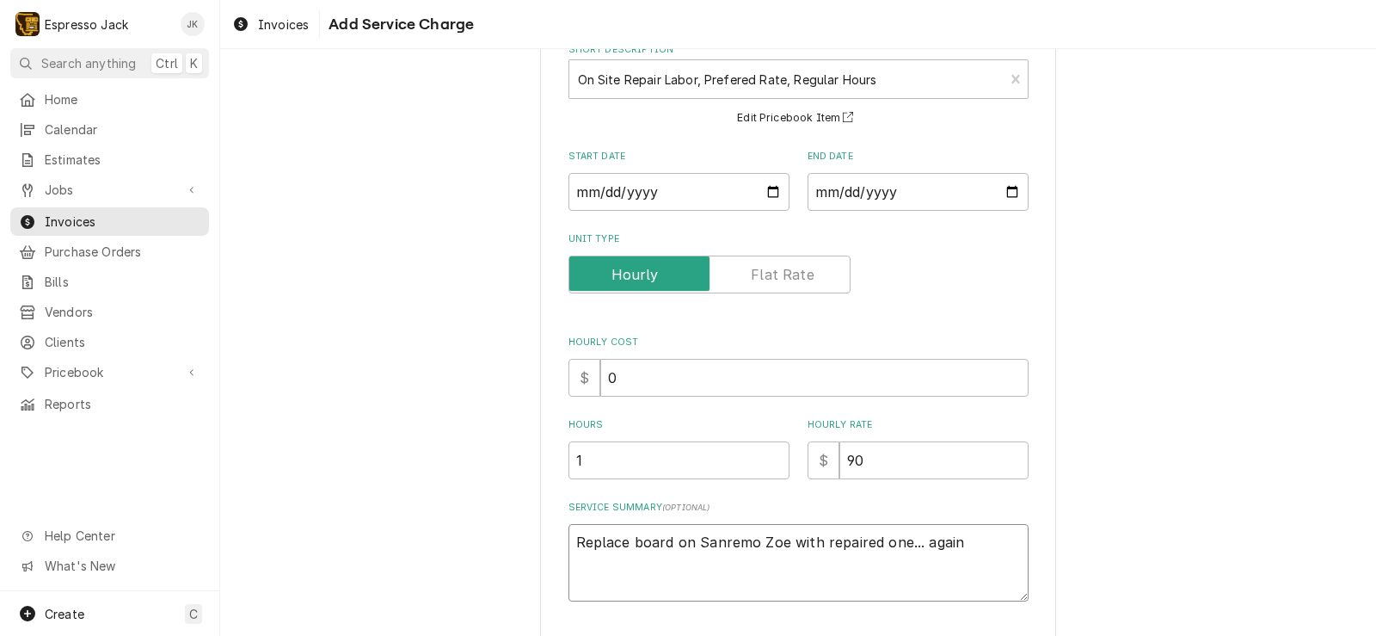
type textarea "Replace board on Sanremo Zoe with repaired one... again."
type textarea "x"
type textarea "Replace board on Sanremo Zoe with repaired one... again."
type textarea "x"
type textarea "Replace board on Sanremo Zoe with repaired one... again. A"
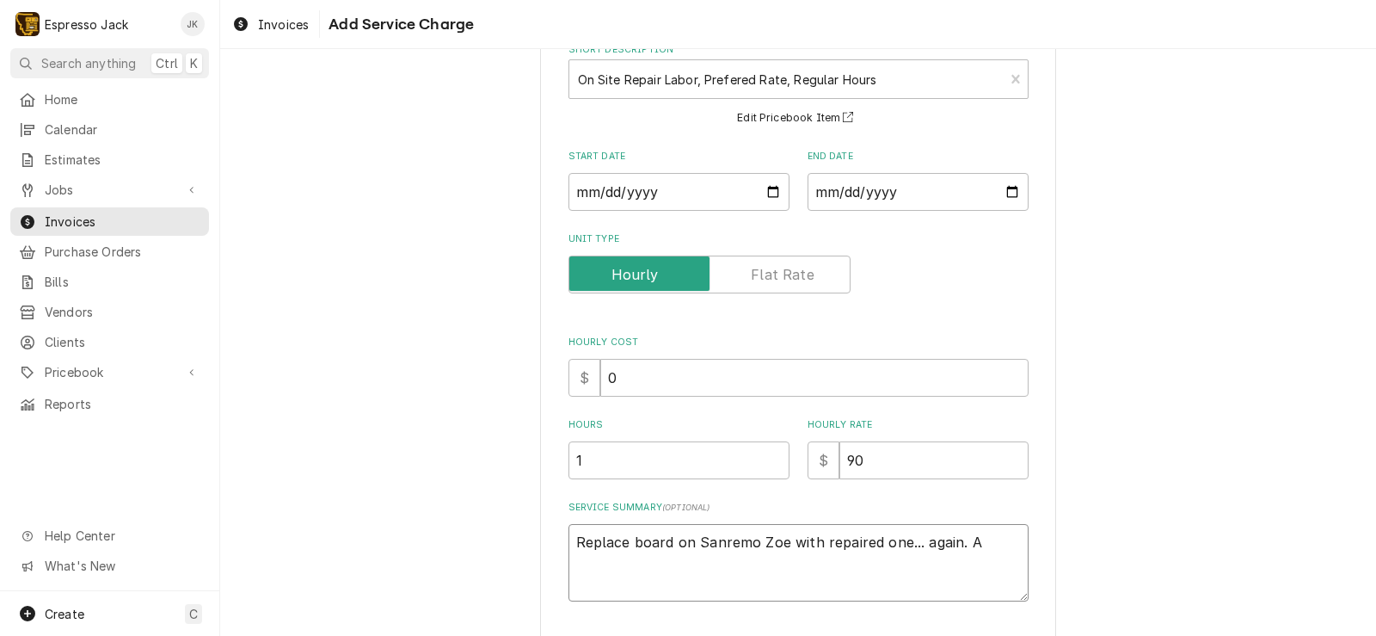
type textarea "x"
type textarea "Replace board on Sanremo Zoe with repaired one... again."
type textarea "x"
type textarea "Replace board on Sanremo Zoe with repaired one... again. A"
type textarea "x"
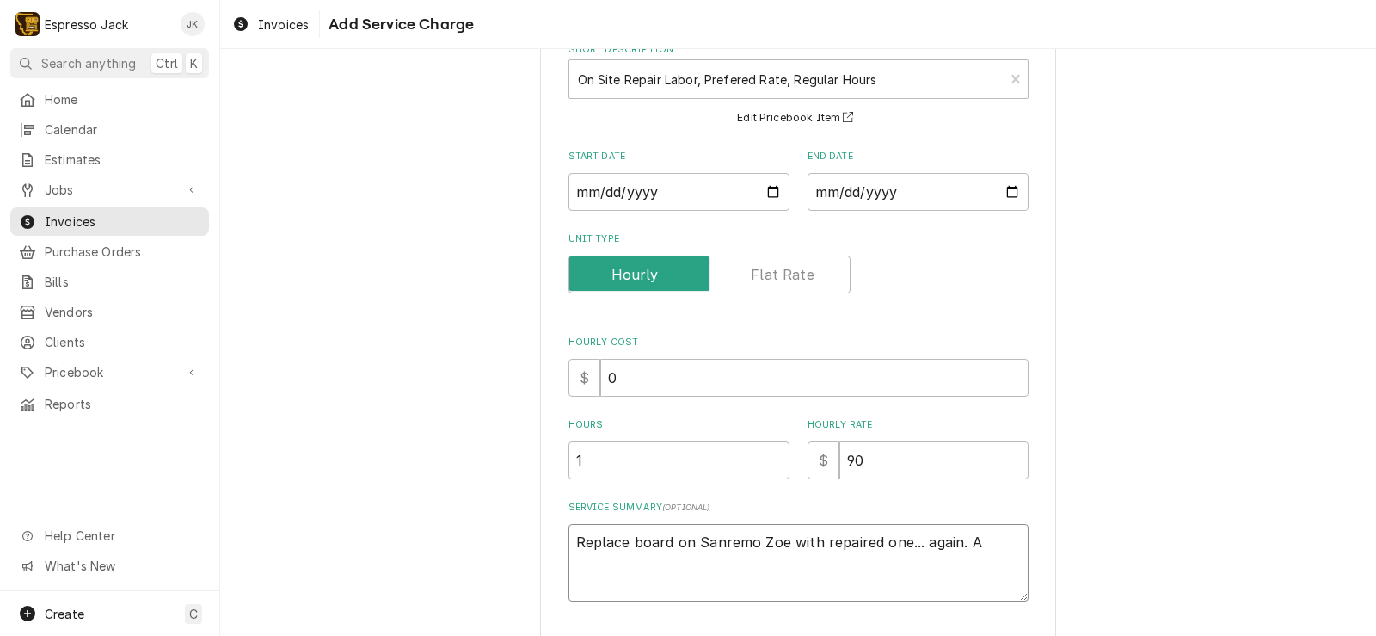
type textarea "Replace board on Sanremo Zoe with repaired one... again. Al"
type textarea "x"
type textarea "Replace board on Sanremo Zoe with repaired one... again. Als"
type textarea "x"
type textarea "Replace board on Sanremo Zoe with repaired one... again. Also"
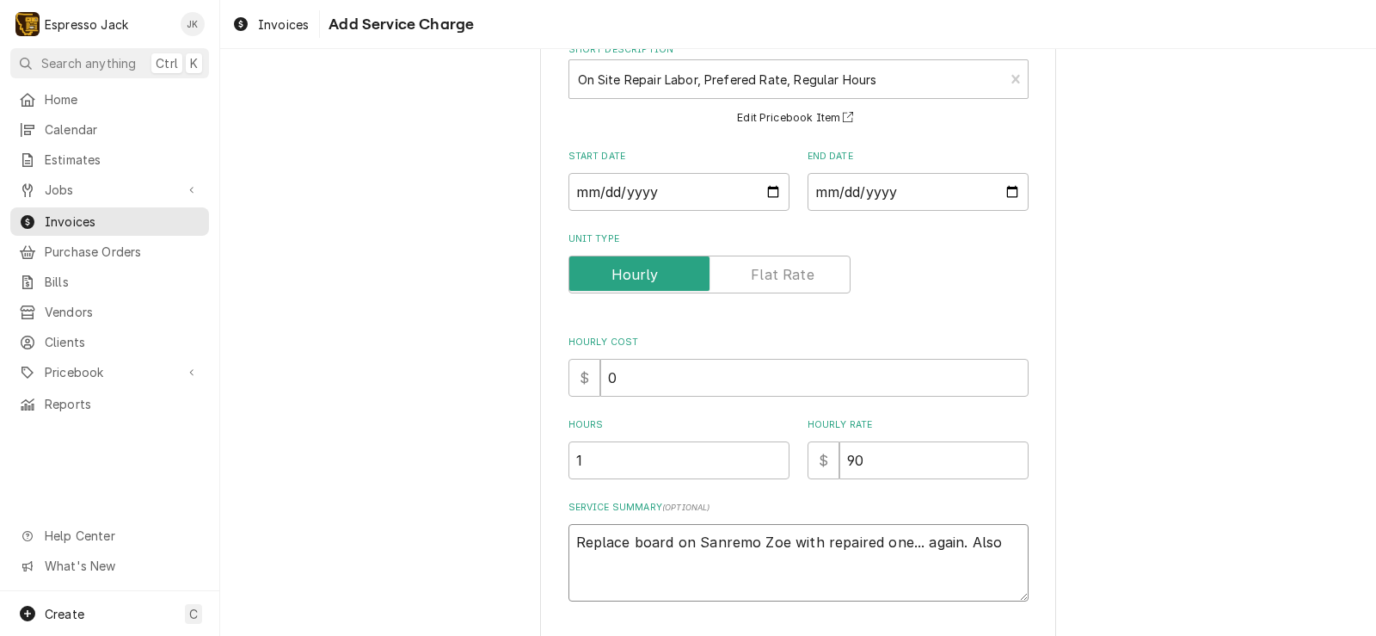
type textarea "x"
type textarea "Replace board on Sanremo Zoe with repaired one... again. Also"
type textarea "x"
type textarea "Replace board on Sanremo Zoe with repaired one... again. Also r"
type textarea "x"
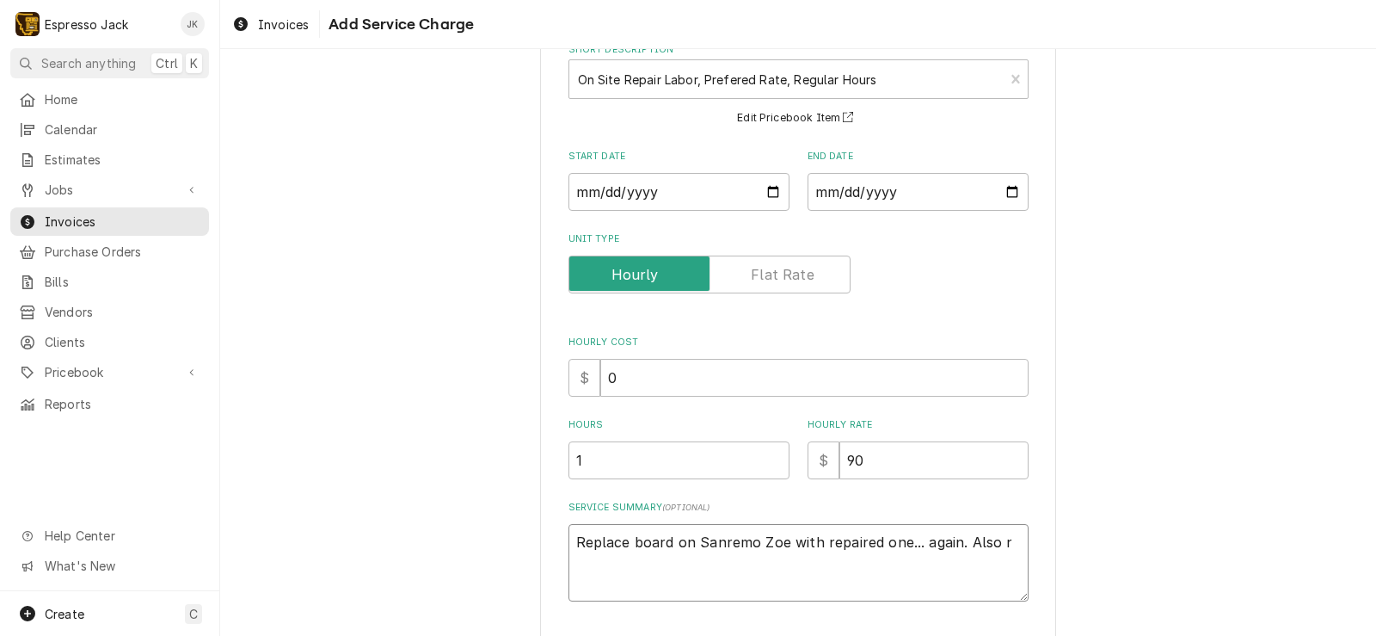
type textarea "Replace board on Sanremo Zoe with repaired one... again. Also re"
type textarea "x"
type textarea "Replace board on Sanremo Zoe with repaired one... again. Also rep"
type textarea "x"
type textarea "Replace board on Sanremo Zoe with repaired one... again. Also repl"
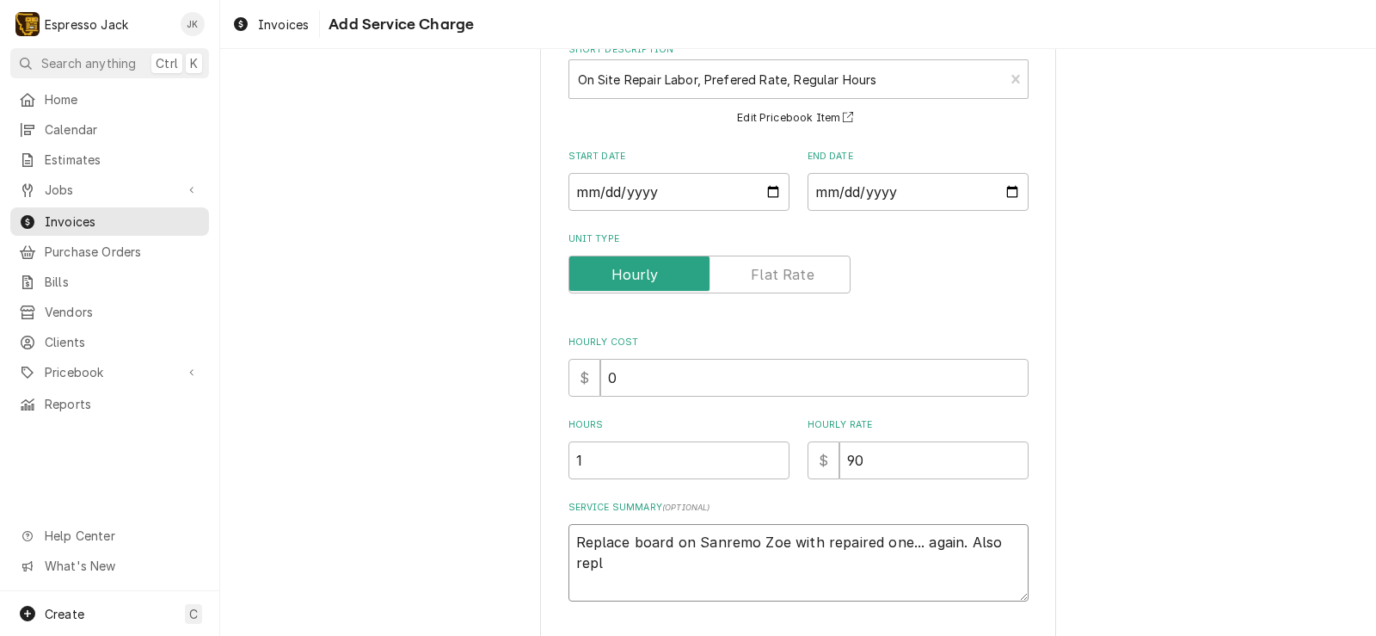
type textarea "x"
type textarea "Replace board on Sanremo Zoe with repaired one... again. Also repla"
type textarea "x"
type textarea "Replace board on Sanremo Zoe with repaired one... again. Also replac"
type textarea "x"
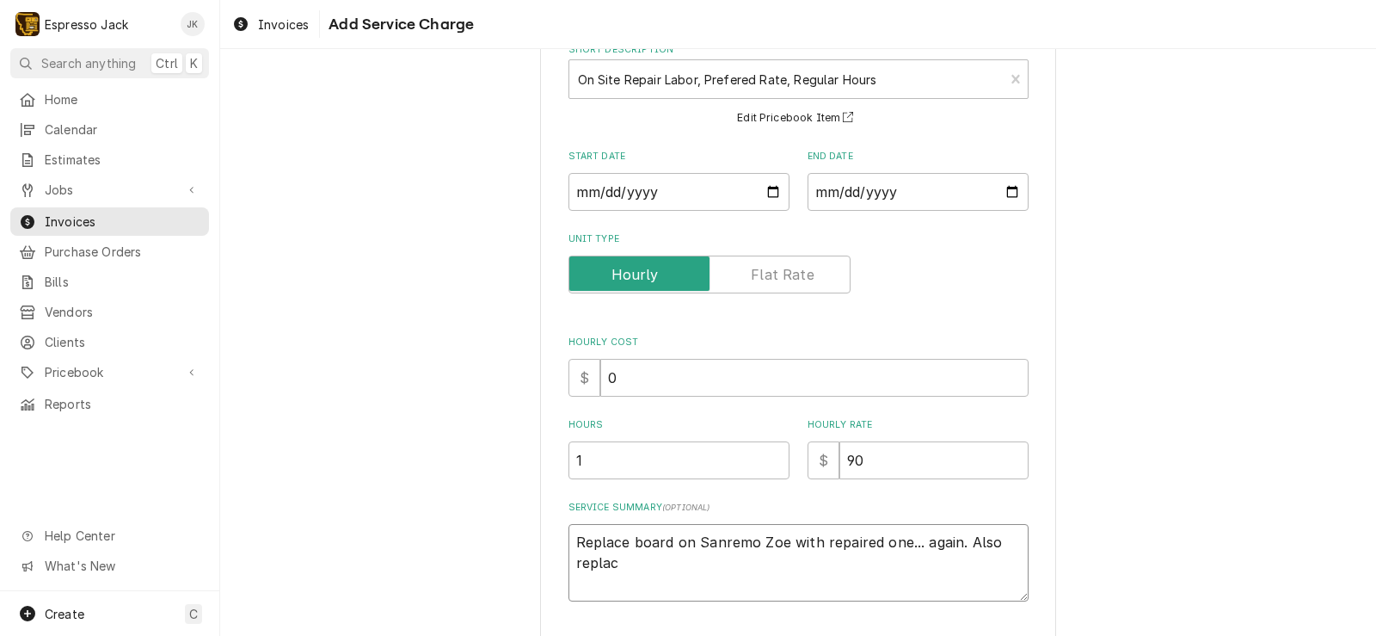
type textarea "Replace board on Sanremo Zoe with repaired one... again. Also replace"
type textarea "x"
type textarea "Replace board on Sanremo Zoe with repaired one... again. Also replaced"
type textarea "x"
type textarea "Replace board on Sanremo Zoe with repaired one... again. Also replaced"
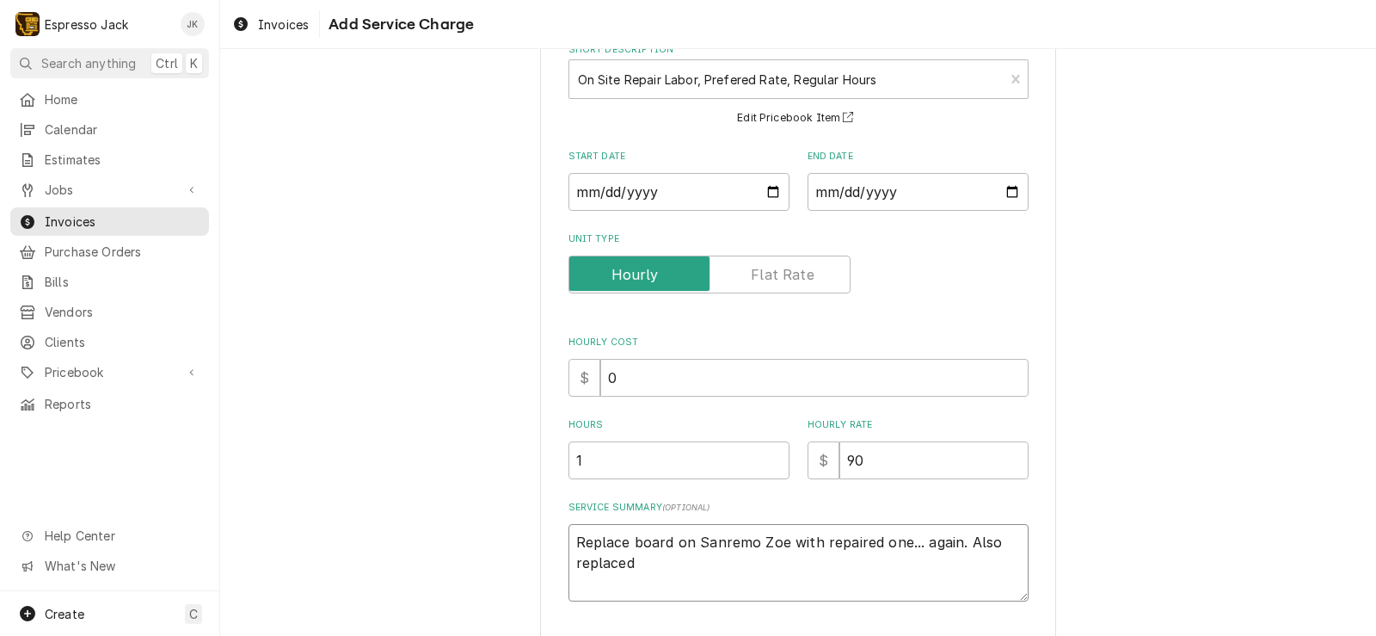
type textarea "x"
type textarea "Replace board on Sanremo Zoe with repaired one... again. Also replaced s"
type textarea "x"
type textarea "Replace board on Sanremo Zoe with repaired one... again. Also replaced sc"
type textarea "x"
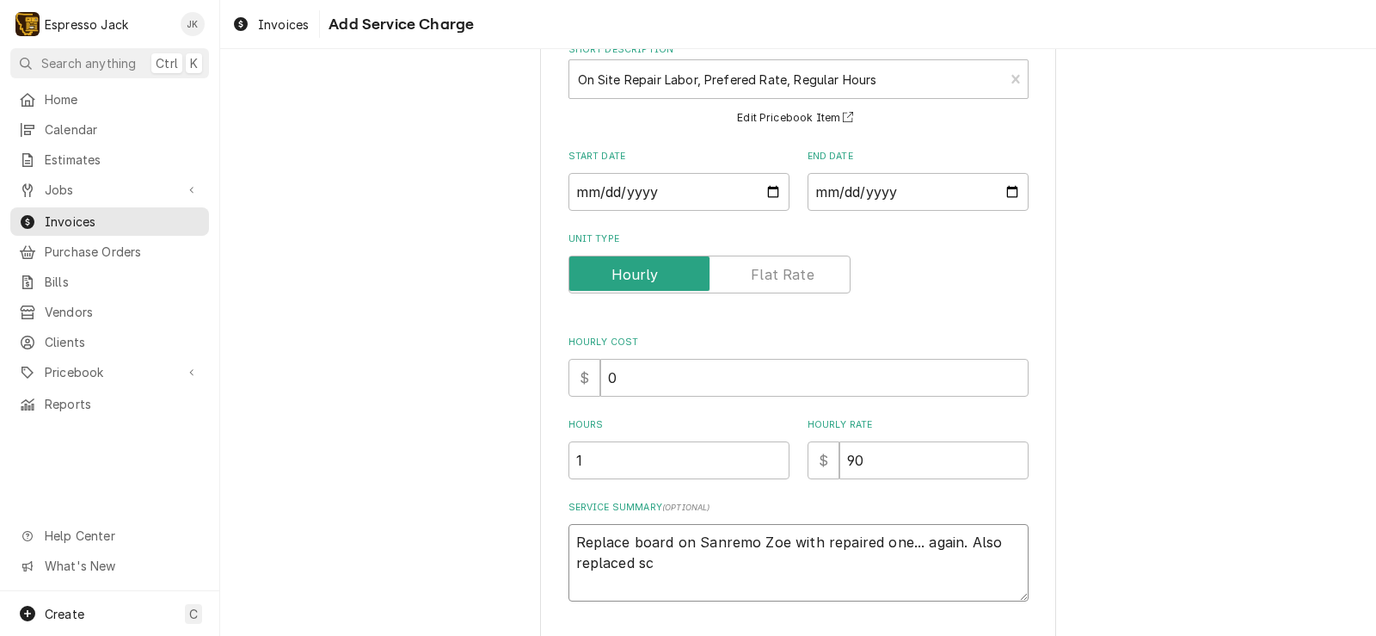
type textarea "Replace board on Sanremo Zoe with repaired one... again. Also replaced scr"
type textarea "x"
type textarea "Replace board on Sanremo Zoe with repaired one... again. Also replaced scre"
type textarea "x"
type textarea "Replace board on Sanremo Zoe with repaired one... again. Also replaced scree"
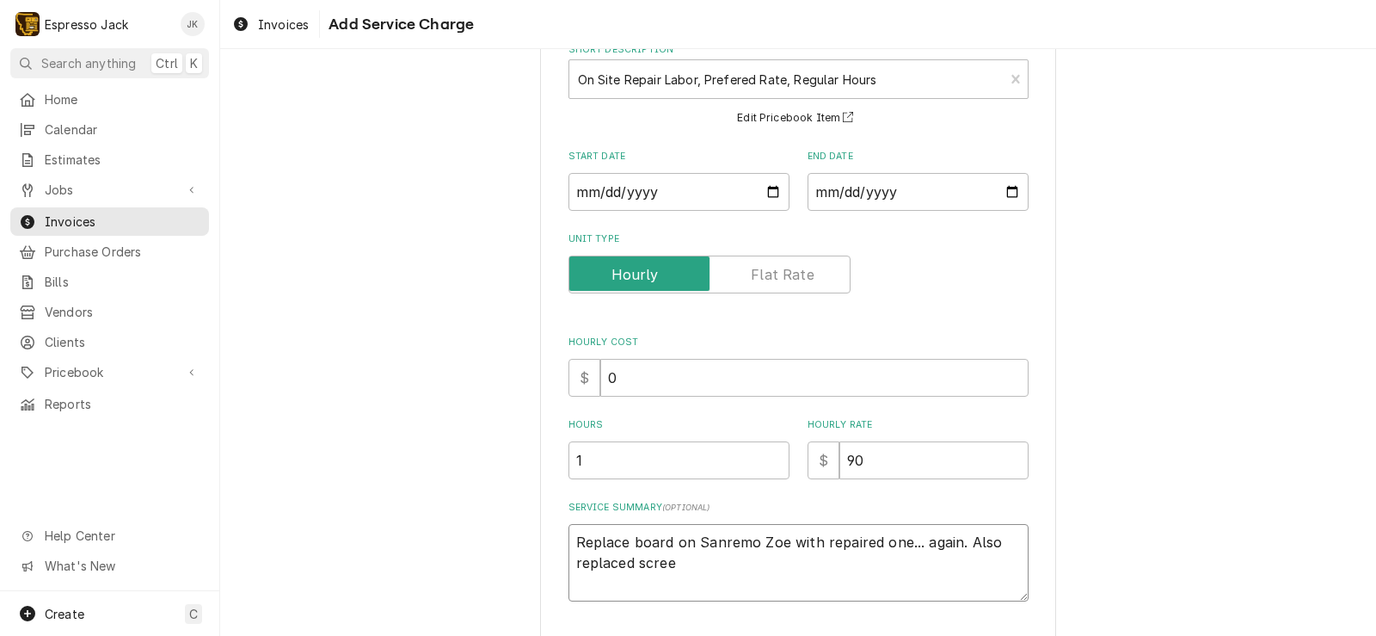
type textarea "x"
type textarea "Replace board on Sanremo Zoe with repaired one... again. Also replaced screen"
type textarea "x"
type textarea "Replace board on Sanremo Zoe with repaired one... again. Also replaced screens"
type textarea "x"
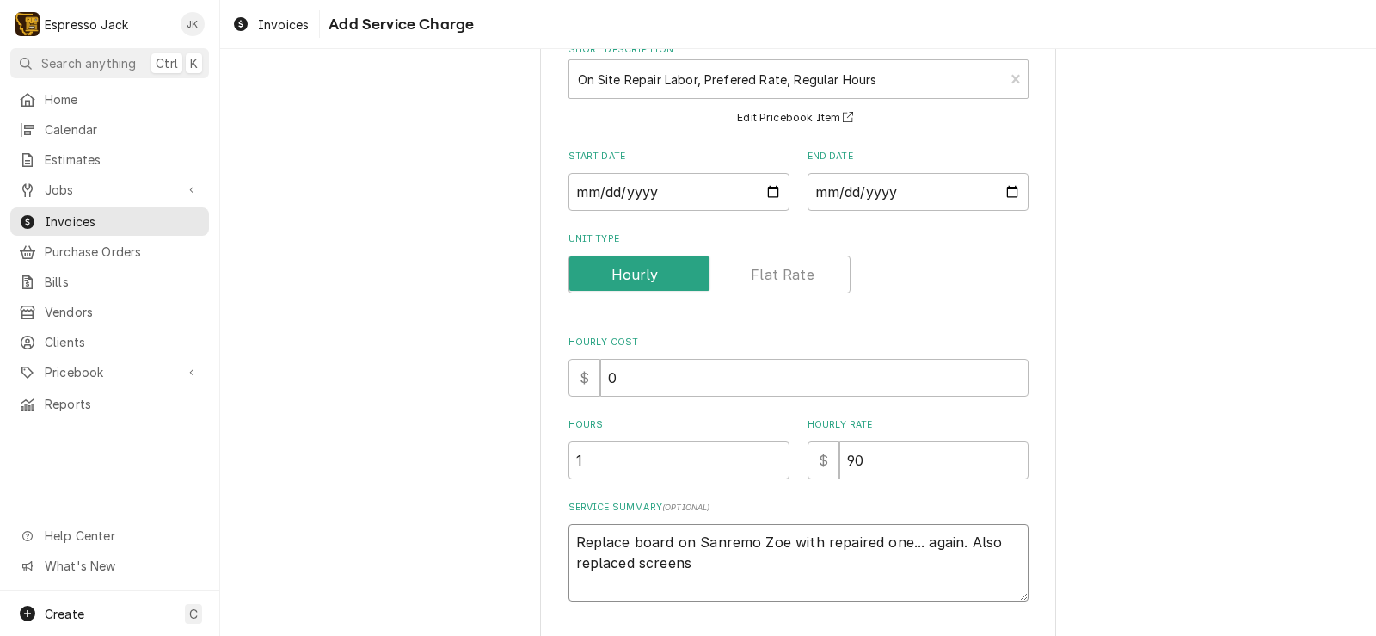
type textarea "Replace board on Sanremo Zoe with repaired one... again. Also replaced screens"
type textarea "x"
type textarea "Replace board on Sanremo Zoe with repaired one... again. Also replaced screens a"
type textarea "x"
type textarea "Replace board on Sanremo Zoe with repaired one... again. Also replaced screens …"
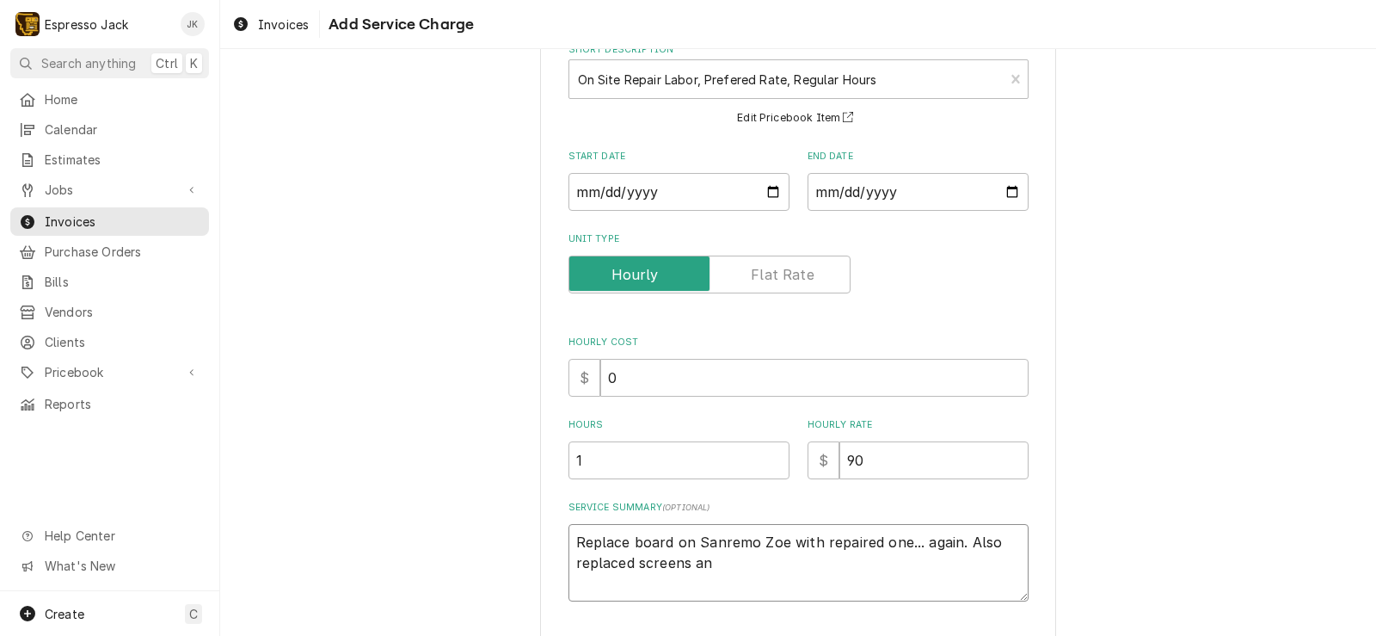
type textarea "x"
type textarea "Replace board on Sanremo Zoe with repaired one... again. Also replaced screens …"
type textarea "x"
type textarea "Replace board on Sanremo Zoe with repaired one... again. Also replaced screens …"
type textarea "x"
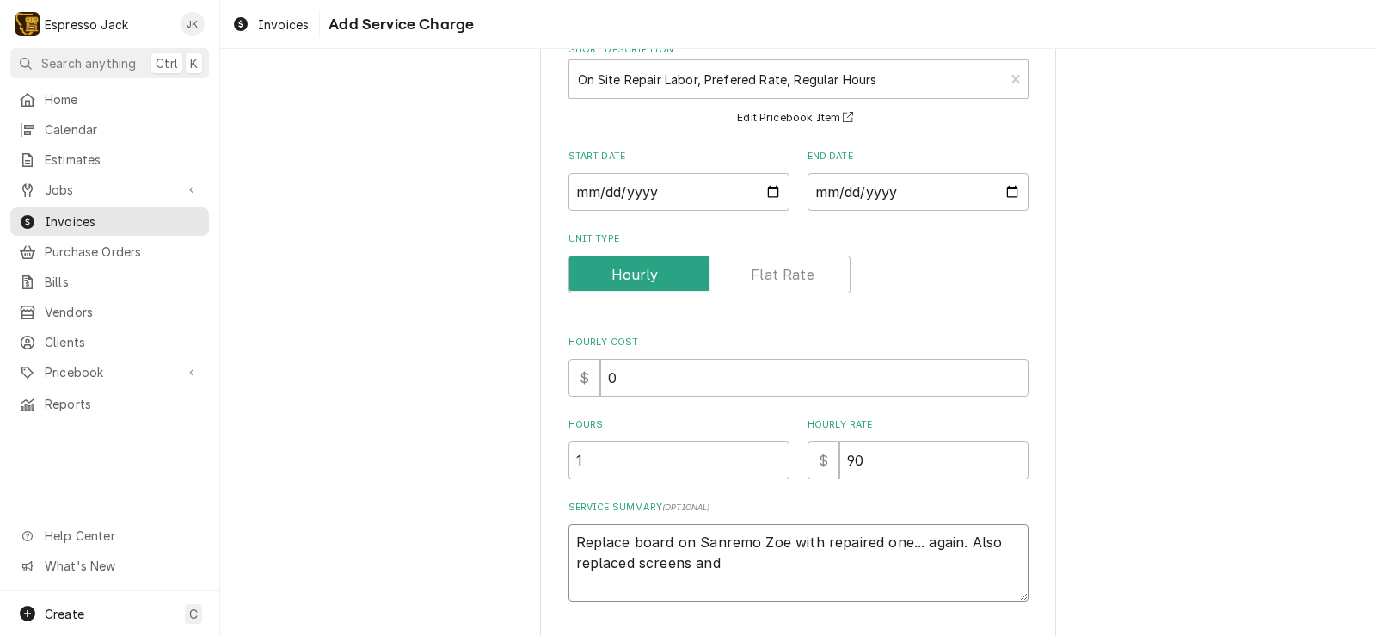
type textarea "Replace board on Sanremo Zoe with repaired one... again. Also replaced screens …"
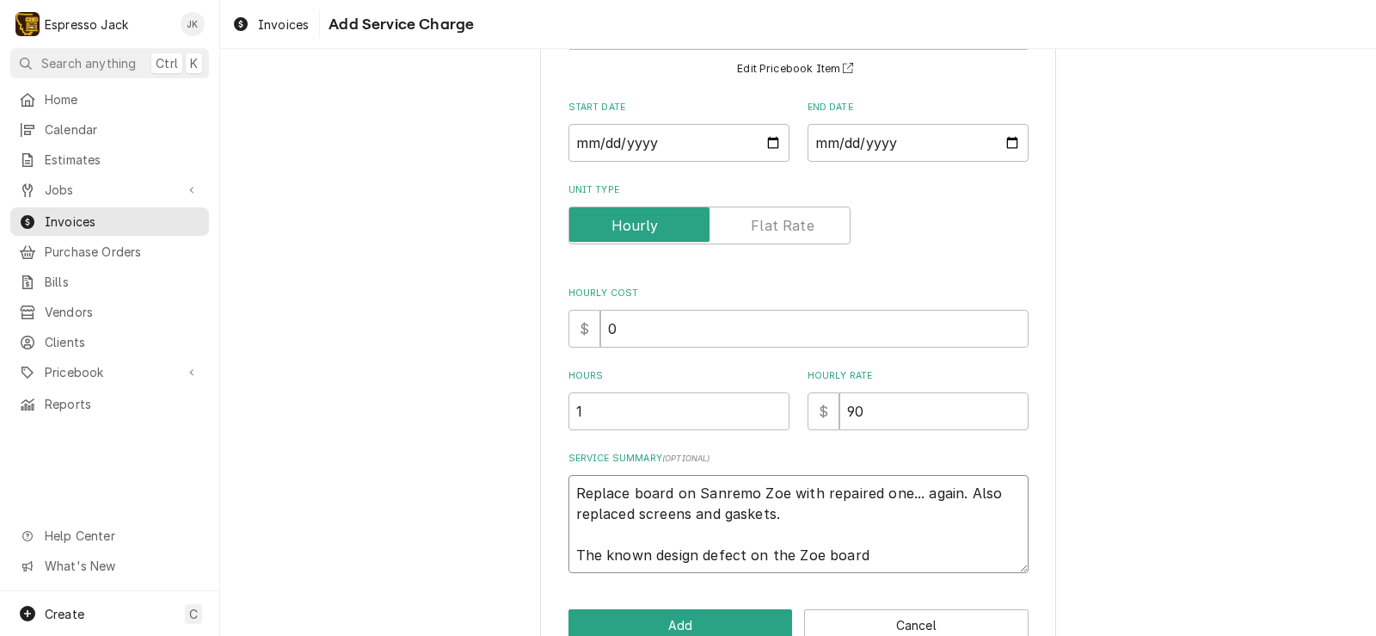
scroll to position [194, 0]
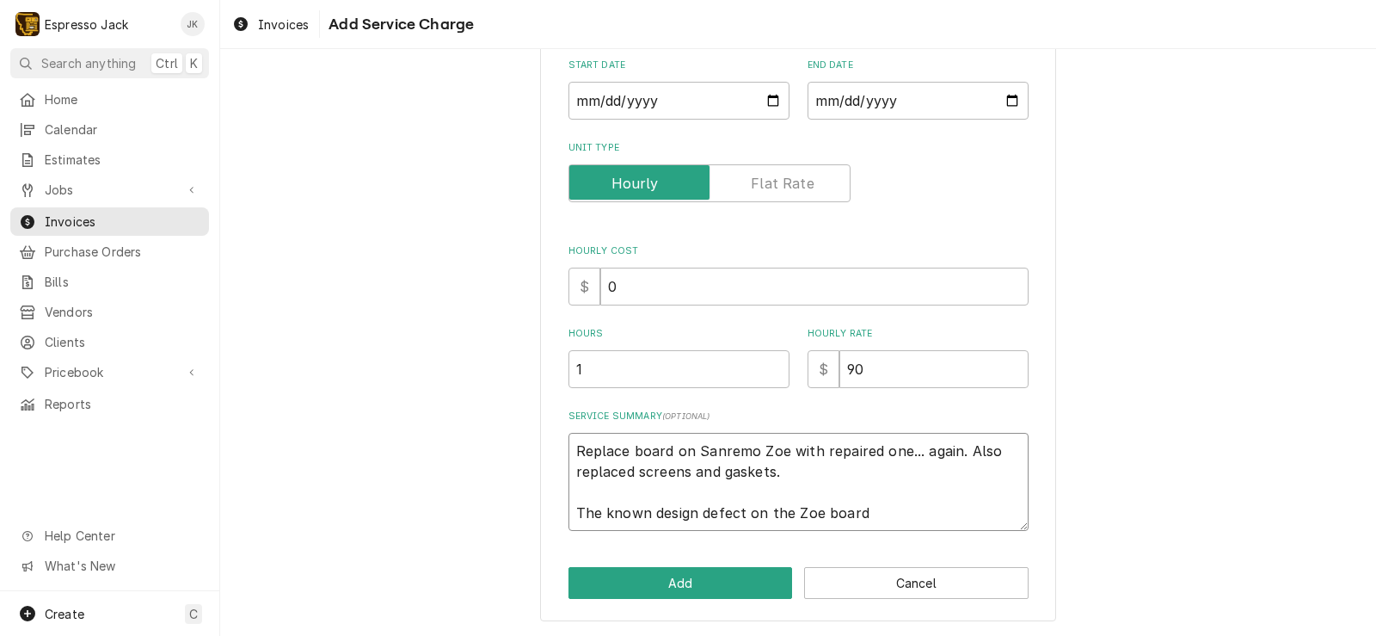
click at [955, 503] on textarea "Replace board on Sanremo Zoe with repaired one... again. Also replaced screens …" at bounding box center [799, 482] width 460 height 98
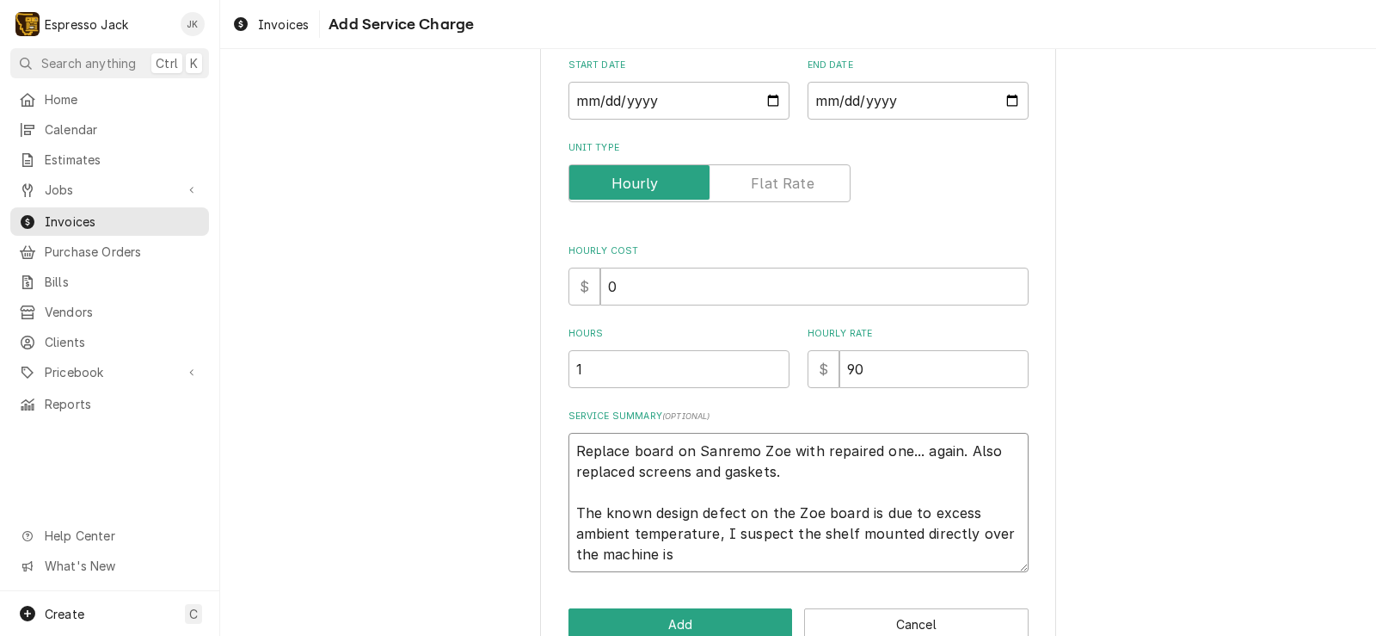
click at [750, 563] on textarea "Replace board on Sanremo Zoe with repaired one... again. Also replaced screens …" at bounding box center [799, 502] width 460 height 139
click at [696, 555] on textarea "Replace board on Sanremo Zoe with repaired one... again. Also replaced screens …" at bounding box center [799, 502] width 460 height 139
click at [689, 557] on textarea "Replace board on Sanremo Zoe with repaired one... again. Also replaced screens …" at bounding box center [799, 502] width 460 height 139
click at [830, 564] on textarea "Replace board on Sanremo Zoe with repaired one... again. Also replaced screens …" at bounding box center [799, 502] width 460 height 139
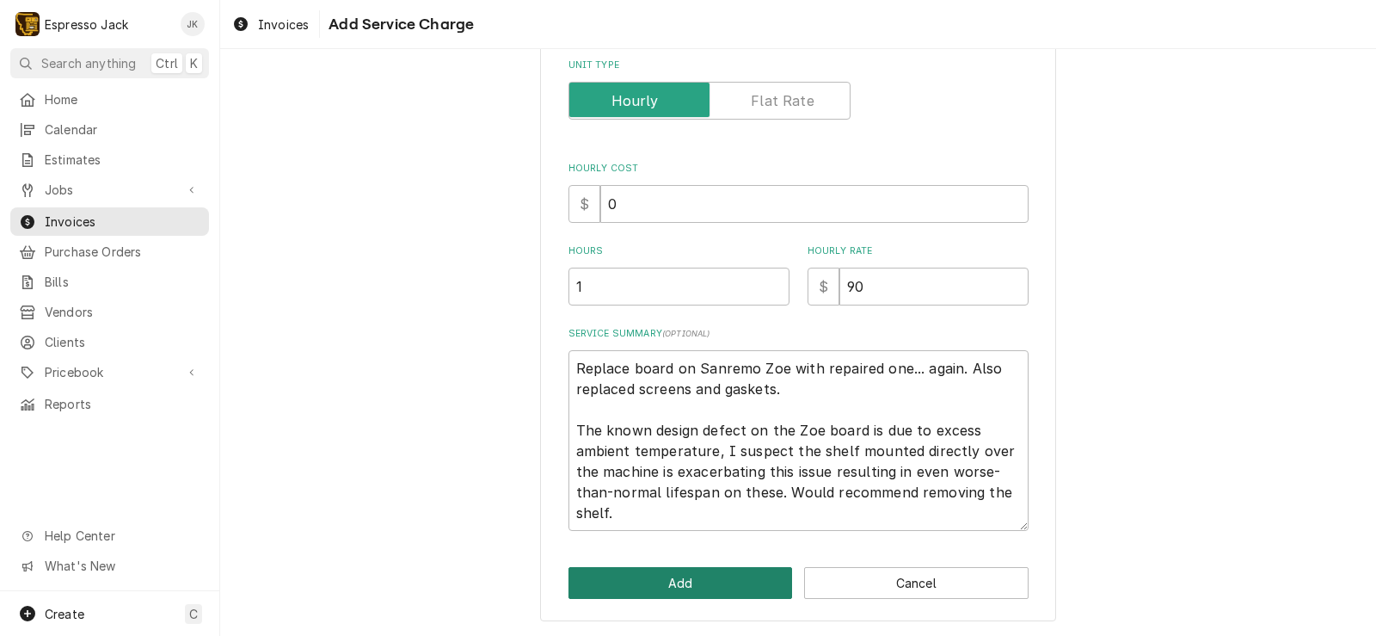
click at [654, 595] on button "Add" at bounding box center [681, 583] width 224 height 32
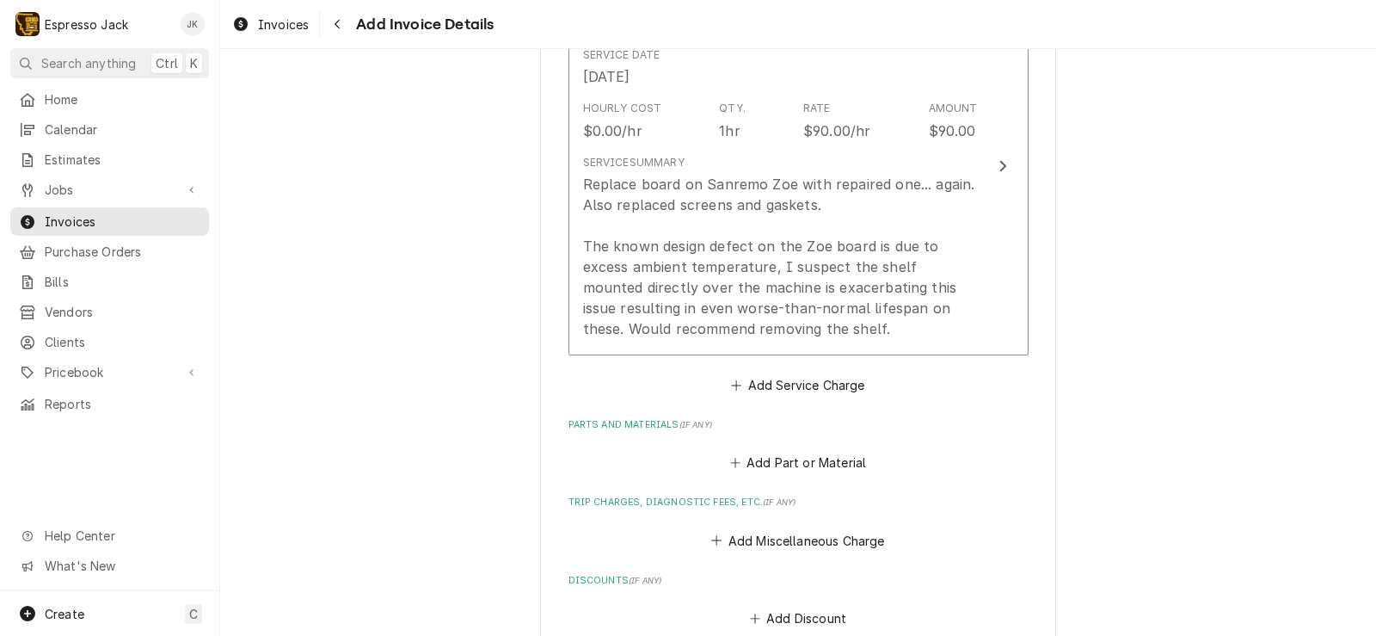
scroll to position [1126, 0]
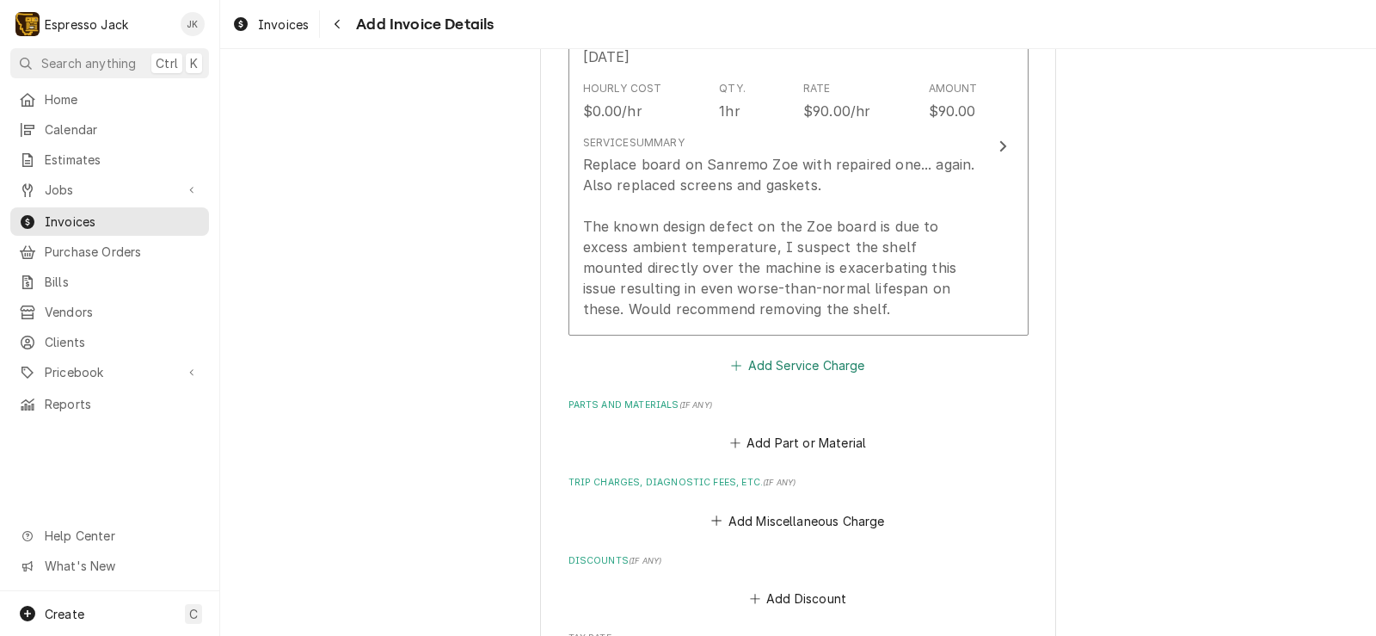
click at [794, 362] on button "Add Service Charge" at bounding box center [798, 365] width 139 height 24
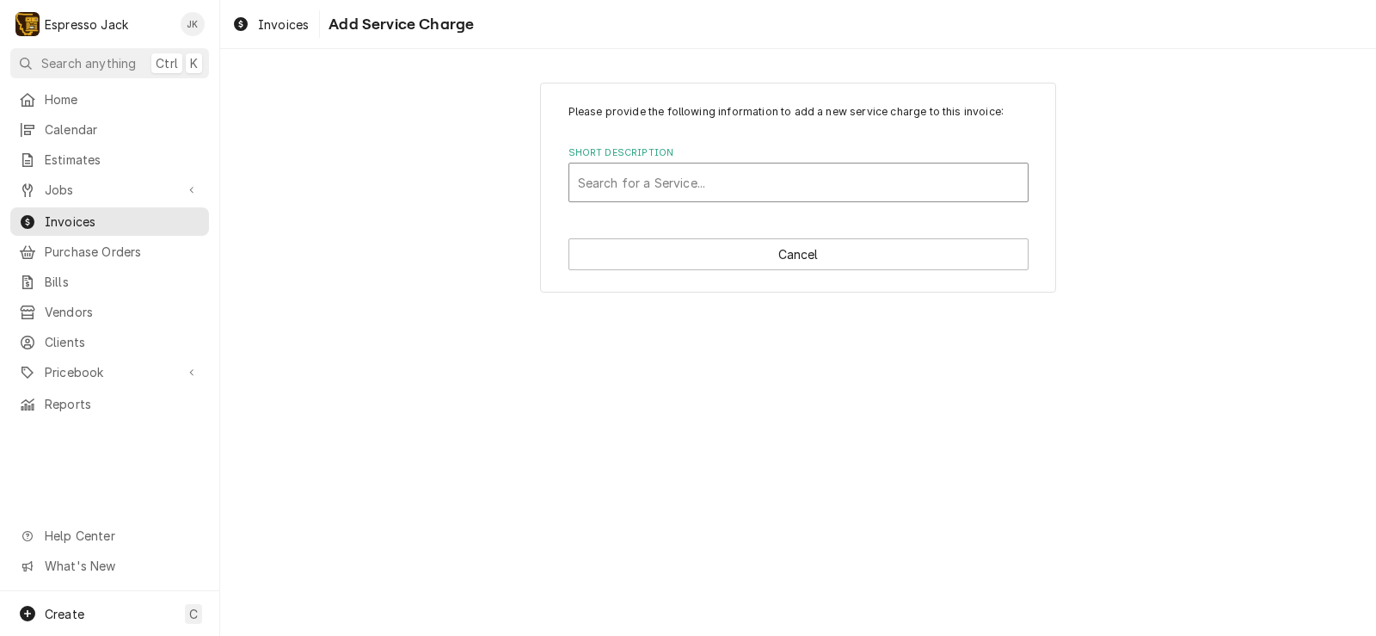
click at [775, 199] on div "Search for a Service..." at bounding box center [798, 182] width 458 height 38
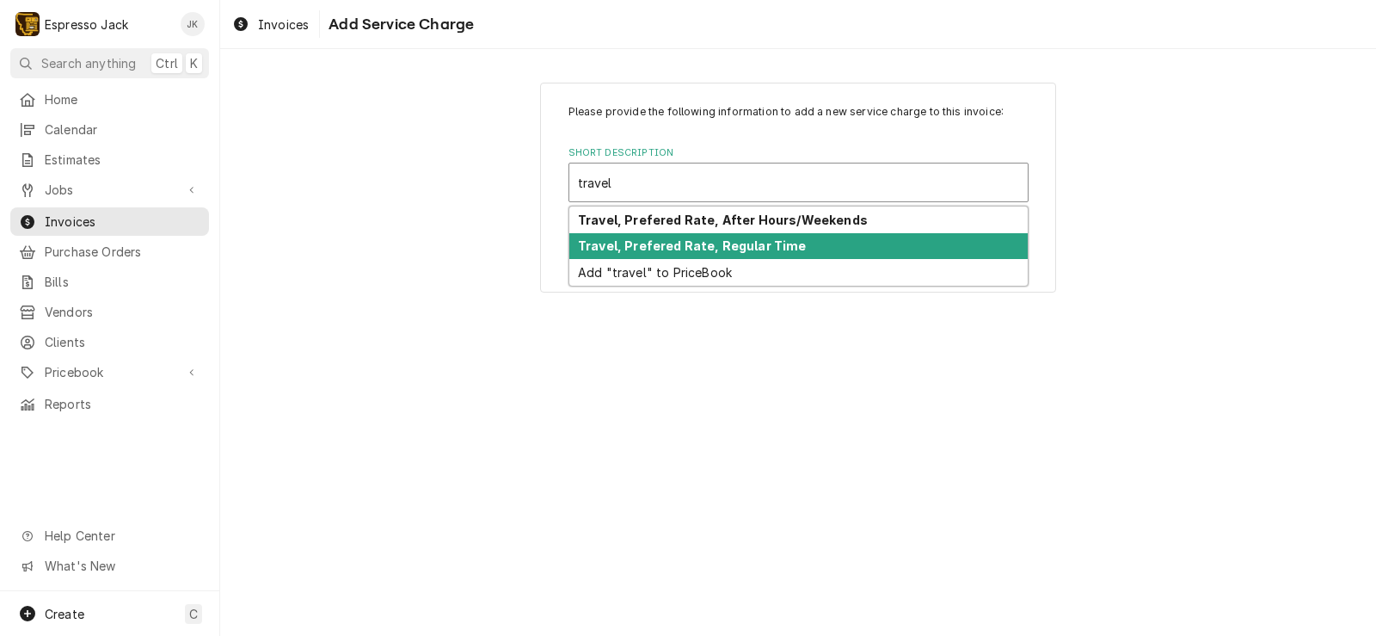
click at [742, 243] on strong "Travel, Prefered Rate, Regular Time" at bounding box center [692, 245] width 229 height 15
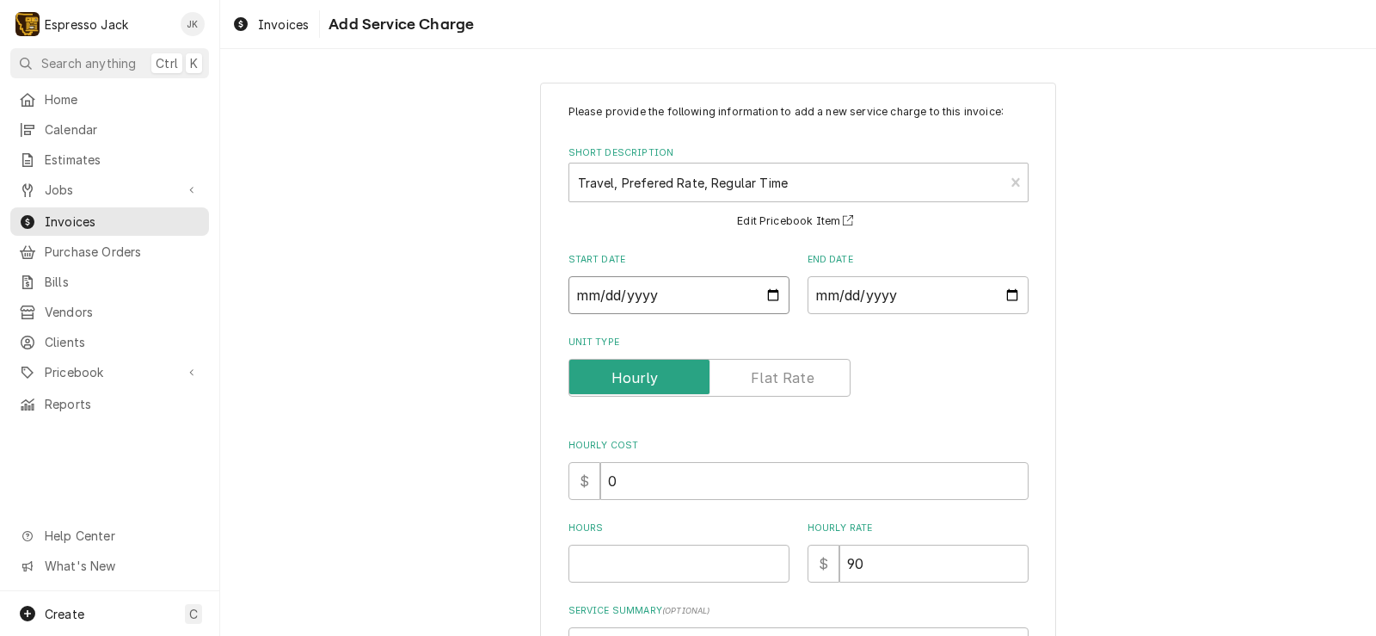
click at [766, 296] on input "Start Date" at bounding box center [679, 295] width 221 height 38
click at [1000, 300] on input "End Date" at bounding box center [918, 295] width 221 height 38
click at [609, 556] on input "Hours" at bounding box center [679, 563] width 221 height 38
drag, startPoint x: 292, startPoint y: 421, endPoint x: 403, endPoint y: 415, distance: 110.3
click at [297, 421] on div "Please provide the following information to add a new service charge to this in…" at bounding box center [798, 438] width 1156 height 742
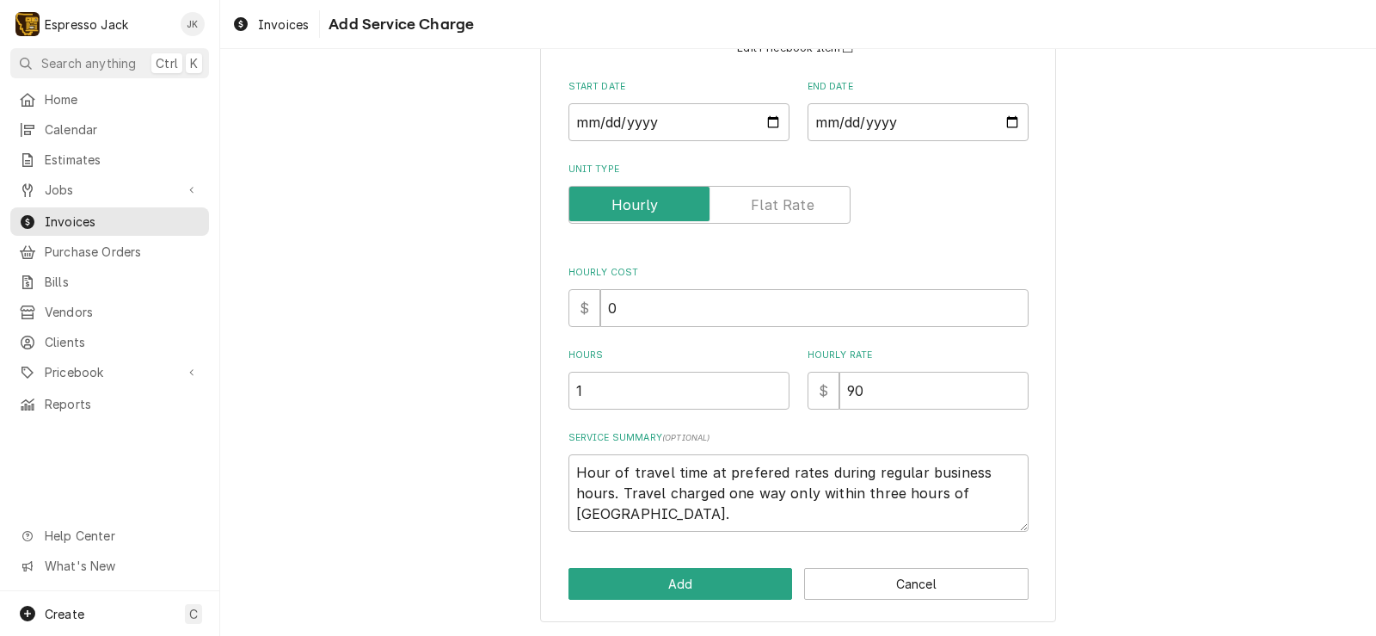
scroll to position [174, 0]
click at [711, 565] on div "Please provide the following information to add a new service charge to this in…" at bounding box center [798, 265] width 516 height 712
click at [708, 576] on button "Add" at bounding box center [681, 583] width 224 height 32
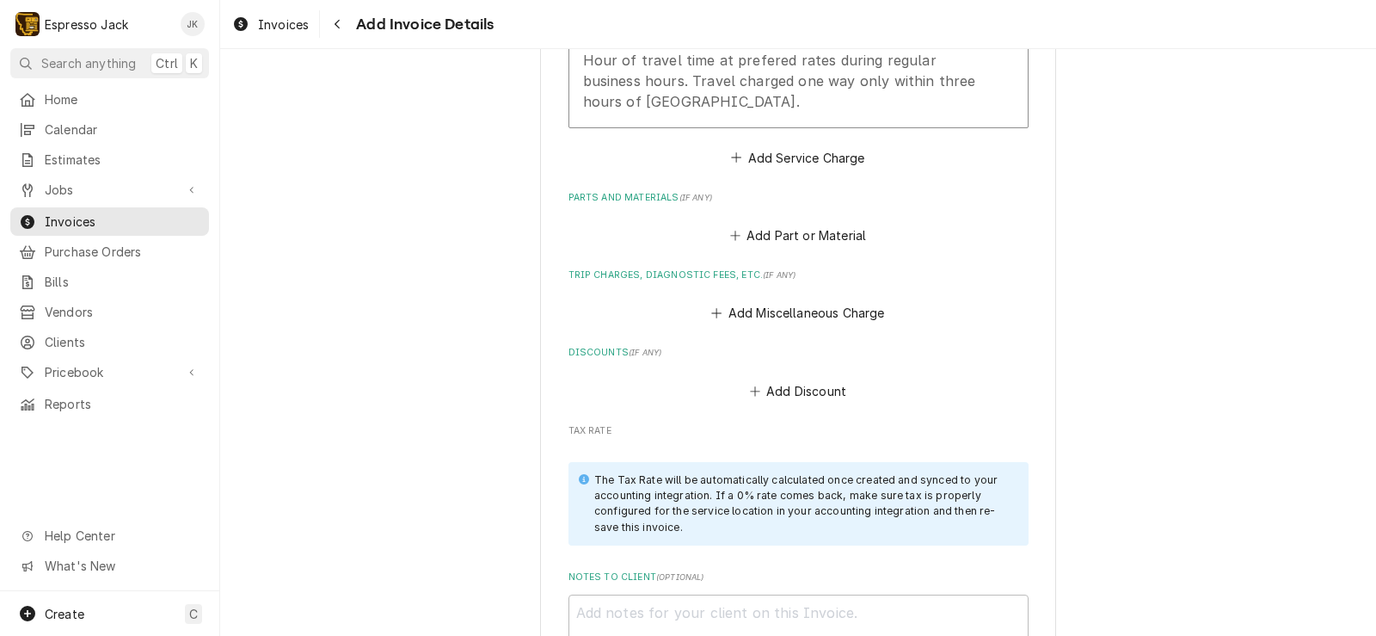
scroll to position [1725, 0]
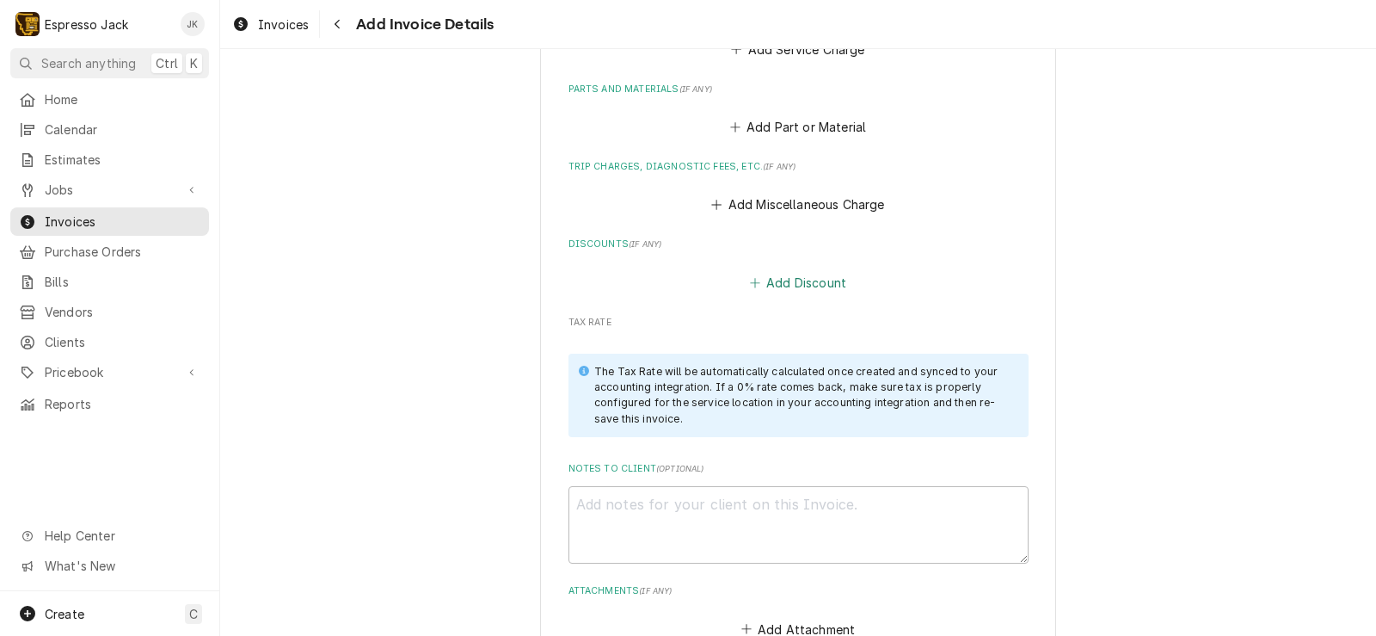
click at [782, 293] on button "Add Discount" at bounding box center [798, 282] width 102 height 24
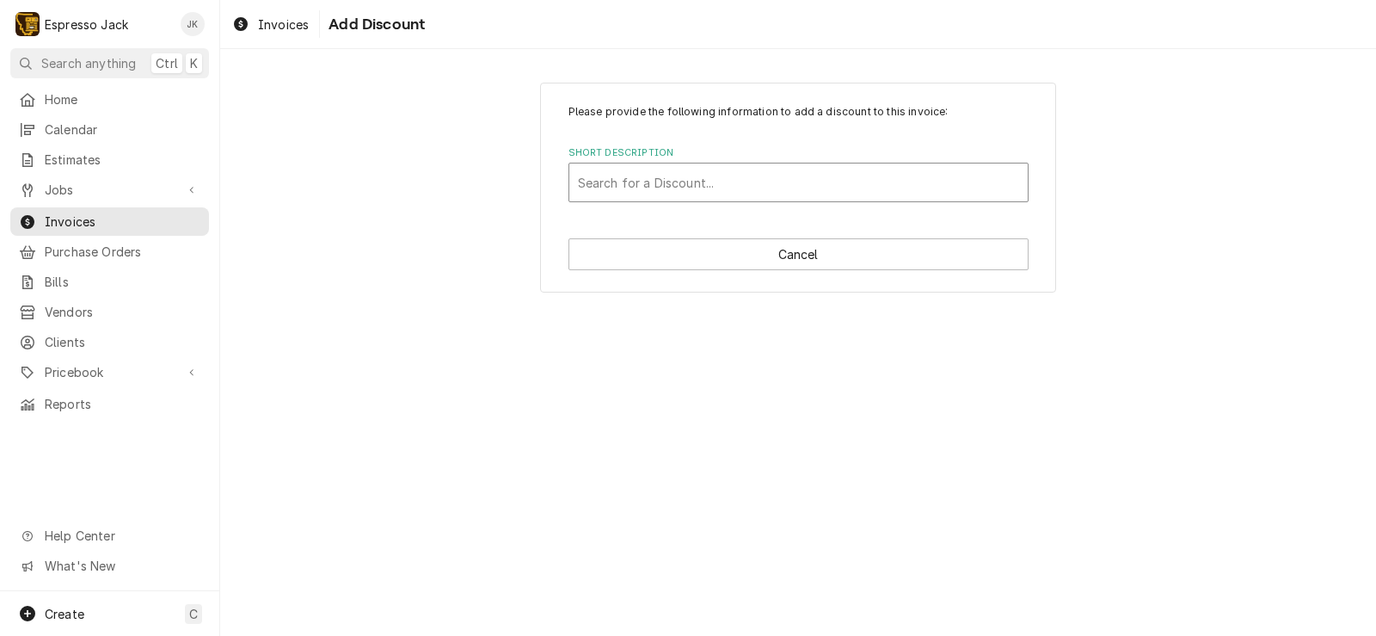
click at [789, 181] on div "Short Description" at bounding box center [798, 182] width 441 height 31
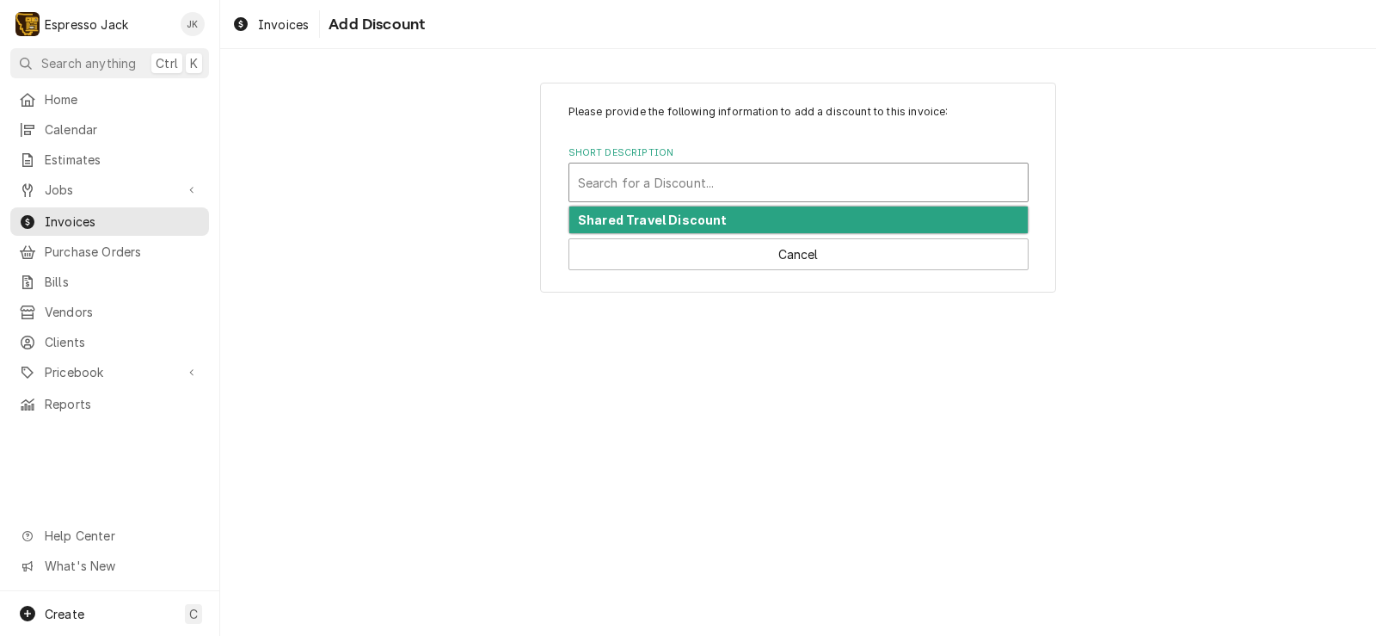
click at [711, 224] on strong "Shared Travel Discount" at bounding box center [653, 219] width 150 height 15
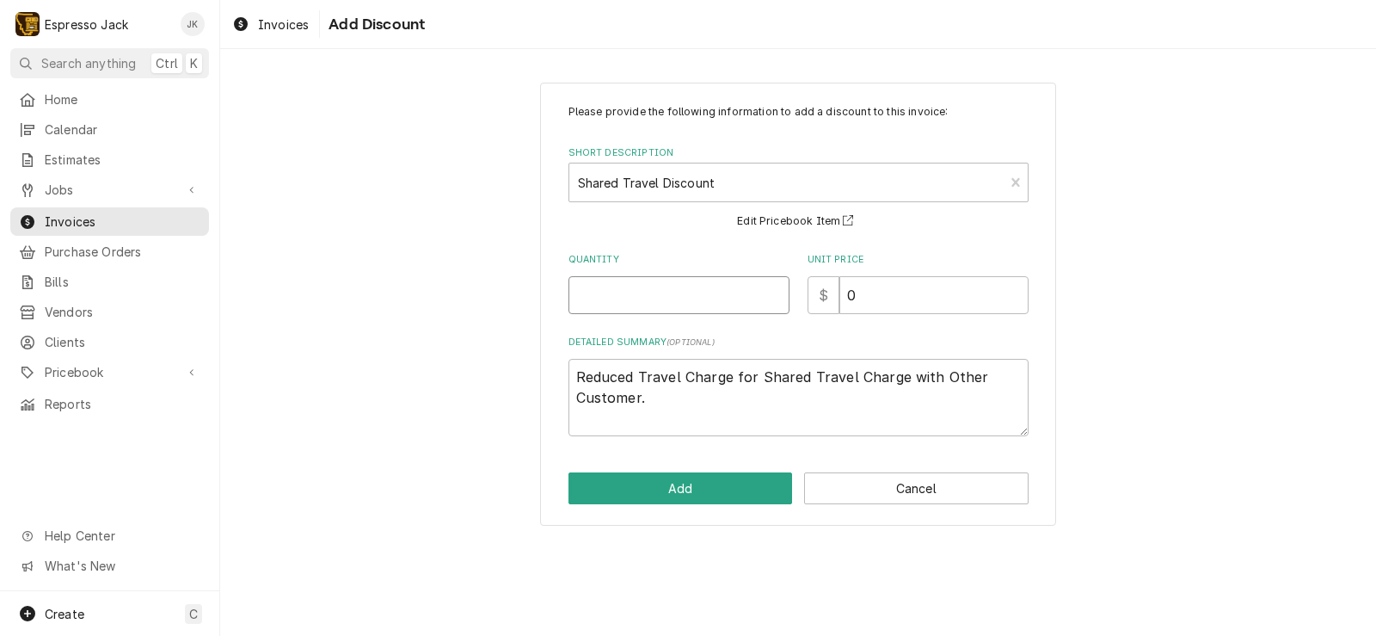
click at [603, 284] on input "Quantity" at bounding box center [679, 295] width 221 height 38
drag, startPoint x: 813, startPoint y: 281, endPoint x: 741, endPoint y: 276, distance: 71.6
click at [745, 275] on div "Quantity 0.75 Unit Price $ 0" at bounding box center [799, 283] width 460 height 61
click at [794, 397] on textarea "Reduced Travel Charge for Shared Travel Charge with Other Customer." at bounding box center [799, 397] width 460 height 77
click at [835, 398] on textarea "Reduced Travel Charge for Shared Travel Charge with Other Customer. (Headed tow…" at bounding box center [799, 397] width 460 height 77
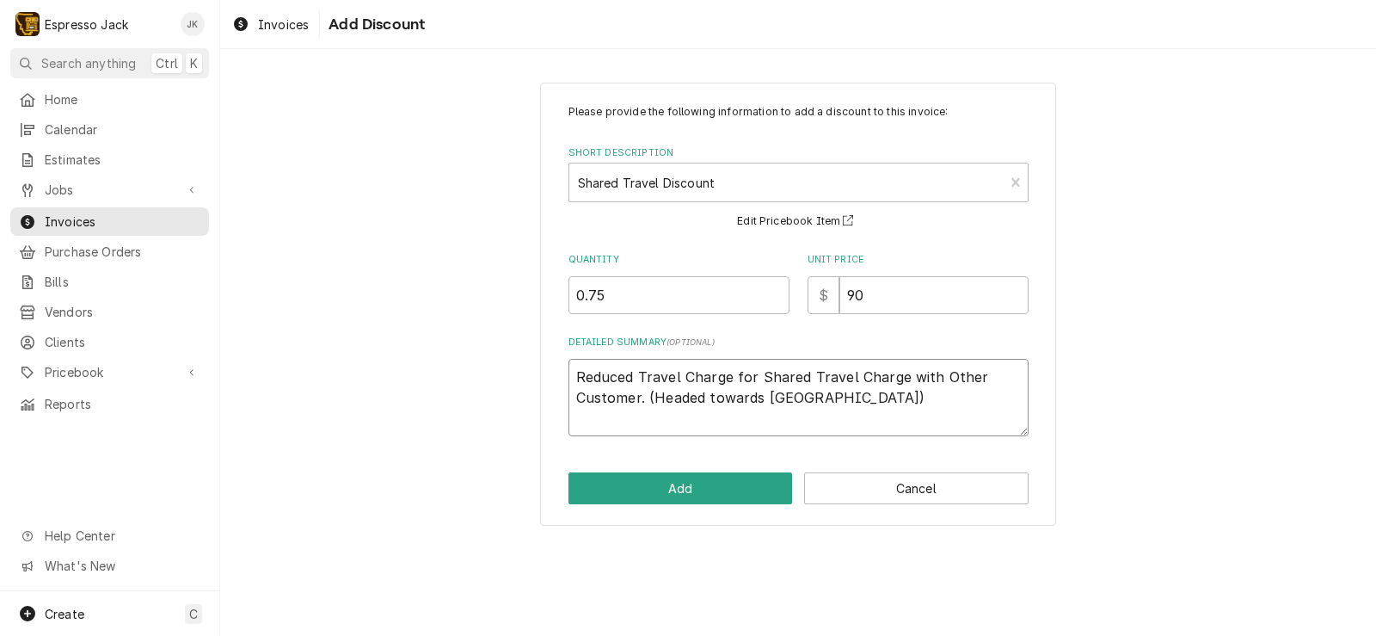
click at [833, 397] on textarea "Reduced Travel Charge for Shared Travel Charge with Other Customer. (Headed tow…" at bounding box center [799, 397] width 460 height 77
click at [724, 479] on button "Add" at bounding box center [681, 488] width 224 height 32
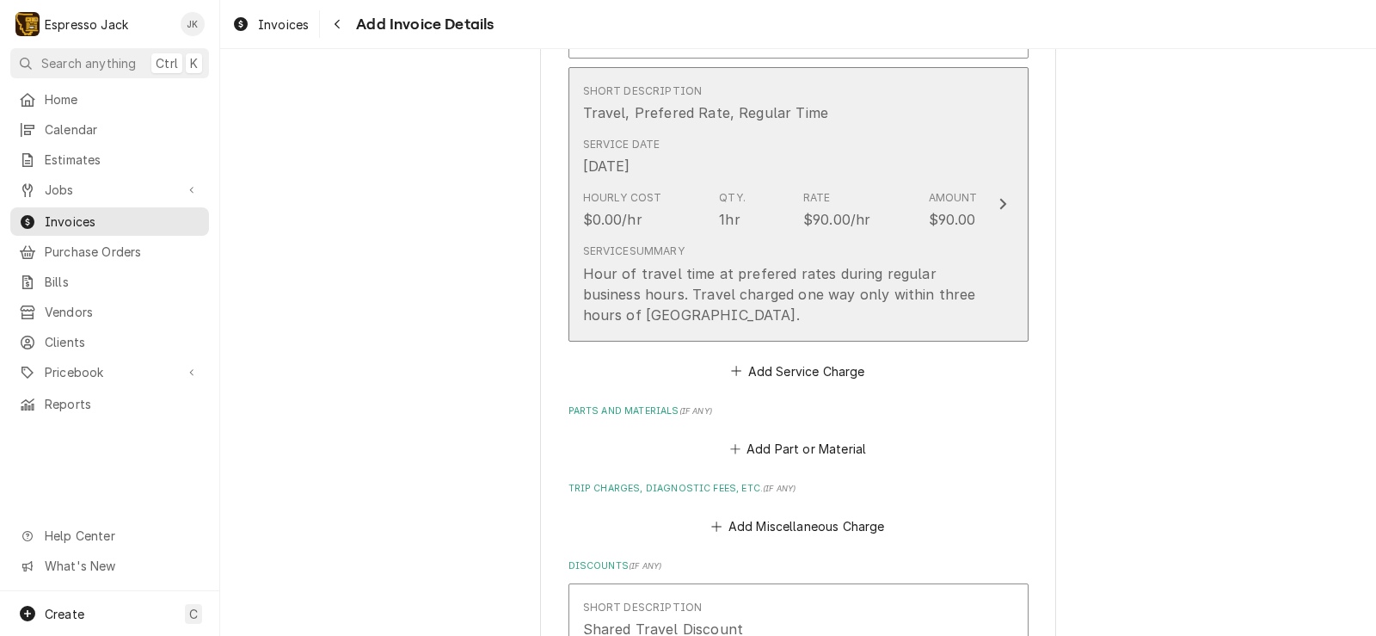
scroll to position [1337, 0]
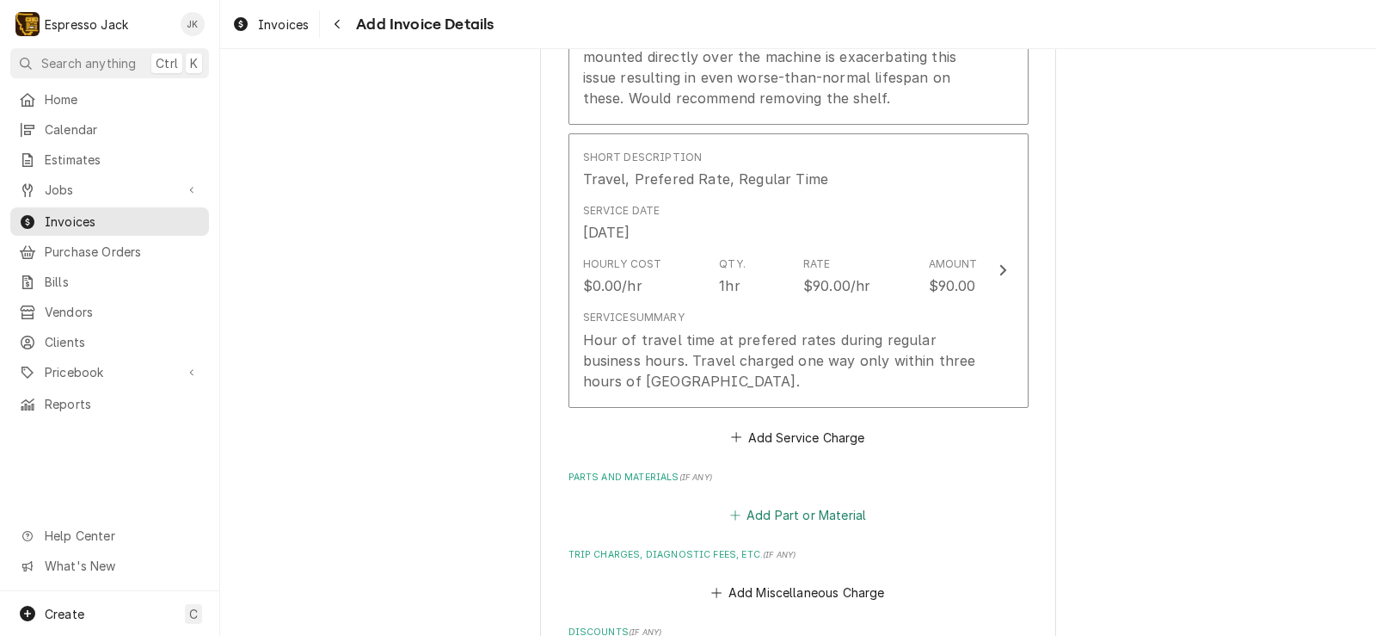
click at [784, 513] on button "Add Part or Material" at bounding box center [798, 514] width 142 height 24
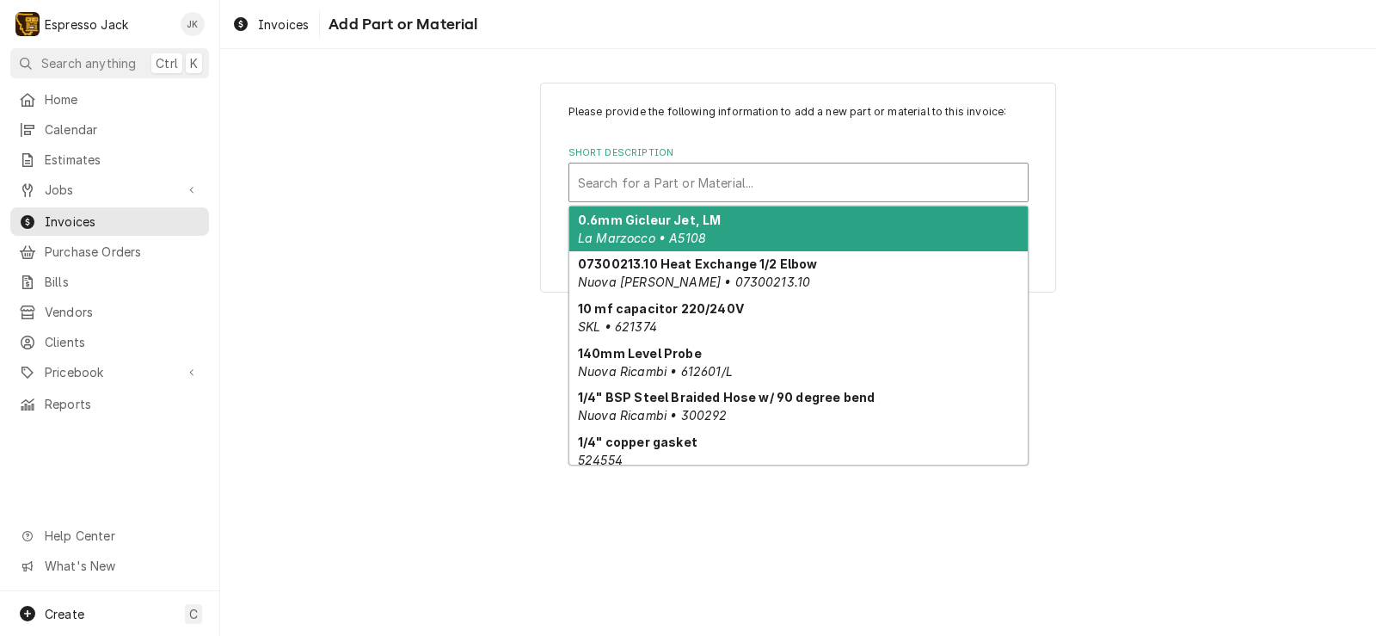
click at [805, 187] on div "Short Description" at bounding box center [798, 182] width 441 height 31
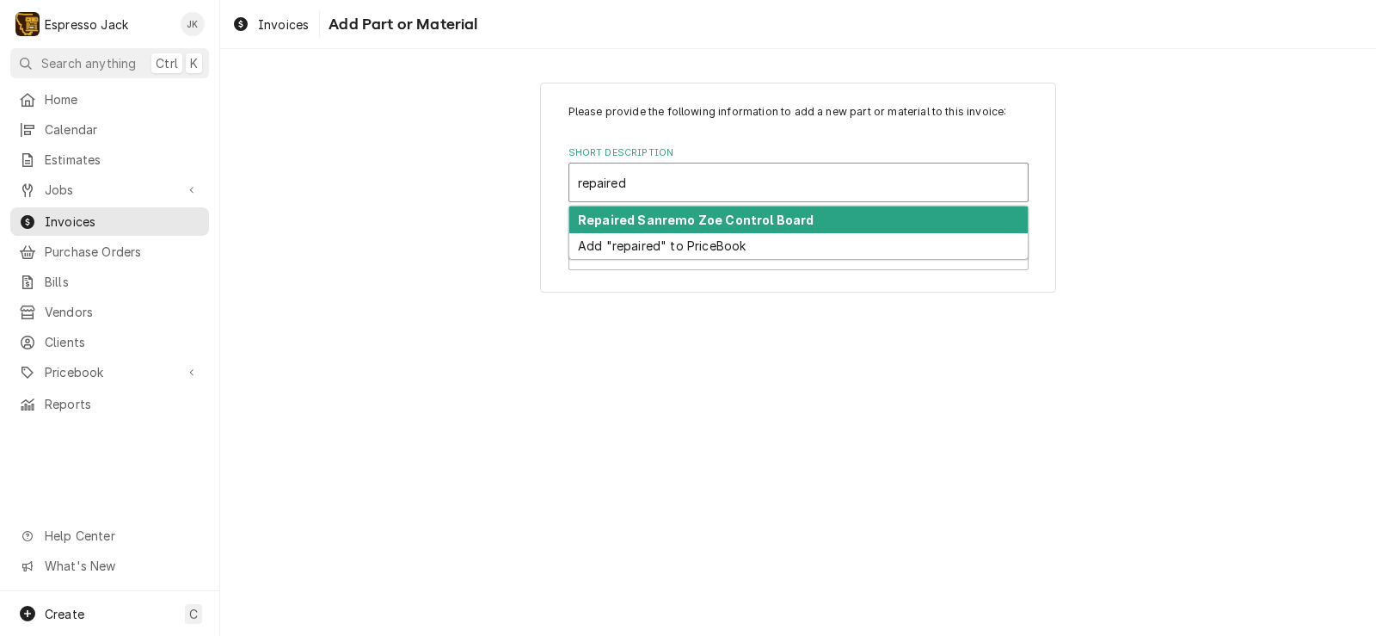
click at [746, 218] on strong "Repaired Sanremo Zoe Control Board" at bounding box center [696, 219] width 236 height 15
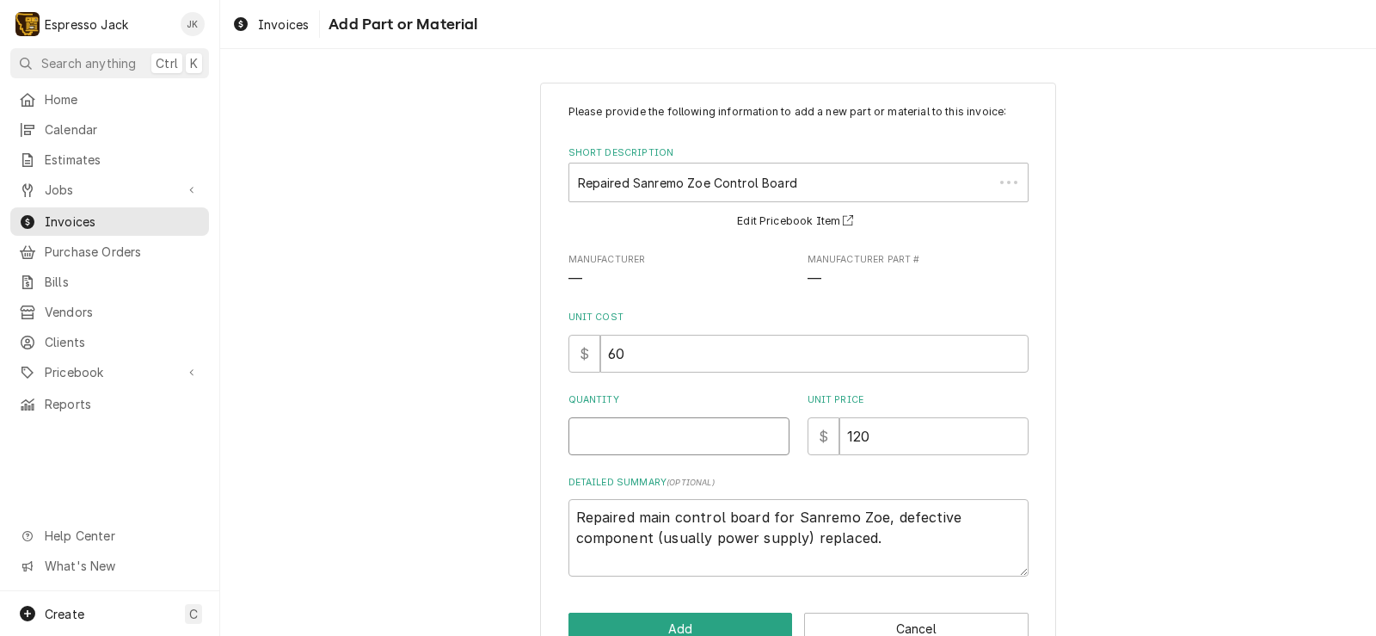
click at [684, 449] on input "Quantity" at bounding box center [679, 436] width 221 height 38
click at [498, 372] on div "Please provide the following information to add a new part or material to this …" at bounding box center [798, 374] width 1156 height 614
click at [650, 627] on button "Add" at bounding box center [681, 628] width 224 height 32
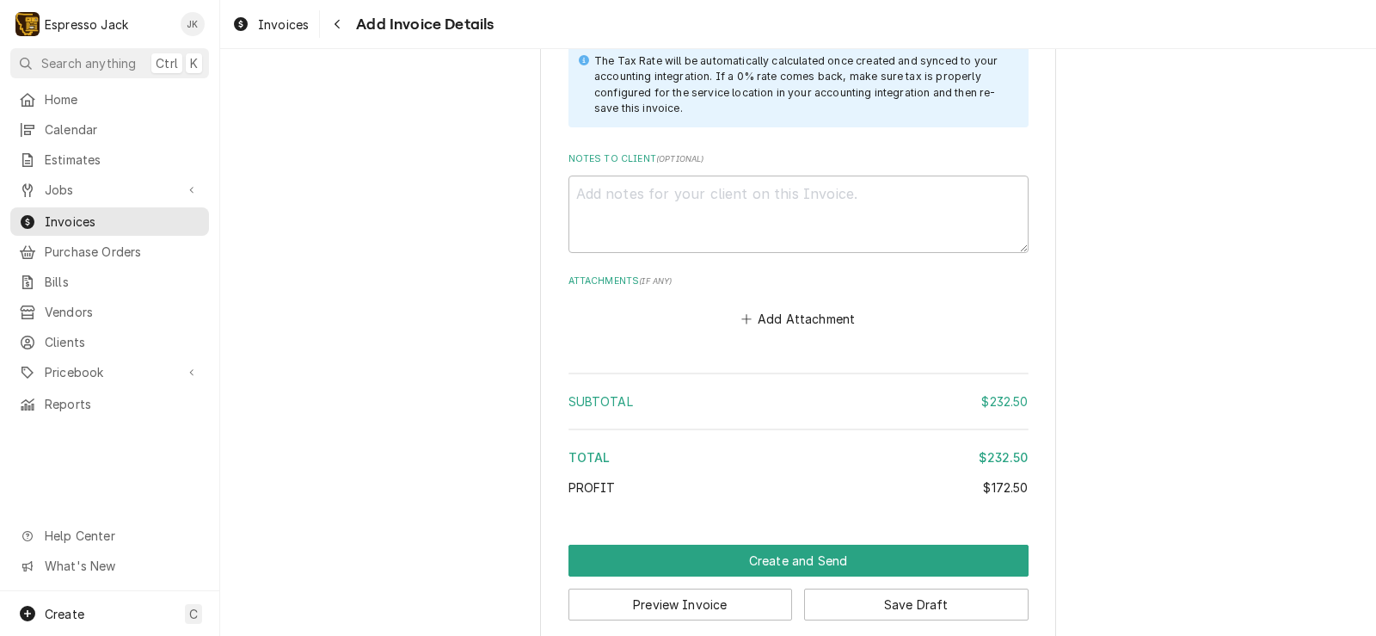
scroll to position [2527, 0]
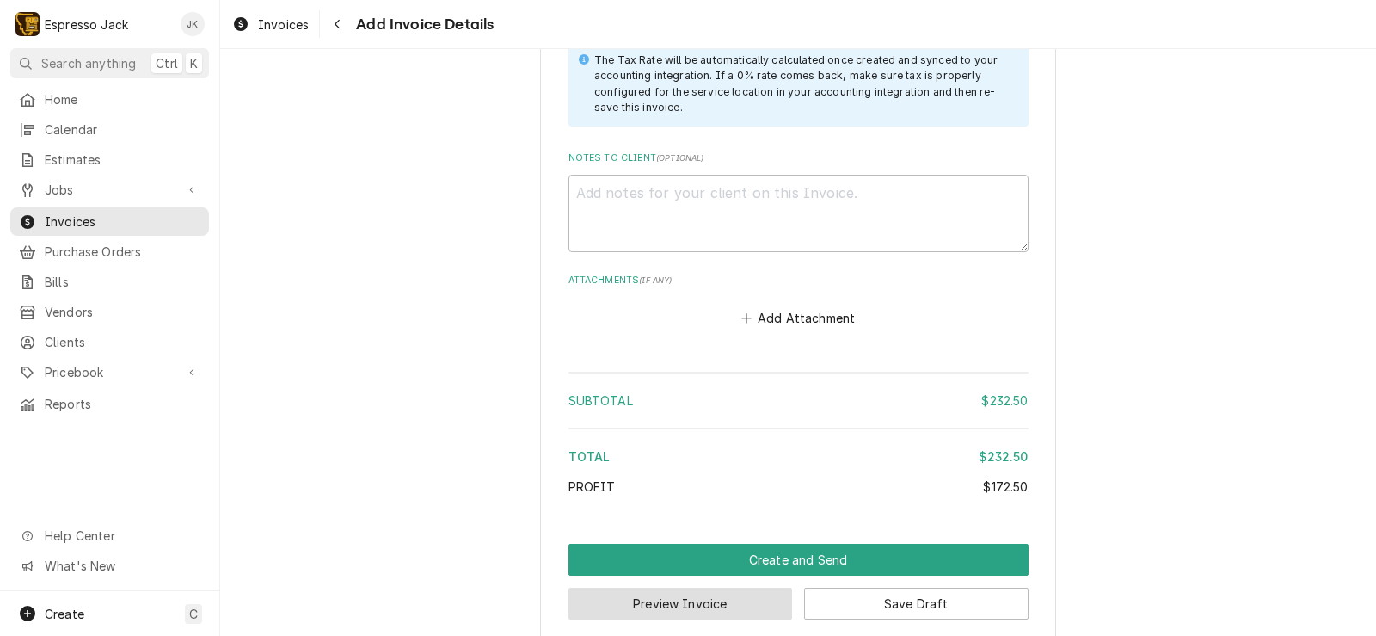
click at [676, 587] on button "Preview Invoice" at bounding box center [681, 603] width 224 height 32
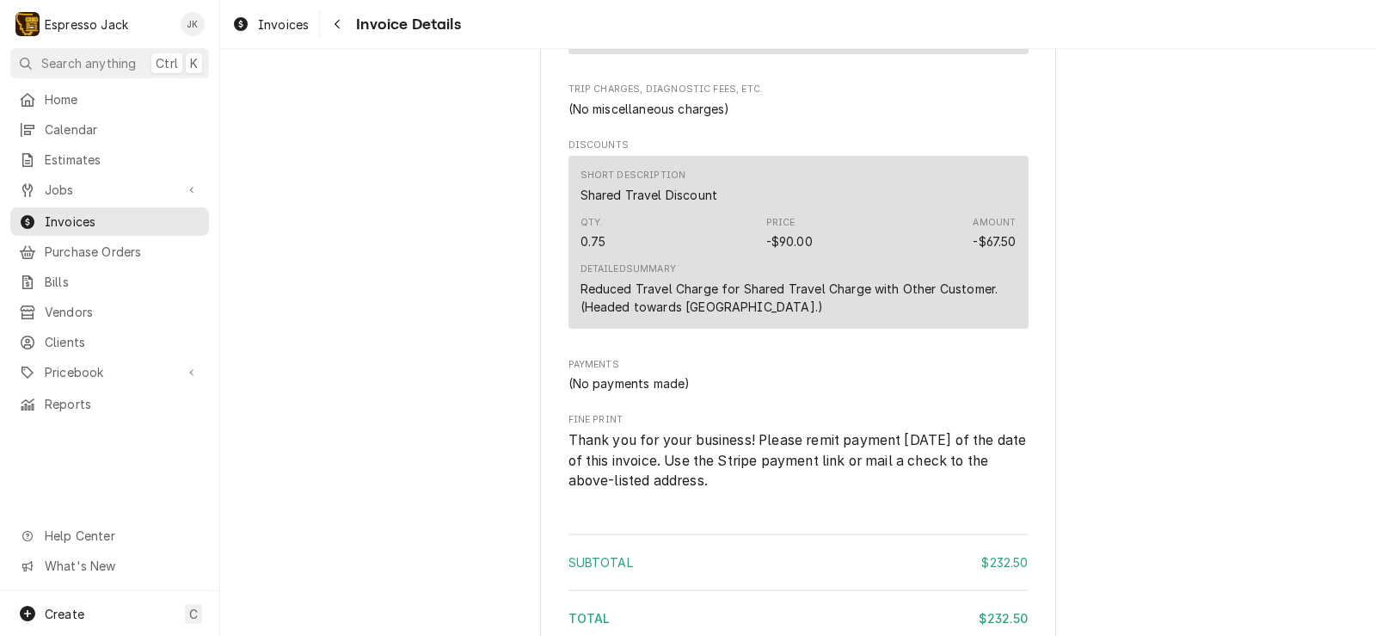
scroll to position [2039, 0]
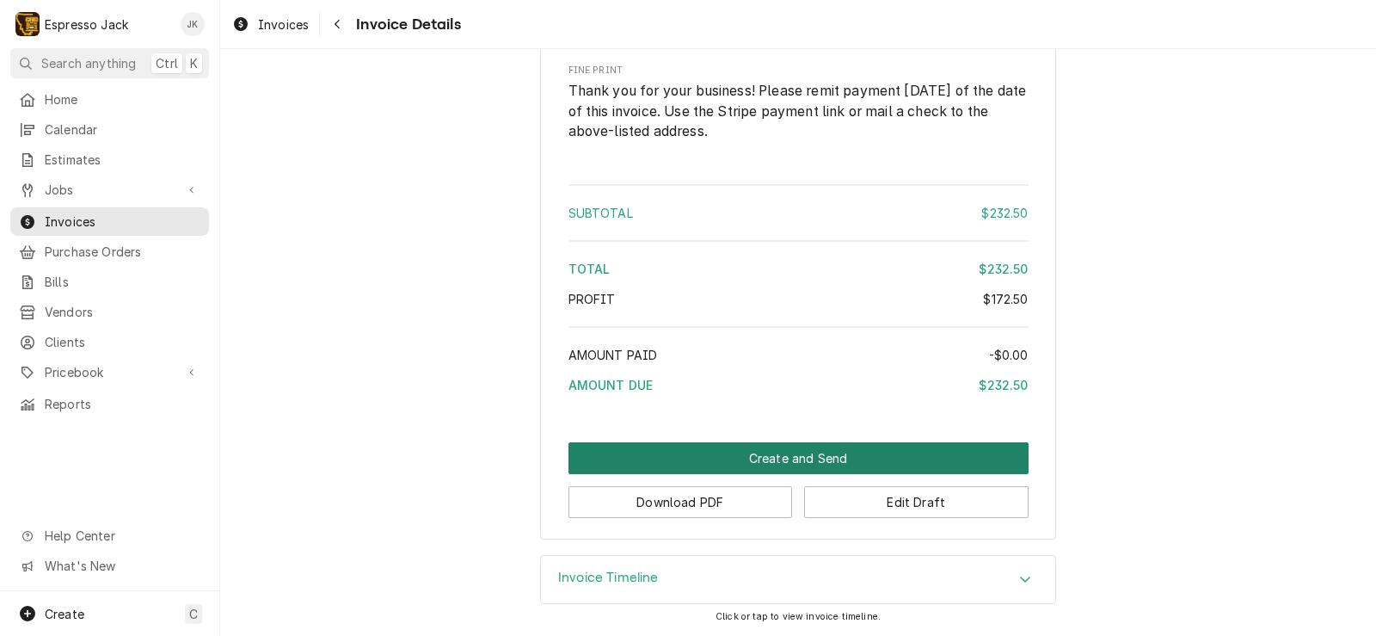
click at [646, 449] on button "Create and Send" at bounding box center [799, 458] width 460 height 32
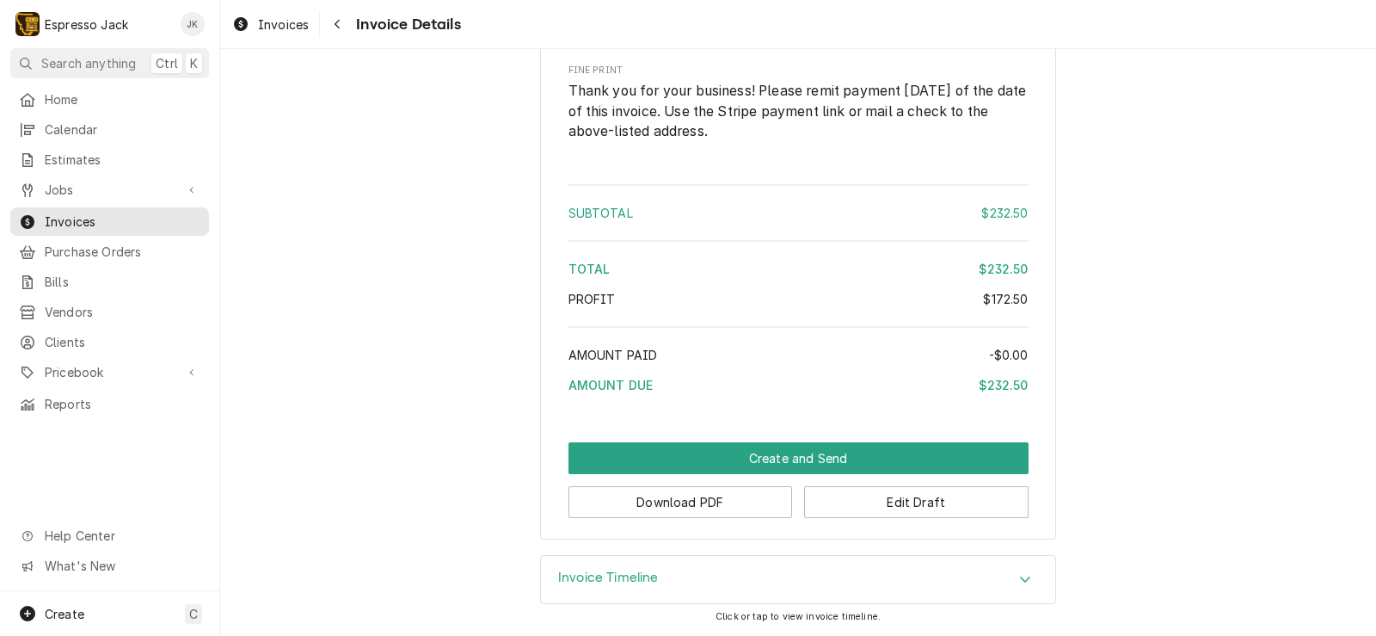
scroll to position [2030, 0]
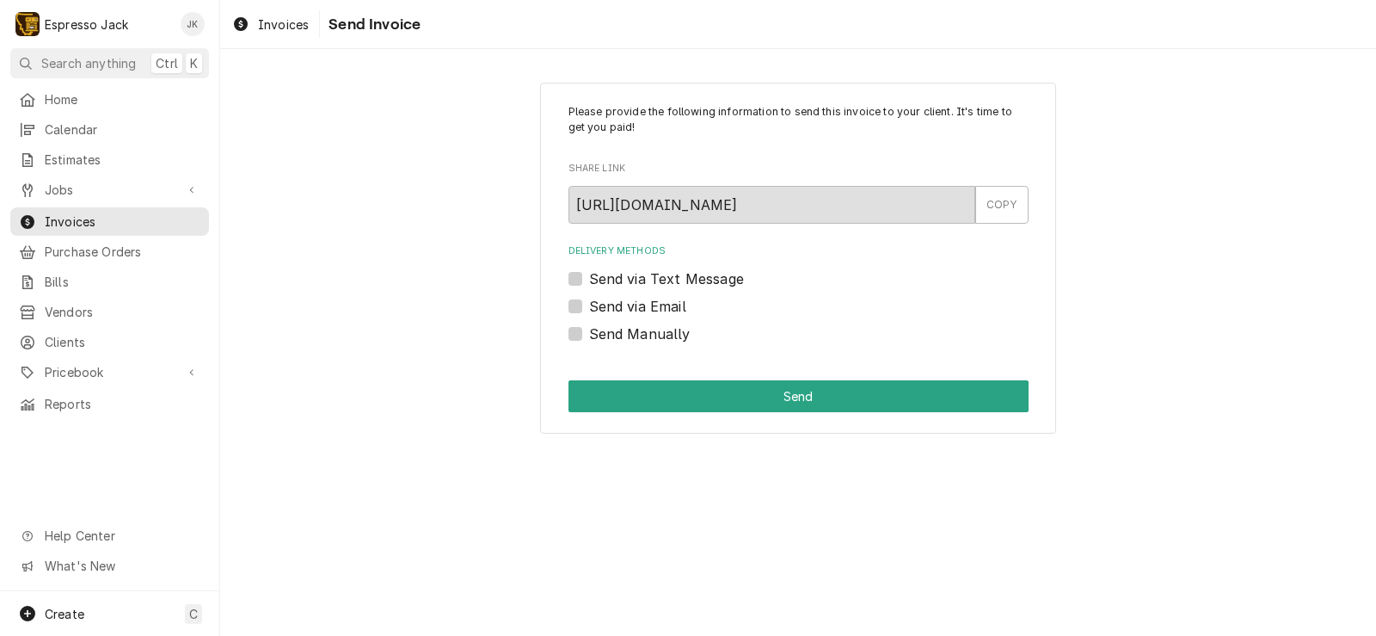
click at [659, 309] on label "Send via Email" at bounding box center [637, 306] width 97 height 21
click at [659, 309] on input "Send via Email" at bounding box center [819, 315] width 460 height 38
checkbox input "true"
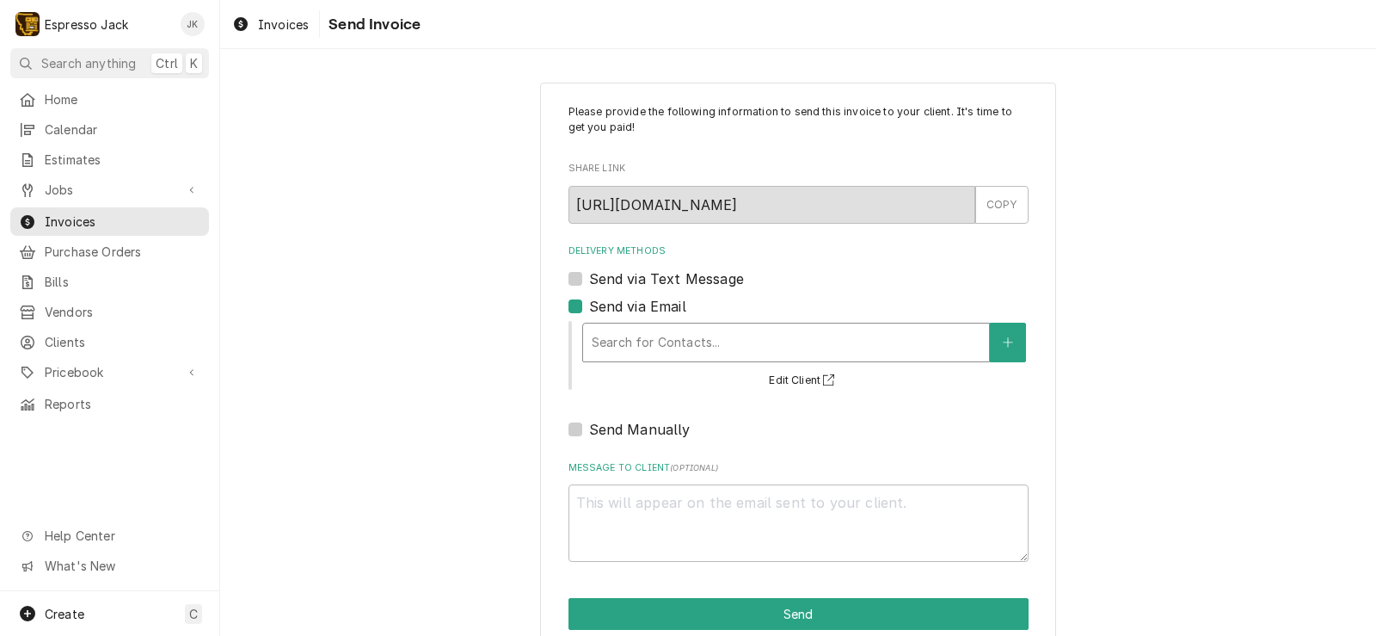
click at [709, 342] on div "Delivery Methods" at bounding box center [786, 342] width 389 height 31
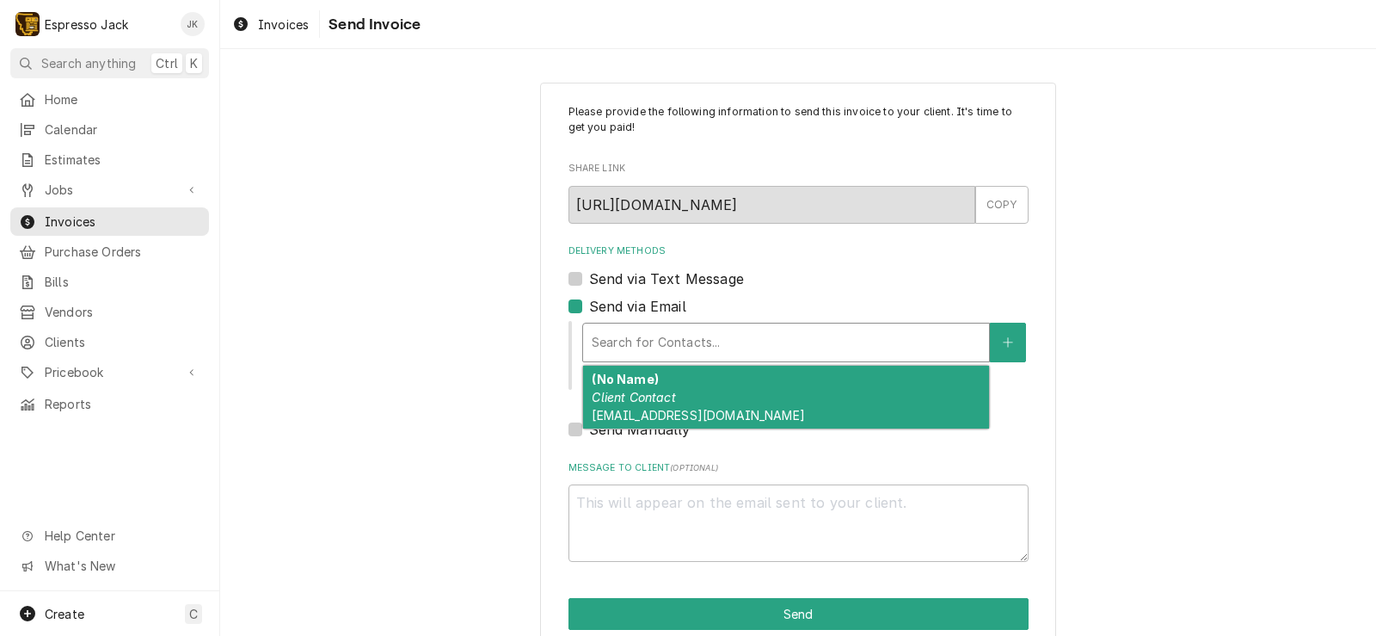
click at [681, 402] on div "(No Name) Client Contact bfrcc@yahoo.com" at bounding box center [786, 397] width 406 height 63
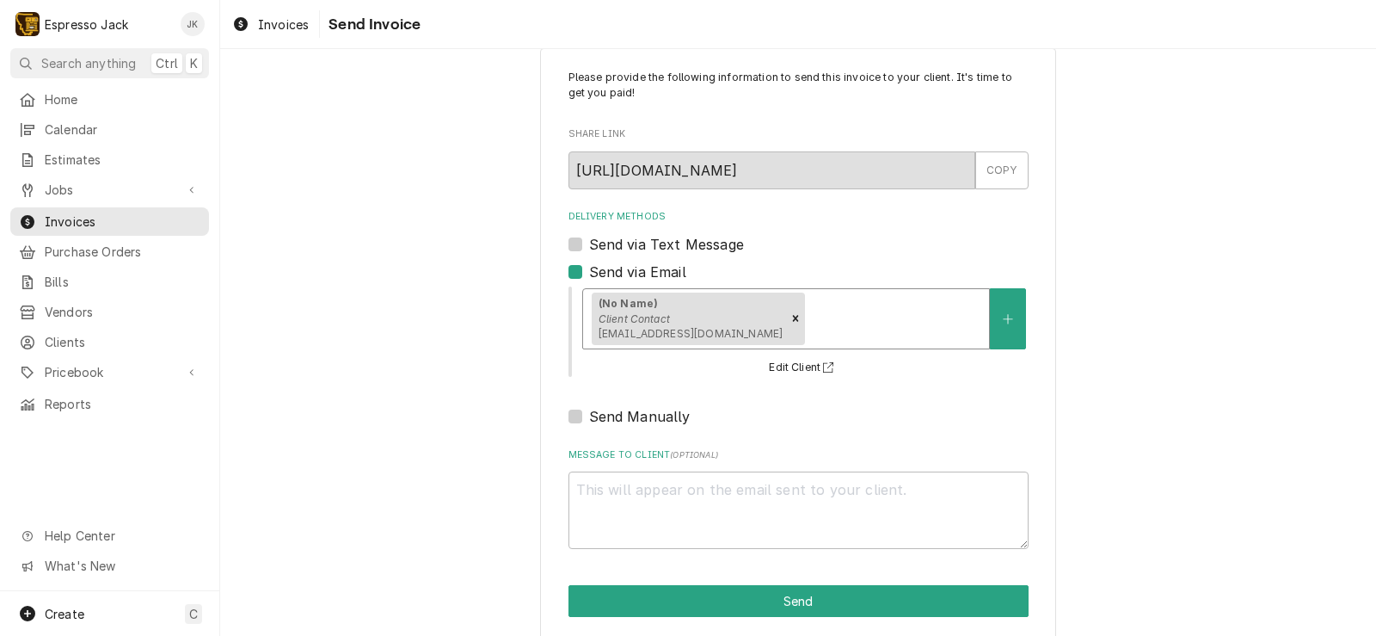
scroll to position [52, 0]
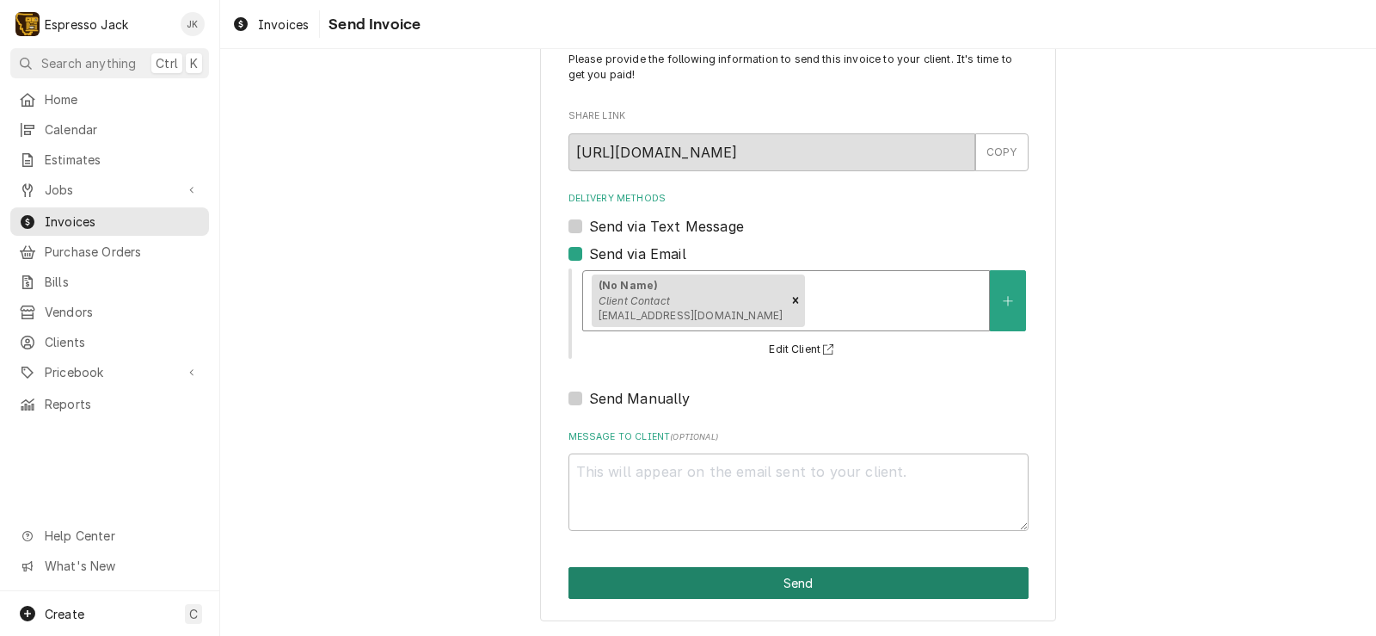
click at [784, 577] on button "Send" at bounding box center [799, 583] width 460 height 32
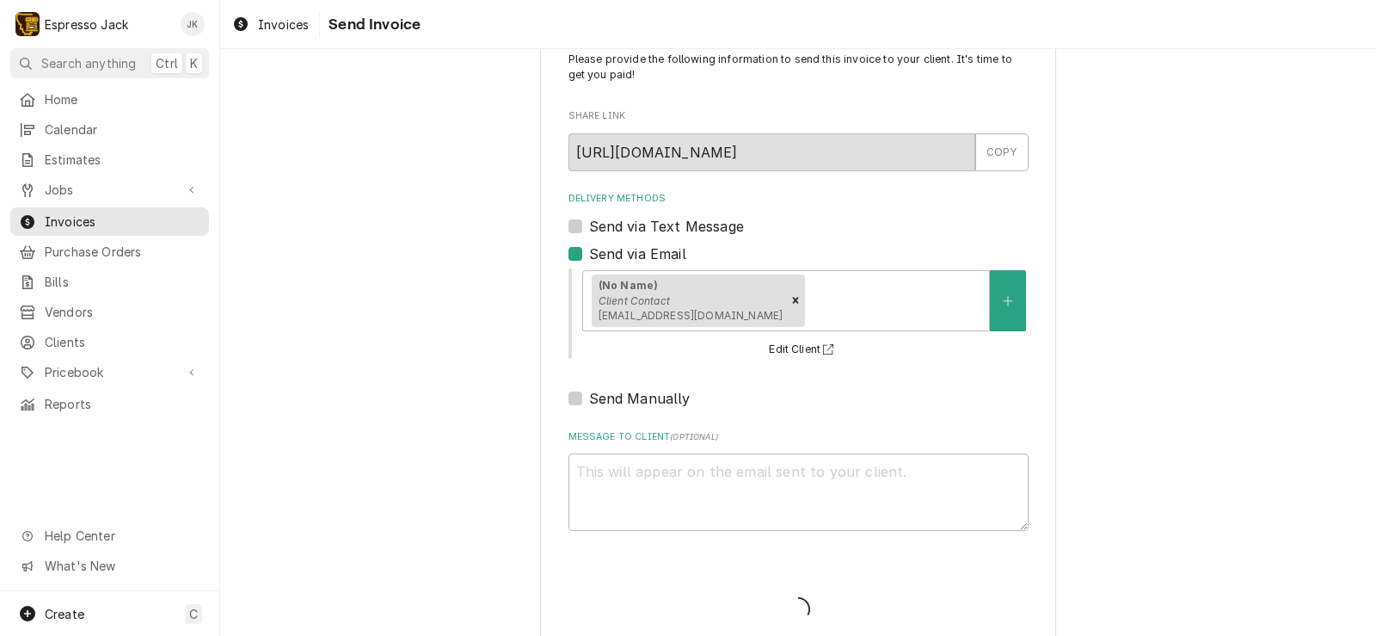
type textarea "x"
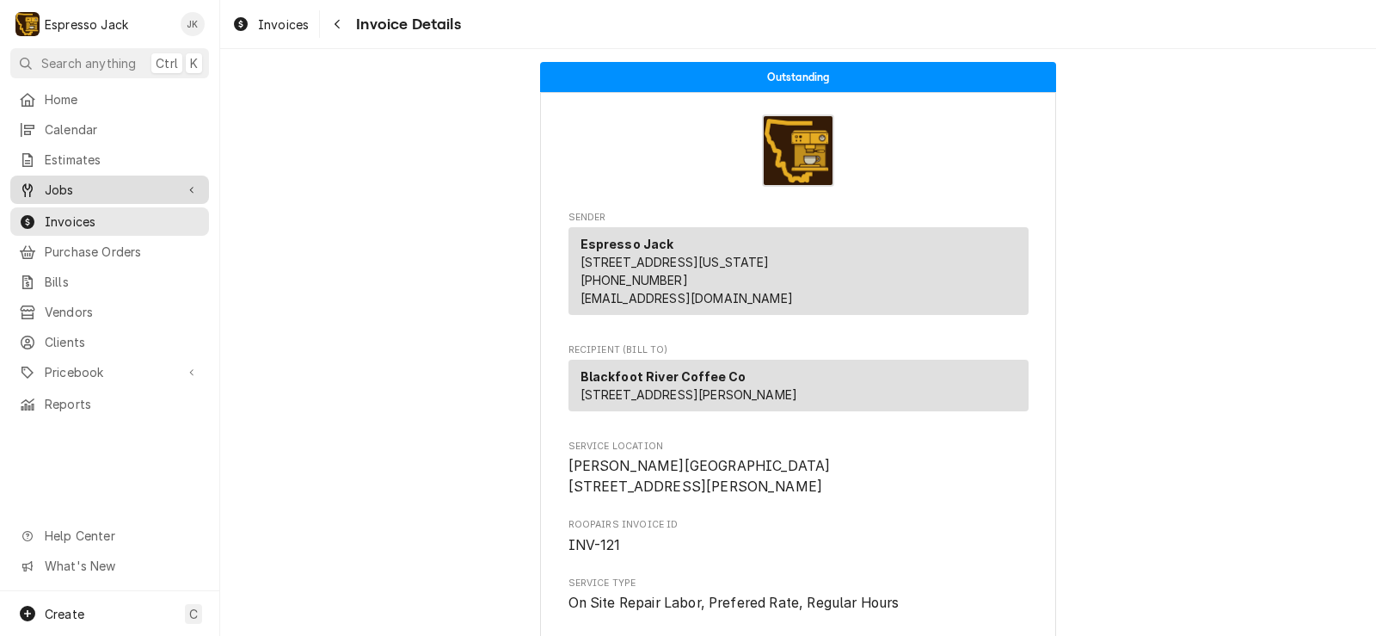
click at [108, 181] on span "Jobs" at bounding box center [110, 190] width 130 height 18
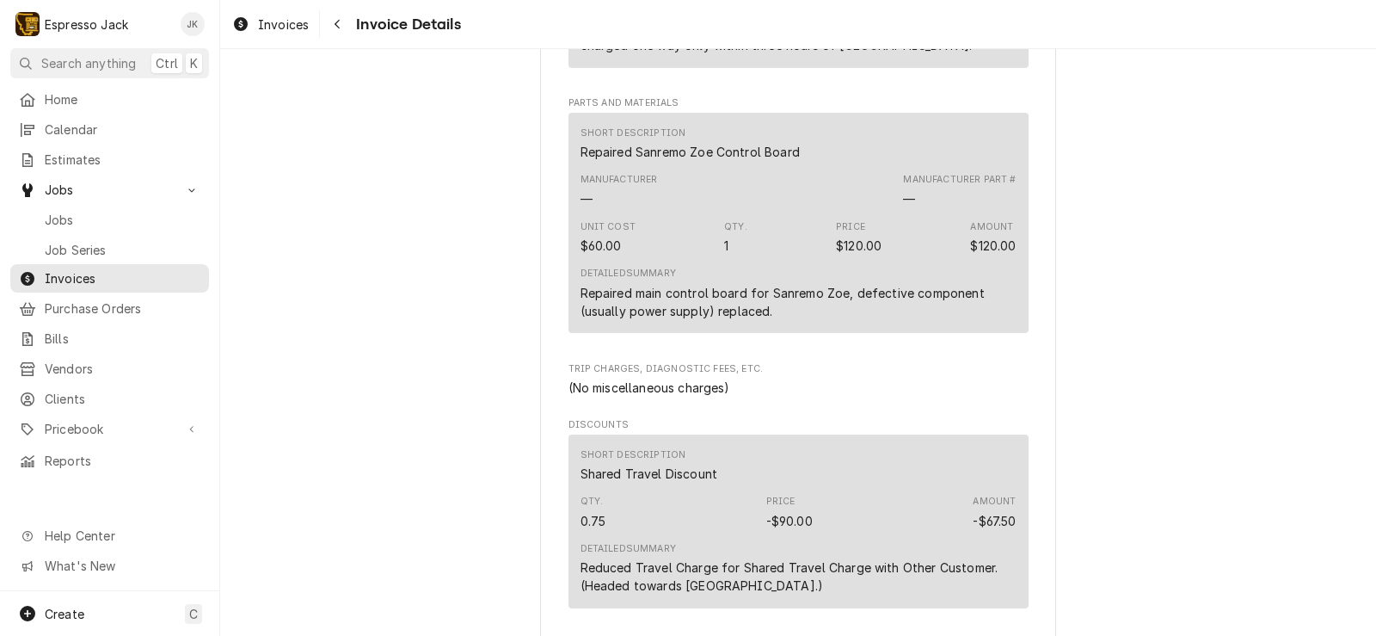
scroll to position [1755, 0]
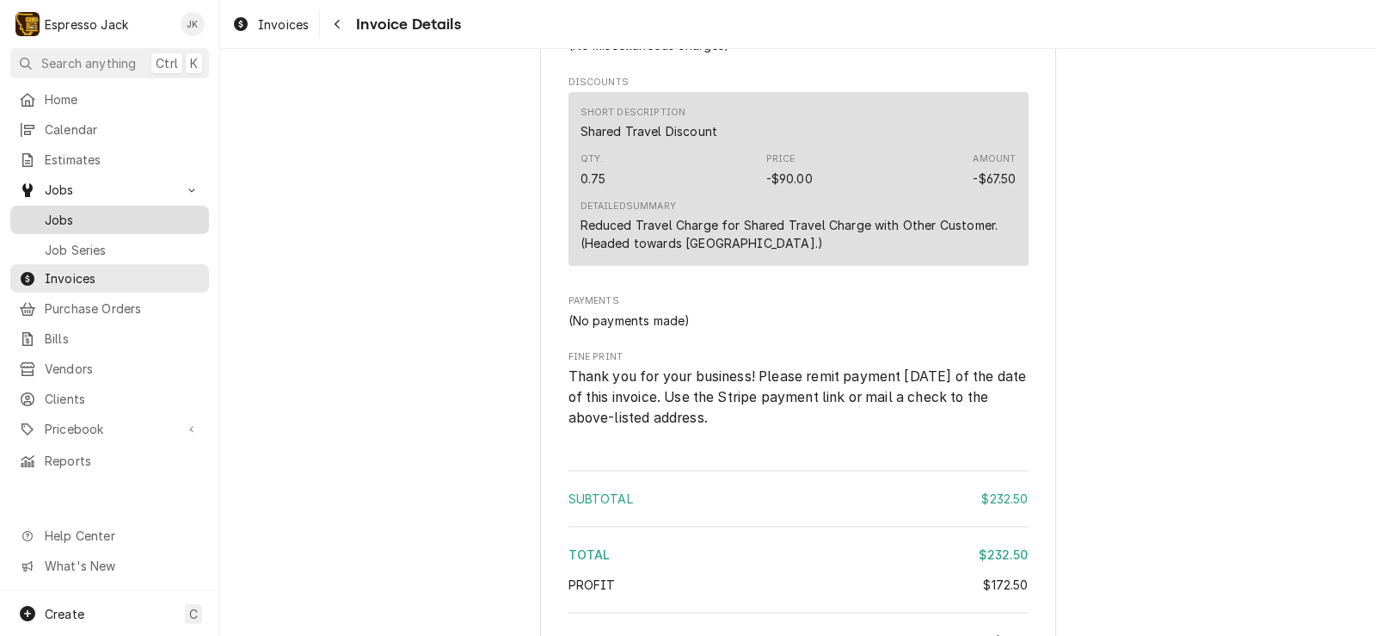
click at [78, 211] on span "Jobs" at bounding box center [123, 220] width 156 height 18
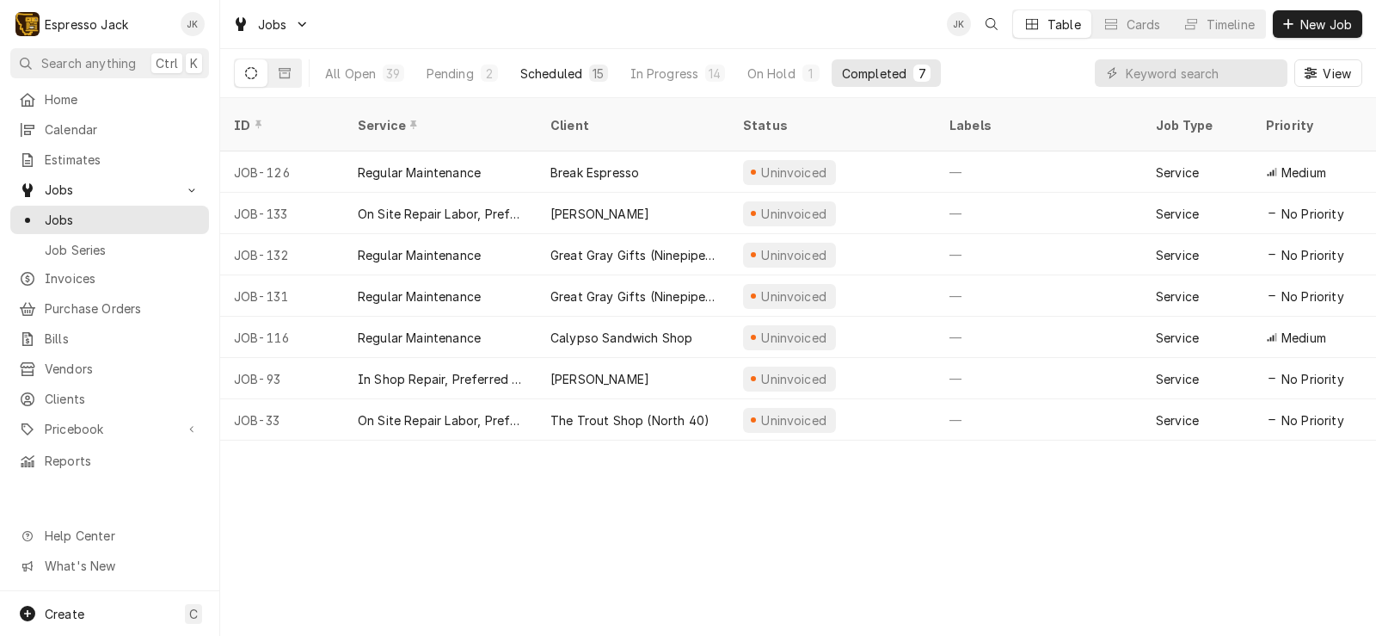
click at [542, 67] on div "Scheduled" at bounding box center [551, 74] width 62 height 18
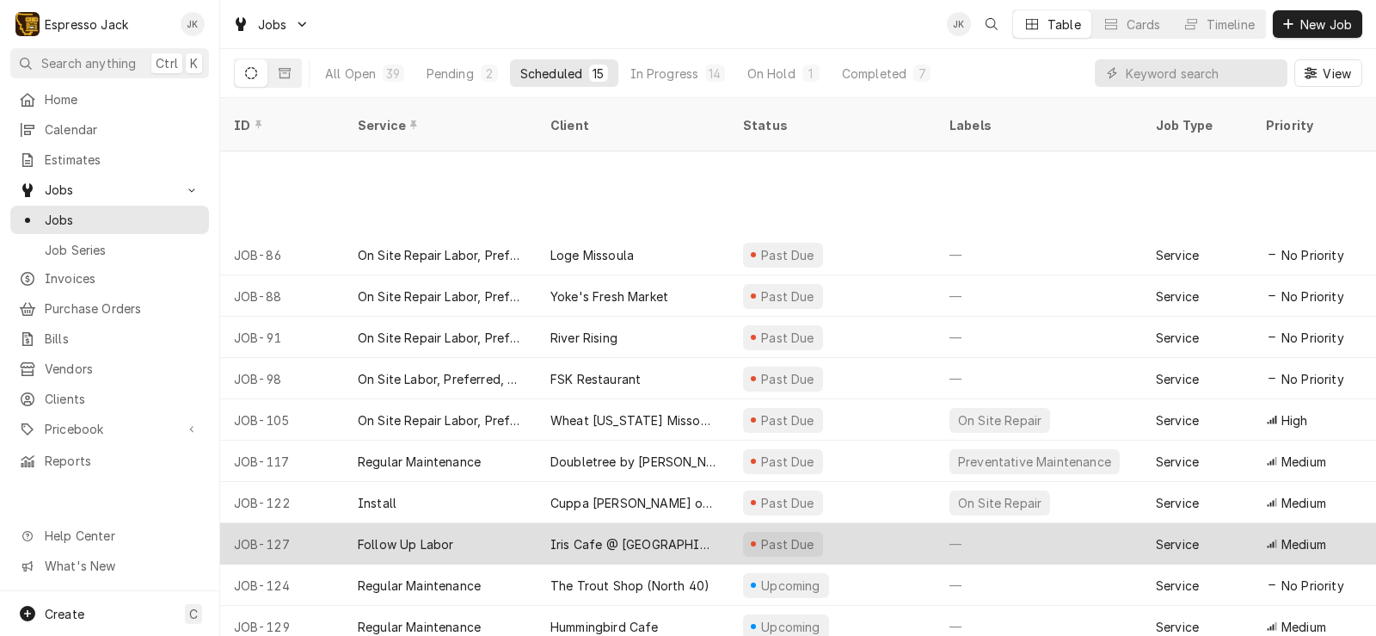
scroll to position [127, 0]
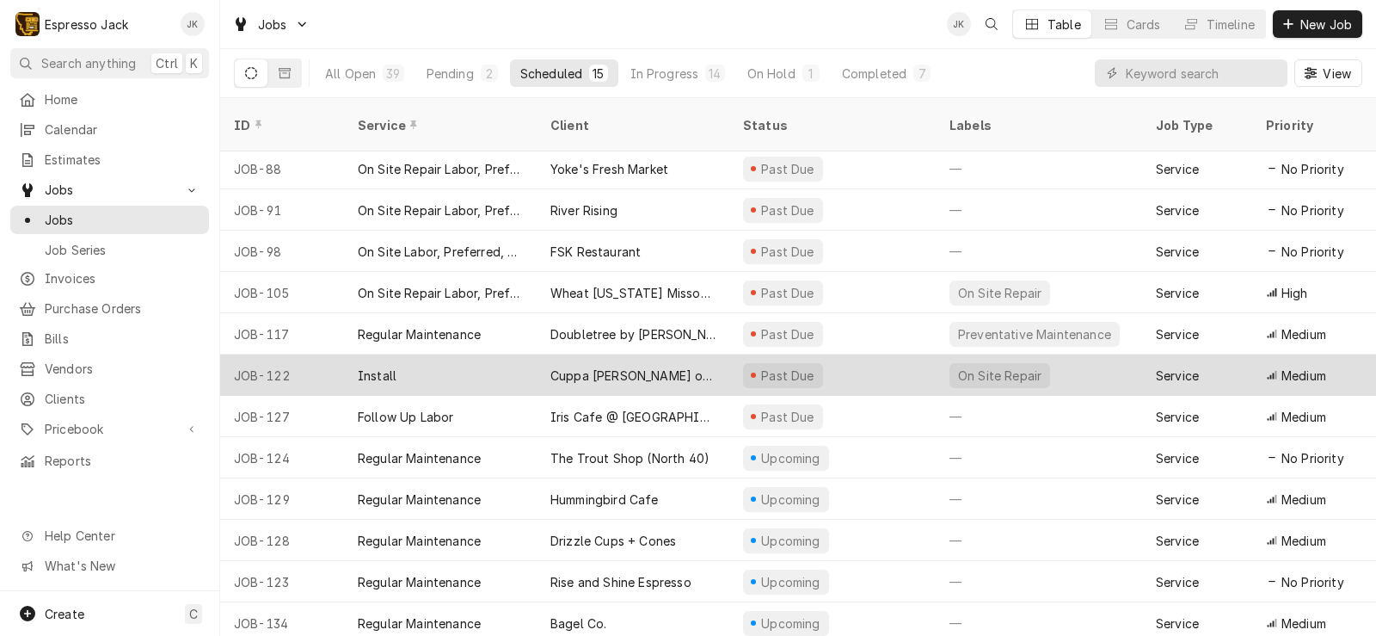
click at [493, 367] on div "Install" at bounding box center [440, 374] width 193 height 41
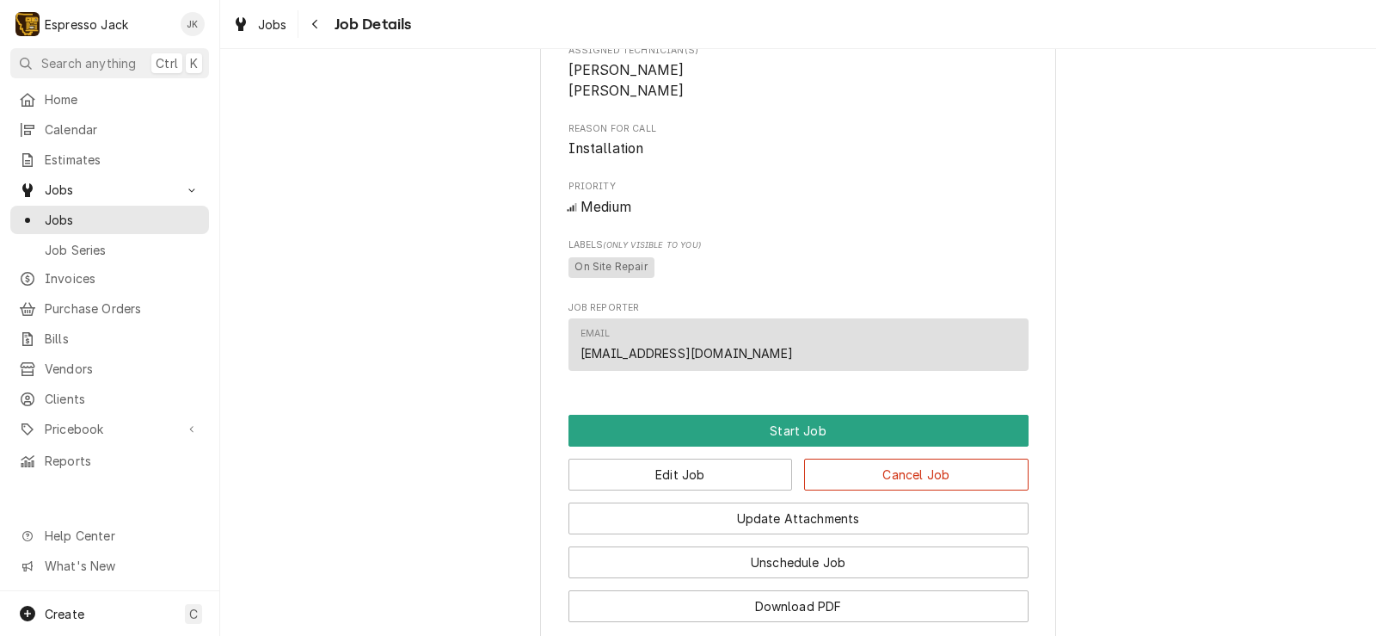
scroll to position [826, 0]
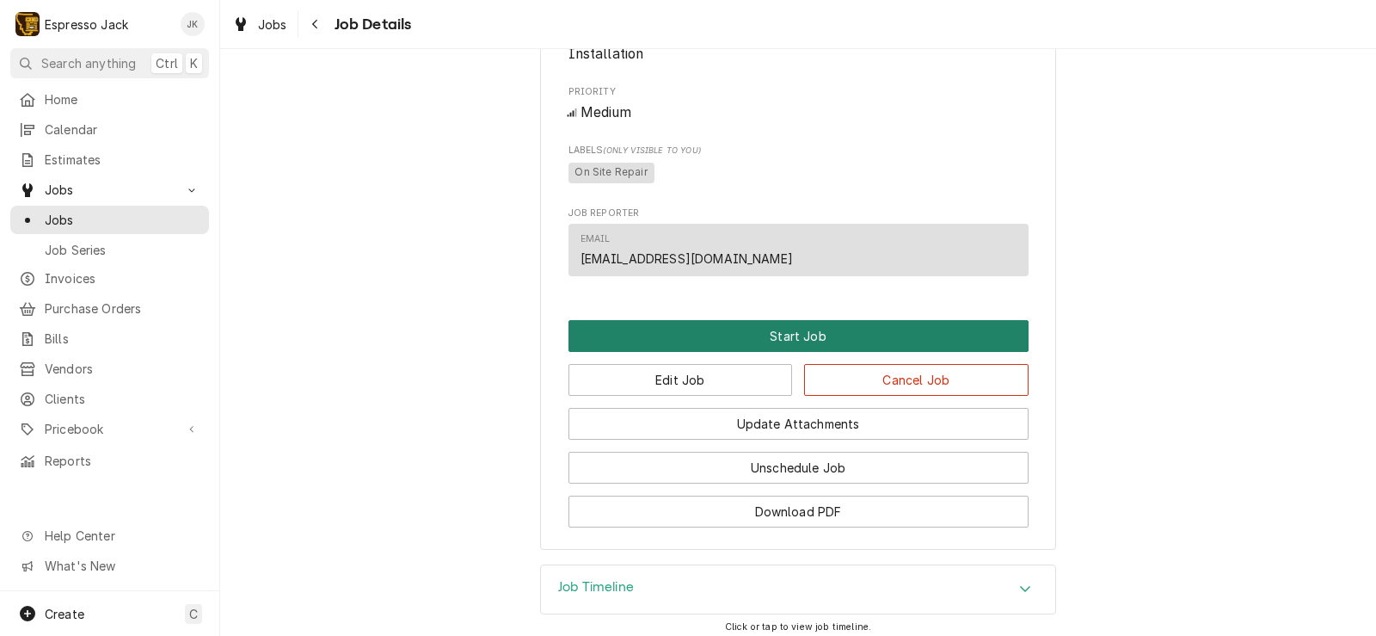
drag, startPoint x: 846, startPoint y: 362, endPoint x: 850, endPoint y: 354, distance: 8.9
click at [846, 352] on button "Start Job" at bounding box center [799, 336] width 460 height 32
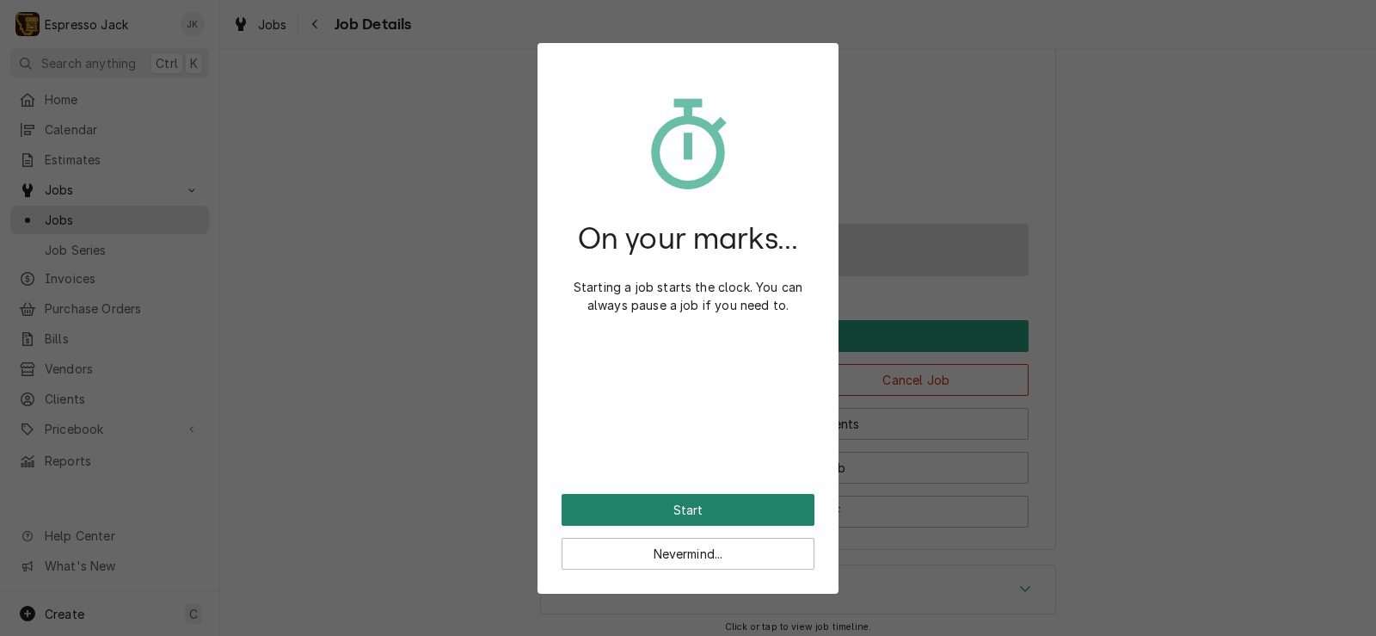
drag, startPoint x: 733, startPoint y: 506, endPoint x: 742, endPoint y: 496, distance: 13.4
click at [735, 505] on button "Start" at bounding box center [688, 510] width 253 height 32
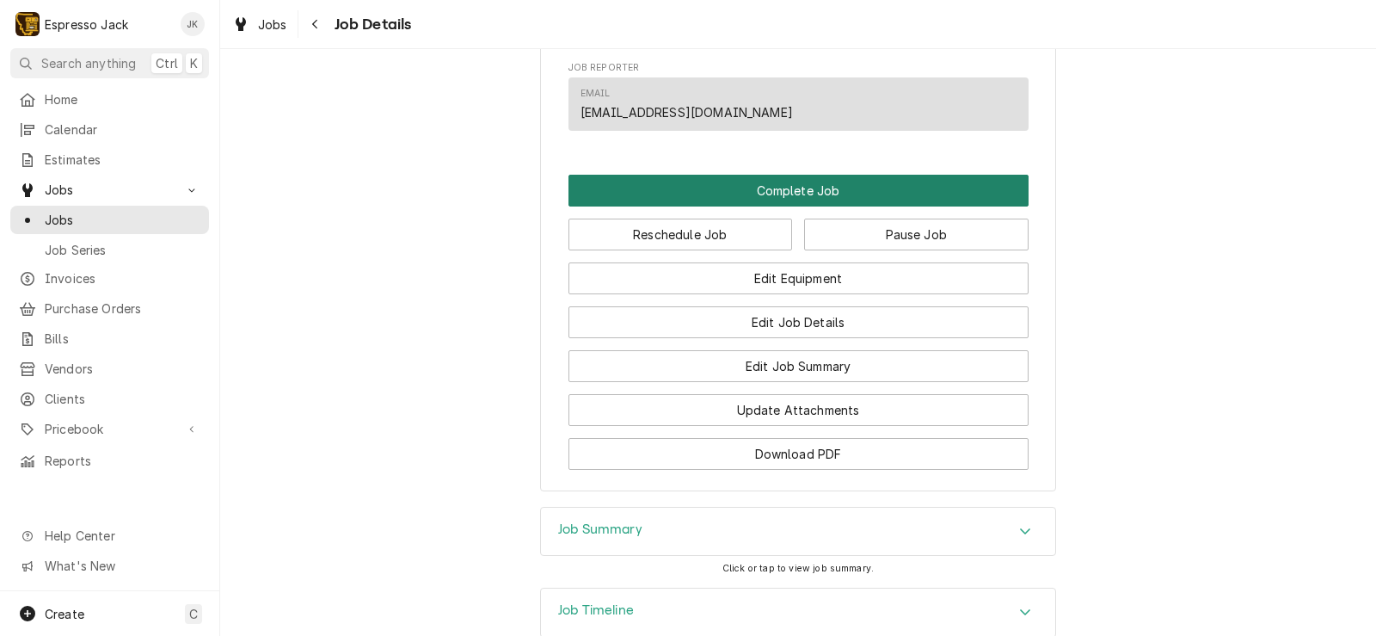
scroll to position [1032, 0]
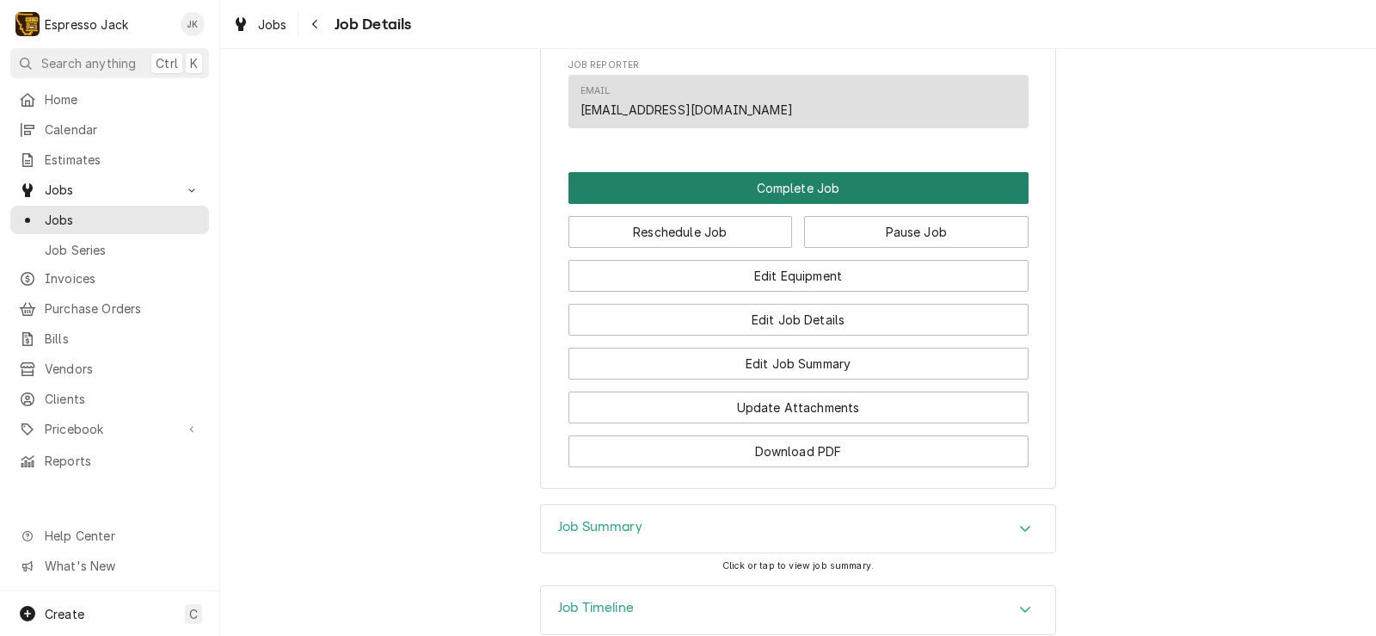
click at [831, 204] on button "Complete Job" at bounding box center [799, 188] width 460 height 32
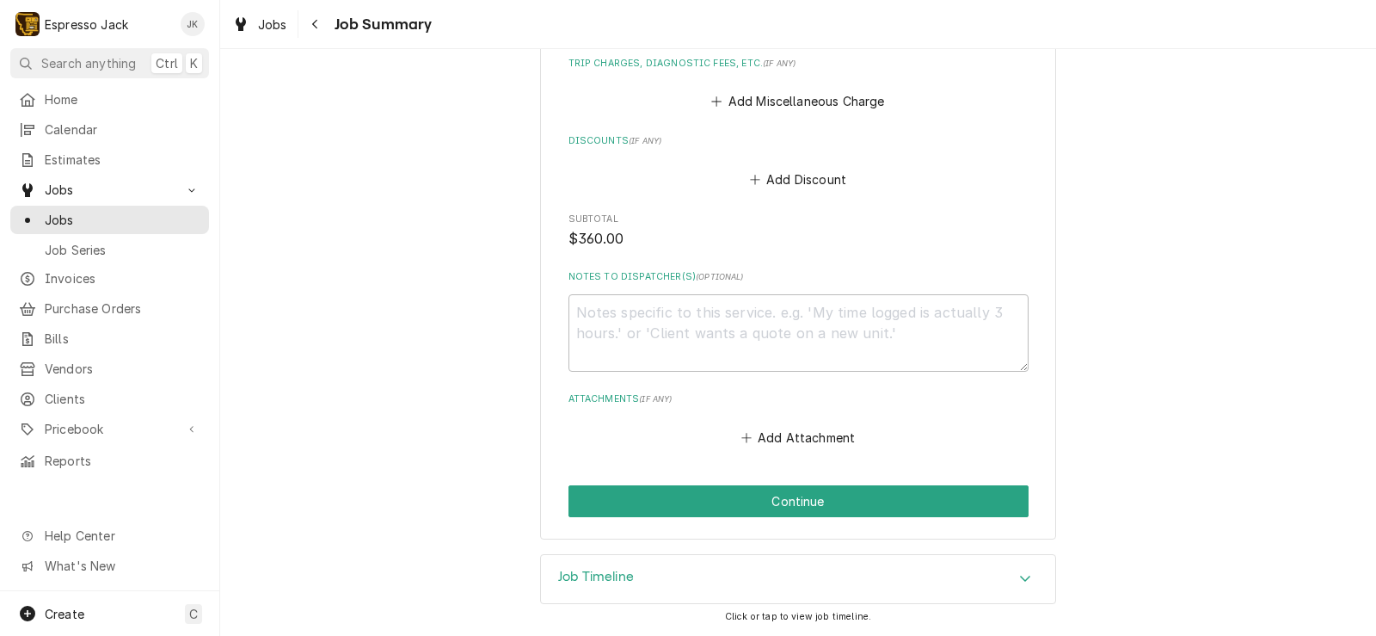
scroll to position [499, 0]
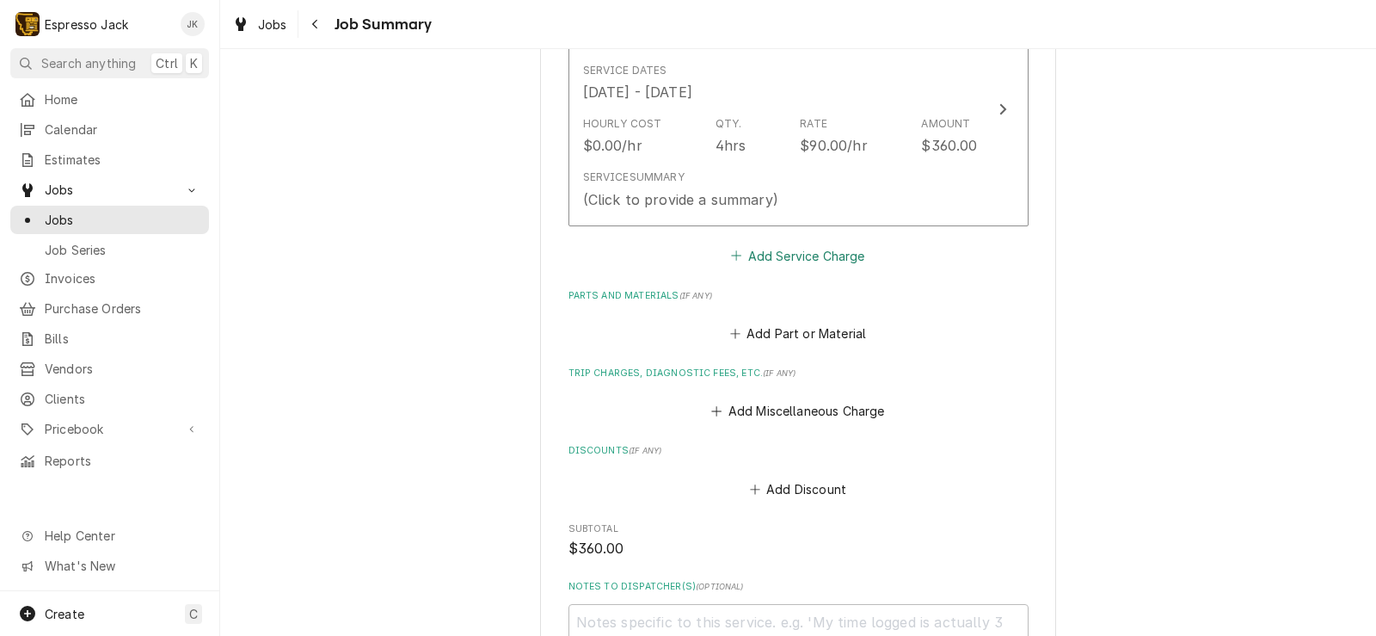
click at [813, 261] on button "Add Service Charge" at bounding box center [798, 255] width 139 height 24
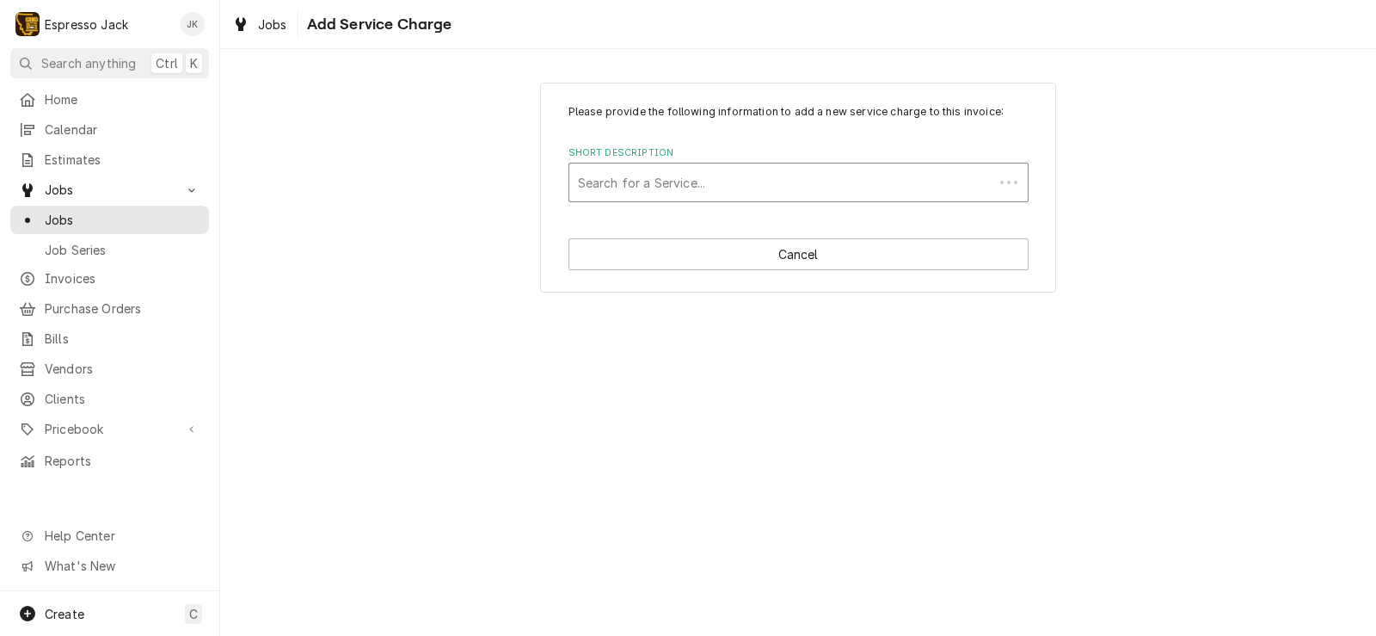
click at [791, 175] on div "Short Description" at bounding box center [781, 182] width 407 height 31
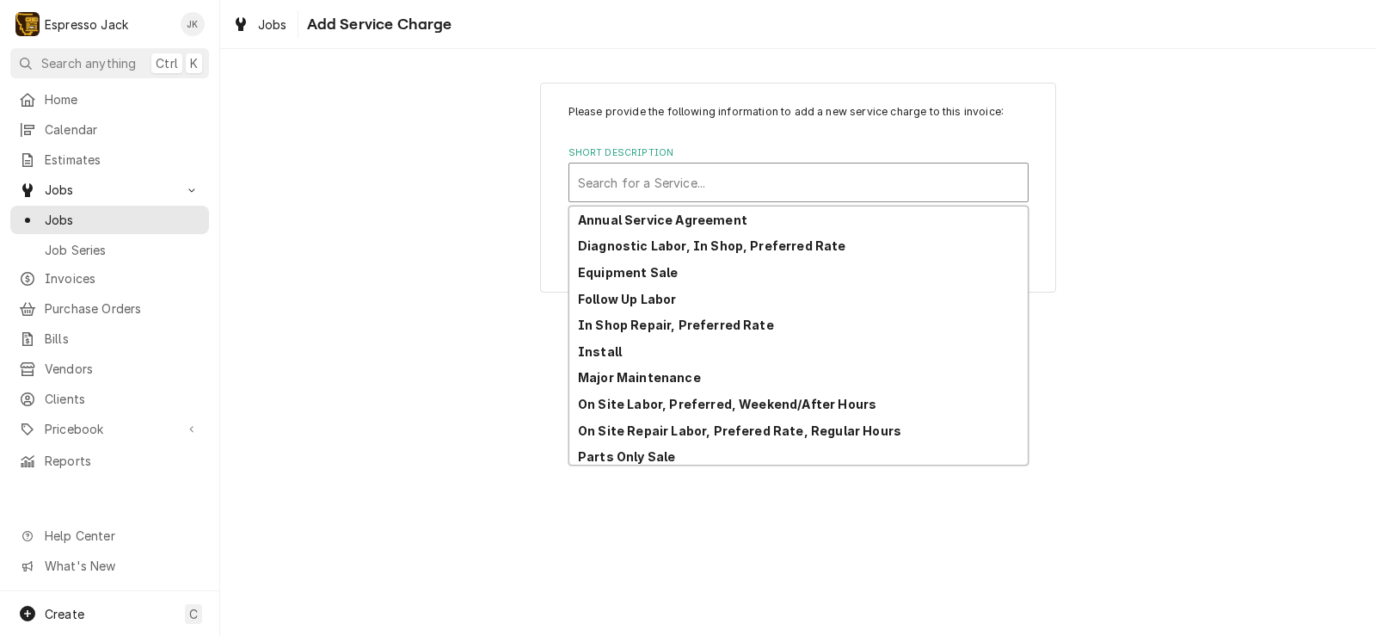
scroll to position [84, 0]
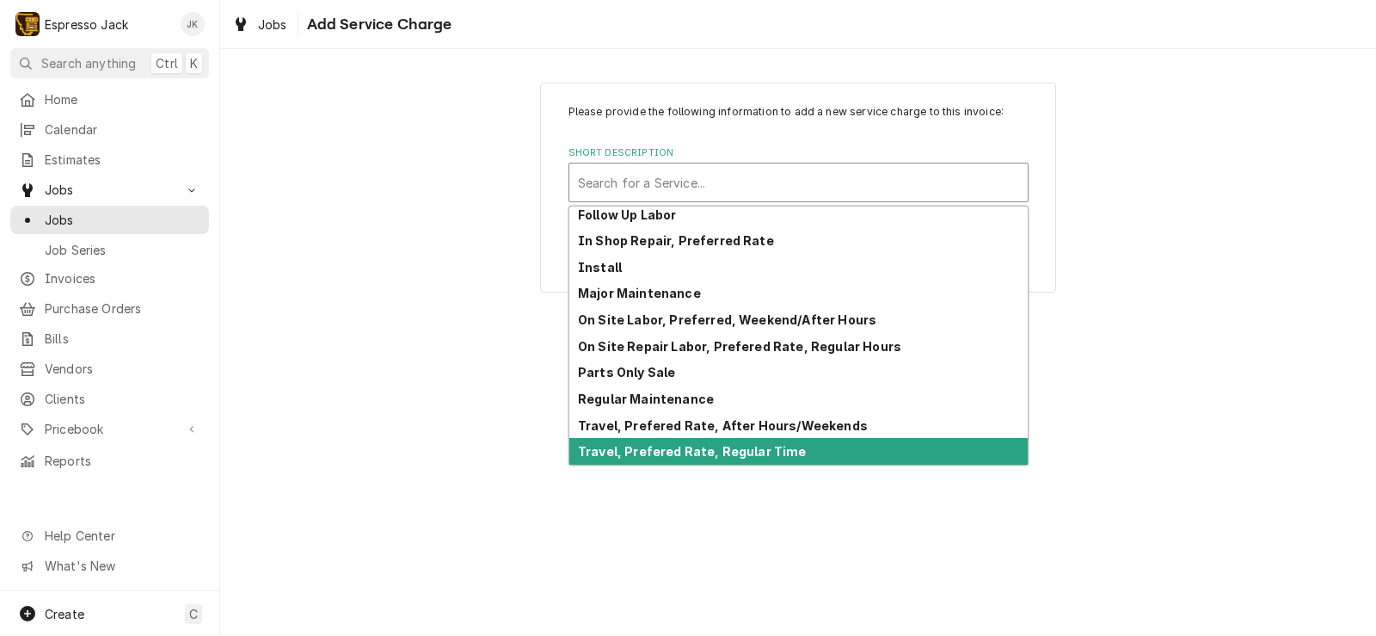
click at [745, 448] on strong "Travel, Prefered Rate, Regular Time" at bounding box center [692, 451] width 229 height 15
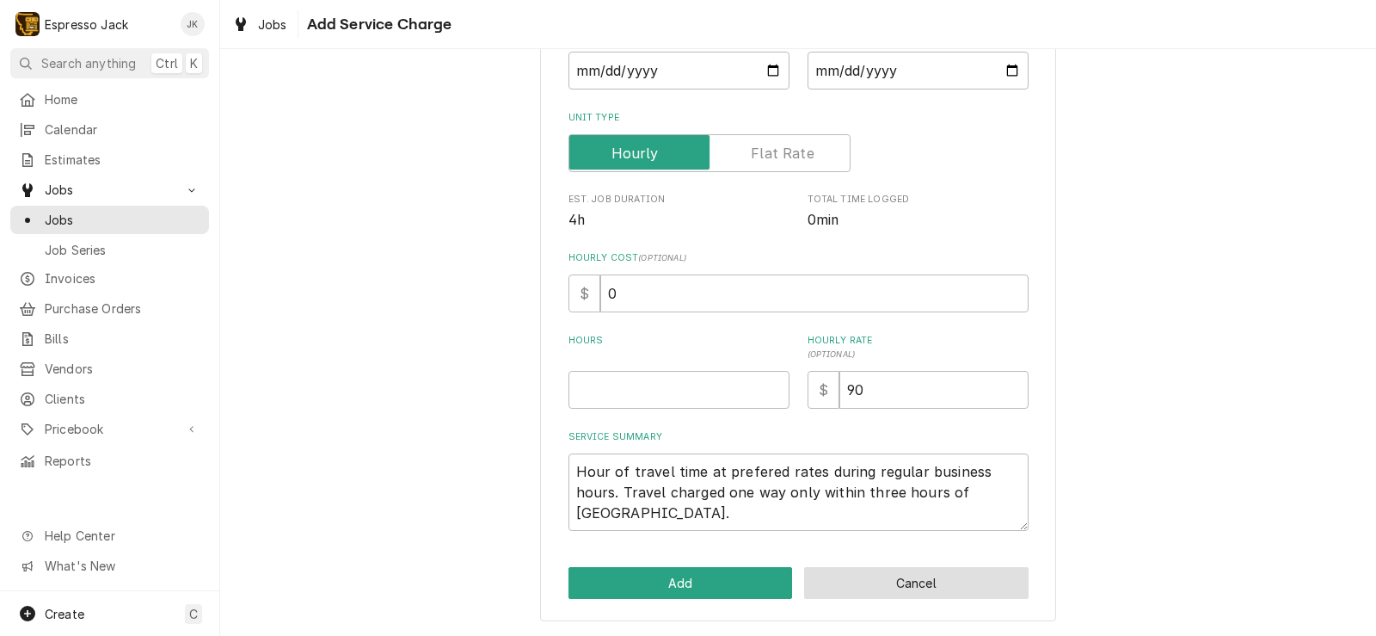
click at [981, 586] on button "Cancel" at bounding box center [916, 583] width 224 height 32
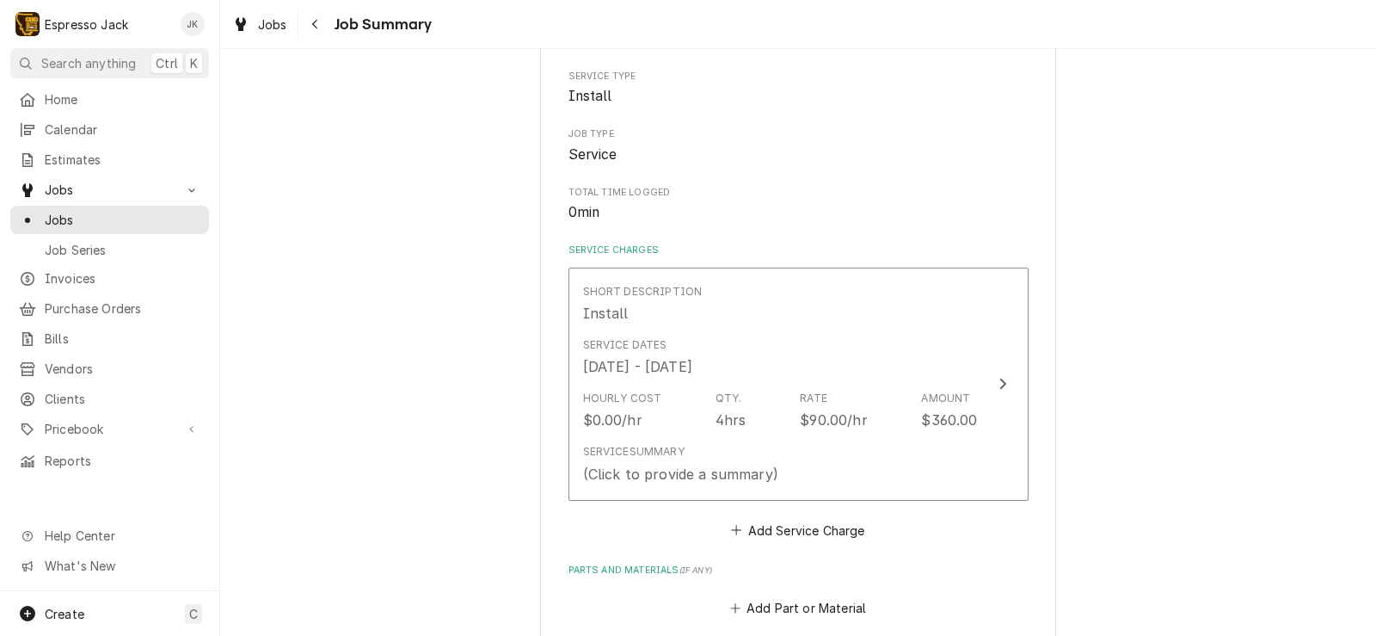
scroll to position [499, 0]
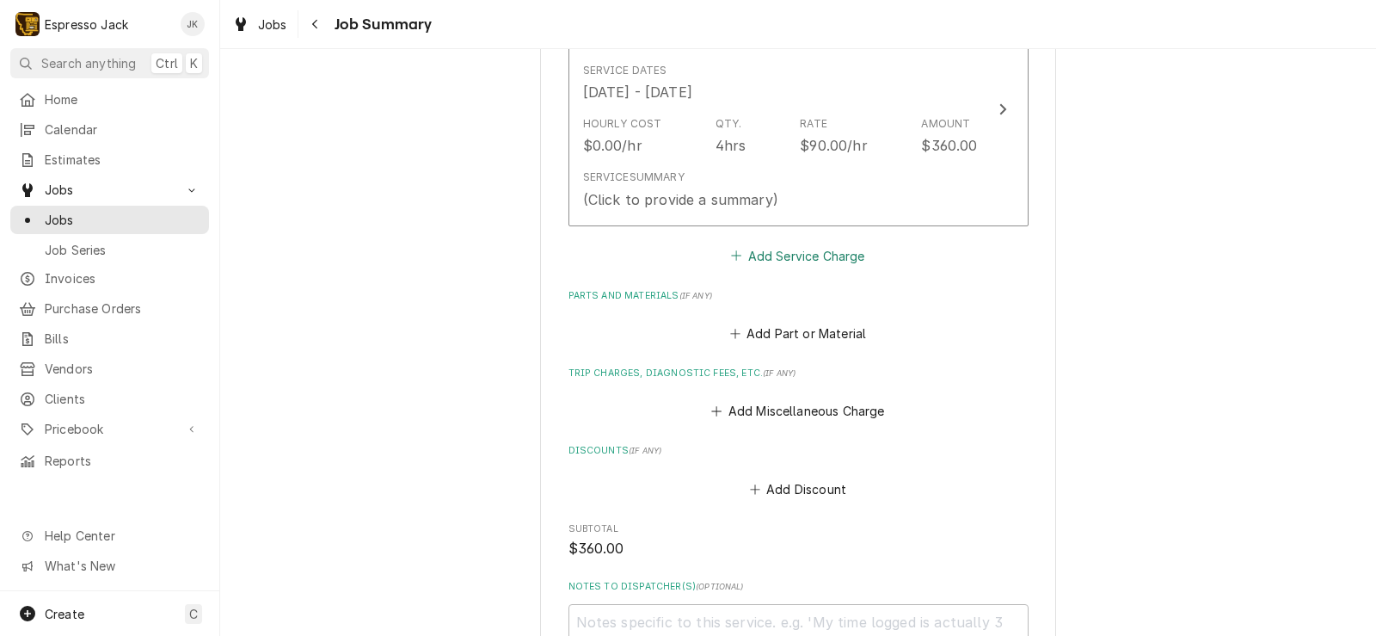
click at [798, 261] on button "Add Service Charge" at bounding box center [798, 255] width 139 height 24
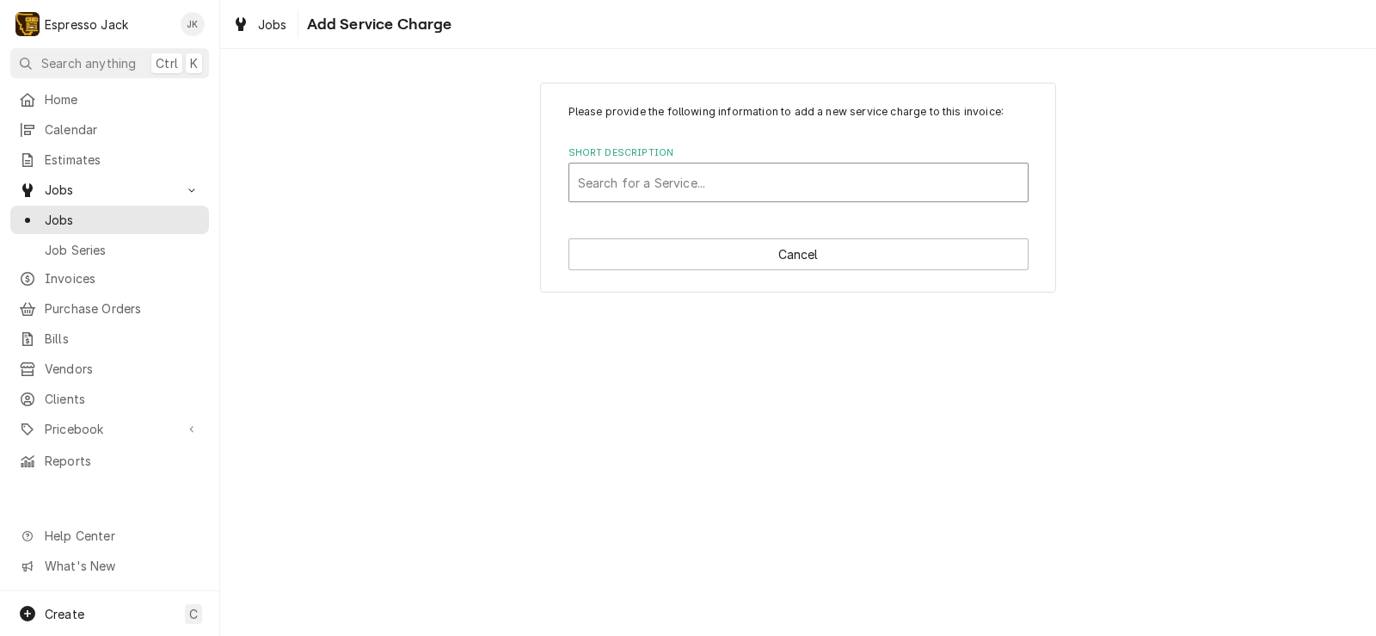
click at [711, 197] on div "Short Description" at bounding box center [798, 182] width 441 height 31
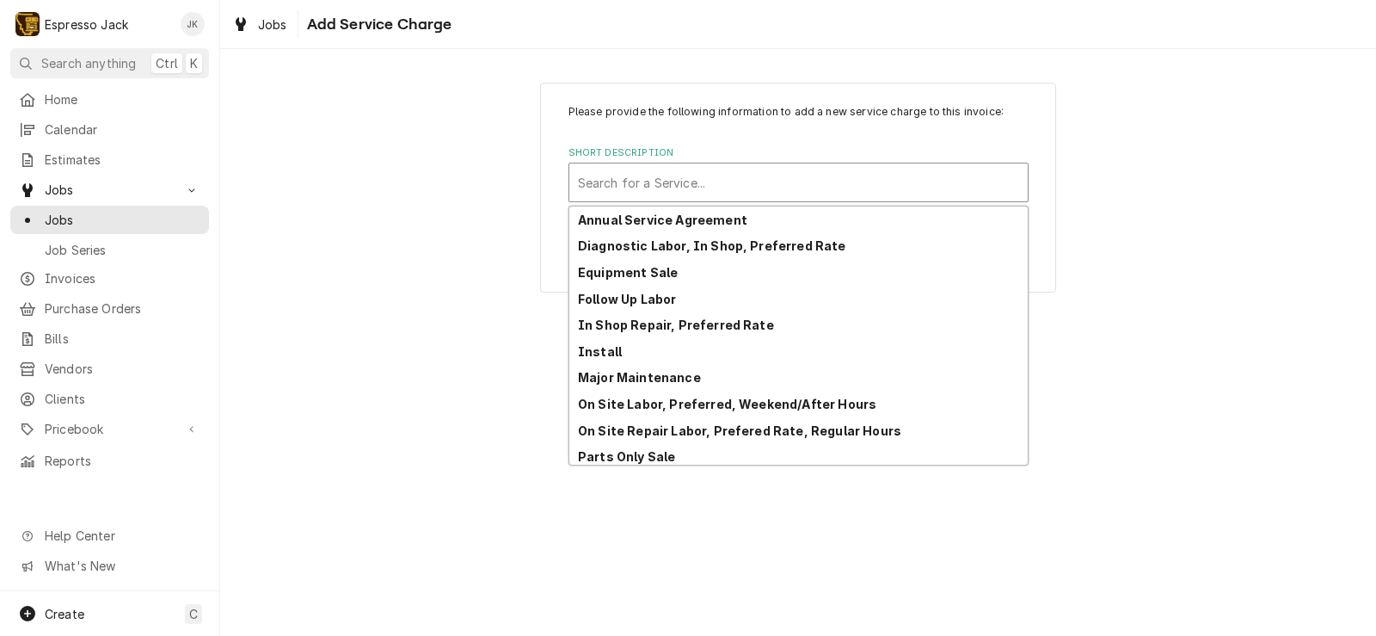
scroll to position [84, 0]
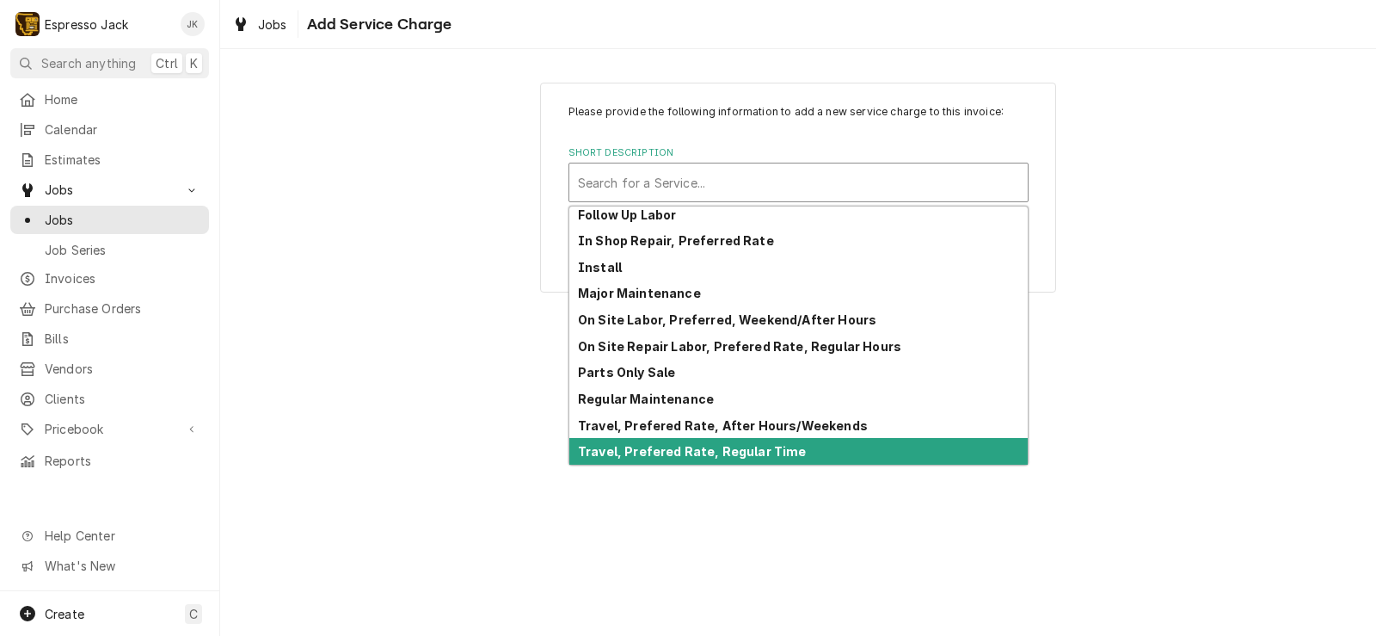
click at [678, 453] on strong "Travel, Prefered Rate, Regular Time" at bounding box center [692, 451] width 229 height 15
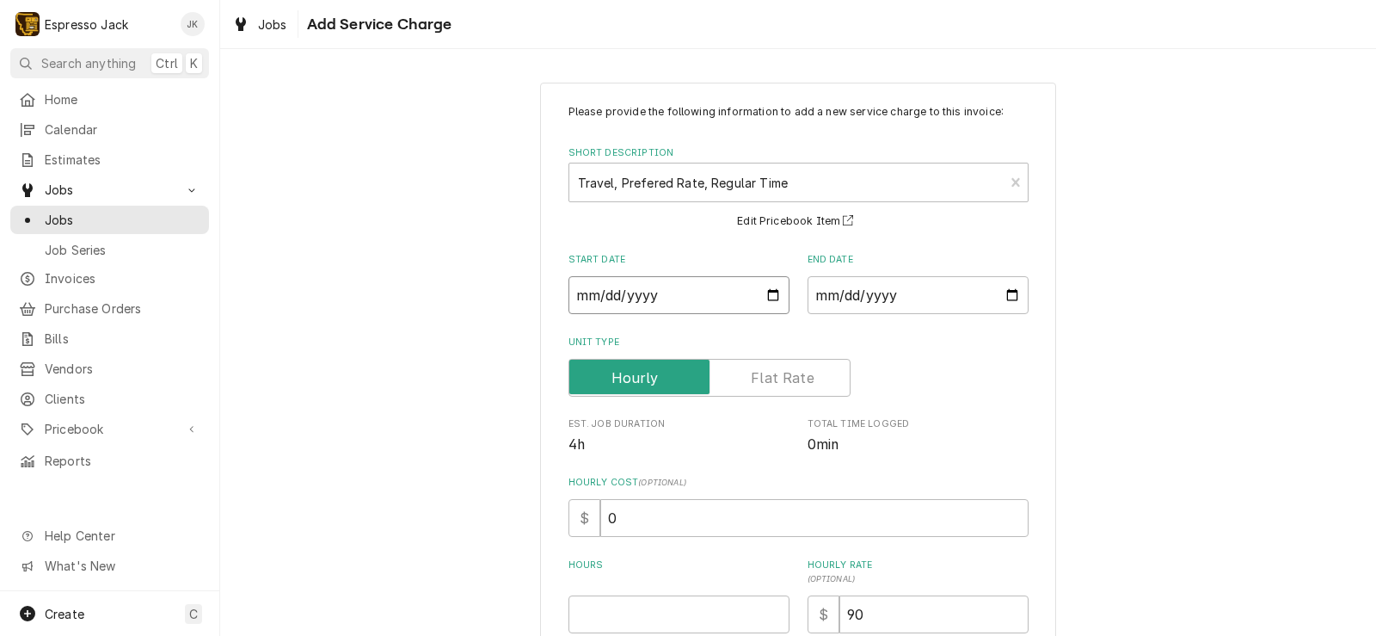
click at [757, 289] on input "Start Date" at bounding box center [679, 295] width 221 height 38
click at [766, 293] on input "Start Date" at bounding box center [679, 295] width 221 height 38
type textarea "x"
type input "2025-08-02"
type textarea "x"
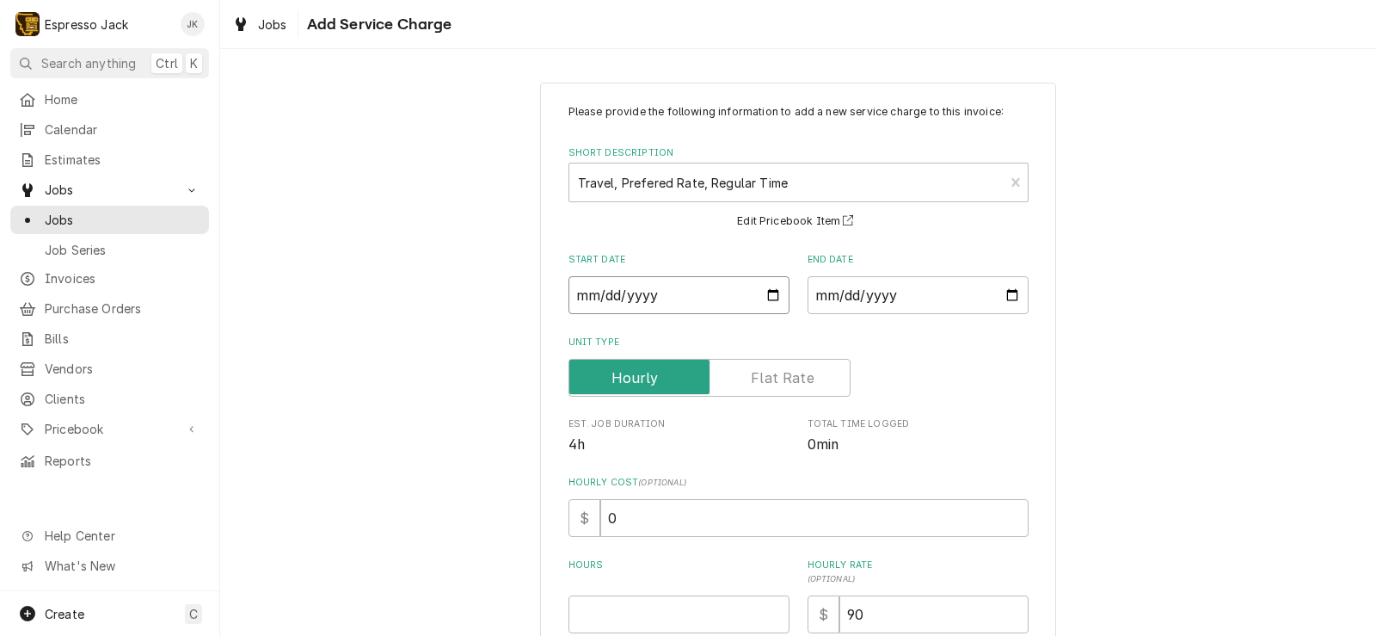
type input "2025-08-28"
click at [1008, 287] on input "End Date" at bounding box center [918, 295] width 221 height 38
type textarea "x"
type input "2025-08-02"
type textarea "x"
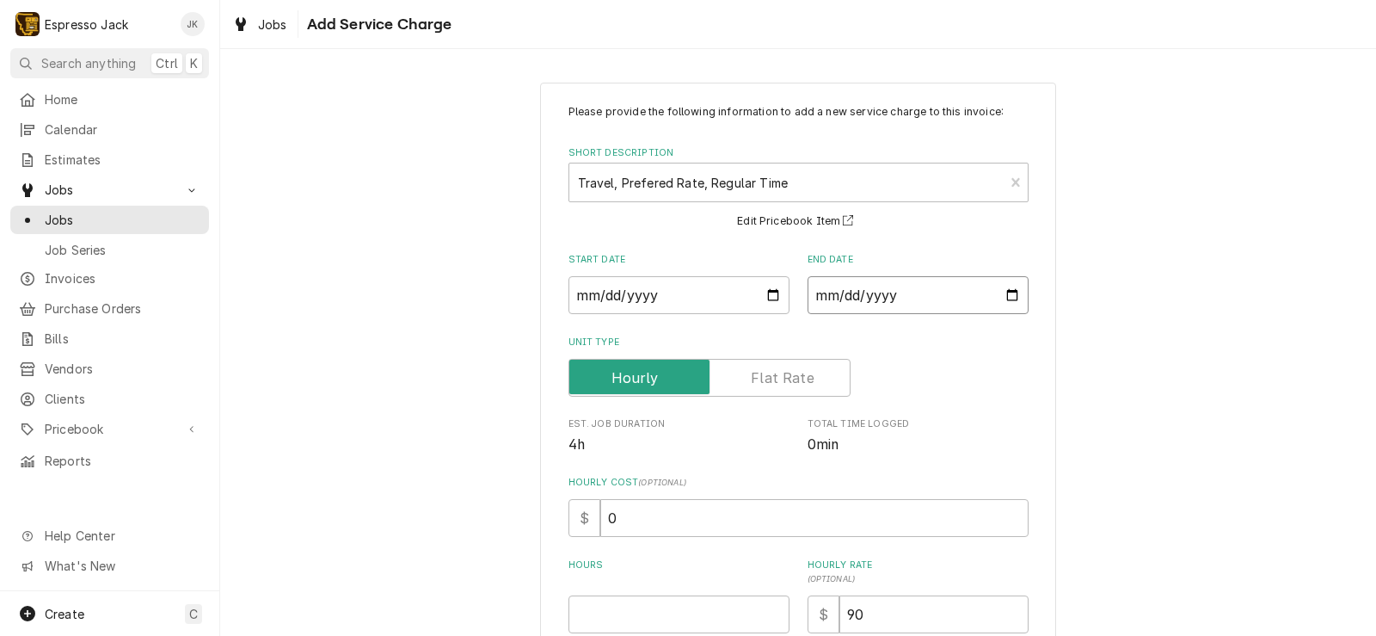
type input "2025-08-28"
click at [600, 593] on div "Hours" at bounding box center [679, 595] width 221 height 75
click at [606, 599] on input "Hours" at bounding box center [679, 614] width 221 height 38
click at [485, 518] on div "Please provide the following information to add a new service charge to this in…" at bounding box center [798, 463] width 1156 height 793
drag, startPoint x: 616, startPoint y: 622, endPoint x: 506, endPoint y: 606, distance: 111.3
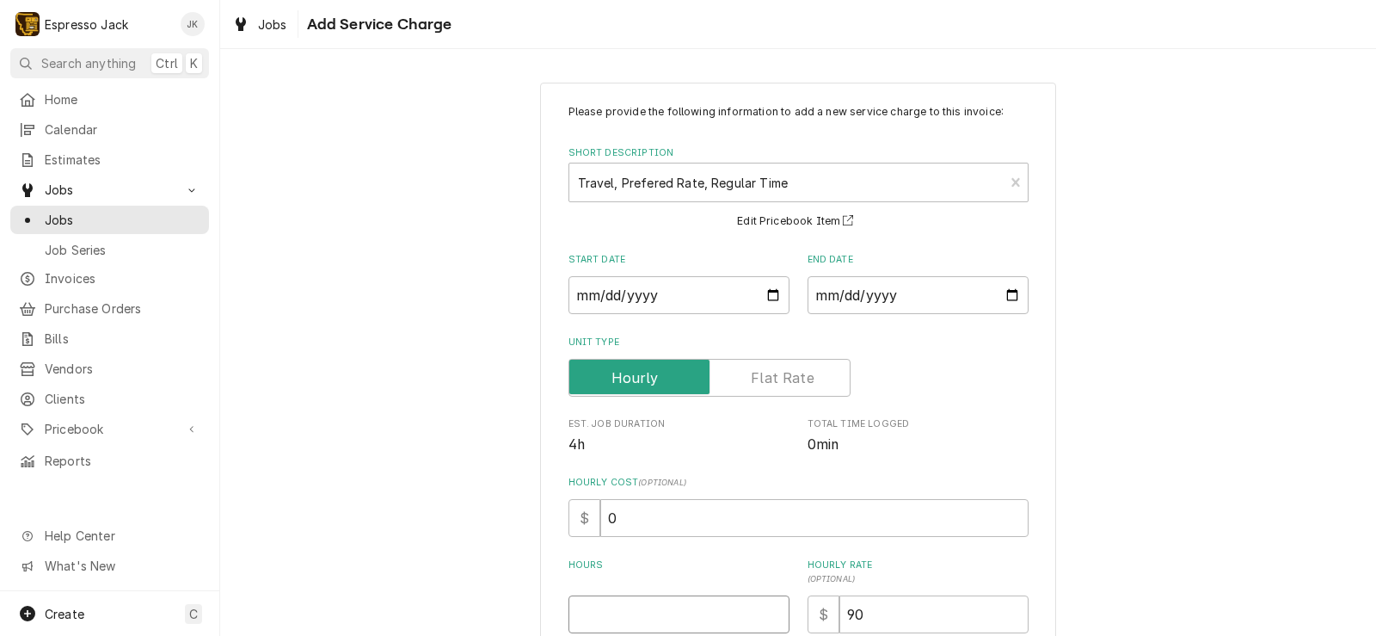
click at [506, 606] on div "Please provide the following information to add a new service charge to this in…" at bounding box center [798, 463] width 1156 height 793
type textarea "x"
type input "3"
drag, startPoint x: 472, startPoint y: 475, endPoint x: 483, endPoint y: 478, distance: 10.9
click at [474, 475] on div "Please provide the following information to add a new service charge to this in…" at bounding box center [798, 463] width 1156 height 793
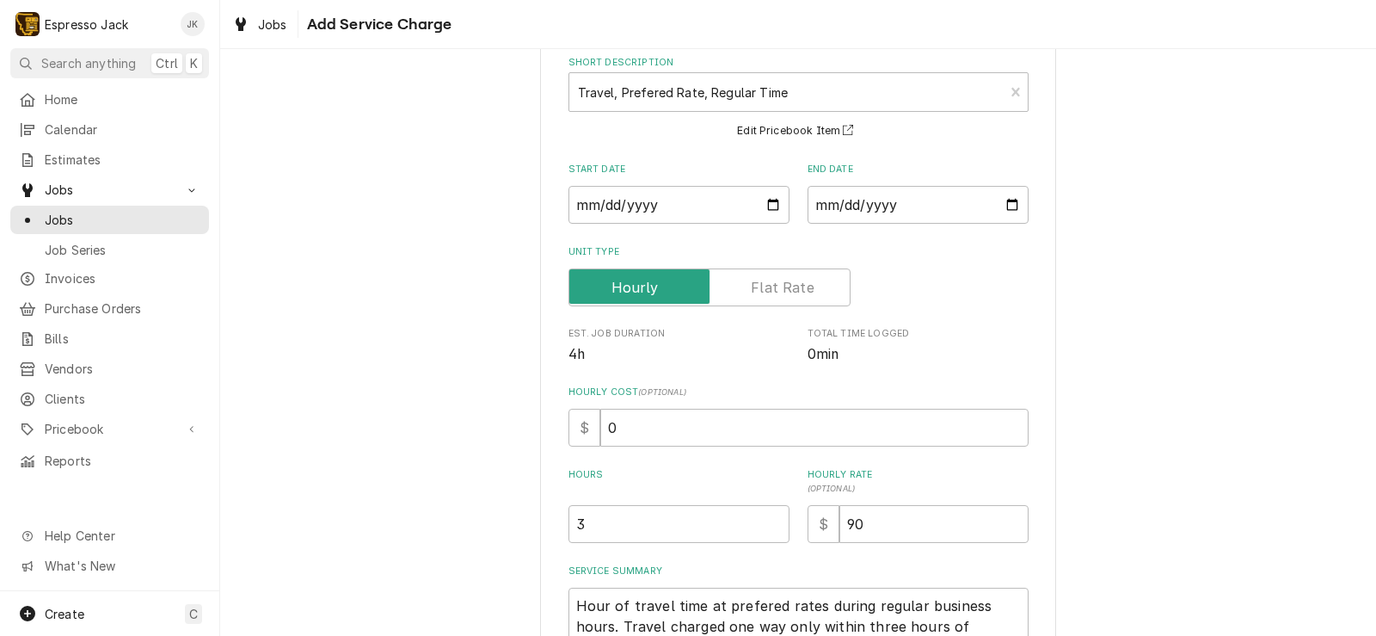
scroll to position [224, 0]
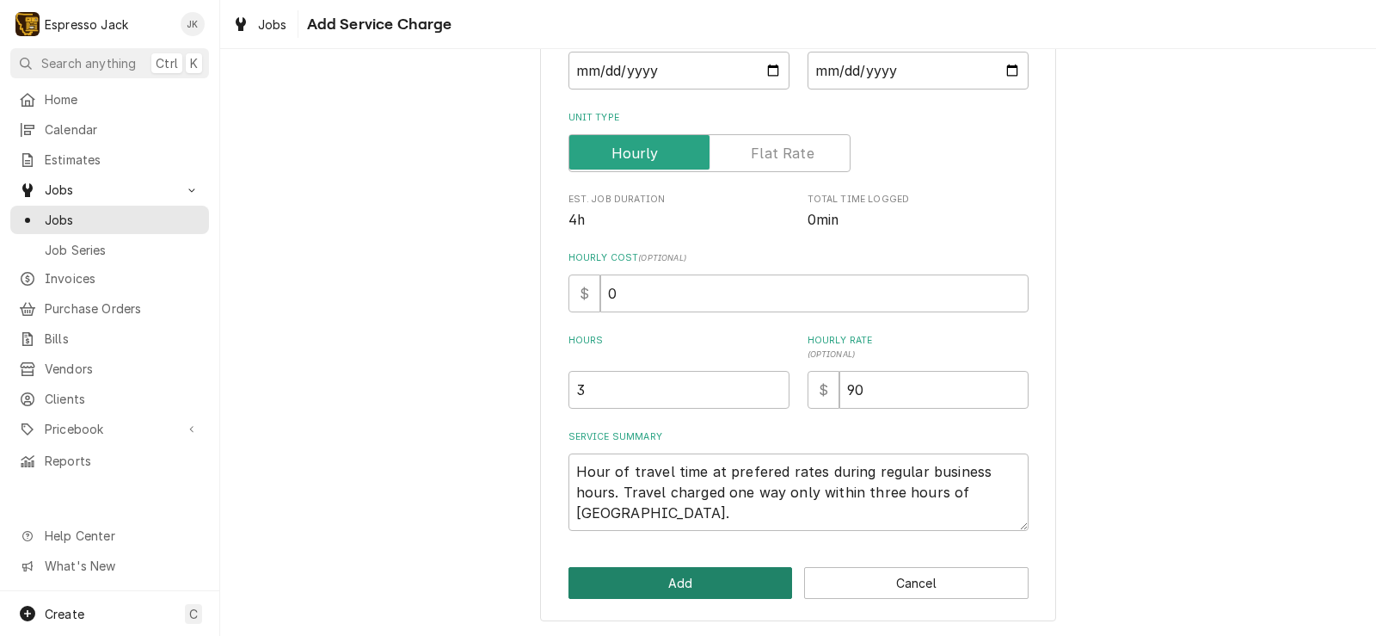
click at [702, 588] on button "Add" at bounding box center [681, 583] width 224 height 32
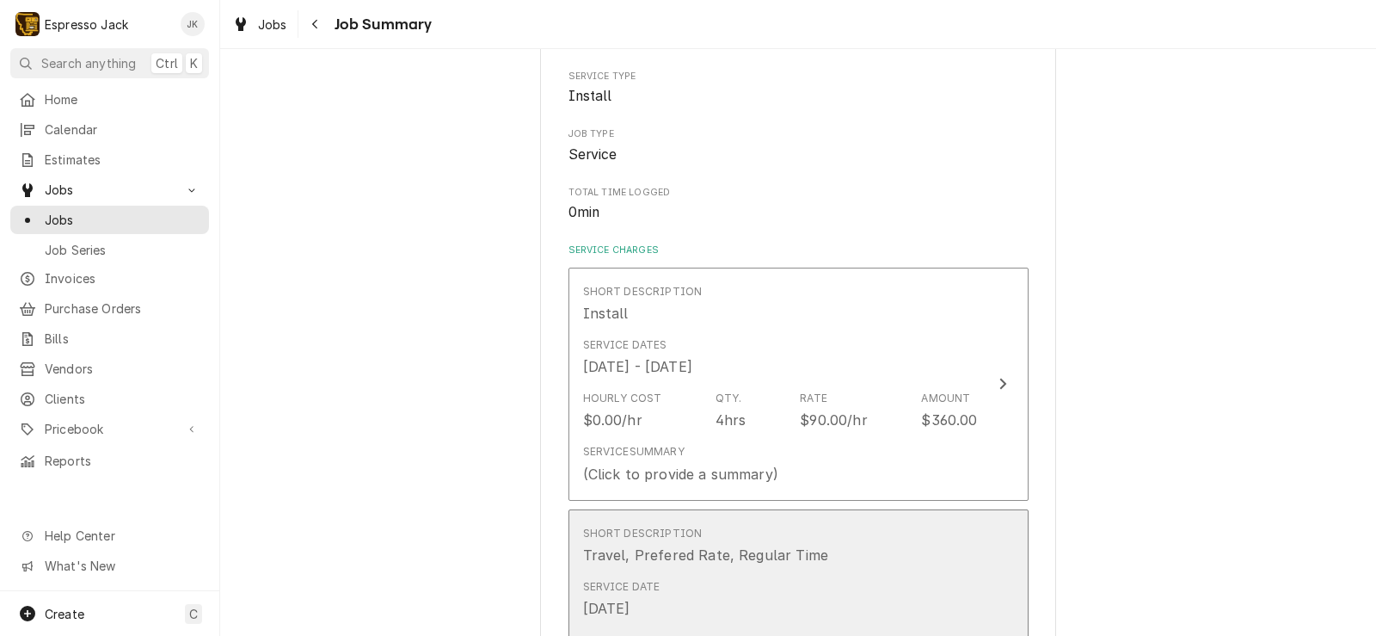
scroll to position [499, 0]
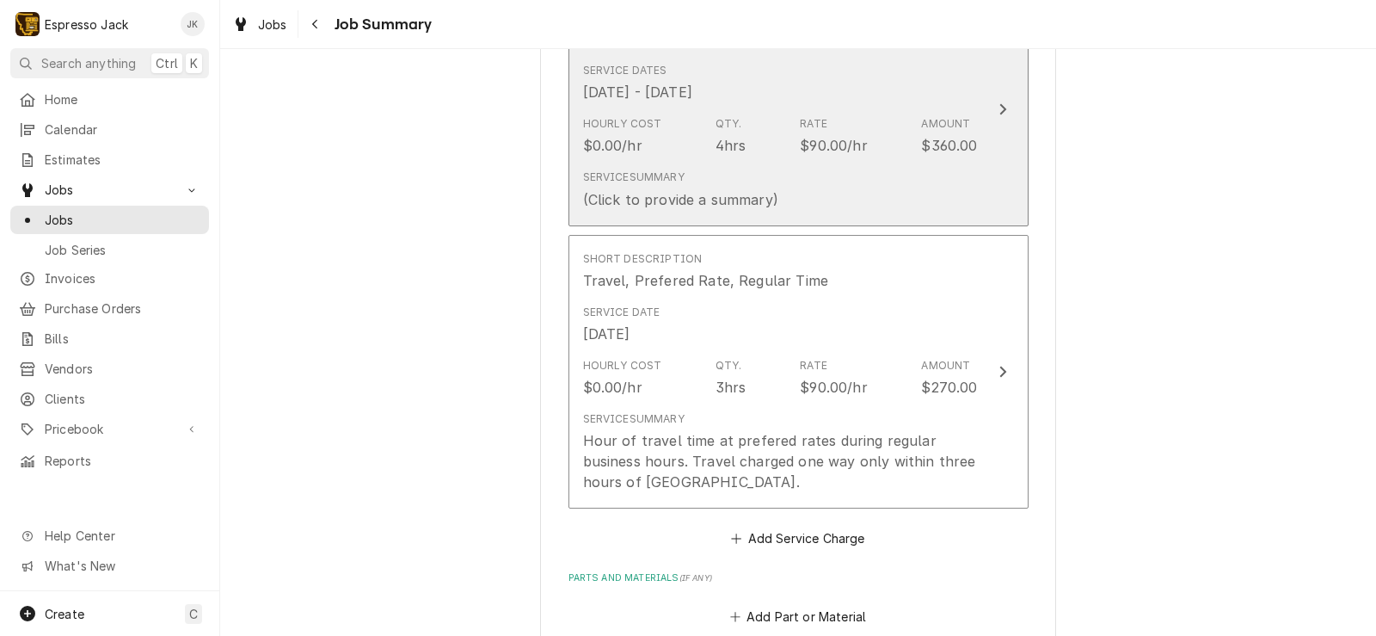
click at [791, 187] on div "Service Summary (Click to provide a summary)" at bounding box center [780, 189] width 395 height 53
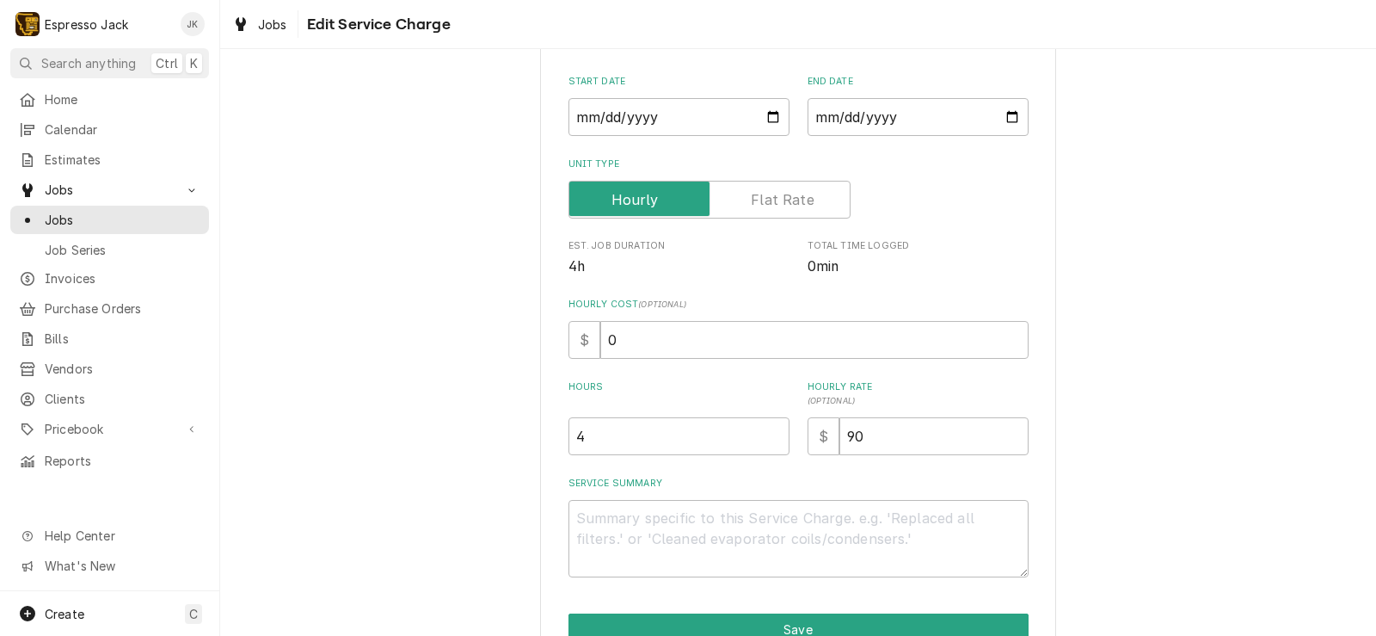
scroll to position [206, 0]
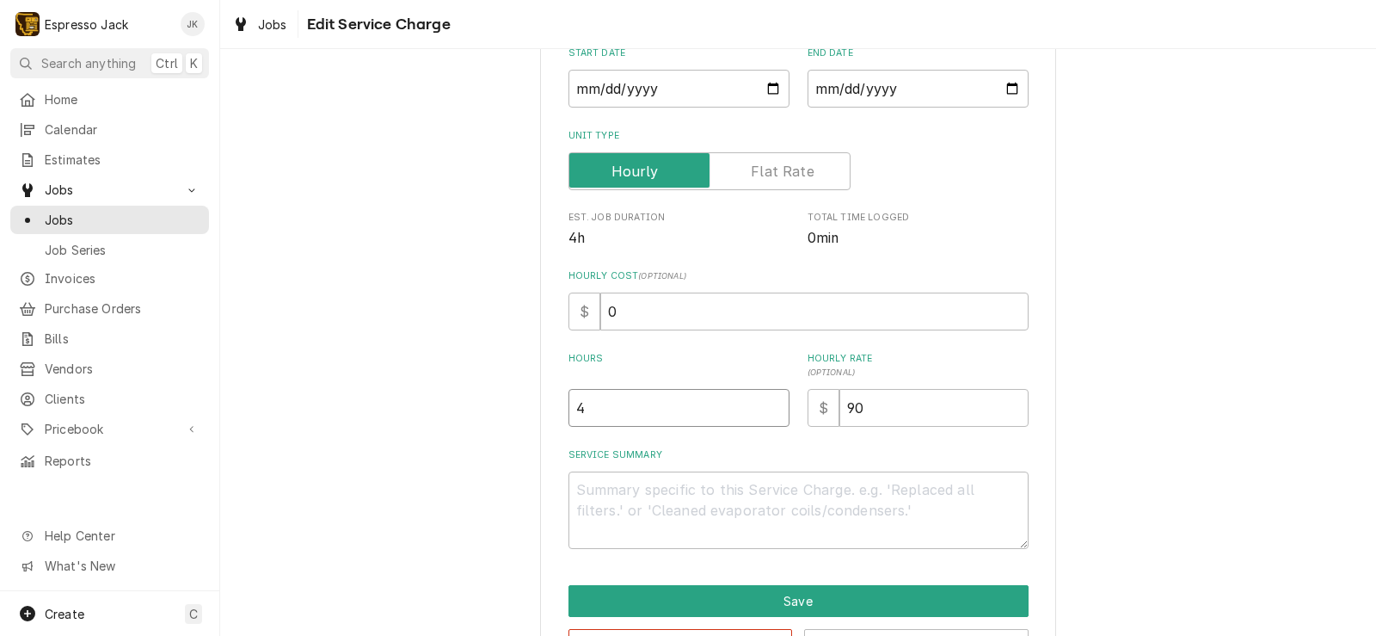
click at [480, 399] on div "Use the fields below to edit this service charge Short Description Install Edit…" at bounding box center [798, 279] width 1156 height 837
type textarea "x"
type input "2"
click at [458, 415] on div "Use the fields below to edit this service charge Short Description Install Edit…" at bounding box center [798, 279] width 1156 height 837
click at [636, 489] on textarea "Service Summary" at bounding box center [799, 509] width 460 height 77
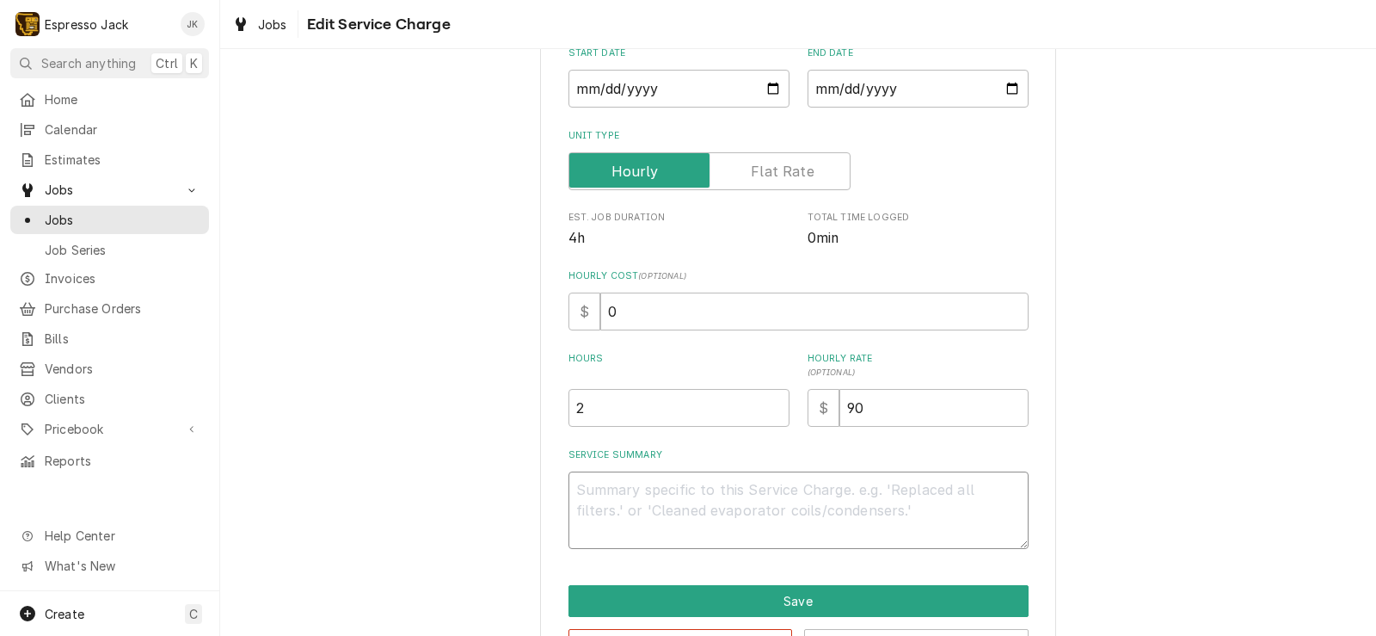
type textarea "x"
type textarea "I"
type textarea "x"
type textarea "In"
type textarea "x"
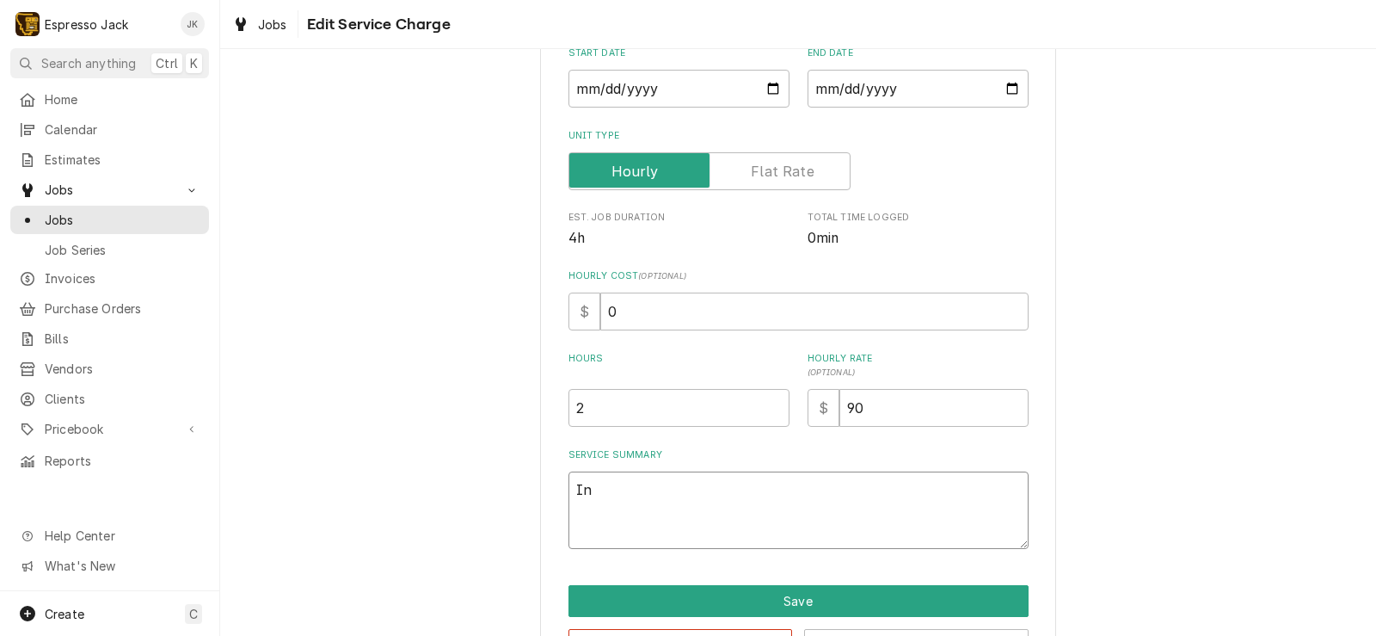
type textarea "Ins"
type textarea "x"
type textarea "Inst"
type textarea "x"
type textarea "Insta"
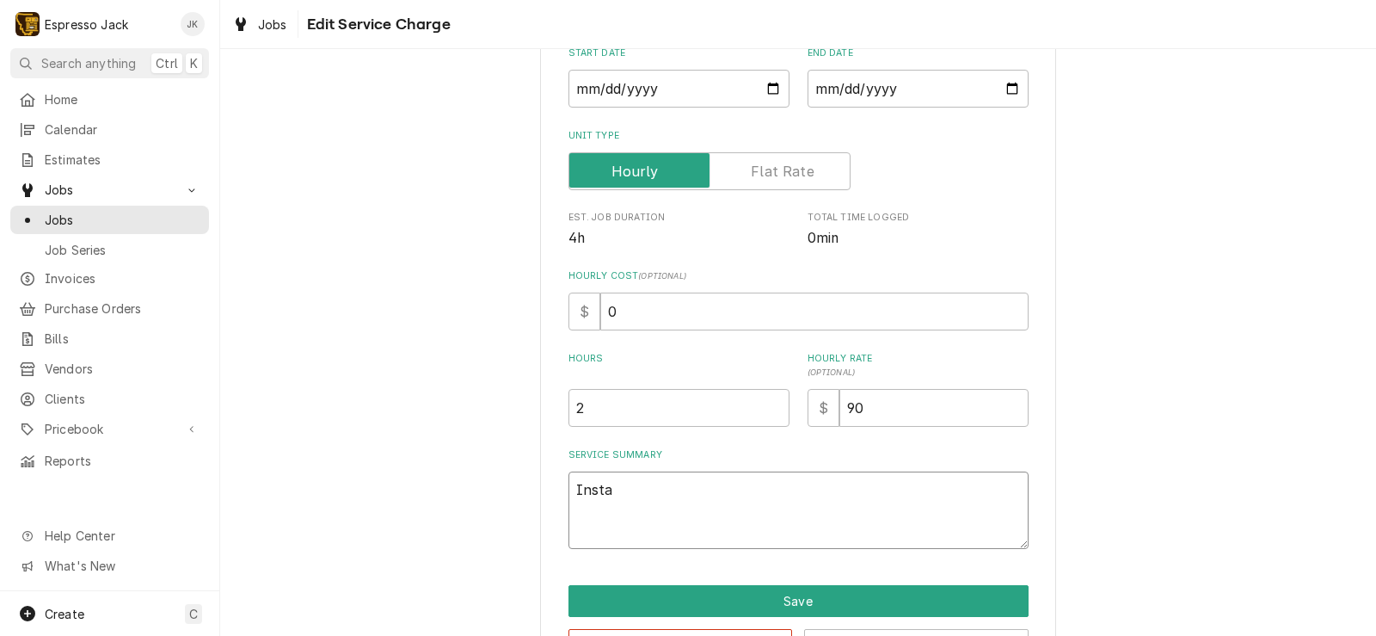
type textarea "x"
type textarea "Instal"
type textarea "x"
type textarea "Install"
type textarea "x"
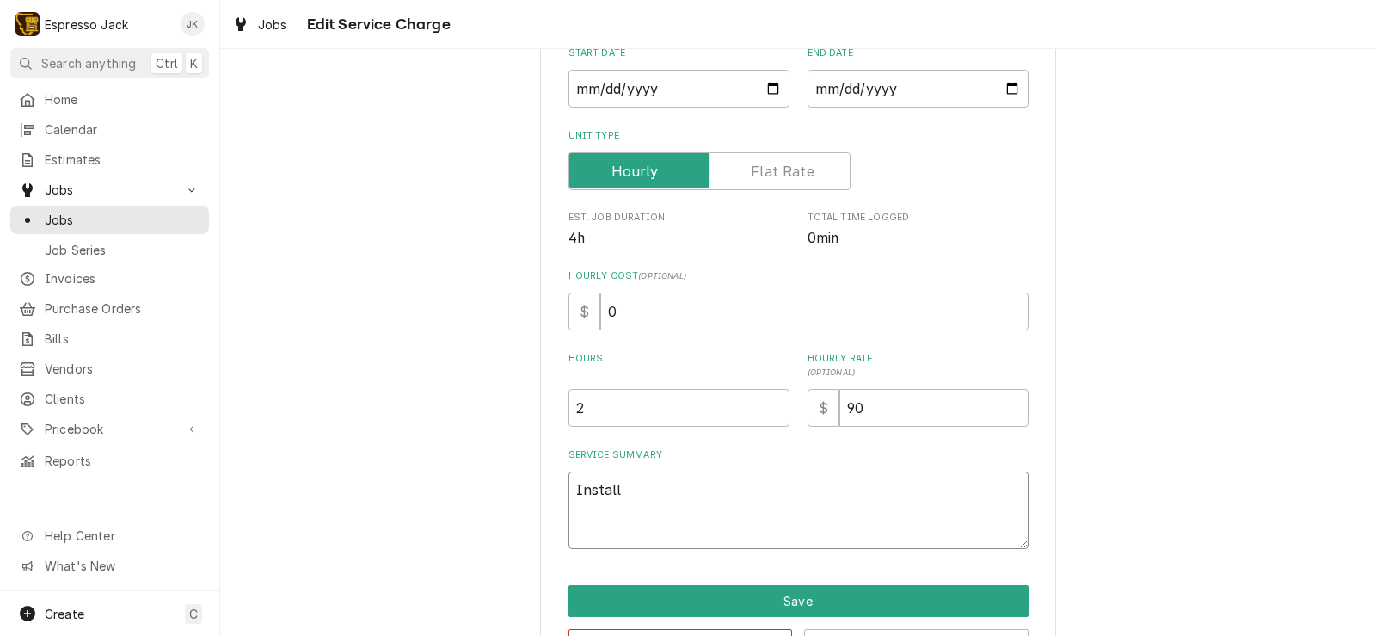
type textarea "Install"
type textarea "x"
type textarea "Install c"
type textarea "x"
type textarea "Install co"
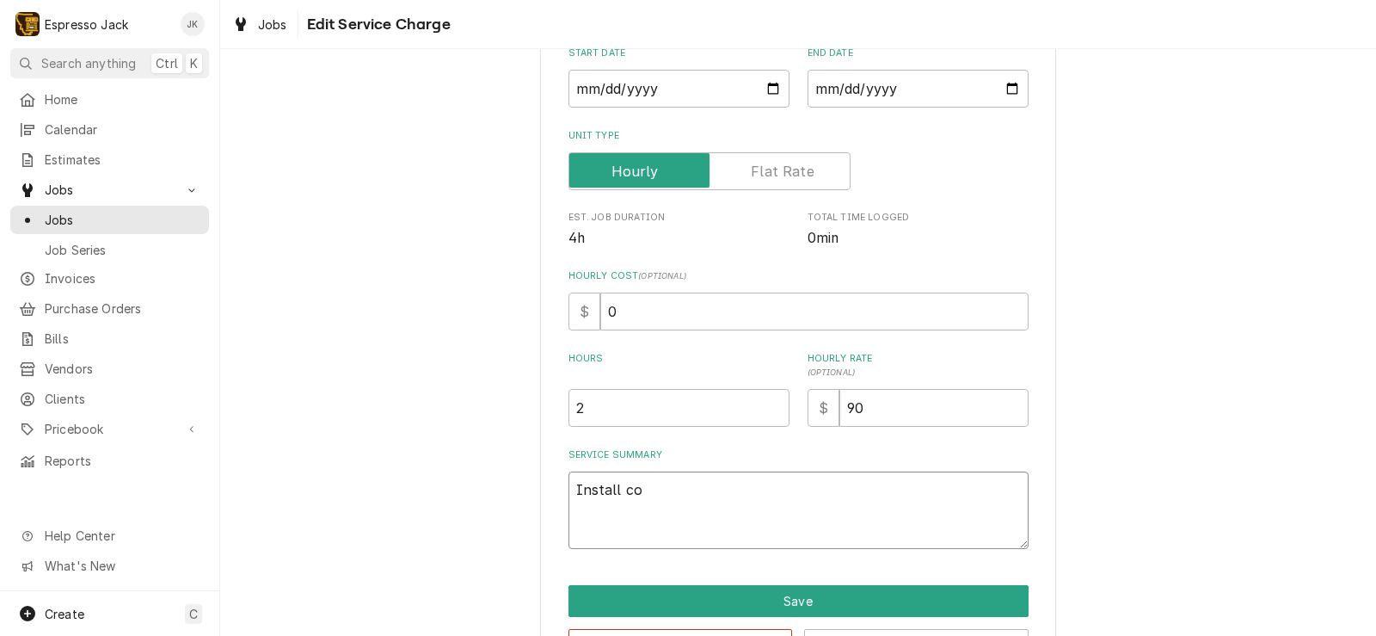
type textarea "x"
type textarea "Install com"
type textarea "x"
type textarea "Install comp"
type textarea "x"
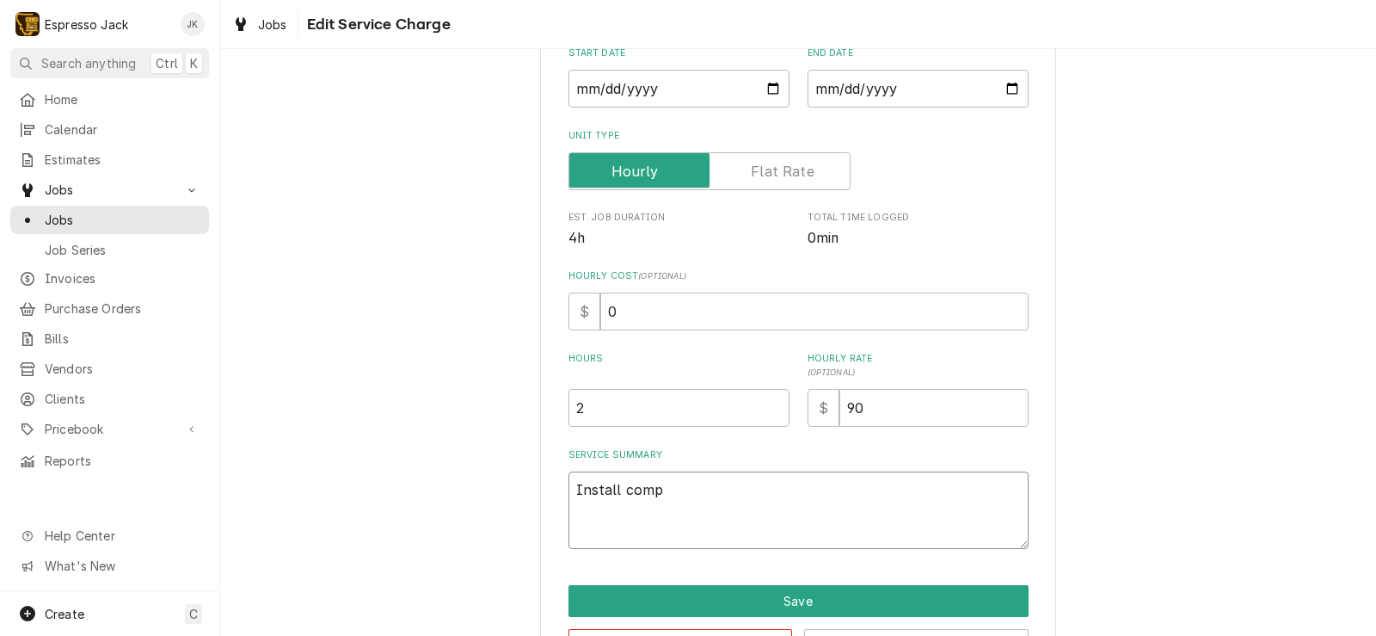
type textarea "Install compl"
type textarea "x"
type textarea "Install comple"
type textarea "x"
type textarea "Install complet"
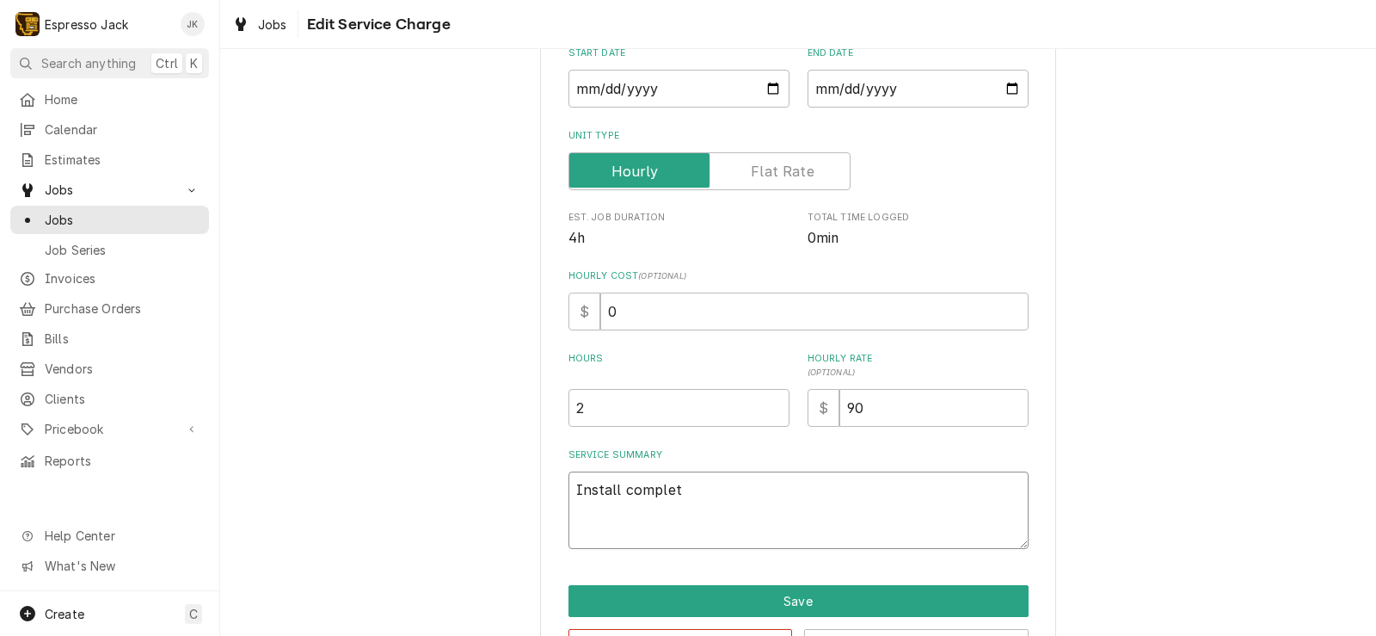
type textarea "x"
type textarea "Install complete"
type textarea "x"
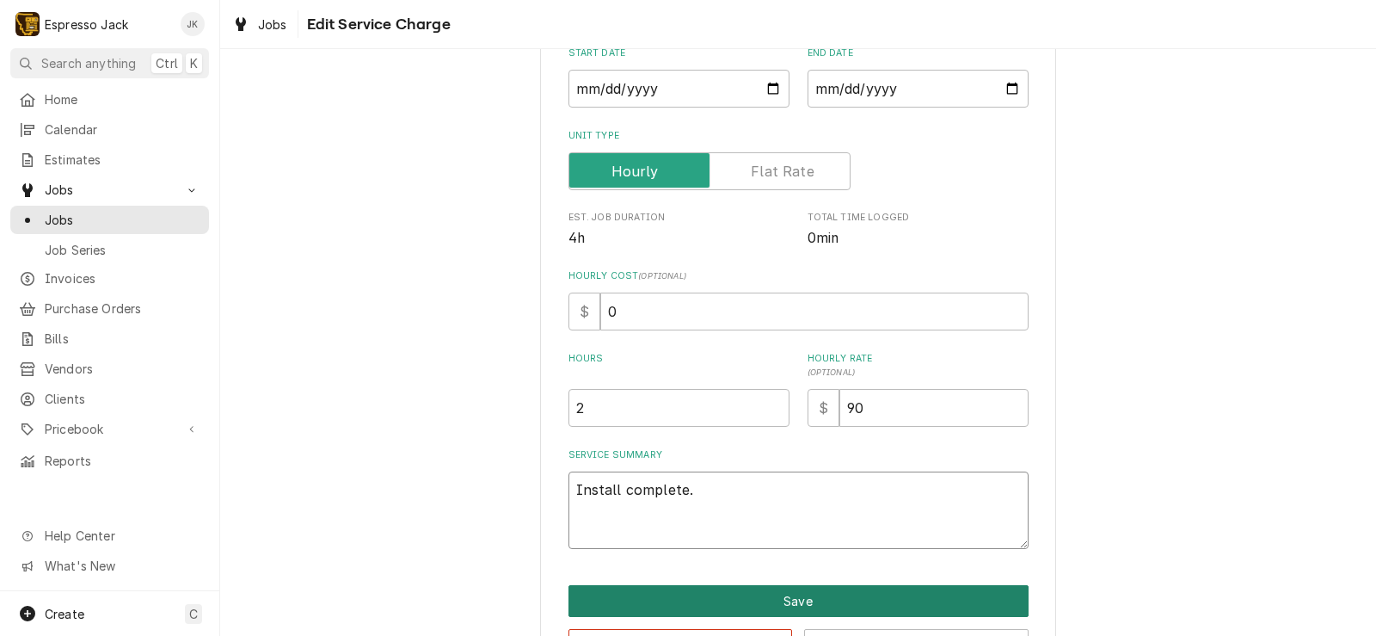
type textarea "Install complete."
click at [606, 588] on button "Save" at bounding box center [799, 601] width 460 height 32
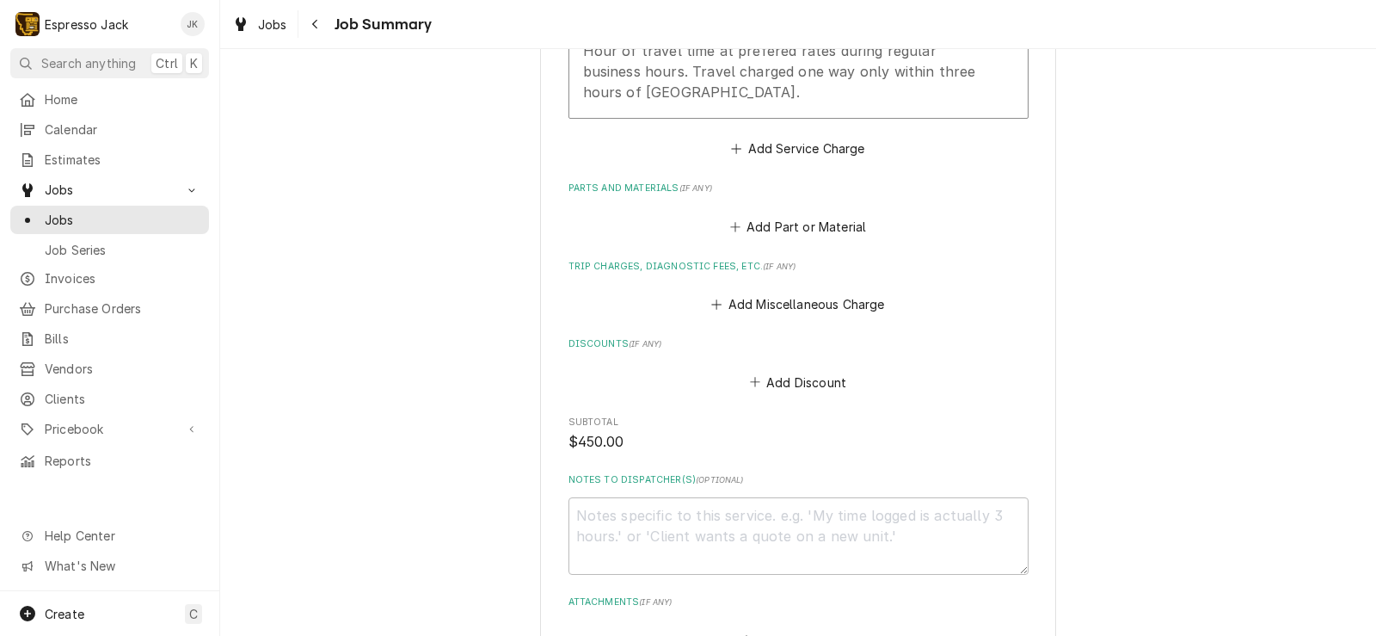
scroll to position [1091, 0]
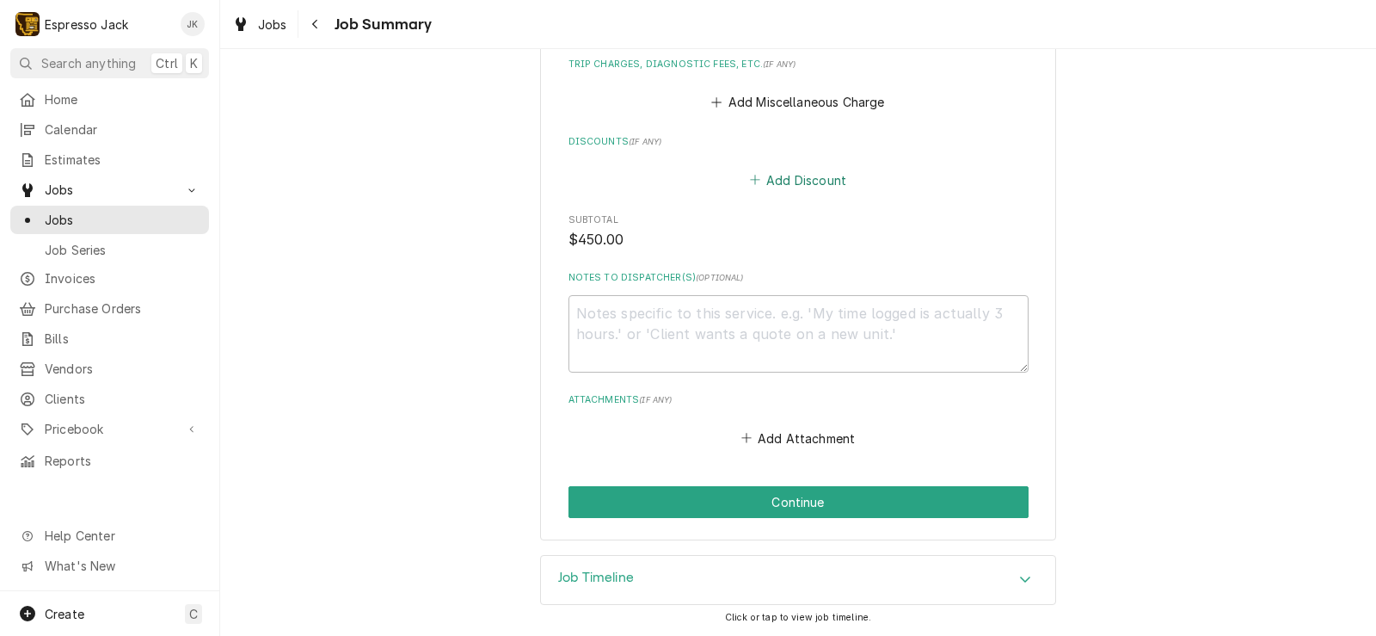
click at [809, 185] on button "Add Discount" at bounding box center [798, 180] width 102 height 24
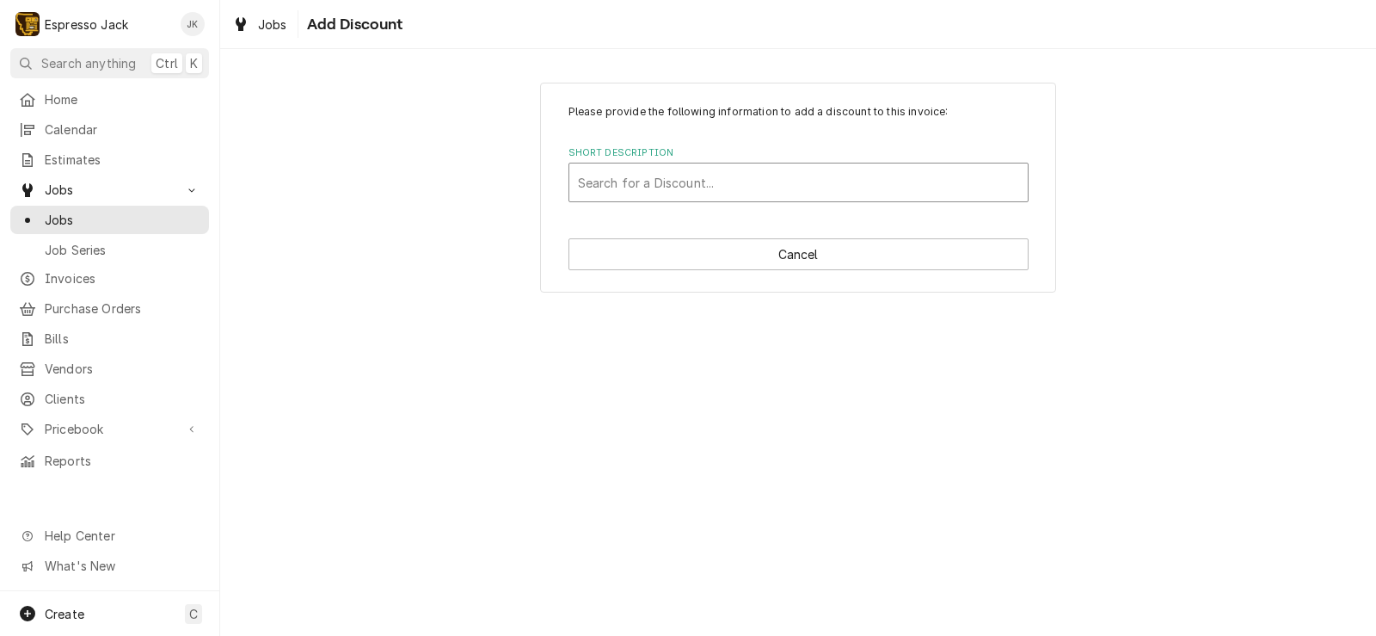
click at [805, 188] on div "Short Description" at bounding box center [798, 182] width 441 height 31
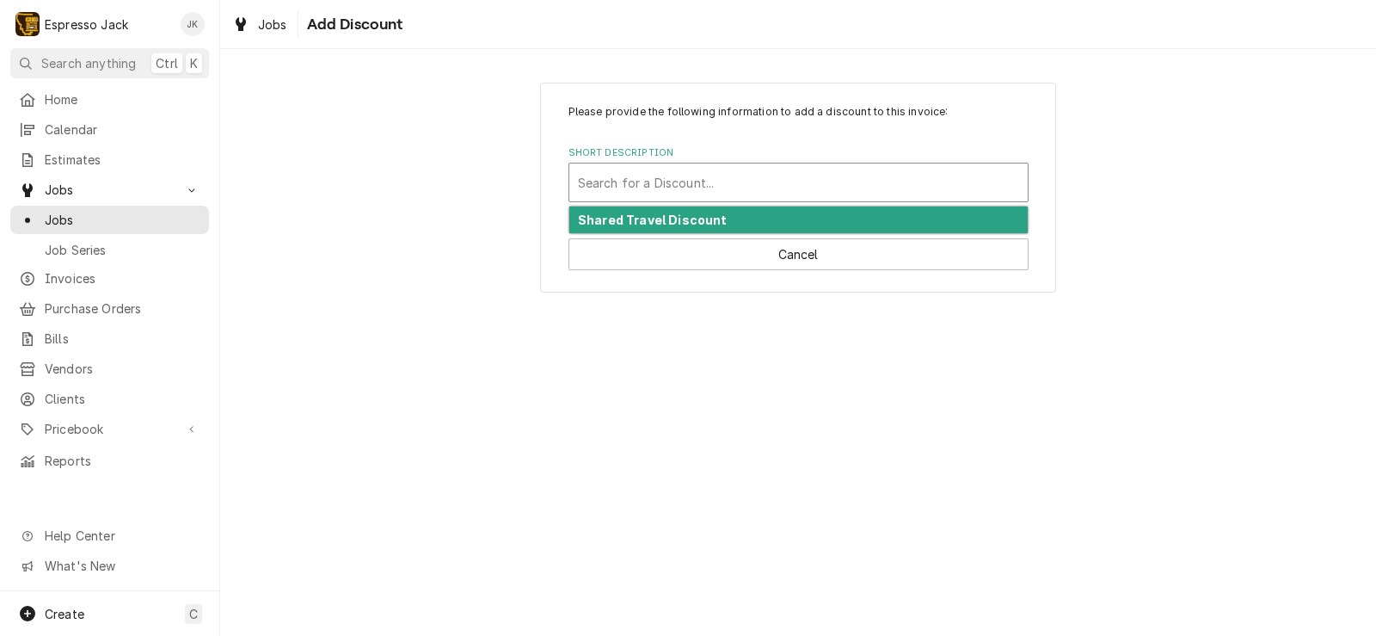
click at [766, 224] on div "Shared Travel Discount" at bounding box center [798, 219] width 458 height 27
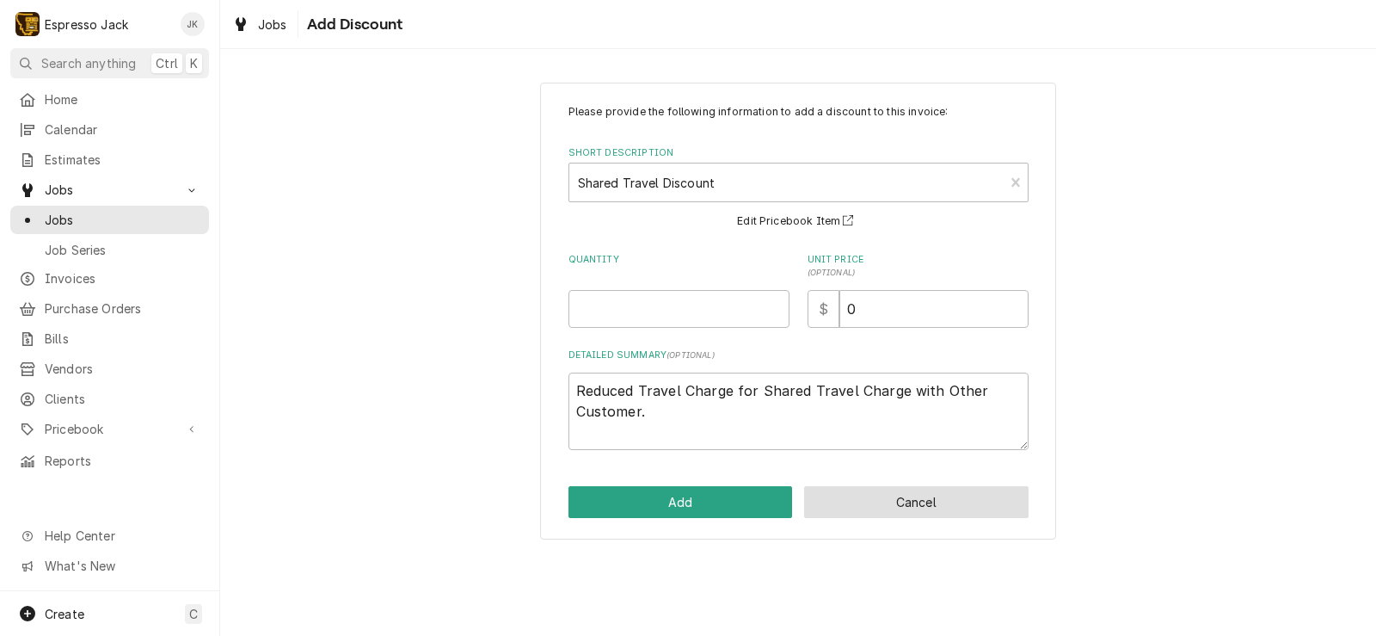
click at [839, 492] on button "Cancel" at bounding box center [916, 502] width 224 height 32
type textarea "x"
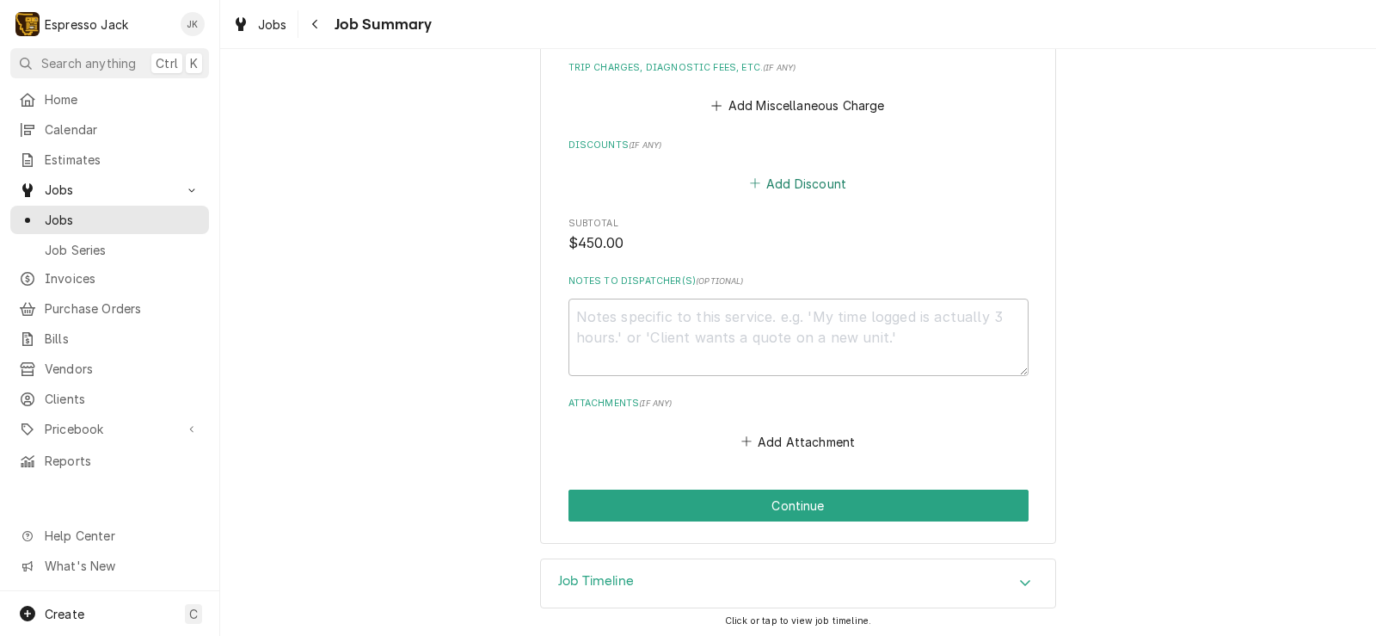
click at [769, 181] on button "Add Discount" at bounding box center [798, 183] width 102 height 24
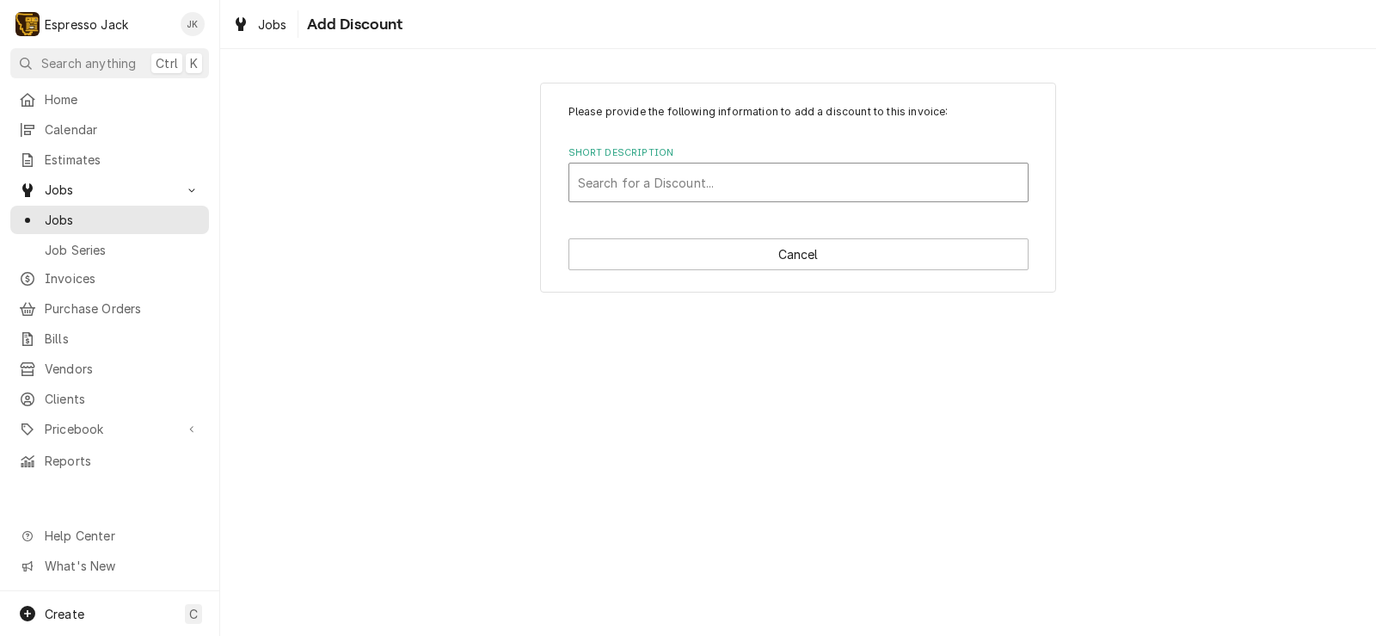
click at [726, 174] on div "Short Description" at bounding box center [798, 182] width 441 height 31
type input "Install Included with Machine Purchase!"
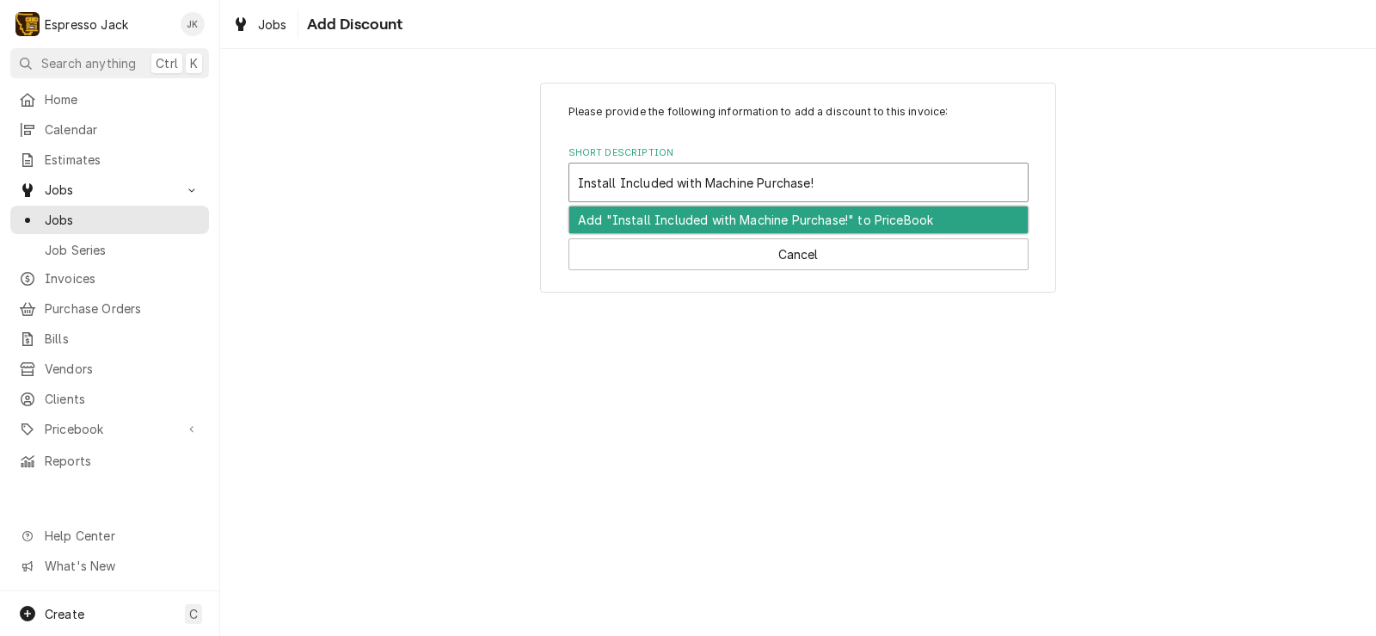
click at [836, 215] on div "Add "Install Included with Machine Purchase!" to PriceBook" at bounding box center [798, 219] width 458 height 27
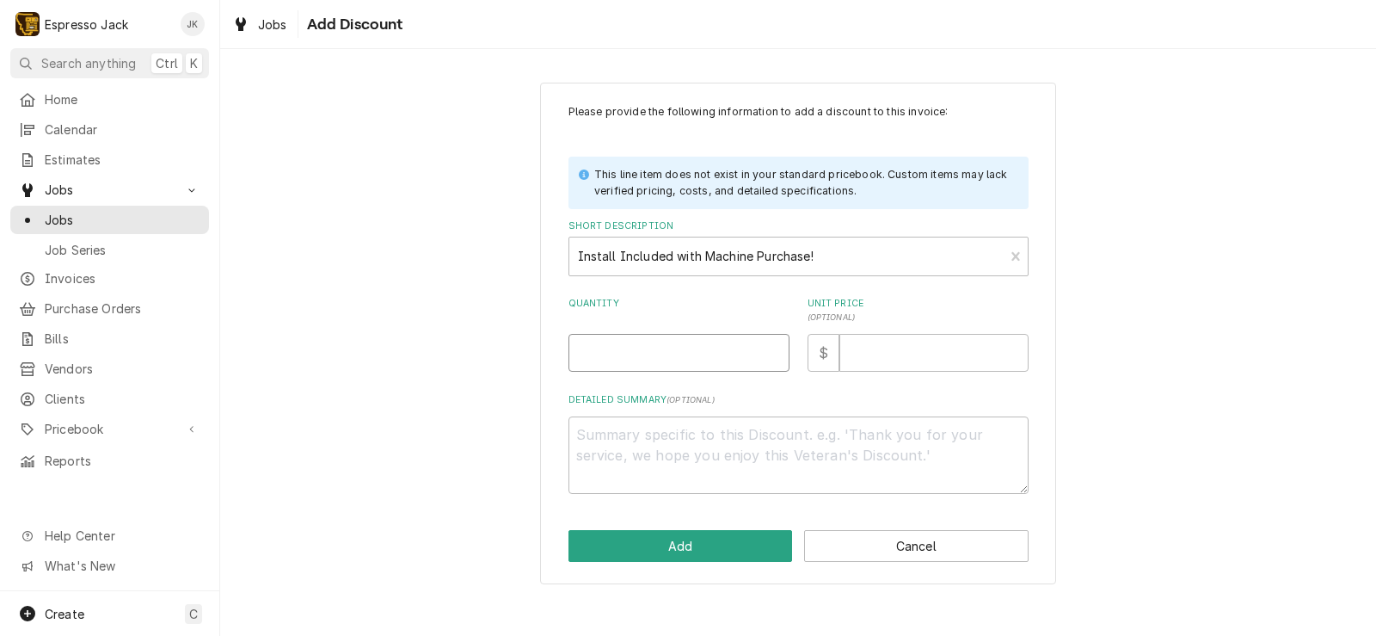
click at [712, 334] on input "Quantity" at bounding box center [679, 353] width 221 height 38
type textarea "x"
type input "1"
click at [866, 350] on input "Unit Price ( optional )" at bounding box center [933, 353] width 189 height 38
type textarea "x"
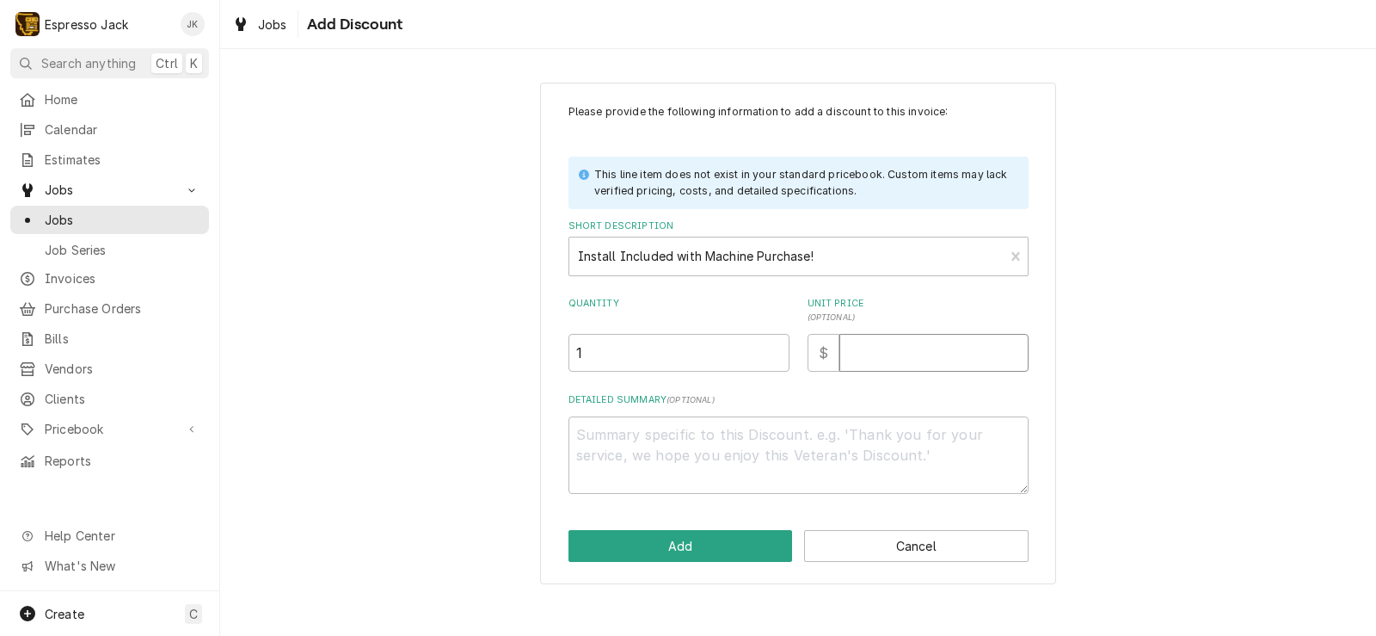
type input "4"
type textarea "x"
type input "45"
type textarea "x"
type input "450"
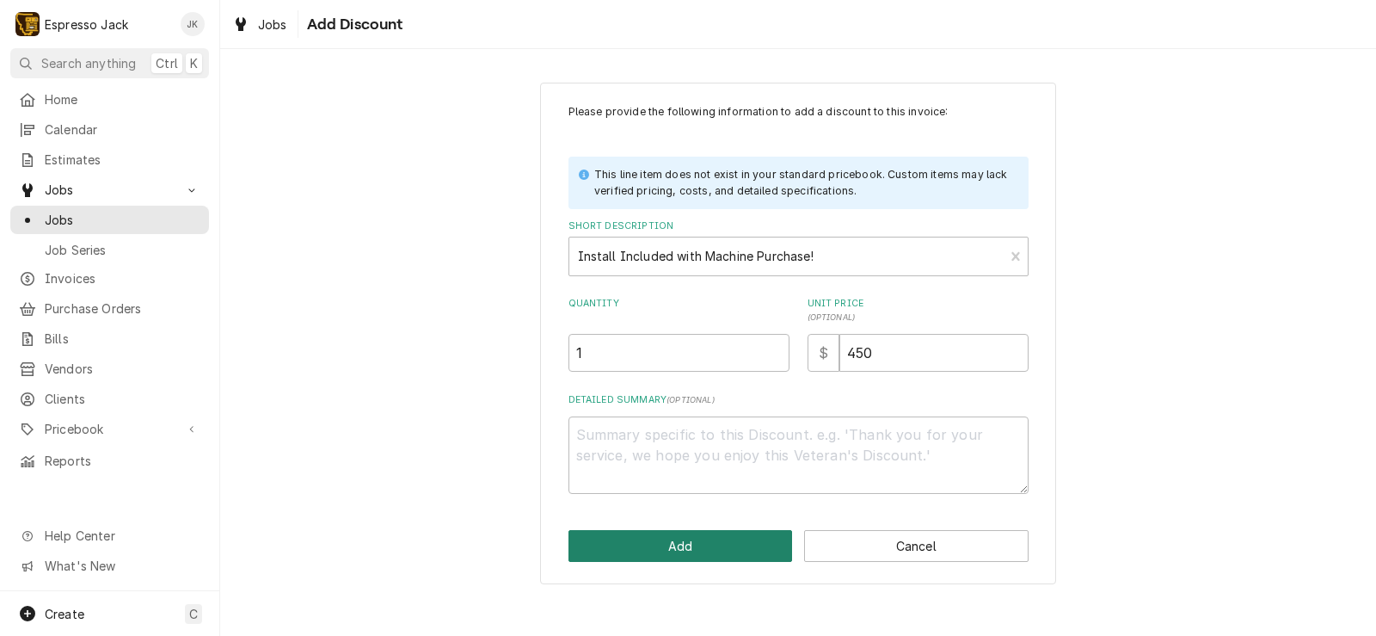
click at [687, 540] on button "Add" at bounding box center [681, 546] width 224 height 32
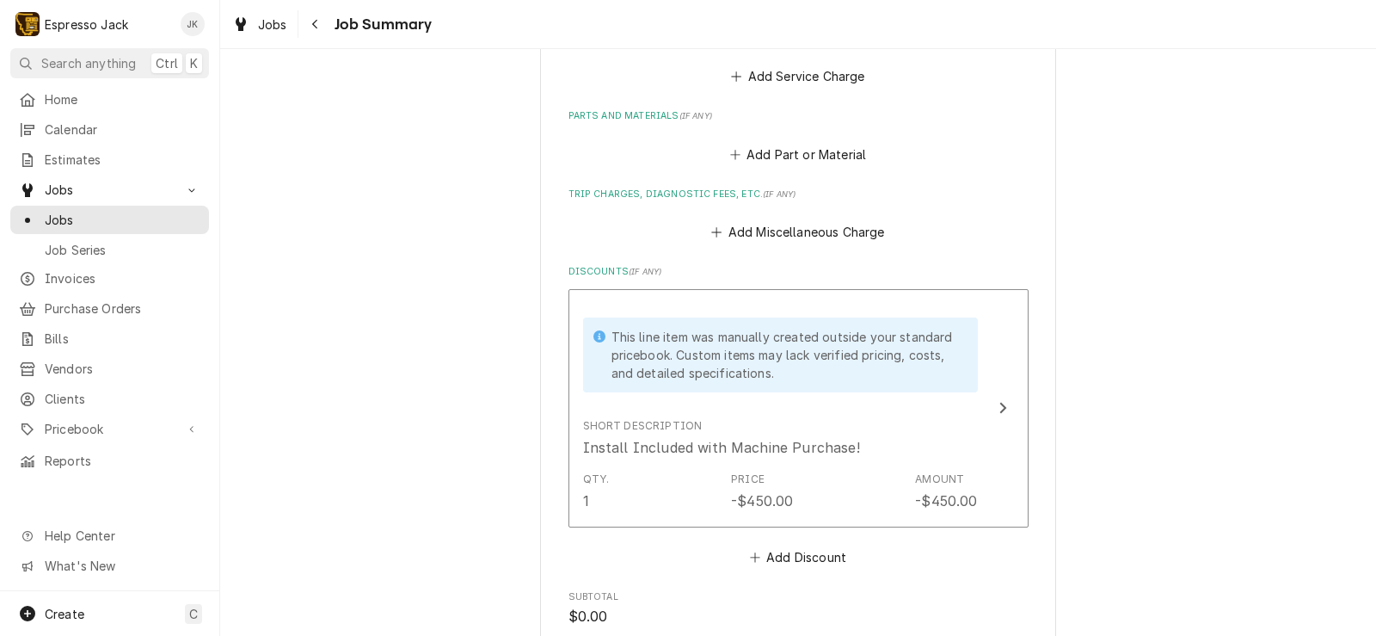
scroll to position [674, 0]
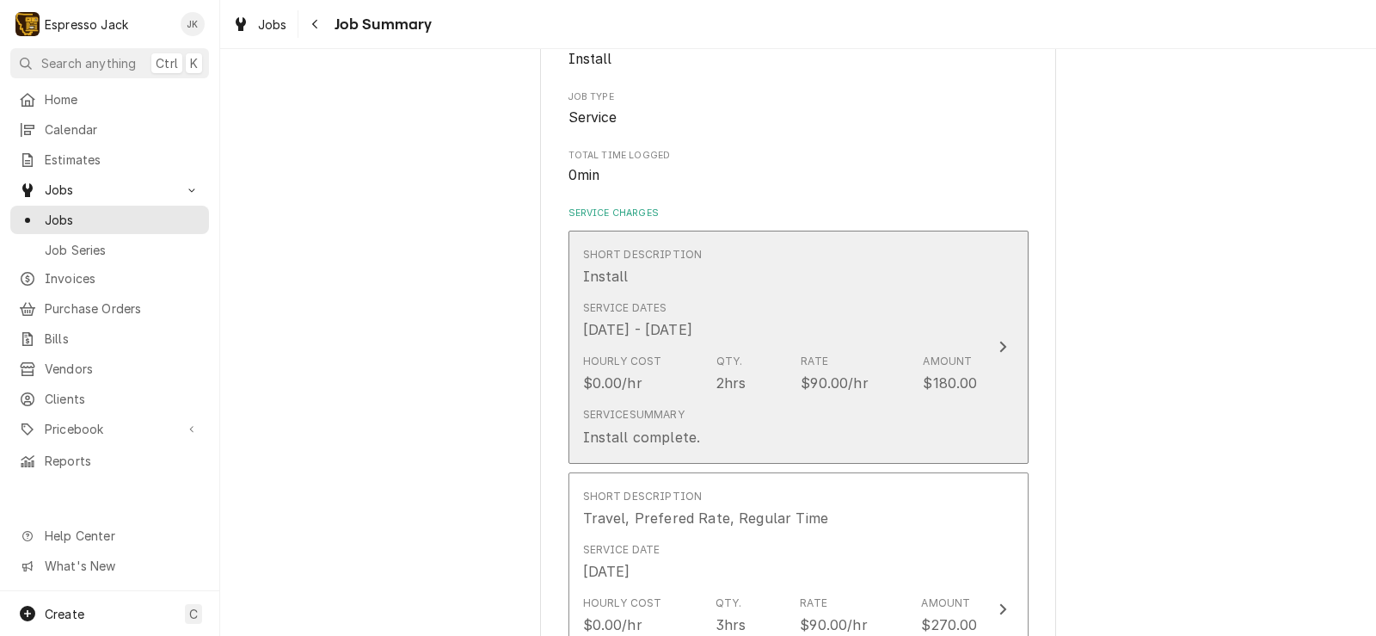
click at [778, 380] on div "Hourly Cost $0.00/hr Qty. 2hrs Rate $90.00/hr Amount $180.00" at bounding box center [780, 373] width 395 height 53
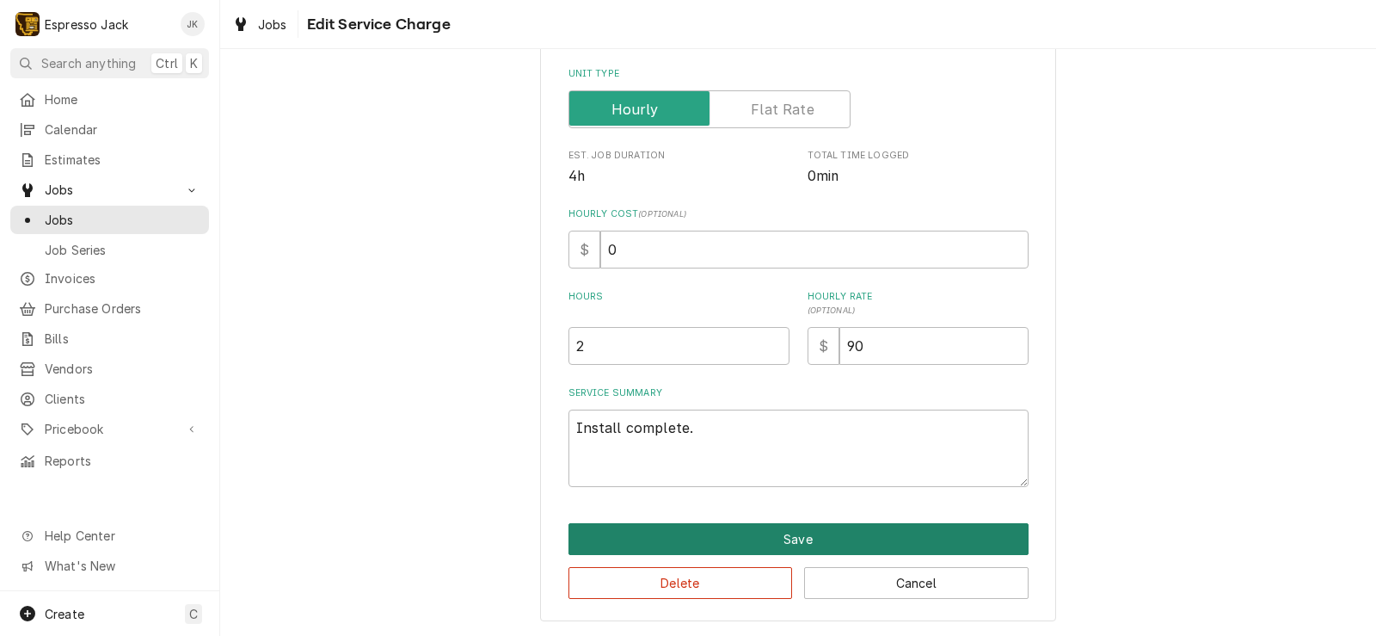
click at [755, 536] on button "Save" at bounding box center [799, 539] width 460 height 32
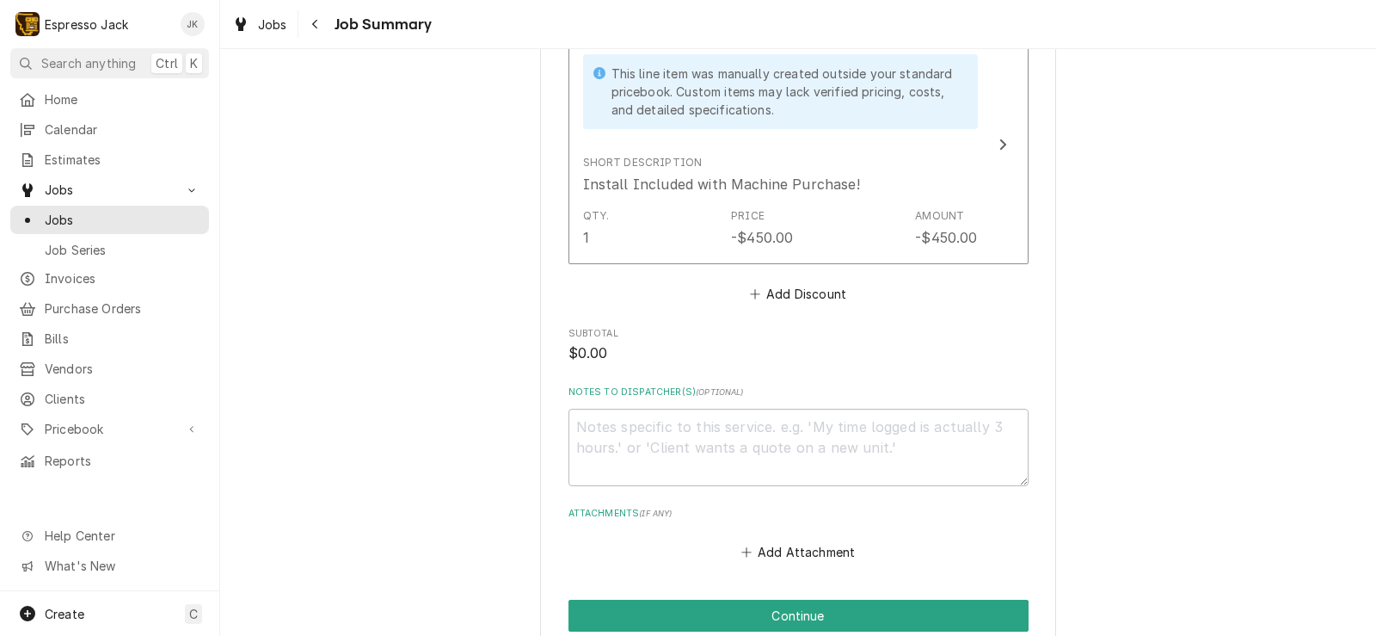
scroll to position [1338, 0]
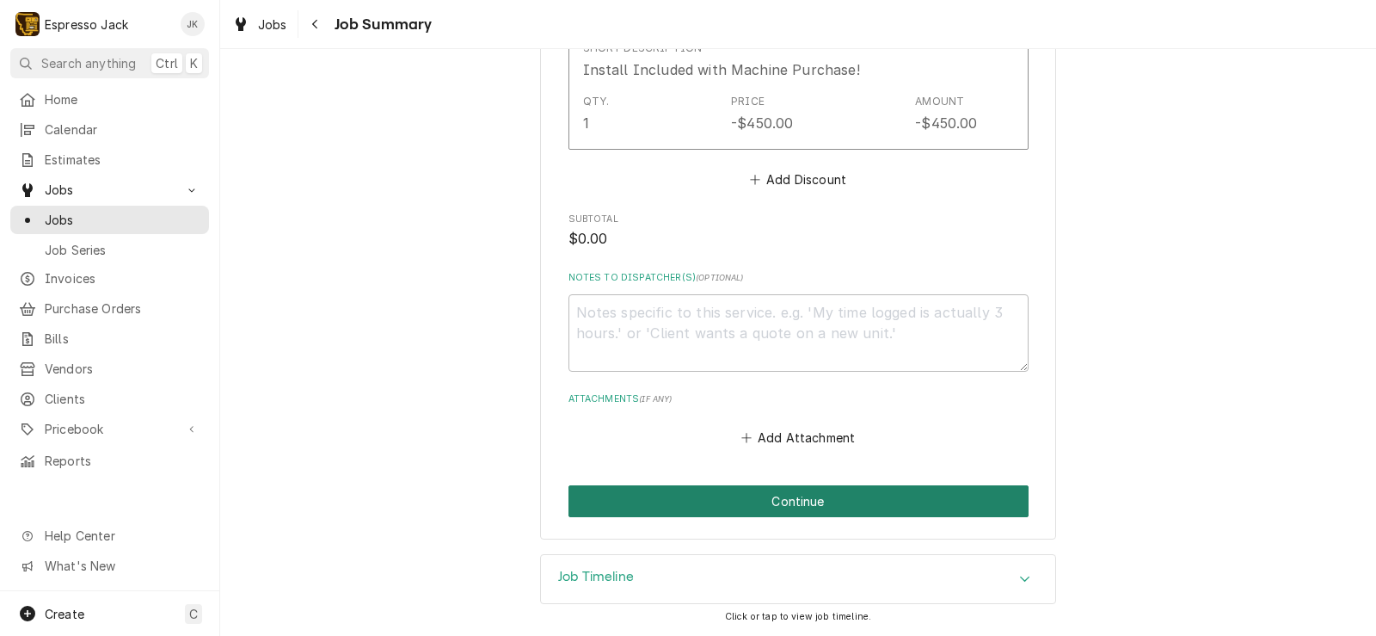
click at [811, 510] on button "Continue" at bounding box center [799, 501] width 460 height 32
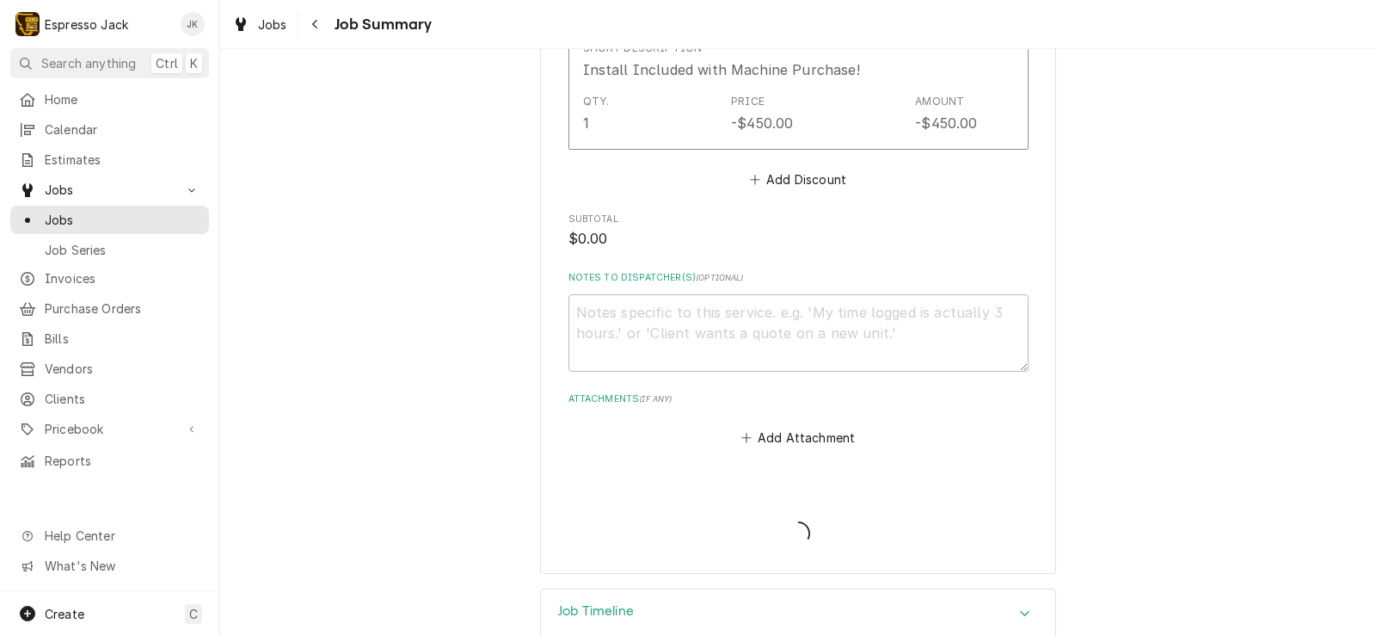
type textarea "x"
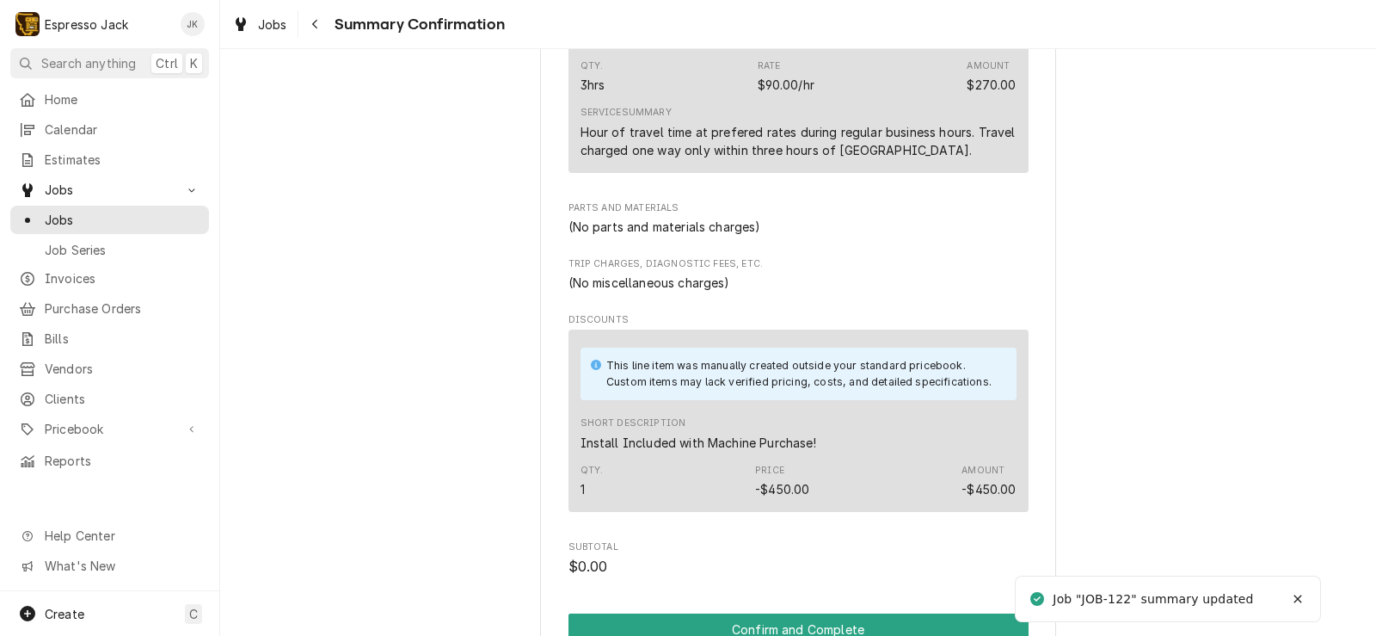
scroll to position [898, 0]
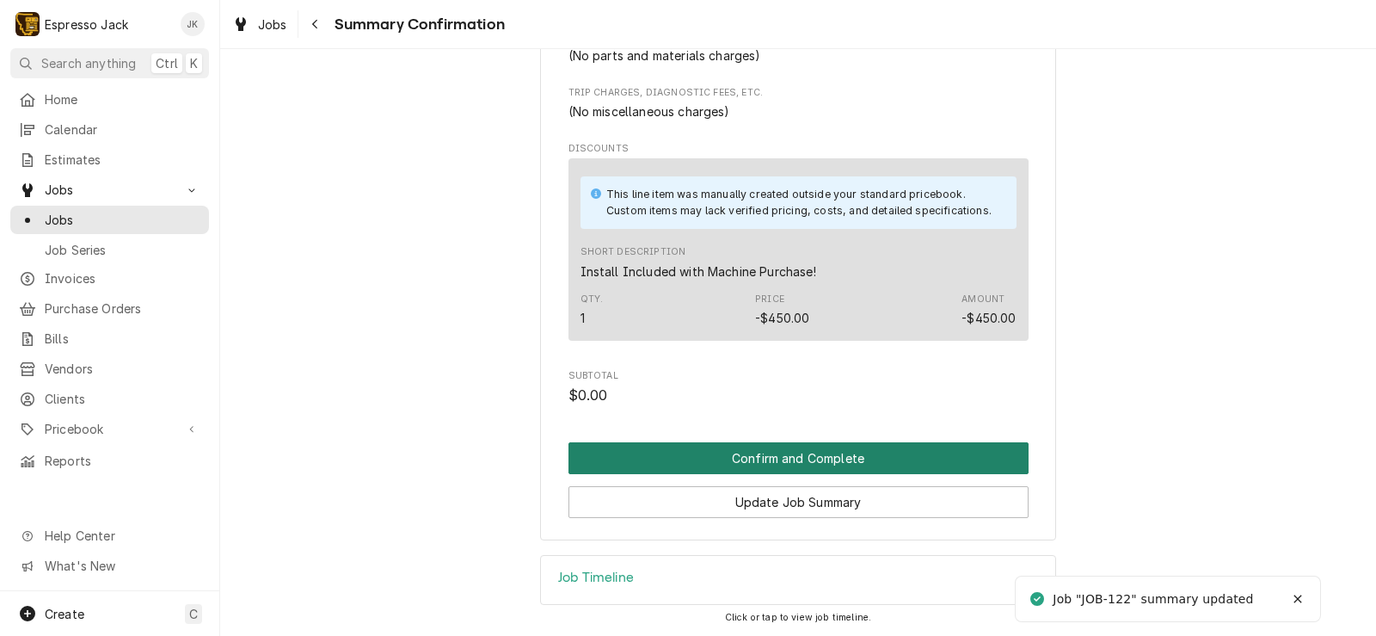
click at [784, 454] on button "Confirm and Complete" at bounding box center [799, 458] width 460 height 32
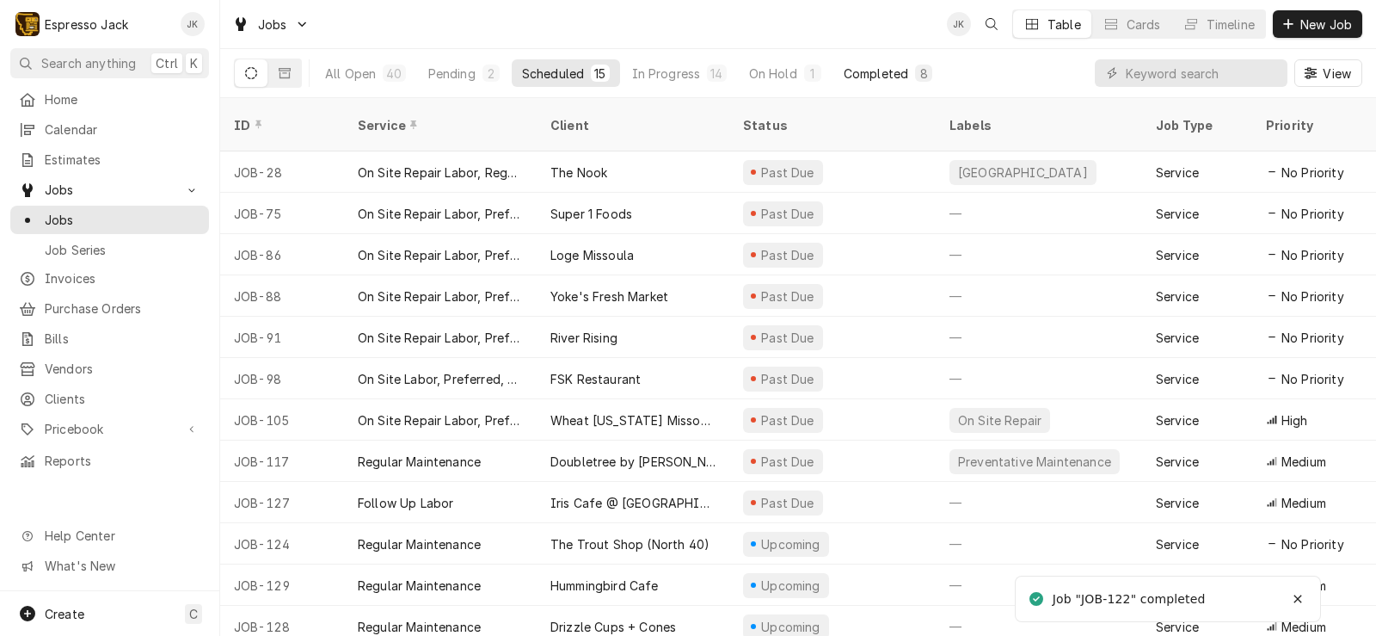
click at [855, 78] on div "Completed" at bounding box center [876, 74] width 65 height 18
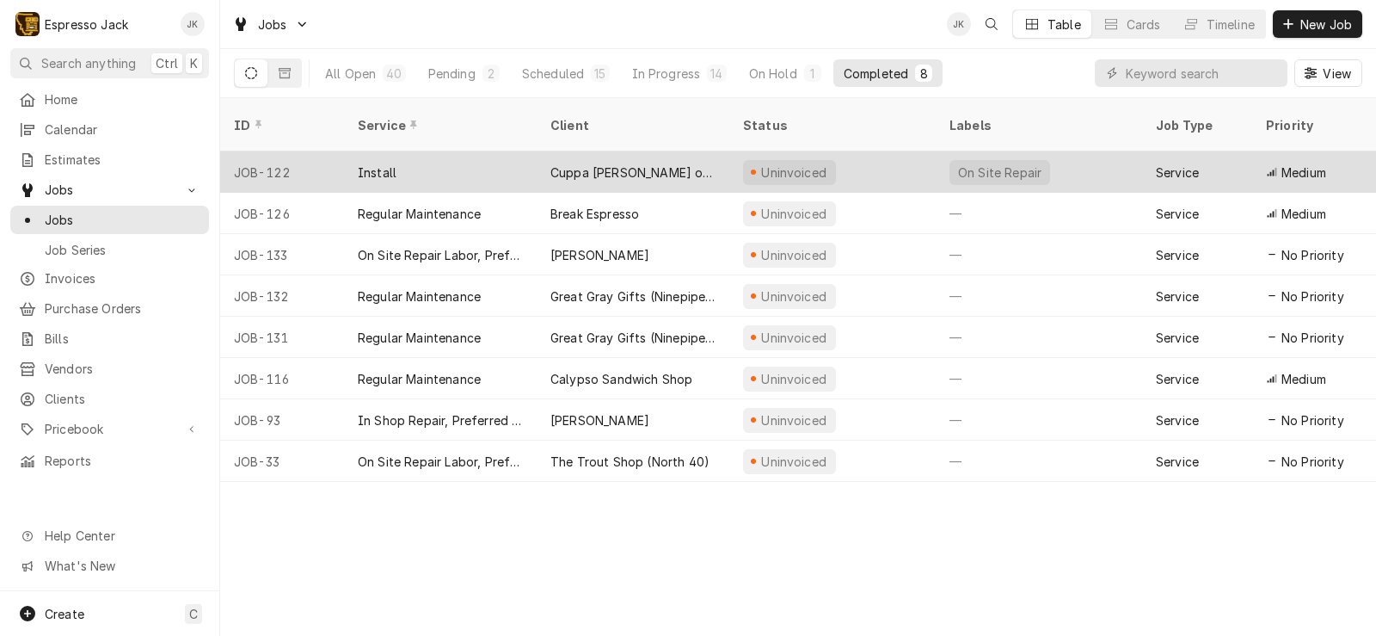
click at [653, 163] on div "Cuppa [PERSON_NAME] on the Go" at bounding box center [632, 172] width 165 height 18
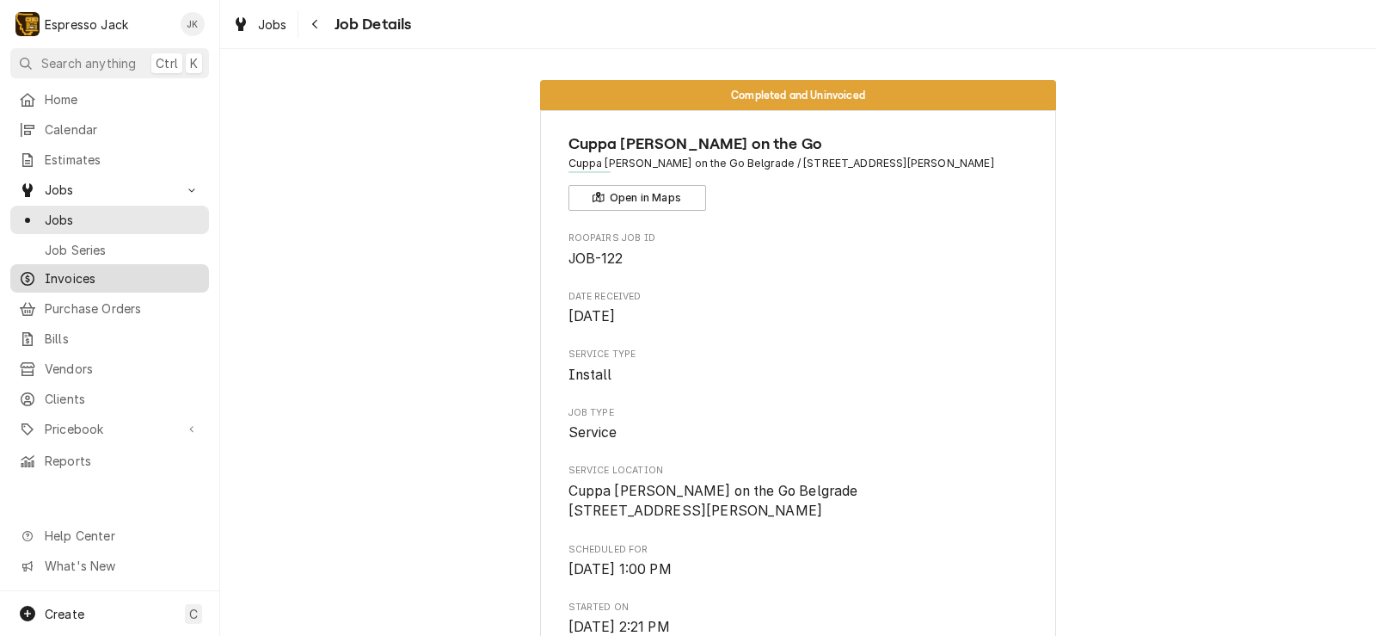
click at [79, 269] on span "Invoices" at bounding box center [123, 278] width 156 height 18
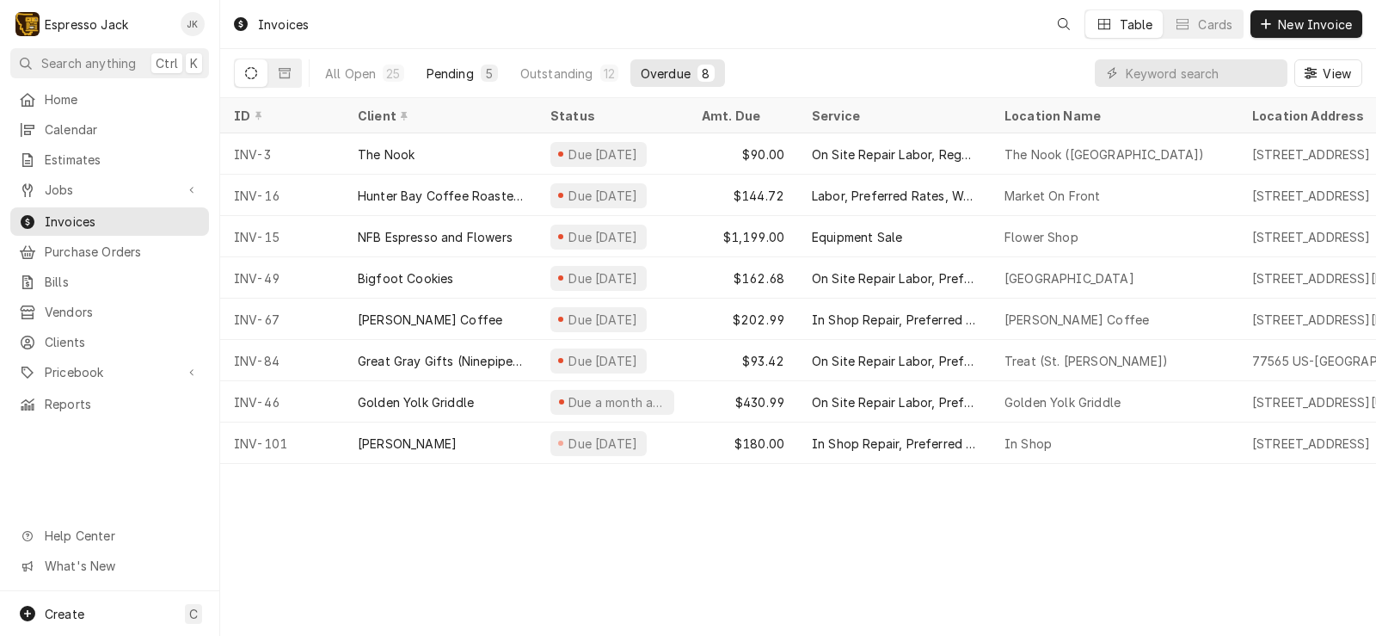
click at [460, 68] on div "Pending" at bounding box center [450, 74] width 47 height 18
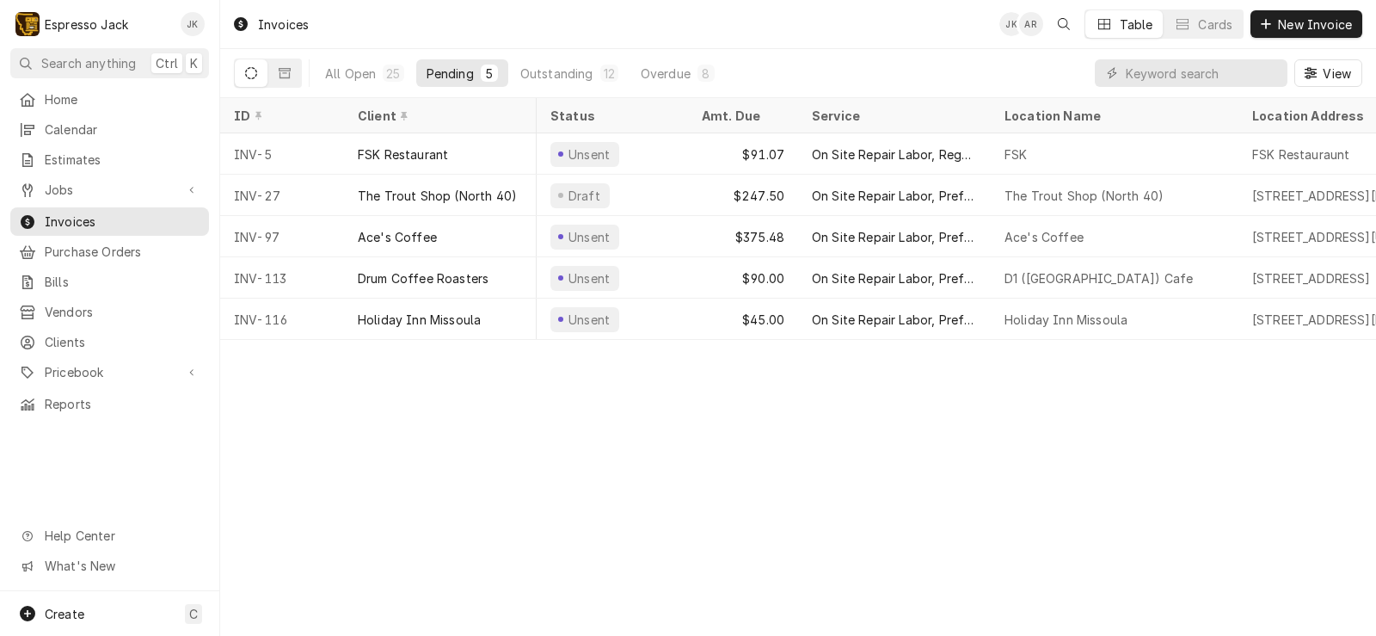
scroll to position [0, 426]
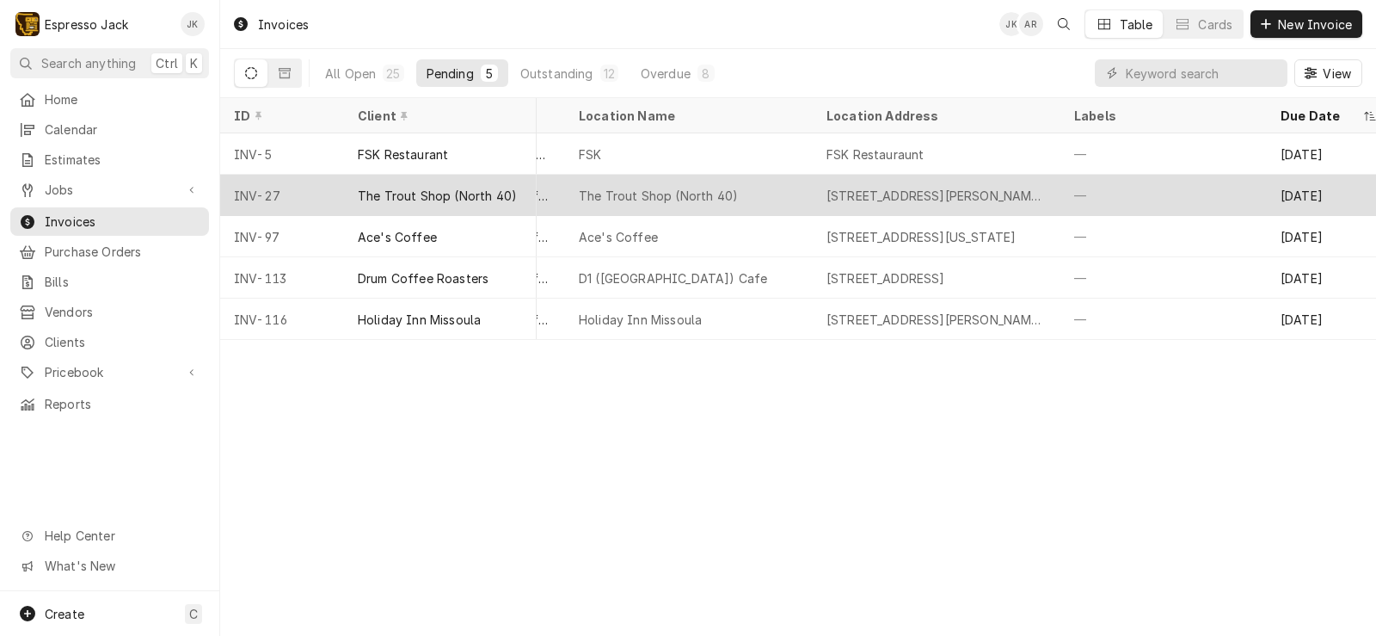
click at [854, 194] on div "[STREET_ADDRESS][PERSON_NAME][US_STATE]" at bounding box center [937, 196] width 220 height 18
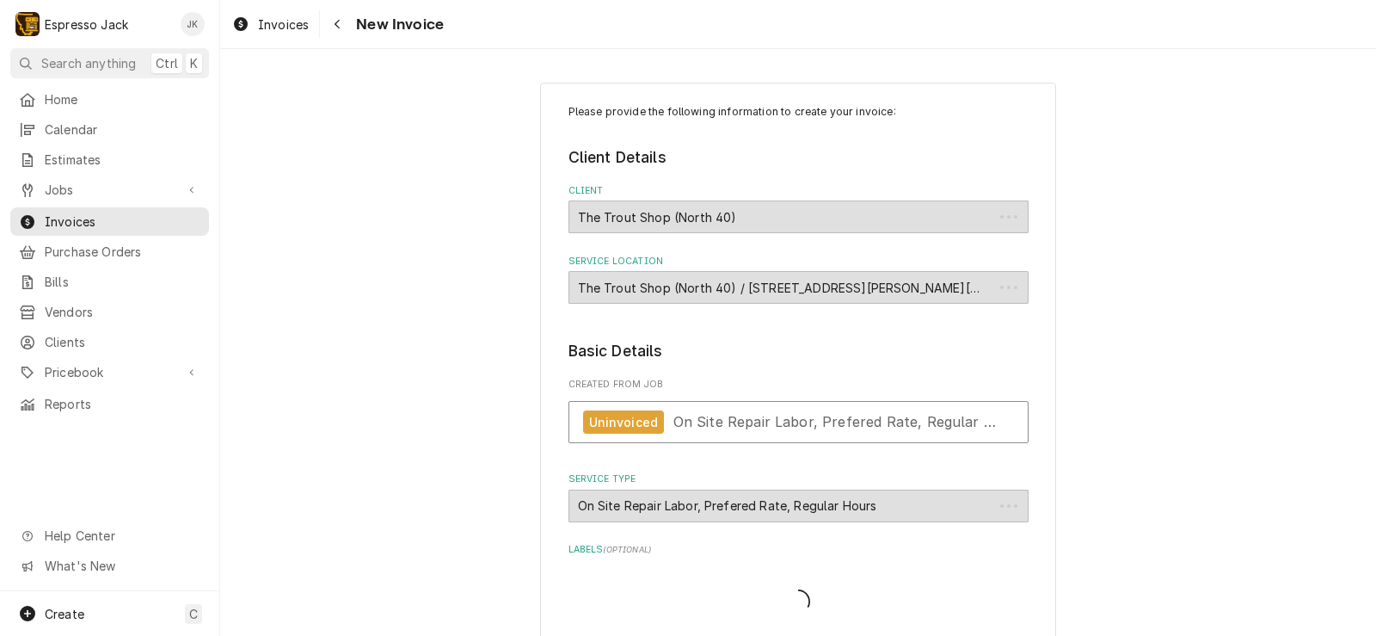
type textarea "x"
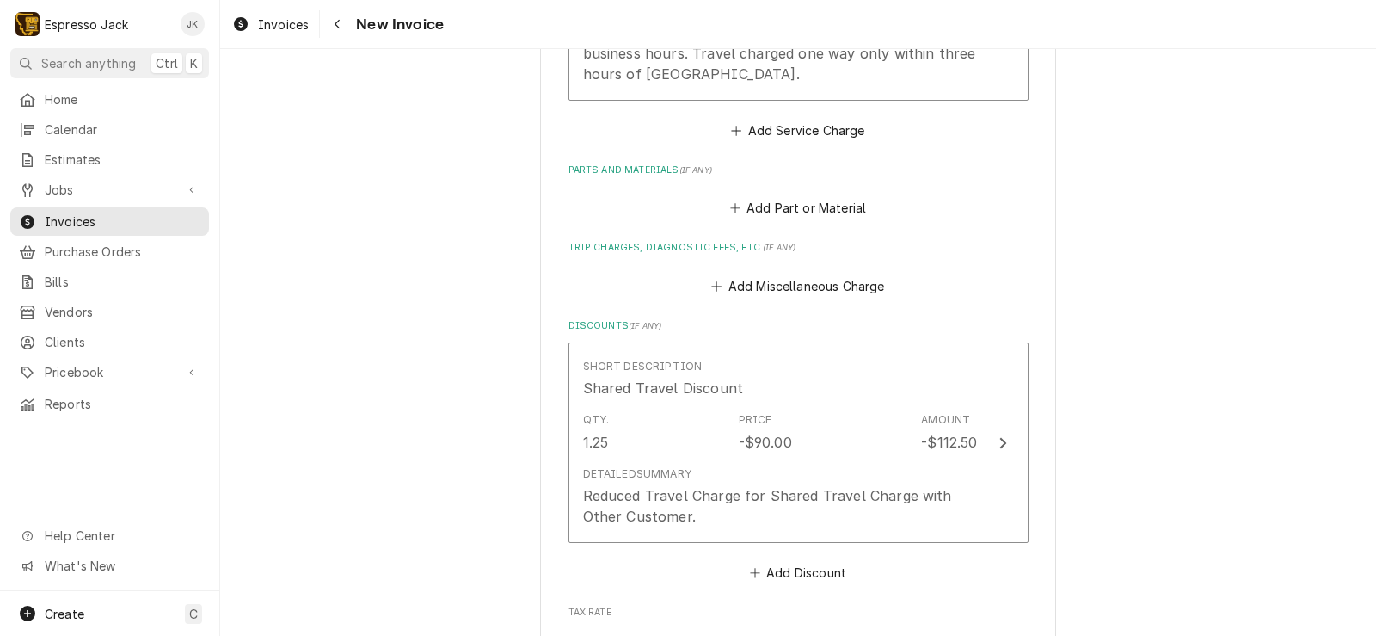
scroll to position [2271, 0]
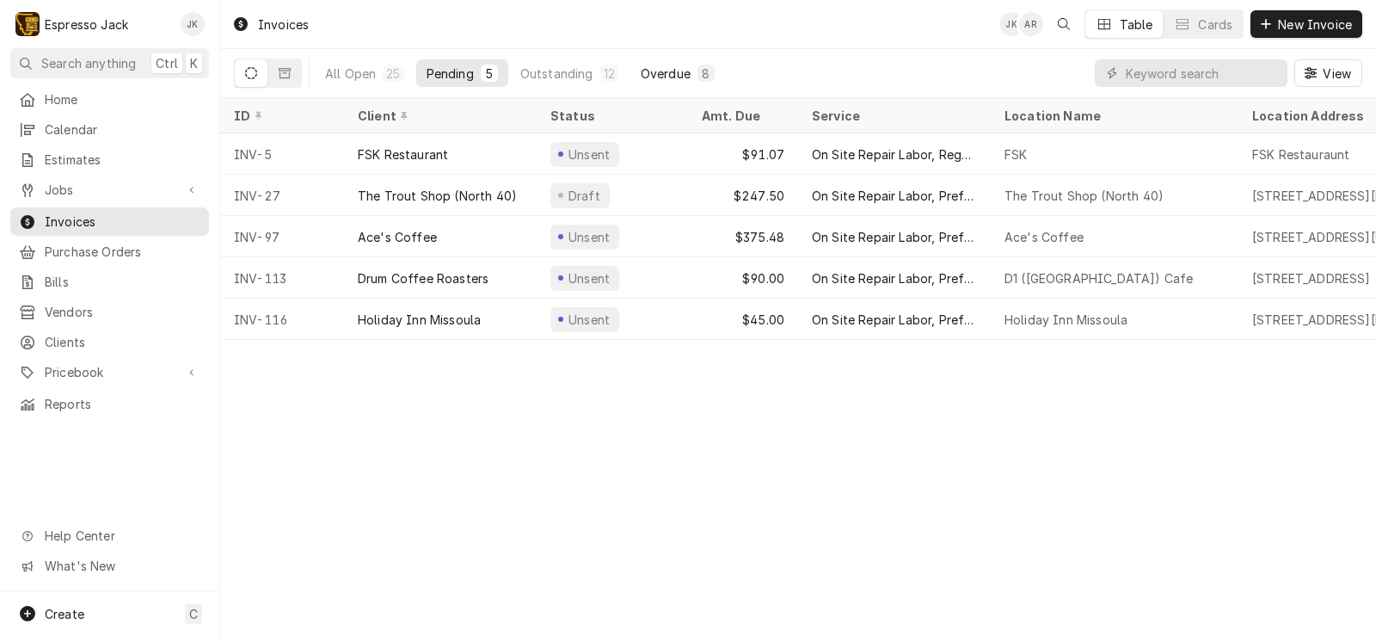
click at [685, 66] on div "Overdue" at bounding box center [666, 74] width 50 height 18
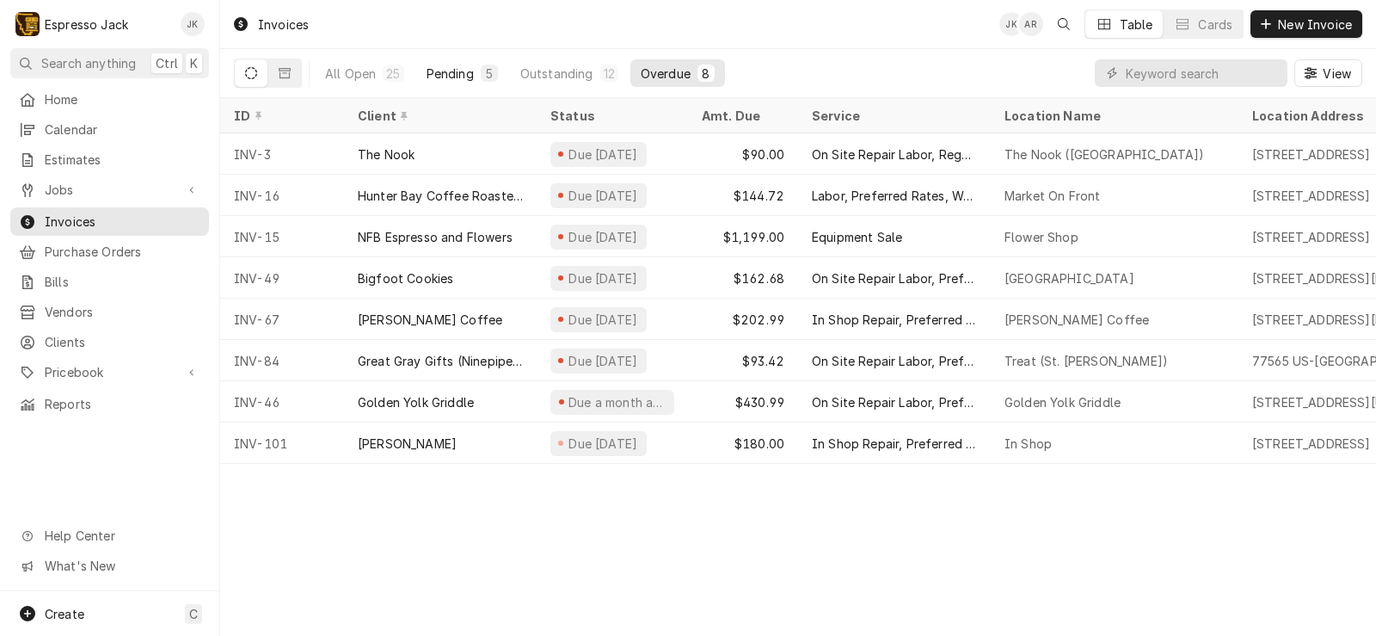
click at [442, 72] on div "Pending" at bounding box center [450, 74] width 47 height 18
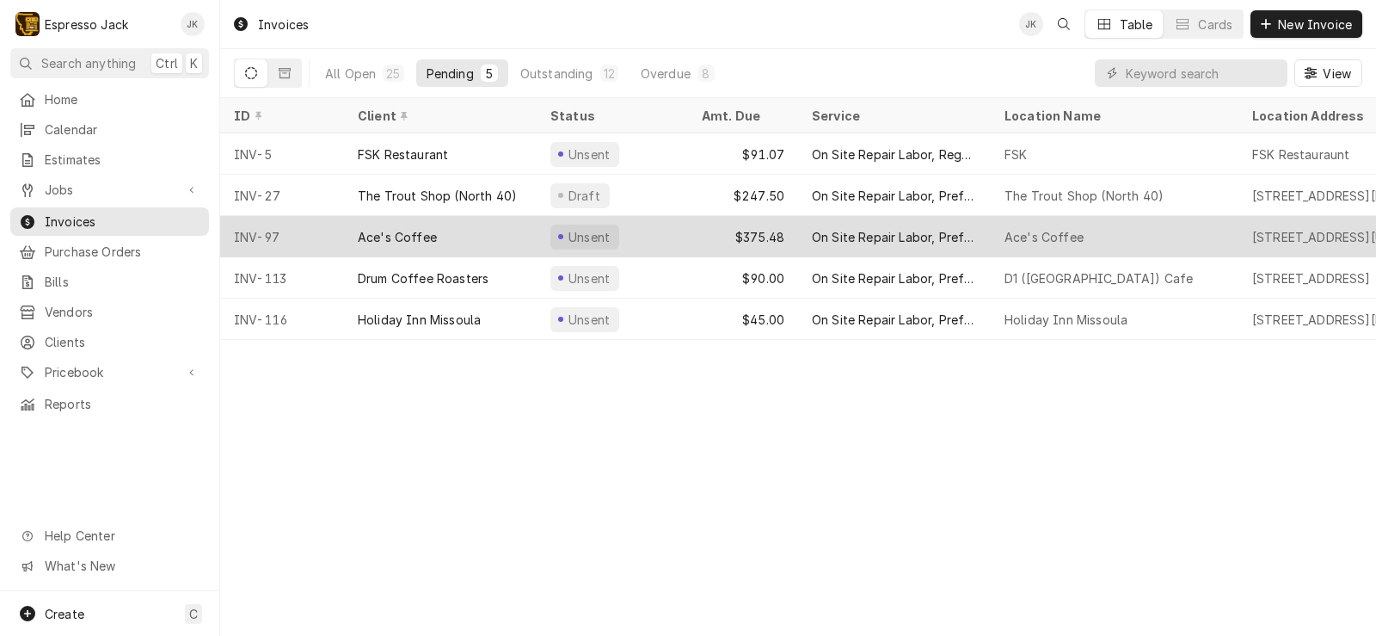
click at [427, 234] on div "Ace's Coffee" at bounding box center [397, 237] width 79 height 18
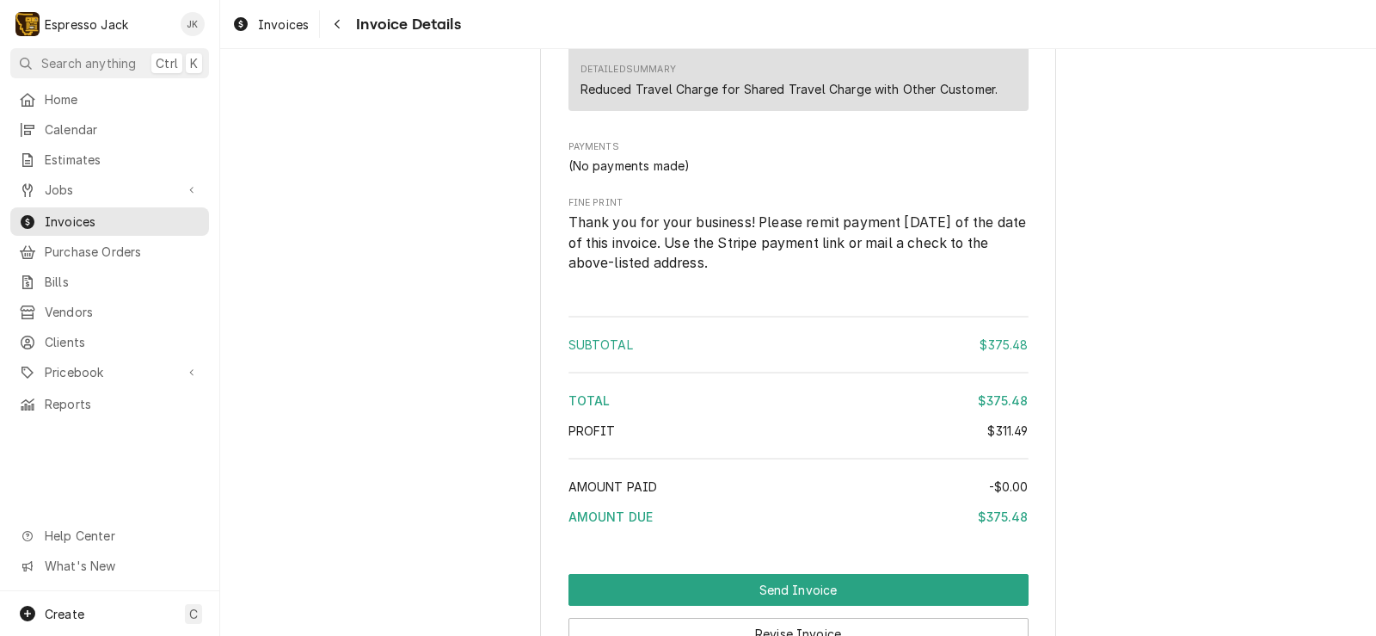
scroll to position [2031, 0]
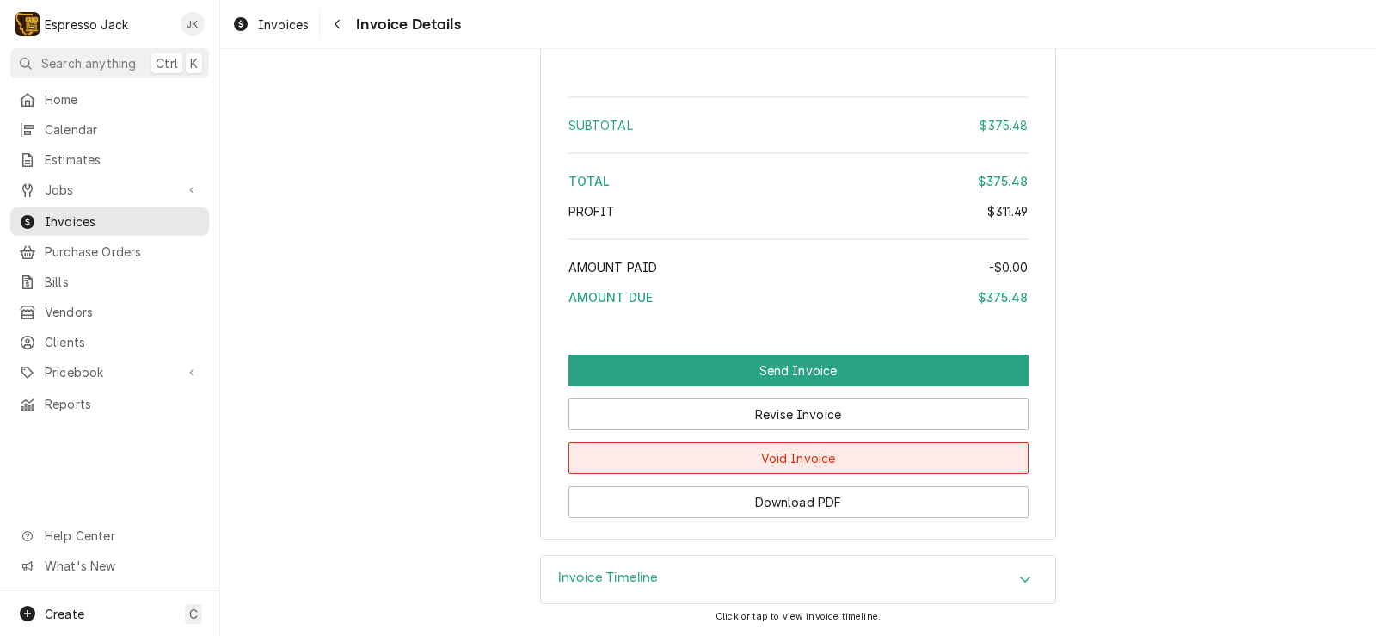
click at [812, 458] on button "Void Invoice" at bounding box center [799, 458] width 460 height 32
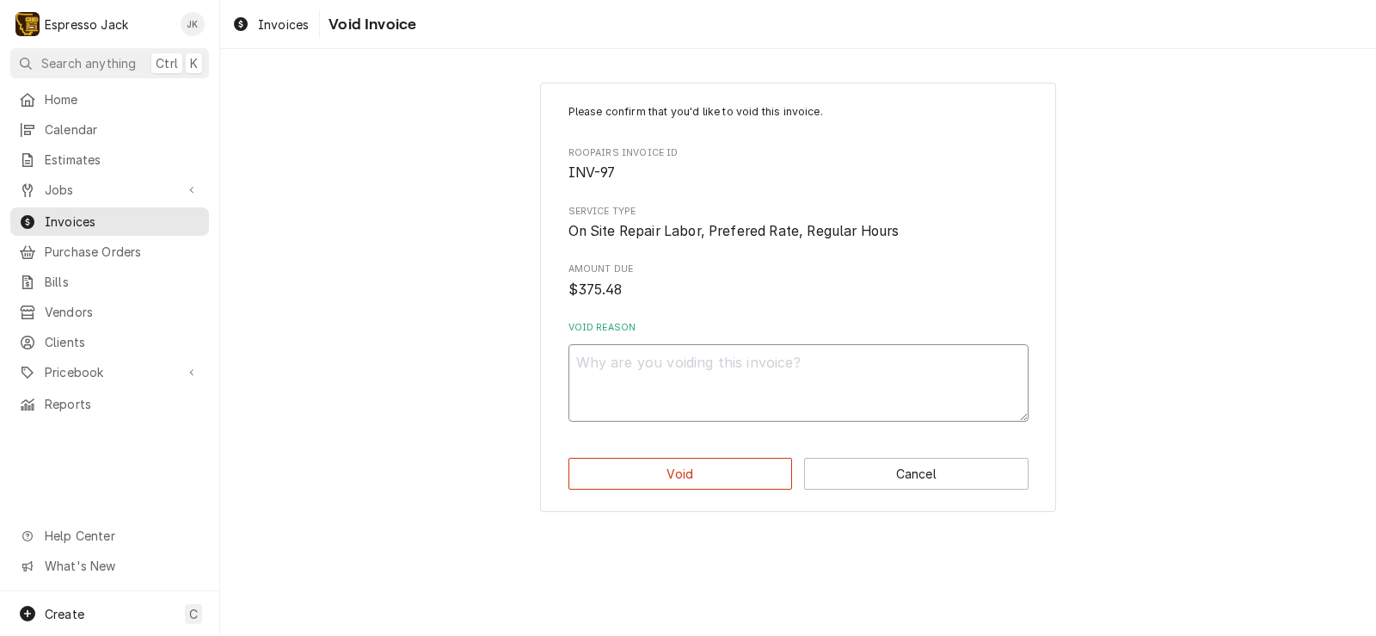
click at [805, 381] on textarea "Void Reason" at bounding box center [799, 382] width 460 height 77
type textarea "x"
type textarea "F"
type textarea "x"
type textarea "Fa"
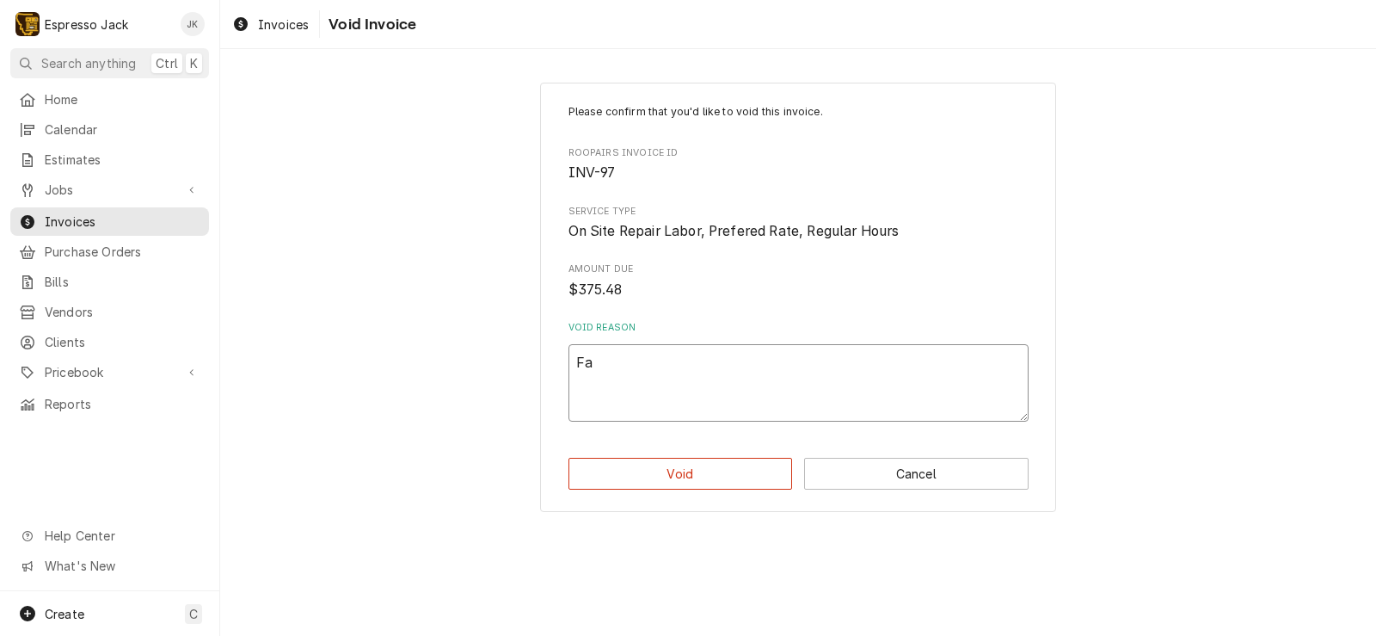
type textarea "x"
type textarea "Fak"
type textarea "x"
type textarea "Fake"
type textarea "x"
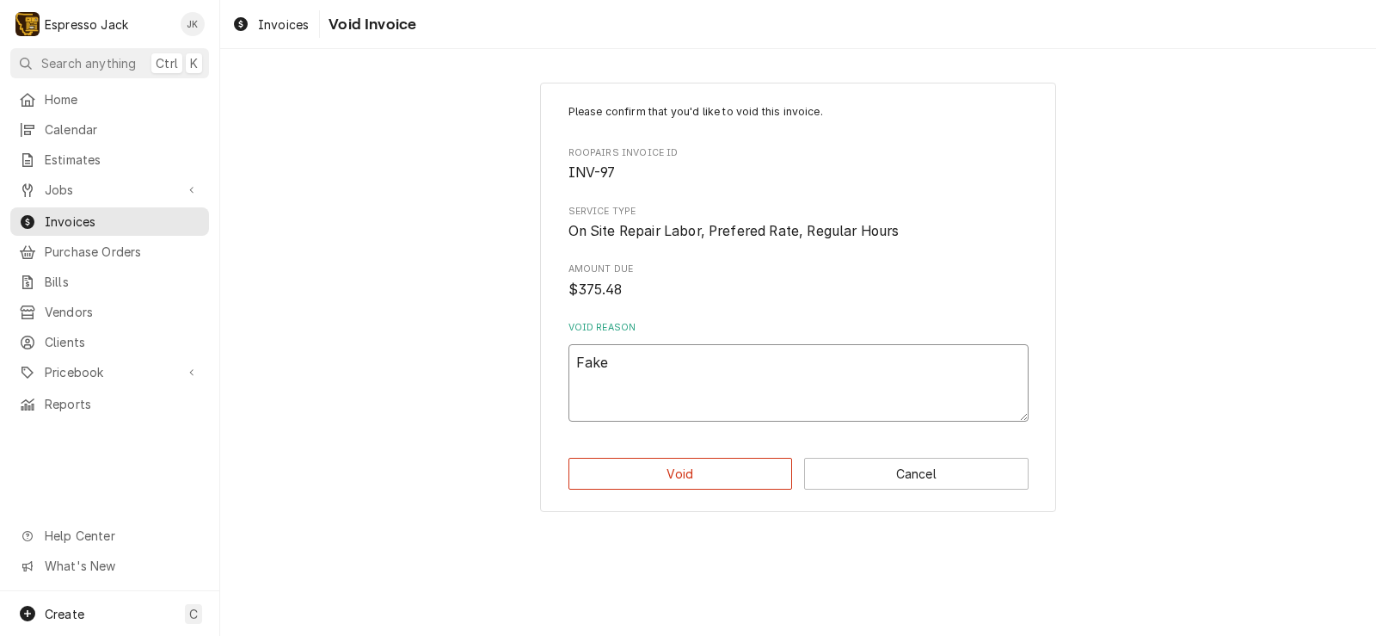
type textarea "Fake"
type textarea "x"
type textarea "Fake i"
type textarea "x"
type textarea "Fake in"
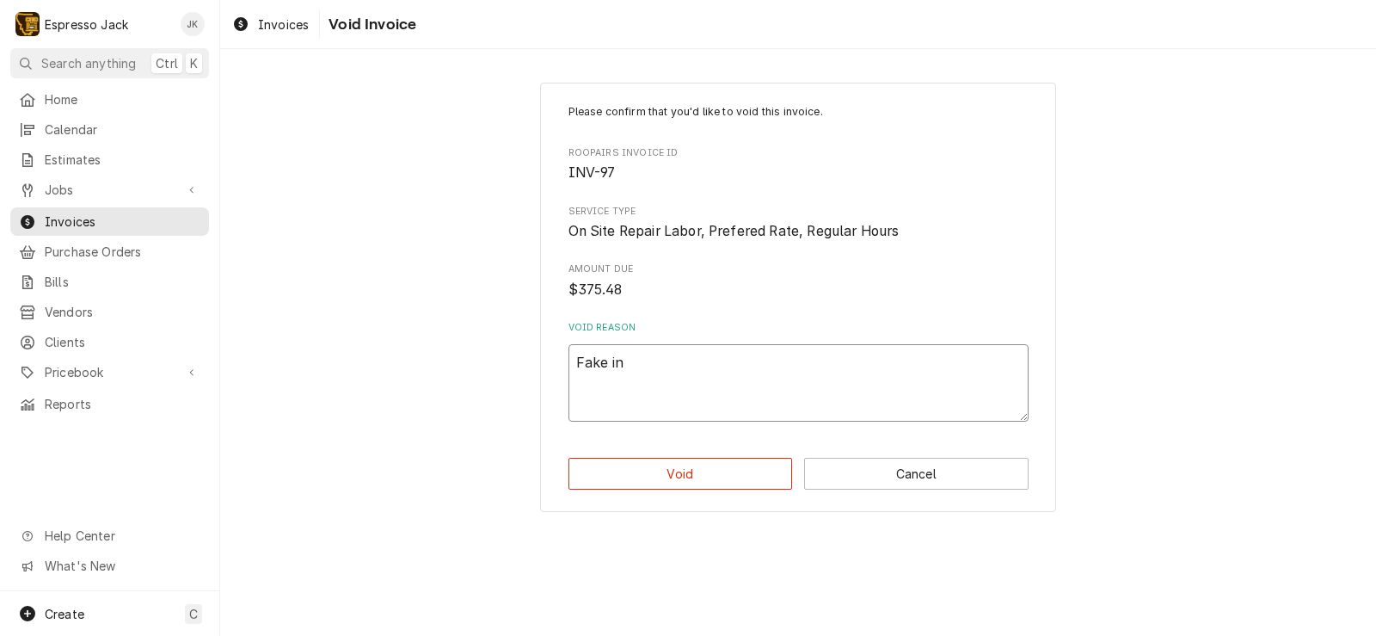
type textarea "x"
type textarea "Fake inv"
type textarea "x"
type textarea "Fake invo"
type textarea "x"
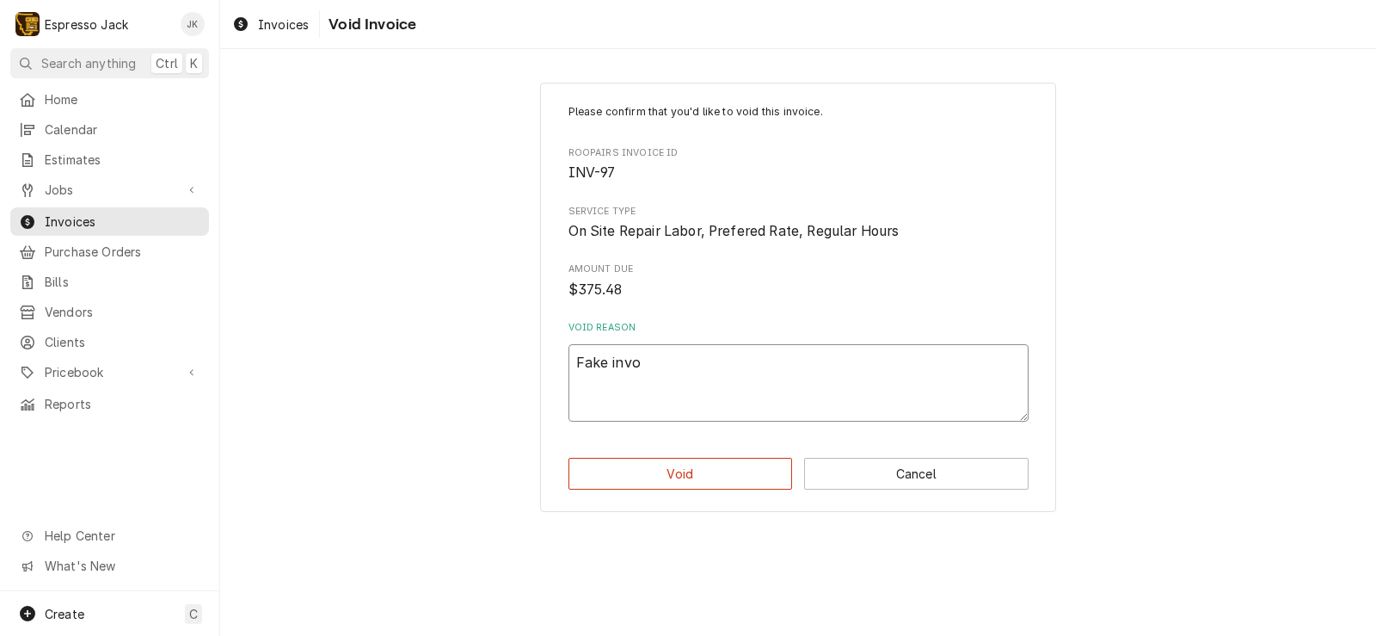
type textarea "Fake invoi"
type textarea "x"
type textarea "Fake invoic"
type textarea "x"
type textarea "Fake invoice"
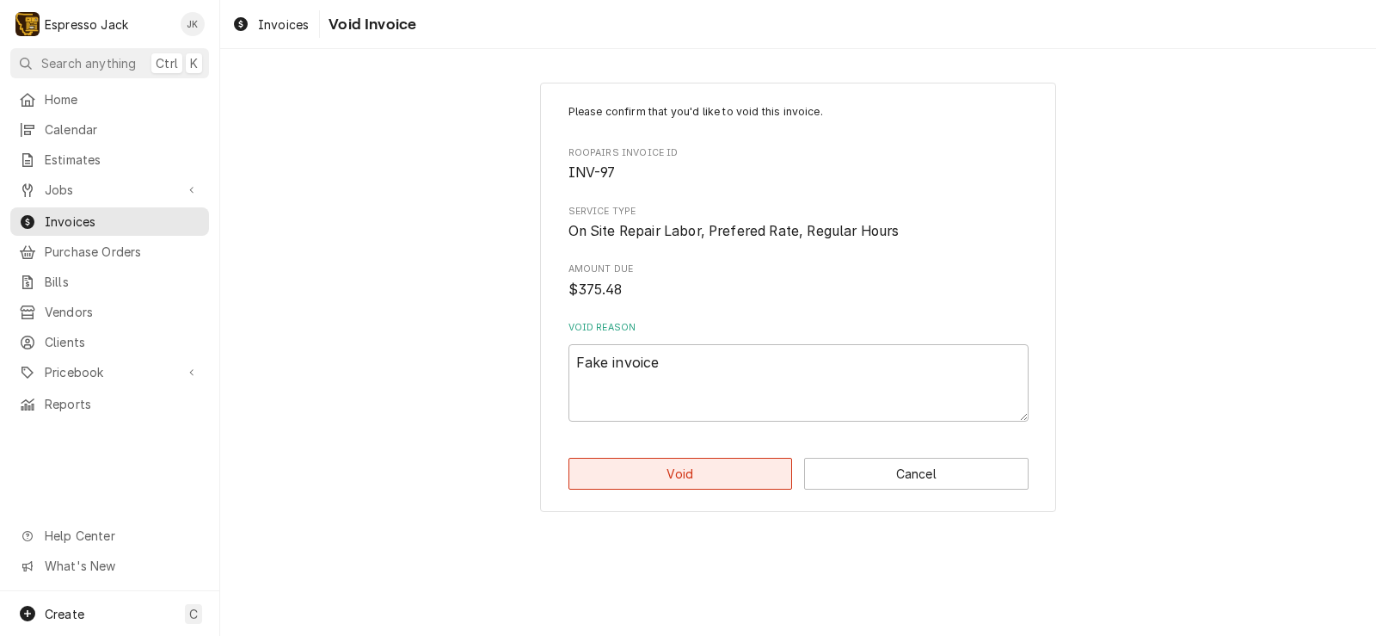
click at [692, 473] on button "Void" at bounding box center [681, 474] width 224 height 32
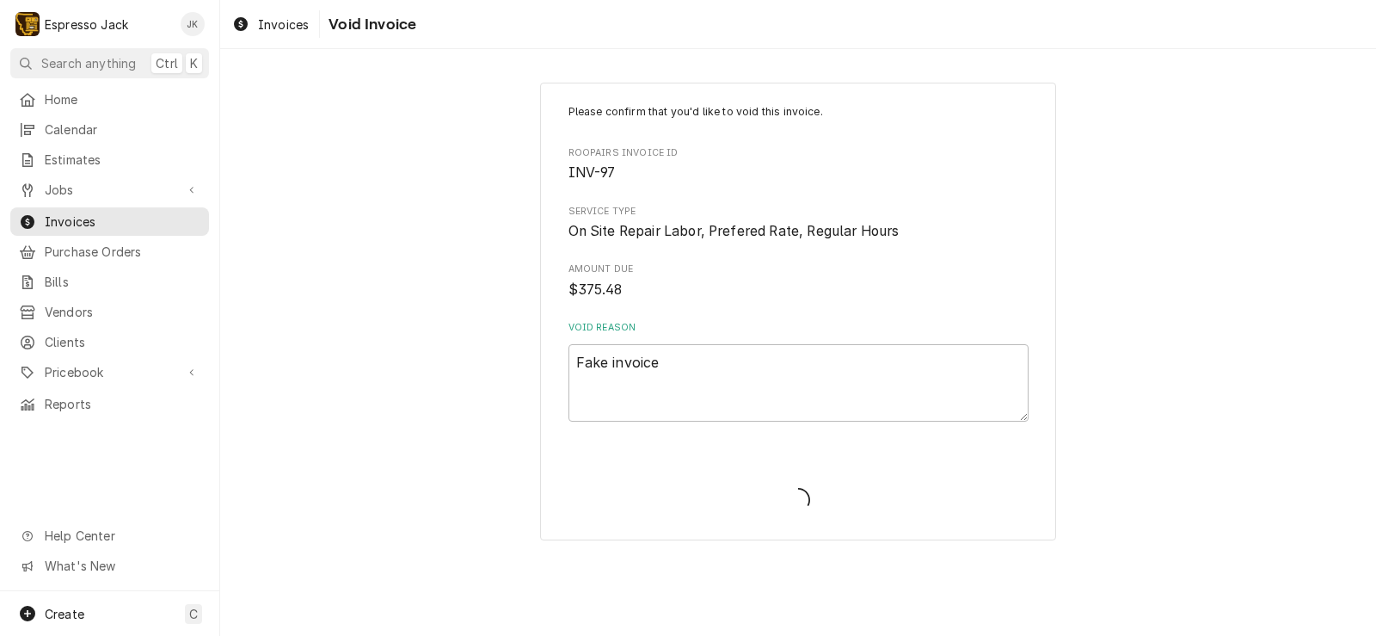
type textarea "x"
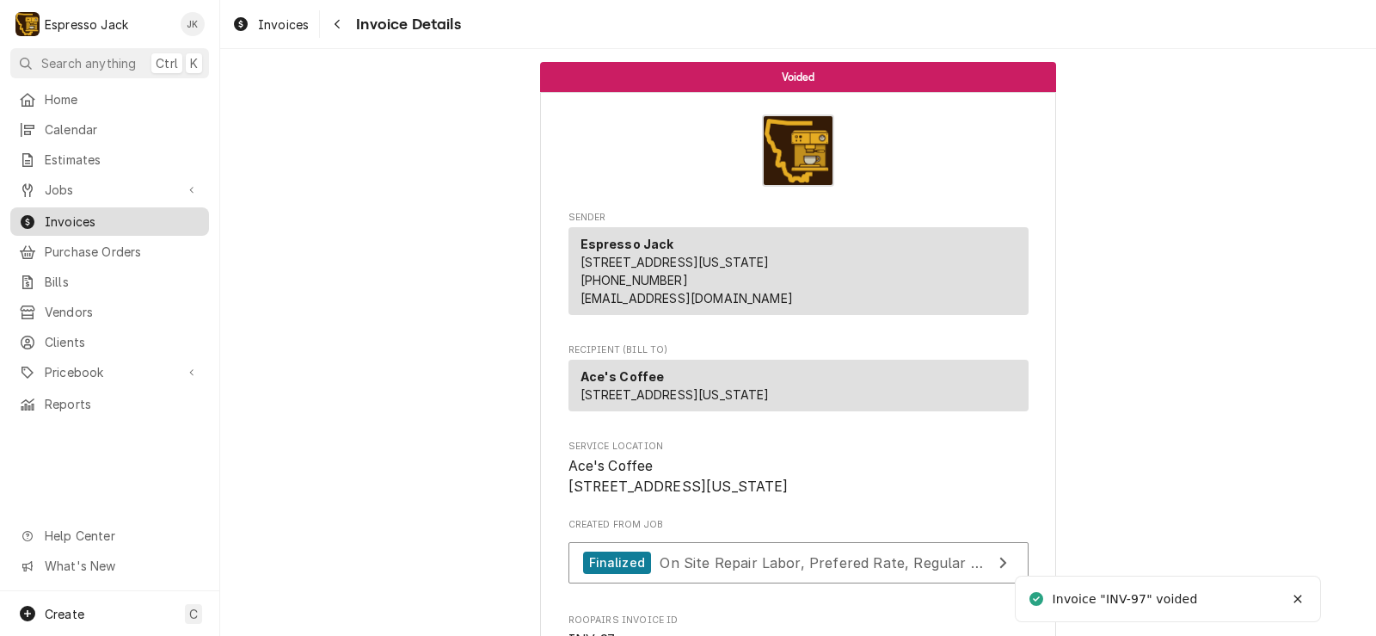
click at [117, 224] on div "Invoices" at bounding box center [110, 222] width 192 height 22
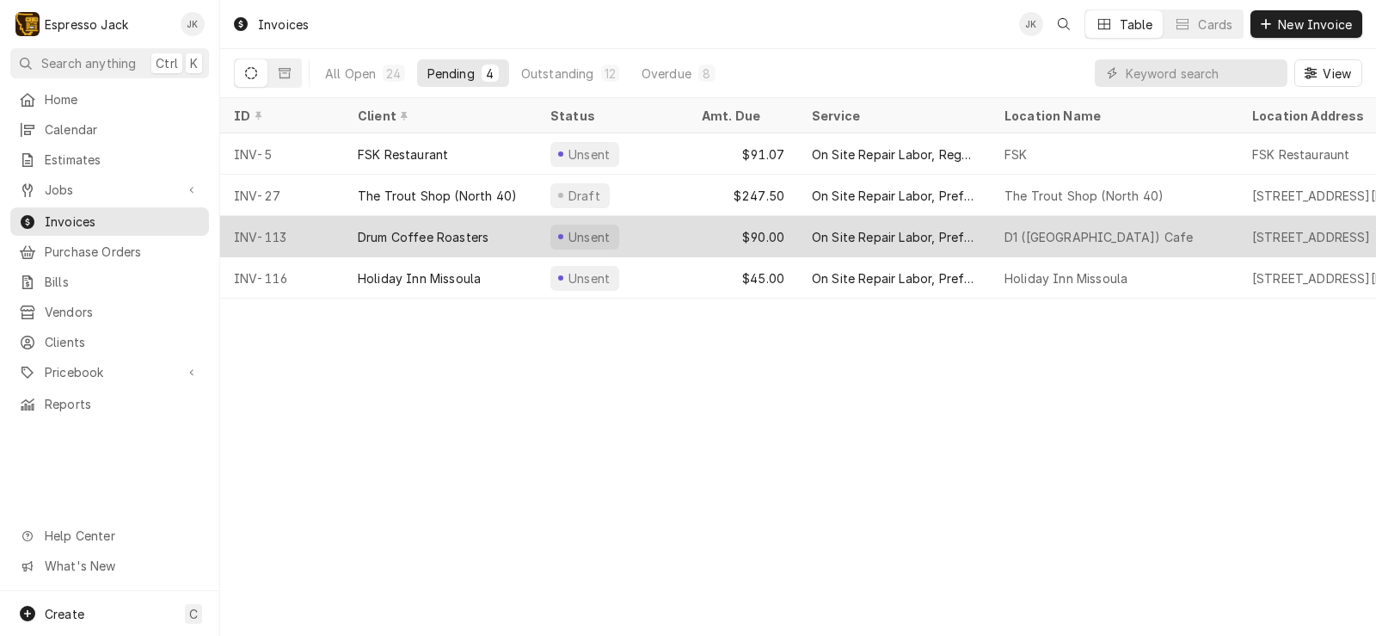
click at [686, 249] on div "Unsent" at bounding box center [612, 236] width 151 height 41
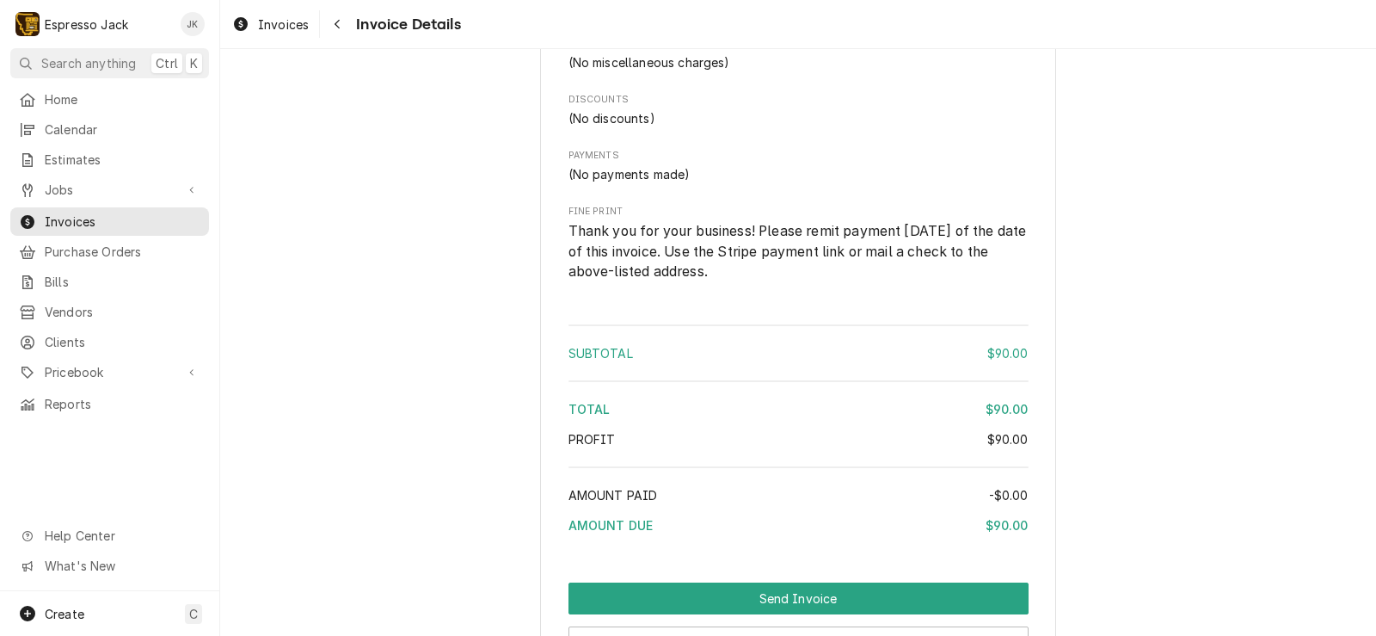
scroll to position [1548, 0]
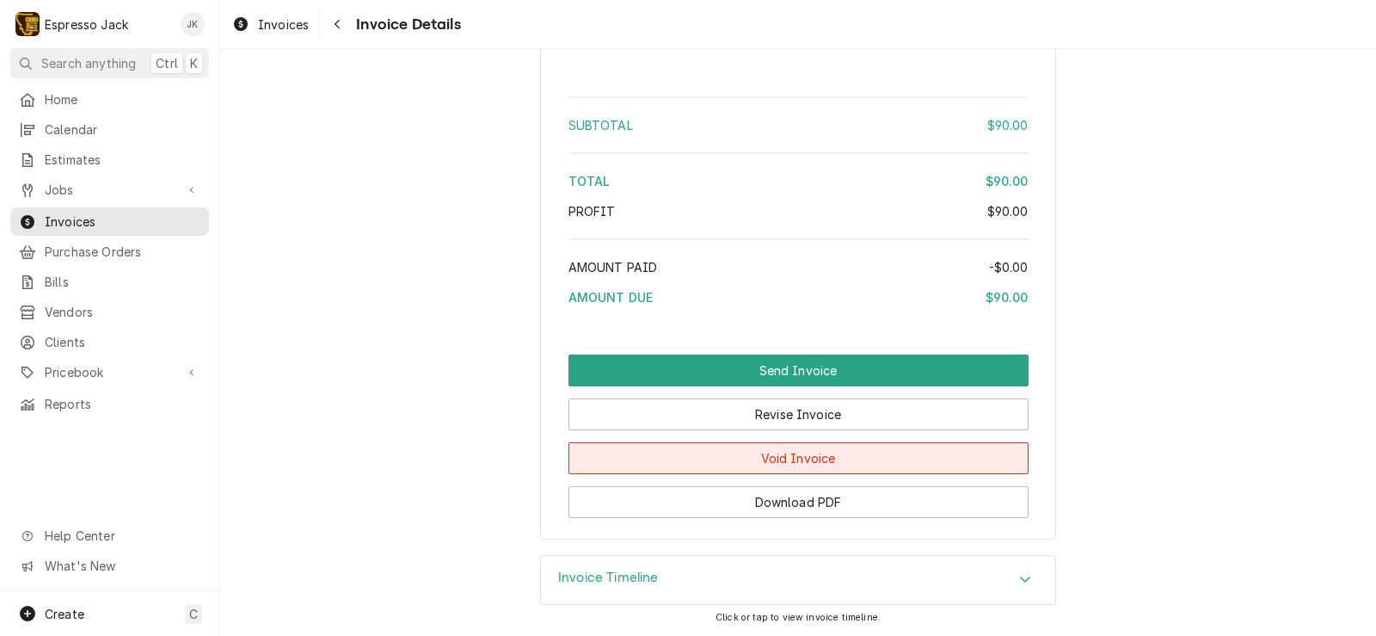
click at [745, 474] on button "Void Invoice" at bounding box center [799, 458] width 460 height 32
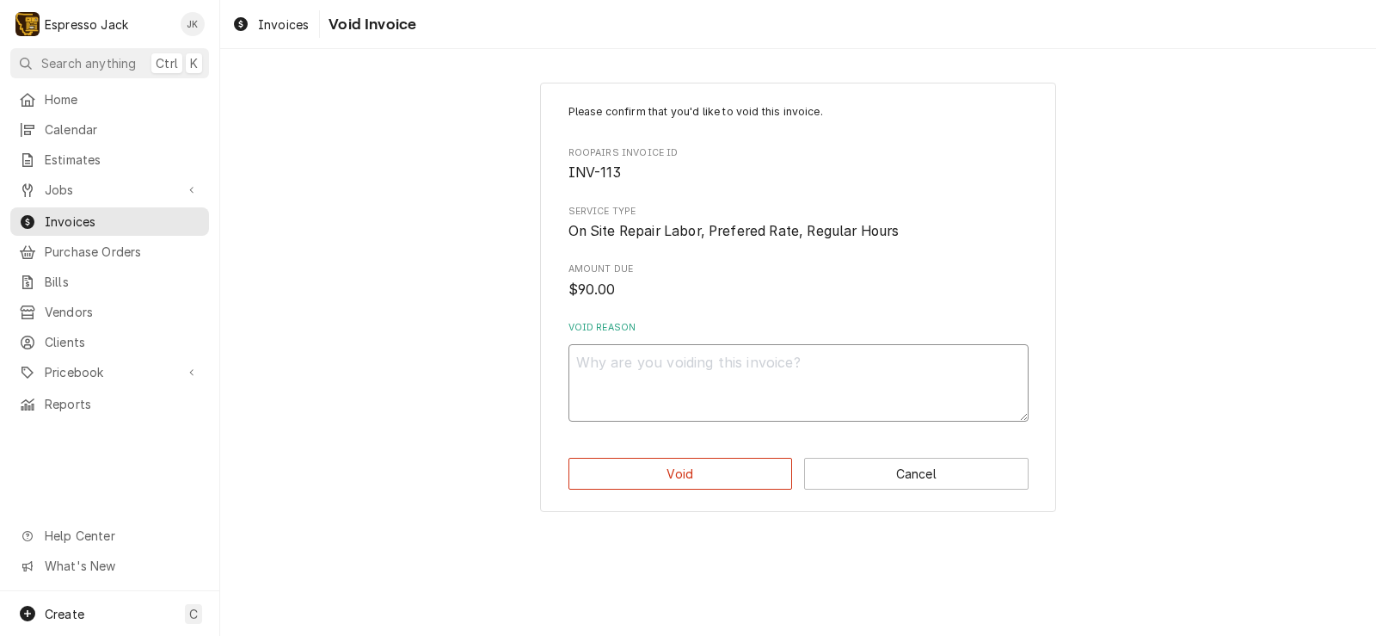
click at [784, 402] on textarea "Void Reason" at bounding box center [799, 382] width 460 height 77
type textarea "x"
type textarea "w"
type textarea "x"
type textarea "wr"
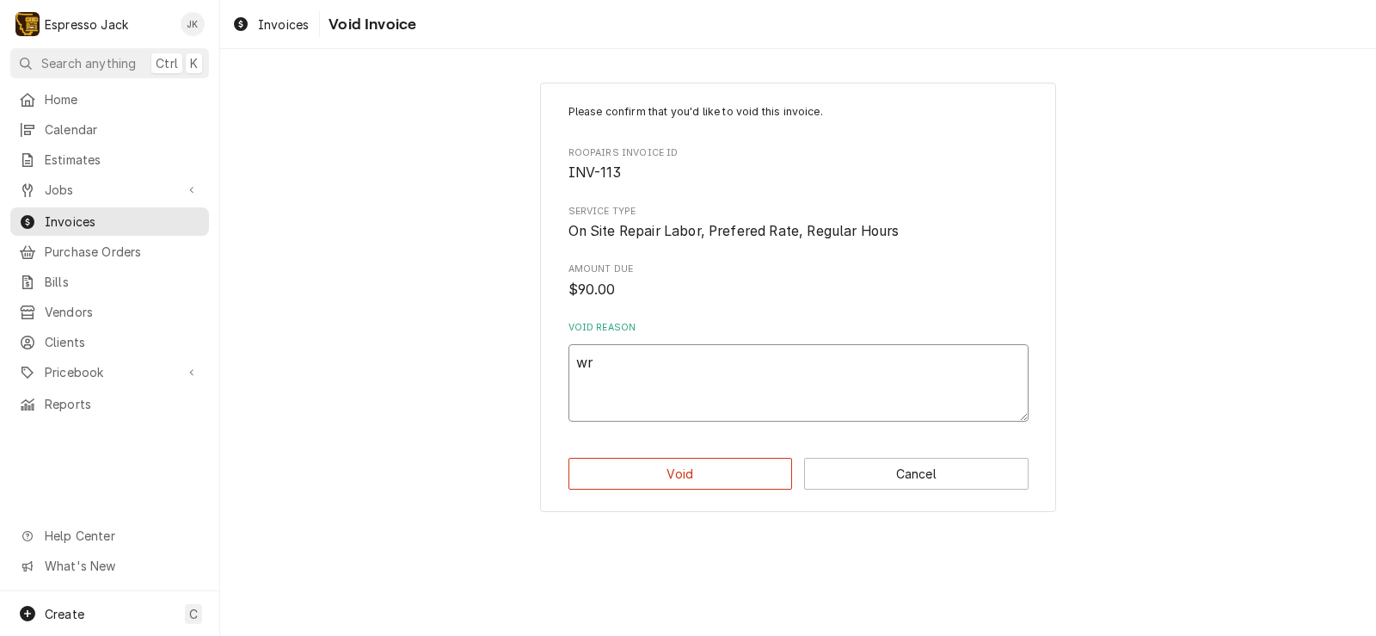
type textarea "x"
type textarea "wra"
type textarea "x"
type textarea "wrap"
type textarea "x"
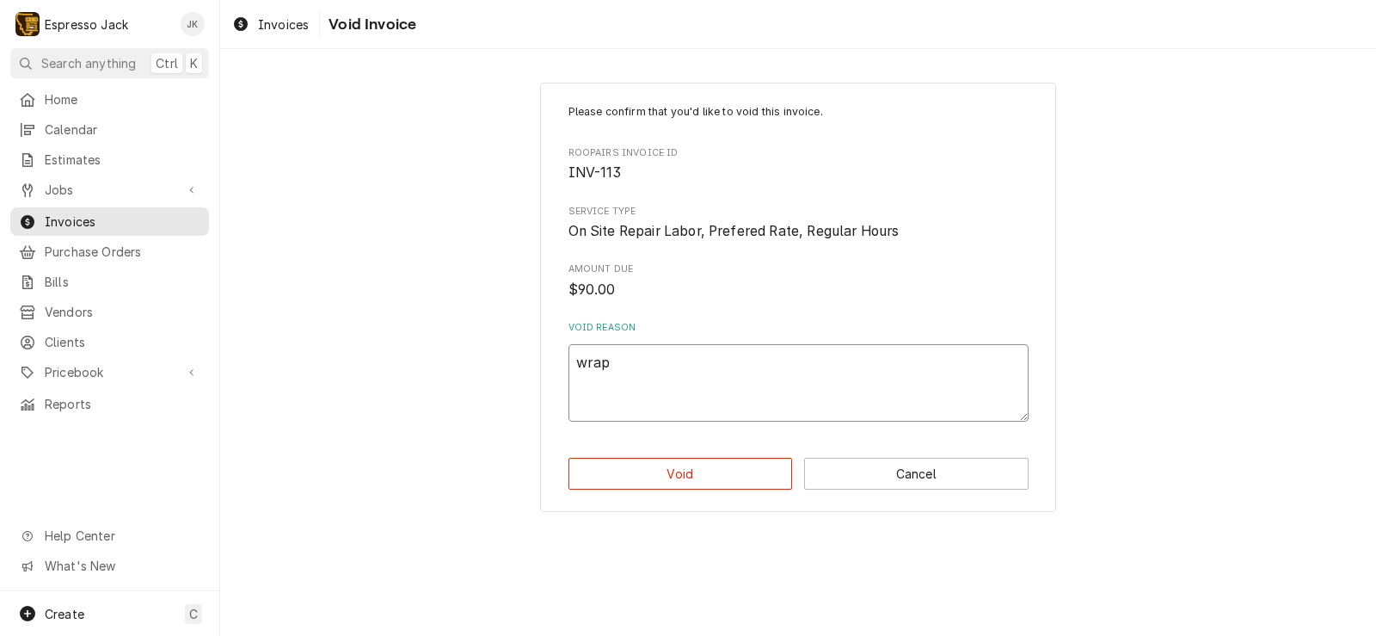
type textarea "wrapp"
type textarea "x"
type textarea "wrappe"
type textarea "x"
type textarea "wrapped"
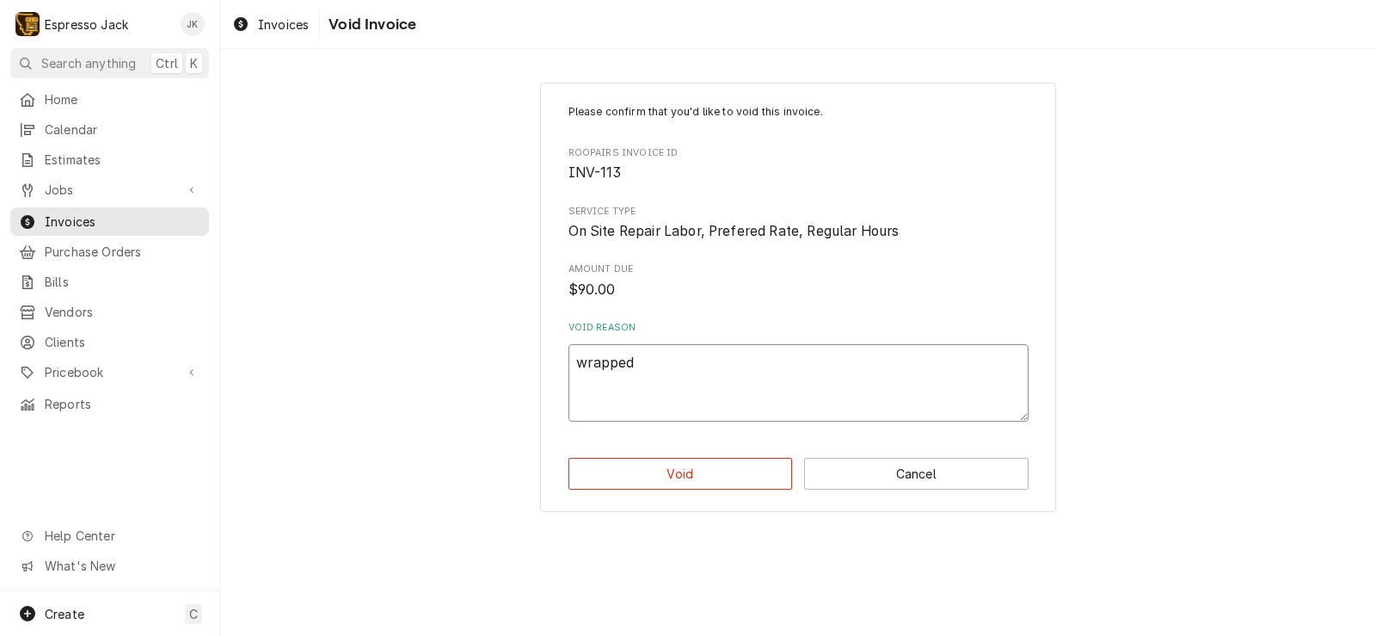
type textarea "x"
type textarea "wrapped"
type textarea "x"
type textarea "wrapped i"
type textarea "x"
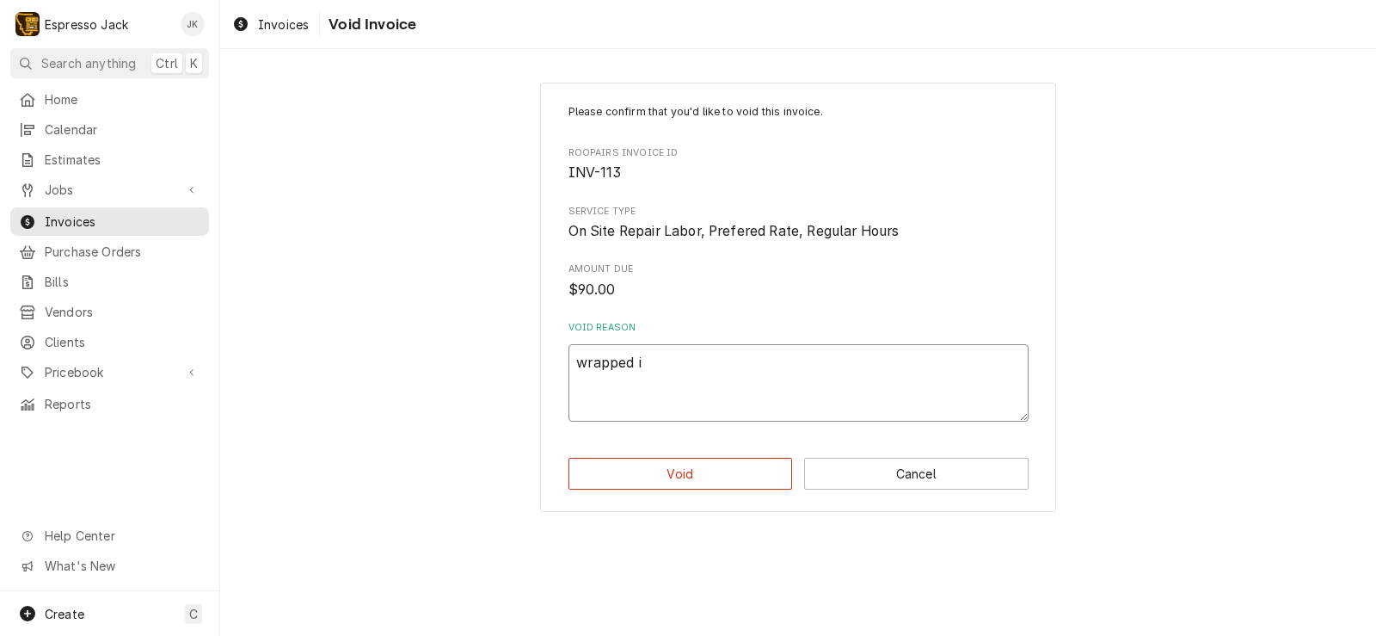
type textarea "wrapped in"
type textarea "x"
type textarea "wrapped in"
type textarea "x"
type textarea "wrapped in w"
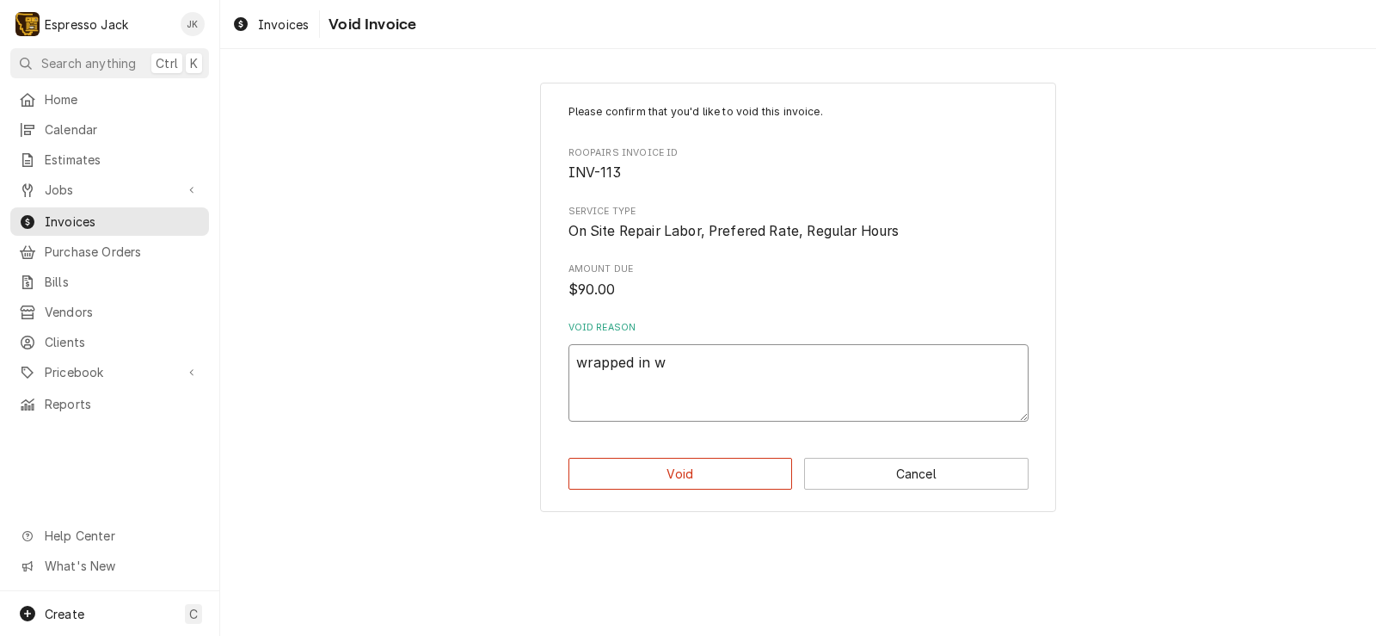
type textarea "x"
type textarea "wrapped in wi"
type textarea "x"
type textarea "wrapped in wit"
type textarea "x"
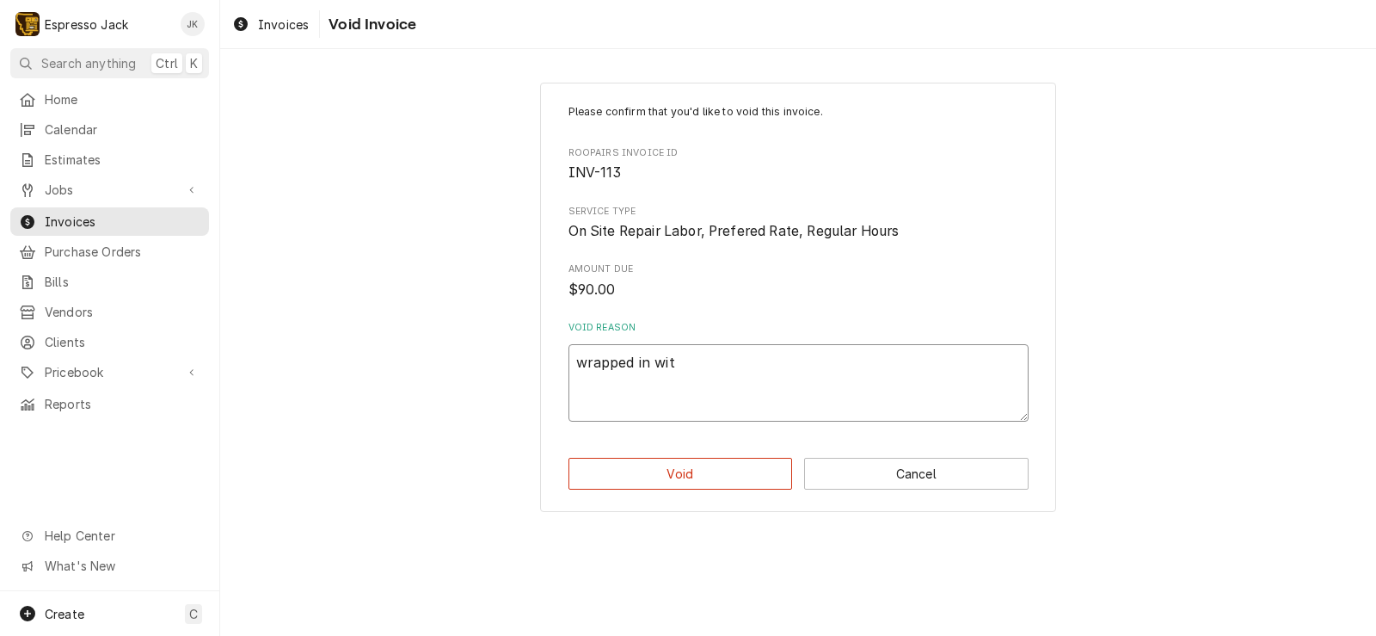
type textarea "wrapped in with"
type textarea "x"
type textarea "wrapped in with"
type textarea "x"
type textarea "wrapped in with o"
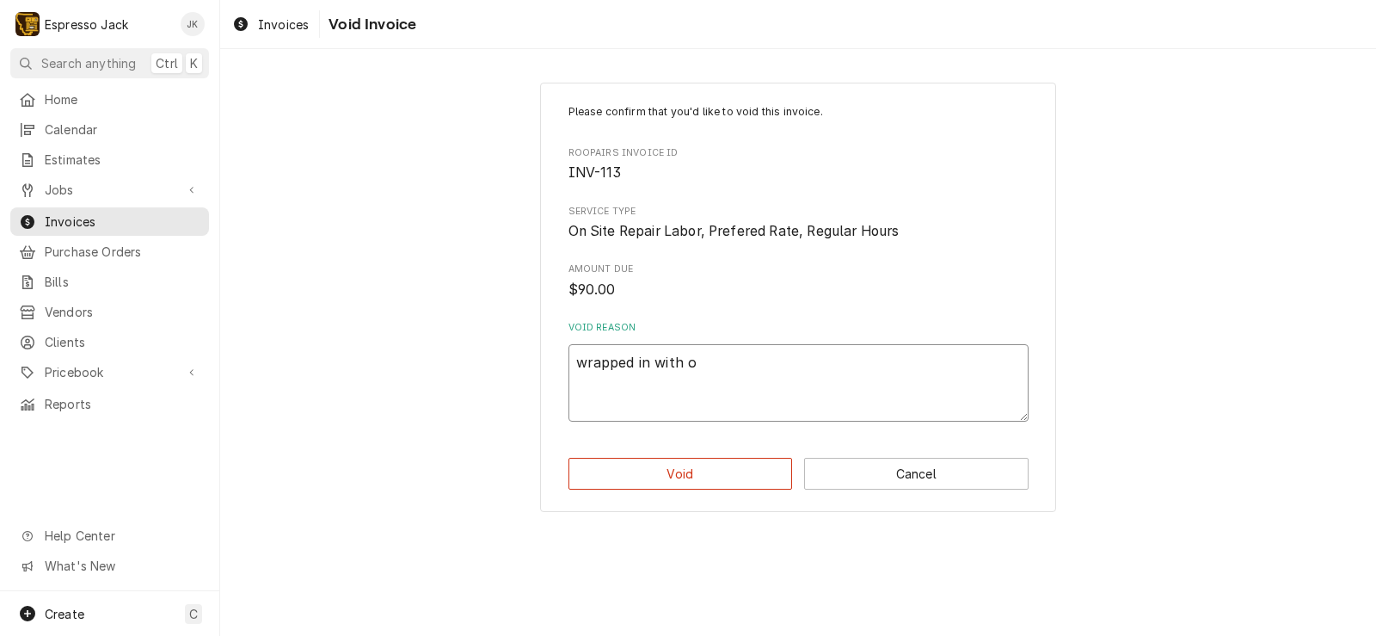
type textarea "x"
type textarea "wrapped in with ot"
type textarea "x"
type textarea "wrapped in with oth"
type textarea "x"
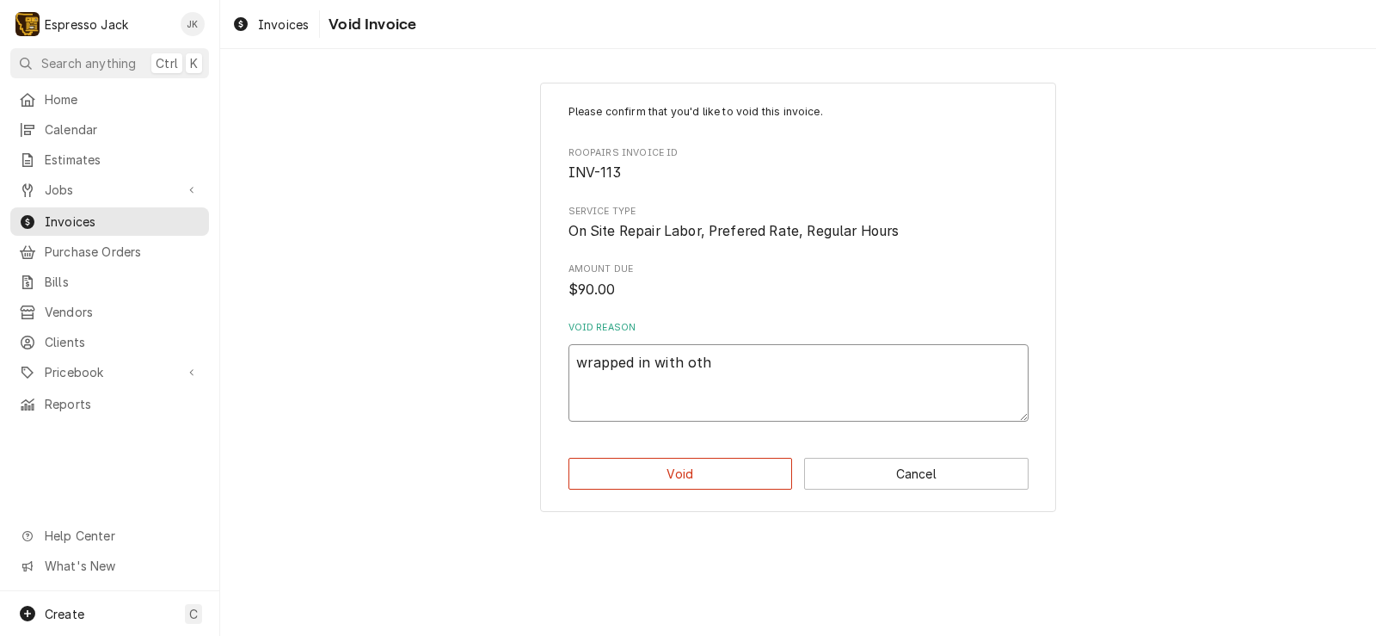
type textarea "wrapped in with othe"
type textarea "x"
type textarea "wrapped in with other"
type textarea "x"
type textarea "wrapped in with other"
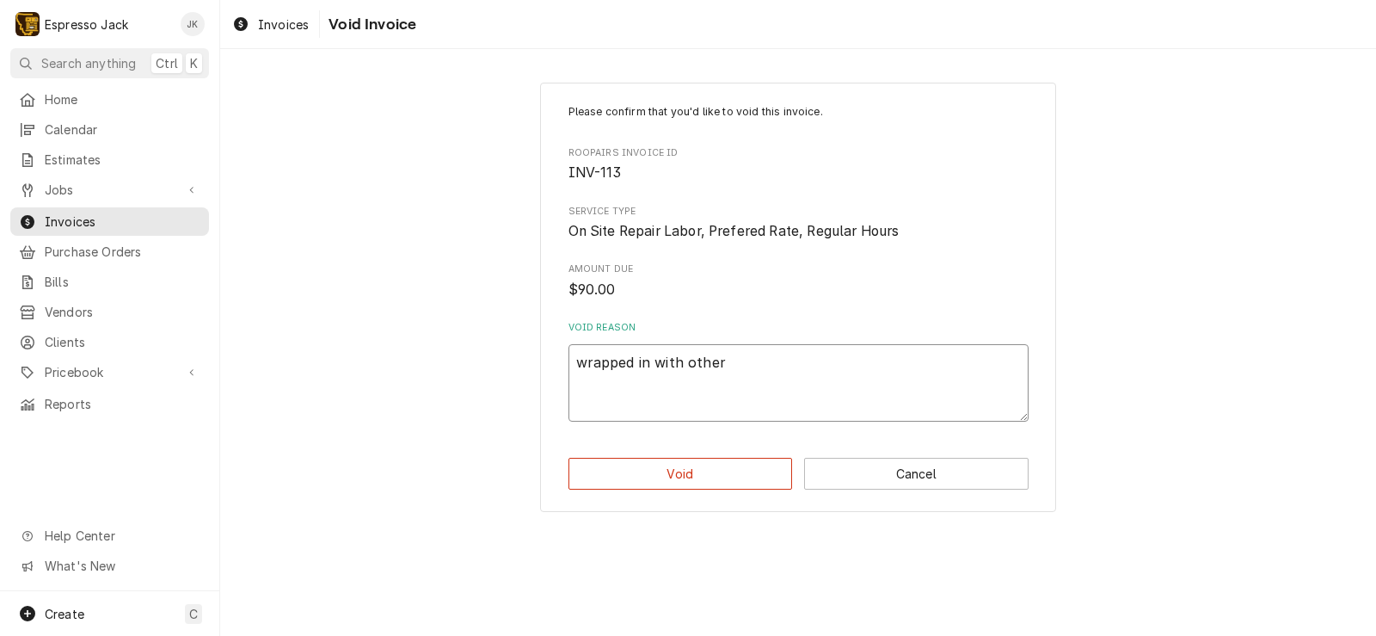
type textarea "x"
type textarea "wrapped in with other c"
type textarea "x"
type textarea "wrapped in with other ca"
type textarea "x"
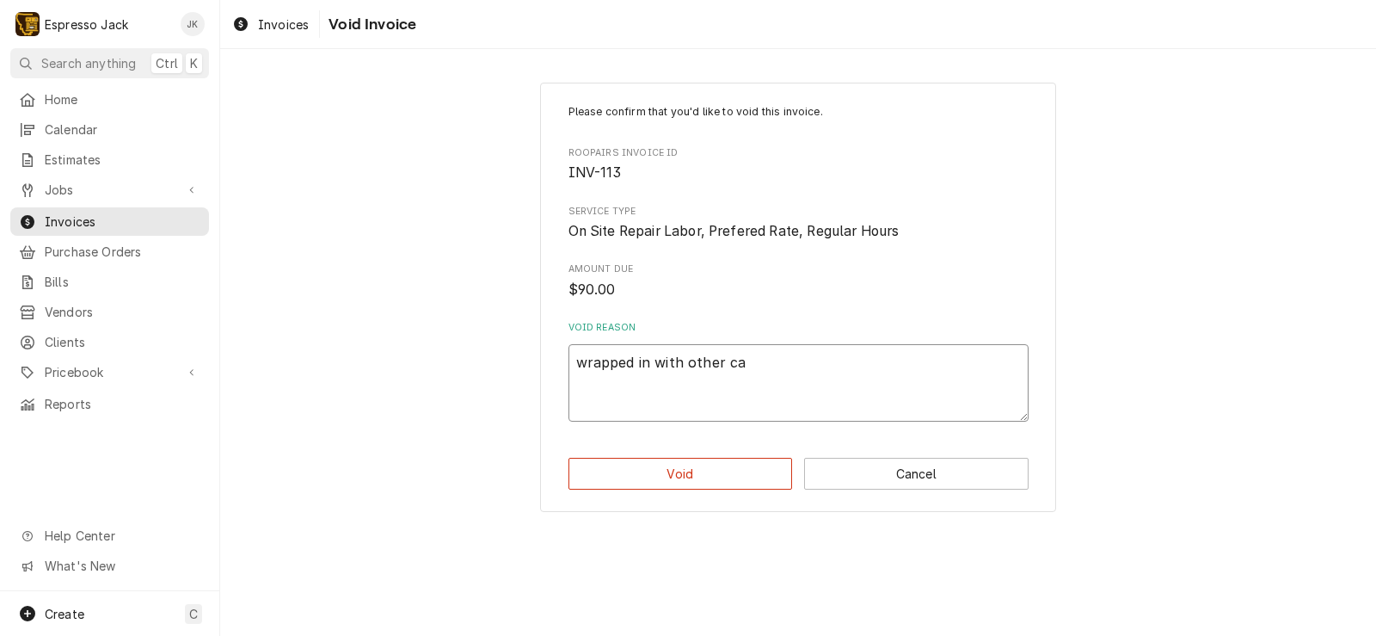
type textarea "wrapped in with other cal"
type textarea "x"
type textarea "wrapped in with other call"
click at [715, 473] on button "Void" at bounding box center [681, 474] width 224 height 32
type textarea "x"
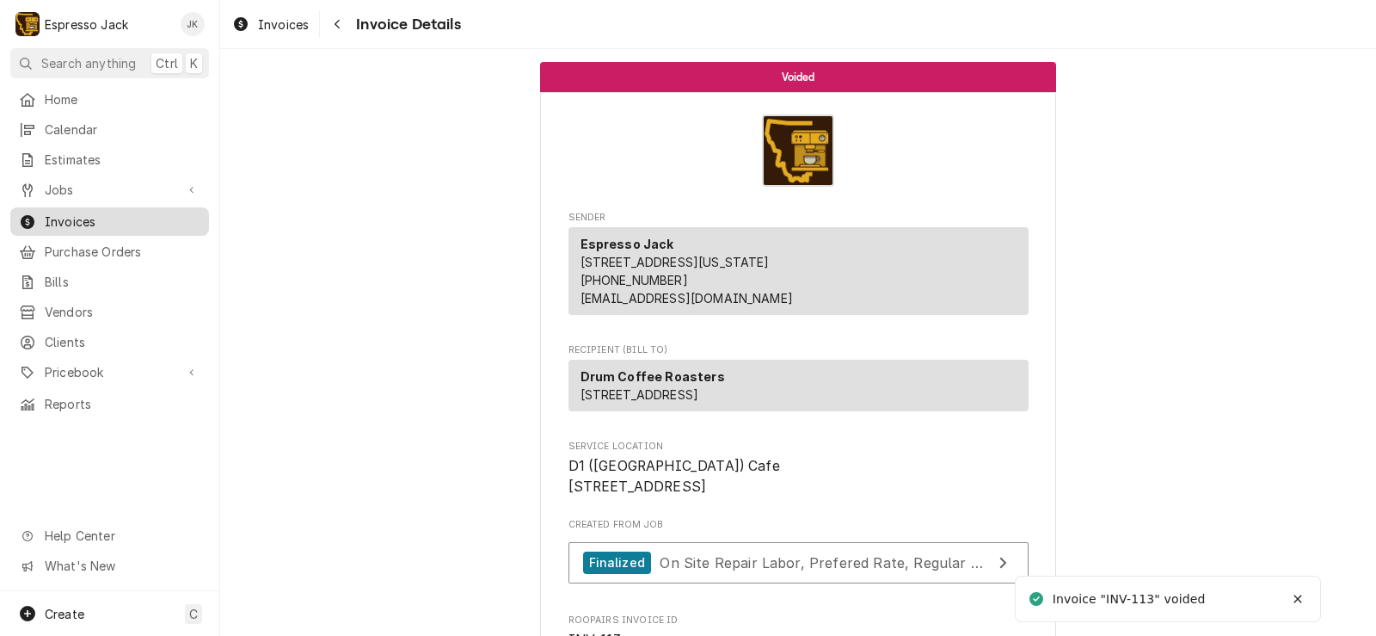
click at [67, 215] on span "Invoices" at bounding box center [123, 221] width 156 height 18
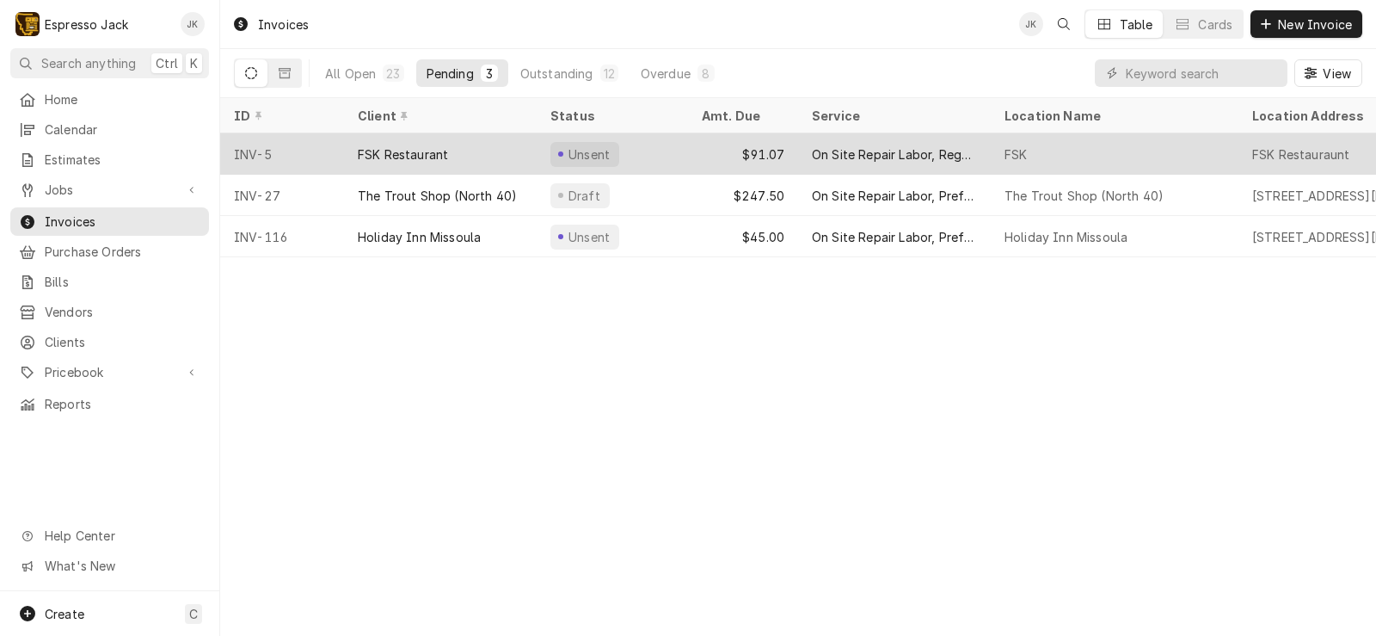
click at [431, 158] on div "FSK Restaurant" at bounding box center [403, 154] width 90 height 18
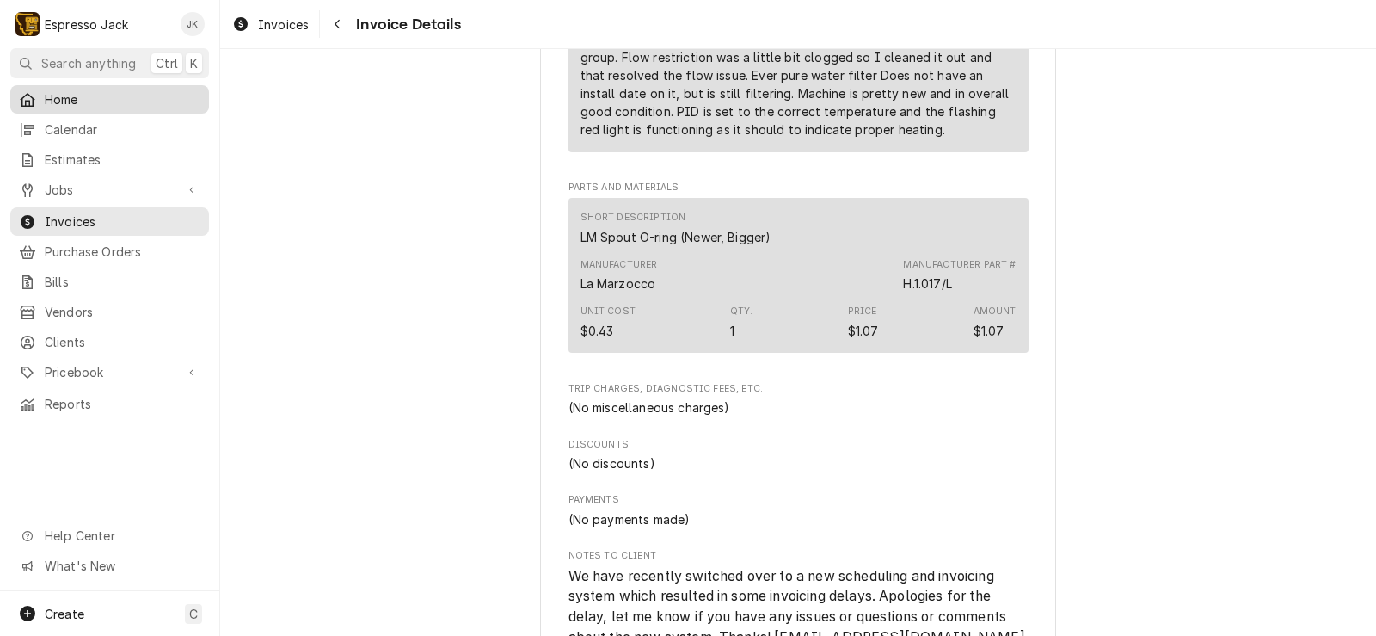
scroll to position [1342, 0]
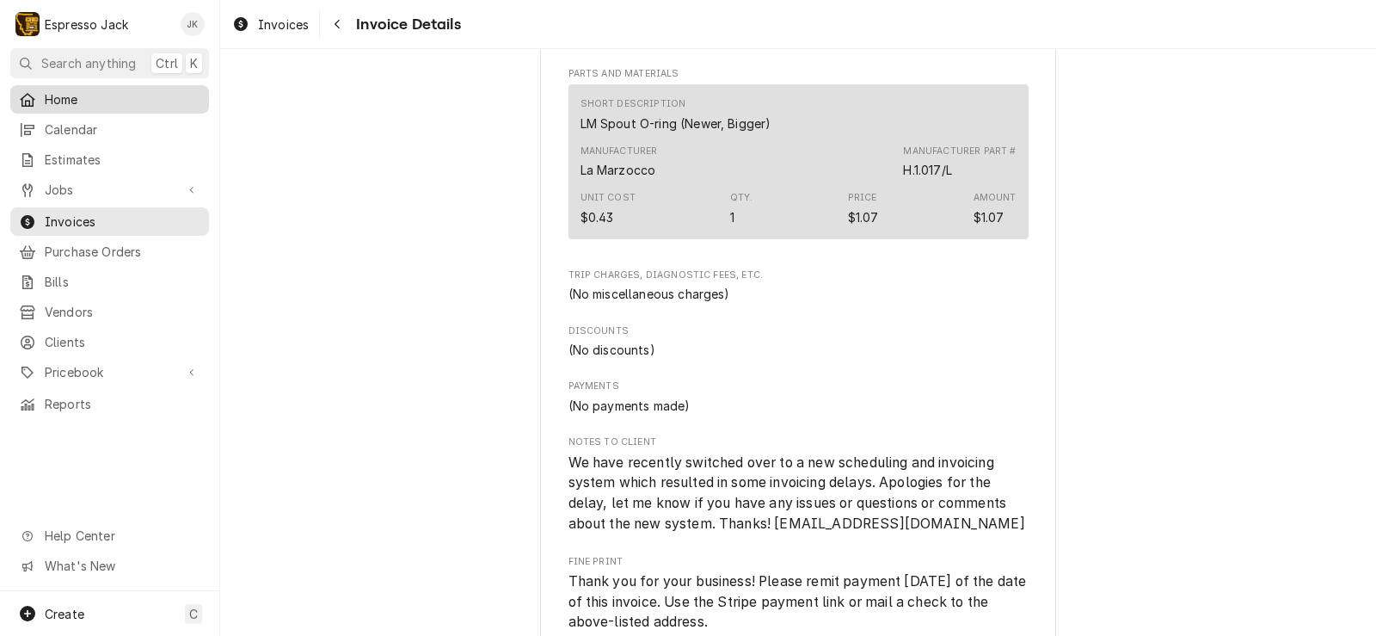
click at [108, 108] on link "Home" at bounding box center [109, 99] width 199 height 28
